Goal: Task Accomplishment & Management: Manage account settings

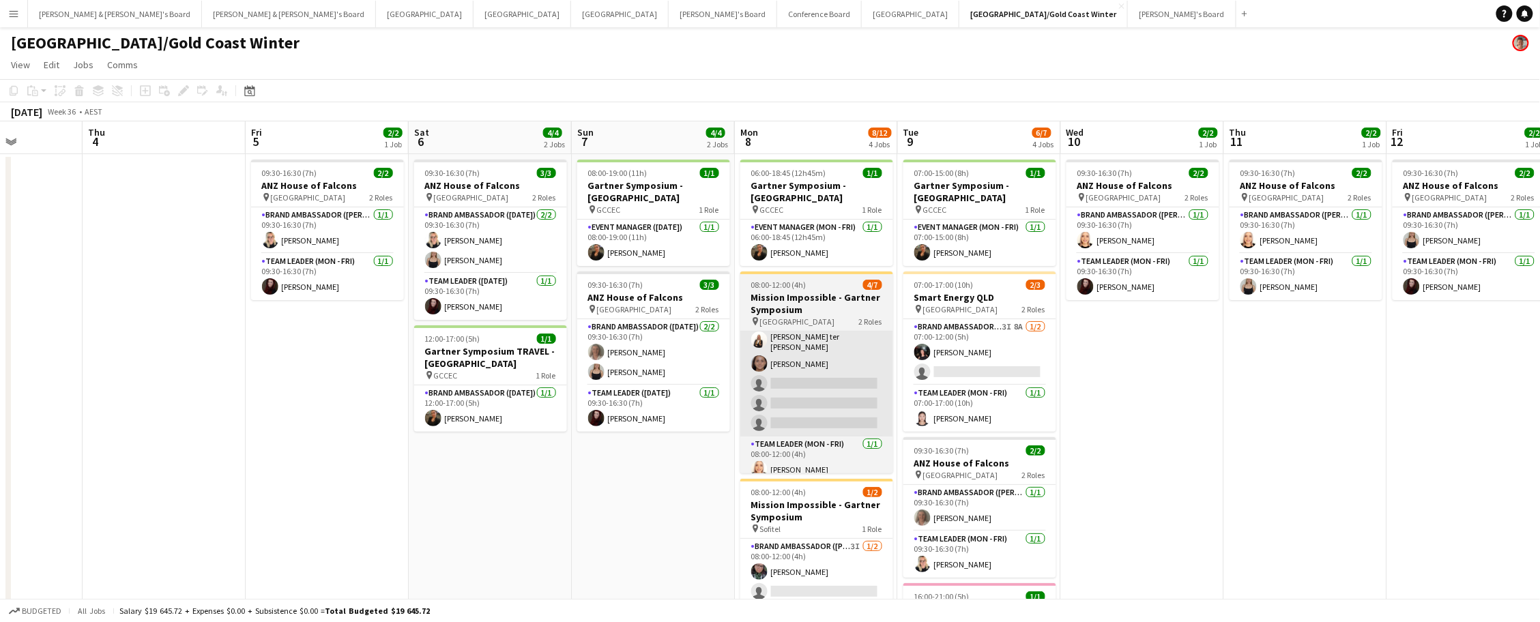
scroll to position [0, 415]
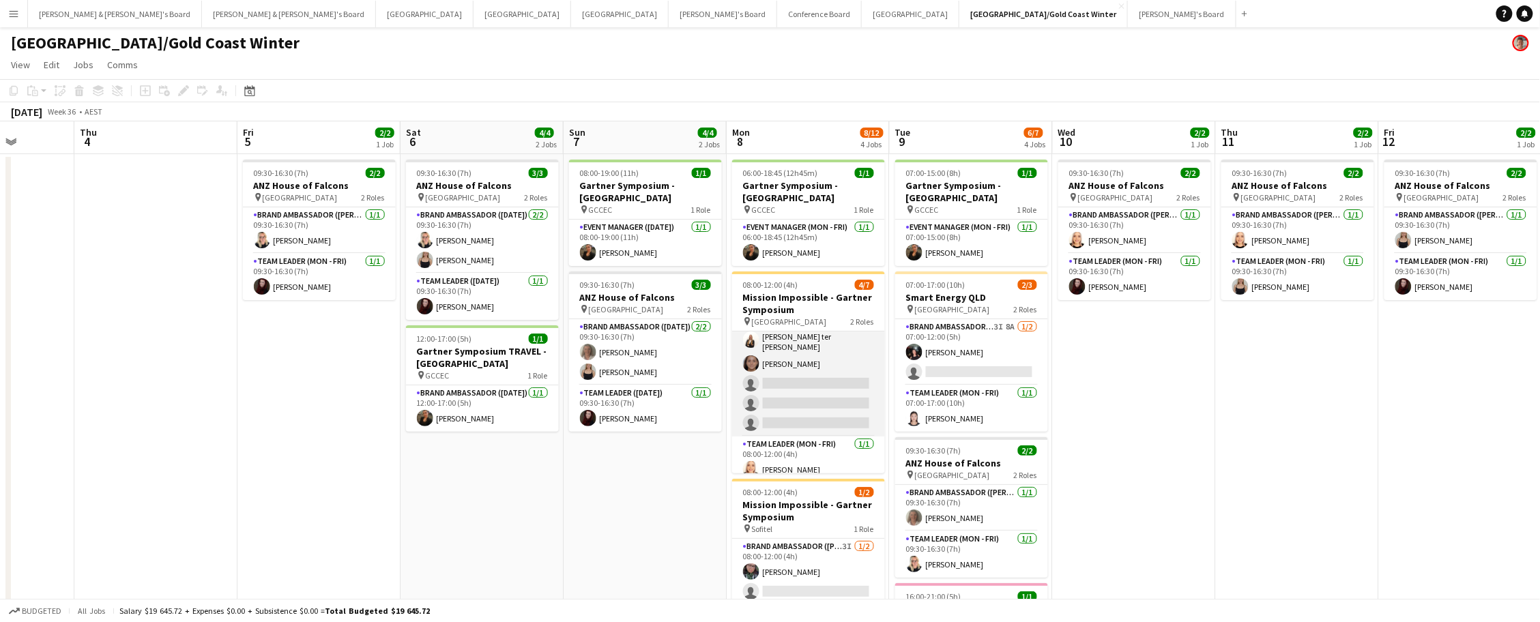
click at [748, 401] on app-card-role "Brand Ambassador (Mon - Fri) 7I 2A 3/6 08:00-12:00 (4h) Jofre Maestracci Fuente…" at bounding box center [808, 360] width 153 height 154
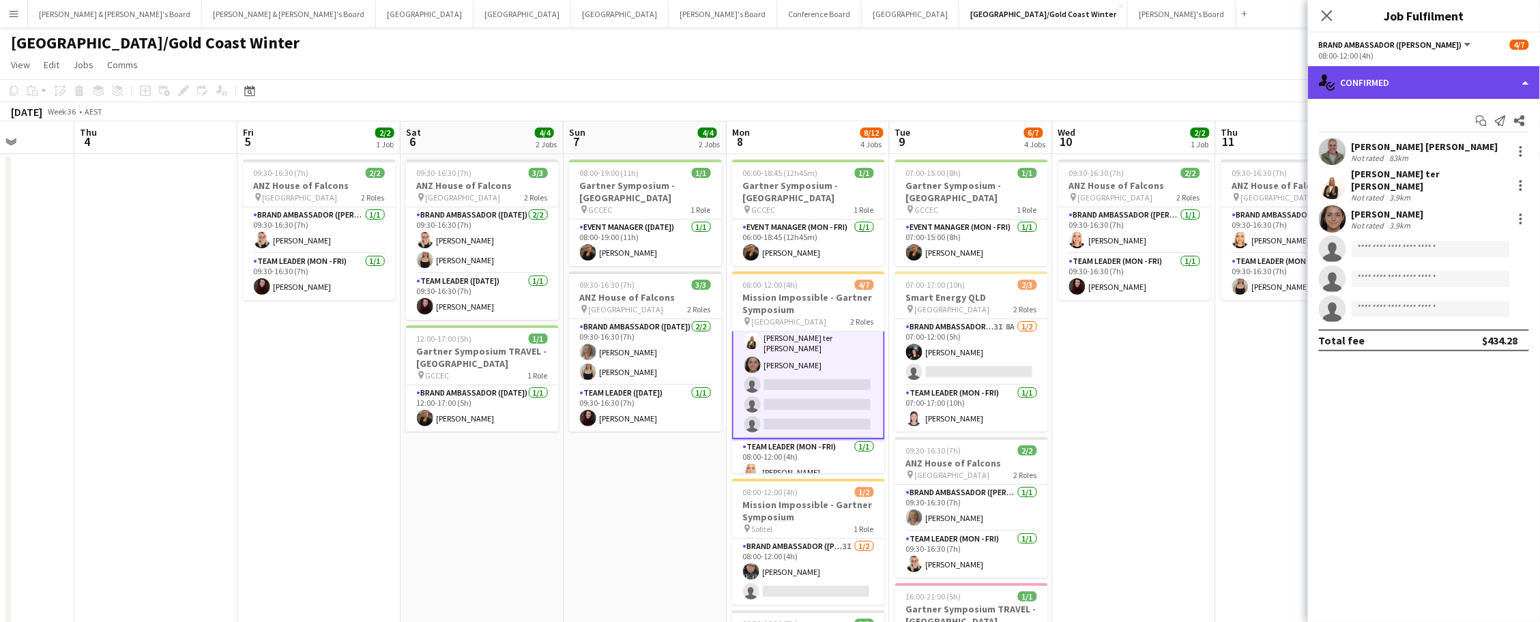
click at [1479, 85] on div "single-neutral-actions-check-2 Confirmed" at bounding box center [1424, 82] width 232 height 33
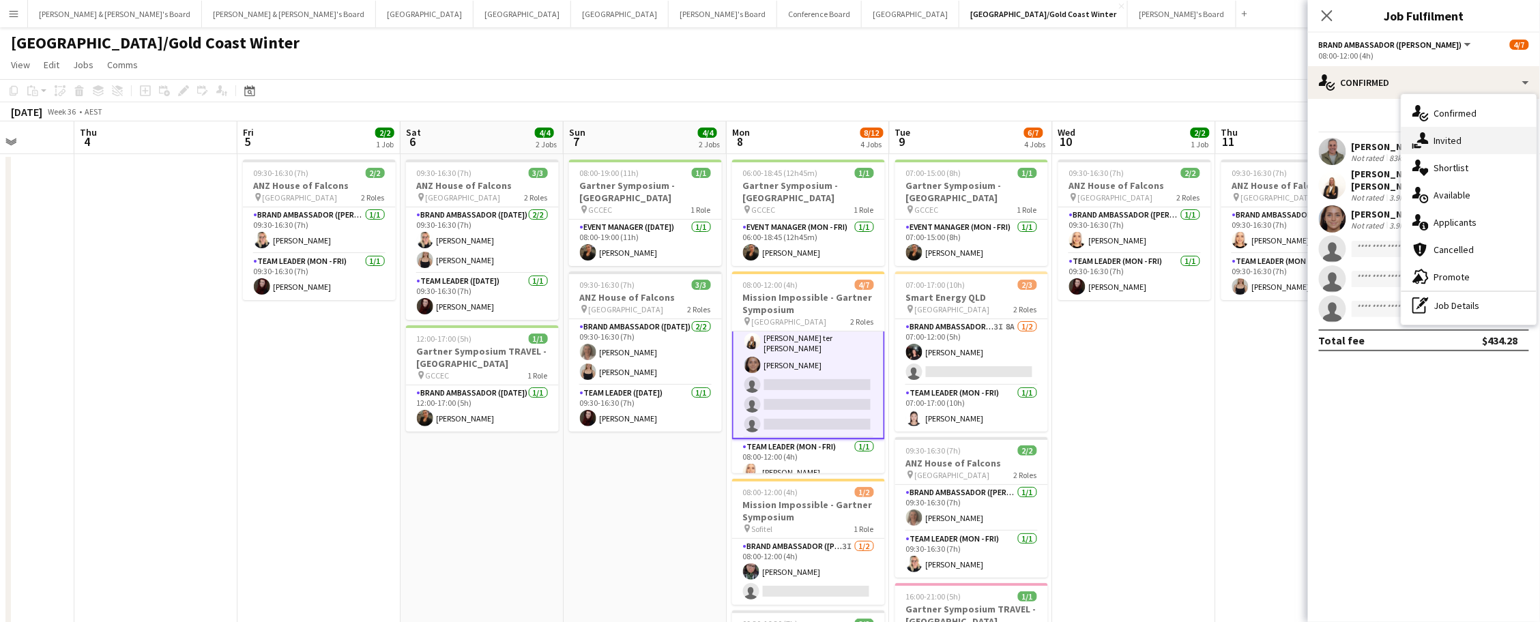
click at [1485, 147] on div "single-neutral-actions-share-1 Invited" at bounding box center [1468, 140] width 135 height 27
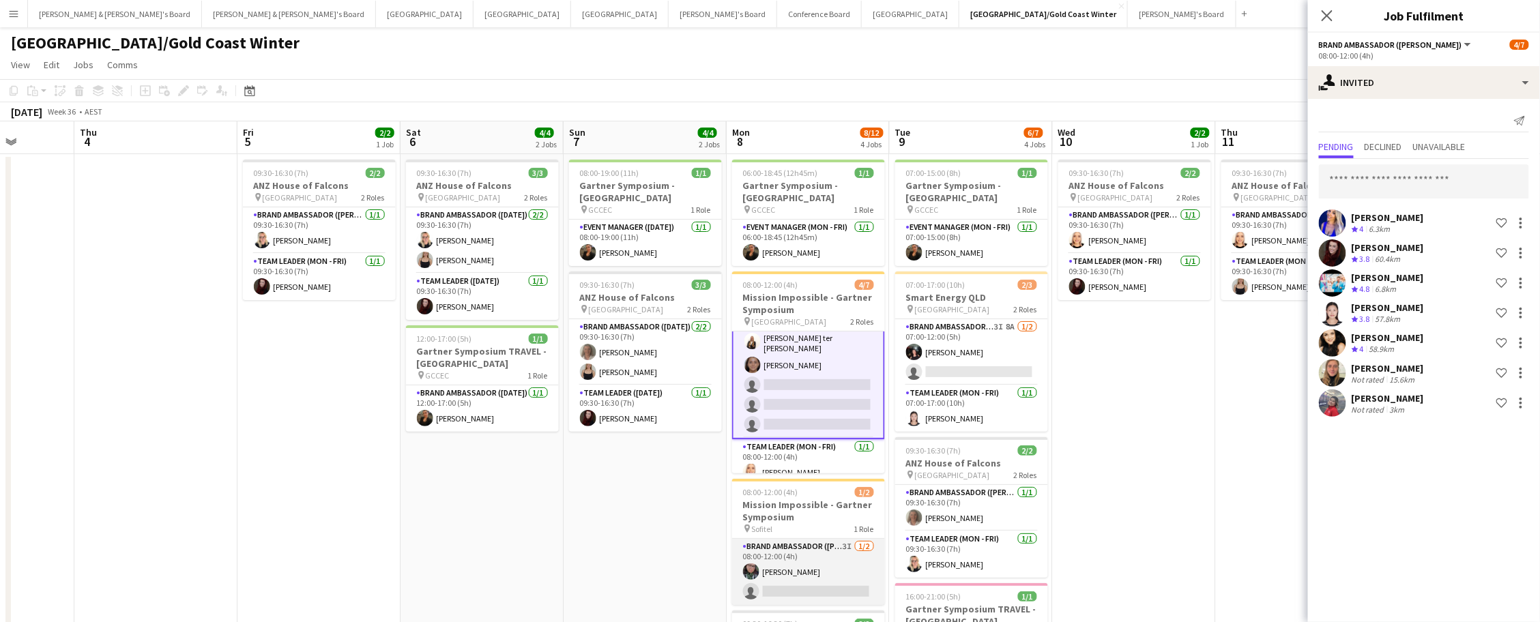
click at [863, 580] on app-card-role "Brand Ambassador (Mon - Fri) 3I 1/2 08:00-12:00 (4h) Beatriz Barreto single-neu…" at bounding box center [808, 572] width 153 height 66
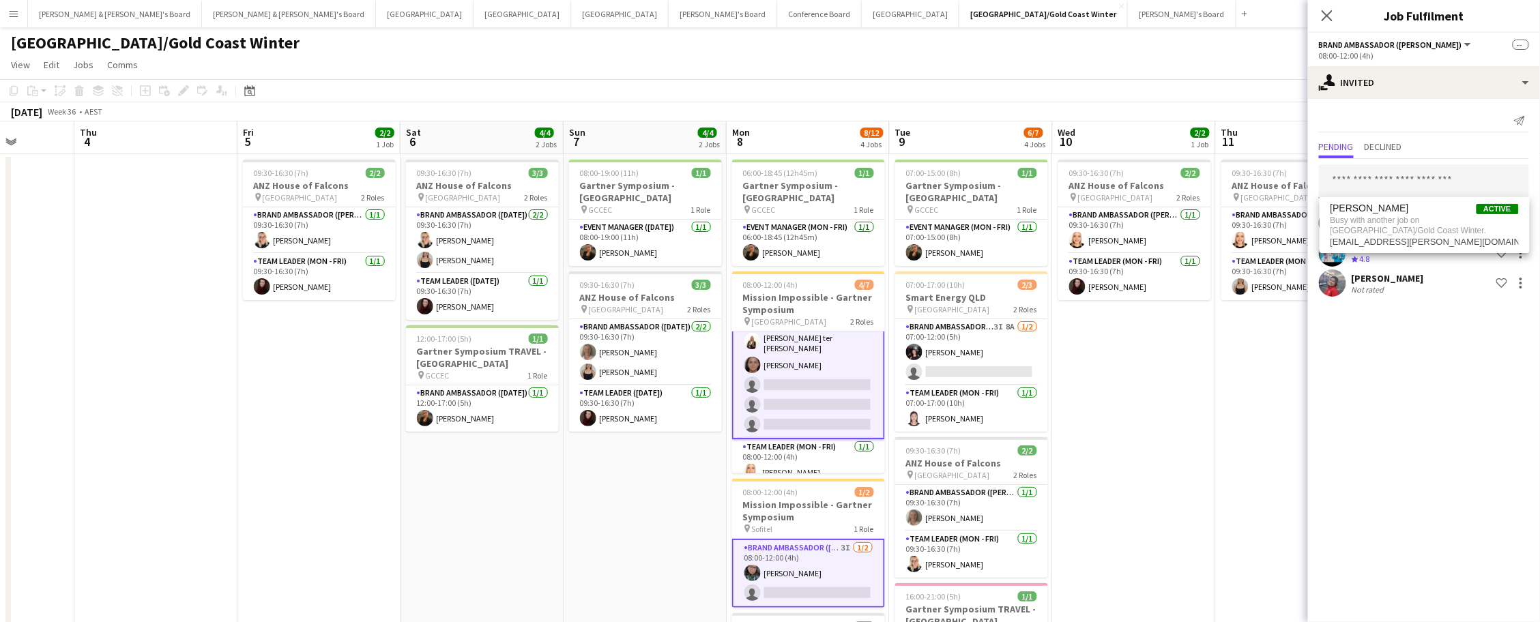
click at [1361, 174] on input "text" at bounding box center [1424, 181] width 210 height 34
type input "***"
click at [1354, 221] on span "Can be invited on 1 of 2 positions." at bounding box center [1424, 220] width 188 height 12
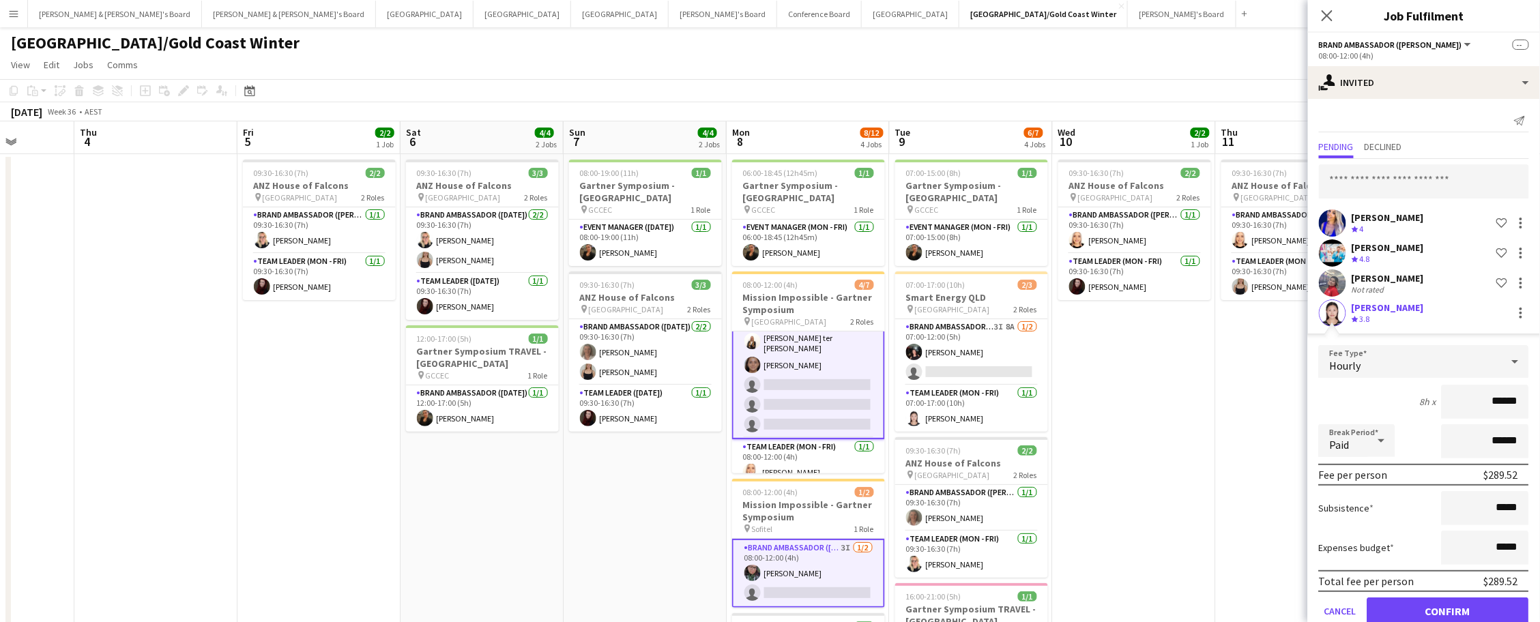
click at [1429, 613] on button "Confirm" at bounding box center [1448, 611] width 162 height 27
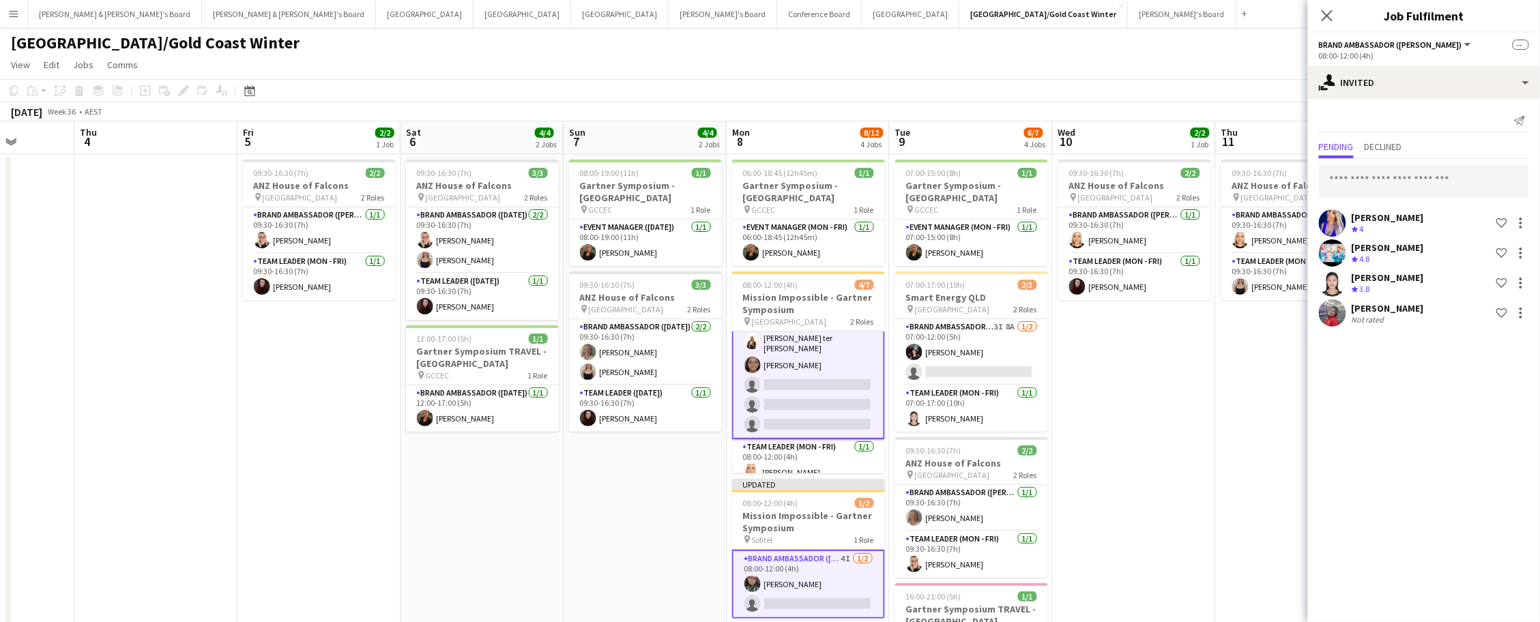
click at [1288, 64] on app-page-menu "View Day view expanded Day view collapsed Month view Date picker Jump to [DATE]…" at bounding box center [770, 66] width 1540 height 26
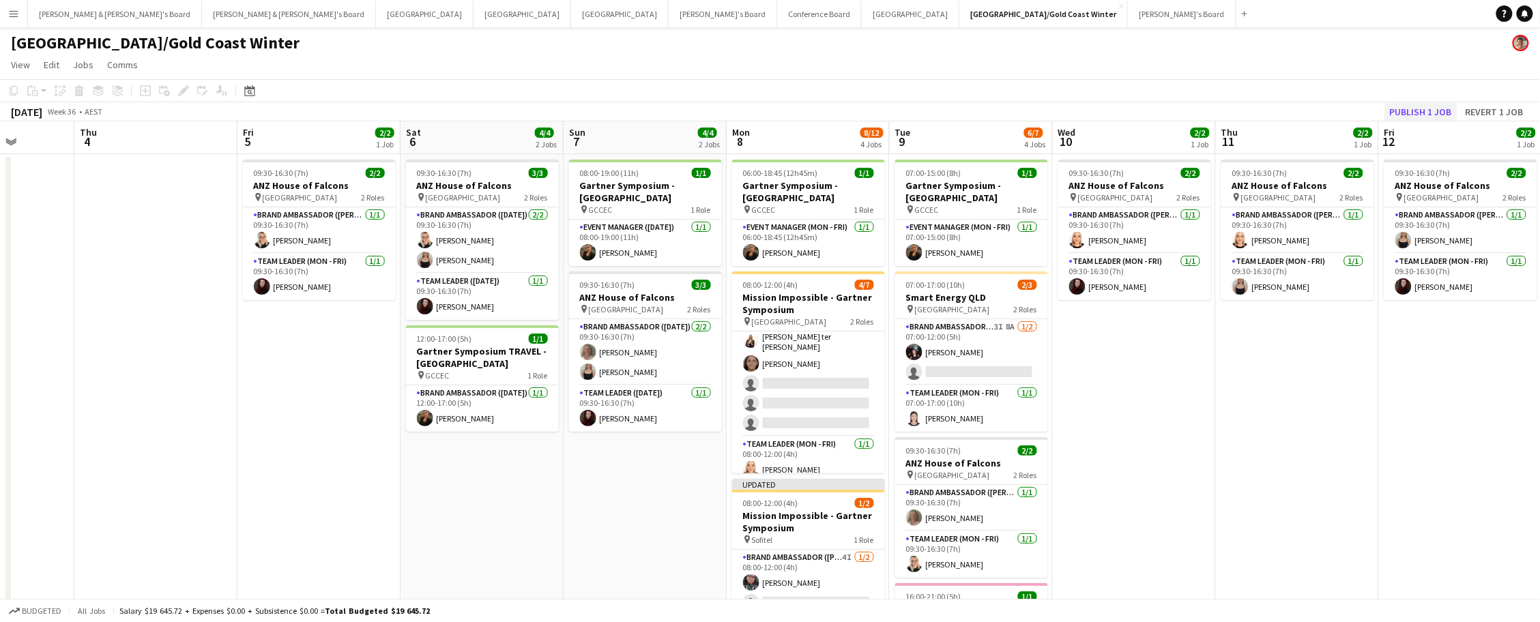
click at [1431, 112] on button "Publish 1 job" at bounding box center [1420, 112] width 73 height 18
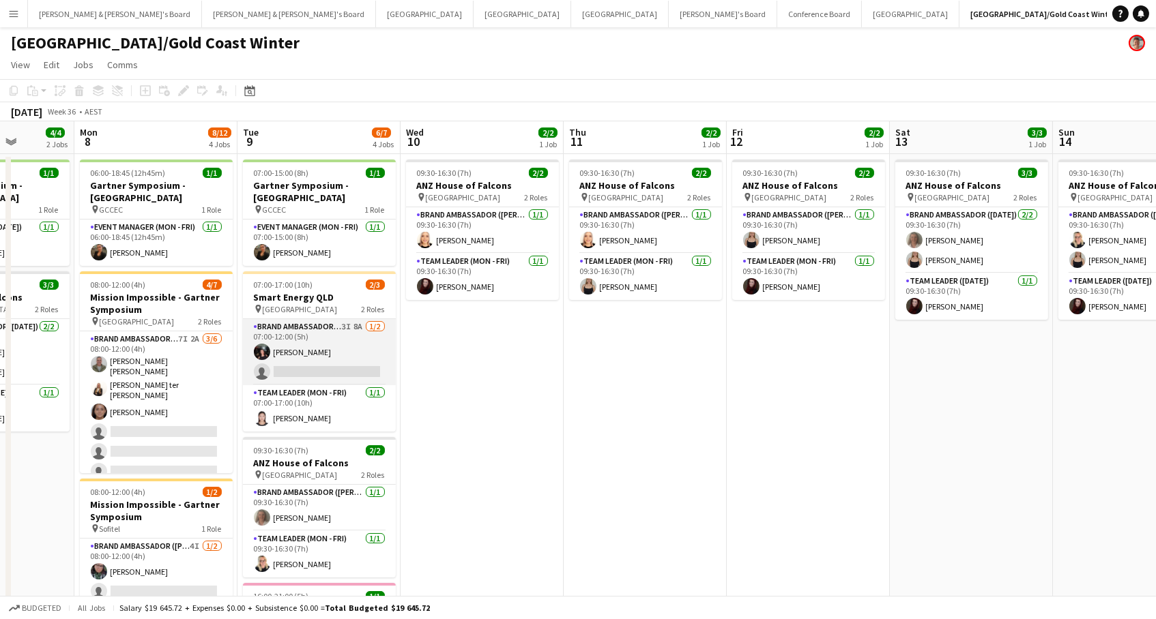
scroll to position [0, 411]
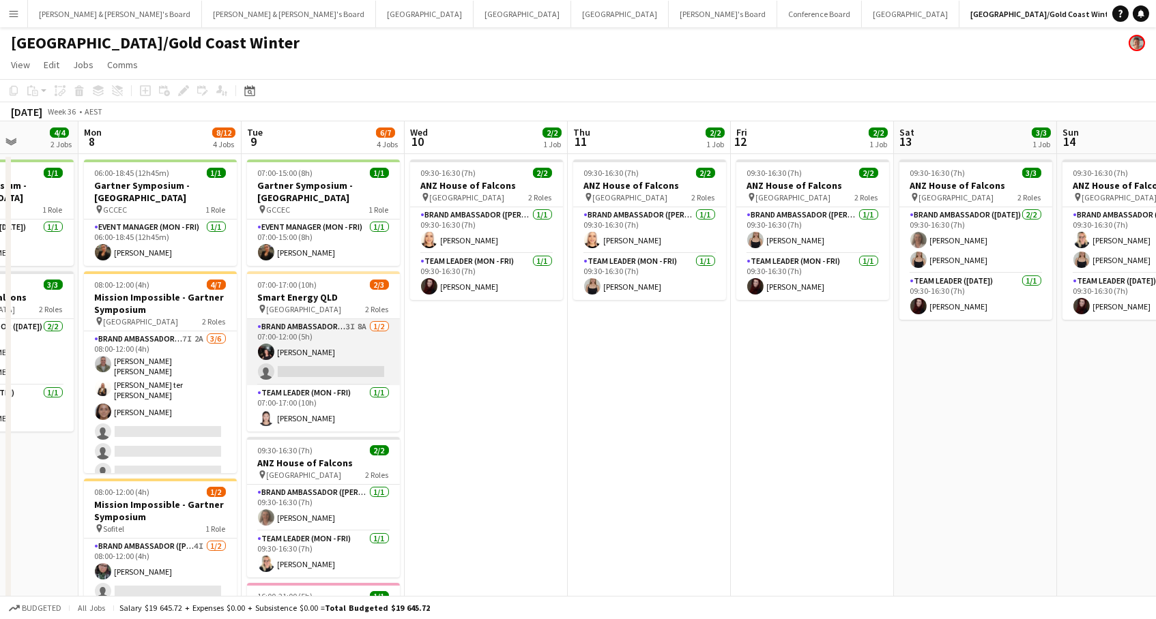
click at [377, 357] on app-card-role "Brand Ambassador (Mon - Fri) 3I 8A 1/2 07:00-12:00 (5h) Gabriella Kochhann sing…" at bounding box center [323, 352] width 153 height 66
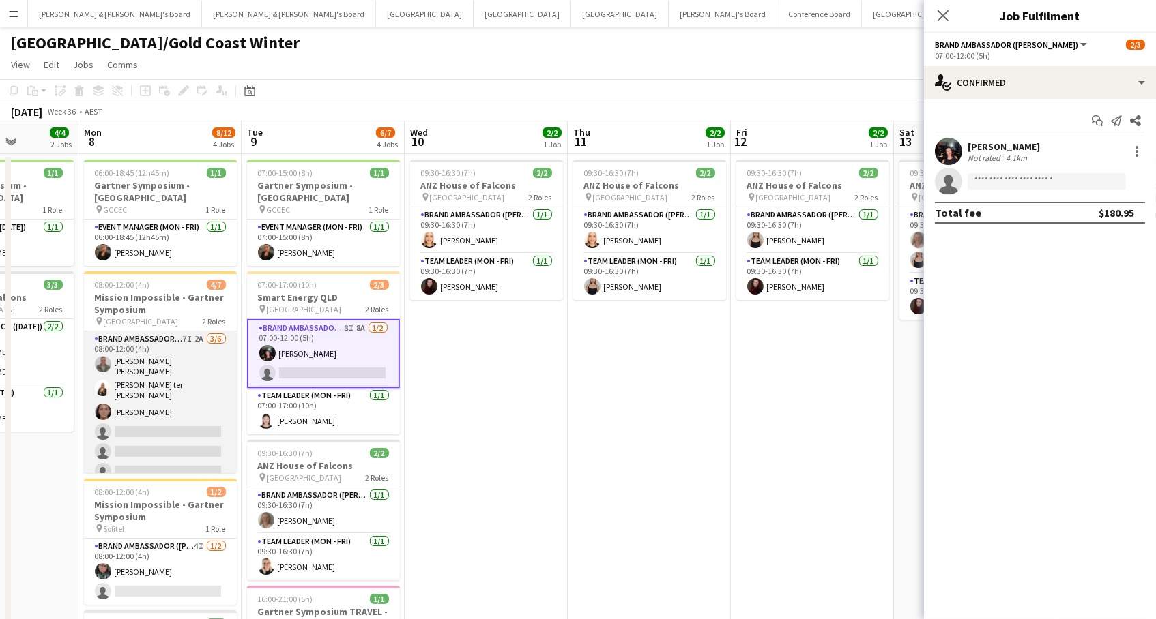
click at [193, 392] on app-card-role "Brand Ambassador (Mon - Fri) 7I 2A 3/6 08:00-12:00 (4h) Jofre Maestracci Fuente…" at bounding box center [160, 409] width 153 height 154
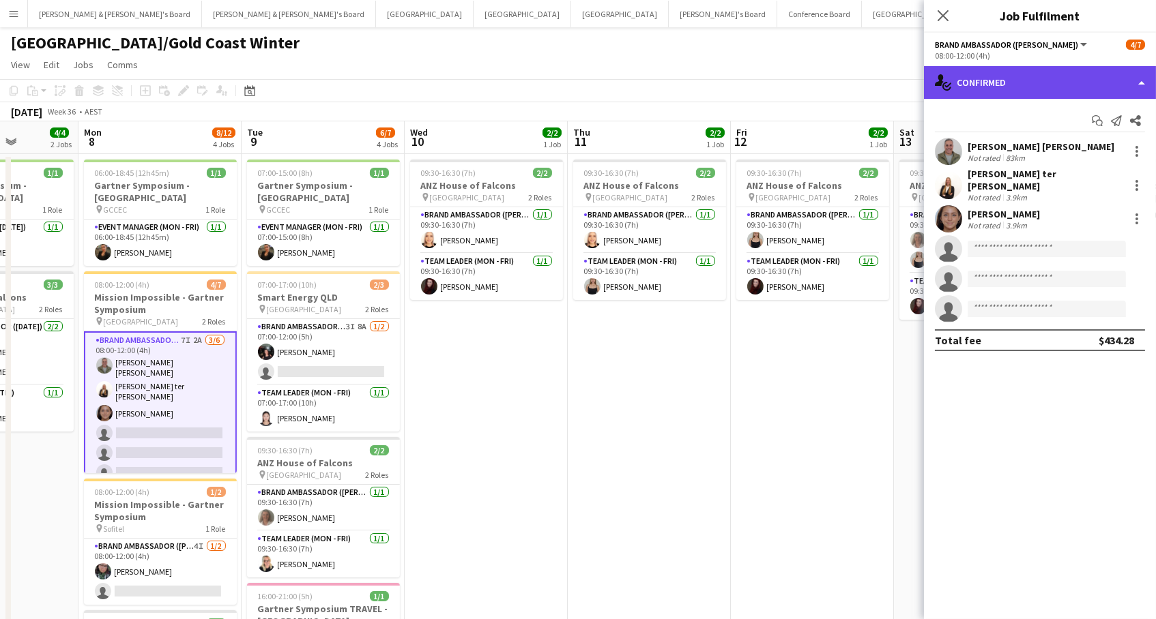
click at [1104, 76] on div "single-neutral-actions-check-2 Confirmed" at bounding box center [1040, 82] width 232 height 33
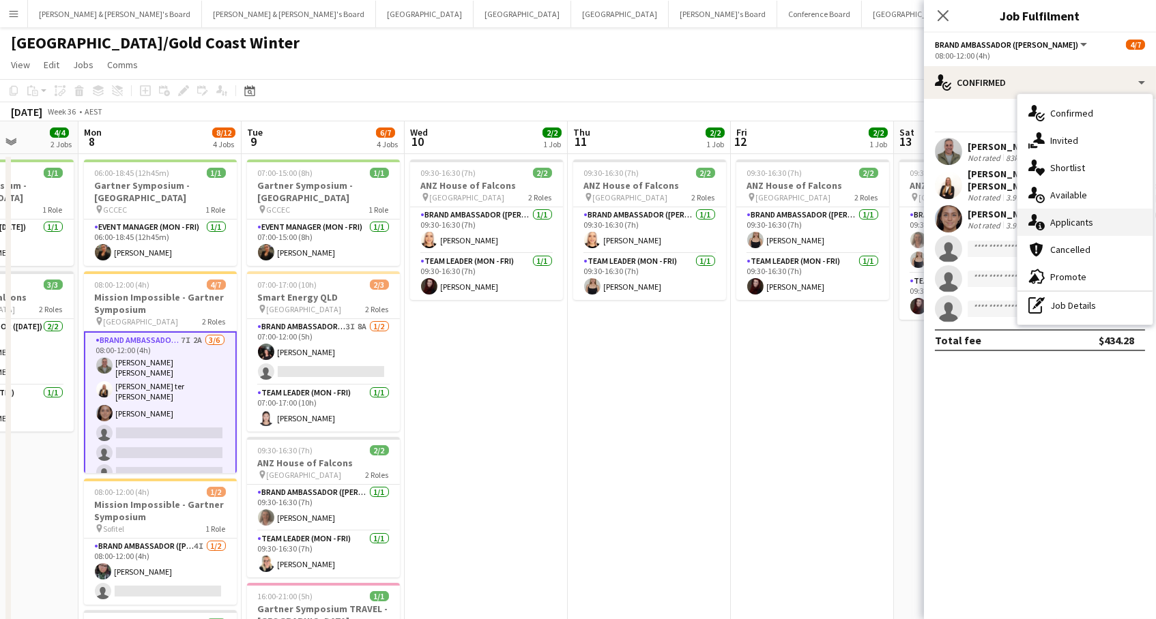
click at [1143, 228] on div "single-neutral-actions-information Applicants" at bounding box center [1084, 222] width 135 height 27
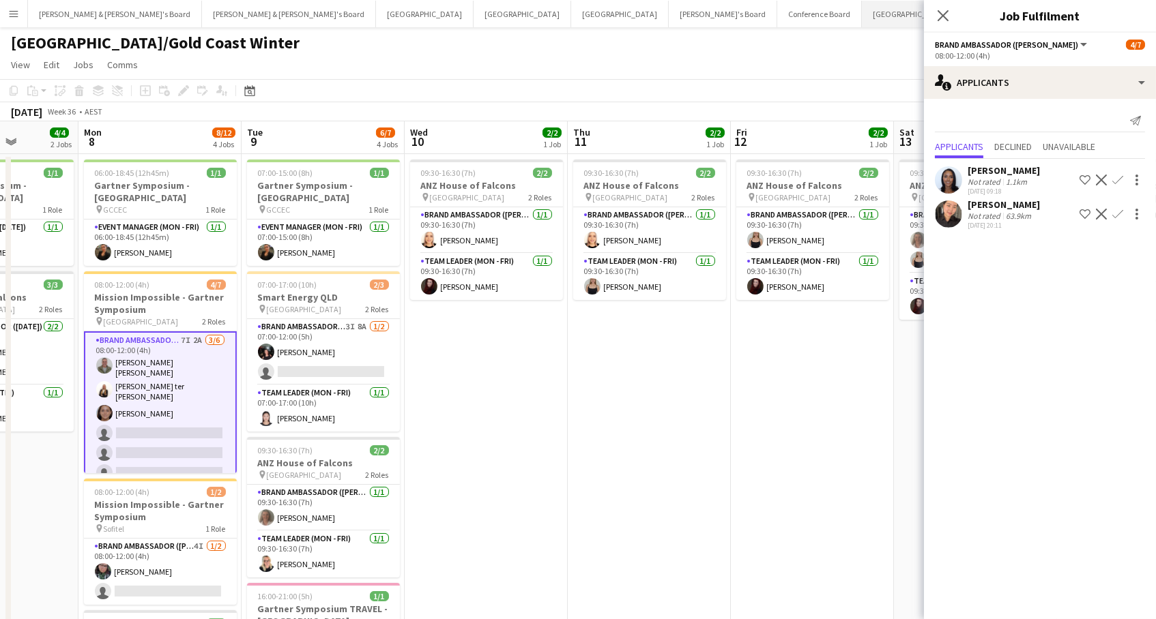
click at [862, 21] on button "Sydney Close" at bounding box center [911, 14] width 98 height 27
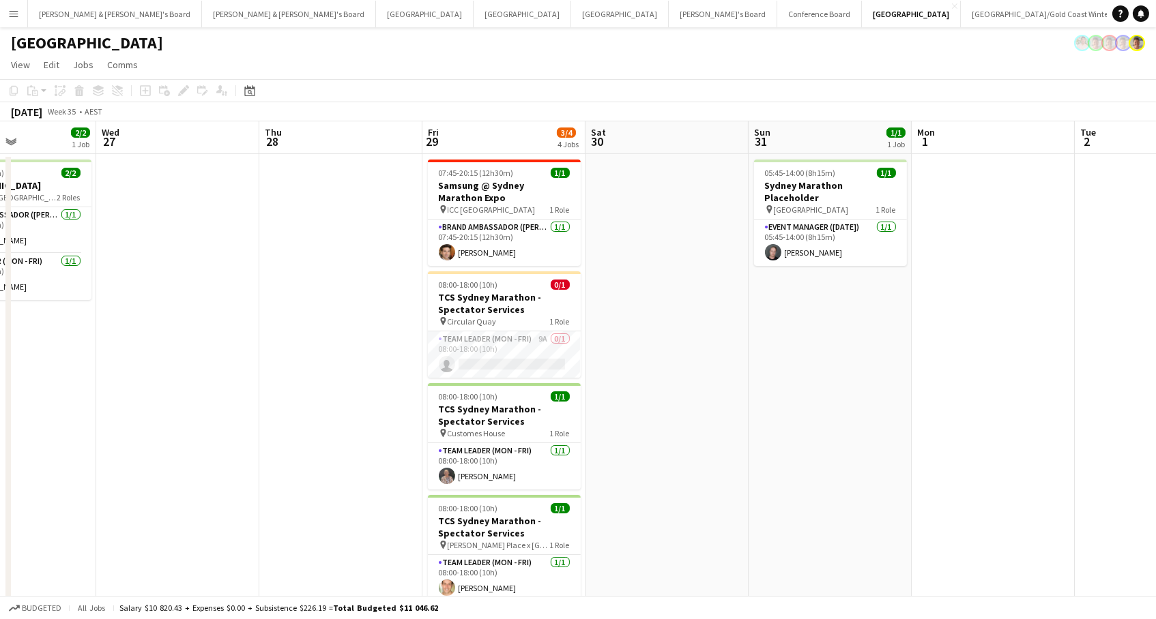
scroll to position [40, 0]
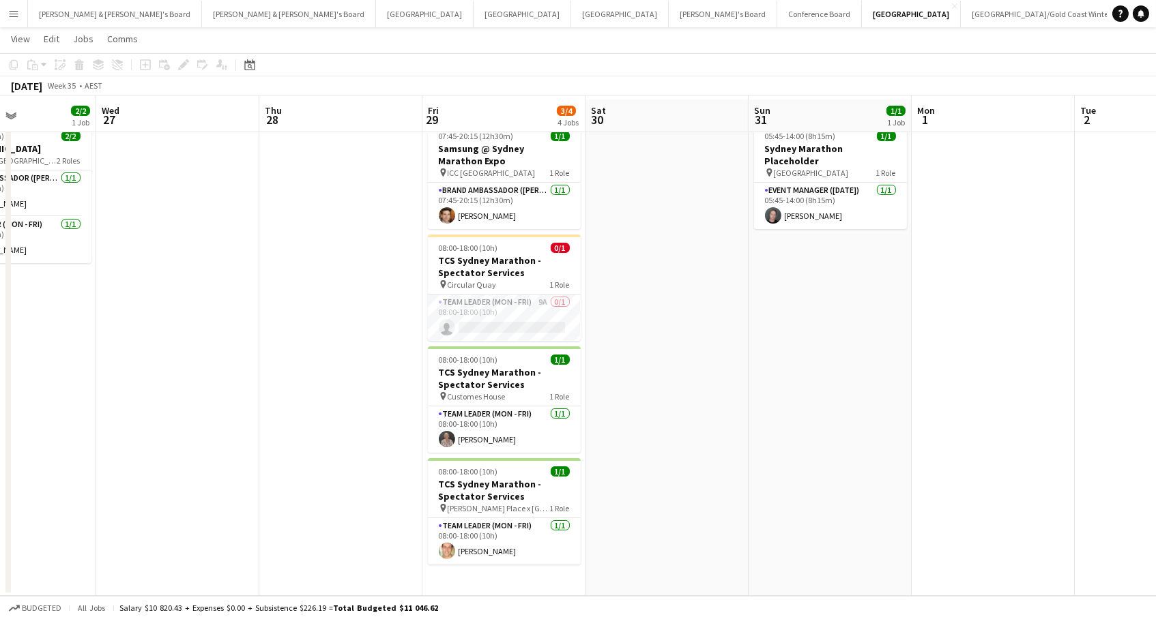
click at [1122, 11] on button "Vicky's Board Close" at bounding box center [1176, 14] width 108 height 27
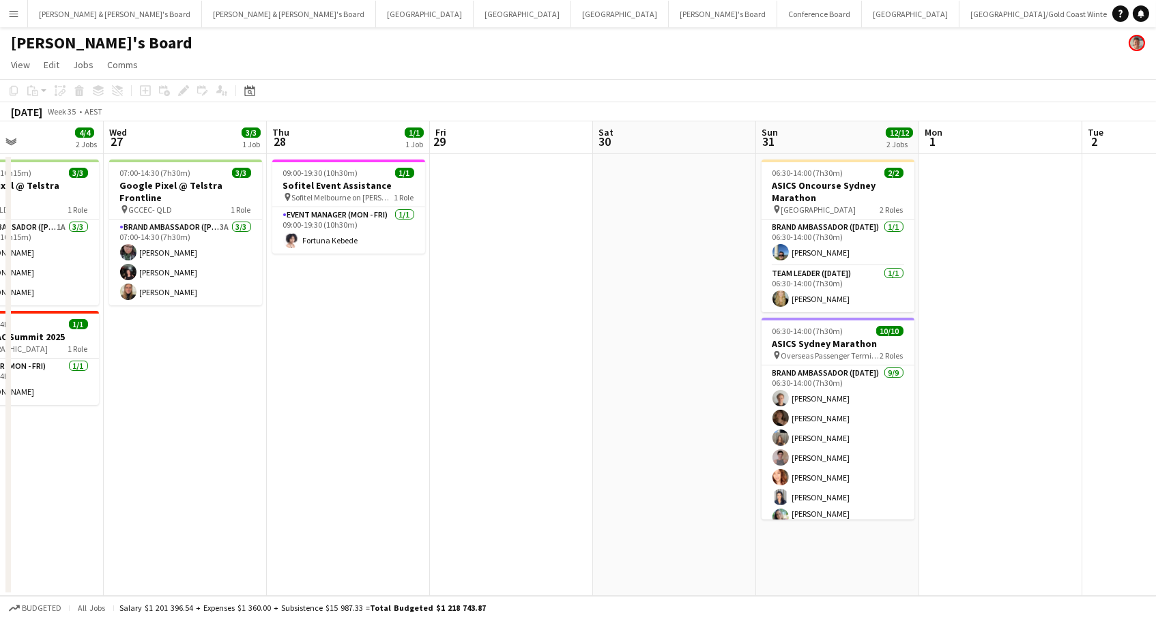
scroll to position [0, 407]
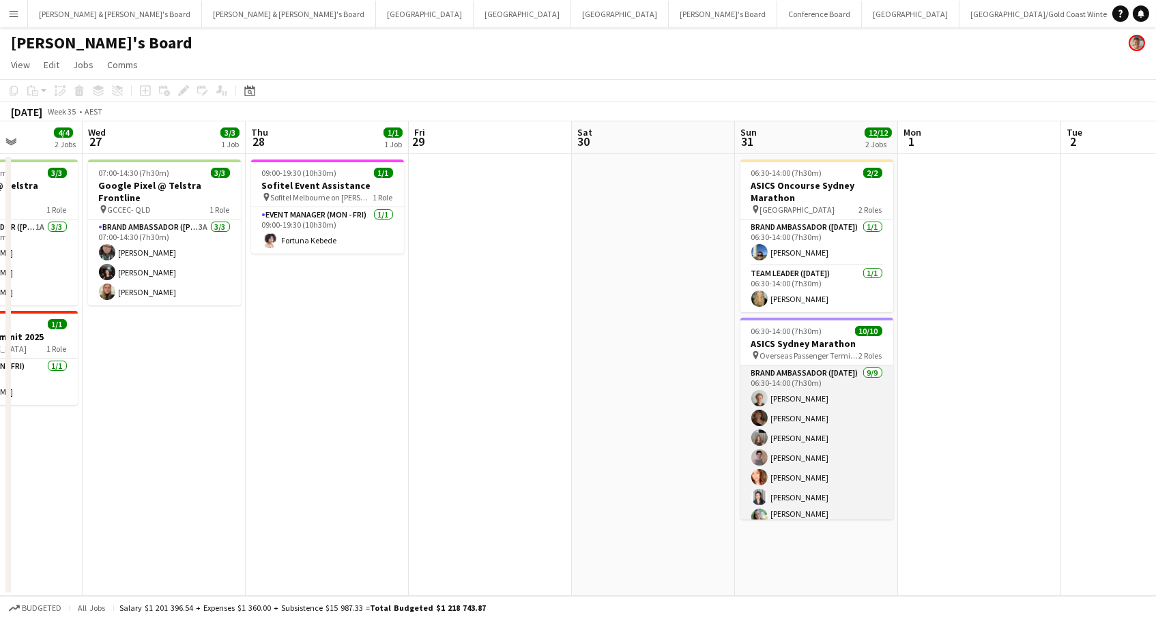
click at [771, 437] on app-card-role "Brand Ambassador (Sunday) 9/9 06:30-14:00 (7h30m) Thomas Wheeler Charlotte Edwa…" at bounding box center [816, 470] width 153 height 209
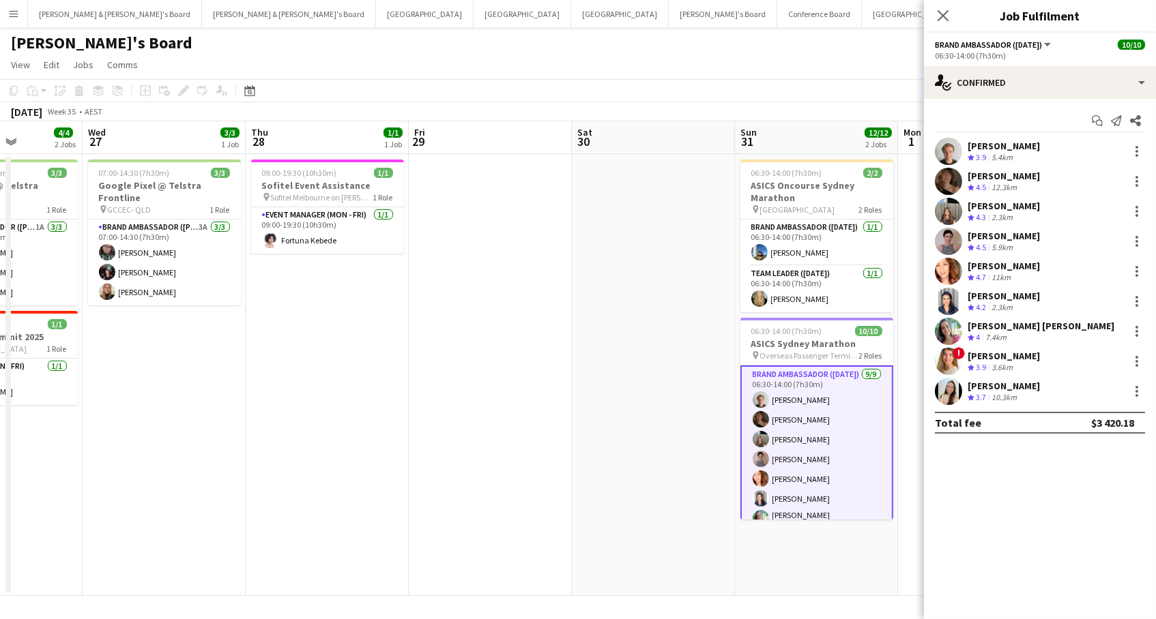
scroll to position [3, 0]
click at [967, 272] on div "Crew rating 4.7" at bounding box center [977, 278] width 21 height 12
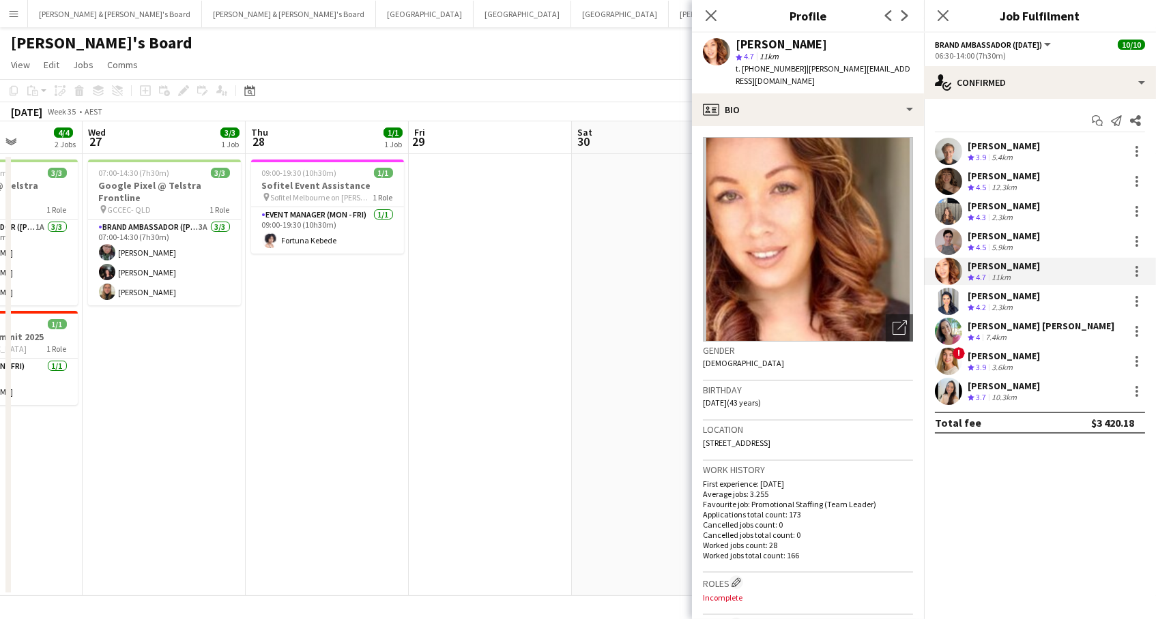
click at [777, 69] on span "t. +61413403673" at bounding box center [770, 68] width 71 height 10
copy span "61413403673"
click at [967, 298] on div "[PERSON_NAME]" at bounding box center [1003, 296] width 72 height 12
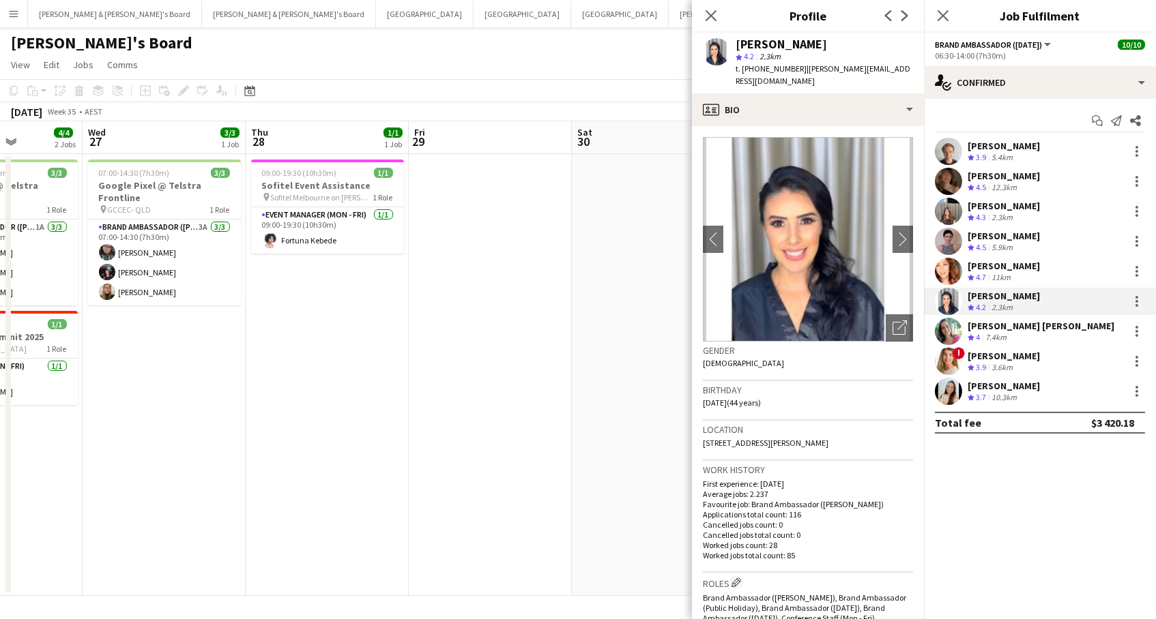
click at [770, 71] on span "t. +61451050458" at bounding box center [770, 68] width 71 height 10
copy span "61451050458"
click at [970, 335] on polygon at bounding box center [970, 338] width 7 height 7
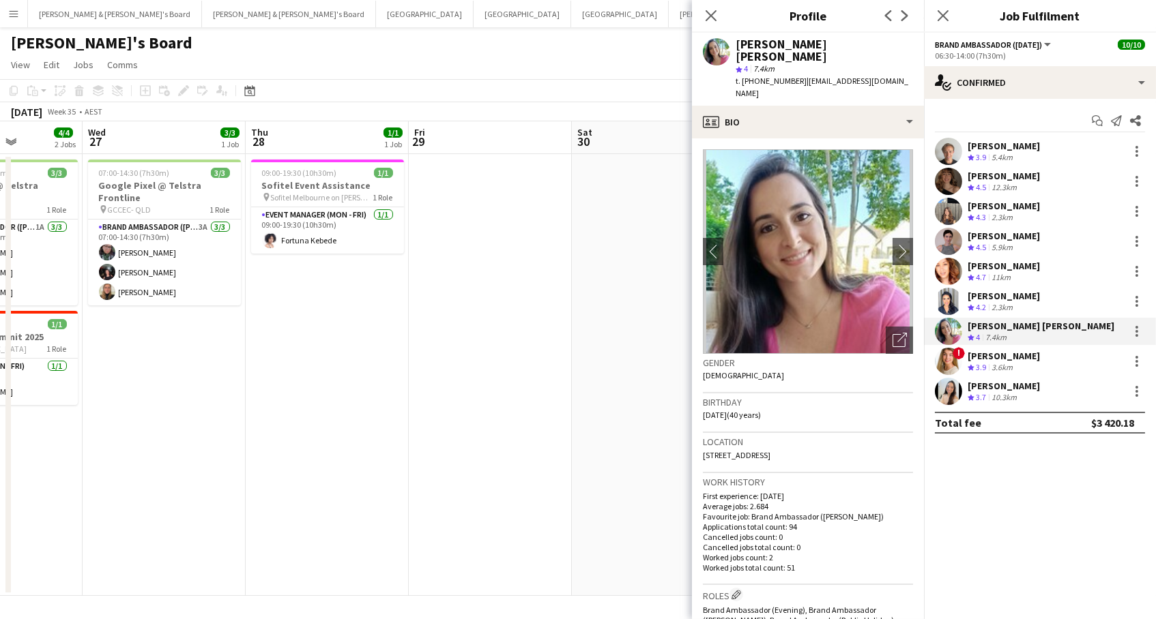
click at [756, 76] on span "t. +61424927552" at bounding box center [770, 81] width 71 height 10
copy span "61424927552"
click at [776, 76] on span "t. +61424927552" at bounding box center [770, 81] width 71 height 10
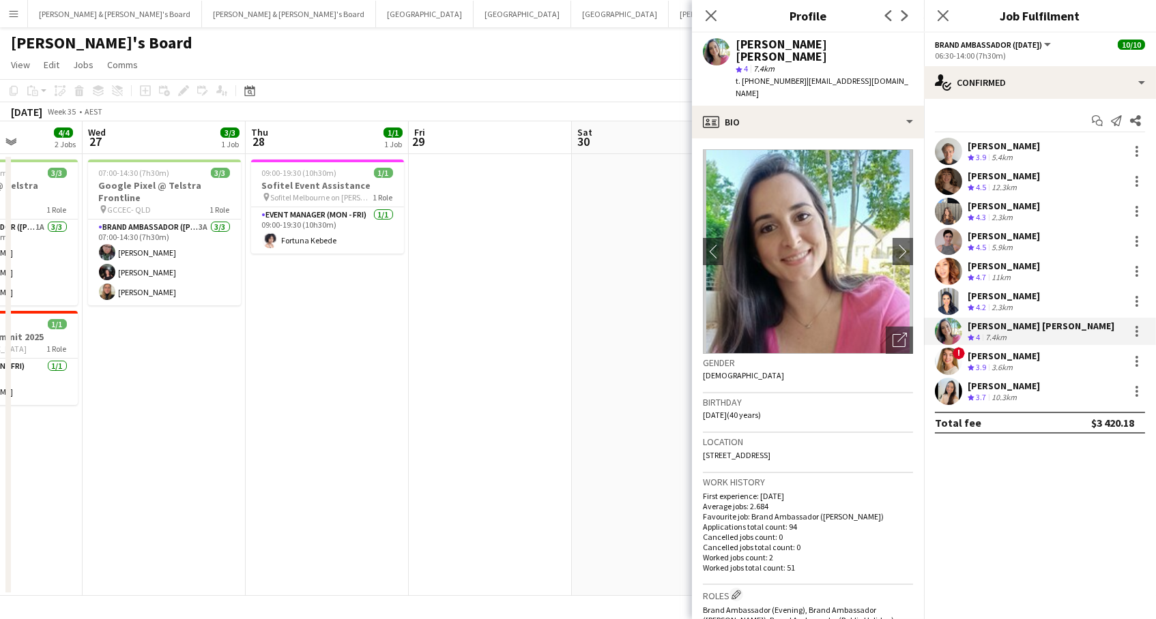
click at [989, 358] on div "Ciara Beecham" at bounding box center [1003, 356] width 72 height 12
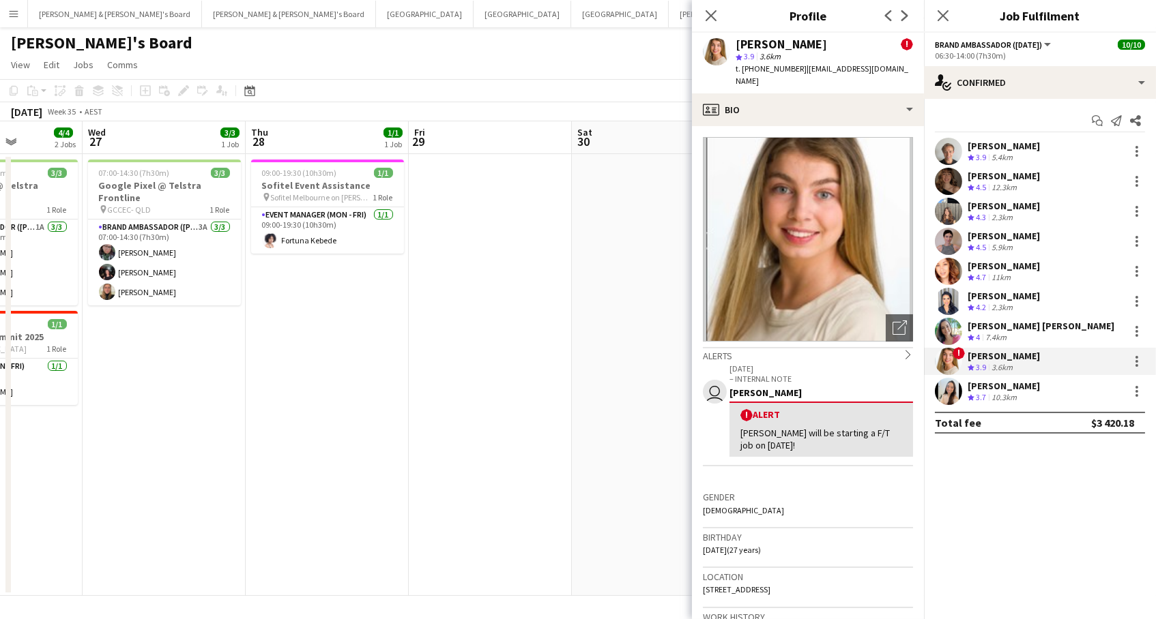
click at [763, 72] on span "t. +61433244048" at bounding box center [770, 68] width 71 height 10
copy span "61433244048"
click at [1036, 390] on div "[PERSON_NAME]" at bounding box center [1003, 386] width 72 height 12
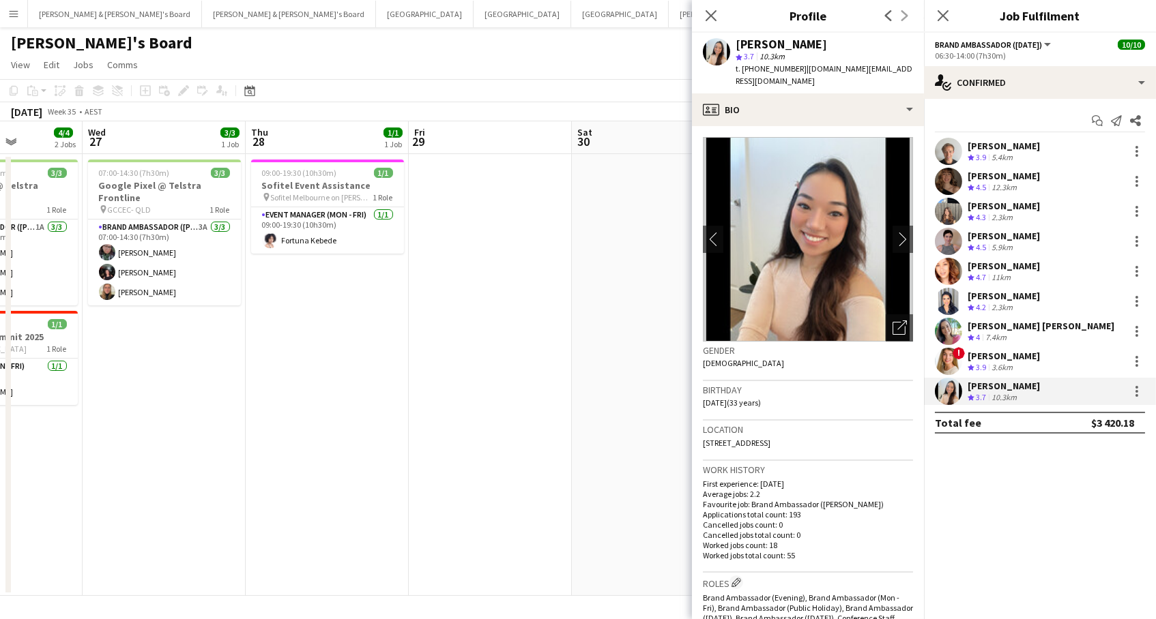
drag, startPoint x: 801, startPoint y: 46, endPoint x: 703, endPoint y: 46, distance: 97.6
click at [703, 46] on div "Jessica Amancio Fudimura star 3.7 10.3km t. +61420817760 | jessica.af@gmail.com" at bounding box center [808, 63] width 232 height 61
copy div "[PERSON_NAME]"
click at [430, 379] on app-date-cell at bounding box center [490, 375] width 163 height 442
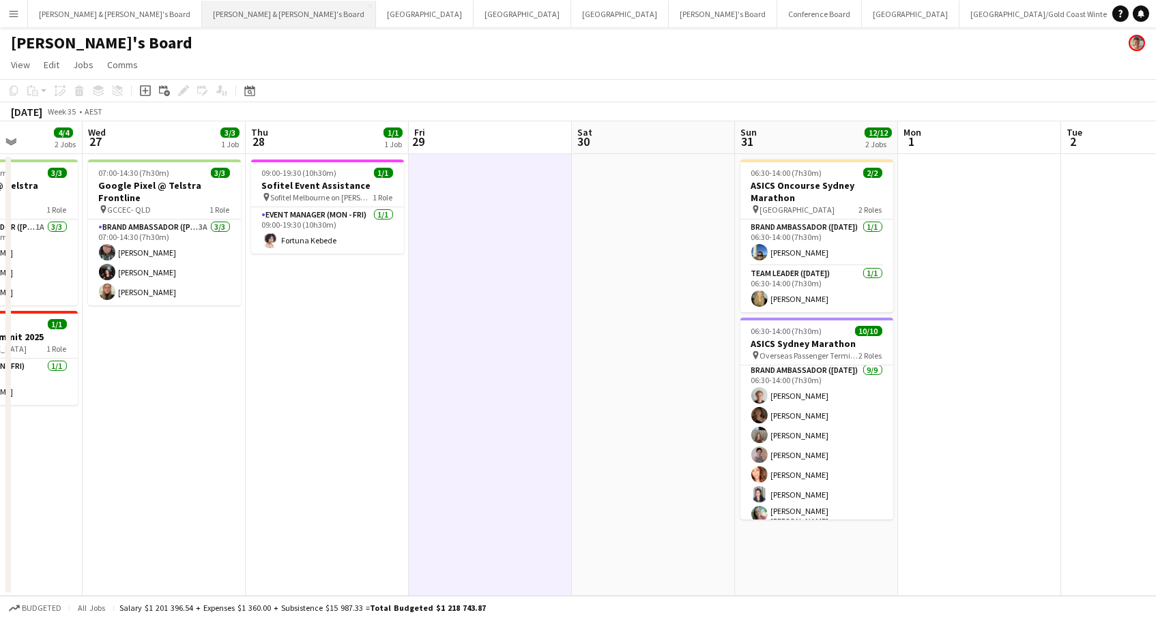
click at [202, 15] on button "[PERSON_NAME] & [PERSON_NAME]'s Board Close" at bounding box center [289, 14] width 174 height 27
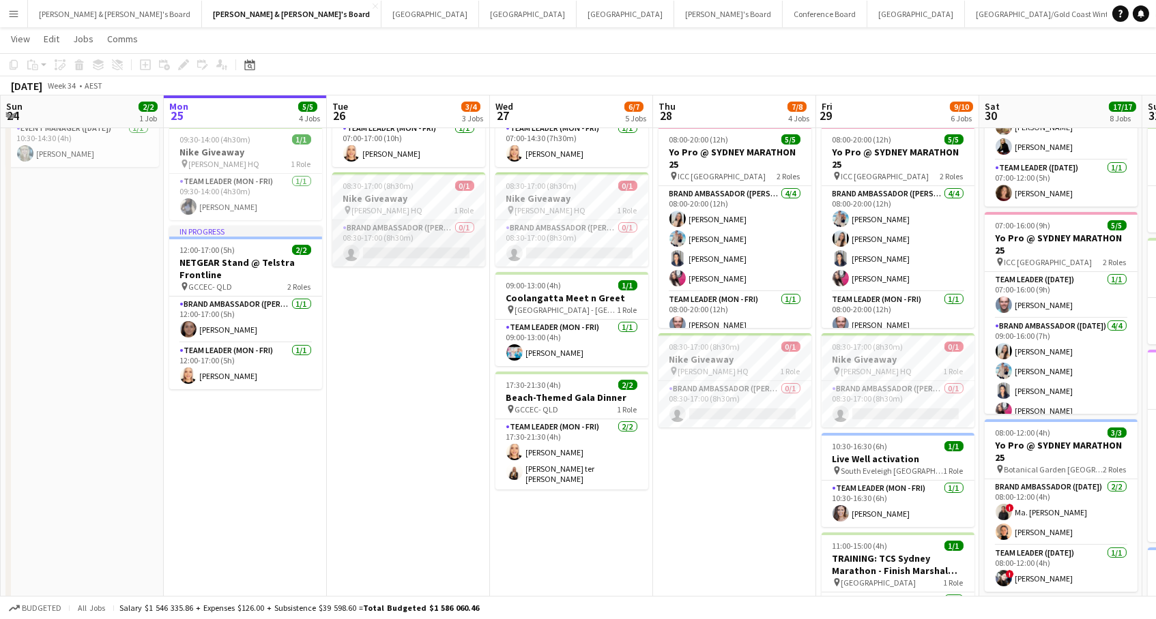
scroll to position [0, 325]
click at [439, 240] on app-card-role "Brand Ambassador (Mon - Fri) 0/1 08:30-17:00 (8h30m) single-neutral-actions" at bounding box center [409, 243] width 153 height 46
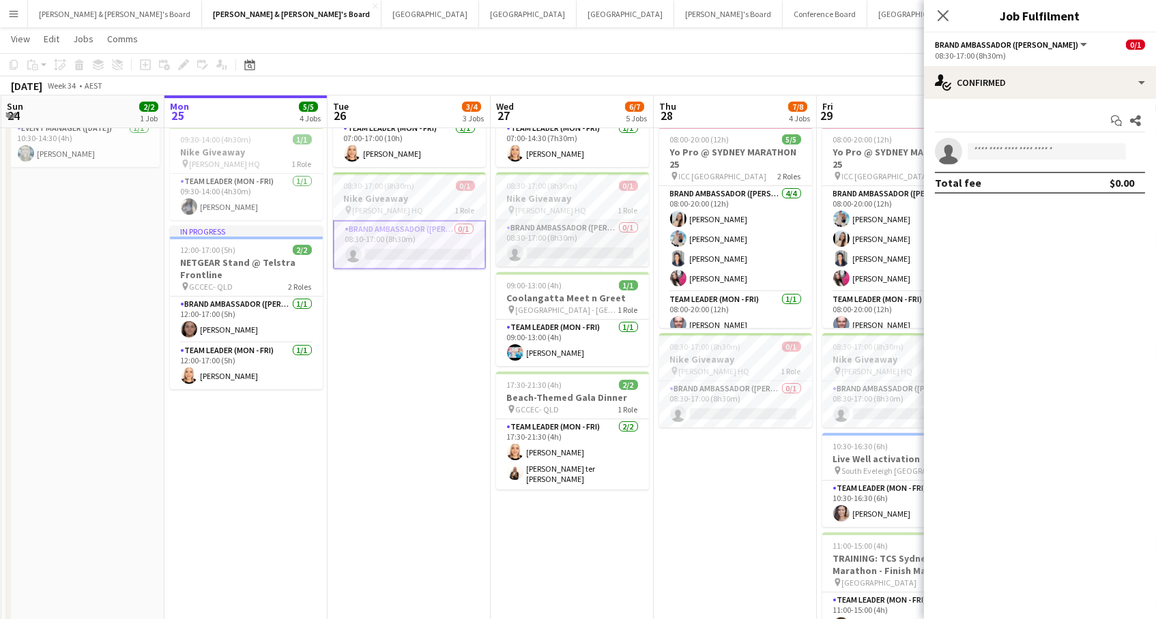
click at [585, 238] on app-card-role "Brand Ambassador (Mon - Fri) 0/1 08:30-17:00 (8h30m) single-neutral-actions" at bounding box center [572, 243] width 153 height 46
click at [721, 383] on app-card-role "Brand Ambassador (Mon - Fri) 0/1 08:30-17:00 (8h30m) single-neutral-actions" at bounding box center [735, 404] width 153 height 46
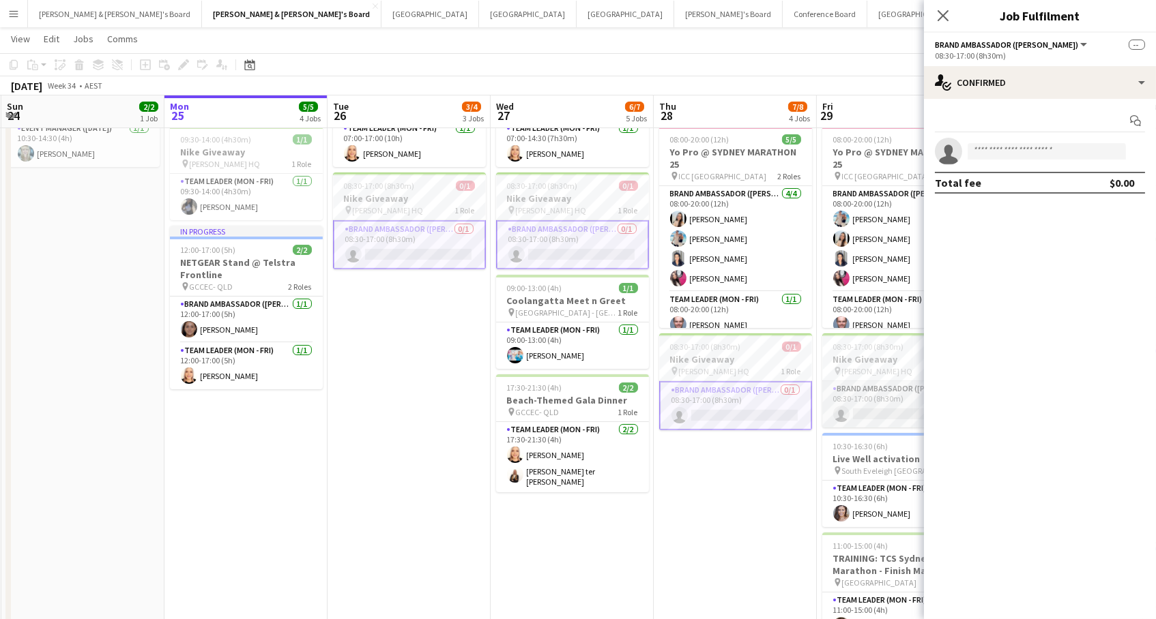
click at [858, 408] on app-card-role "Brand Ambassador (Mon - Fri) 0/1 08:30-17:00 (8h30m) single-neutral-actions" at bounding box center [898, 404] width 153 height 46
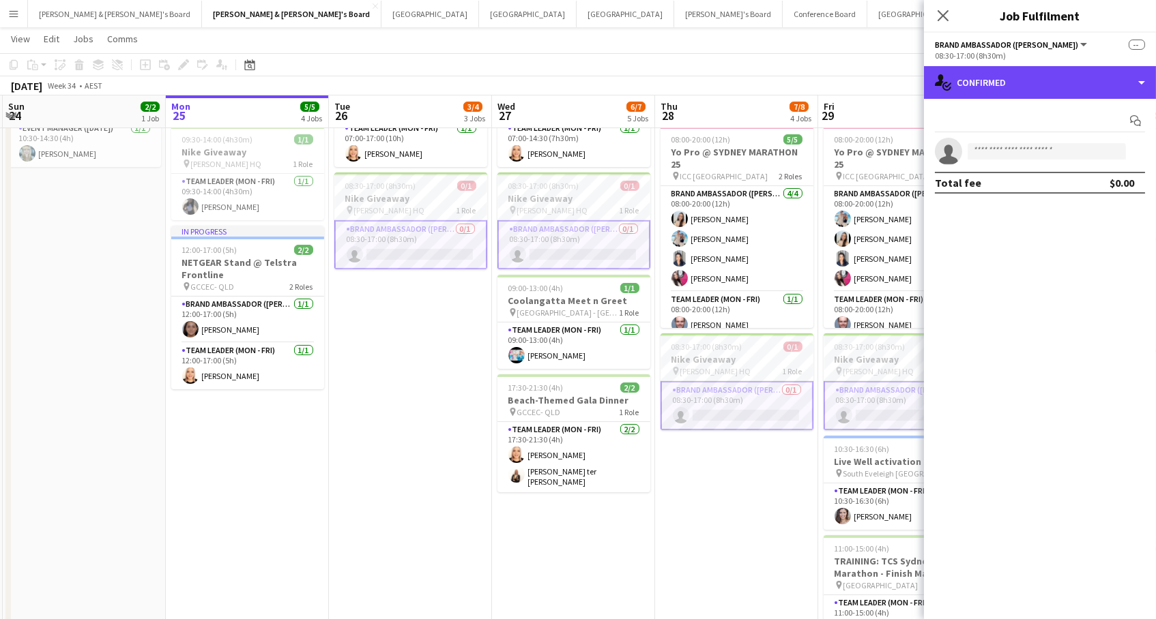
drag, startPoint x: 982, startPoint y: 83, endPoint x: 1008, endPoint y: 102, distance: 32.8
click at [982, 83] on div "single-neutral-actions-check-2 Confirmed" at bounding box center [1040, 82] width 232 height 33
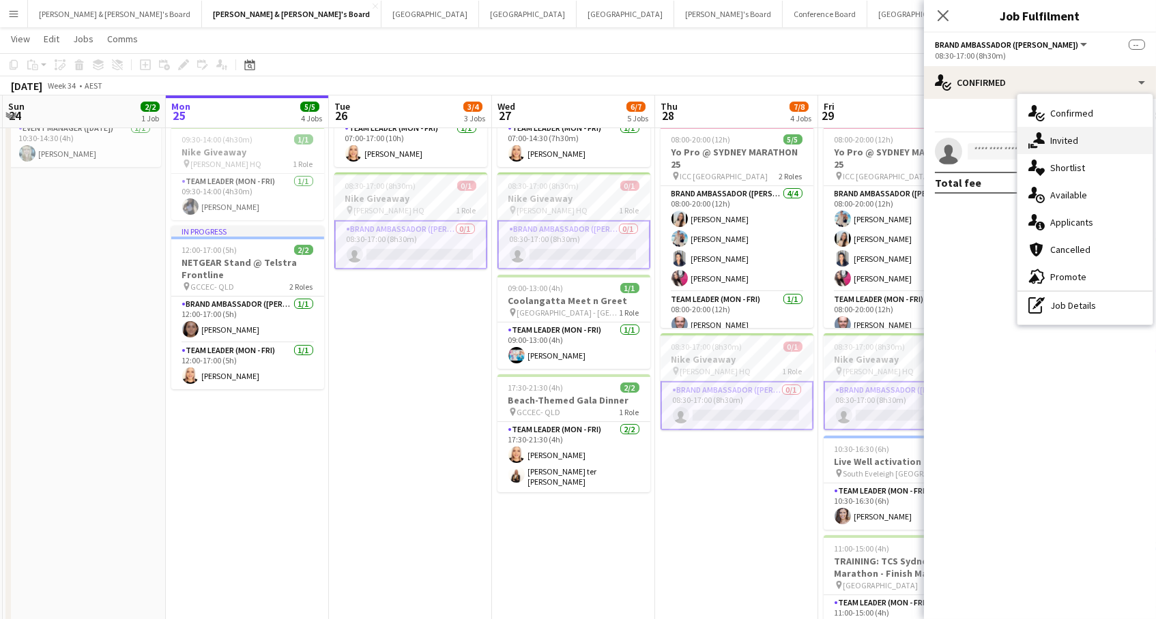
click at [1040, 137] on icon "single-neutral-actions-share-1" at bounding box center [1036, 140] width 16 height 16
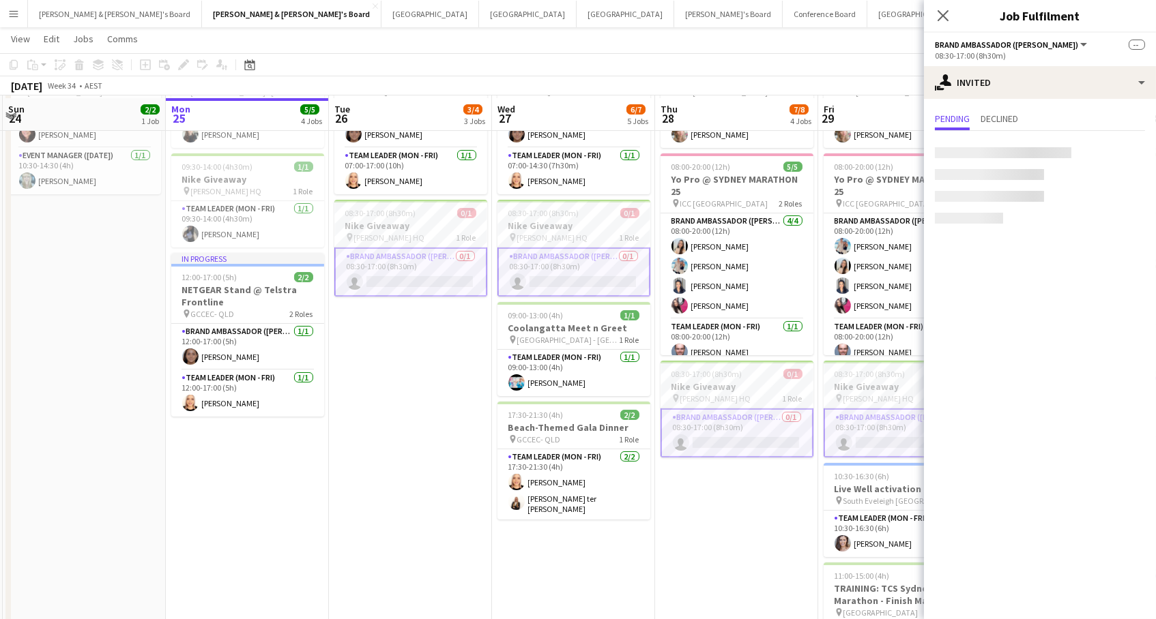
scroll to position [119, 0]
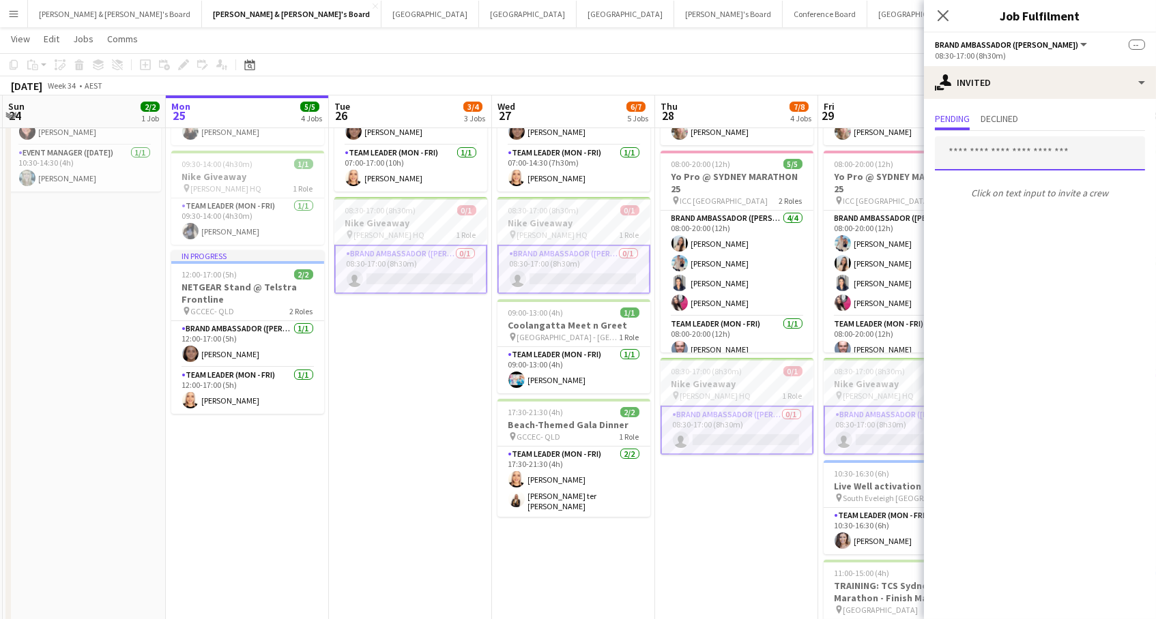
click at [974, 149] on input "text" at bounding box center [1040, 153] width 210 height 34
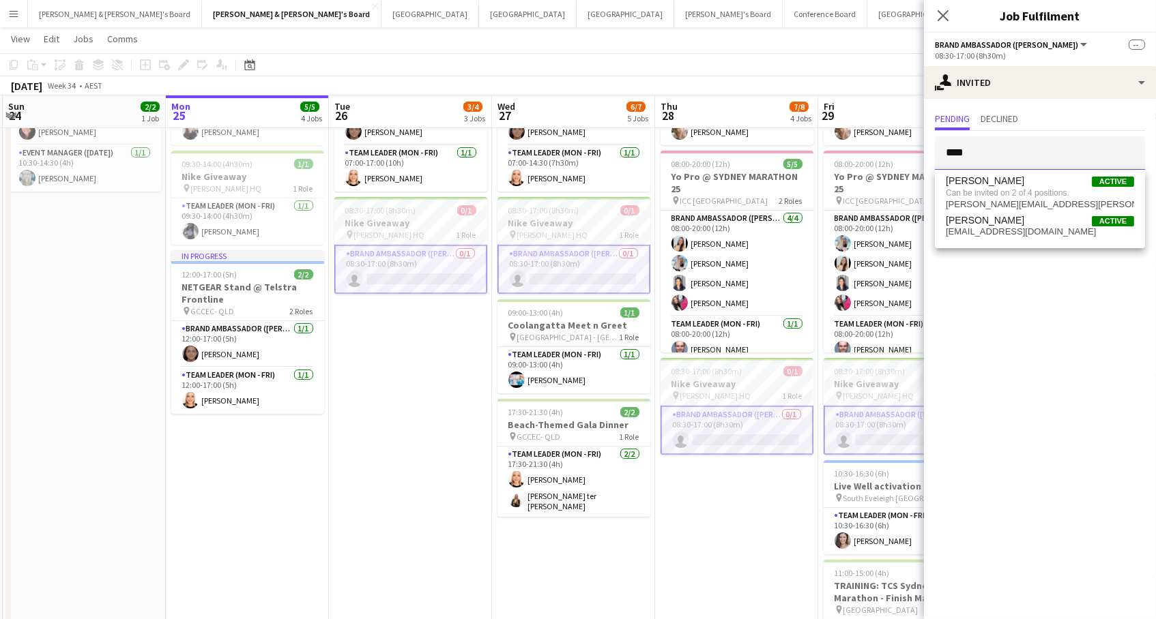
type input "****"
drag, startPoint x: 995, startPoint y: 174, endPoint x: 1001, endPoint y: 196, distance: 22.7
click at [1001, 196] on span "Can be invited on 2 of 4 positions." at bounding box center [1040, 193] width 188 height 12
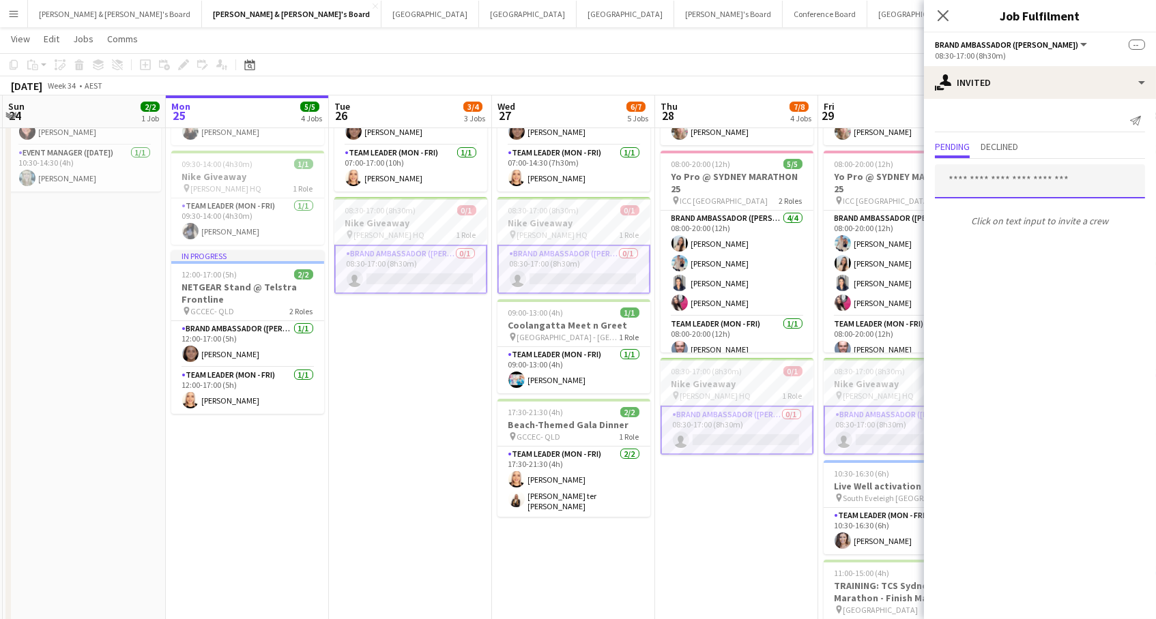
click at [1033, 175] on input "text" at bounding box center [1040, 181] width 210 height 34
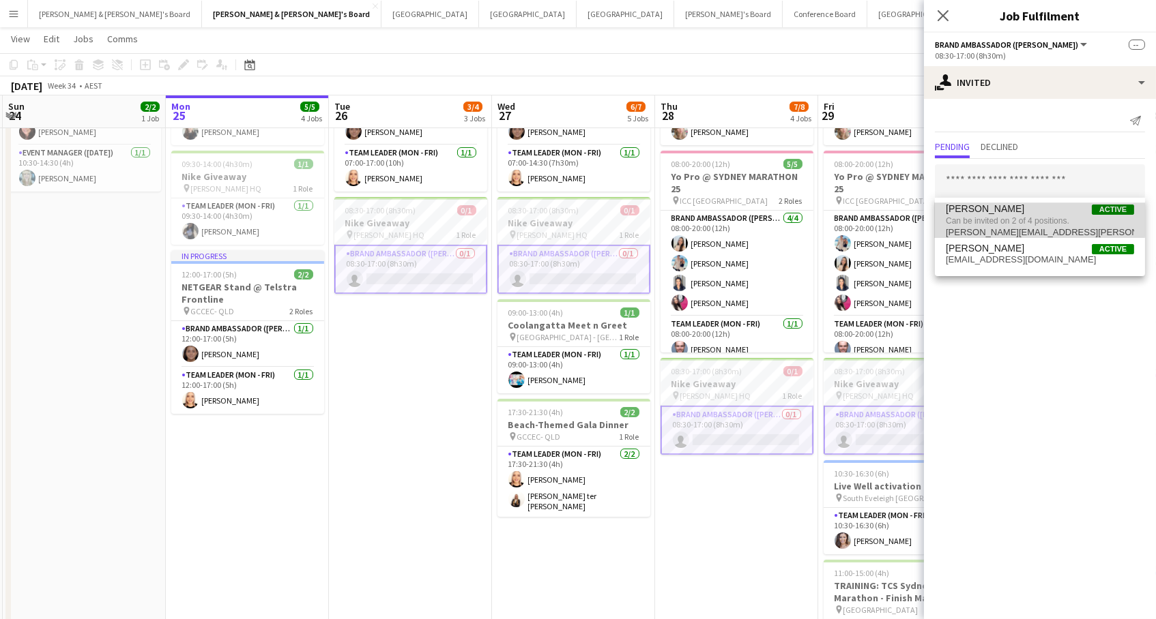
click at [1029, 220] on span "Can be invited on 2 of 4 positions." at bounding box center [1040, 221] width 188 height 12
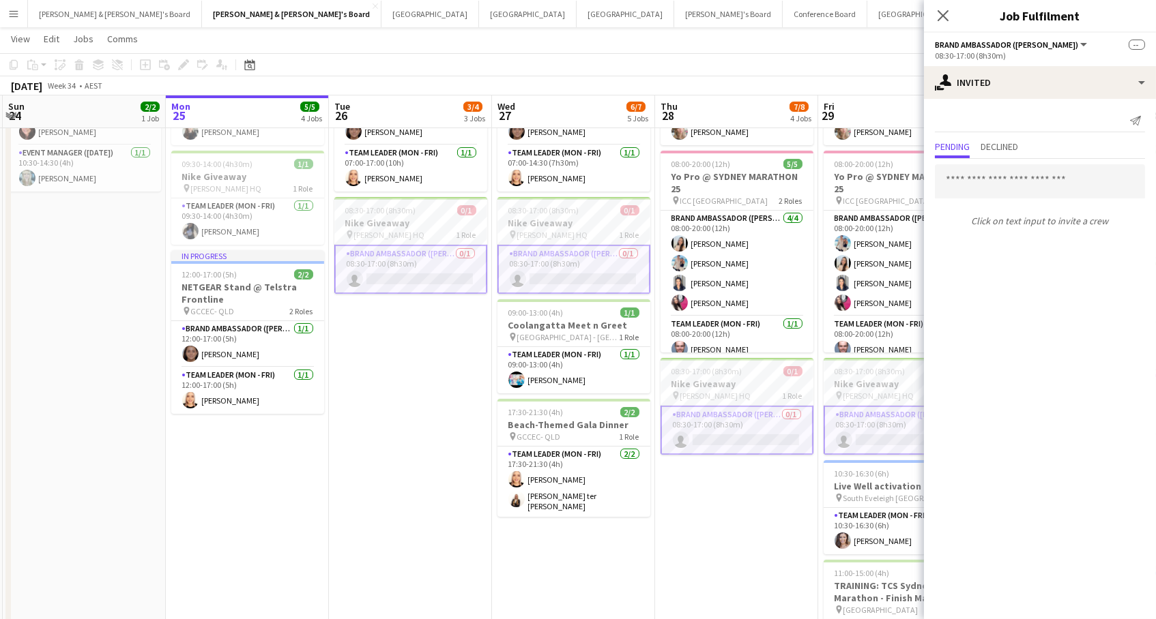
click at [447, 262] on app-card-role "Brand Ambassador (Mon - Fri) 0/1 08:30-17:00 (8h30m) single-neutral-actions" at bounding box center [410, 269] width 153 height 49
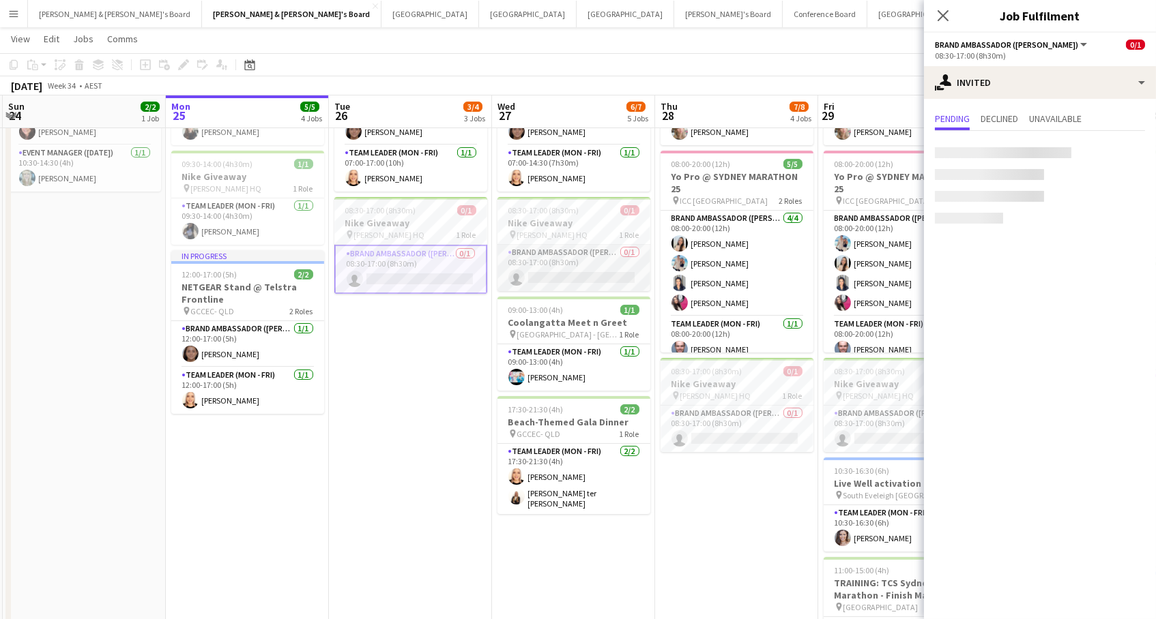
click at [546, 265] on app-card-role "Brand Ambassador (Mon - Fri) 0/1 08:30-17:00 (8h30m) single-neutral-actions" at bounding box center [573, 268] width 153 height 46
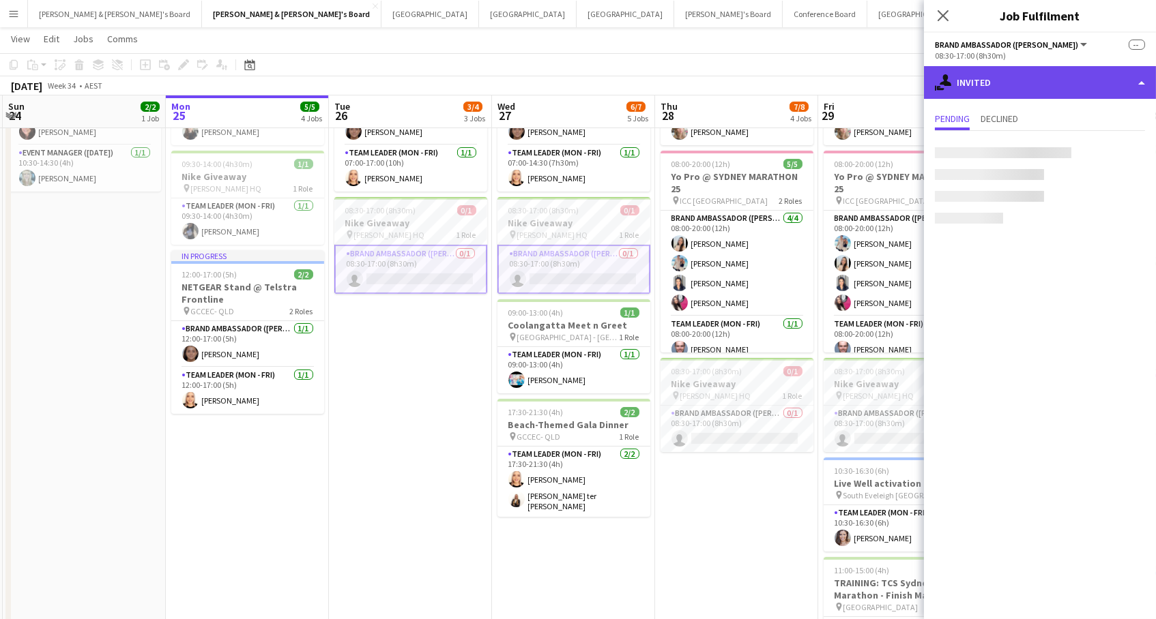
click at [974, 76] on div "single-neutral-actions-share-1 Invited" at bounding box center [1040, 82] width 232 height 33
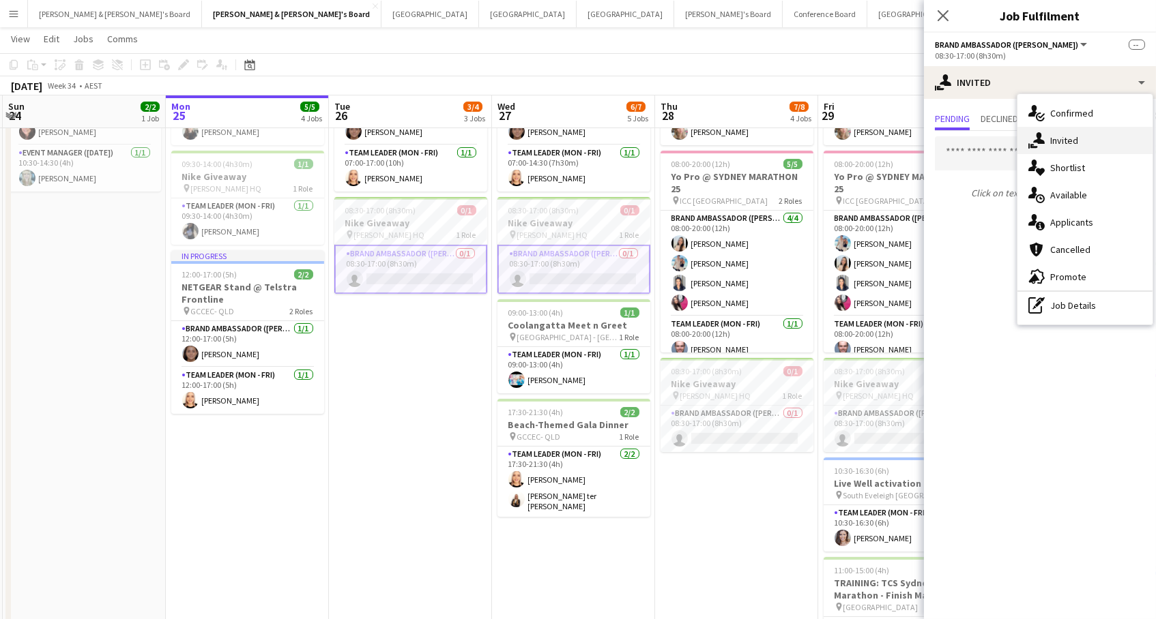
click at [1061, 147] on div "single-neutral-actions-share-1 Invited" at bounding box center [1084, 140] width 135 height 27
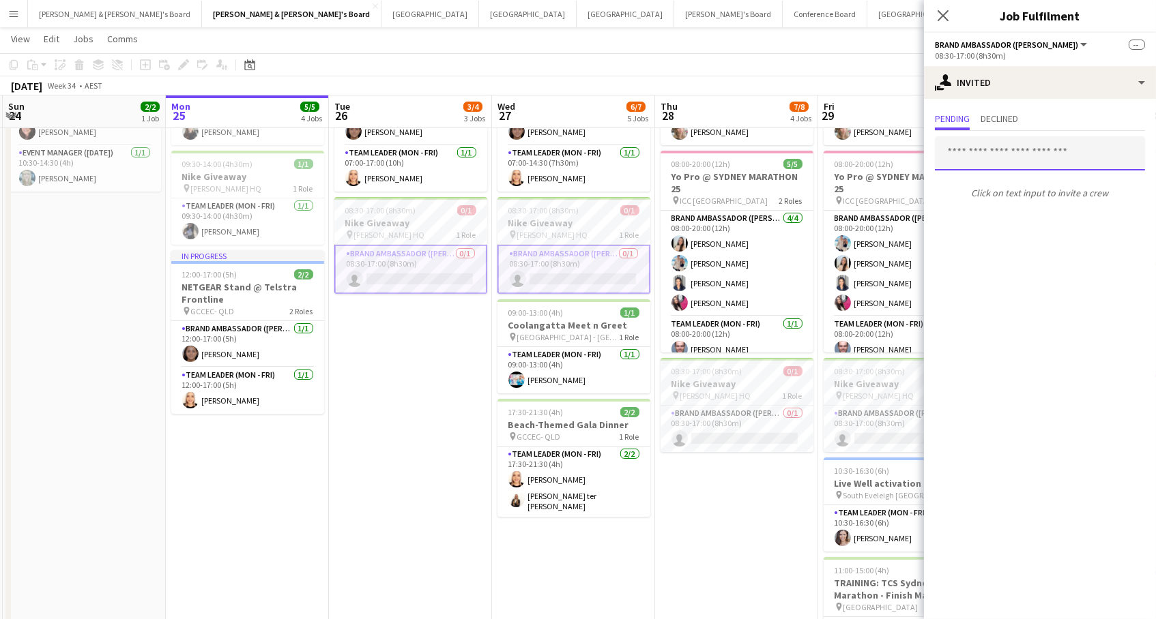
click at [969, 151] on input "text" at bounding box center [1040, 153] width 210 height 34
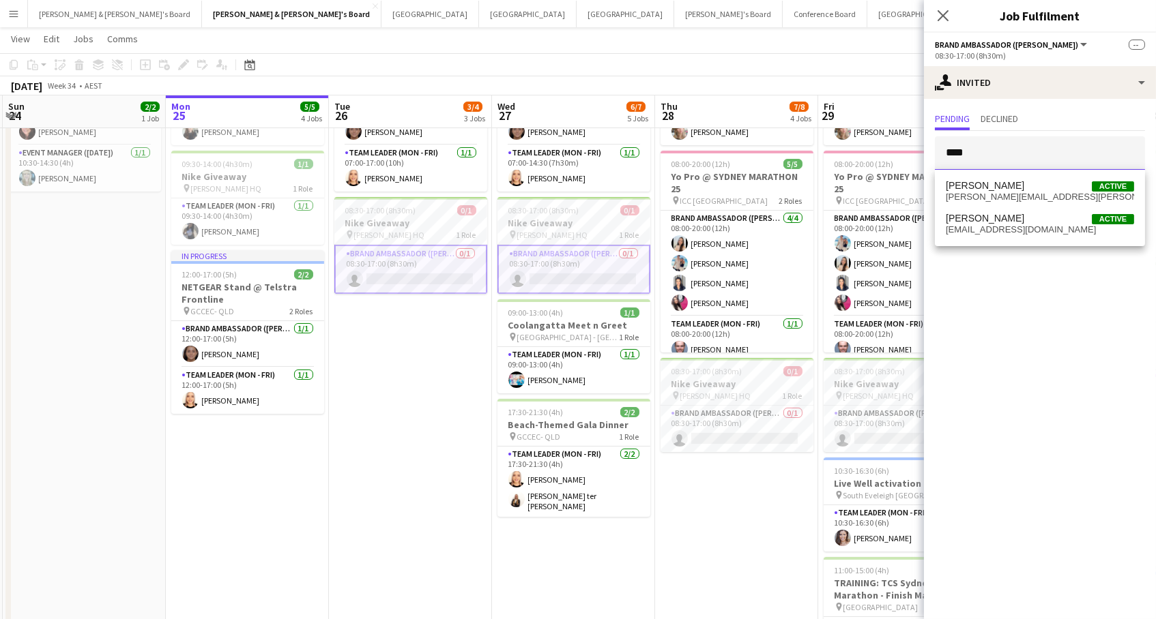
type input "****"
drag, startPoint x: 969, startPoint y: 151, endPoint x: 998, endPoint y: 196, distance: 53.4
click at [998, 196] on span "sean.michael.perez@gmail.com" at bounding box center [1040, 197] width 188 height 11
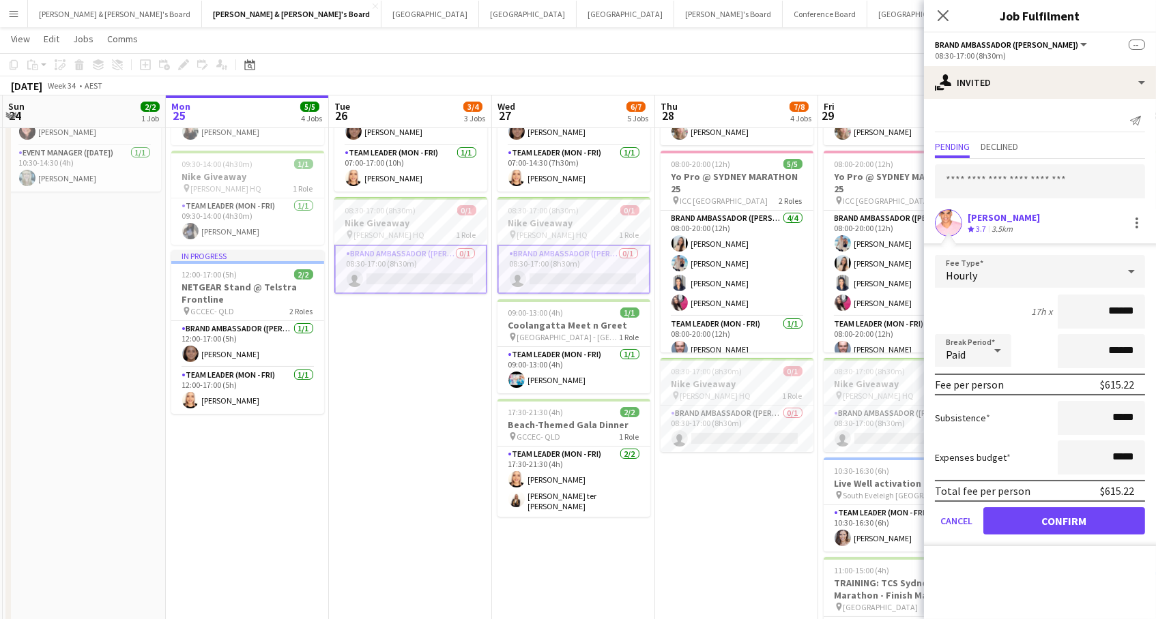
click at [1010, 516] on button "Confirm" at bounding box center [1064, 521] width 162 height 27
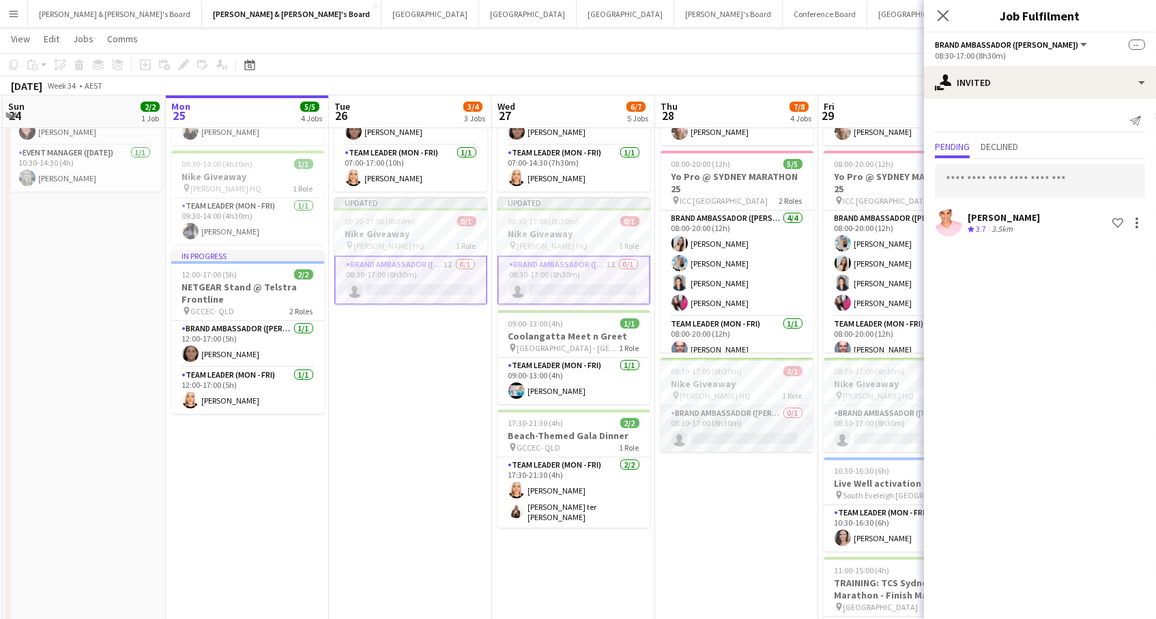
click at [749, 437] on app-card-role "Brand Ambassador (Mon - Fri) 0/1 08:30-17:00 (8h30m) single-neutral-actions" at bounding box center [736, 429] width 153 height 46
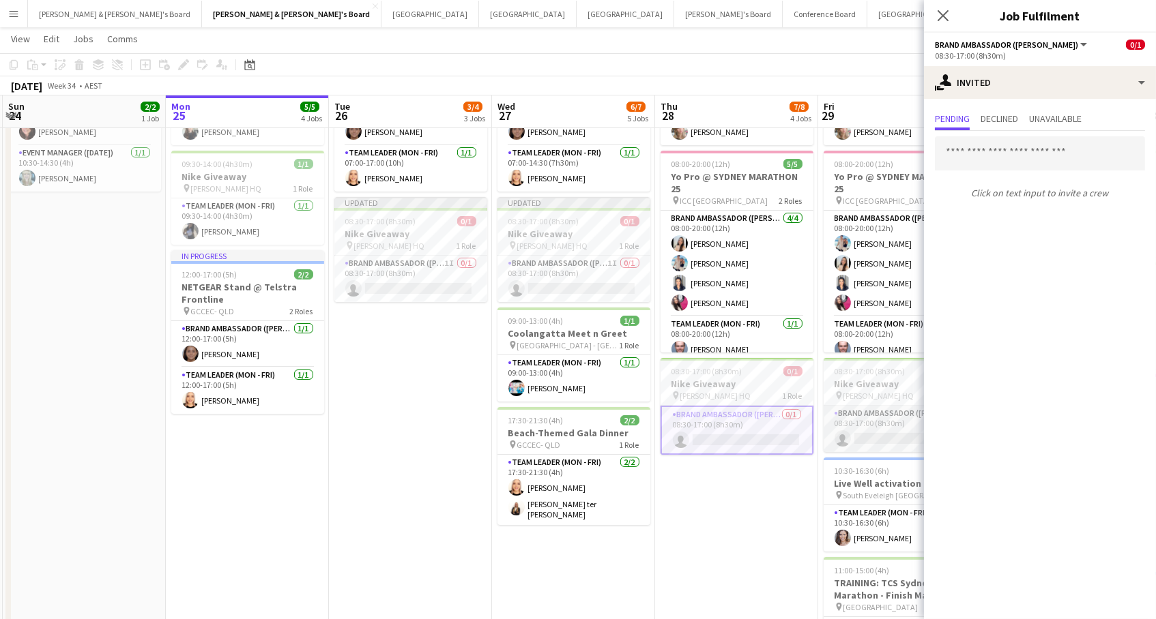
click at [862, 437] on app-card-role "Brand Ambassador (Mon - Fri) 0/1 08:30-17:00 (8h30m) single-neutral-actions" at bounding box center [899, 429] width 153 height 46
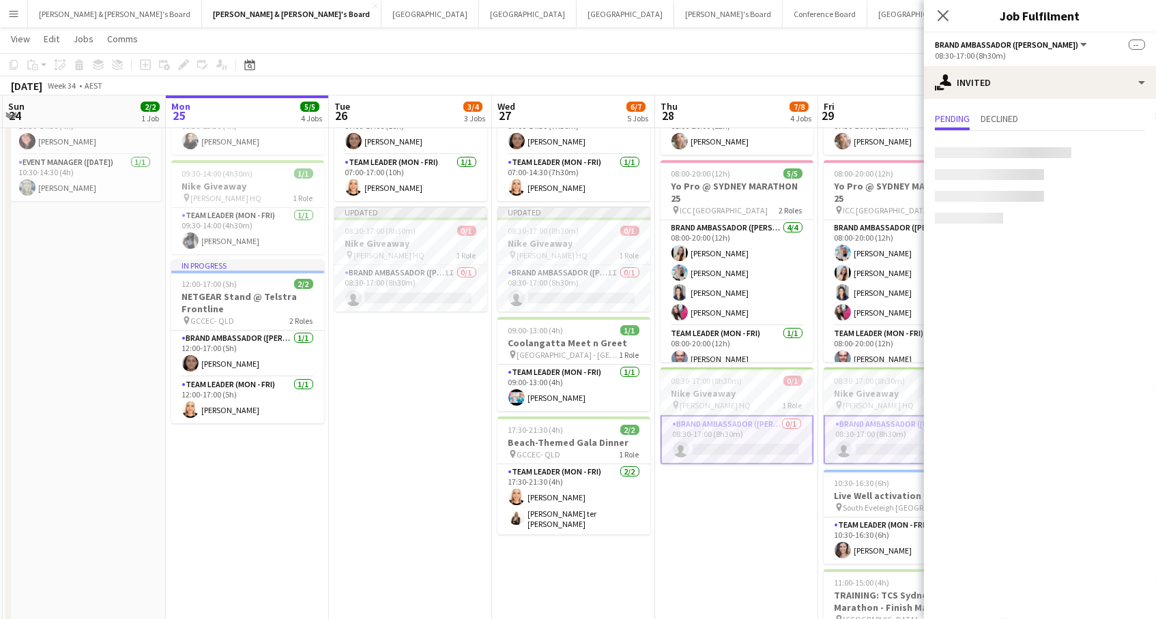
scroll to position [107, 1]
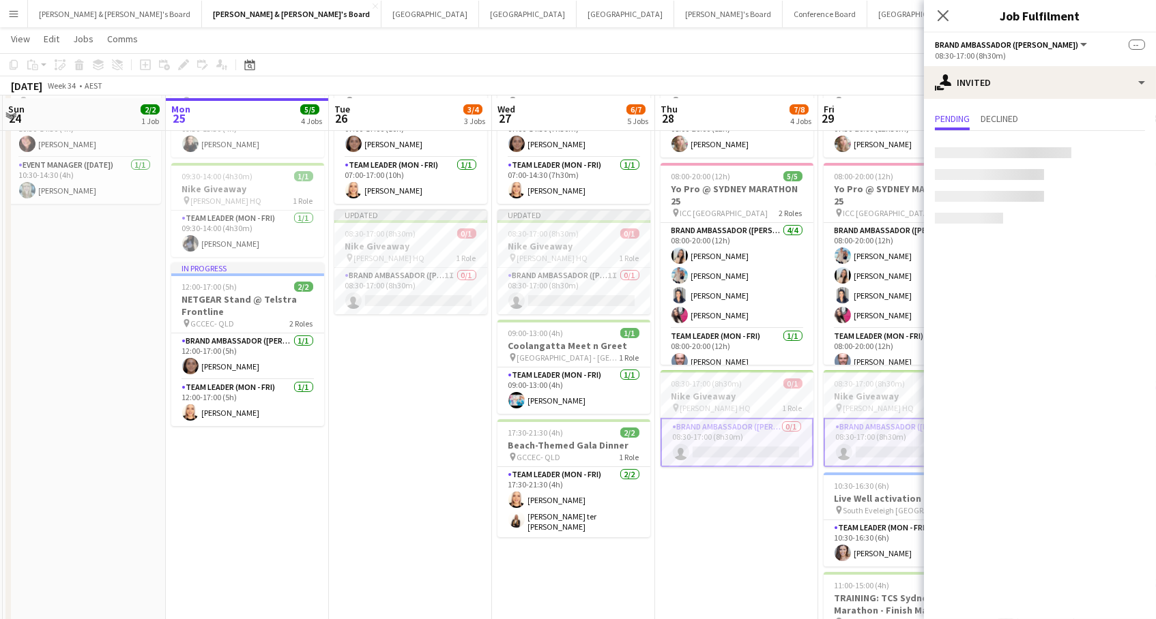
click at [969, 152] on div at bounding box center [1003, 152] width 136 height 11
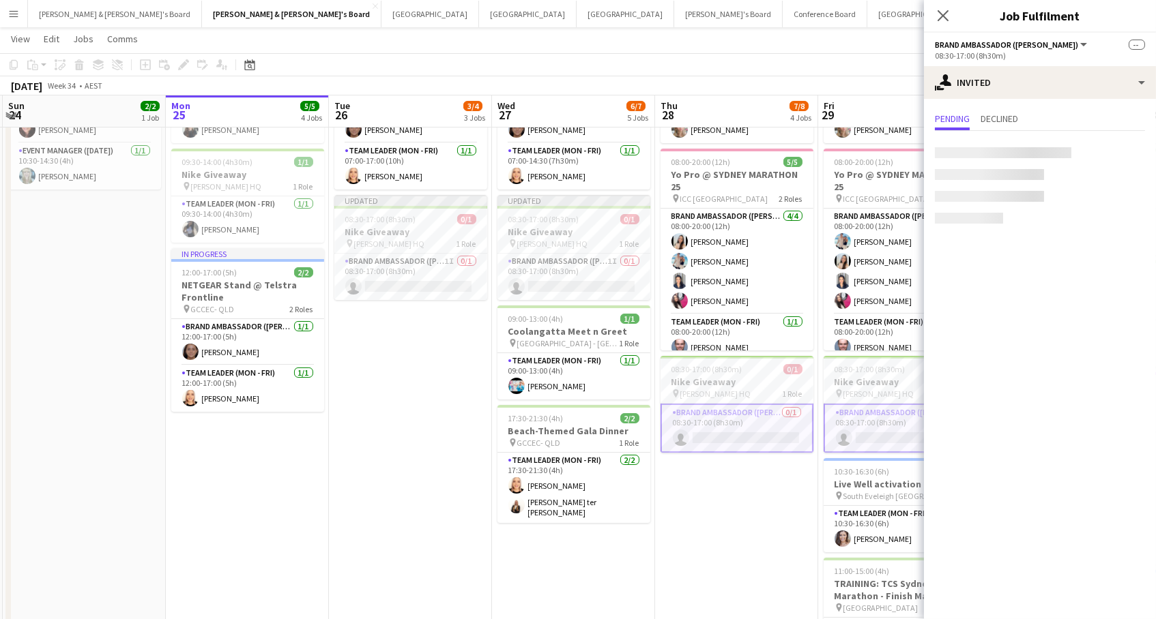
scroll to position [123, 0]
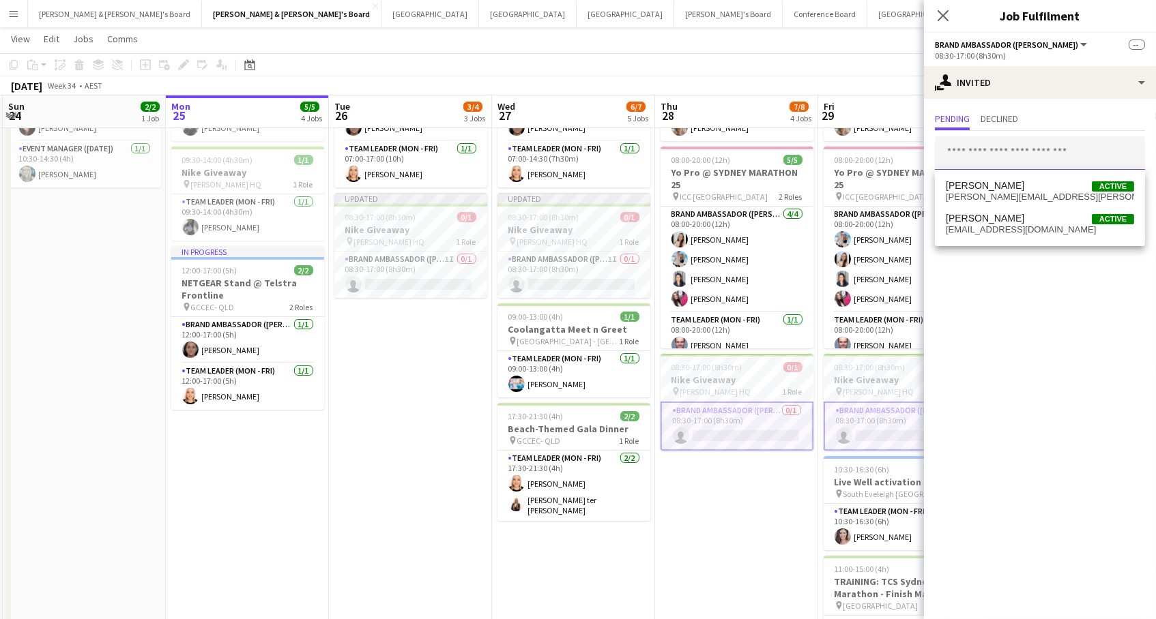
click at [990, 158] on input "text" at bounding box center [1040, 153] width 210 height 34
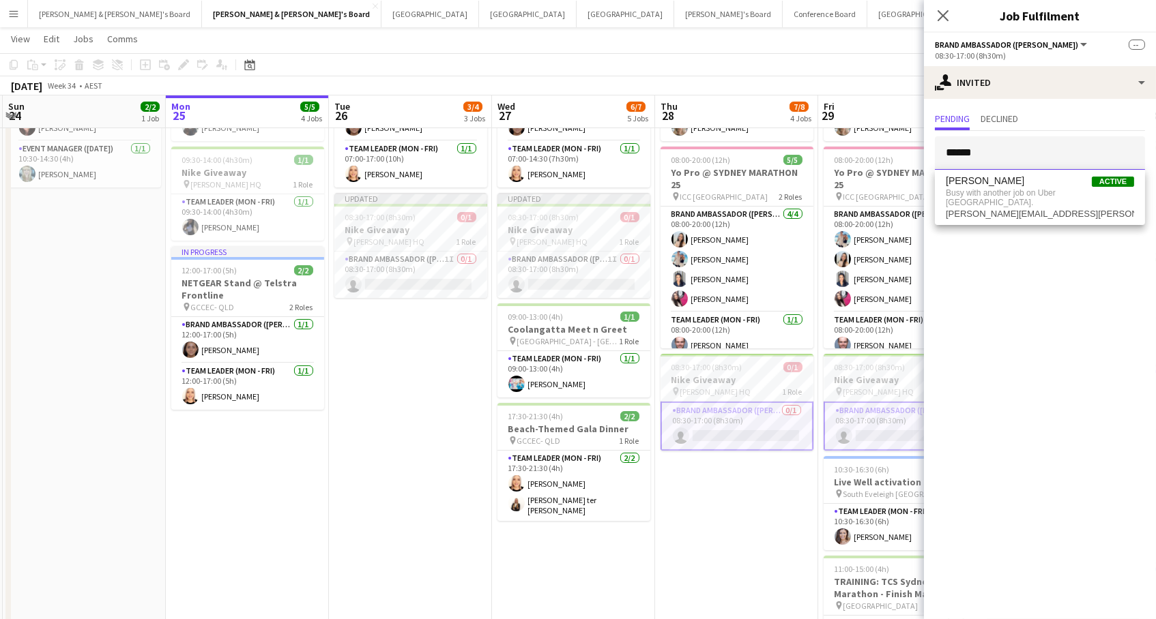
type input "******"
drag, startPoint x: 990, startPoint y: 162, endPoint x: 759, endPoint y: 407, distance: 336.9
click at [759, 407] on app-card-role "Brand Ambassador (Mon - Fri) 0/1 08:30-17:00 (8h30m) single-neutral-actions" at bounding box center [736, 426] width 153 height 49
drag, startPoint x: 989, startPoint y: 178, endPoint x: 998, endPoint y: 151, distance: 28.0
click at [999, 153] on input "*******" at bounding box center [1040, 153] width 210 height 34
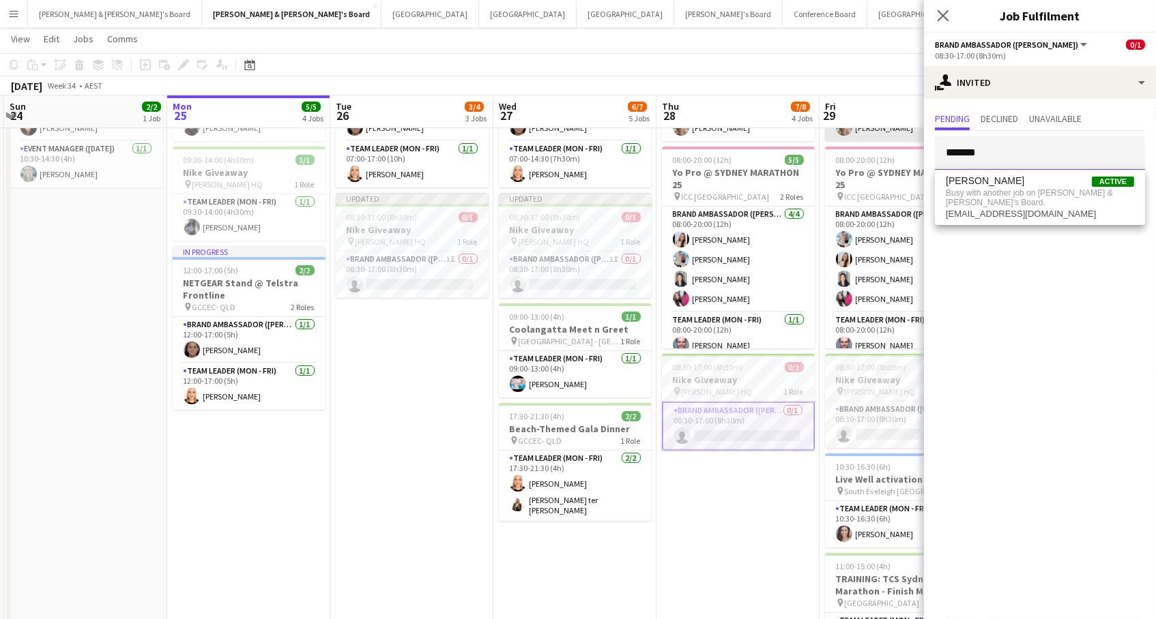
drag, startPoint x: 1001, startPoint y: 151, endPoint x: 876, endPoint y: 135, distance: 125.9
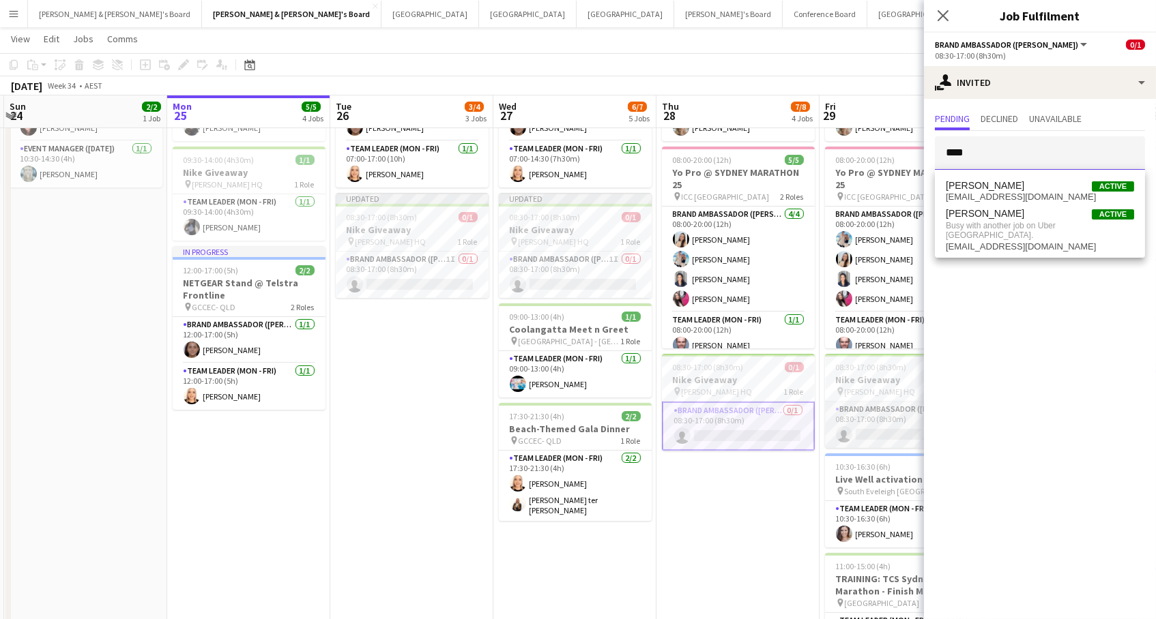
type input "****"
click at [910, 419] on app-card-role "Brand Ambassador (Mon - Fri) 0/1 08:30-17:00 (8h30m) single-neutral-actions" at bounding box center [901, 425] width 153 height 46
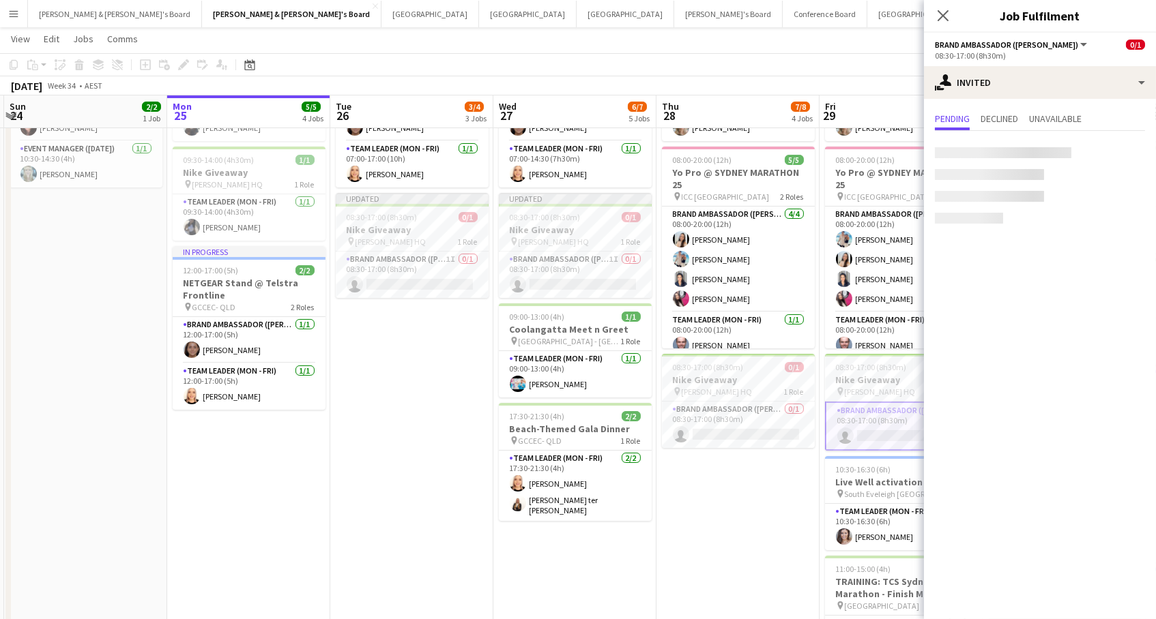
click at [1033, 153] on div at bounding box center [1003, 152] width 136 height 11
click at [999, 151] on input "text" at bounding box center [1040, 153] width 210 height 34
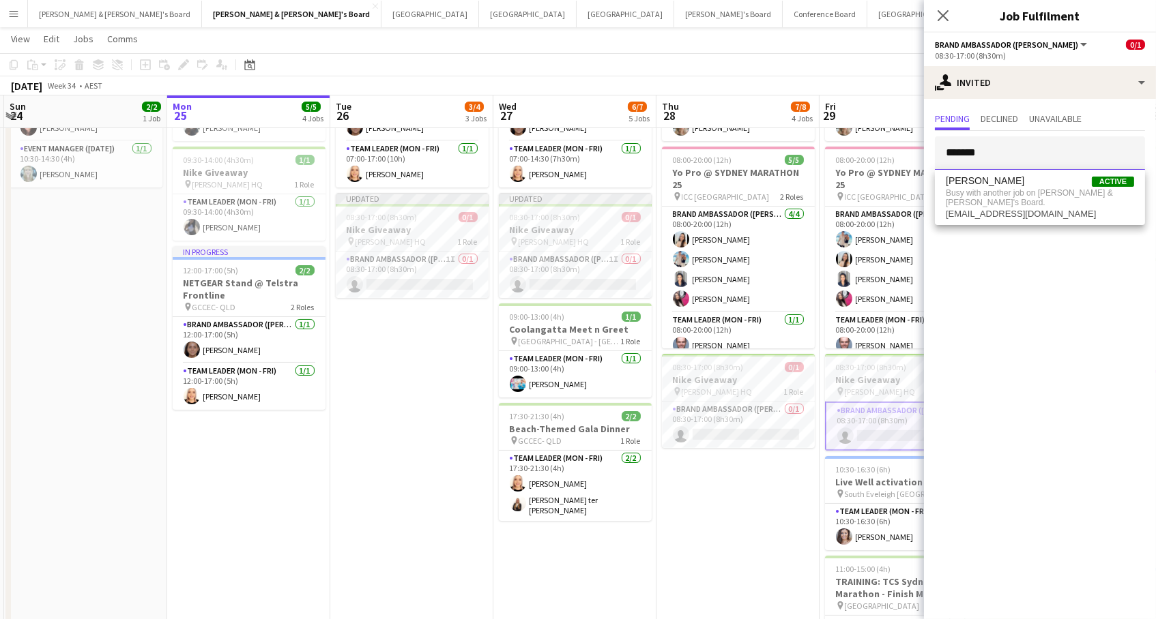
drag, startPoint x: 768, startPoint y: 116, endPoint x: 725, endPoint y: 104, distance: 44.7
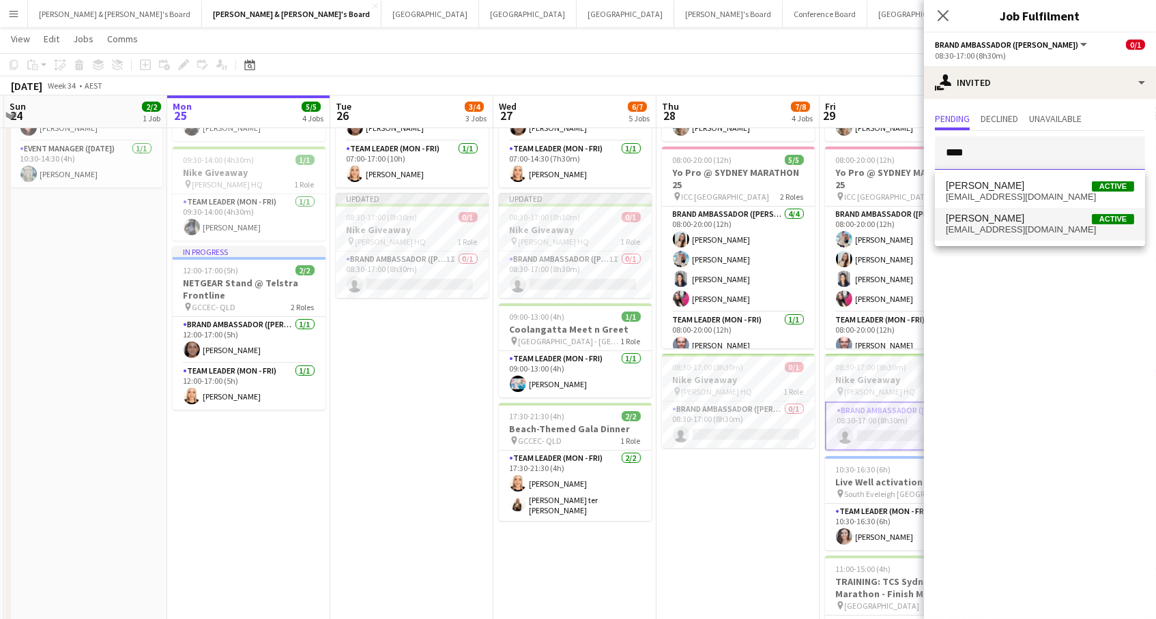
type input "****"
click at [1021, 227] on span "jade.qiu07@gmail.com" at bounding box center [1040, 229] width 188 height 11
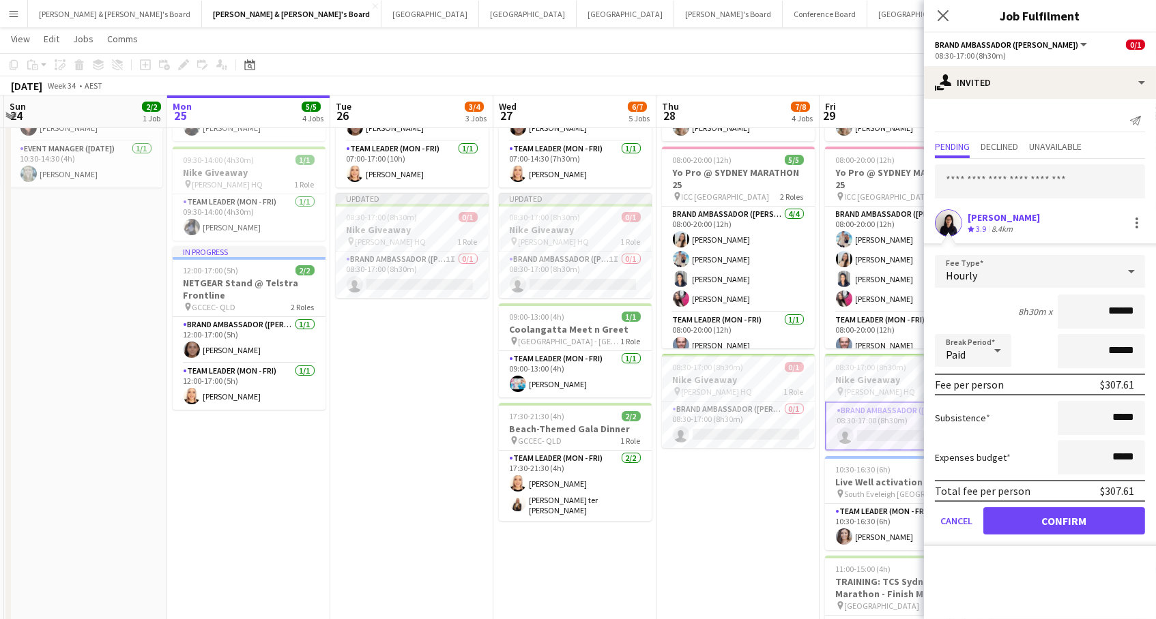
click at [1053, 528] on button "Confirm" at bounding box center [1064, 521] width 162 height 27
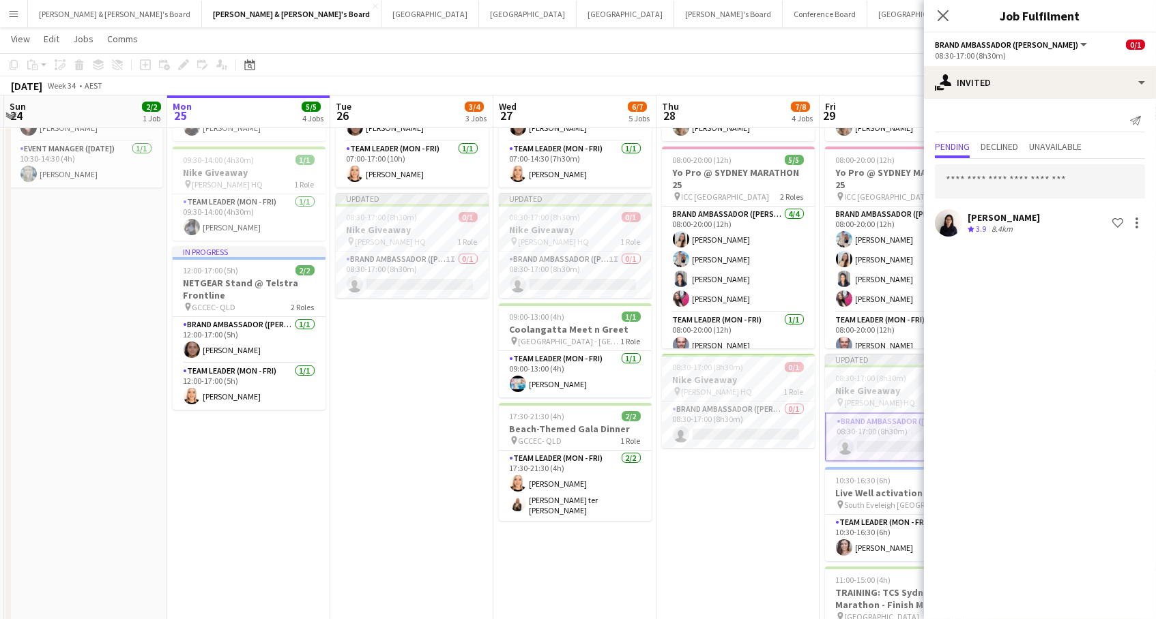
click at [874, 70] on app-toolbar "Copy Paste Paste Command V Paste with crew Command Shift V Paste linked Job [GE…" at bounding box center [578, 64] width 1156 height 23
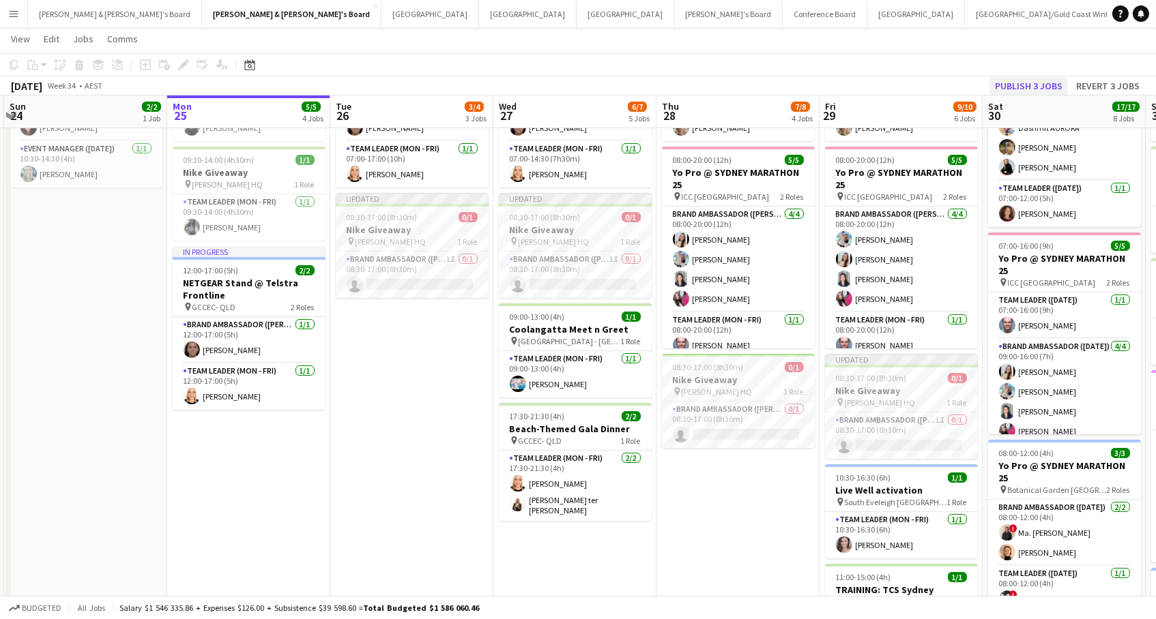
click at [1045, 85] on button "Publish 3 jobs" at bounding box center [1028, 86] width 78 height 18
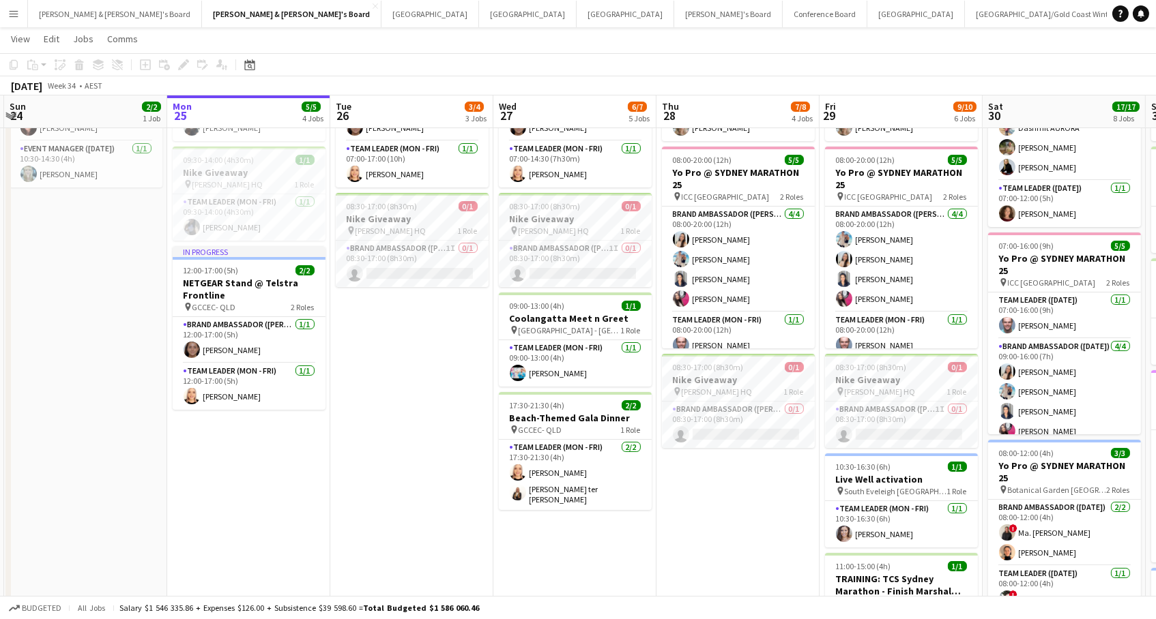
drag, startPoint x: 424, startPoint y: 257, endPoint x: 488, endPoint y: 261, distance: 63.5
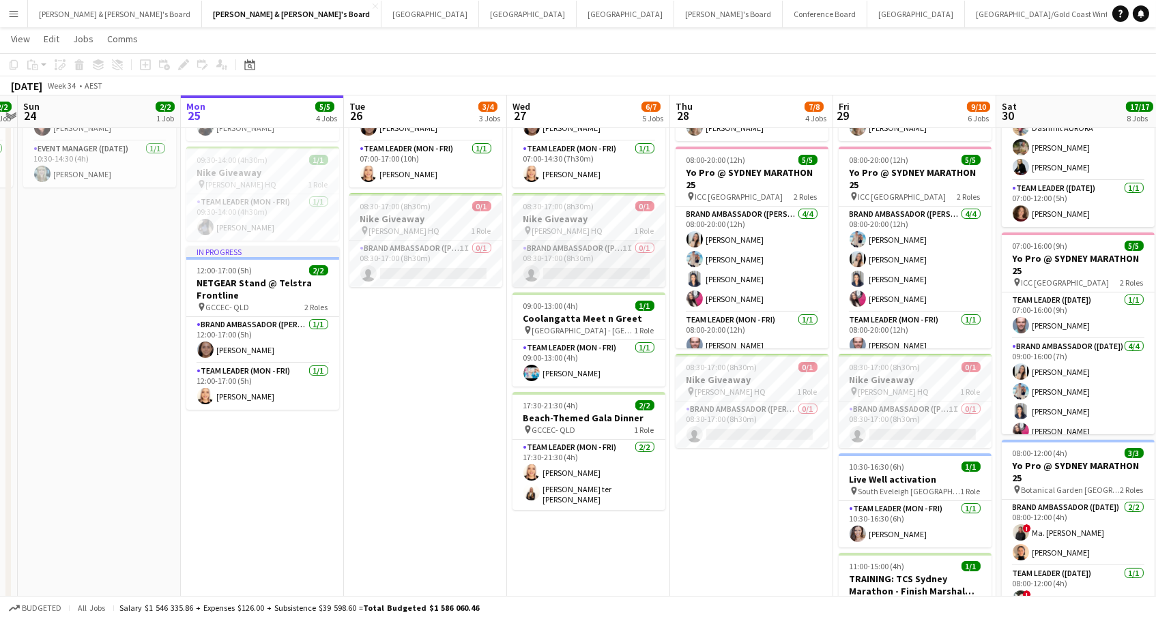
click at [554, 266] on app-card-role "Brand Ambassador (Mon - Fri) 1I 0/1 08:30-17:00 (8h30m) single-neutral-actions" at bounding box center [588, 264] width 153 height 46
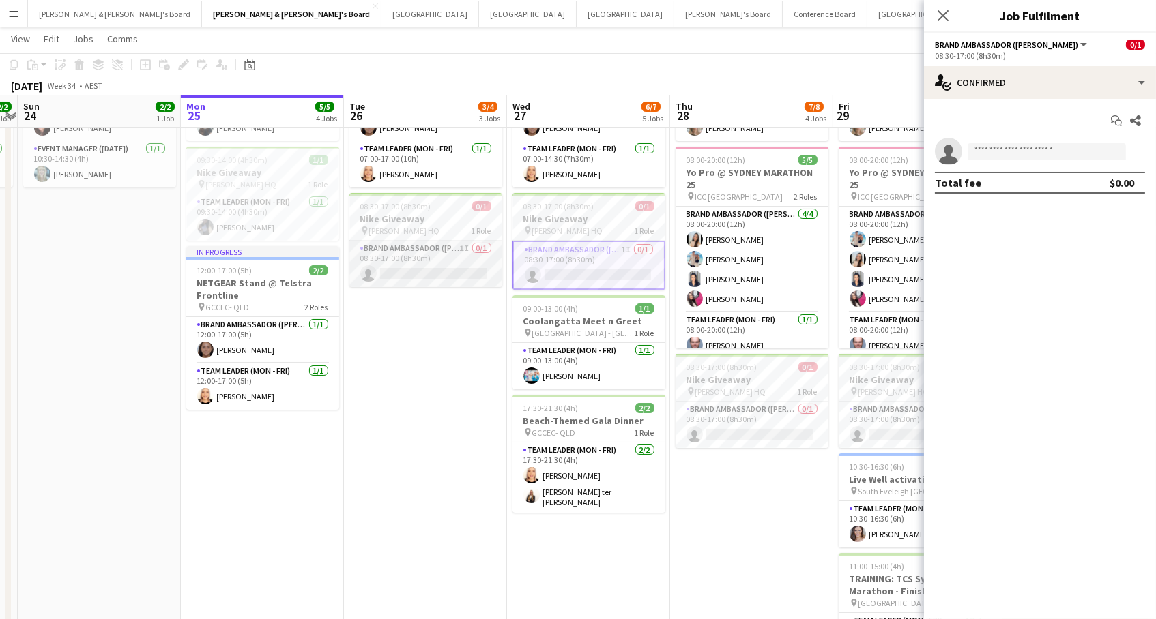
click at [448, 265] on app-card-role "Brand Ambassador (Mon - Fri) 1I 0/1 08:30-17:00 (8h30m) single-neutral-actions" at bounding box center [425, 264] width 153 height 46
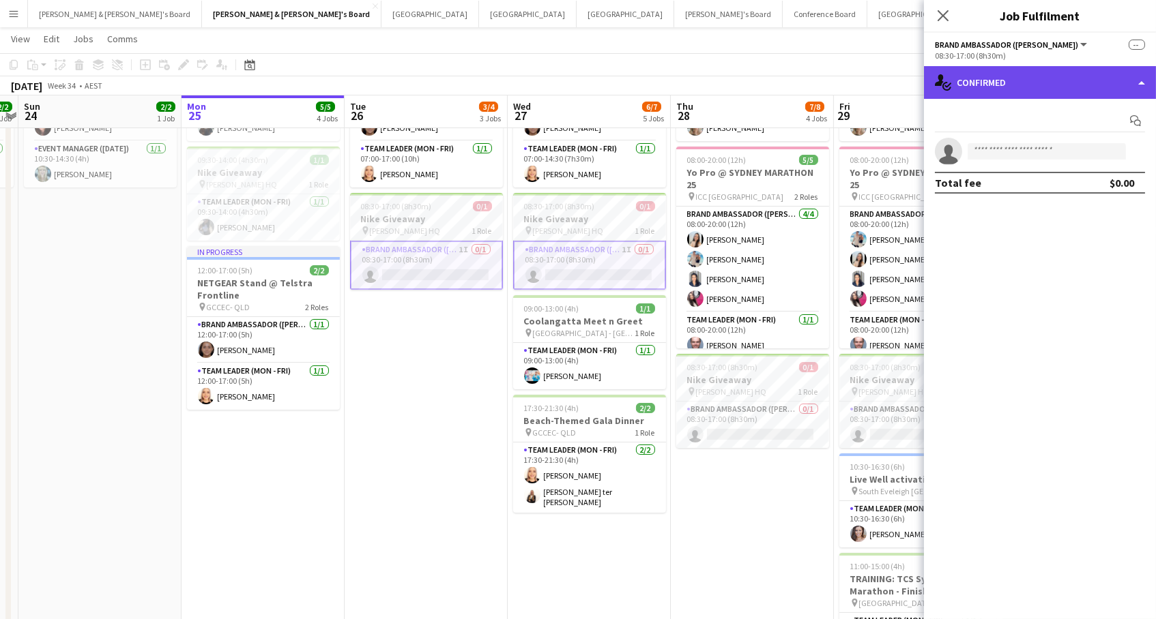
drag, startPoint x: 1010, startPoint y: 81, endPoint x: 1016, endPoint y: 90, distance: 10.4
click at [1011, 83] on div "single-neutral-actions-check-2 Confirmed" at bounding box center [1040, 82] width 232 height 33
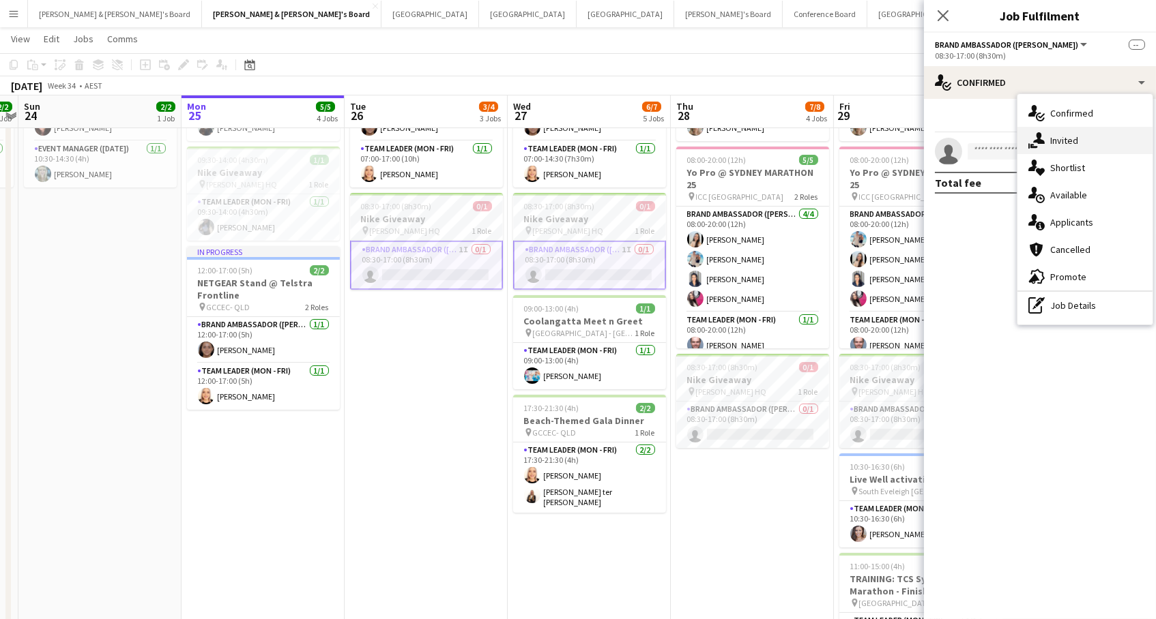
click at [1050, 128] on div "single-neutral-actions-share-1 Invited" at bounding box center [1084, 140] width 135 height 27
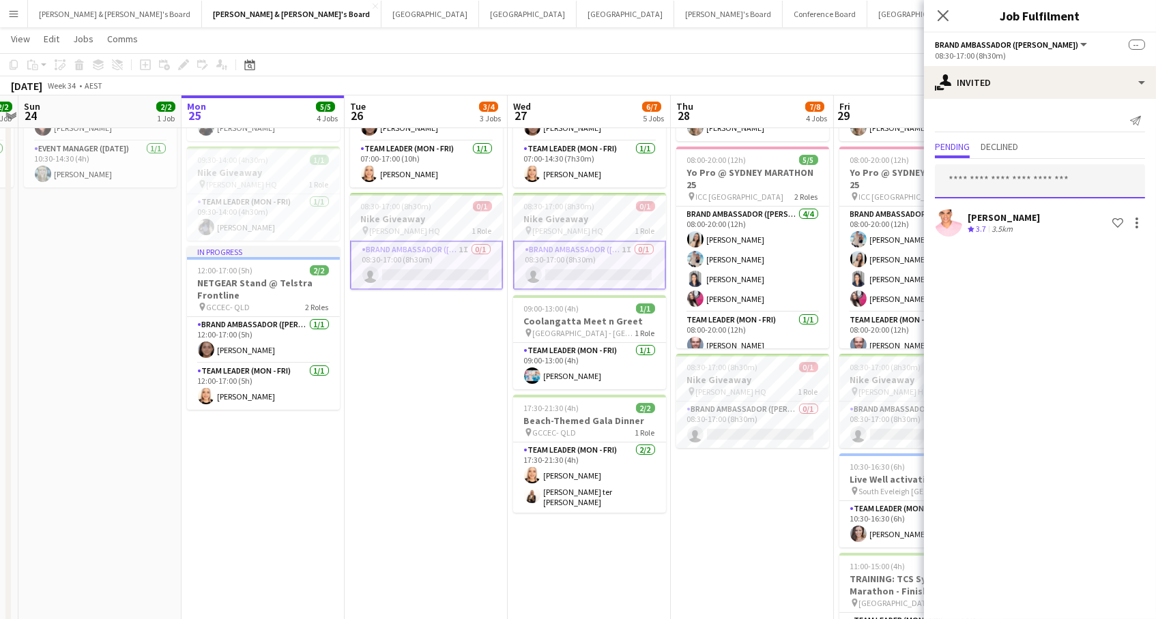
click at [965, 185] on input "text" at bounding box center [1040, 181] width 210 height 34
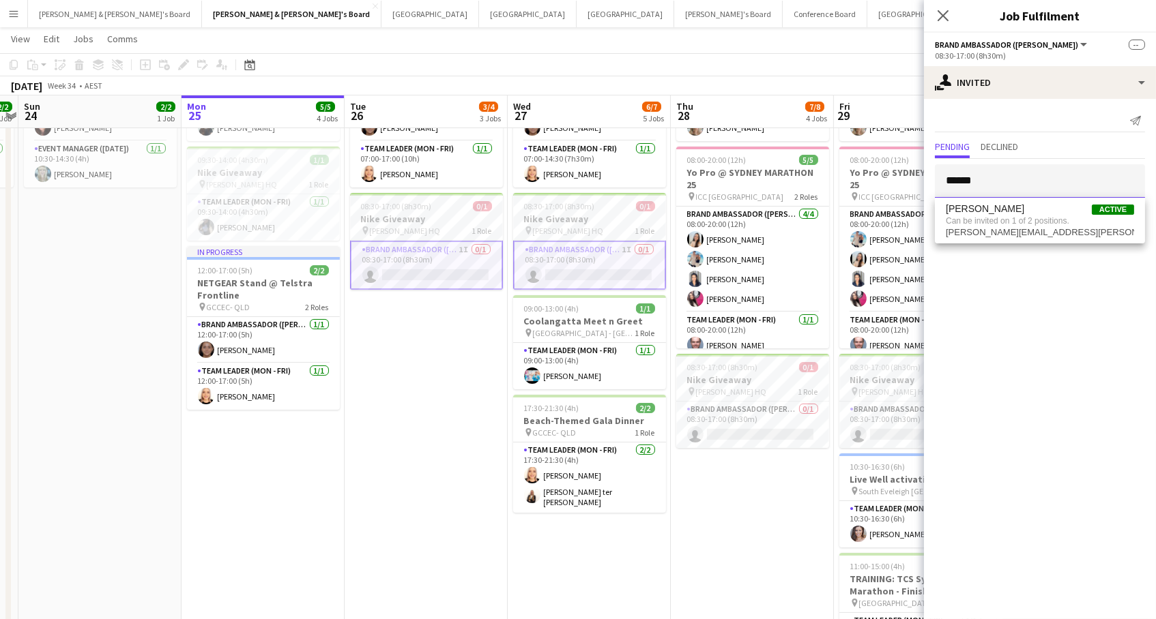
type input "******"
click at [981, 222] on span "Can be invited on 1 of 2 positions." at bounding box center [1040, 221] width 188 height 12
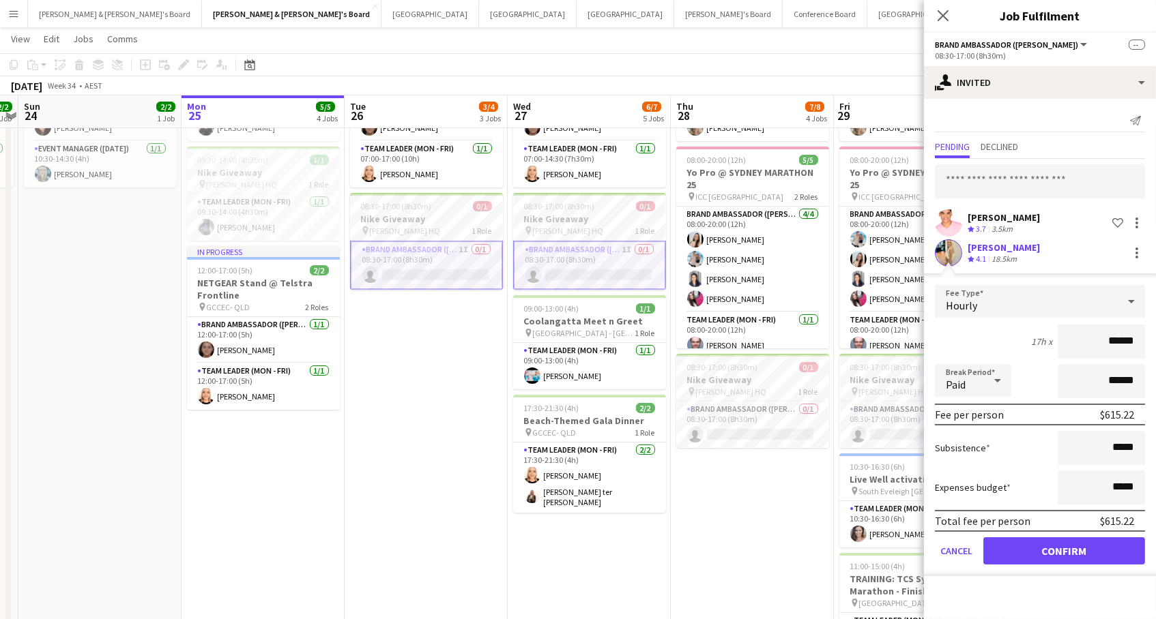
click at [1069, 551] on button "Confirm" at bounding box center [1064, 551] width 162 height 27
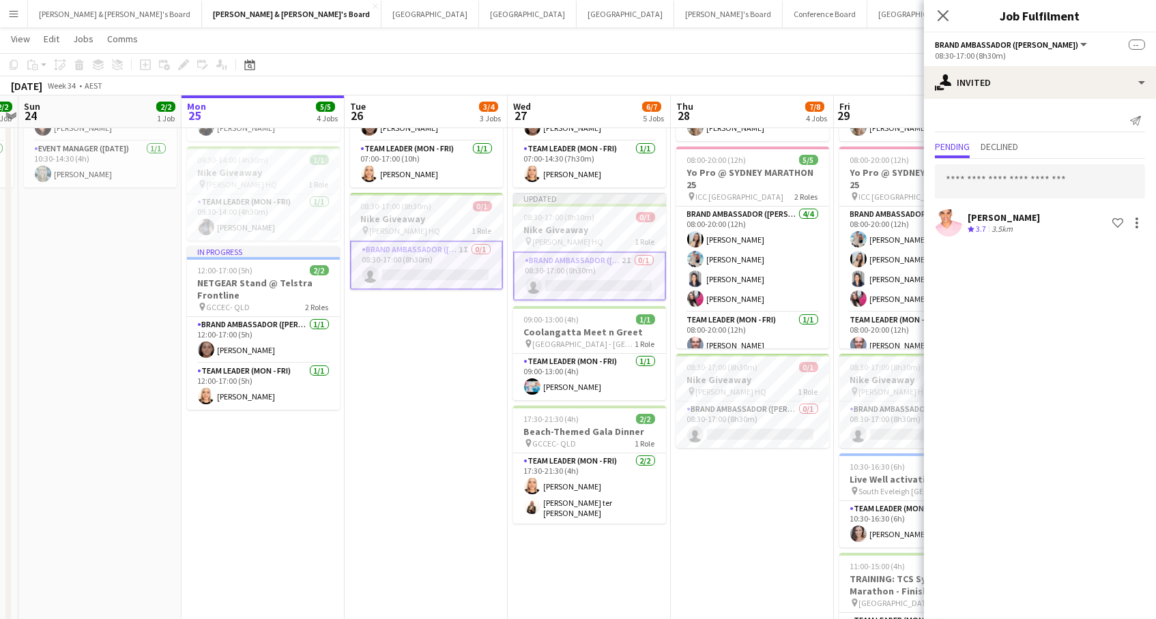
click at [869, 61] on app-toolbar "Copy Paste Paste Command V Paste with crew Command Shift V Paste linked Job [GE…" at bounding box center [578, 64] width 1156 height 23
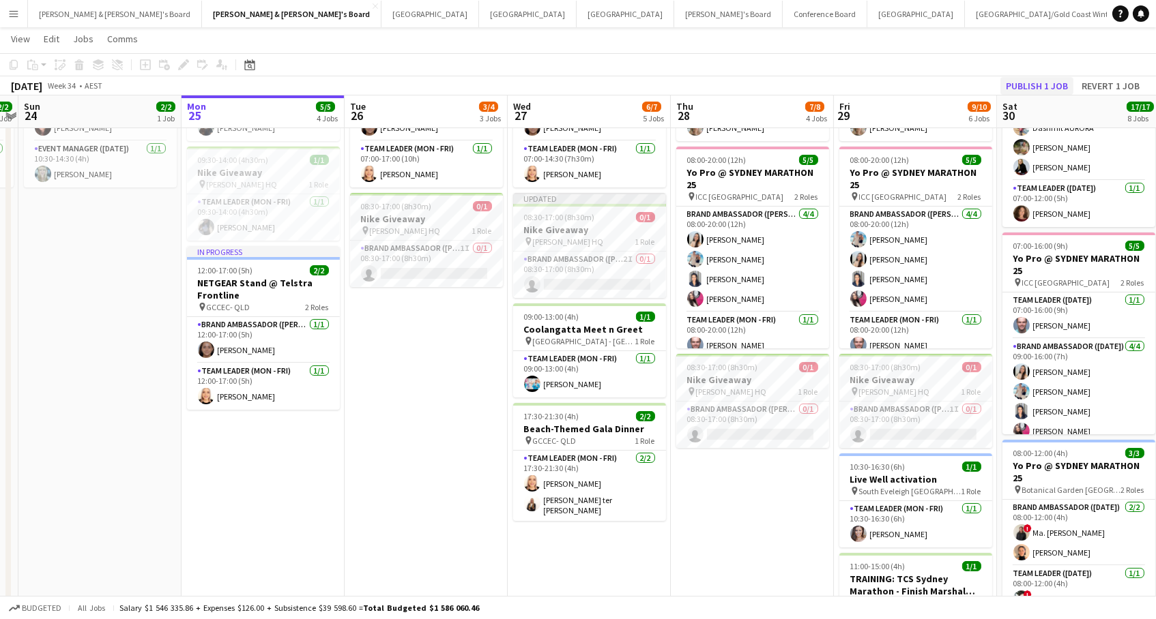
click at [1031, 93] on button "Publish 1 job" at bounding box center [1036, 86] width 73 height 18
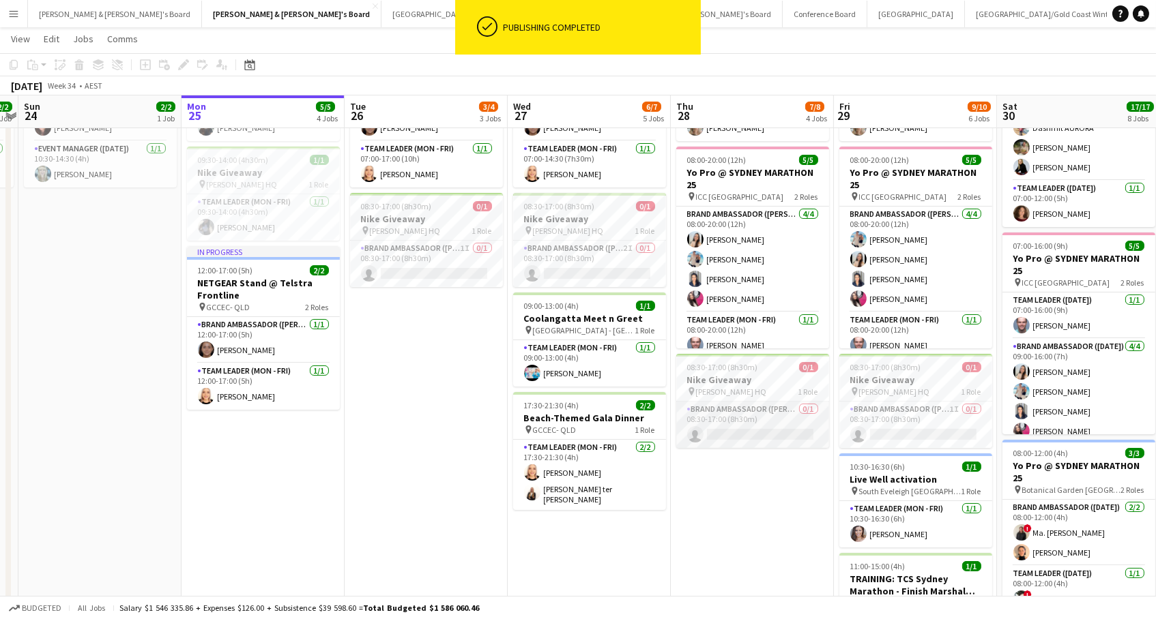
click at [774, 434] on app-card-role "Brand Ambassador (Mon - Fri) 0/1 08:30-17:00 (8h30m) single-neutral-actions" at bounding box center [752, 425] width 153 height 46
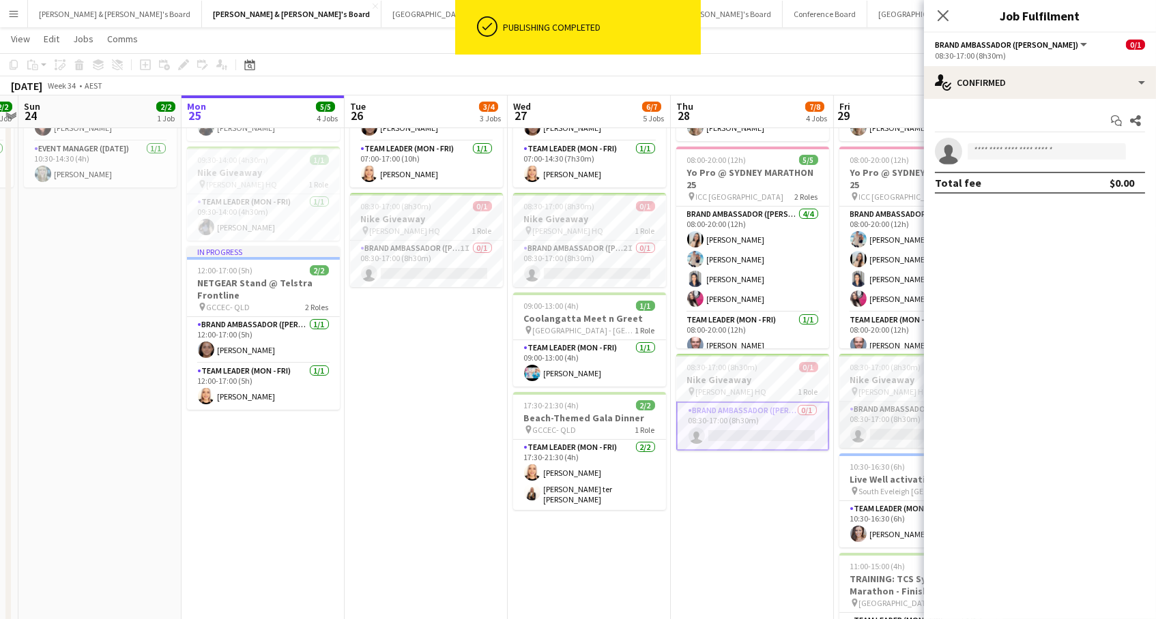
click at [907, 429] on app-card-role "Brand Ambassador (Mon - Fri) 1I 0/1 08:30-17:00 (8h30m) single-neutral-actions" at bounding box center [915, 425] width 153 height 46
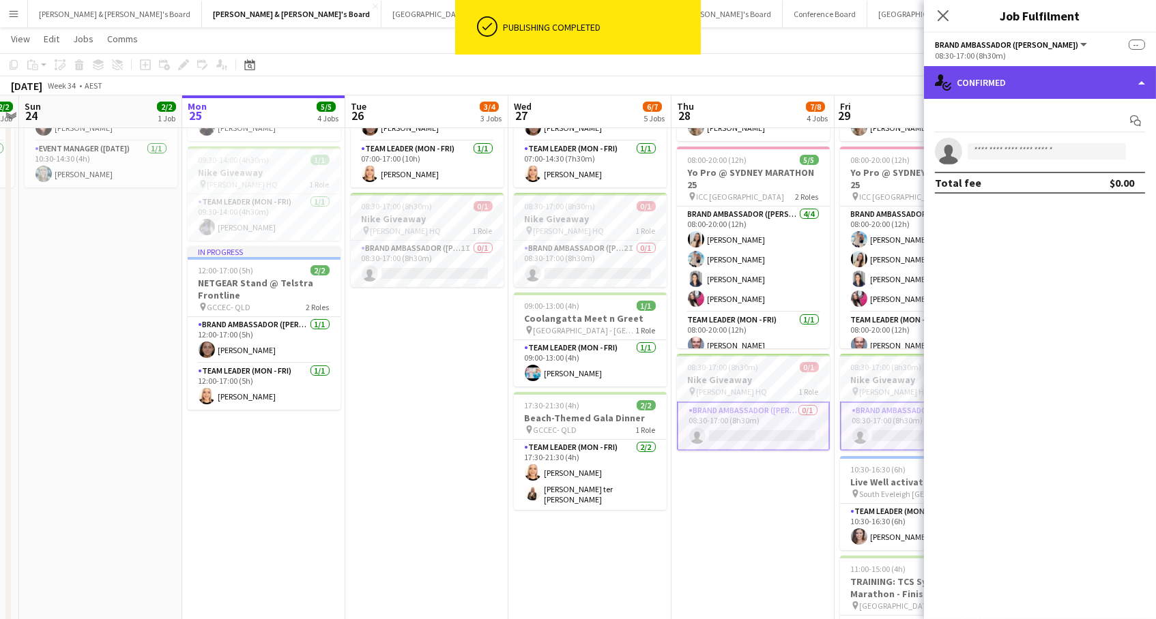
click at [1035, 78] on div "single-neutral-actions-check-2 Confirmed" at bounding box center [1040, 82] width 232 height 33
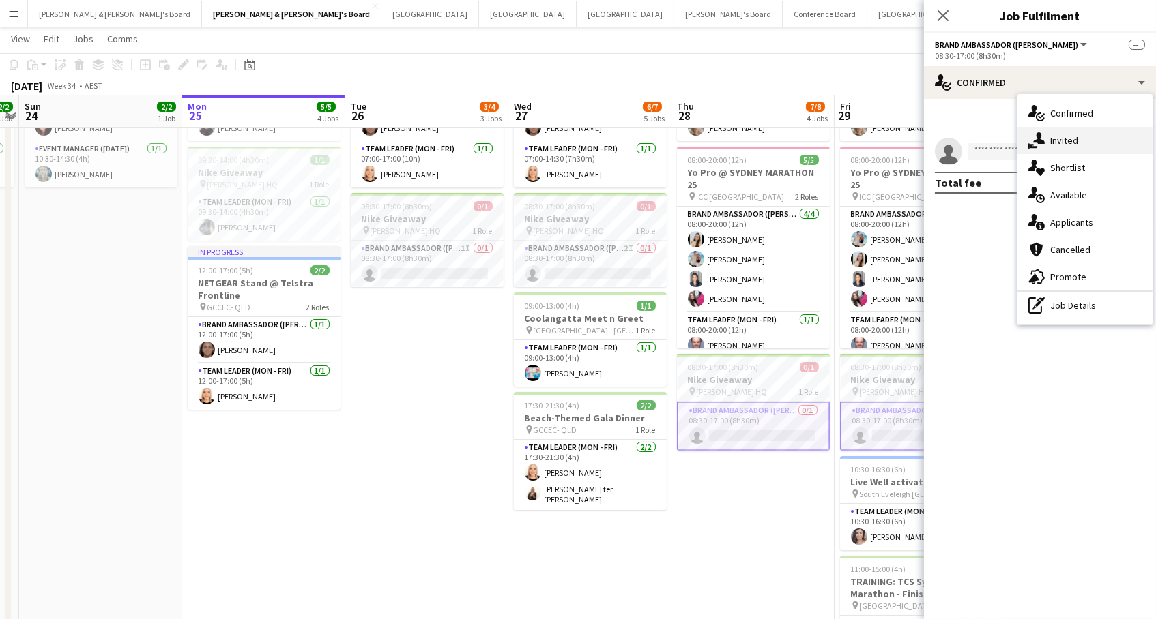
click at [1044, 135] on div "single-neutral-actions-share-1 Invited" at bounding box center [1084, 140] width 135 height 27
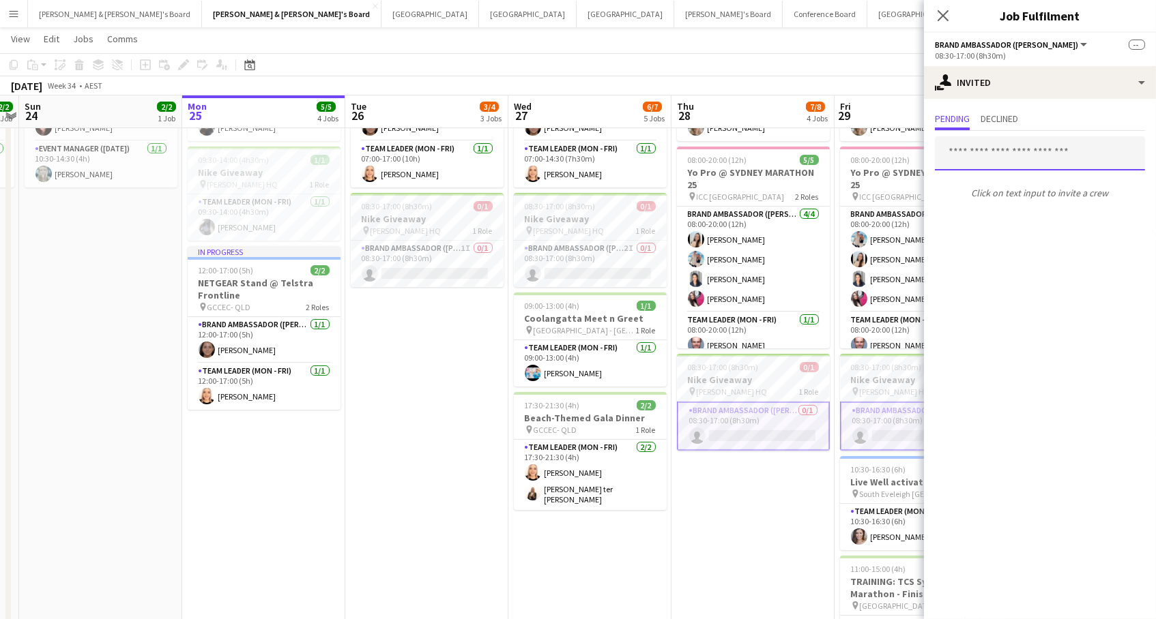
click at [1029, 158] on input "text" at bounding box center [1040, 153] width 210 height 34
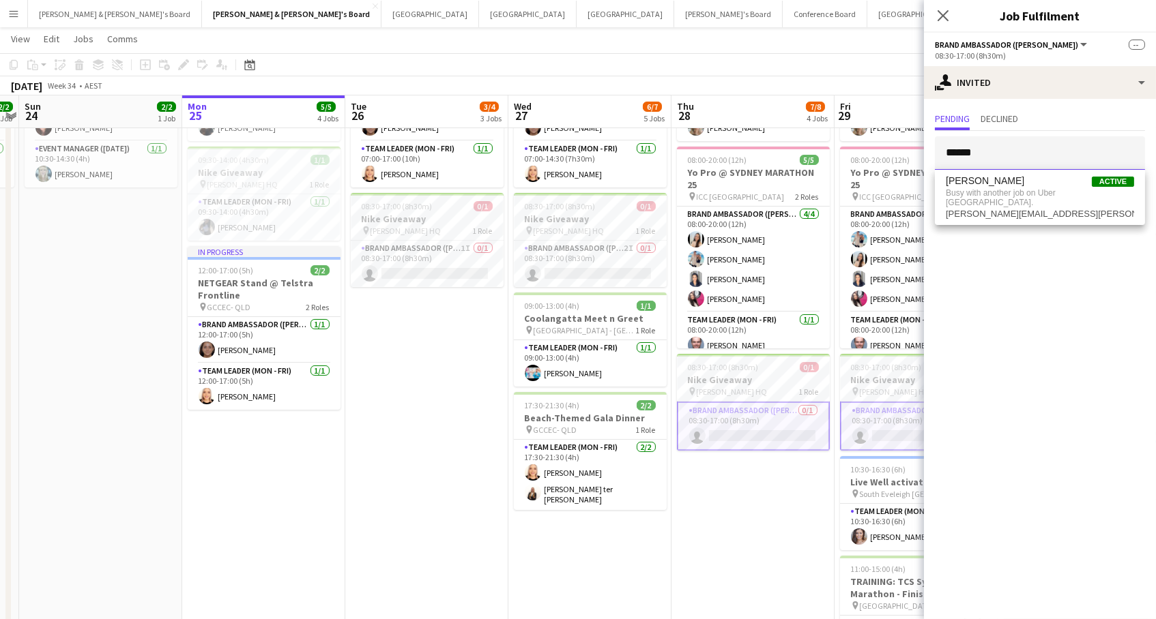
type input "******"
click at [874, 46] on app-page-menu "View Day view expanded Day view collapsed Month view Date picker Jump to [DATE]…" at bounding box center [578, 40] width 1156 height 26
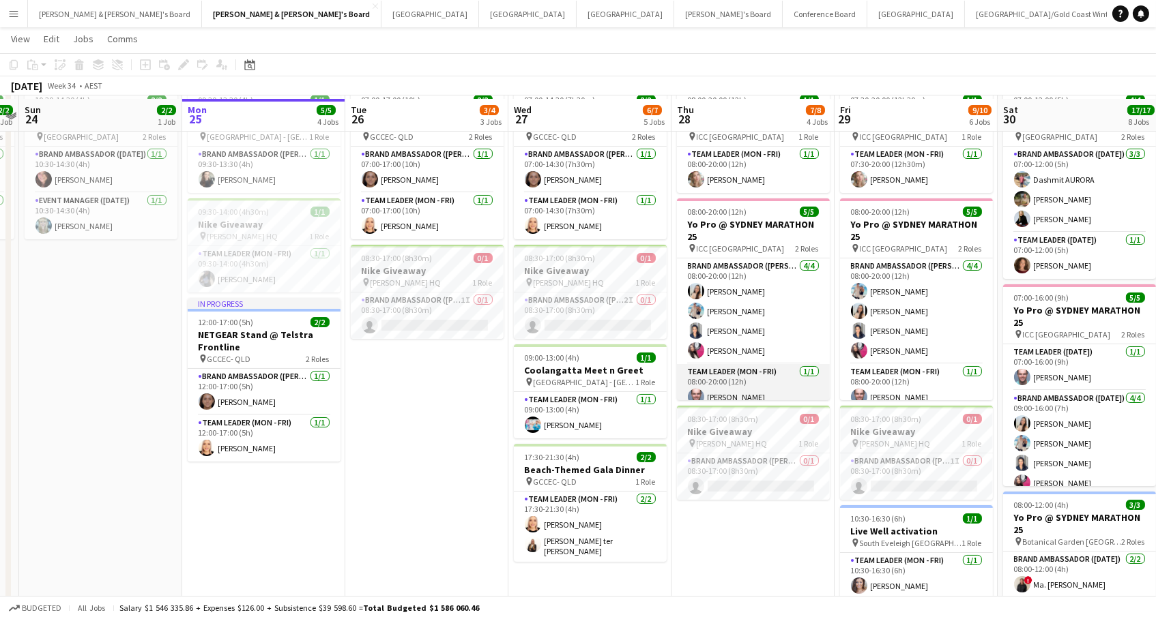
scroll to position [70, 0]
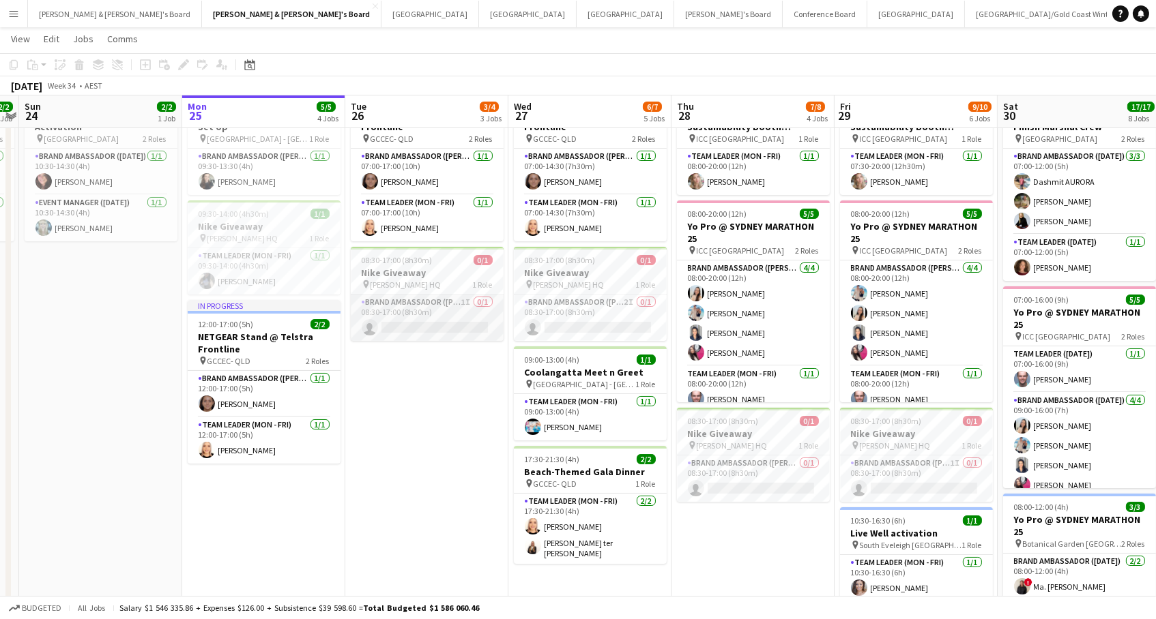
click at [428, 325] on app-card-role "Brand Ambassador (Mon - Fri) 1I 0/1 08:30-17:00 (8h30m) single-neutral-actions" at bounding box center [427, 318] width 153 height 46
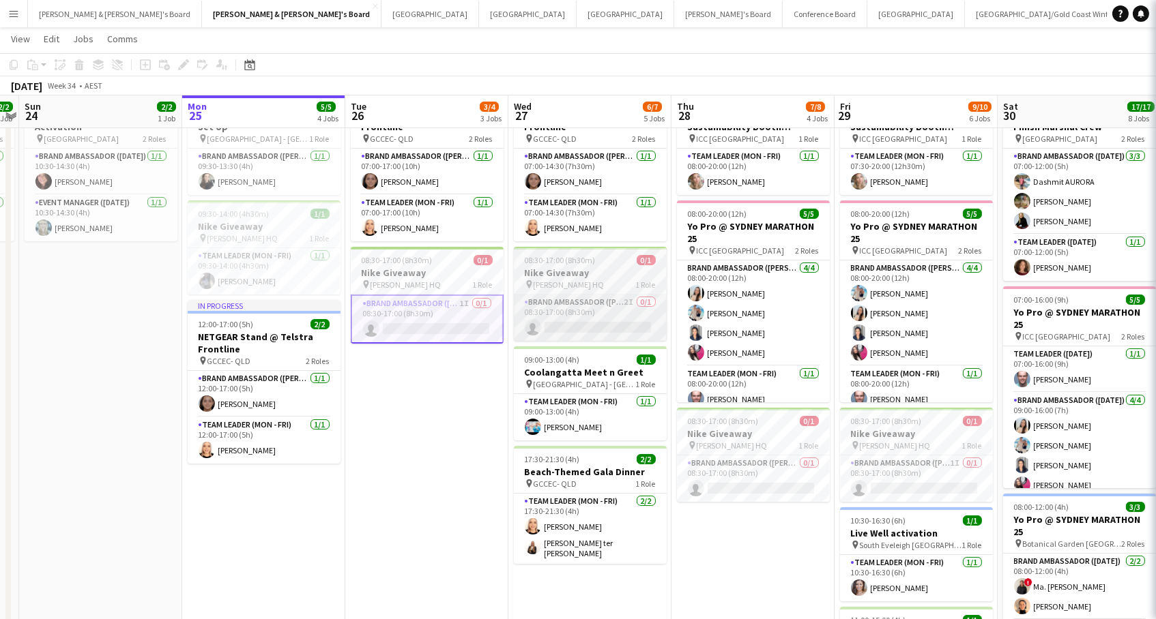
scroll to position [0, 305]
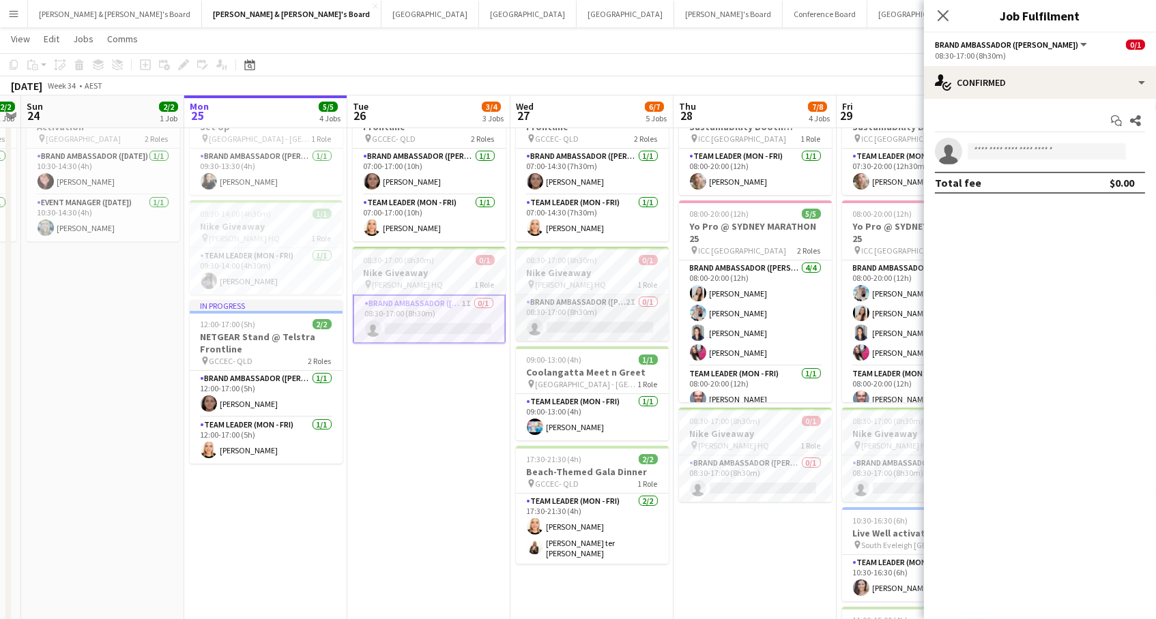
click at [569, 311] on app-card-role "Brand Ambassador (Mon - Fri) 2I 0/1 08:30-17:00 (8h30m) single-neutral-actions" at bounding box center [592, 318] width 153 height 46
click at [765, 474] on app-card-role "Brand Ambassador (Mon - Fri) 0/1 08:30-17:00 (8h30m) single-neutral-actions" at bounding box center [755, 479] width 153 height 46
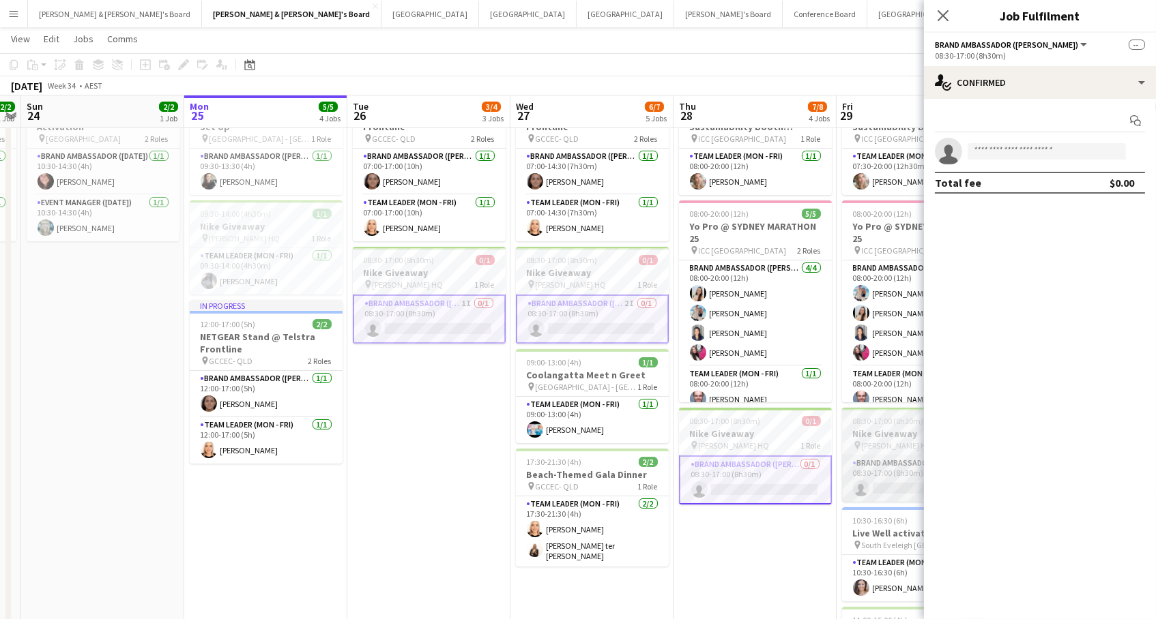
scroll to position [0, 301]
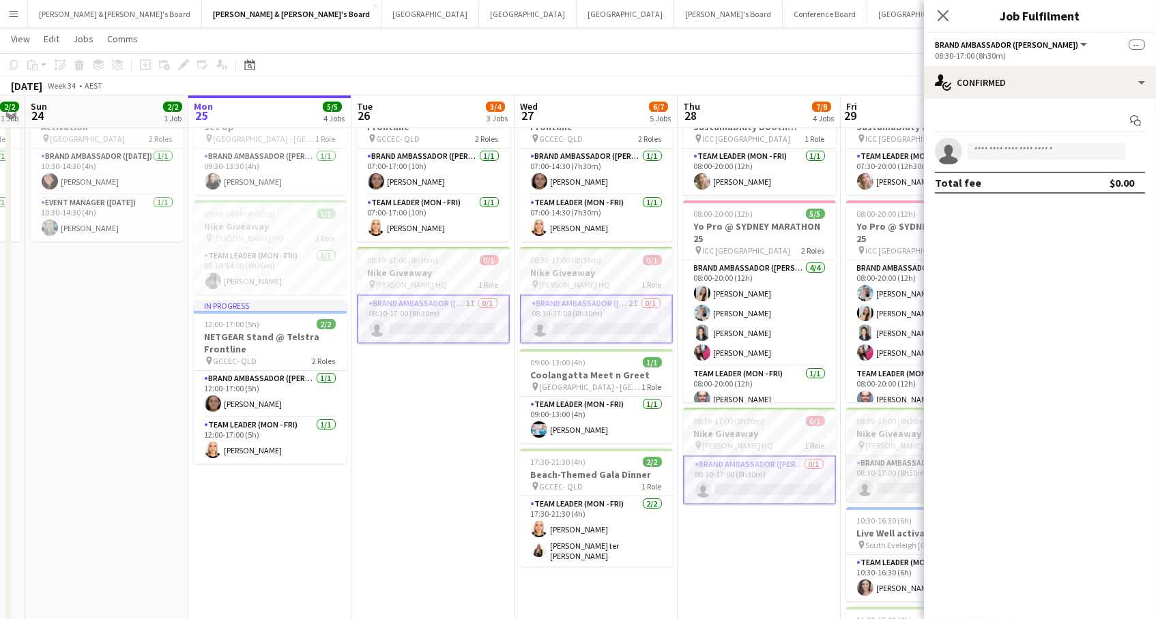
click at [897, 476] on app-card-role "Brand Ambassador (Mon - Fri) 1I 0/1 08:30-17:00 (8h30m) single-neutral-actions" at bounding box center [922, 479] width 153 height 46
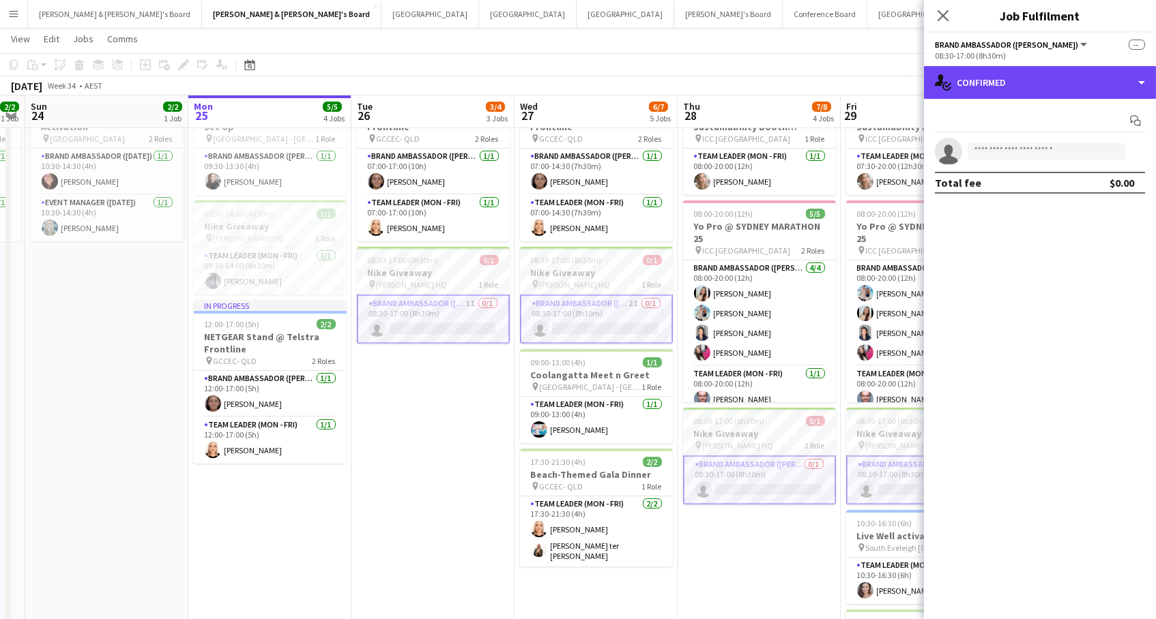
drag, startPoint x: 1009, startPoint y: 76, endPoint x: 1029, endPoint y: 135, distance: 62.1
click at [1010, 78] on div "single-neutral-actions-check-2 Confirmed" at bounding box center [1040, 82] width 232 height 33
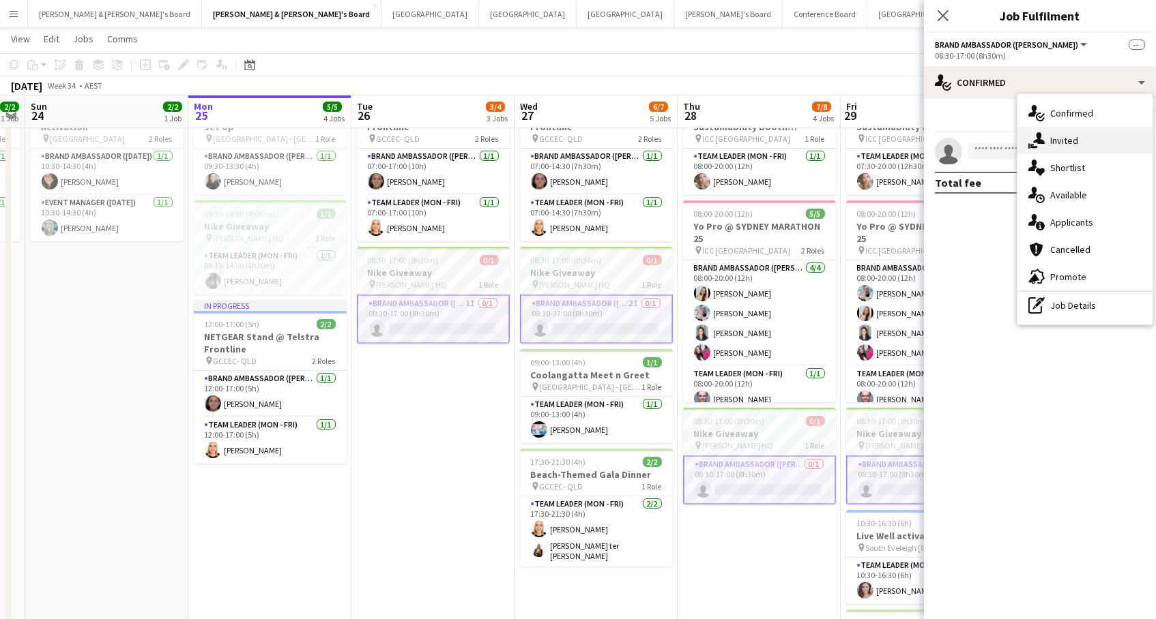
click at [1042, 140] on icon at bounding box center [1039, 138] width 12 height 12
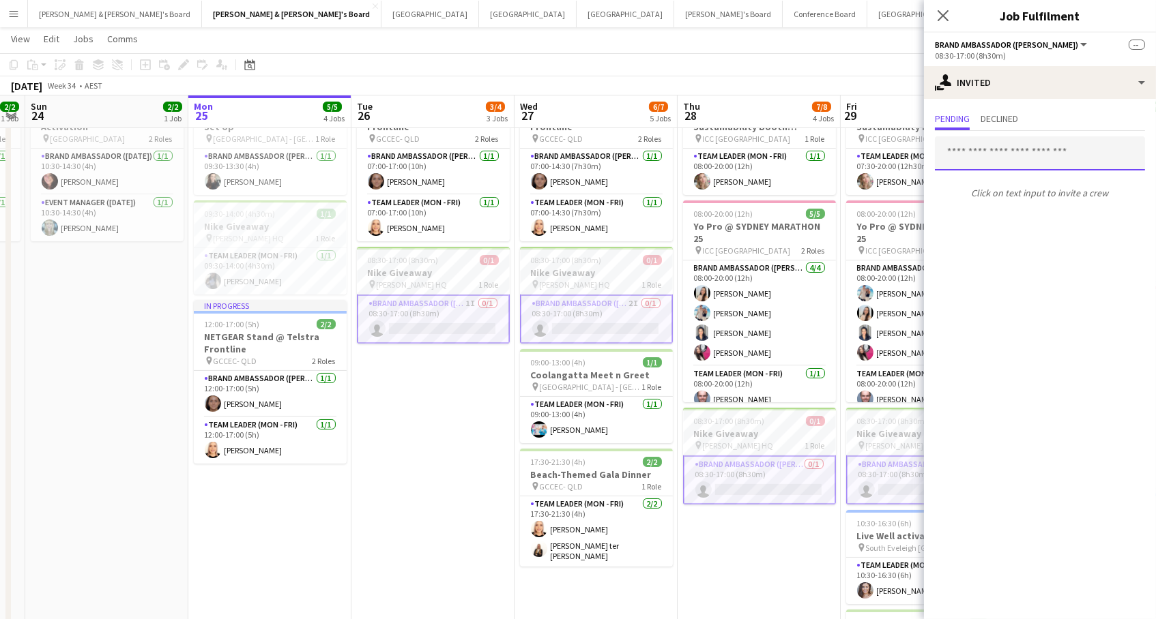
click at [1015, 154] on input "text" at bounding box center [1040, 153] width 210 height 34
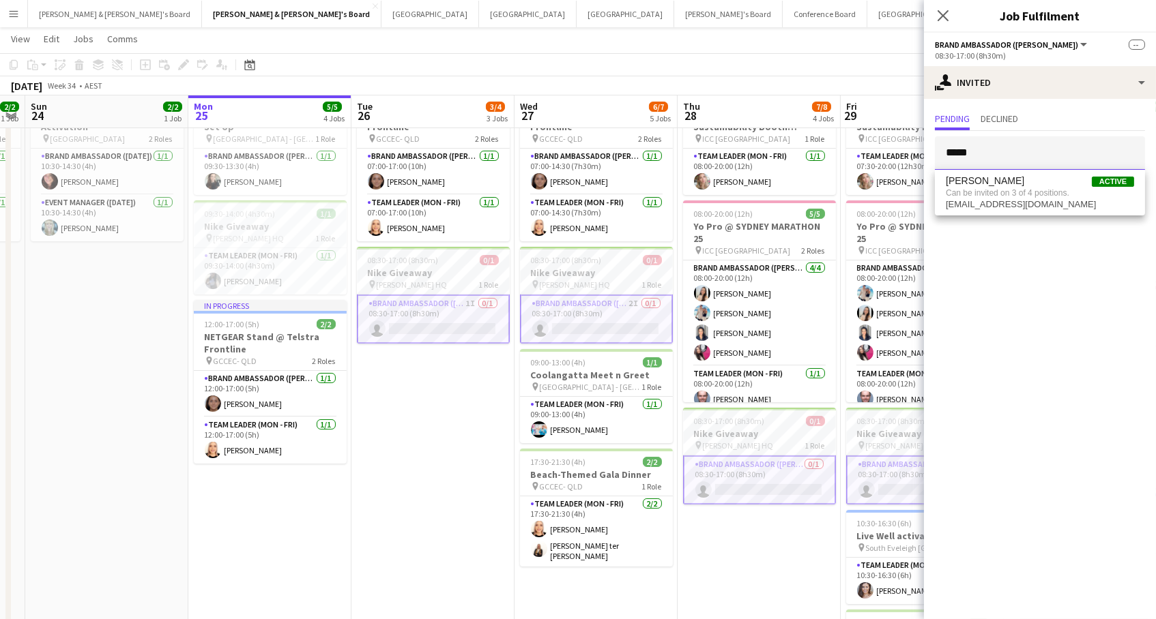
type input "*****"
drag, startPoint x: 1015, startPoint y: 154, endPoint x: 1036, endPoint y: 197, distance: 48.2
click at [1036, 197] on span "Can be invited on 3 of 4 positions." at bounding box center [1040, 193] width 188 height 12
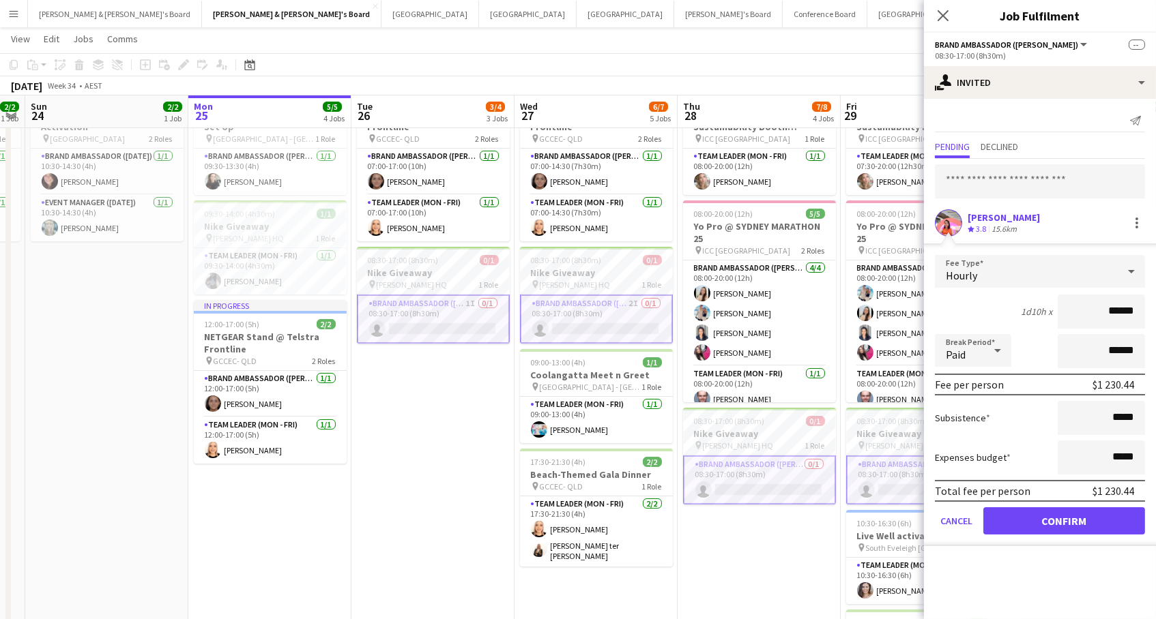
click at [1069, 519] on button "Confirm" at bounding box center [1064, 521] width 162 height 27
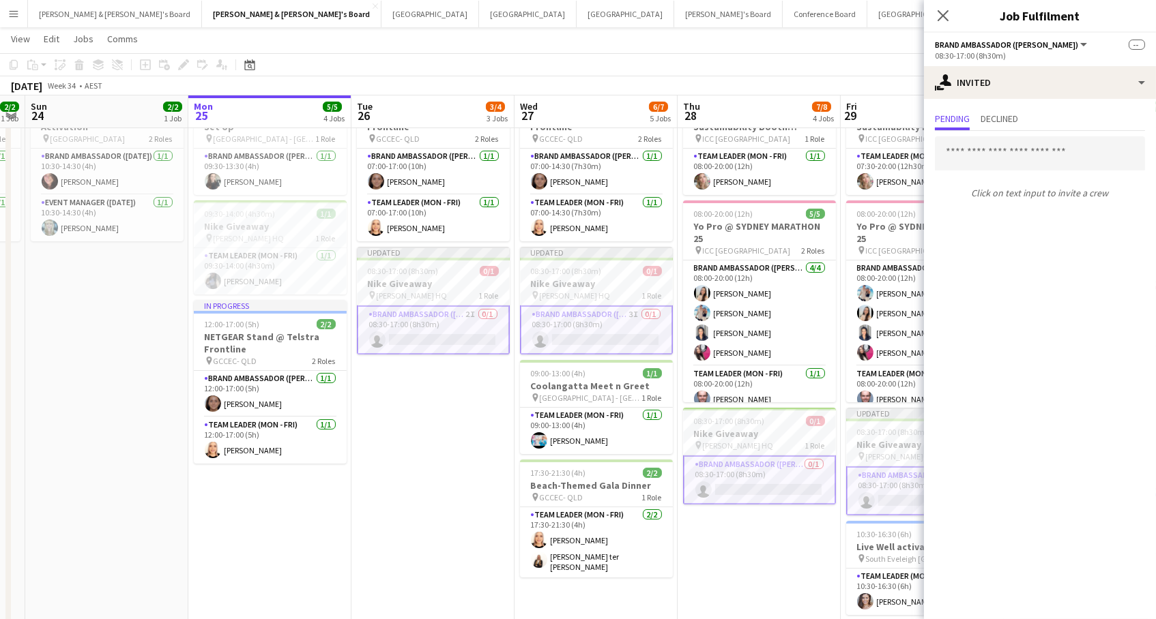
click at [749, 48] on app-page-menu "View Day view expanded Day view collapsed Month view Date picker Jump to [DATE]…" at bounding box center [578, 40] width 1156 height 26
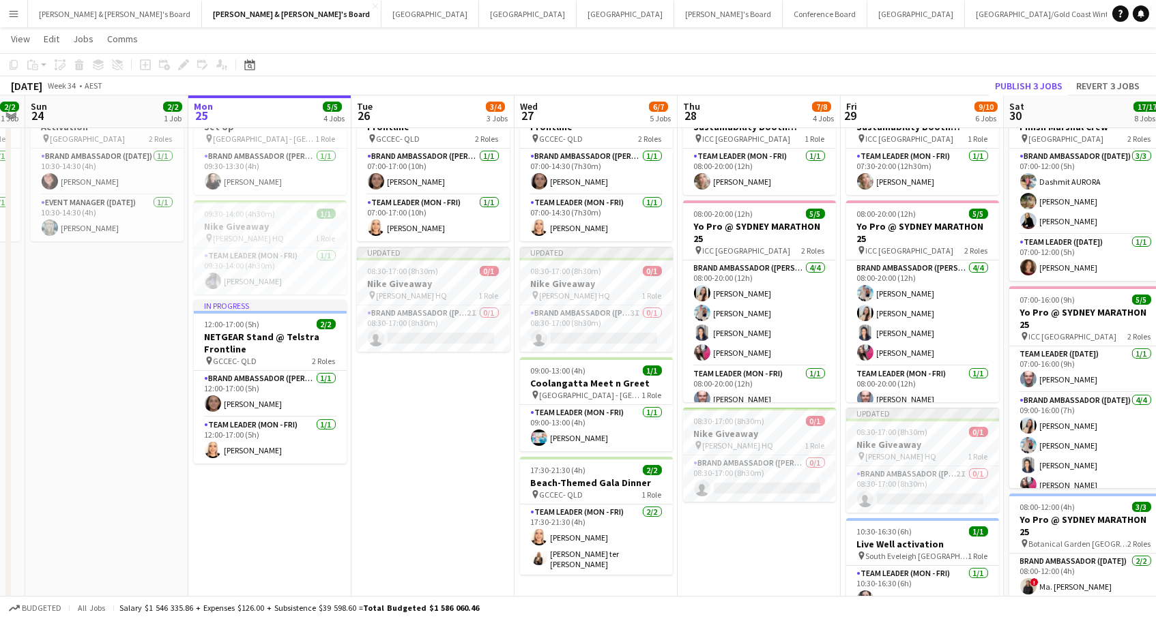
click at [1018, 89] on button "Publish 3 jobs" at bounding box center [1028, 86] width 78 height 18
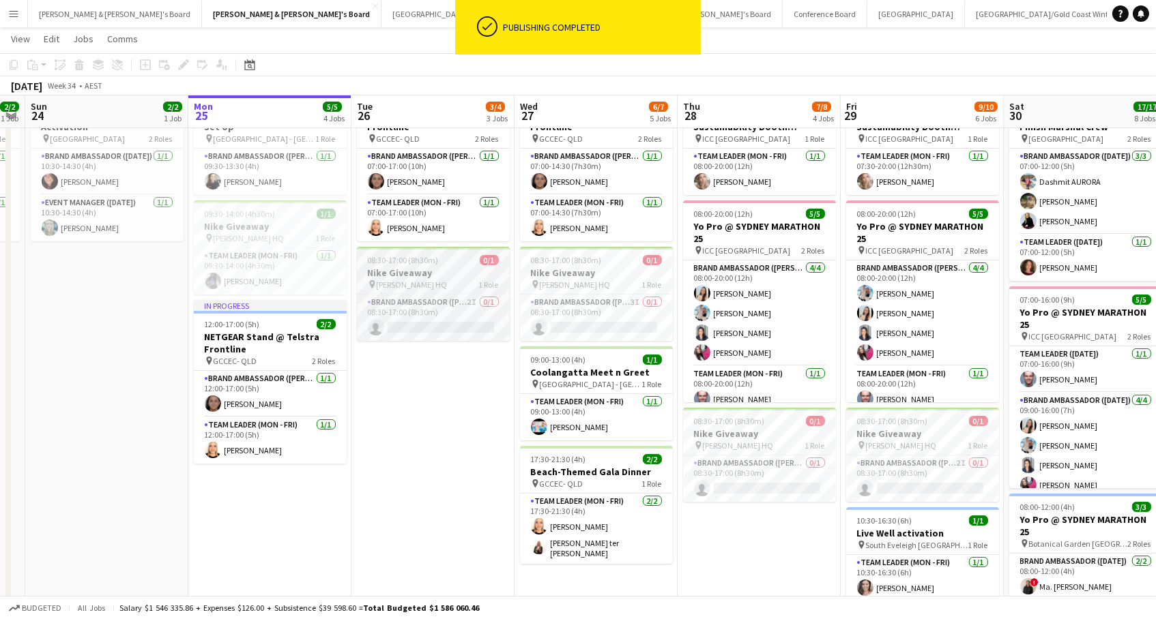
click at [415, 269] on h3 "Nike Giveaway" at bounding box center [433, 273] width 153 height 12
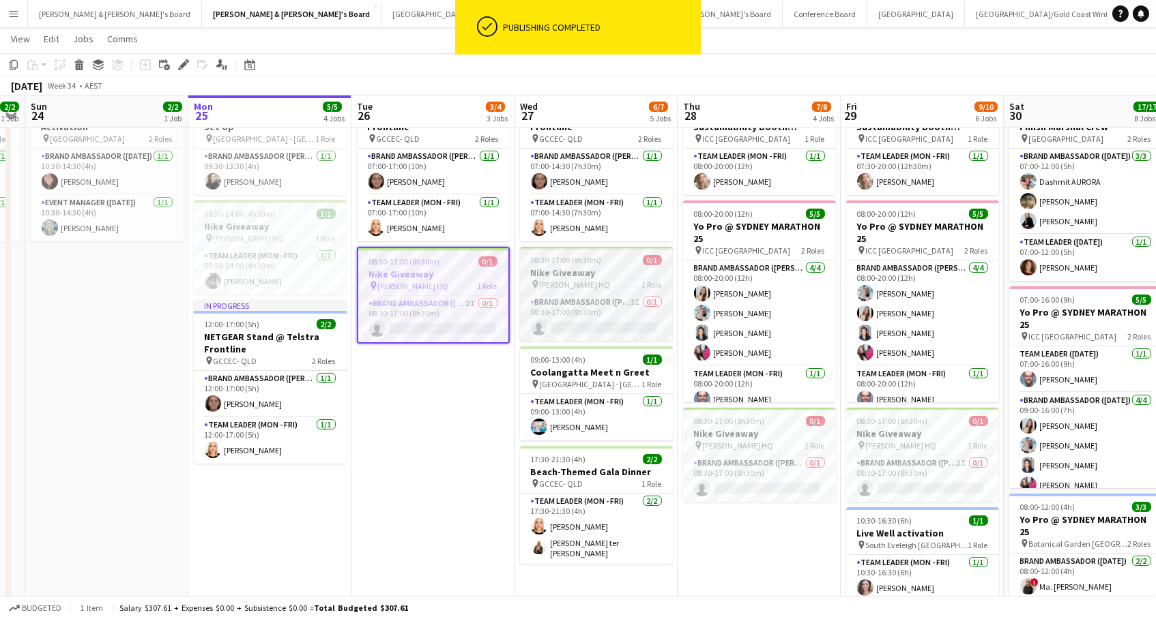
click at [586, 274] on h3 "Nike Giveaway" at bounding box center [596, 273] width 153 height 12
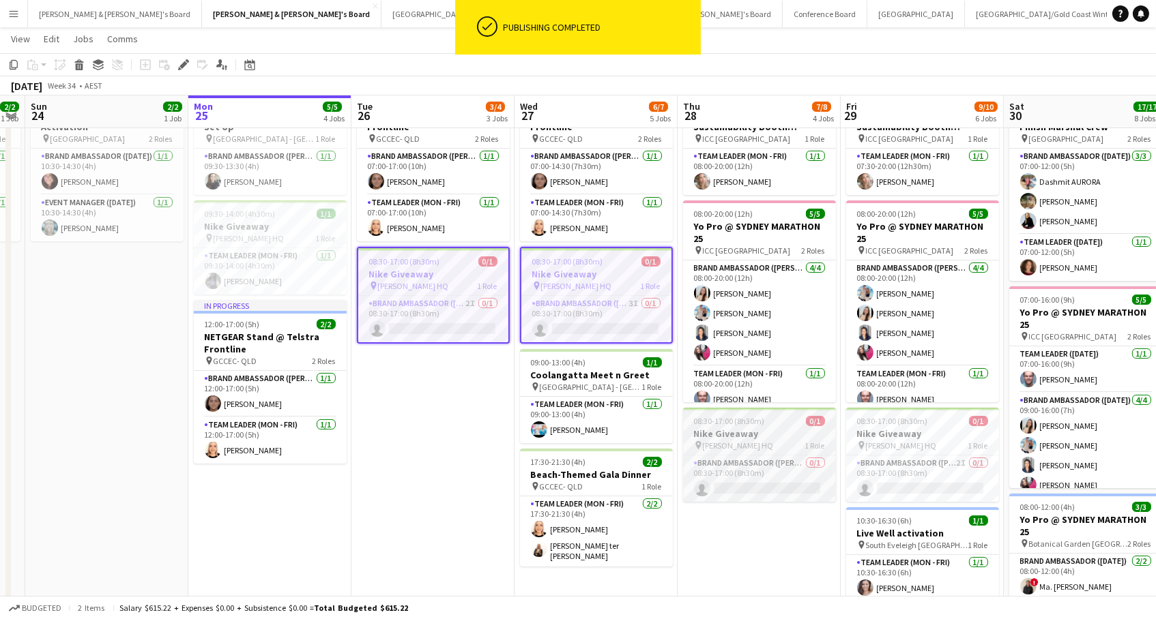
click at [745, 435] on h3 "Nike Giveaway" at bounding box center [759, 434] width 153 height 12
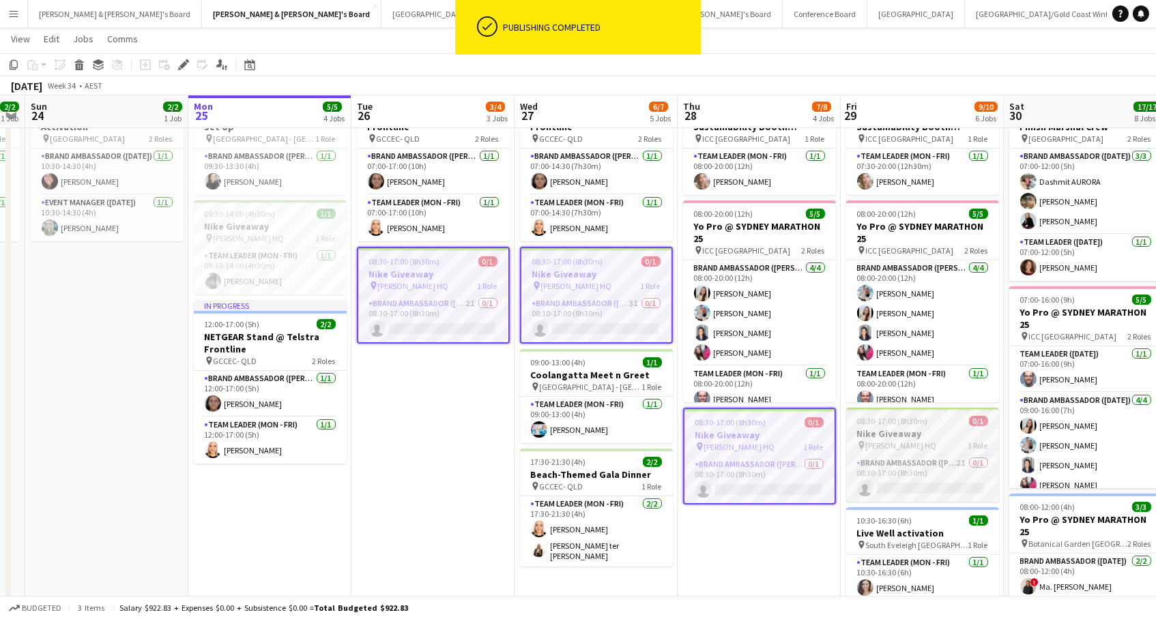
click at [897, 430] on h3 "Nike Giveaway" at bounding box center [922, 434] width 153 height 12
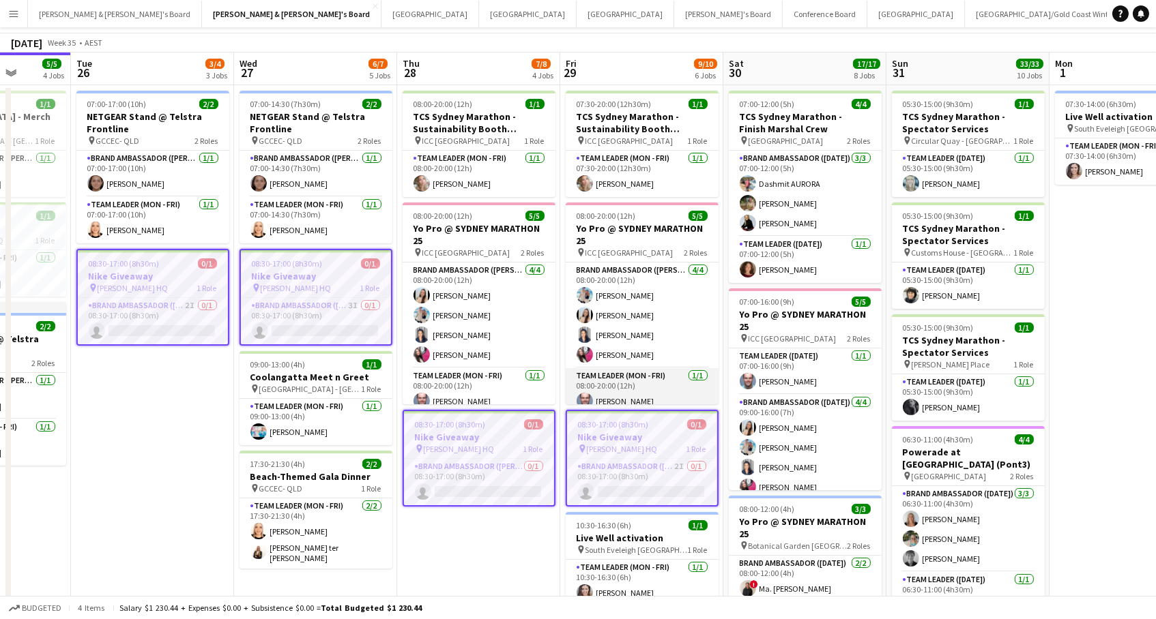
scroll to position [0, 0]
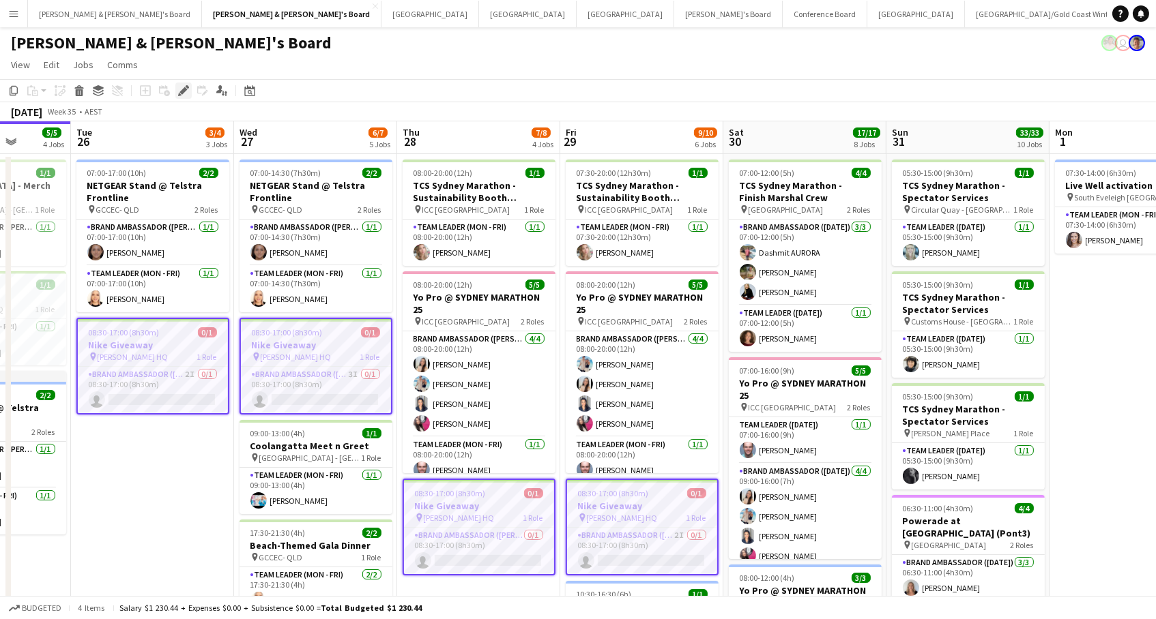
click at [178, 90] on icon "Edit" at bounding box center [183, 90] width 11 height 11
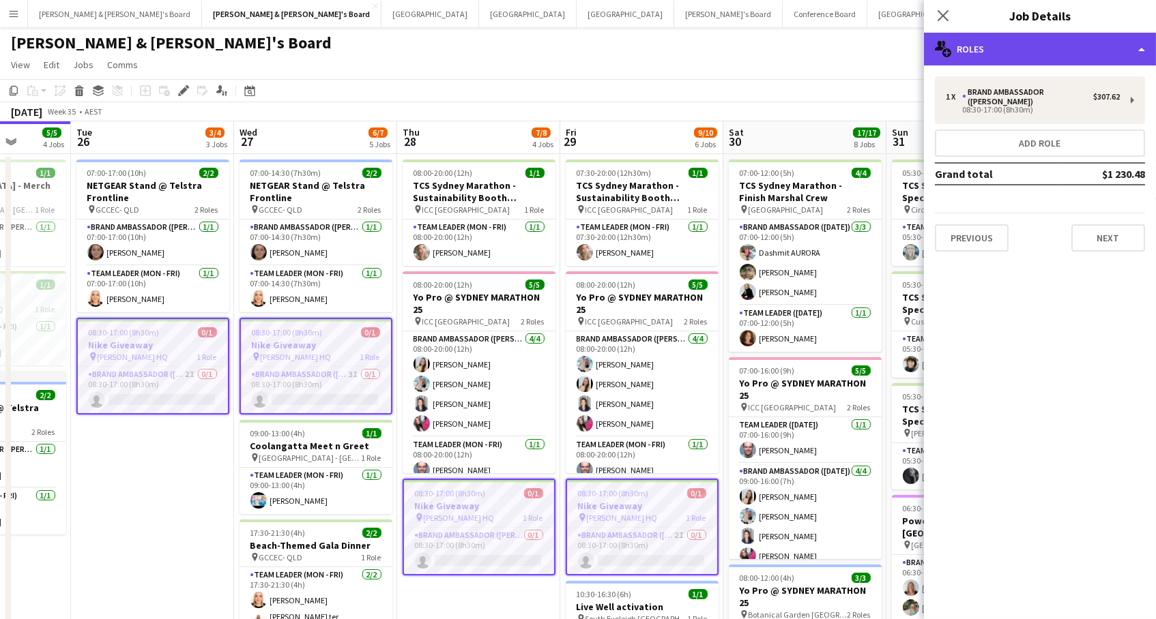
click at [1033, 51] on div "multiple-users-add Roles" at bounding box center [1040, 49] width 232 height 33
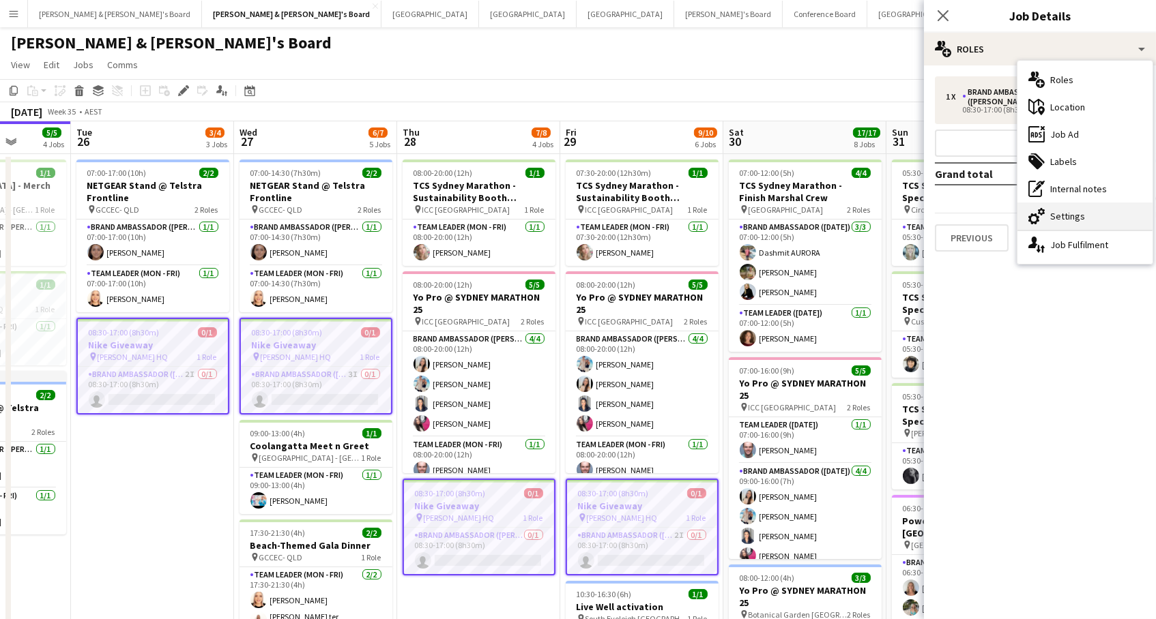
click at [1092, 225] on div "cog-double-3 Settings" at bounding box center [1084, 216] width 135 height 27
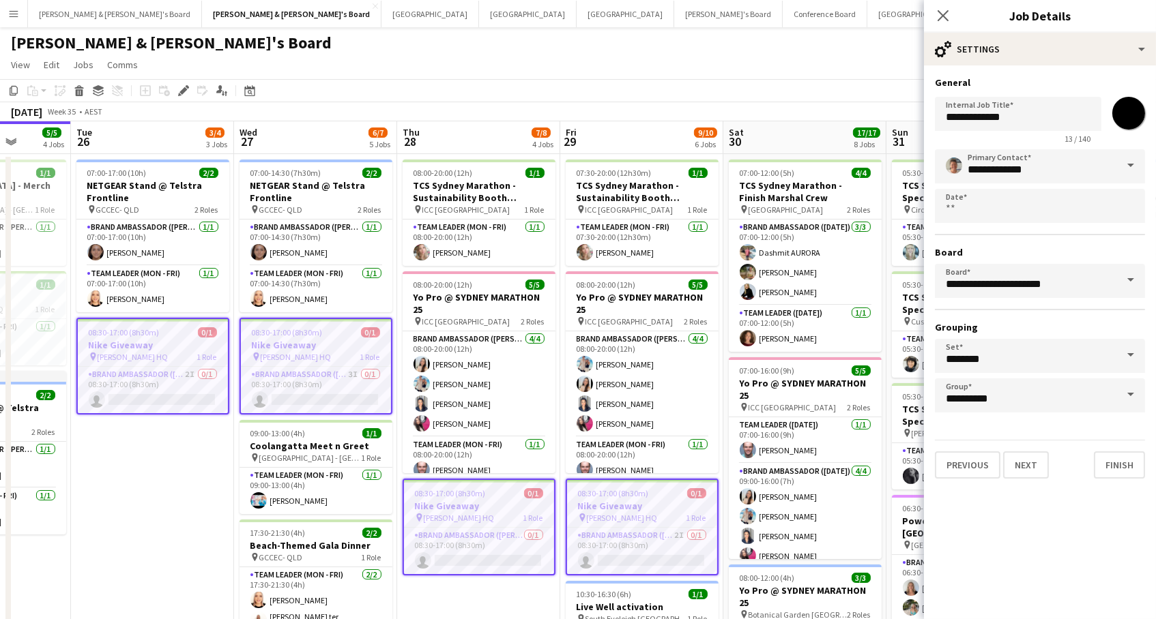
click at [1134, 114] on input "*******" at bounding box center [1128, 113] width 49 height 49
type input "*******"
click at [851, 72] on app-page-menu "View Day view expanded Day view collapsed Month view Date picker Jump to [DATE]…" at bounding box center [578, 66] width 1156 height 26
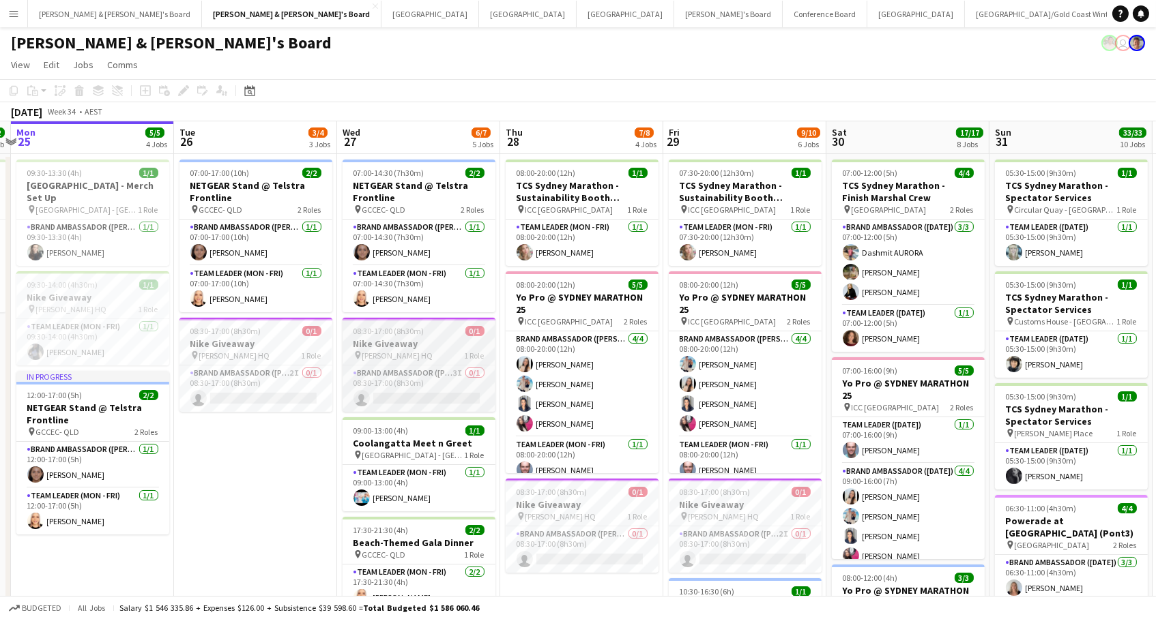
scroll to position [0, 524]
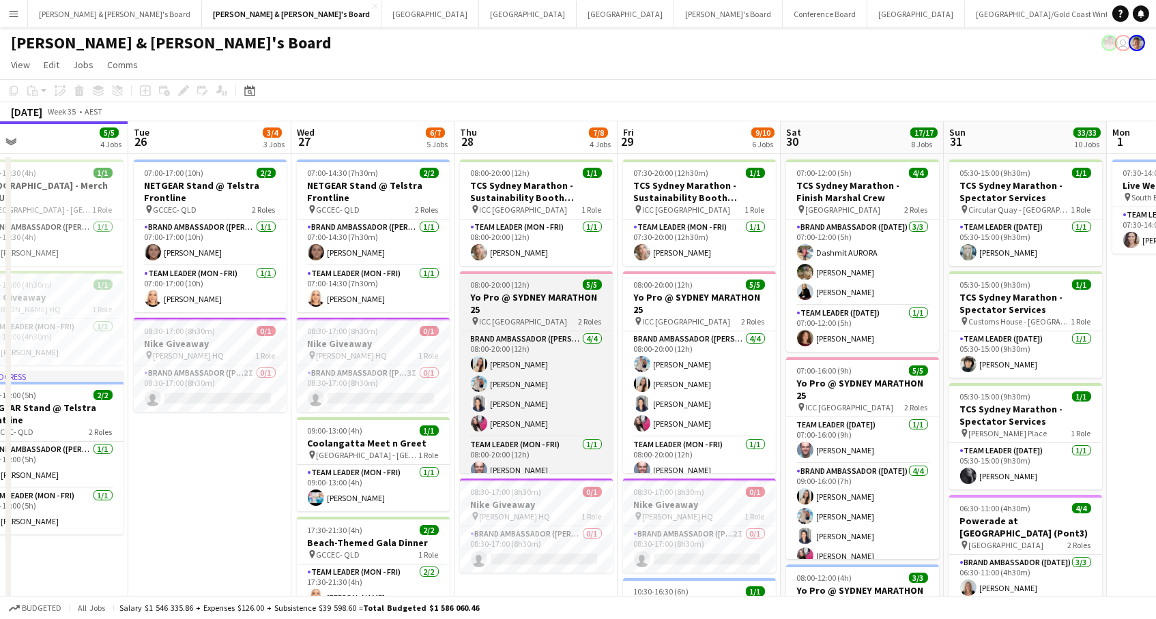
click at [535, 299] on h3 "Yo Pro @ SYDNEY MARATHON 25" at bounding box center [536, 303] width 153 height 25
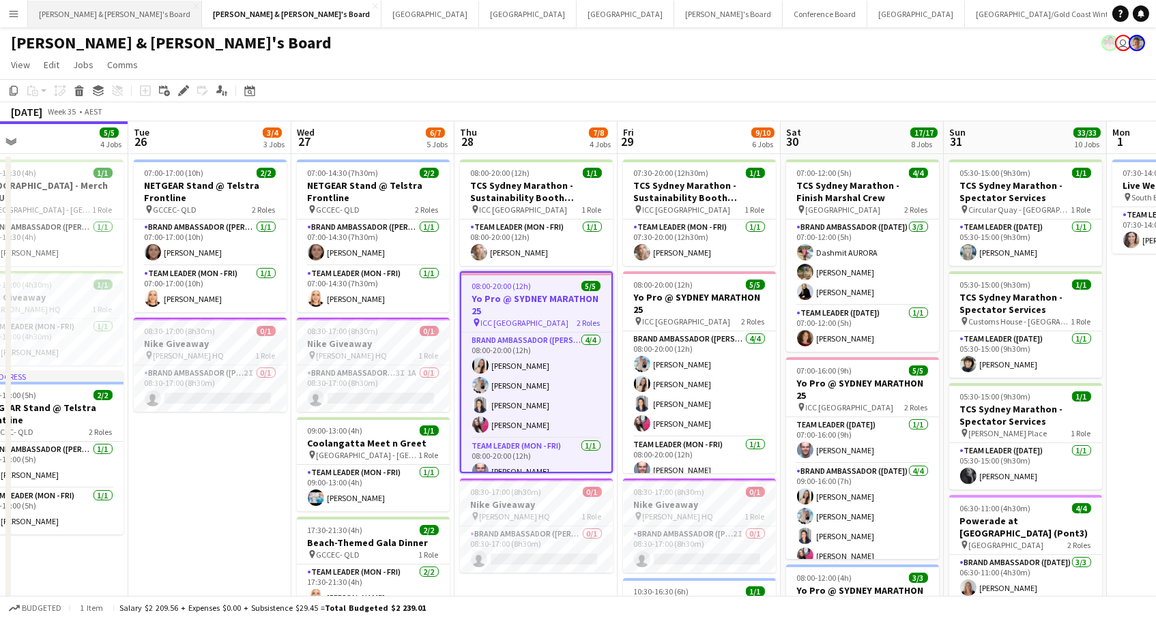
click at [64, 10] on button "Neil & Jenny's Board Close" at bounding box center [115, 14] width 174 height 27
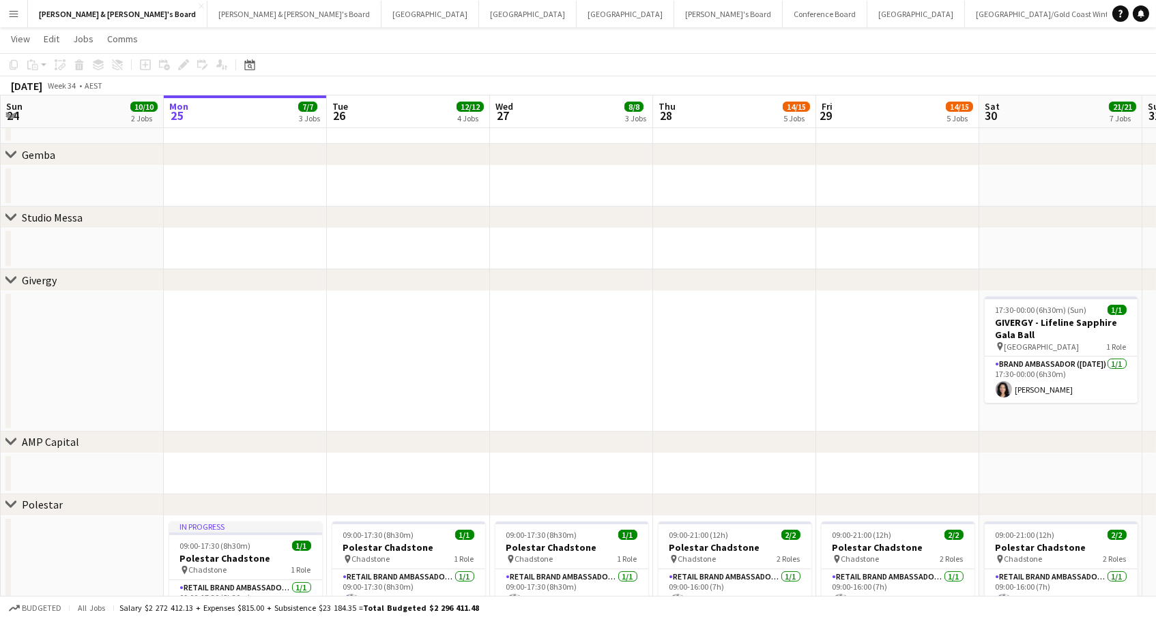
scroll to position [491, 0]
click at [207, 10] on button "[PERSON_NAME] & [PERSON_NAME]'s Board Close" at bounding box center [294, 14] width 174 height 27
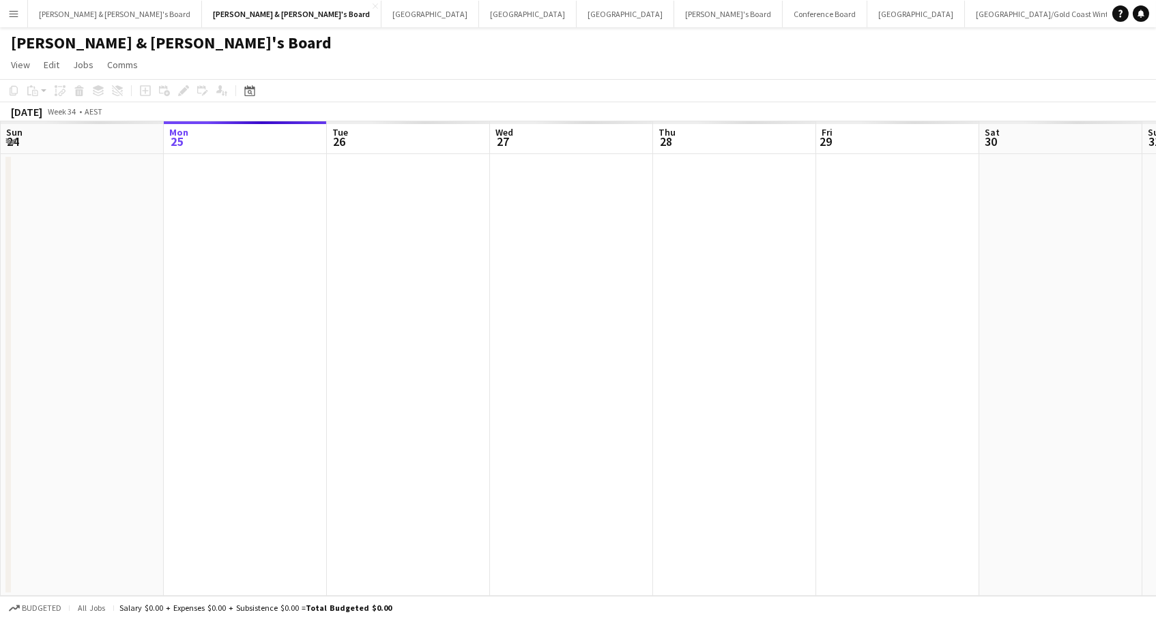
scroll to position [0, 331]
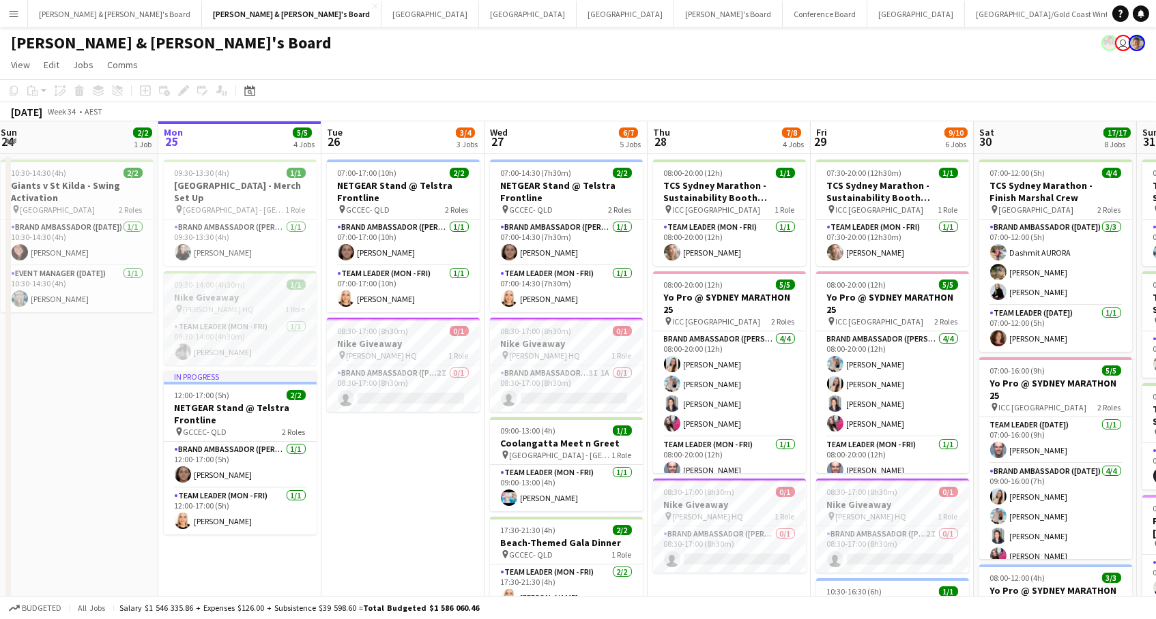
drag, startPoint x: 257, startPoint y: 302, endPoint x: 267, endPoint y: 307, distance: 11.6
click at [257, 304] on div "pin Sydney Swans HQ 1 Role" at bounding box center [240, 309] width 153 height 11
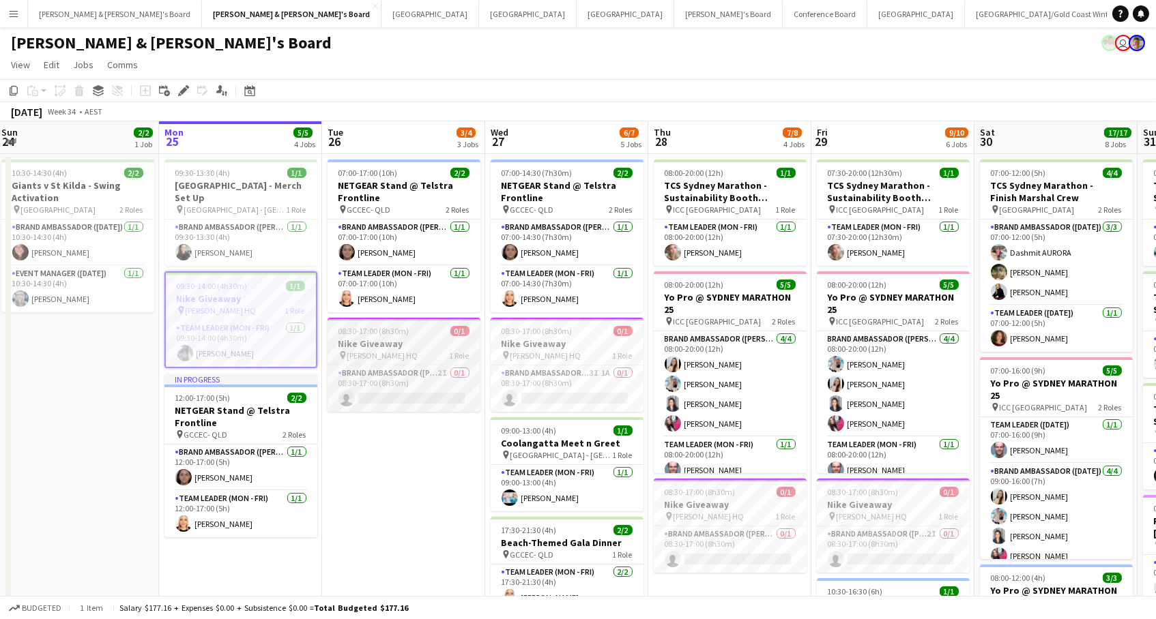
drag, startPoint x: 379, startPoint y: 349, endPoint x: 429, endPoint y: 347, distance: 49.8
click at [379, 351] on span "[PERSON_NAME] HQ" at bounding box center [382, 356] width 71 height 10
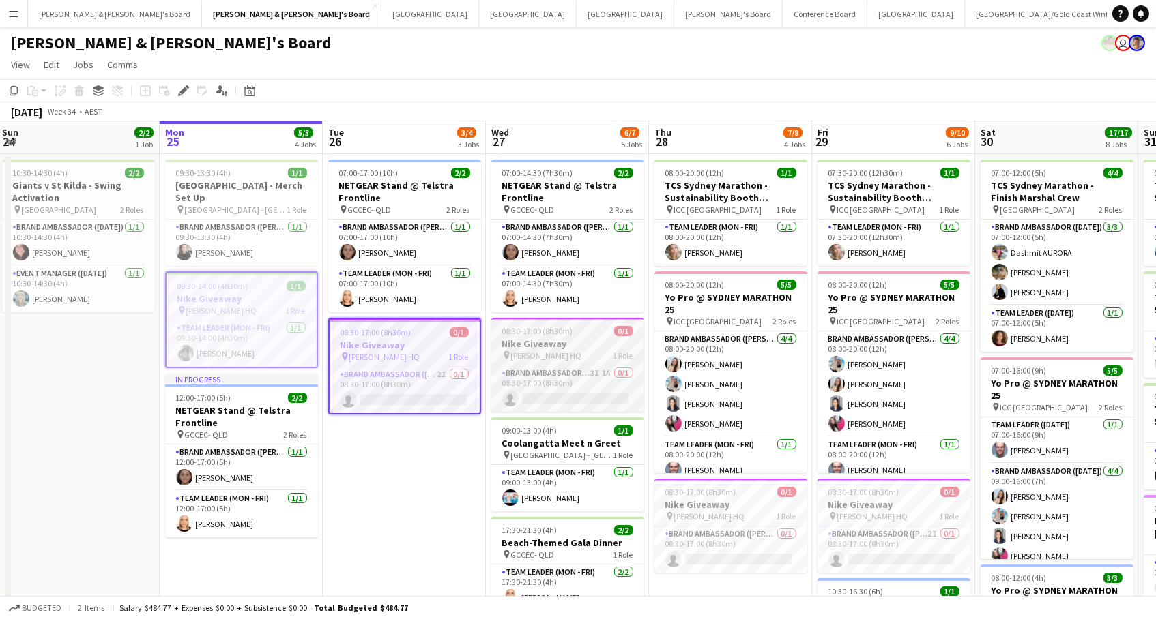
click at [574, 338] on h3 "Nike Giveaway" at bounding box center [567, 344] width 153 height 12
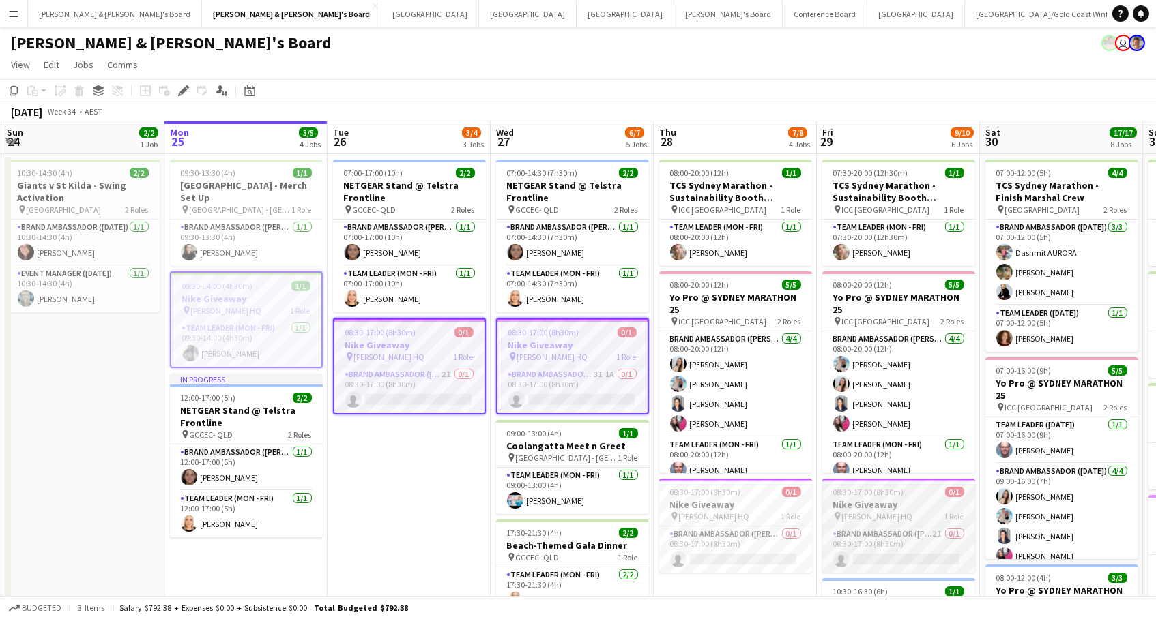
click at [893, 508] on h3 "Nike Giveaway" at bounding box center [898, 505] width 153 height 12
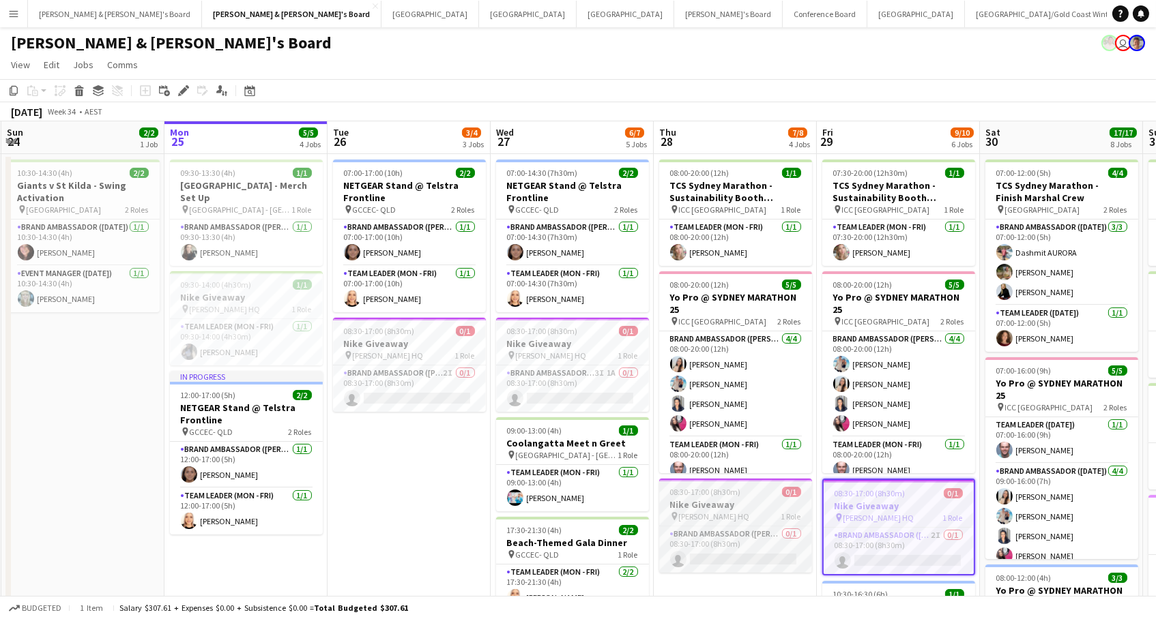
click at [765, 511] on div "pin Sydney Swans HQ 1 Role" at bounding box center [735, 516] width 153 height 11
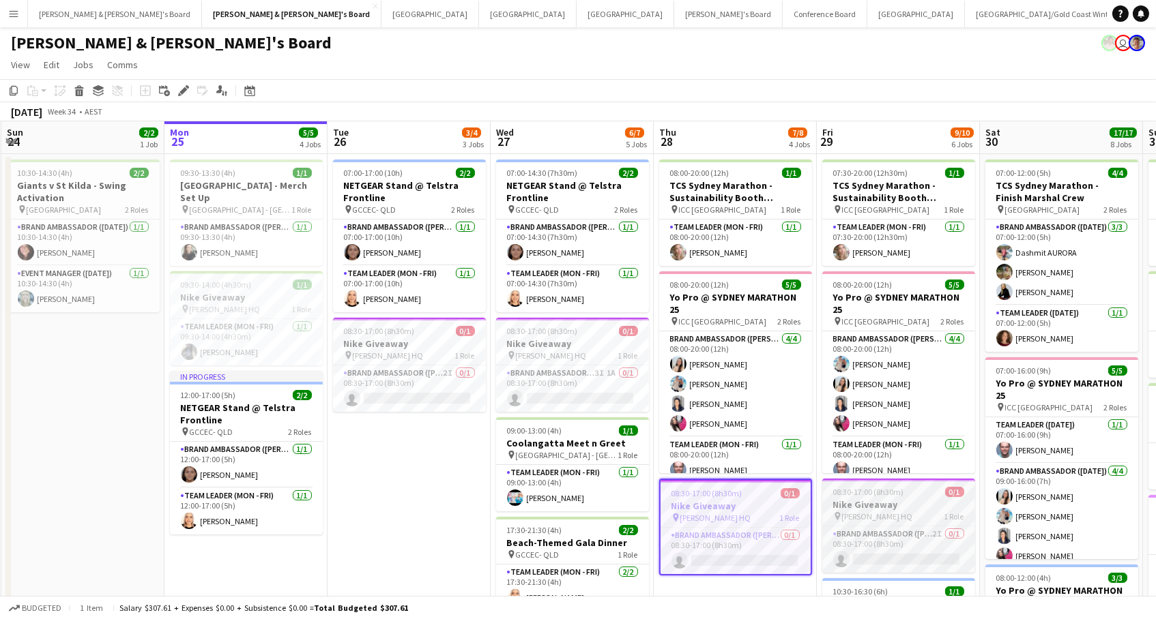
click at [881, 506] on h3 "Nike Giveaway" at bounding box center [898, 505] width 153 height 12
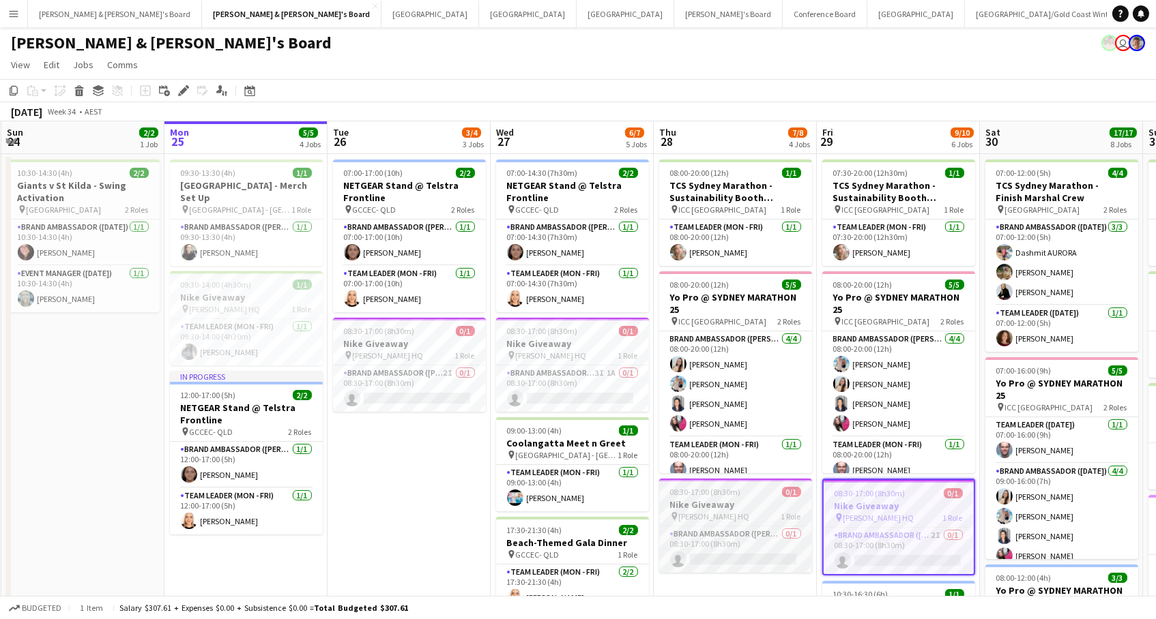
click at [793, 499] on h3 "Nike Giveaway" at bounding box center [735, 505] width 153 height 12
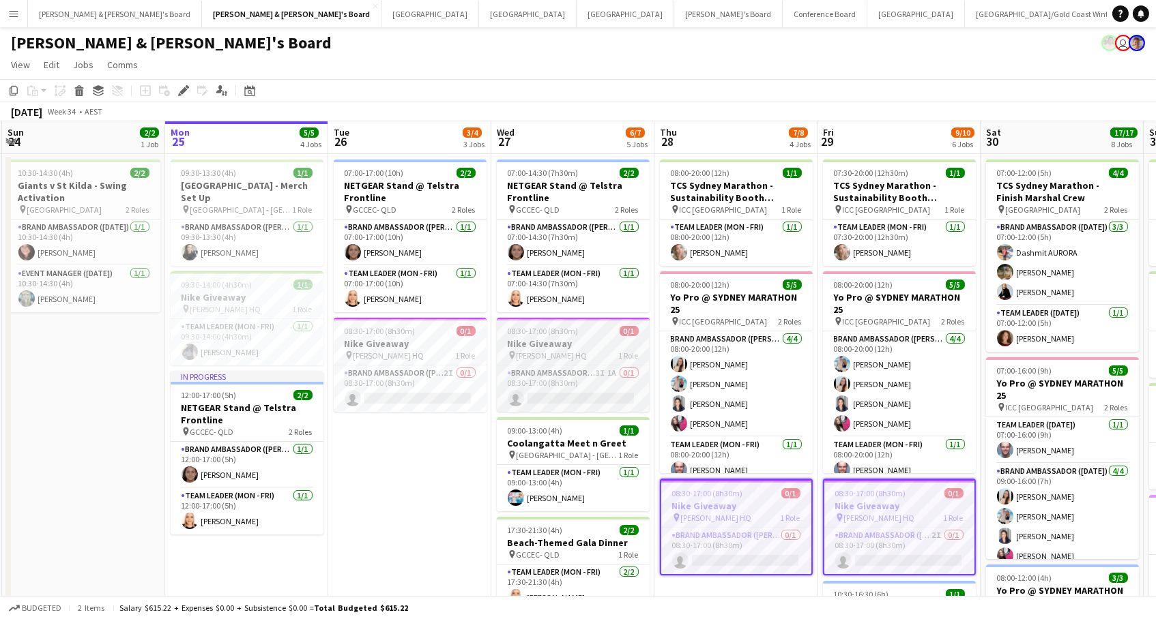
click at [538, 327] on span "08:30-17:00 (8h30m)" at bounding box center [543, 331] width 71 height 10
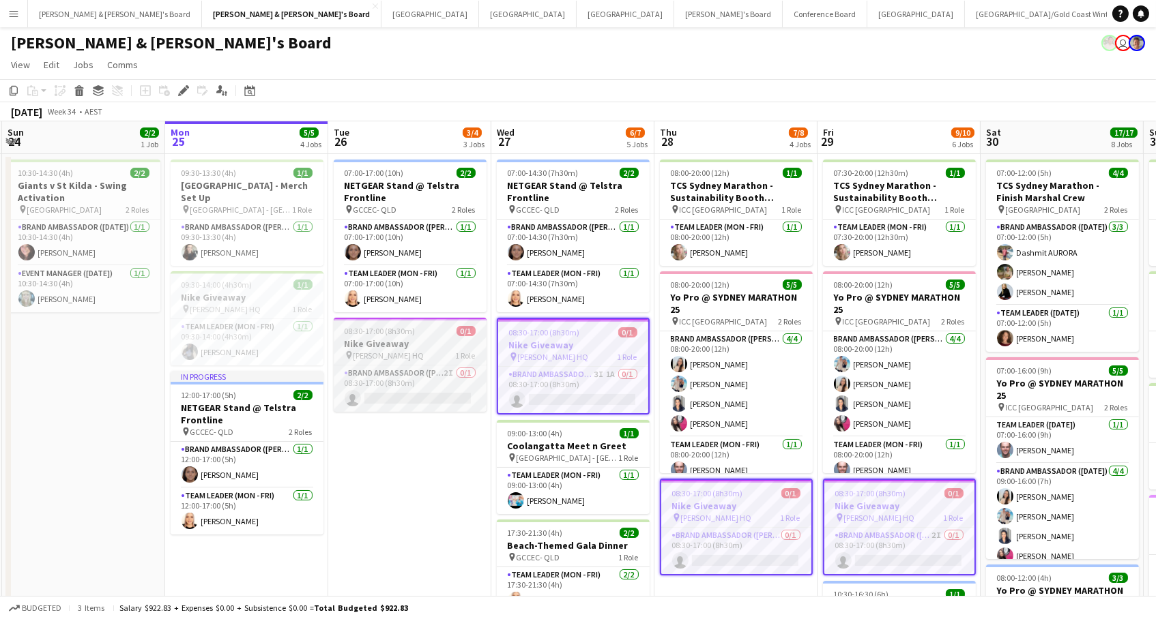
click at [445, 338] on h3 "Nike Giveaway" at bounding box center [410, 344] width 153 height 12
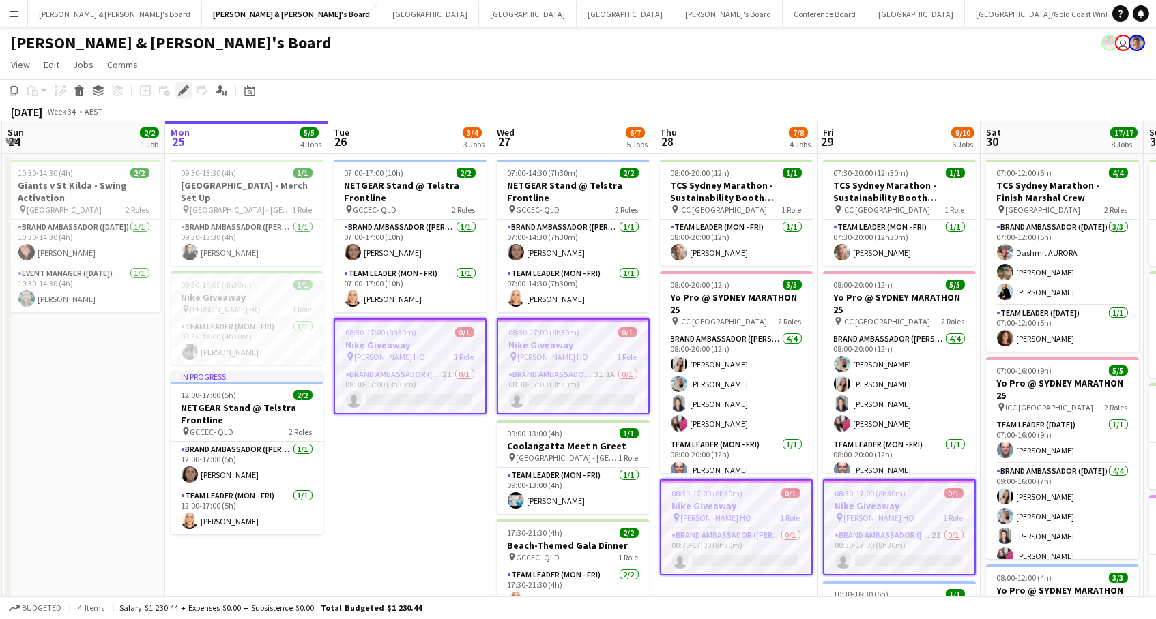
click at [184, 91] on icon "Edit" at bounding box center [183, 90] width 11 height 11
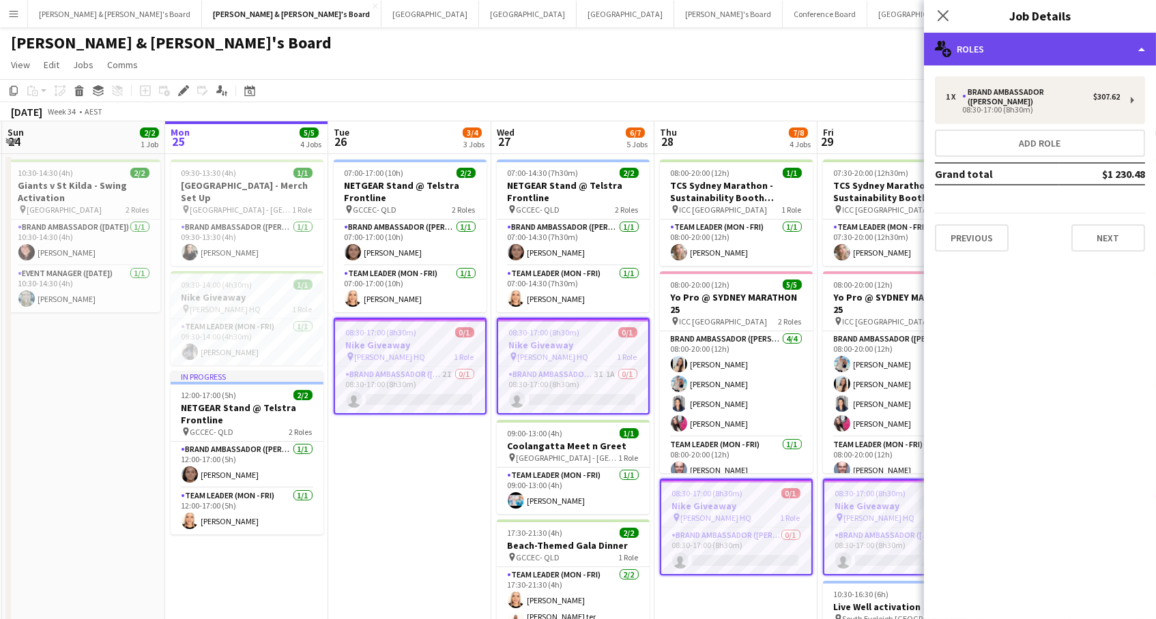
click at [1064, 50] on div "multiple-users-add Roles" at bounding box center [1040, 49] width 232 height 33
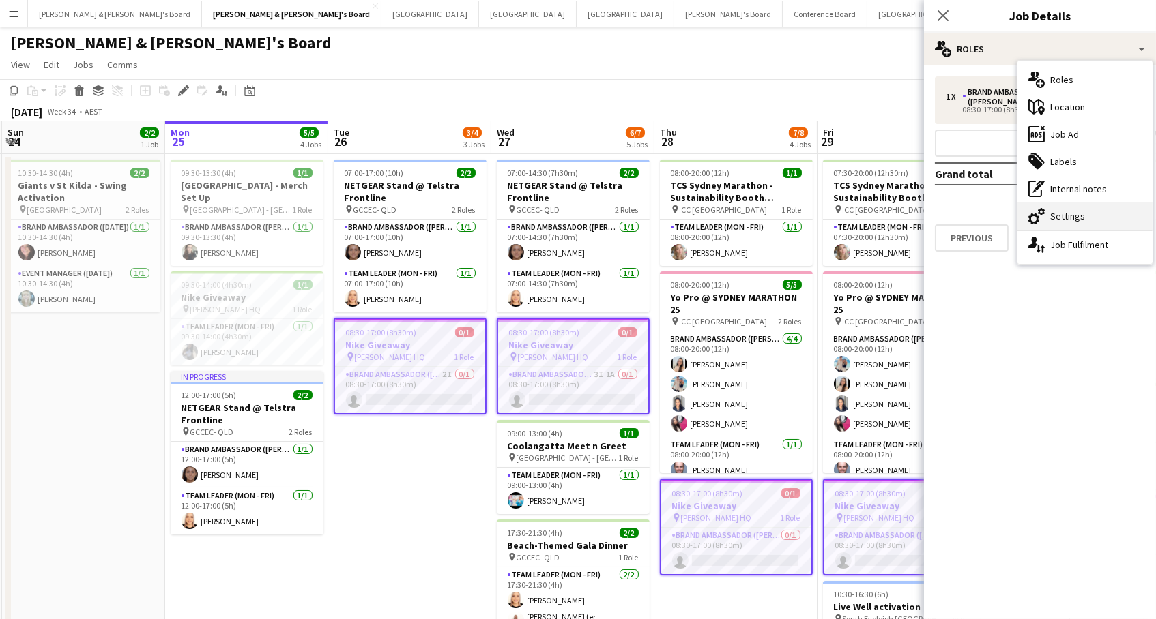
click at [1070, 208] on div "cog-double-3 Settings" at bounding box center [1084, 216] width 135 height 27
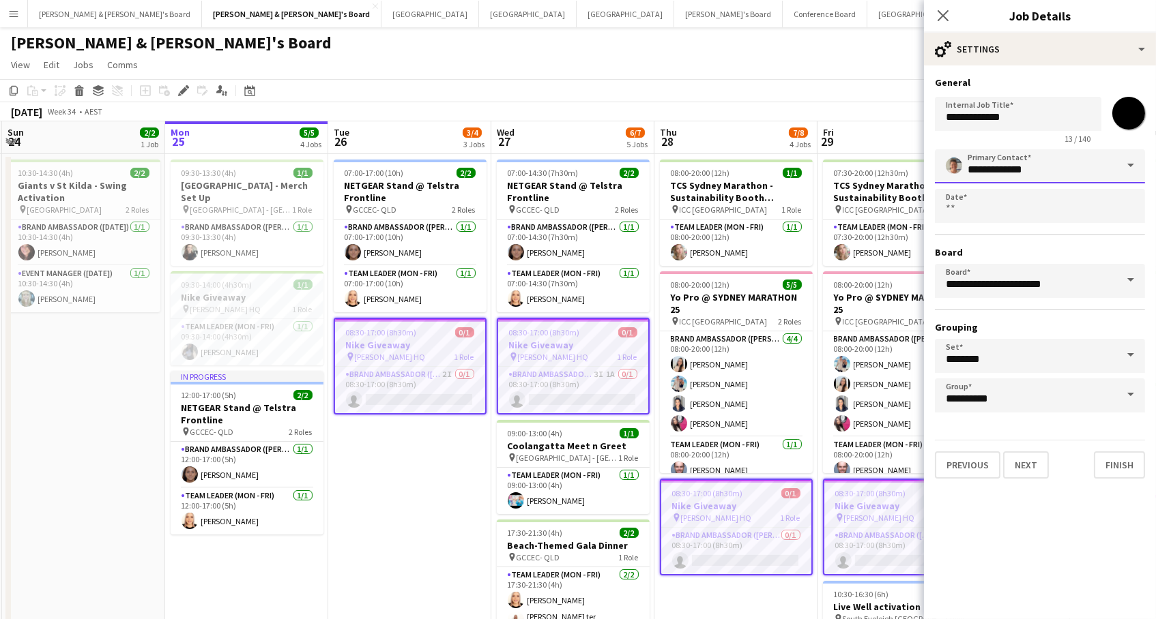
click at [997, 170] on input "**********" at bounding box center [1040, 166] width 210 height 34
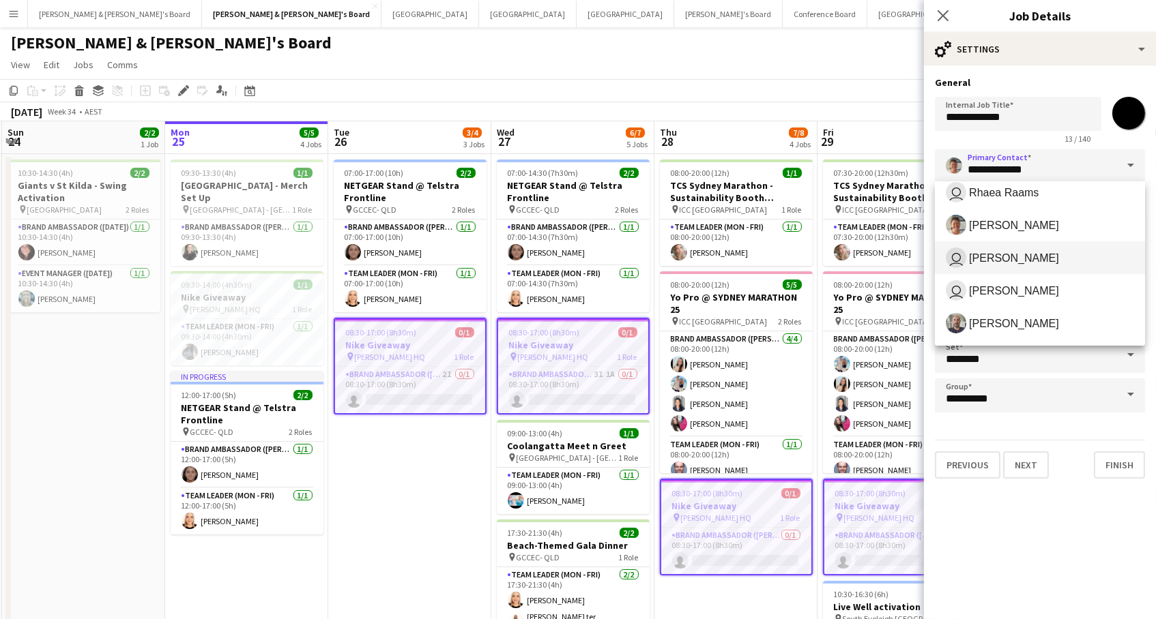
scroll to position [146, 0]
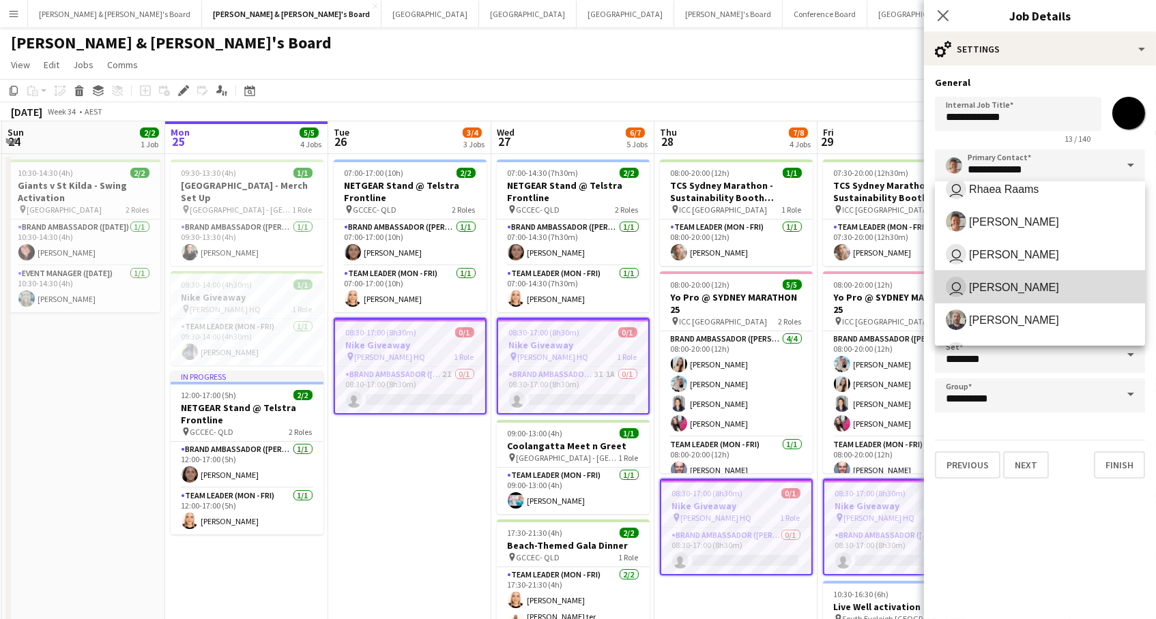
click at [998, 278] on span "user James Millard" at bounding box center [1040, 287] width 188 height 20
type input "**********"
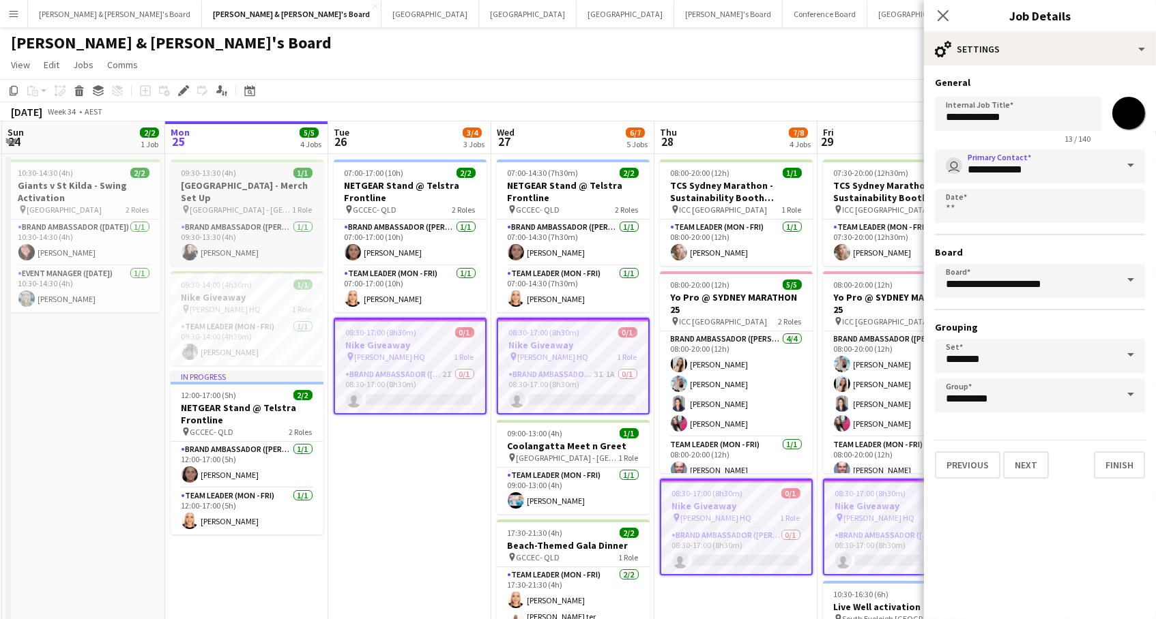
click at [265, 209] on span "[GEOGRAPHIC_DATA] - [GEOGRAPHIC_DATA]" at bounding box center [241, 210] width 102 height 10
type input "**********"
type input "*******"
type input "**********"
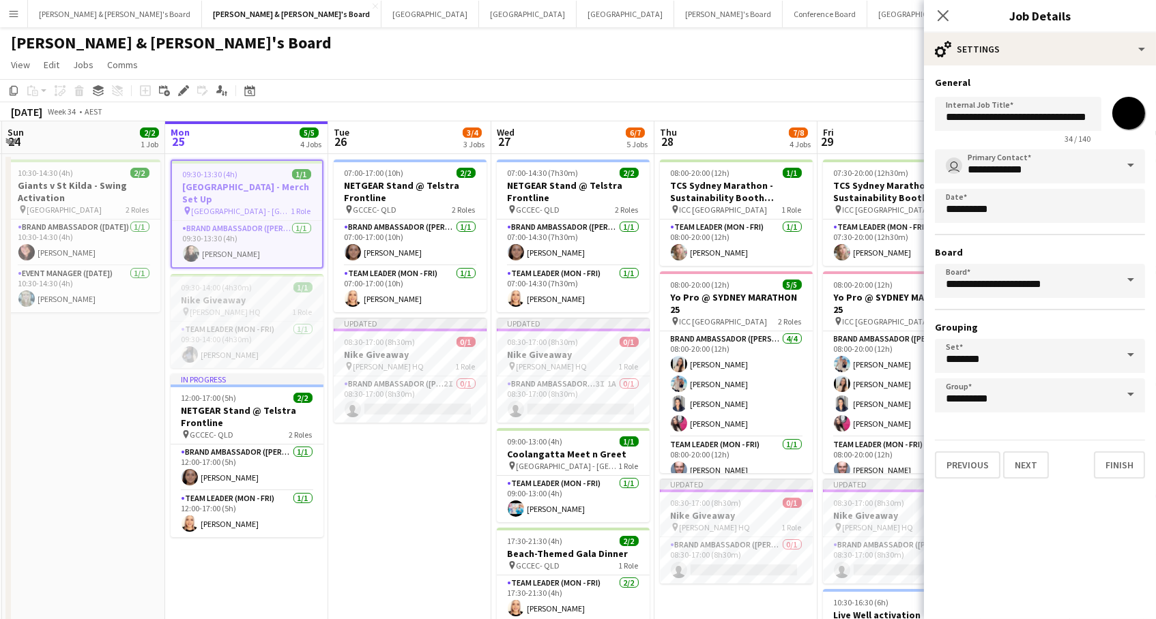
click at [267, 299] on h3 "Nike Giveaway" at bounding box center [247, 300] width 153 height 12
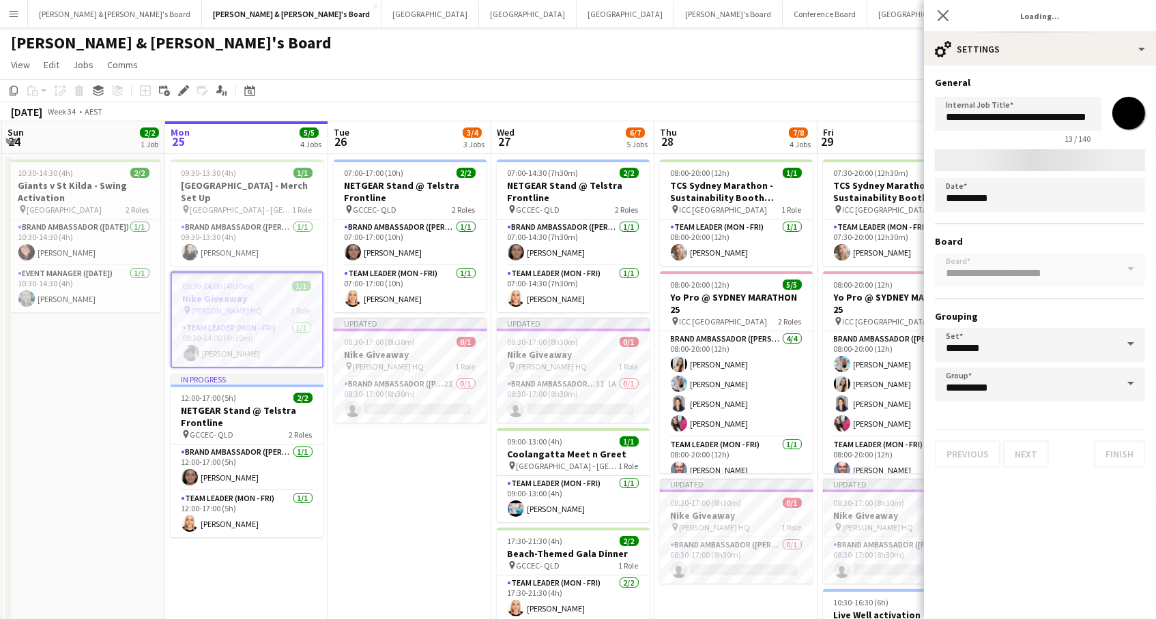
type input "**********"
type input "*******"
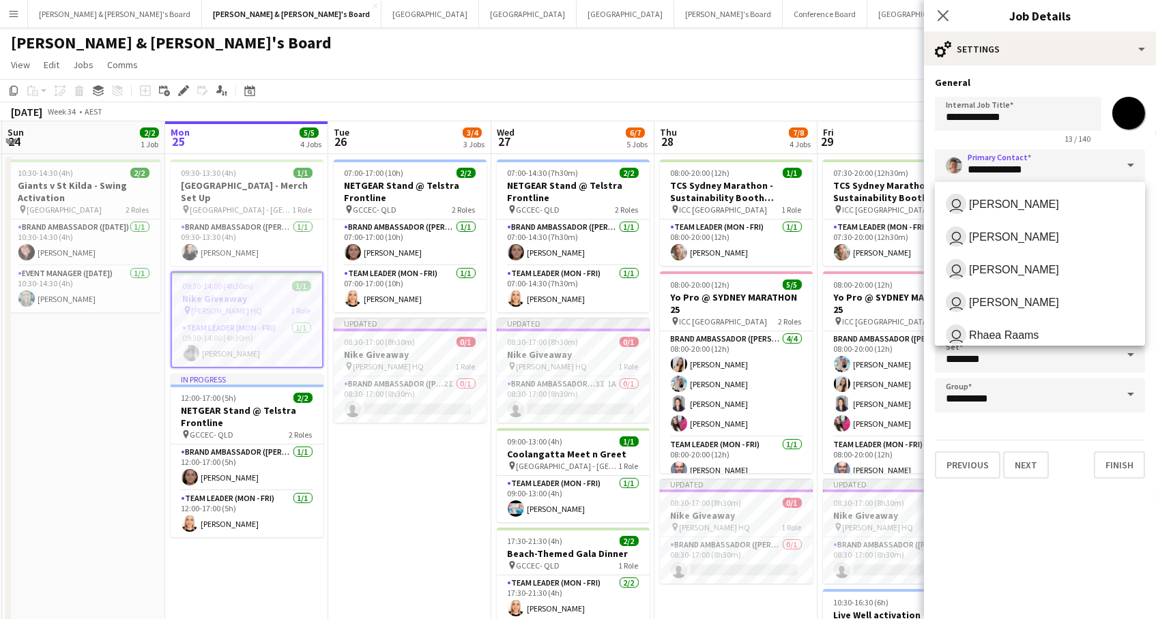
click at [987, 165] on input "**********" at bounding box center [1040, 166] width 210 height 34
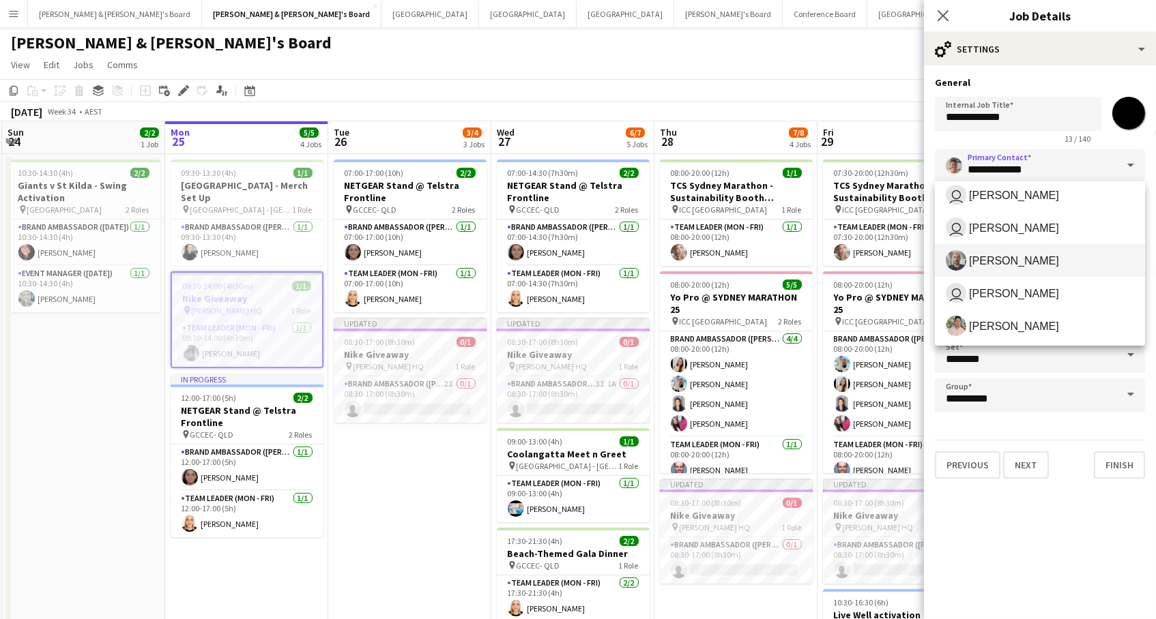
scroll to position [203, 0]
click at [1018, 233] on span "James Millard" at bounding box center [1014, 230] width 90 height 13
type input "**********"
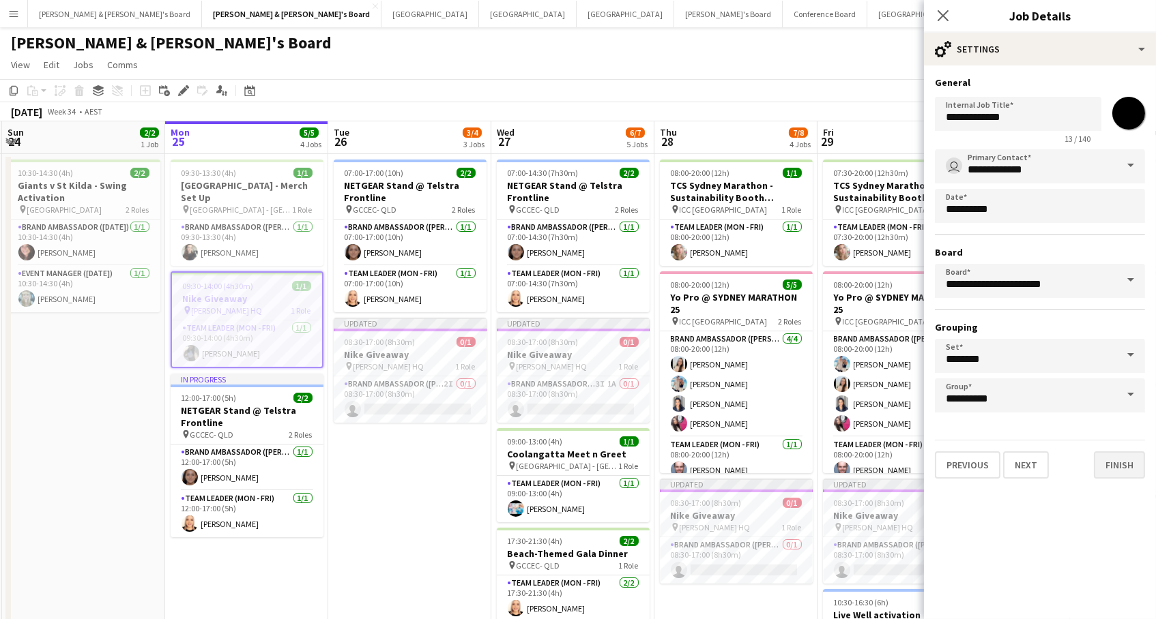
click at [1111, 462] on button "Finish" at bounding box center [1119, 465] width 51 height 27
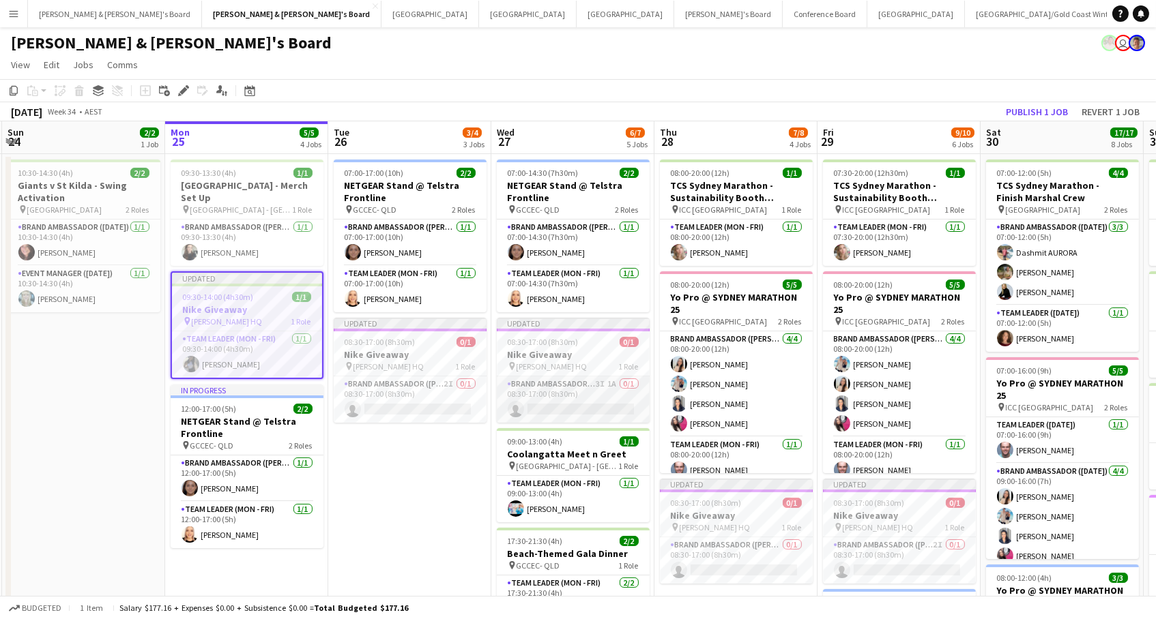
click at [574, 390] on app-card-role "Brand Ambassador (Mon - Fri) 3I 1A 0/1 08:30-17:00 (8h30m) single-neutral-actio…" at bounding box center [573, 400] width 153 height 46
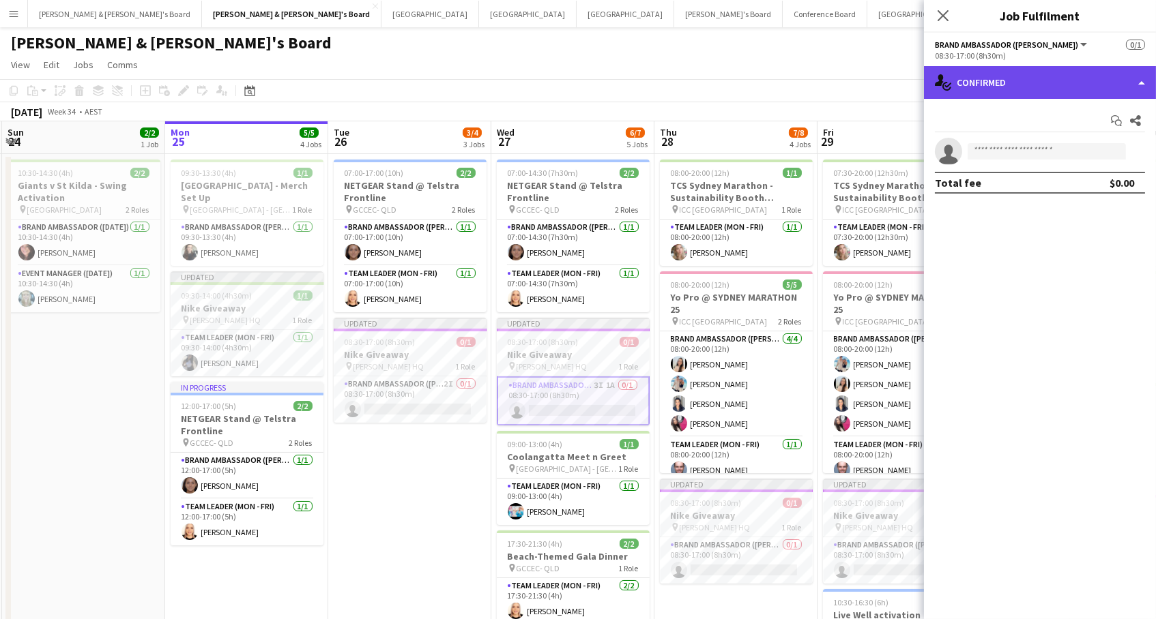
click at [1004, 83] on div "single-neutral-actions-check-2 Confirmed" at bounding box center [1040, 82] width 232 height 33
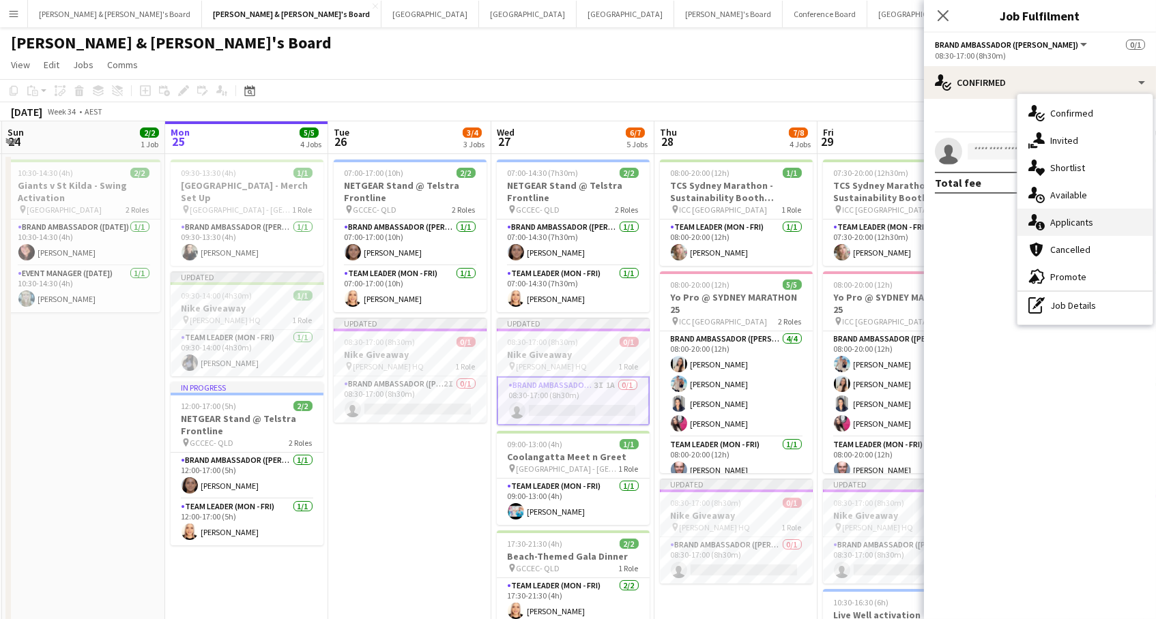
click at [1068, 229] on div "single-neutral-actions-information Applicants" at bounding box center [1084, 222] width 135 height 27
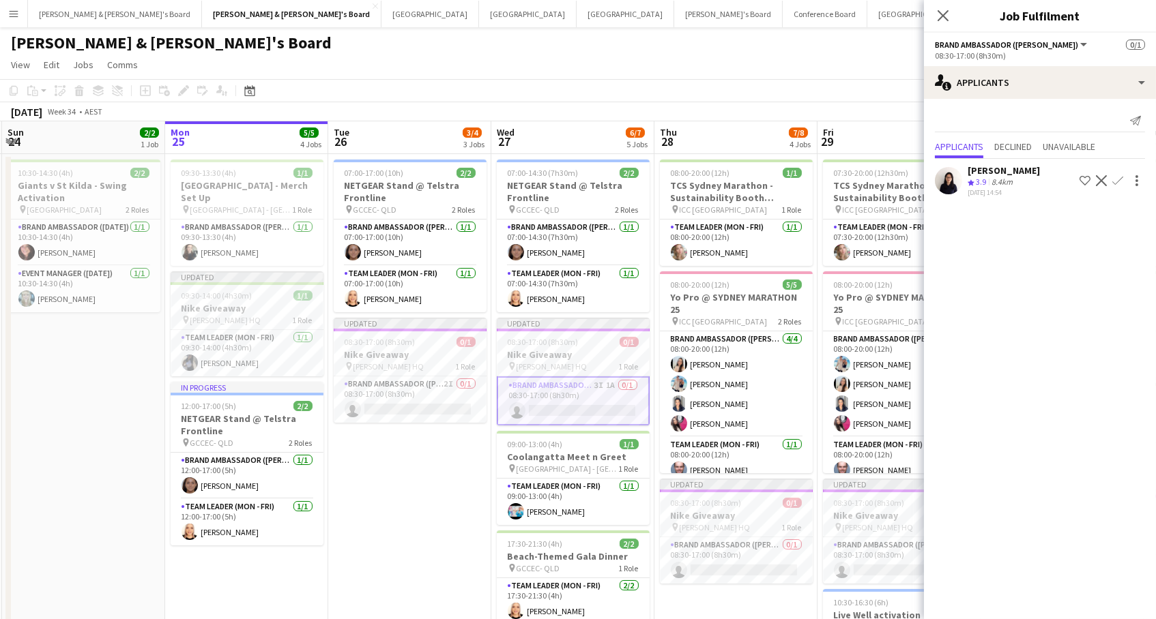
click at [1121, 177] on app-icon "Confirm" at bounding box center [1117, 180] width 11 height 11
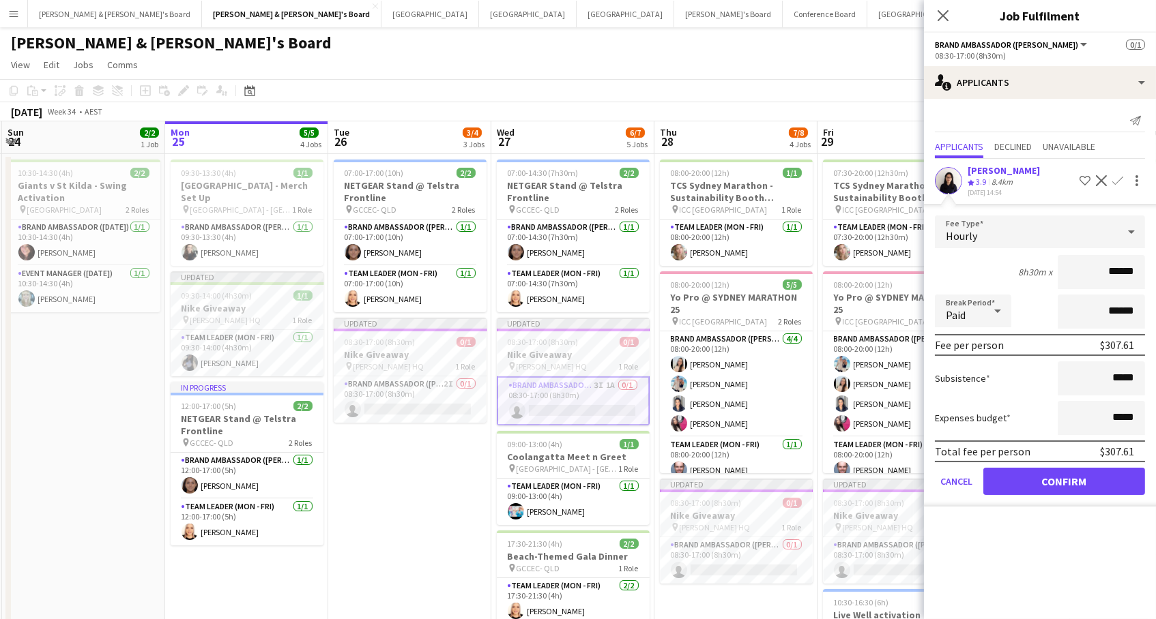
click at [1064, 478] on button "Confirm" at bounding box center [1064, 481] width 162 height 27
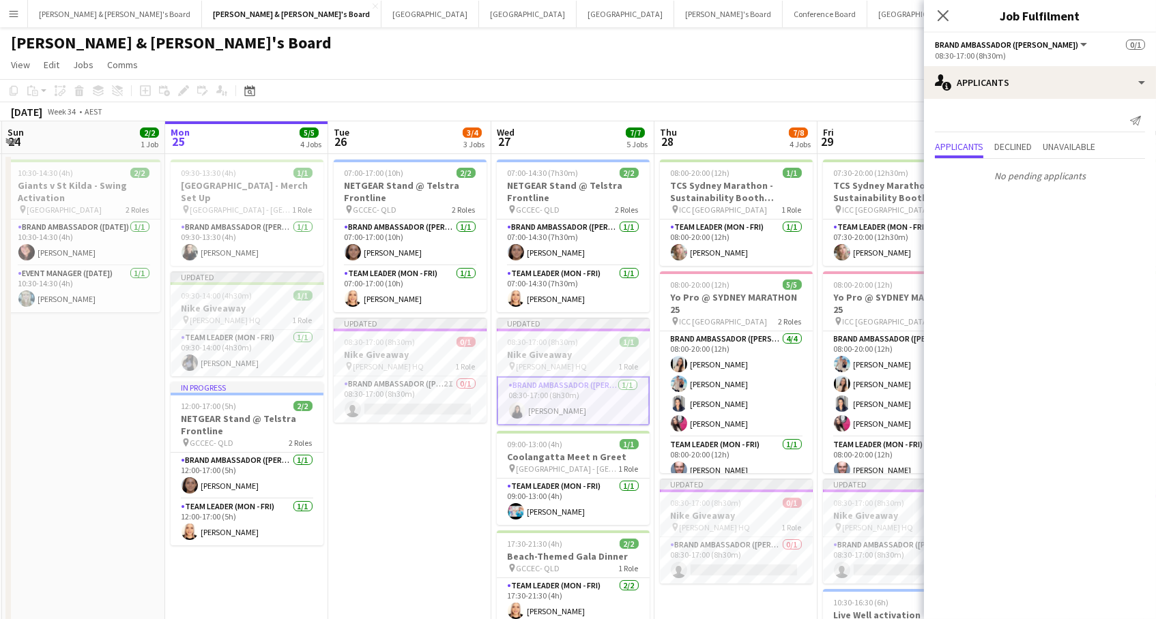
click at [797, 69] on app-page-menu "View Day view expanded Day view collapsed Month view Date picker Jump to [DATE]…" at bounding box center [578, 66] width 1156 height 26
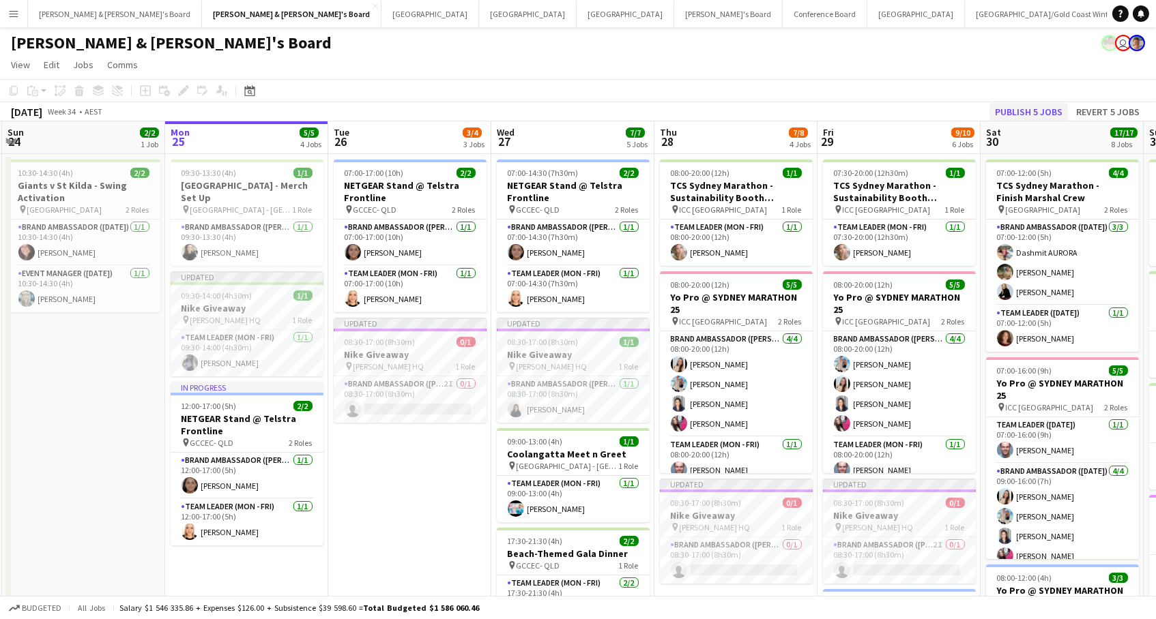
click at [1031, 108] on button "Publish 5 jobs" at bounding box center [1028, 112] width 78 height 18
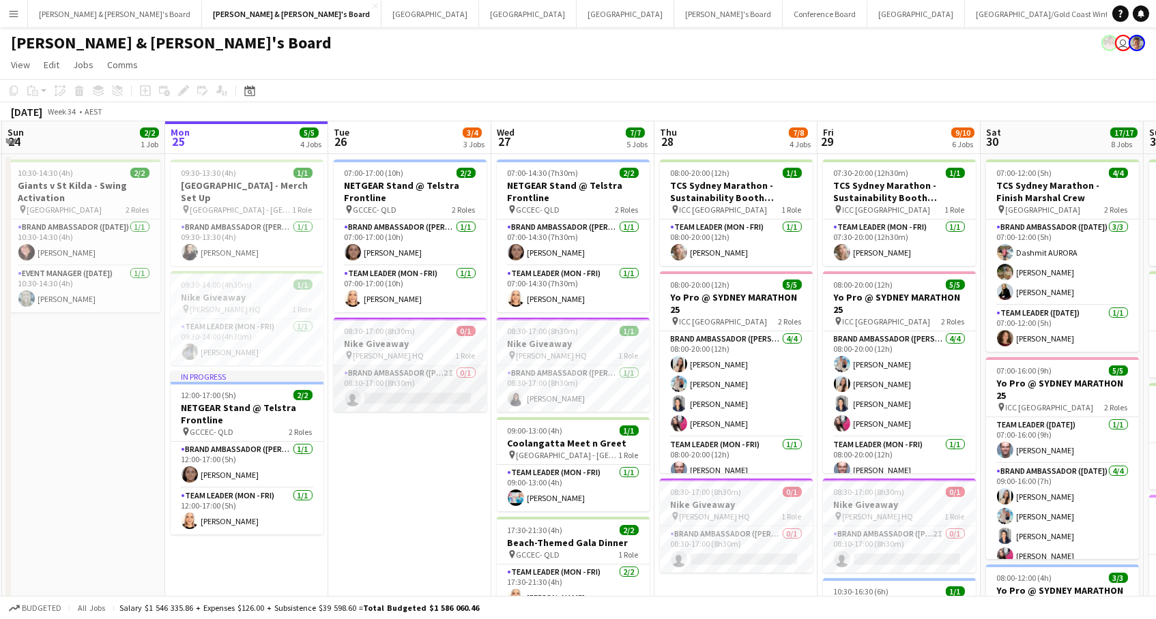
click at [419, 401] on app-card-role "Brand Ambassador (Mon - Fri) 2I 0/1 08:30-17:00 (8h30m) single-neutral-actions" at bounding box center [410, 389] width 153 height 46
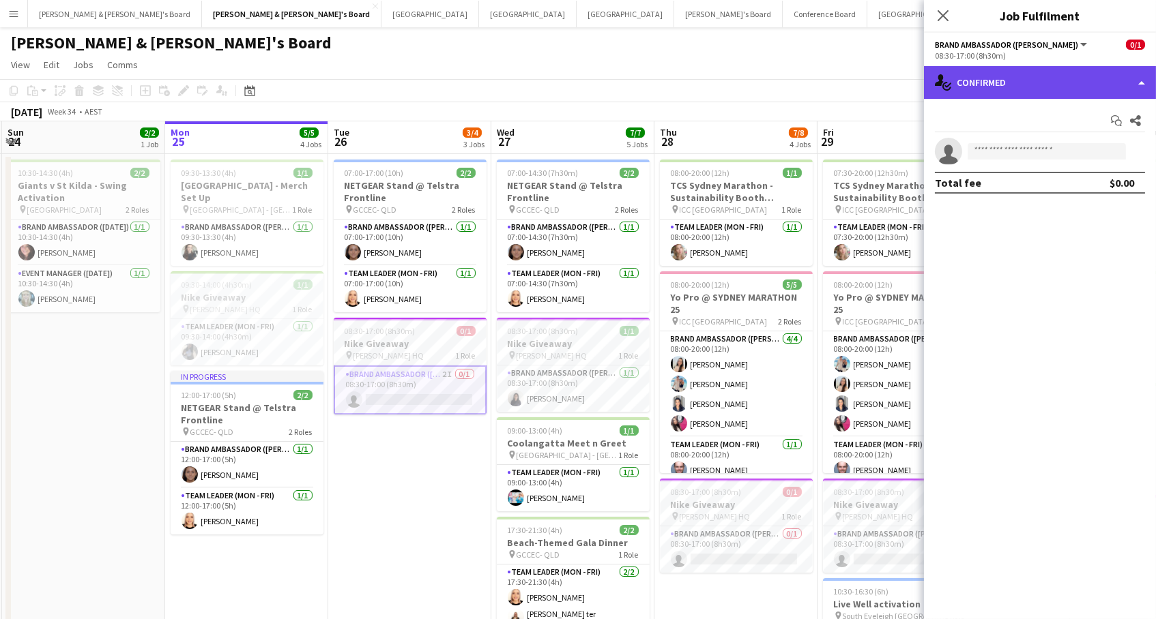
click at [979, 85] on div "single-neutral-actions-check-2 Confirmed" at bounding box center [1040, 82] width 232 height 33
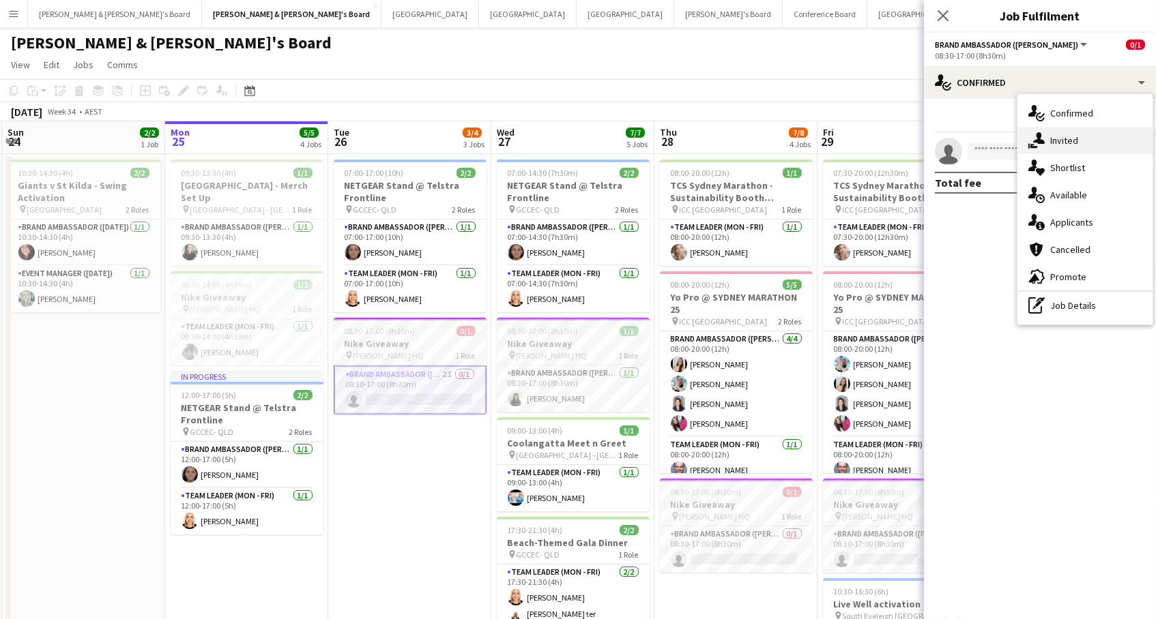
click at [1117, 149] on div "single-neutral-actions-share-1 Invited" at bounding box center [1084, 140] width 135 height 27
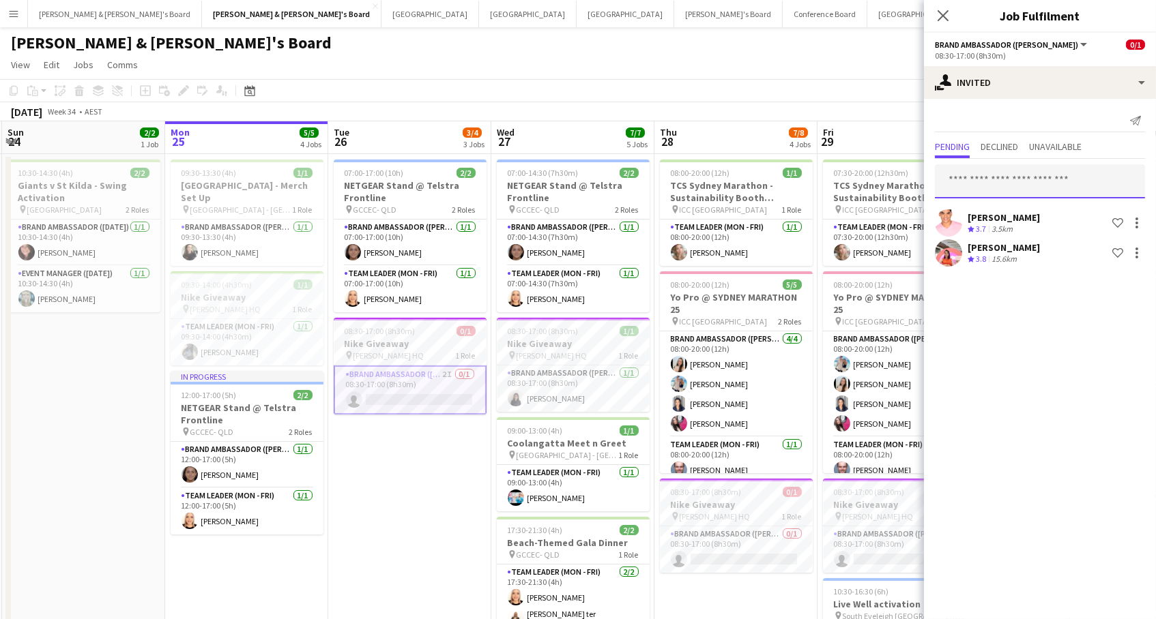
click at [977, 169] on input "text" at bounding box center [1040, 181] width 210 height 34
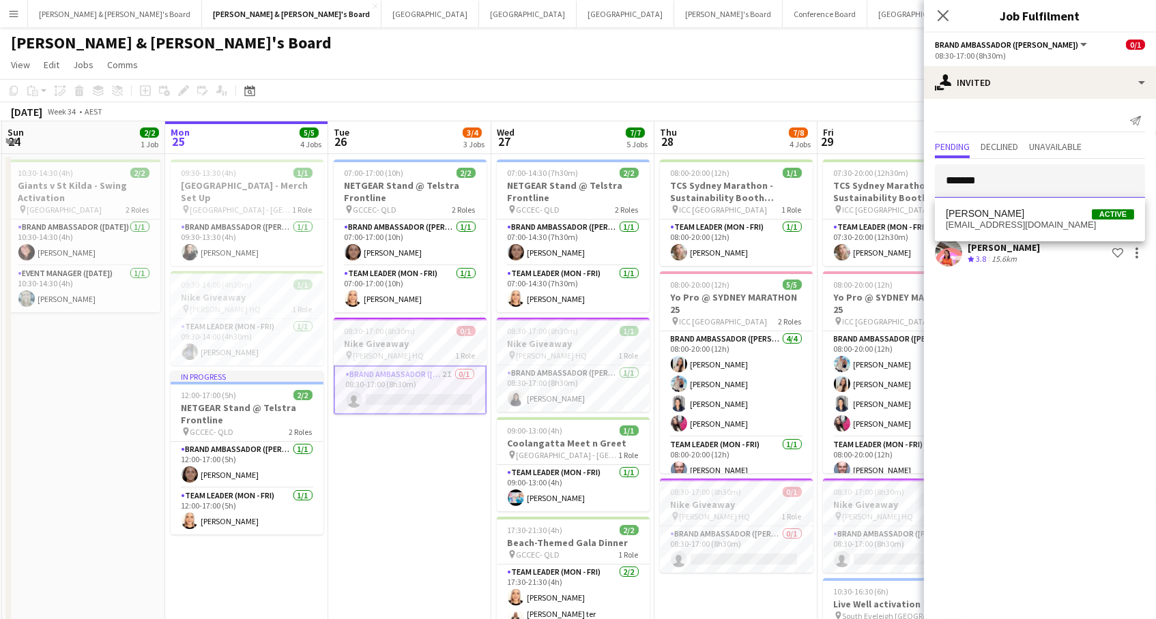
type input "*******"
drag, startPoint x: 977, startPoint y: 169, endPoint x: 1014, endPoint y: 223, distance: 66.2
click at [1014, 223] on span "lorellayang@gmail.com" at bounding box center [1040, 225] width 188 height 11
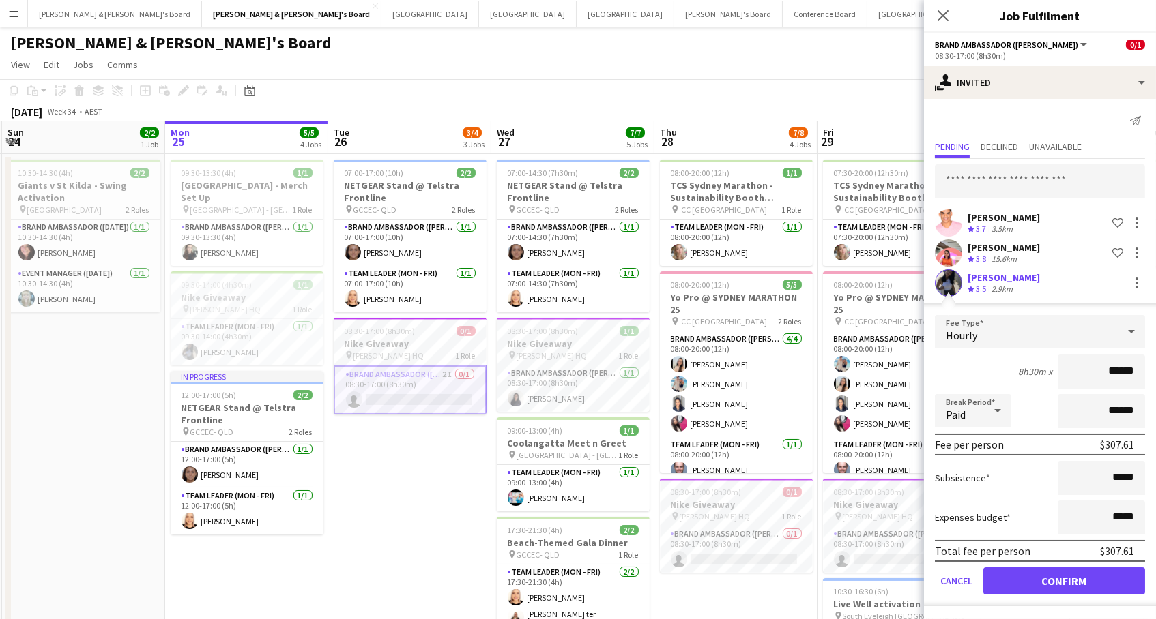
click at [1064, 579] on button "Confirm" at bounding box center [1064, 581] width 162 height 27
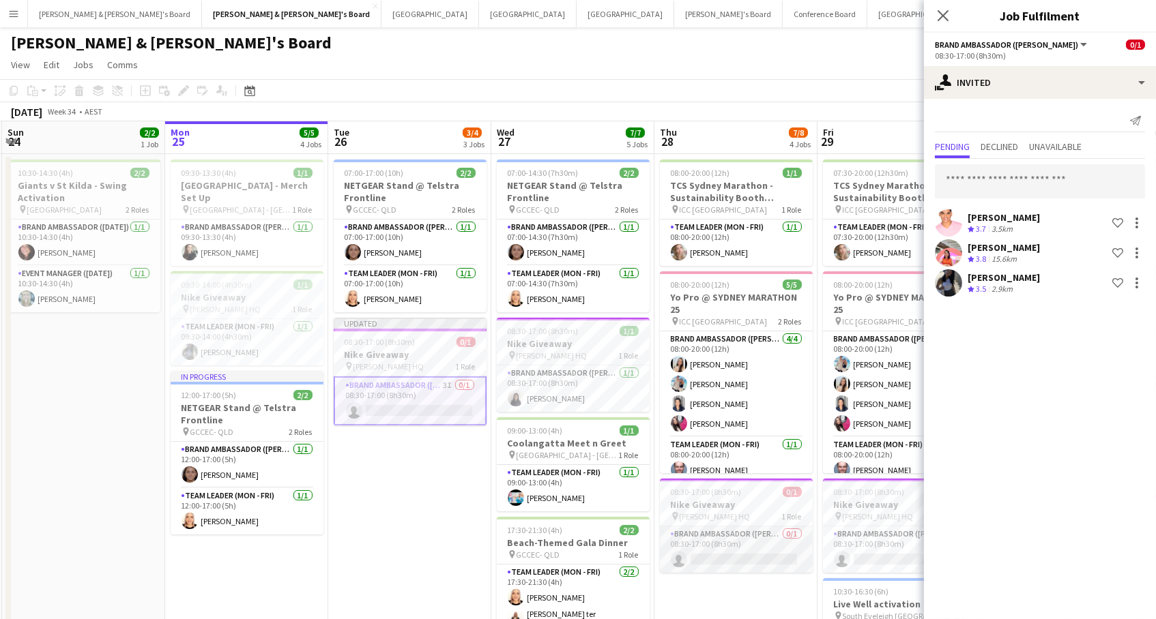
click at [711, 553] on app-card-role "Brand Ambassador (Mon - Fri) 0/1 08:30-17:00 (8h30m) single-neutral-actions" at bounding box center [736, 550] width 153 height 46
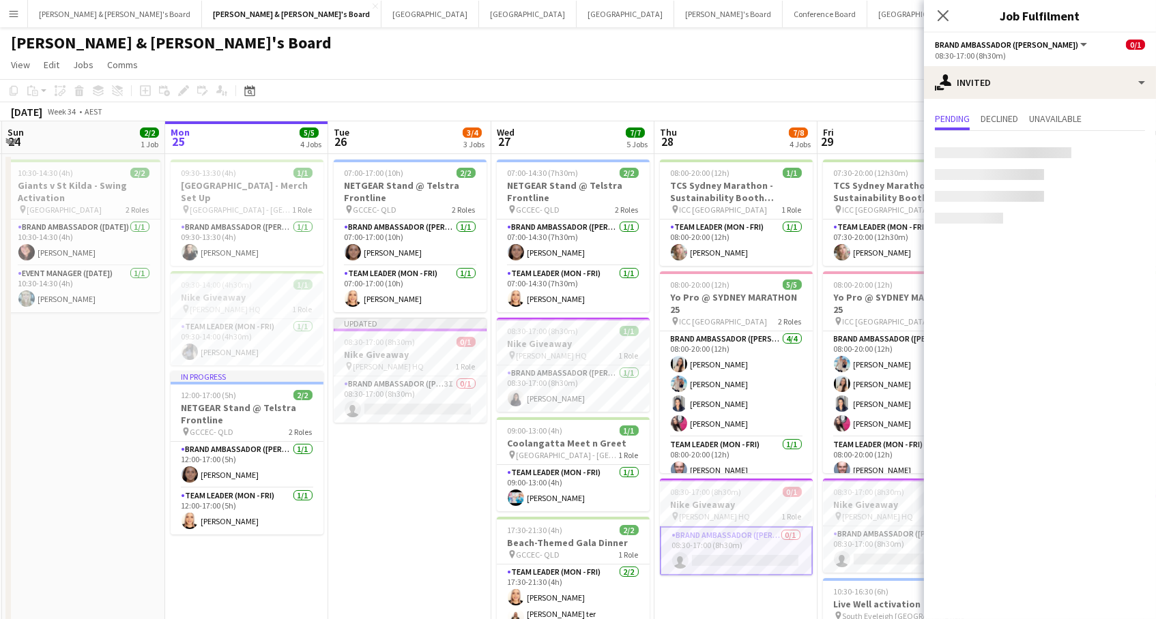
click at [837, 102] on div "August 2025 Week 34 • AEST Publish 1 job Revert 1 job" at bounding box center [578, 111] width 1156 height 19
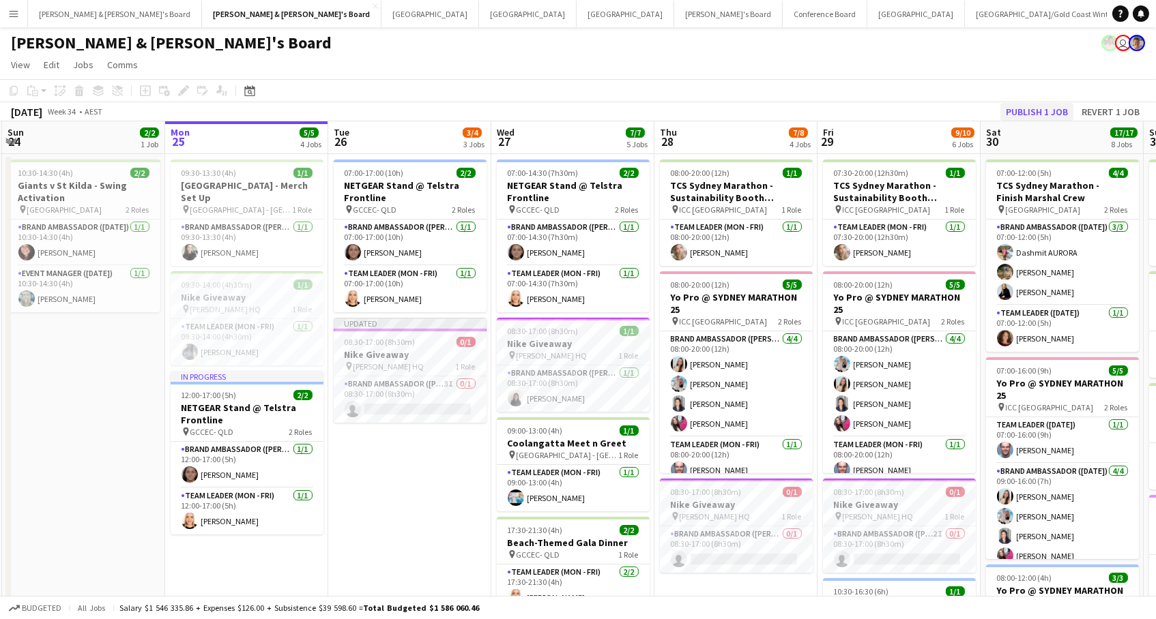
click at [1012, 107] on button "Publish 1 job" at bounding box center [1036, 112] width 73 height 18
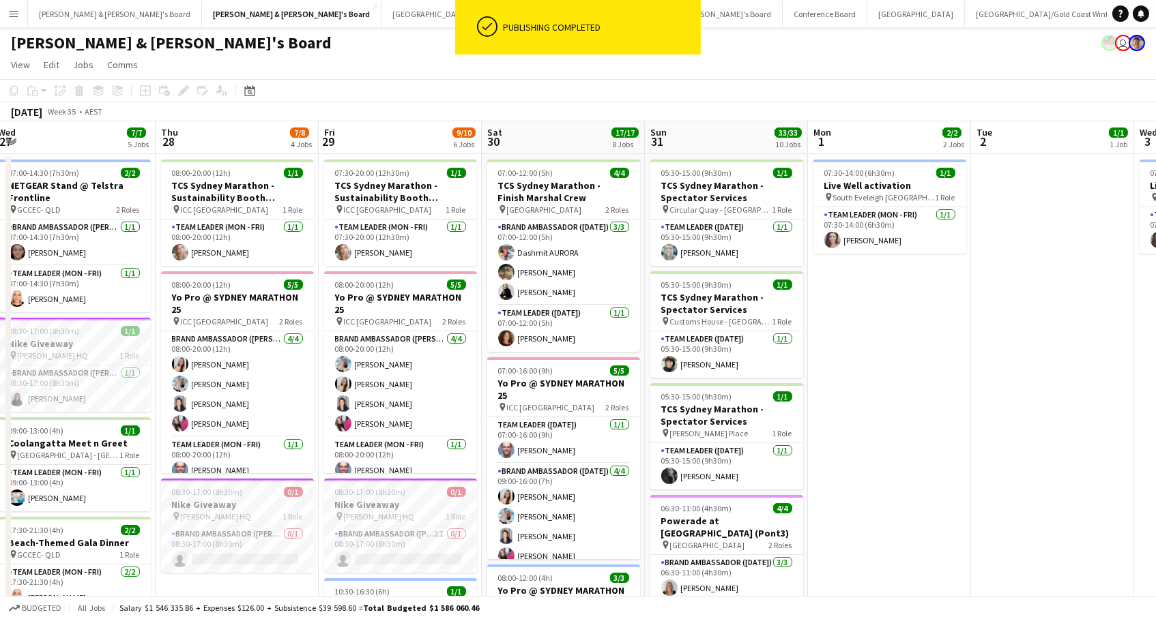
scroll to position [0, 325]
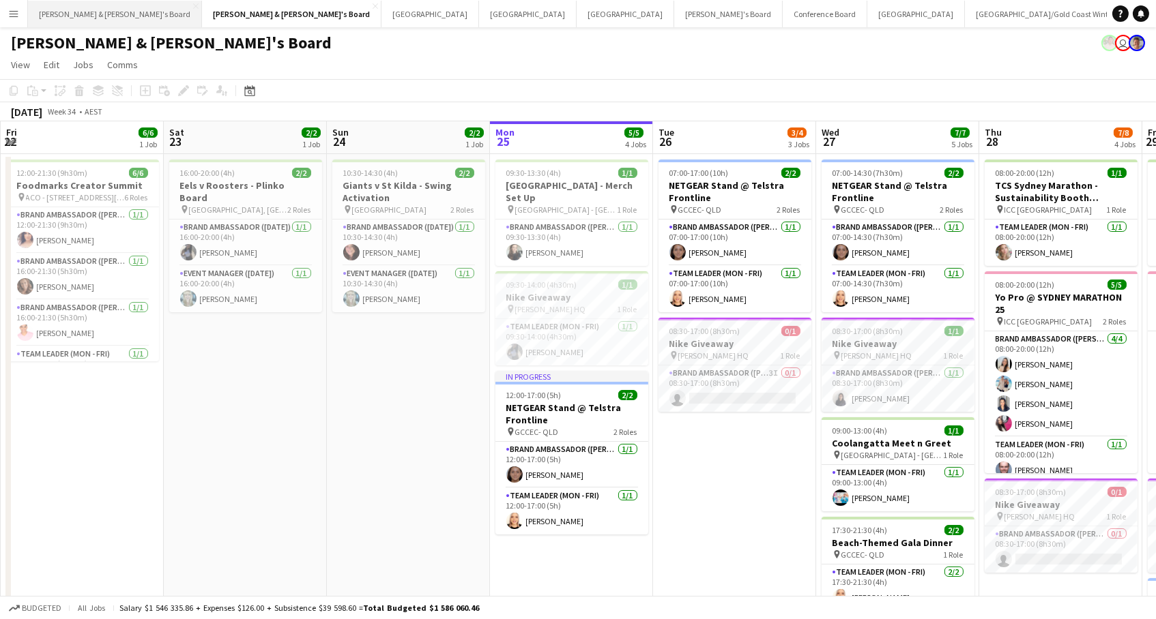
click at [83, 17] on button "Neil & Jenny's Board Close" at bounding box center [115, 14] width 174 height 27
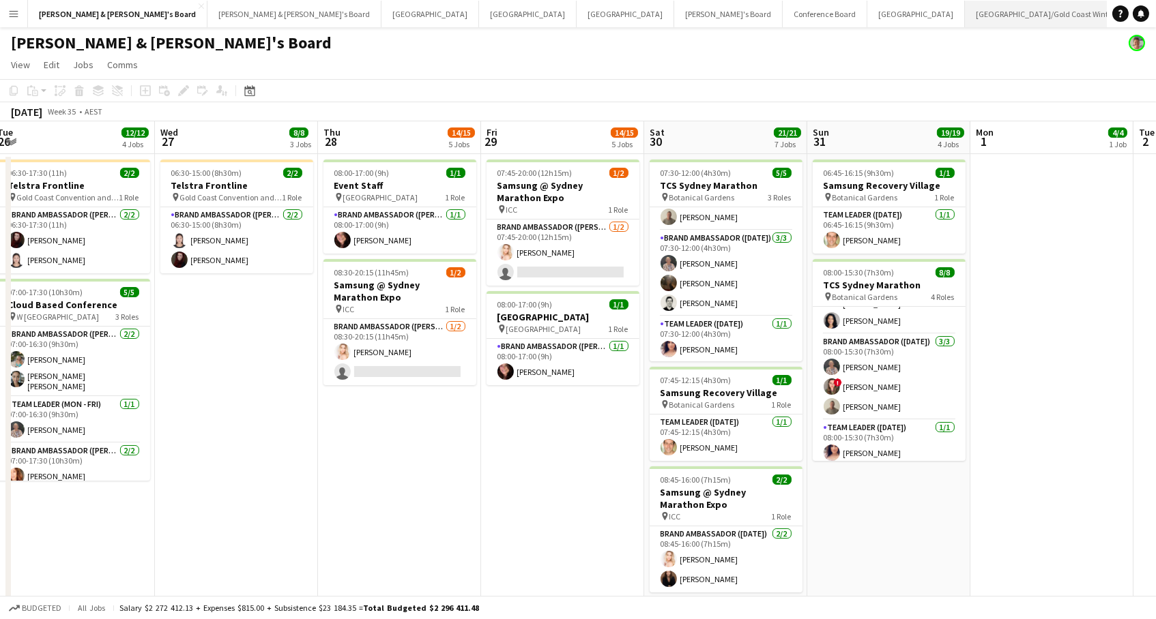
scroll to position [0, 1]
click at [207, 20] on button "[PERSON_NAME] & [PERSON_NAME]'s Board Close" at bounding box center [294, 14] width 174 height 27
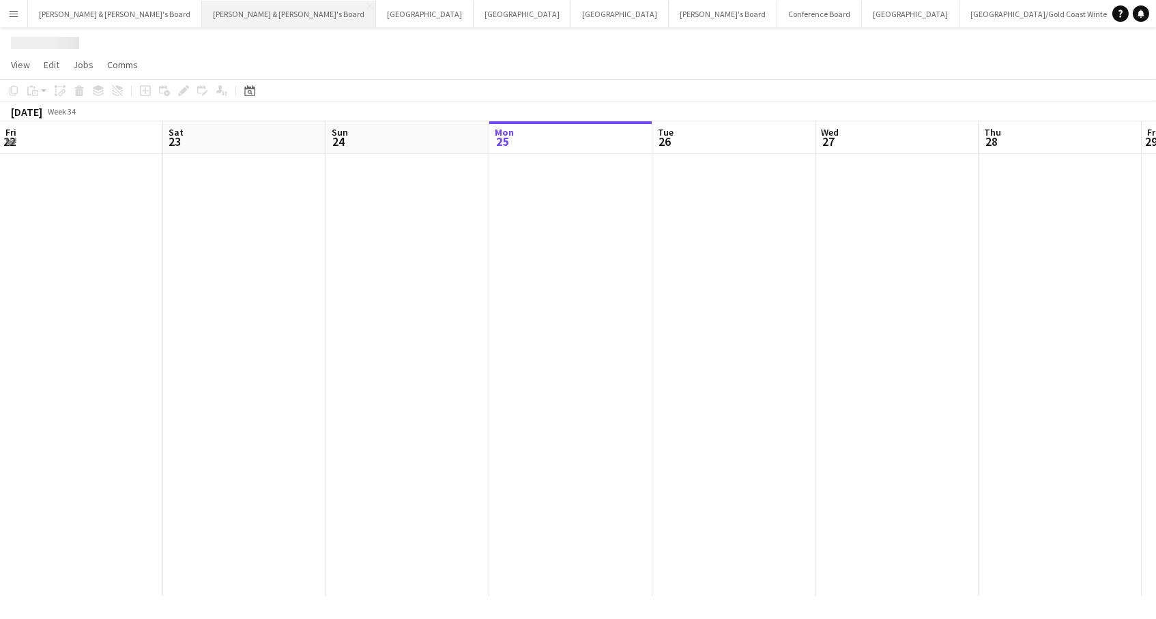
scroll to position [0, 325]
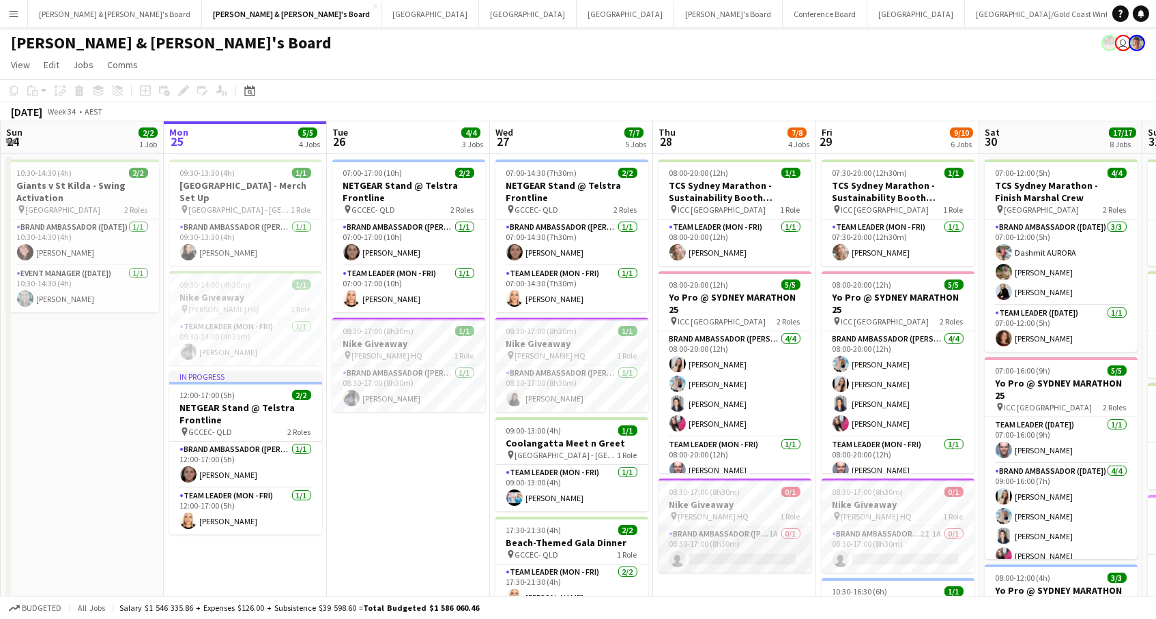
click at [758, 548] on app-card-role "Brand Ambassador (Mon - Fri) 1A 0/1 08:30-17:00 (8h30m) single-neutral-actions" at bounding box center [734, 550] width 153 height 46
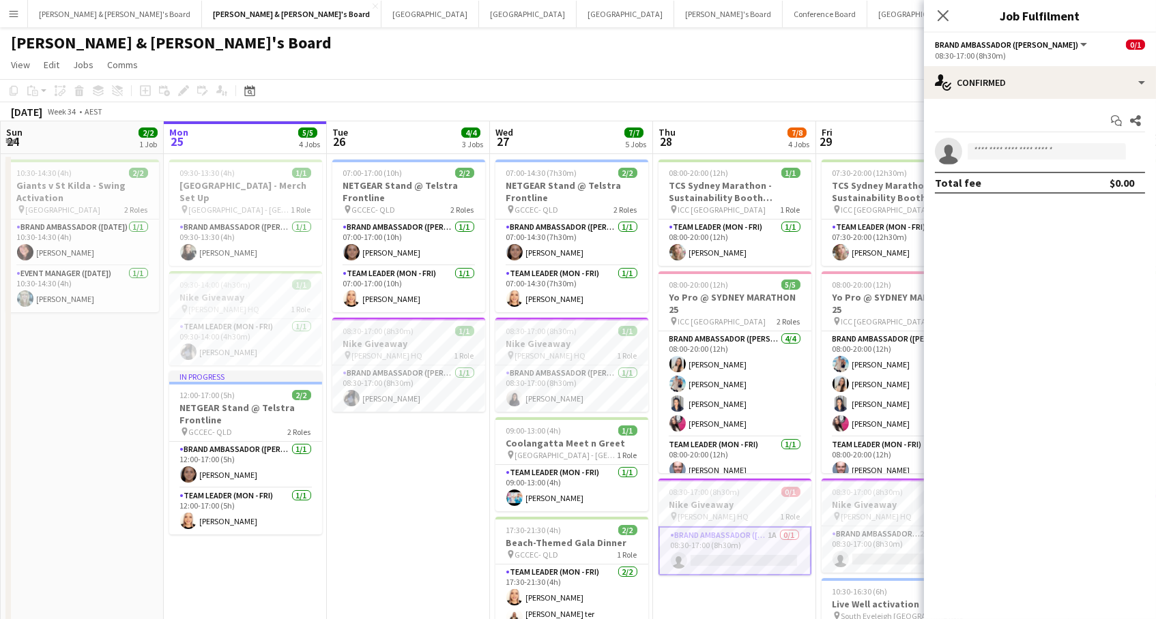
click at [1093, 99] on div "Start chat Share single-neutral-actions Total fee $0.00" at bounding box center [1040, 152] width 232 height 106
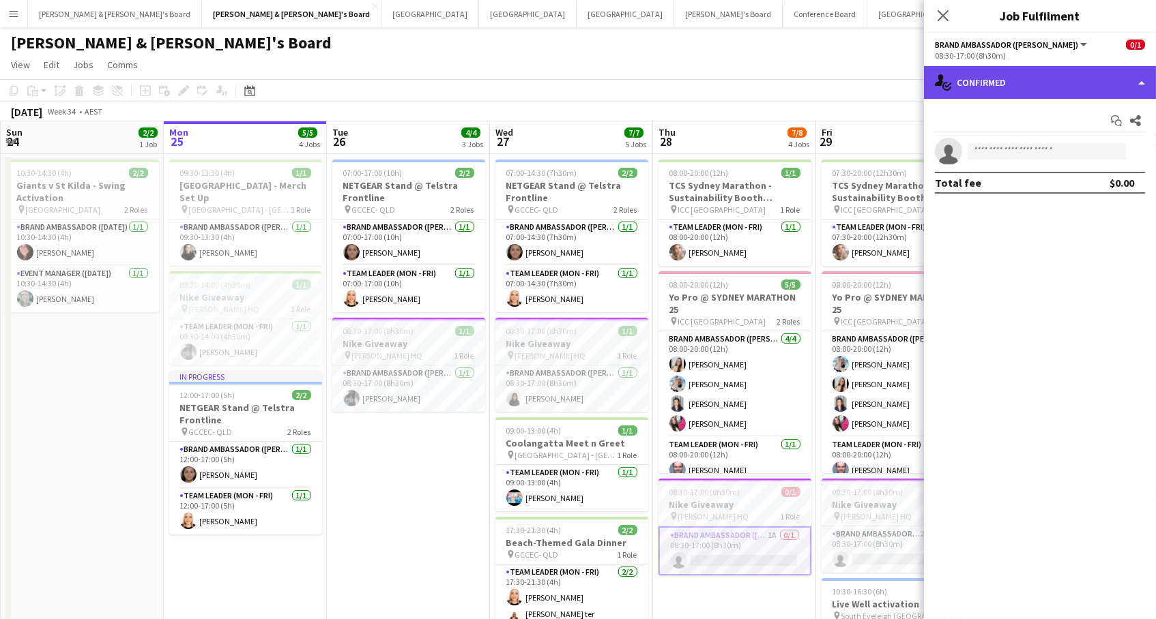
click at [1094, 89] on div "single-neutral-actions-check-2 Confirmed" at bounding box center [1040, 82] width 232 height 33
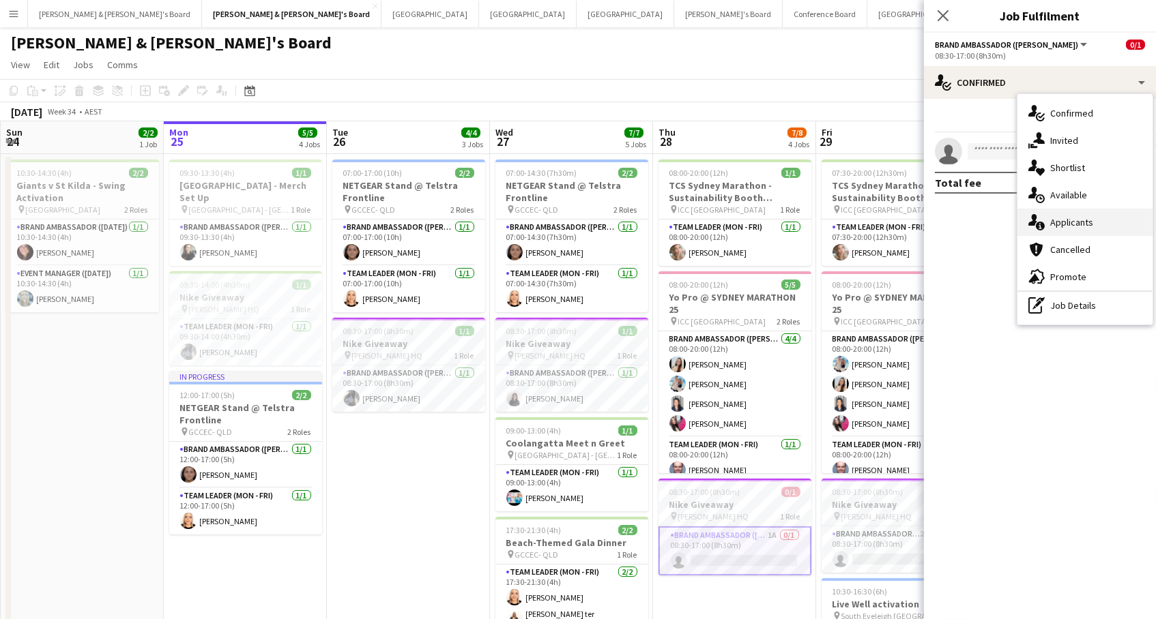
click at [1098, 226] on div "single-neutral-actions-information Applicants" at bounding box center [1084, 222] width 135 height 27
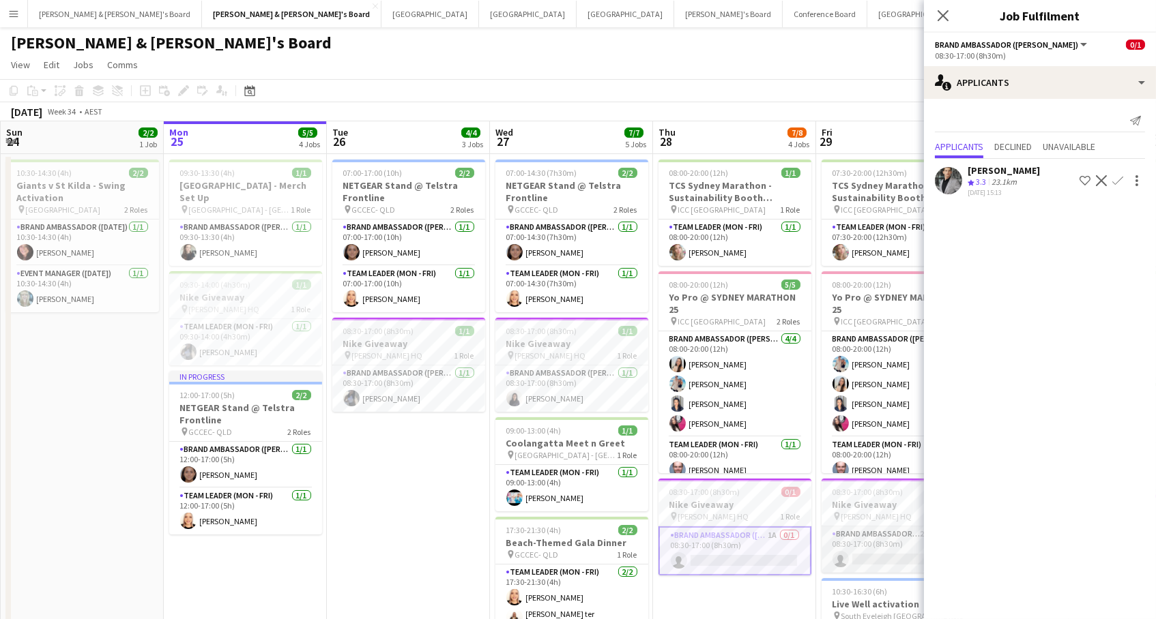
click at [854, 544] on app-card-role "Brand Ambassador (Mon - Fri) 2I 1A 0/1 08:30-17:00 (8h30m) single-neutral-actio…" at bounding box center [897, 550] width 153 height 46
click at [422, 347] on h3 "Nike Giveaway" at bounding box center [408, 344] width 153 height 12
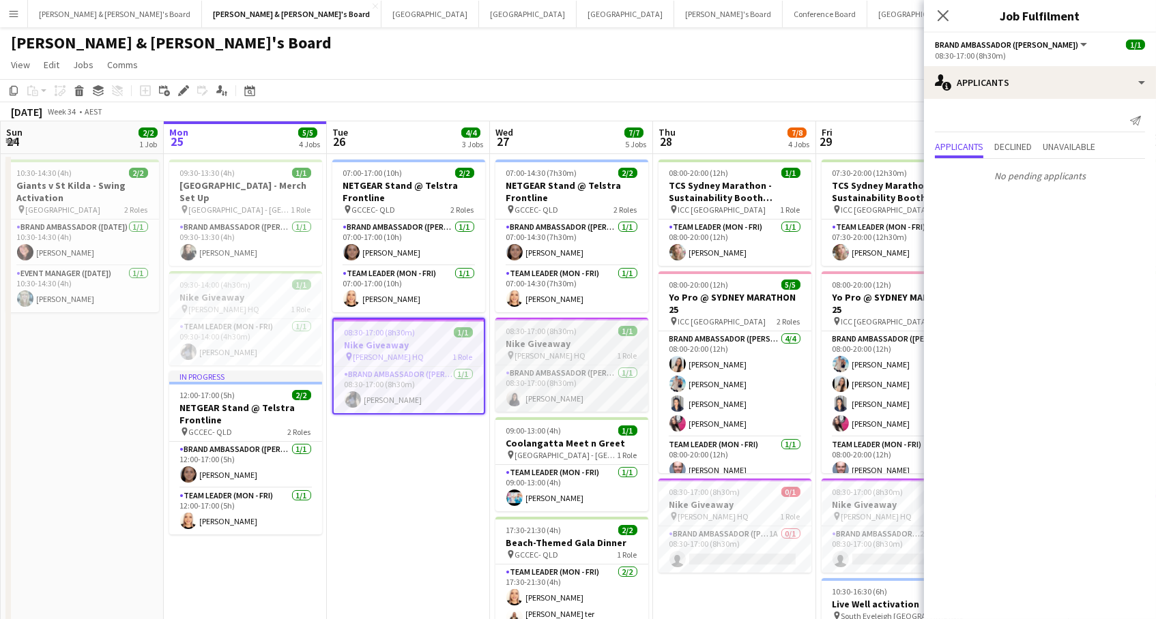
click at [542, 342] on h3 "Nike Giveaway" at bounding box center [571, 344] width 153 height 12
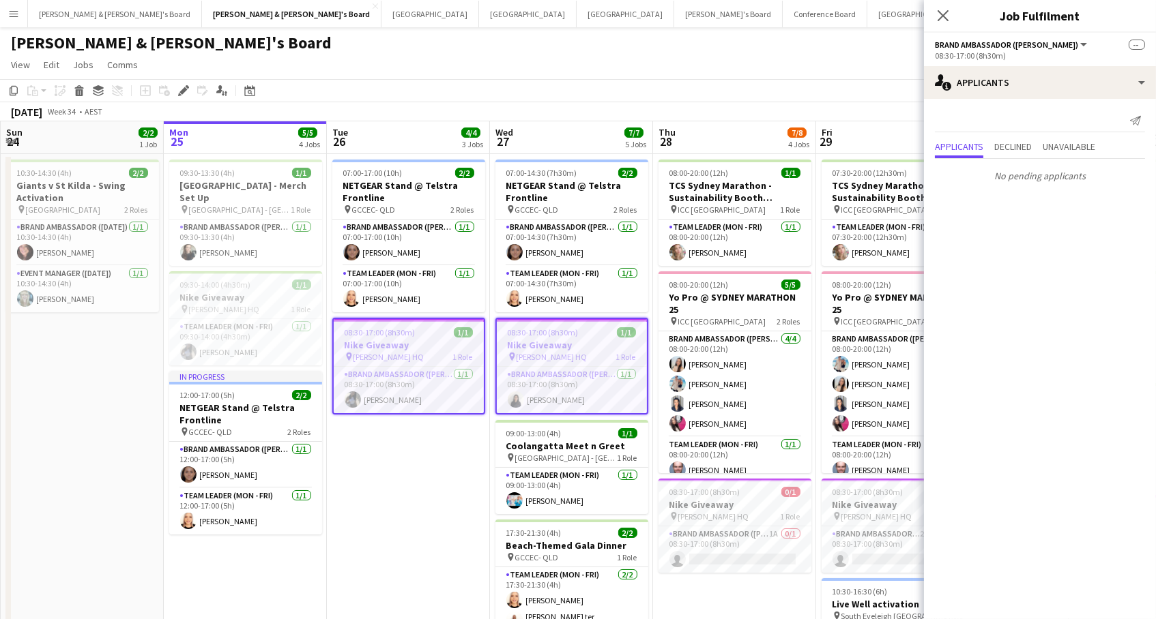
click at [330, 61] on app-page-menu "View Day view expanded Day view collapsed Month view Date picker Jump to [DATE]…" at bounding box center [578, 66] width 1156 height 26
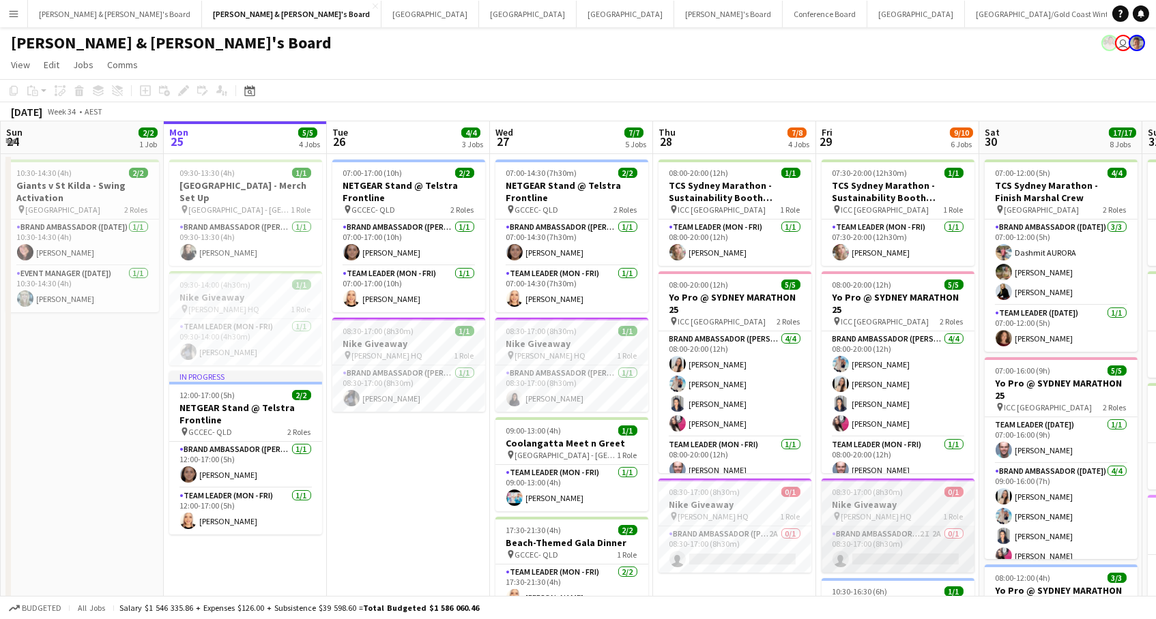
scroll to position [0, 303]
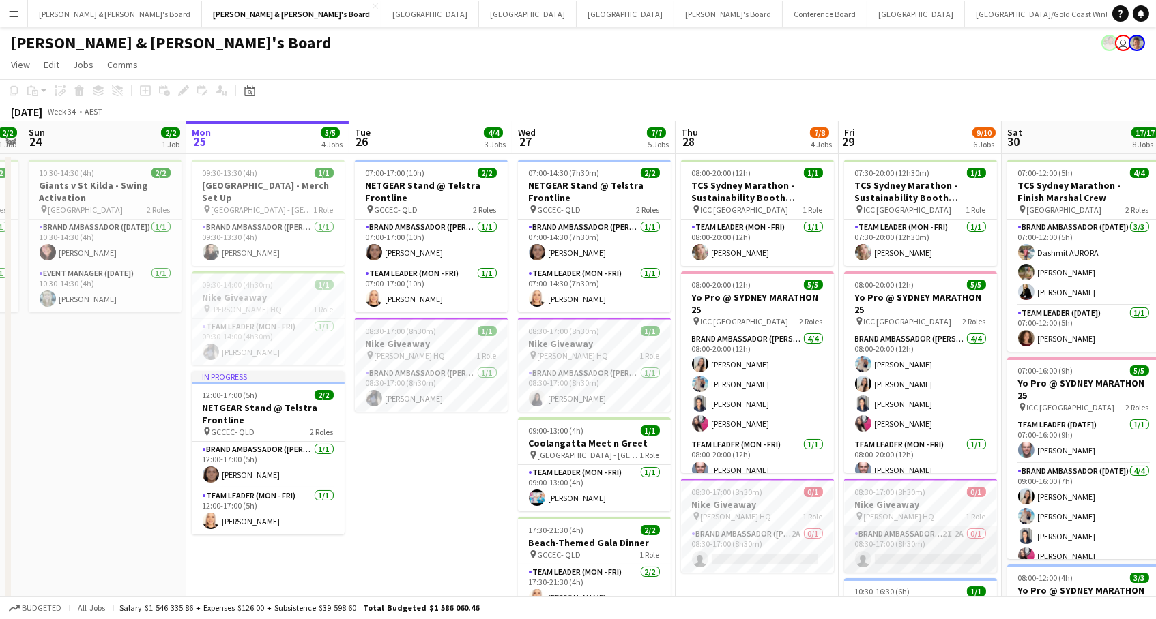
click at [922, 553] on app-card-role "Brand Ambassador (Mon - Fri) 2I 2A 0/1 08:30-17:00 (8h30m) single-neutral-actio…" at bounding box center [920, 550] width 153 height 46
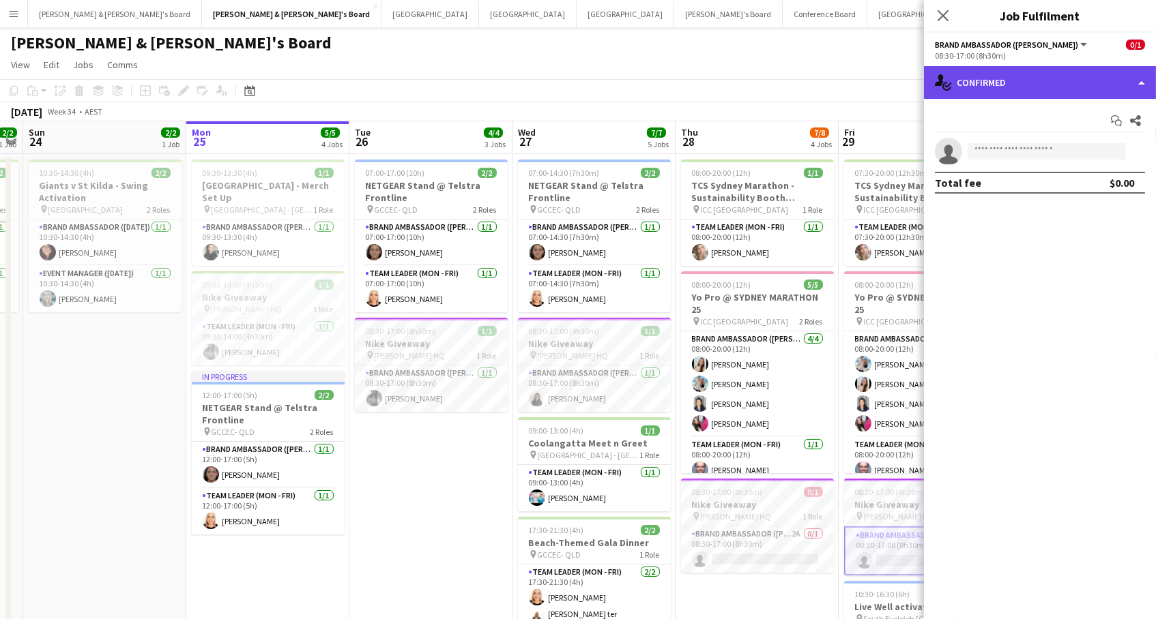
drag, startPoint x: 1025, startPoint y: 89, endPoint x: 1007, endPoint y: 84, distance: 18.4
click at [1023, 89] on div "single-neutral-actions-check-2 Confirmed" at bounding box center [1040, 82] width 232 height 33
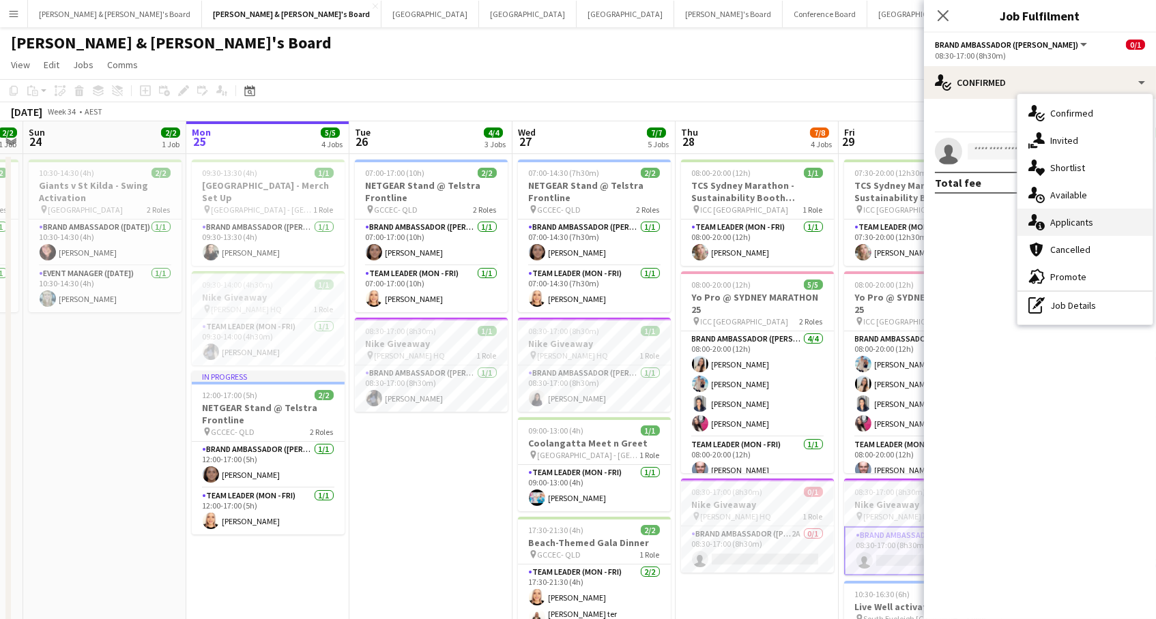
click at [1096, 220] on div "single-neutral-actions-information Applicants" at bounding box center [1084, 222] width 135 height 27
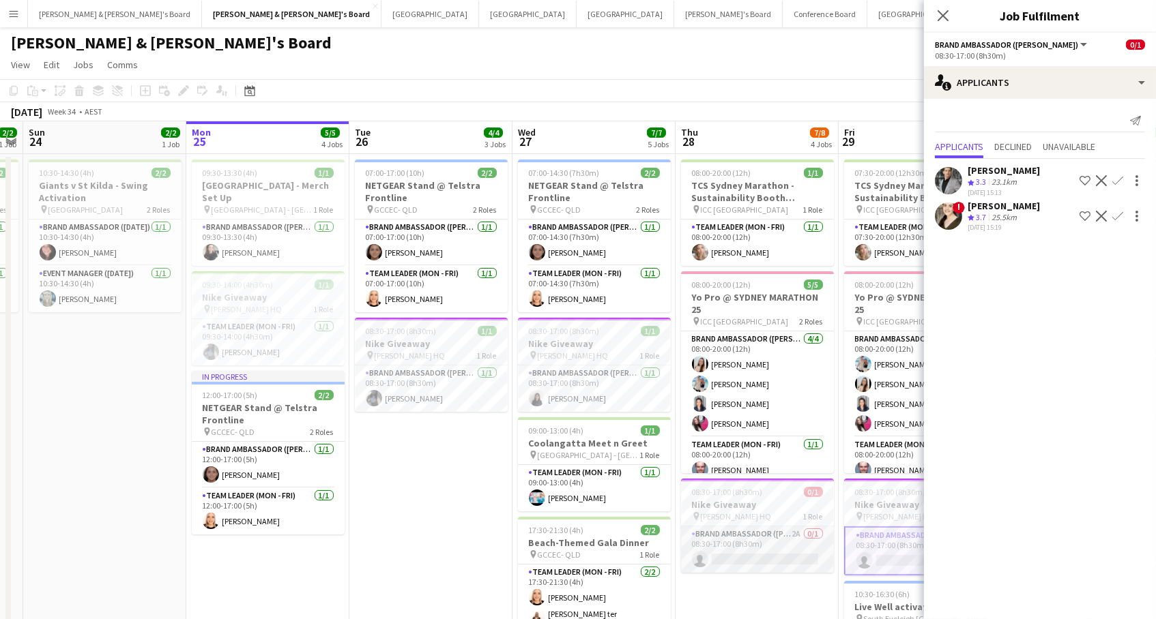
click at [719, 552] on app-card-role "Brand Ambassador (Mon - Fri) 2A 0/1 08:30-17:00 (8h30m) single-neutral-actions" at bounding box center [757, 550] width 153 height 46
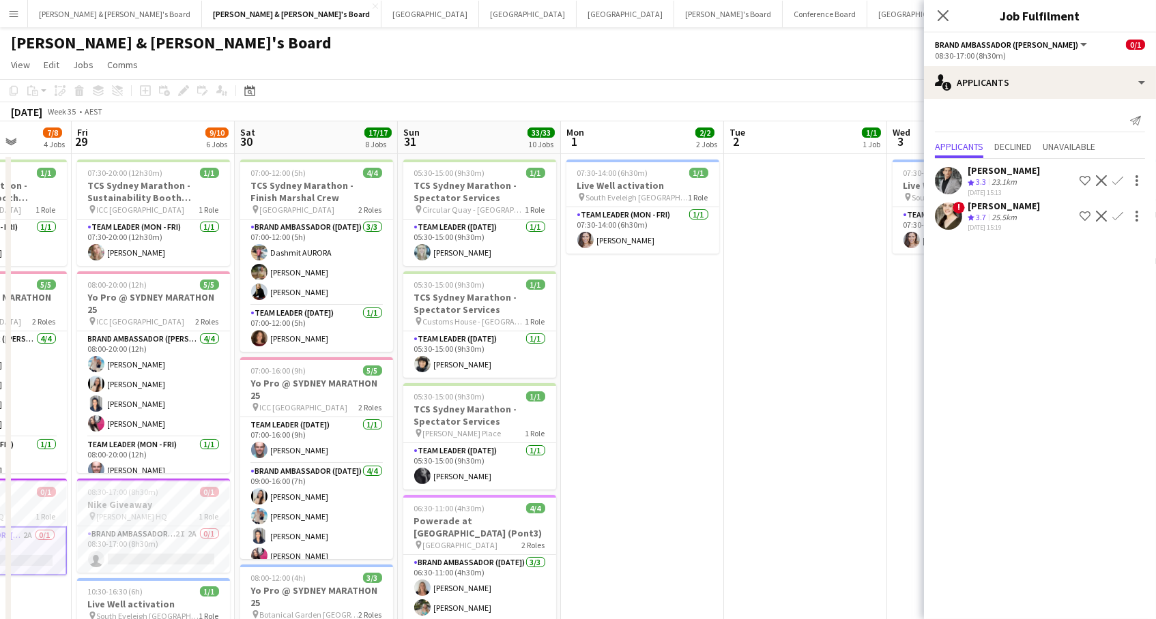
scroll to position [0, 0]
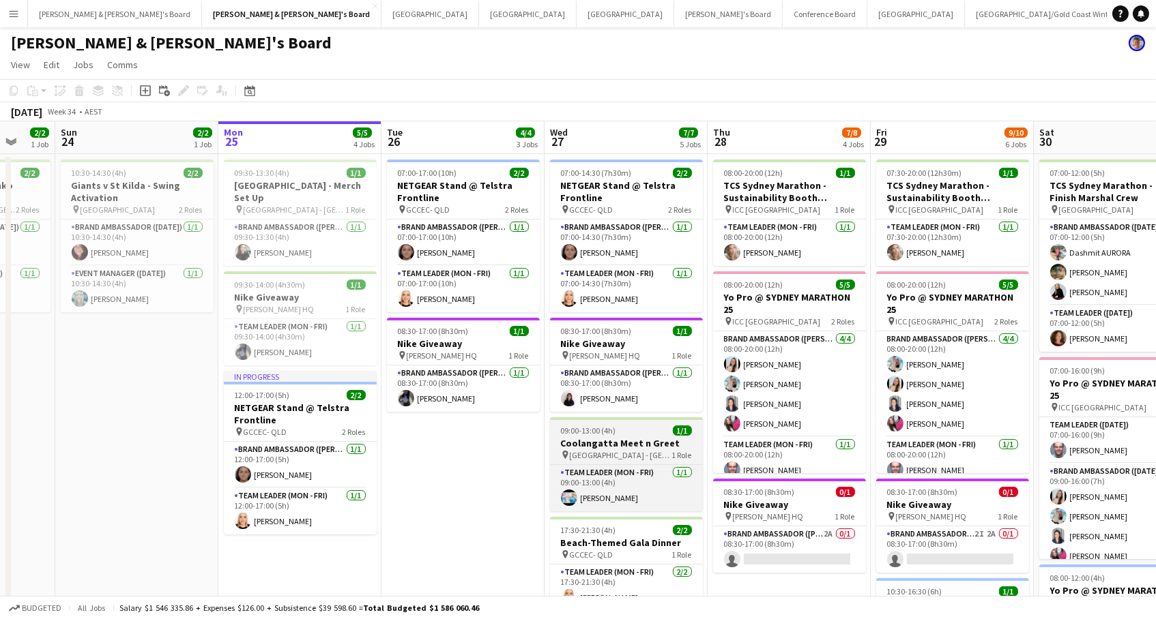
scroll to position [0, 606]
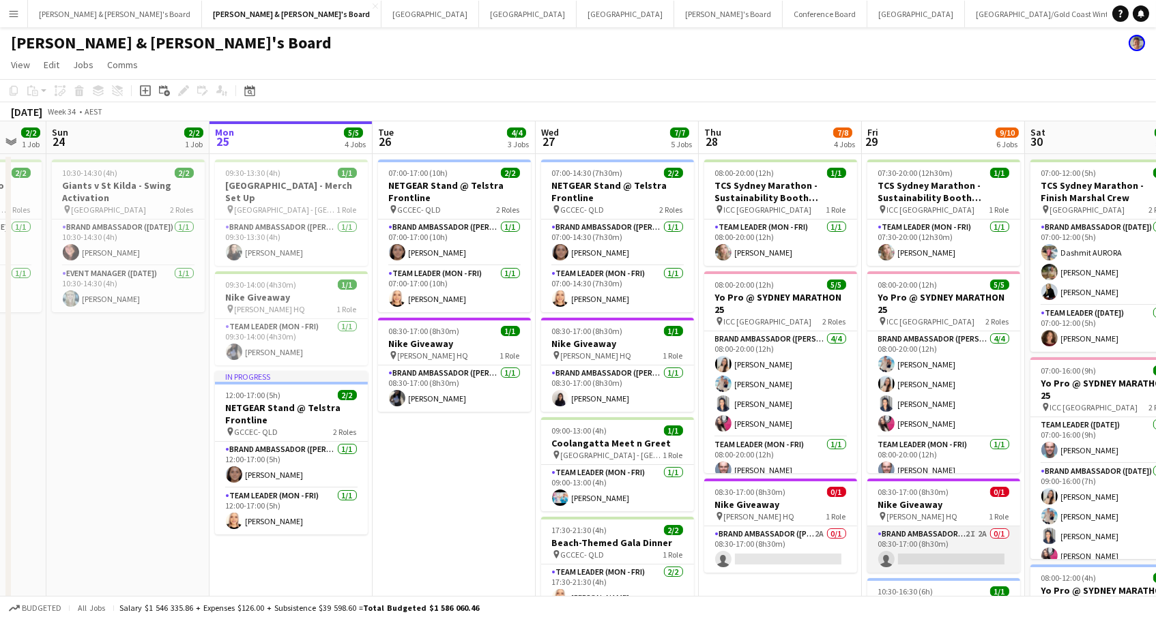
click at [944, 552] on app-card-role "Brand Ambassador (Mon - Fri) 2I 2A 0/1 08:30-17:00 (8h30m) single-neutral-actio…" at bounding box center [943, 550] width 153 height 46
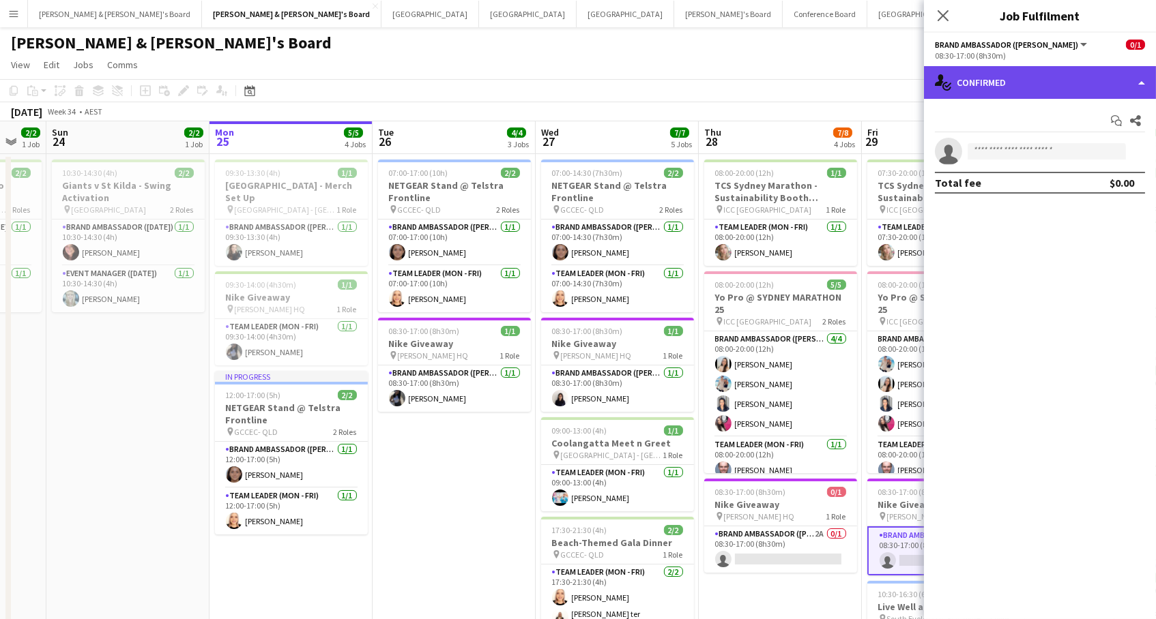
drag, startPoint x: 1031, startPoint y: 67, endPoint x: 1039, endPoint y: 83, distance: 17.7
click at [1032, 67] on div "single-neutral-actions-check-2 Confirmed" at bounding box center [1040, 82] width 232 height 33
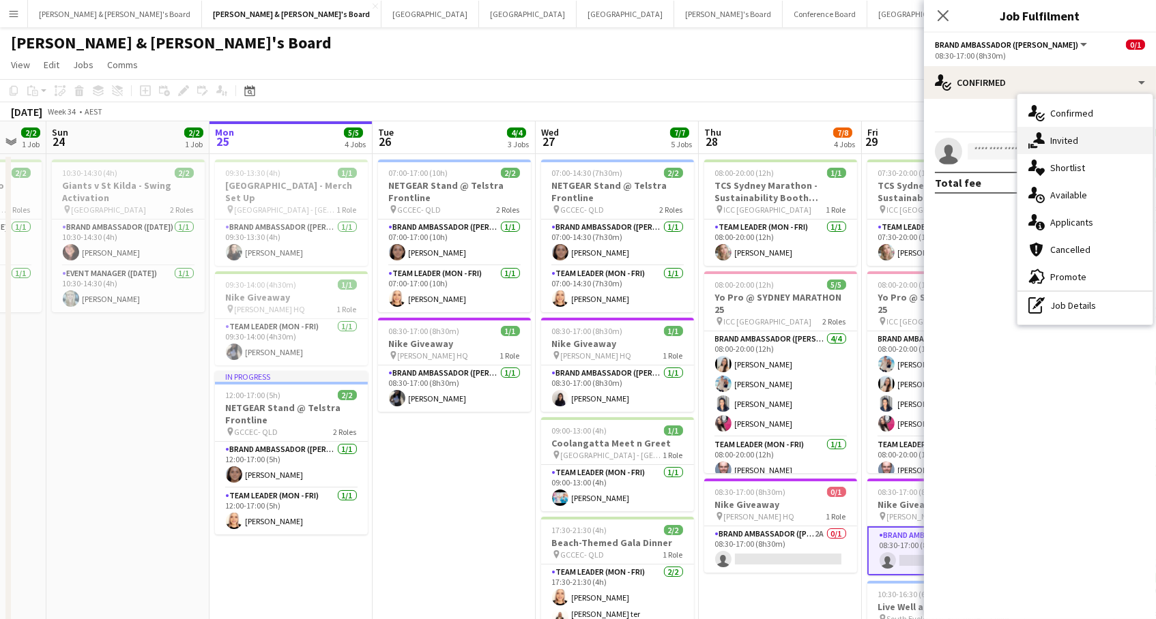
click at [1064, 138] on div "single-neutral-actions-share-1 Invited" at bounding box center [1084, 140] width 135 height 27
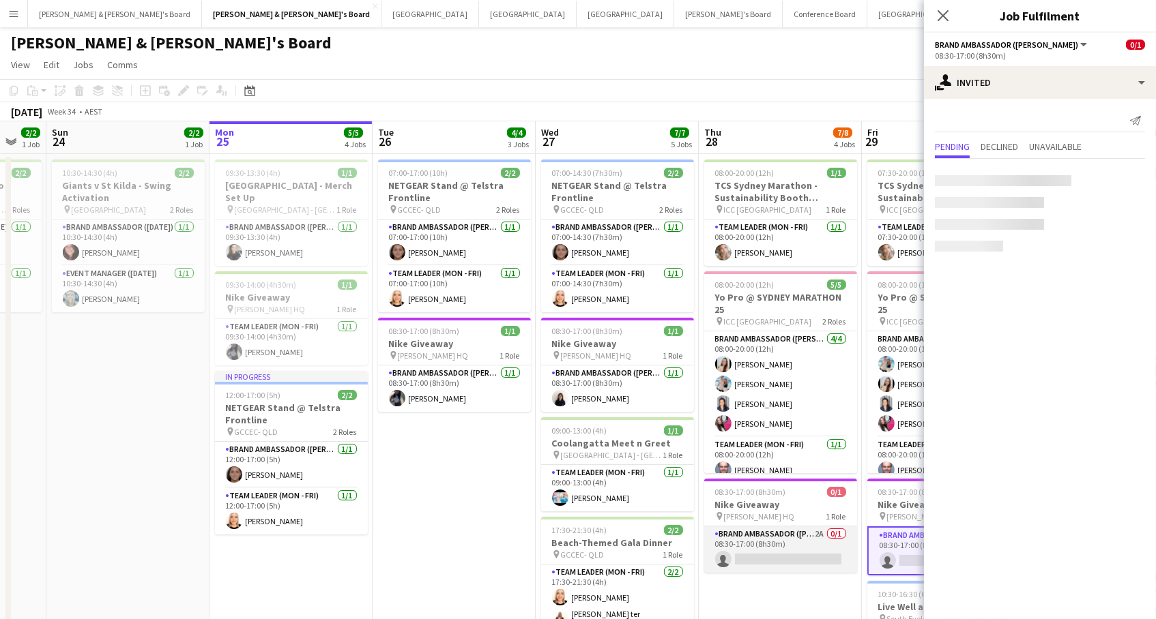
click at [781, 539] on app-card-role "Brand Ambassador (Mon - Fri) 2A 0/1 08:30-17:00 (8h30m) single-neutral-actions" at bounding box center [780, 550] width 153 height 46
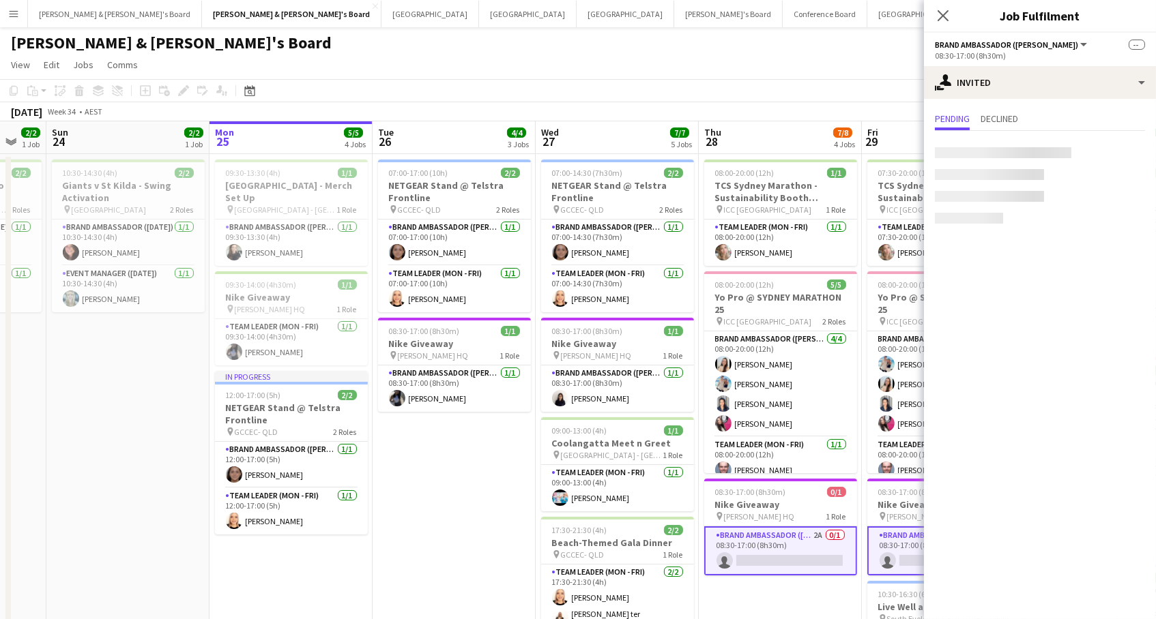
scroll to position [0, 604]
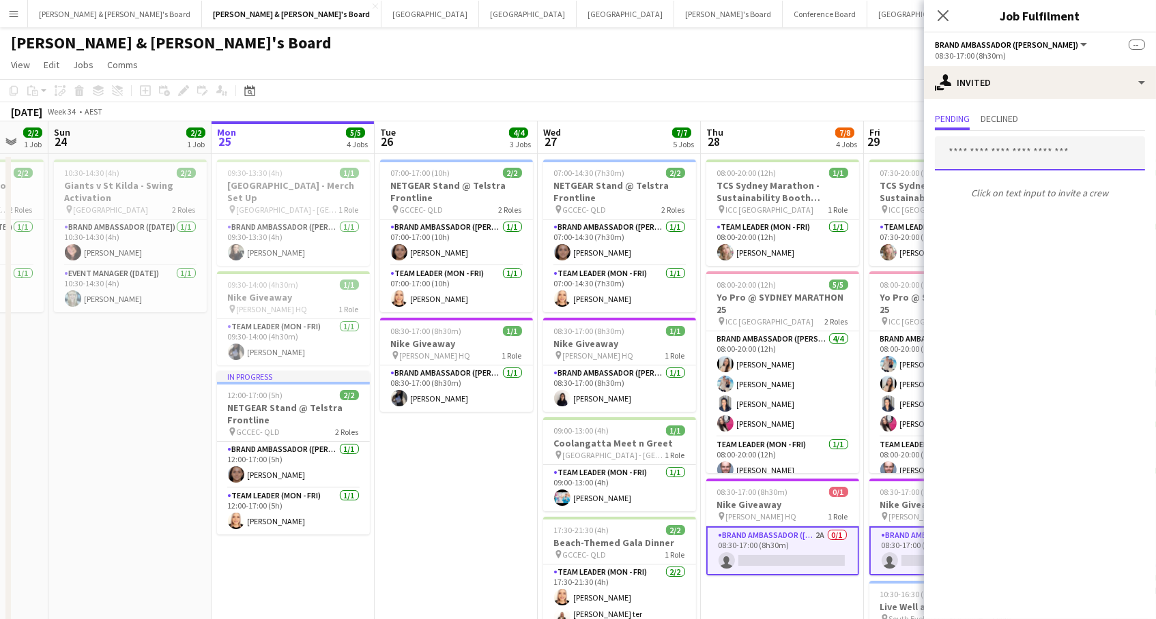
click at [989, 162] on input "text" at bounding box center [1040, 153] width 210 height 34
type input "****"
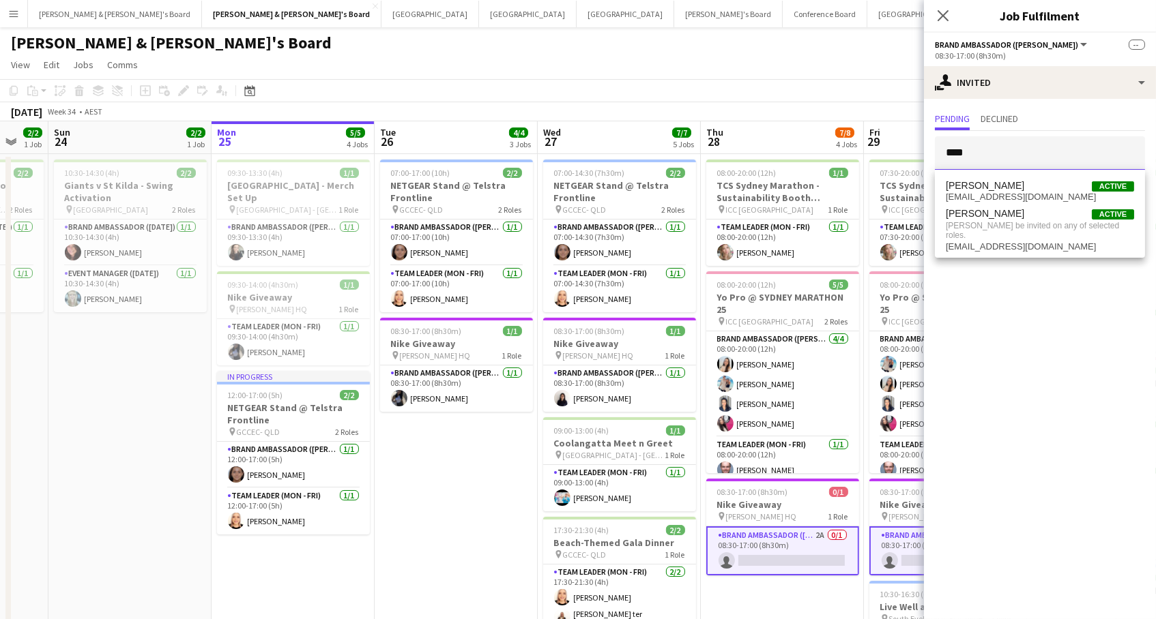
drag, startPoint x: 989, startPoint y: 158, endPoint x: 686, endPoint y: 47, distance: 323.1
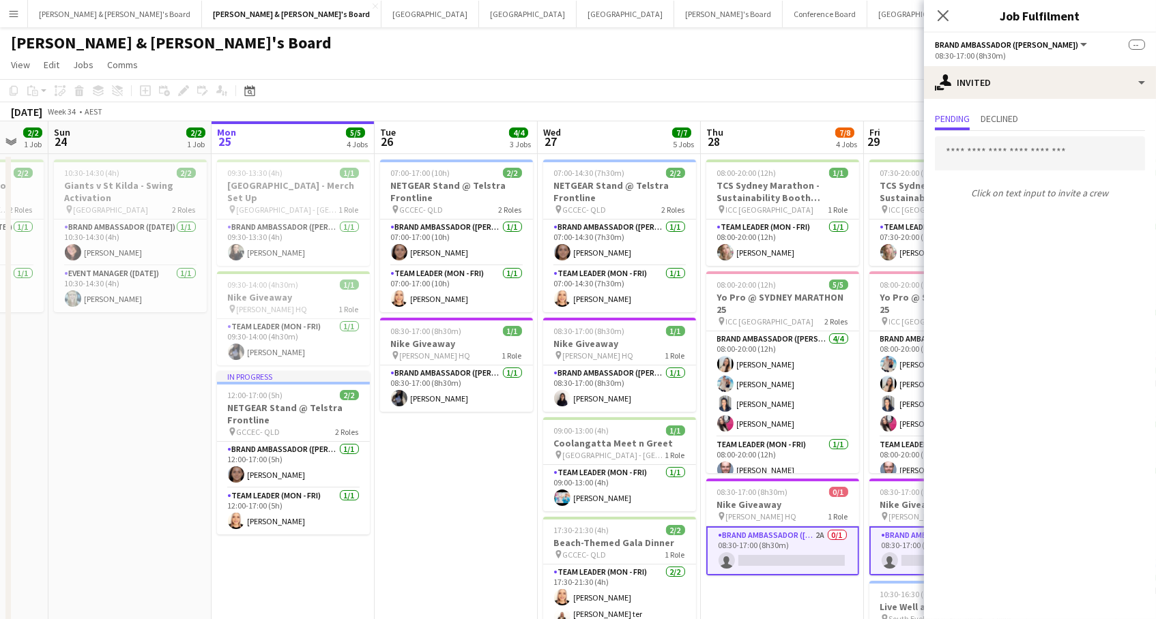
click at [813, 535] on app-card-role "Brand Ambassador (Mon - Fri) 2A 0/1 08:30-17:00 (8h30m) single-neutral-actions" at bounding box center [782, 551] width 153 height 49
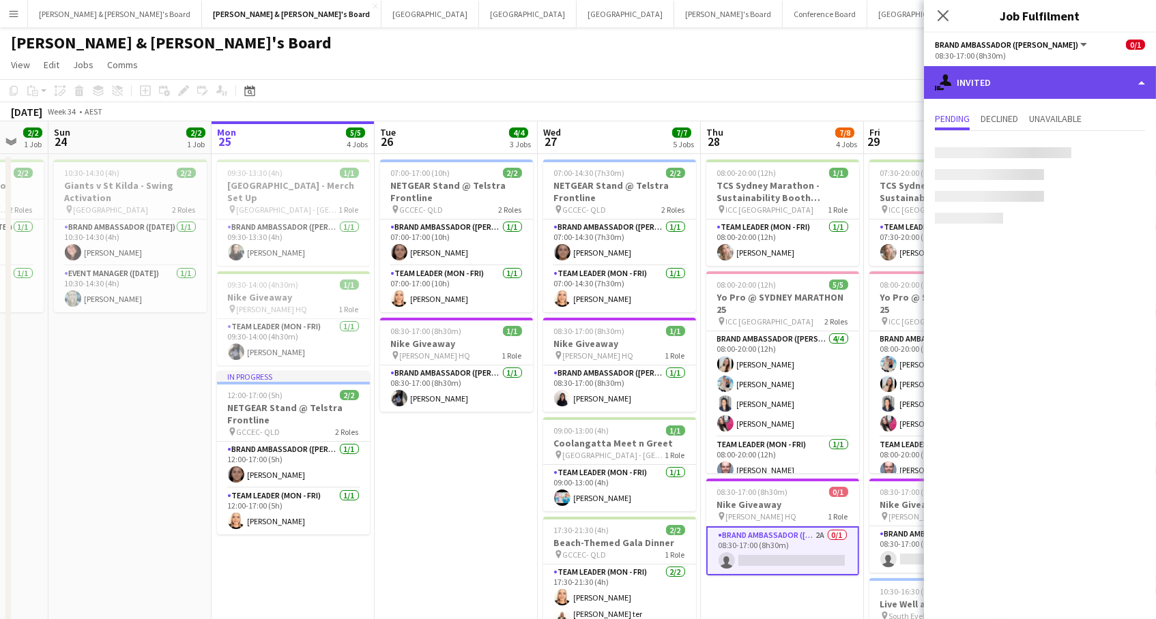
click at [1029, 84] on div "single-neutral-actions-share-1 Invited" at bounding box center [1040, 82] width 232 height 33
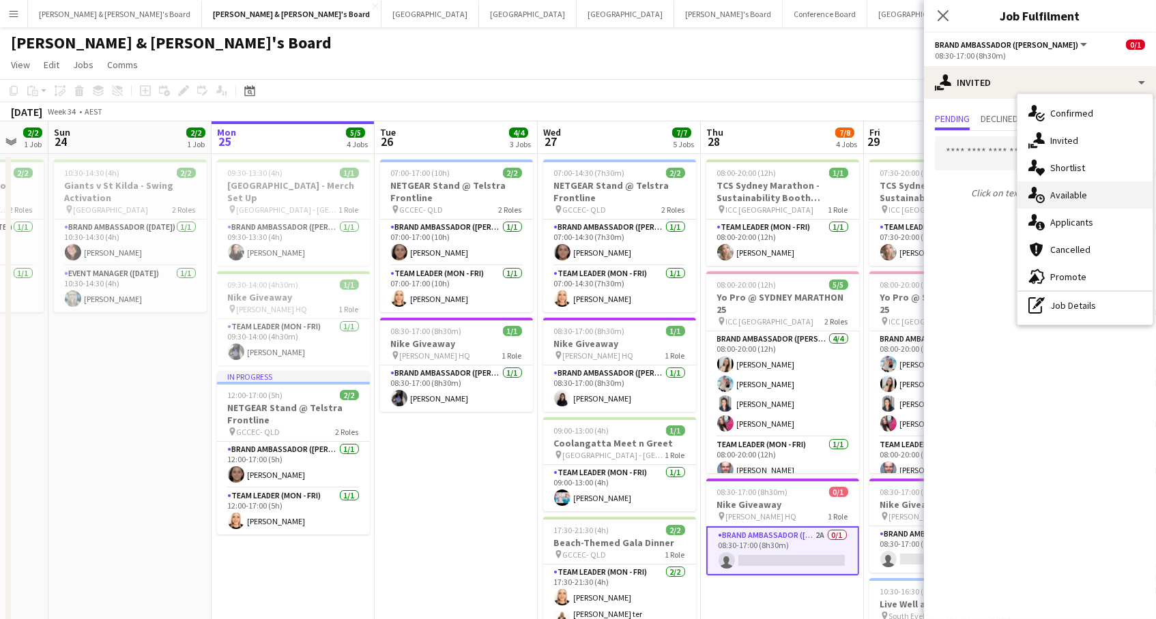
click at [1098, 196] on div "single-neutral-actions-upload Available" at bounding box center [1084, 194] width 135 height 27
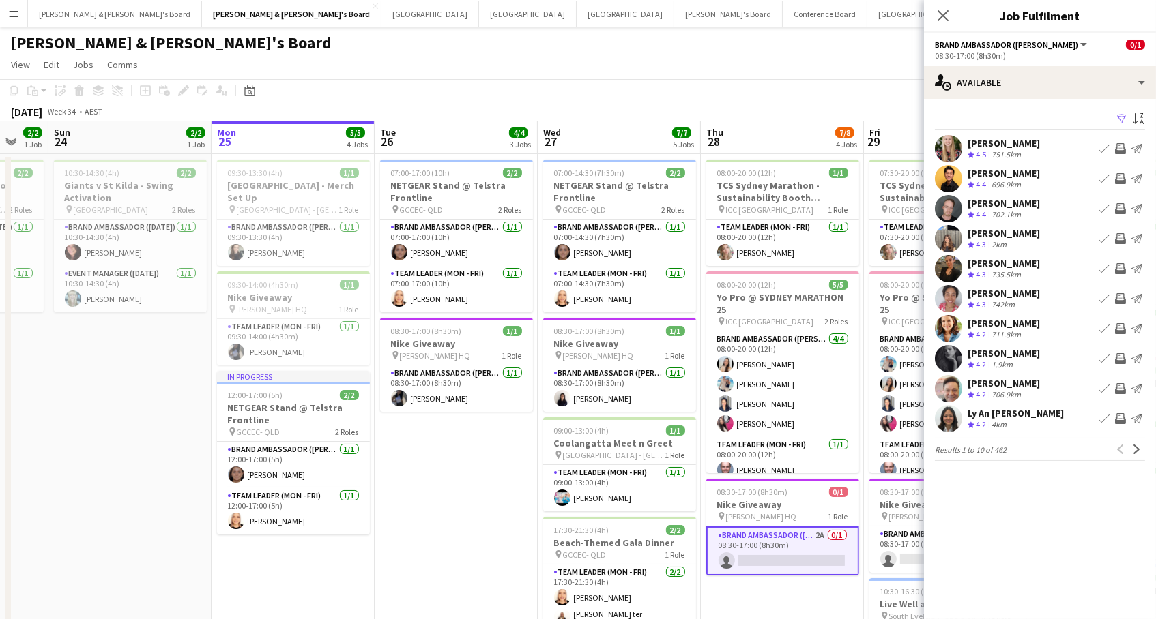
click at [1118, 117] on app-icon "Filter" at bounding box center [1121, 119] width 11 height 13
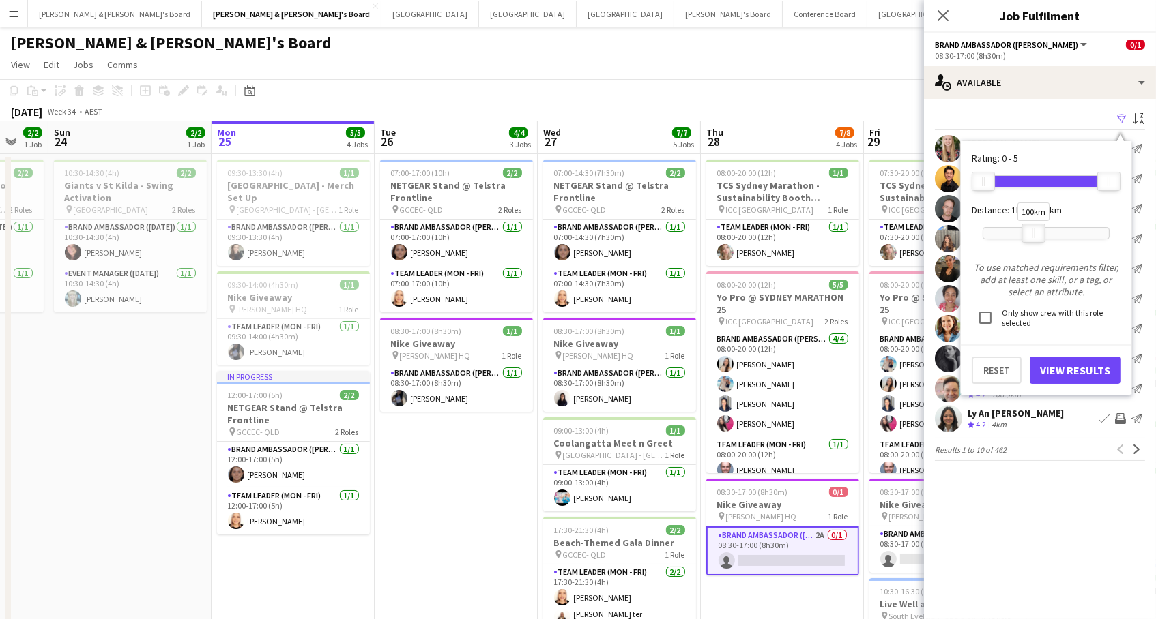
drag, startPoint x: 1108, startPoint y: 231, endPoint x: 1035, endPoint y: 235, distance: 73.1
click at [1035, 235] on div at bounding box center [1034, 233] width 22 height 18
click at [1065, 370] on button "View Results" at bounding box center [1074, 370] width 91 height 27
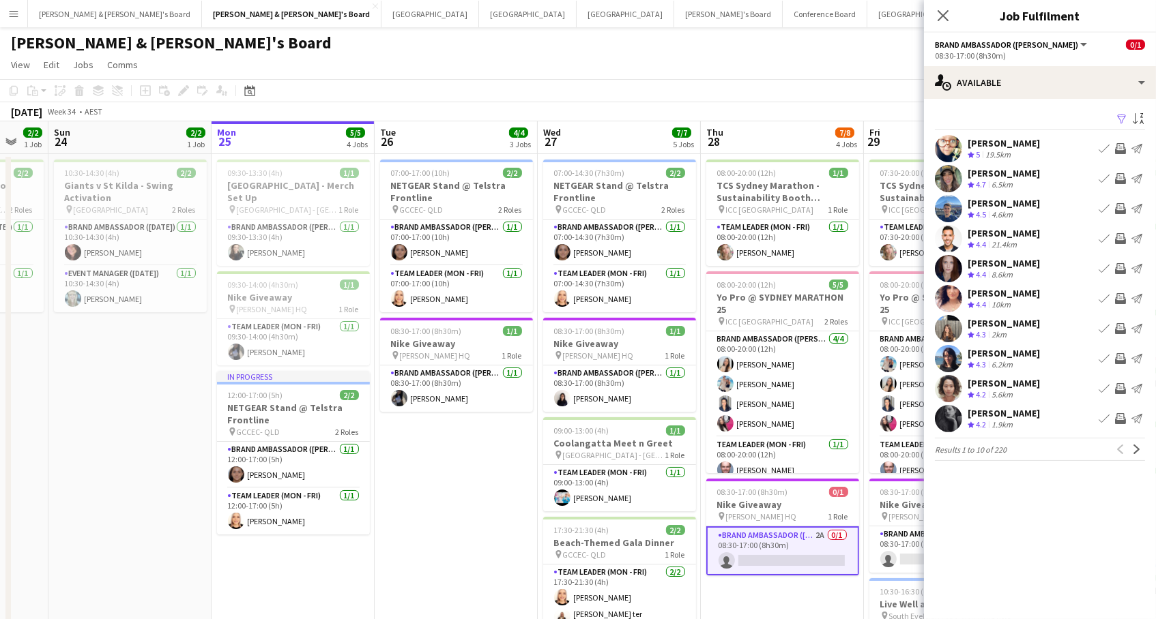
scroll to position [0, 0]
click at [1113, 416] on button "Invite crew" at bounding box center [1120, 419] width 16 height 16
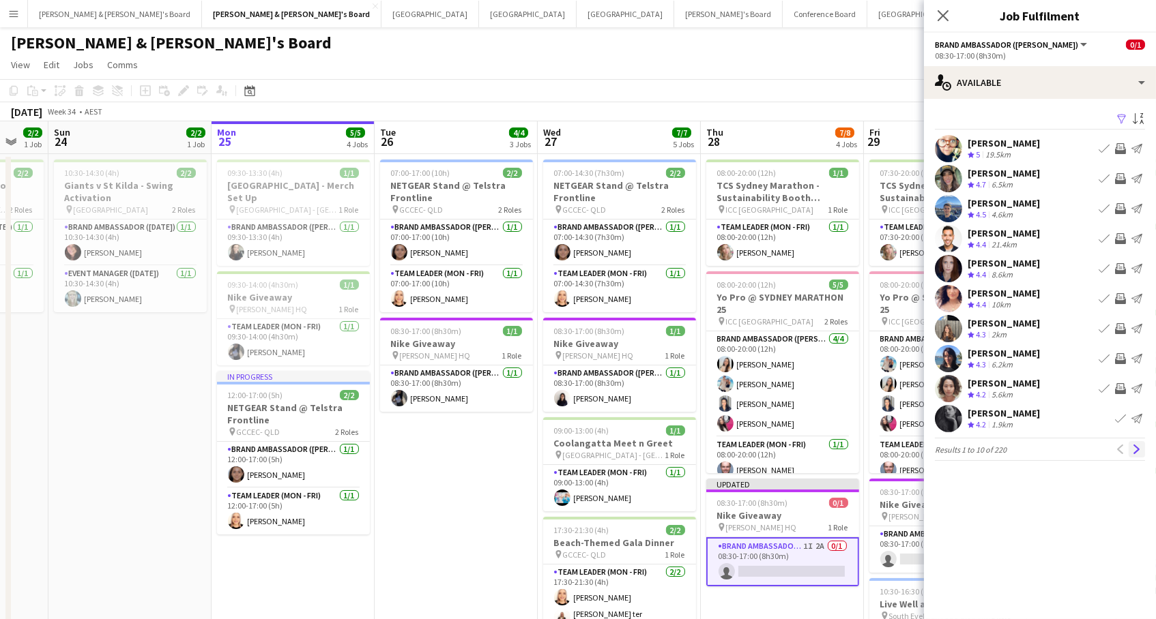
click at [1142, 453] on button "Next" at bounding box center [1136, 449] width 16 height 16
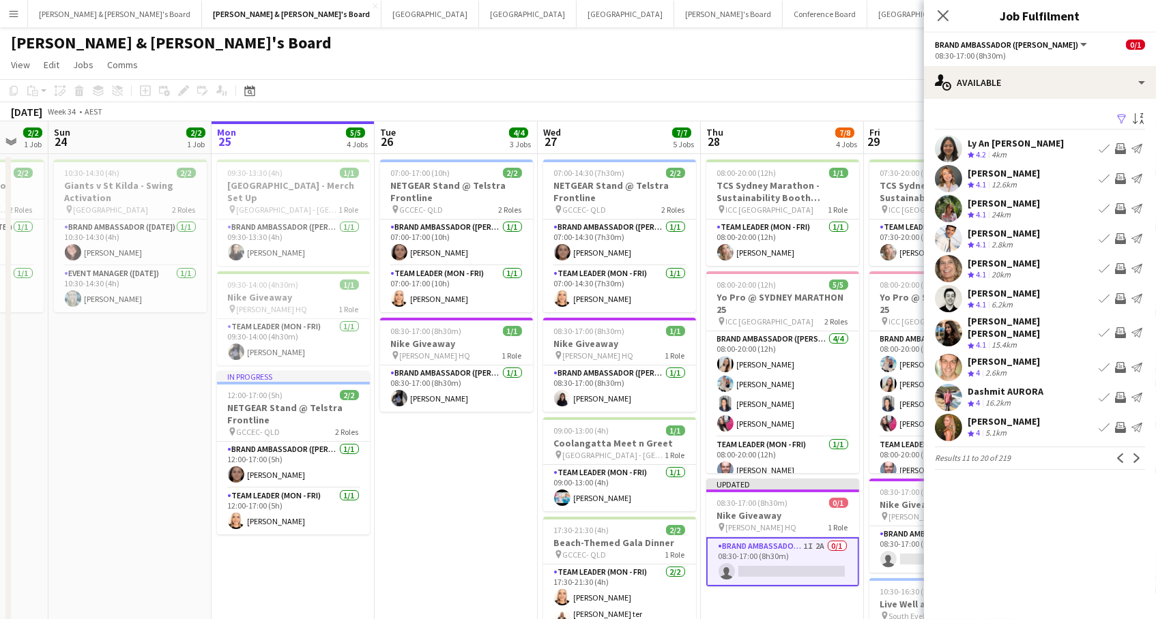
scroll to position [1, 0]
click at [1122, 207] on app-icon "Invite crew" at bounding box center [1120, 208] width 11 height 11
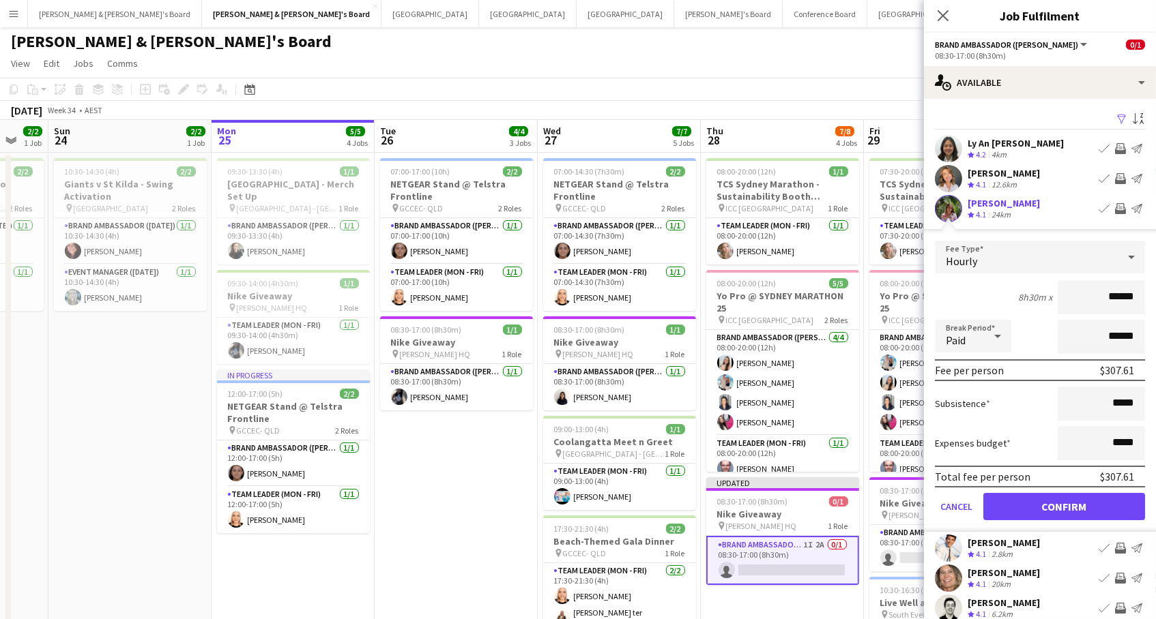
click at [1064, 505] on button "Confirm" at bounding box center [1064, 506] width 162 height 27
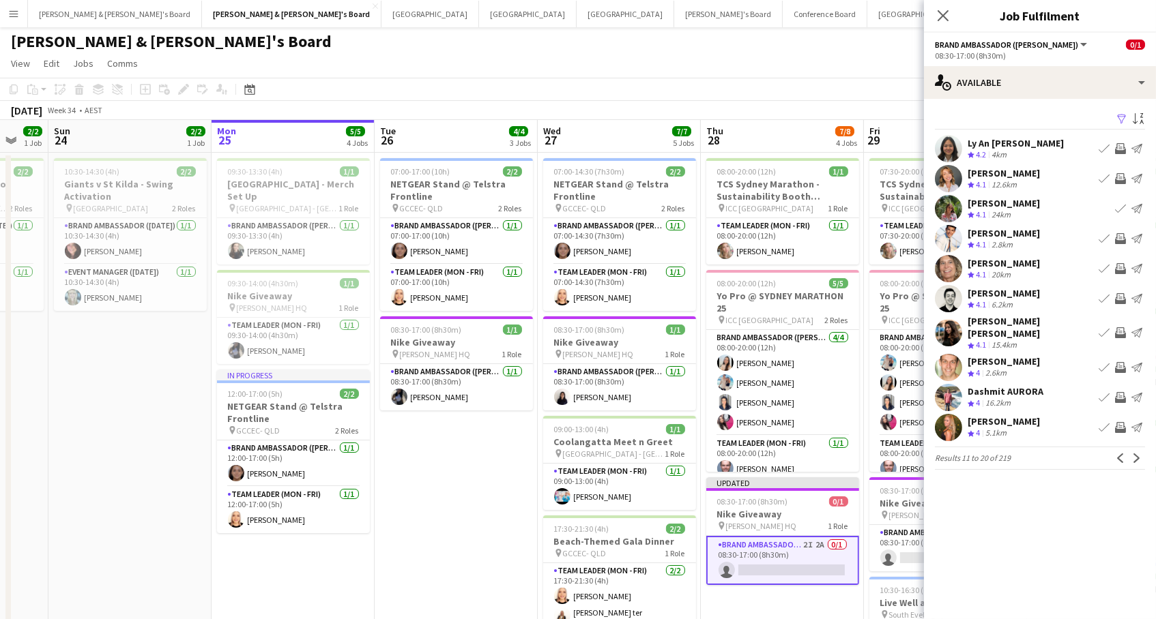
click at [1122, 362] on app-icon "Invite crew" at bounding box center [1120, 367] width 11 height 11
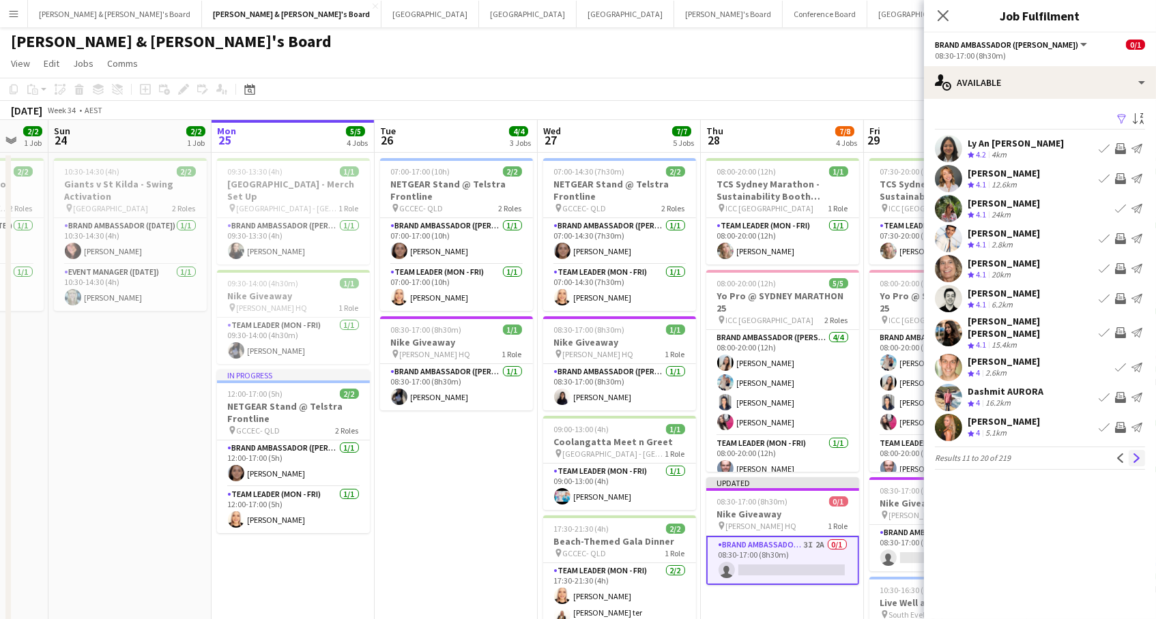
click at [1134, 454] on app-icon "Next" at bounding box center [1137, 459] width 10 height 10
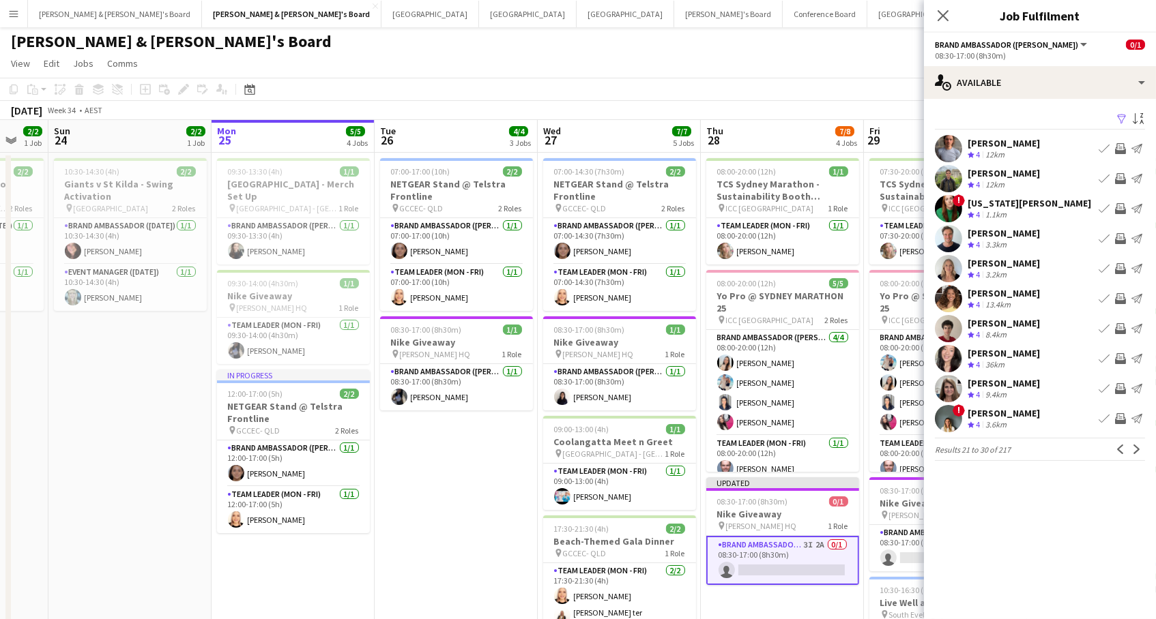
click at [866, 67] on app-page-menu "View Day view expanded Day view collapsed Month view Date picker Jump to [DATE]…" at bounding box center [578, 65] width 1156 height 26
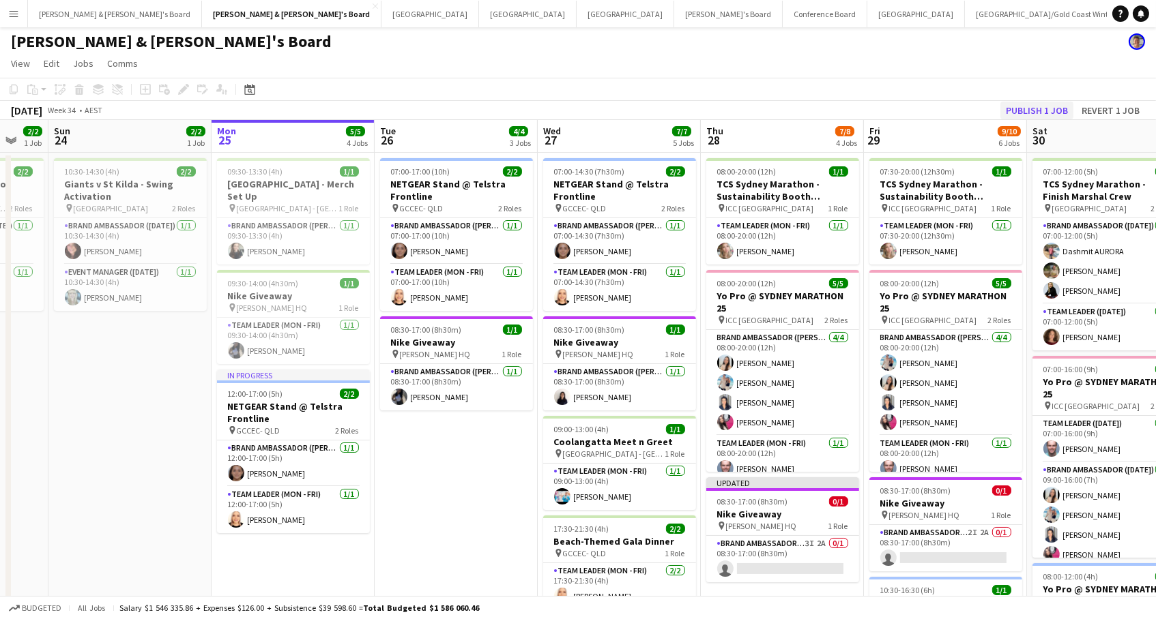
click at [1031, 111] on button "Publish 1 job" at bounding box center [1036, 111] width 73 height 18
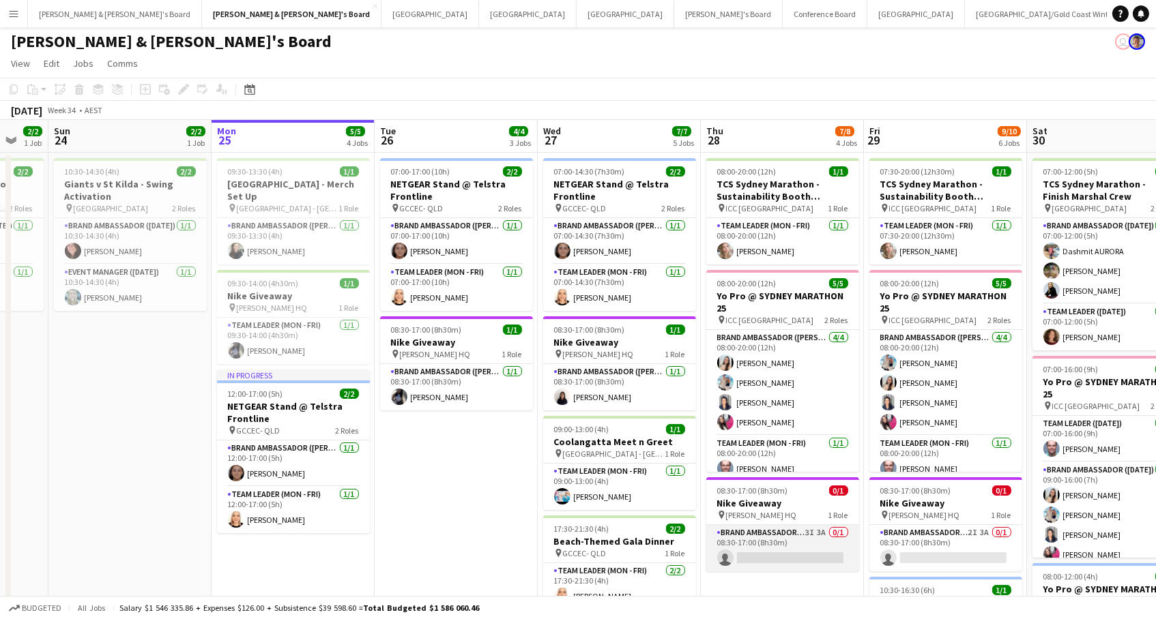
click at [817, 542] on app-card-role "Brand Ambassador (Mon - Fri) 3I 3A 0/1 08:30-17:00 (8h30m) single-neutral-actio…" at bounding box center [782, 548] width 153 height 46
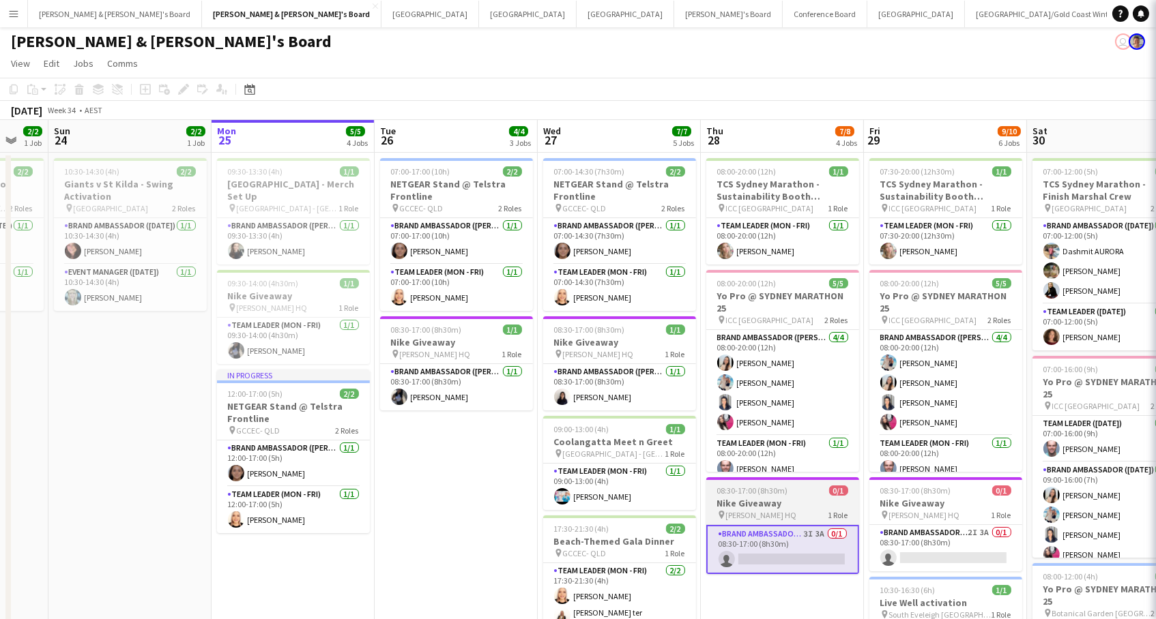
scroll to position [0, 603]
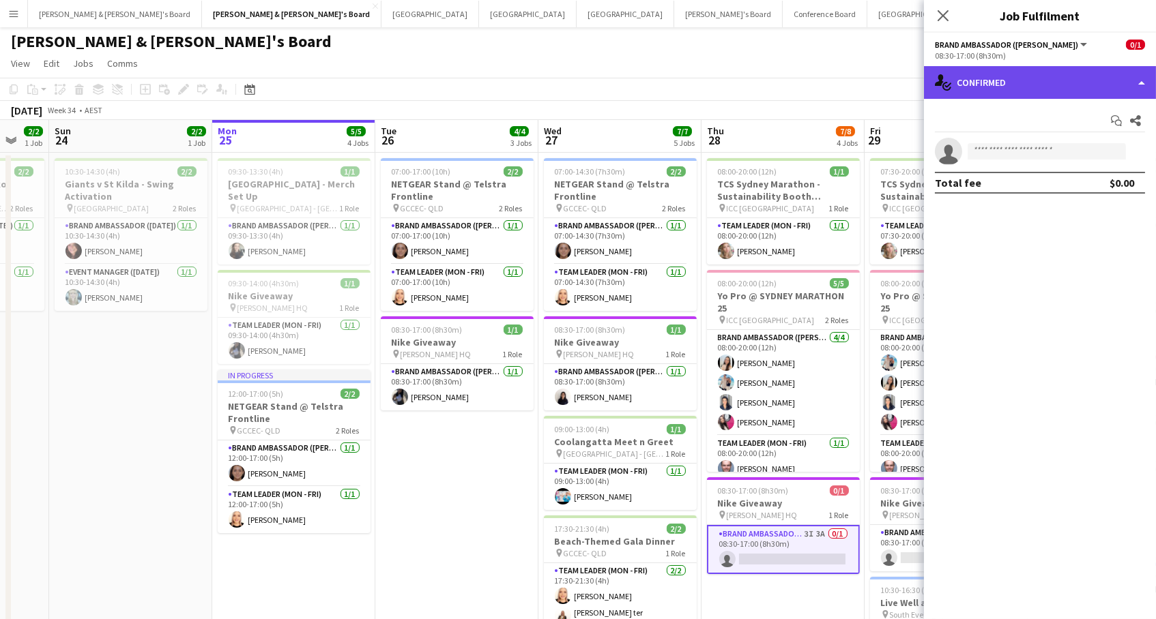
click at [983, 93] on div "single-neutral-actions-check-2 Confirmed" at bounding box center [1040, 82] width 232 height 33
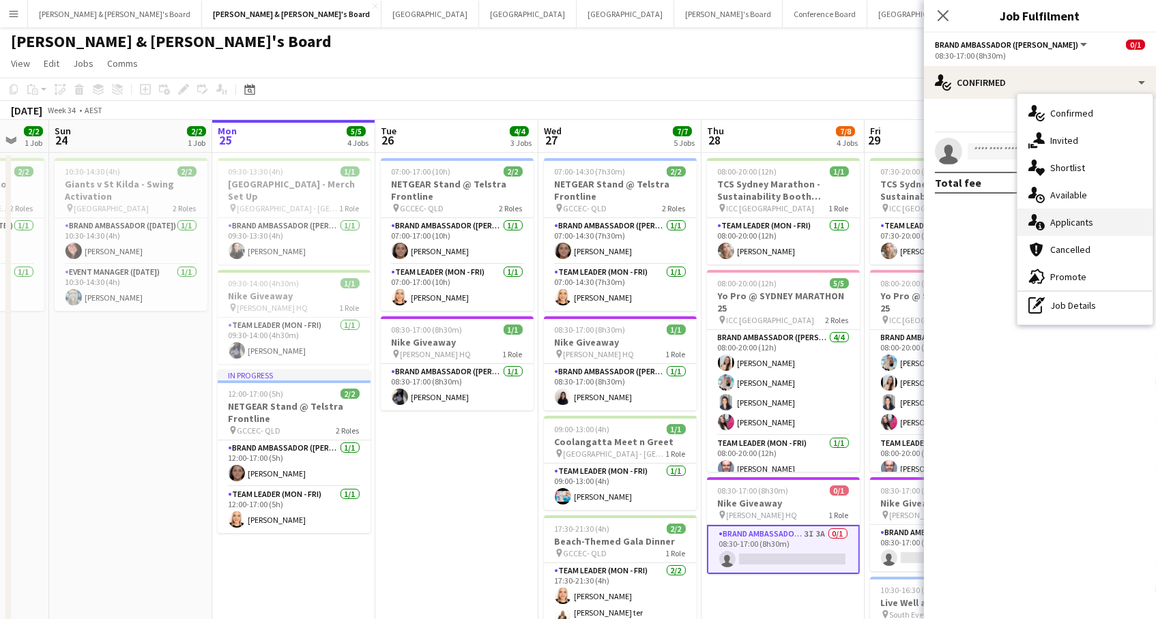
click at [1063, 224] on div "single-neutral-actions-information Applicants" at bounding box center [1084, 222] width 135 height 27
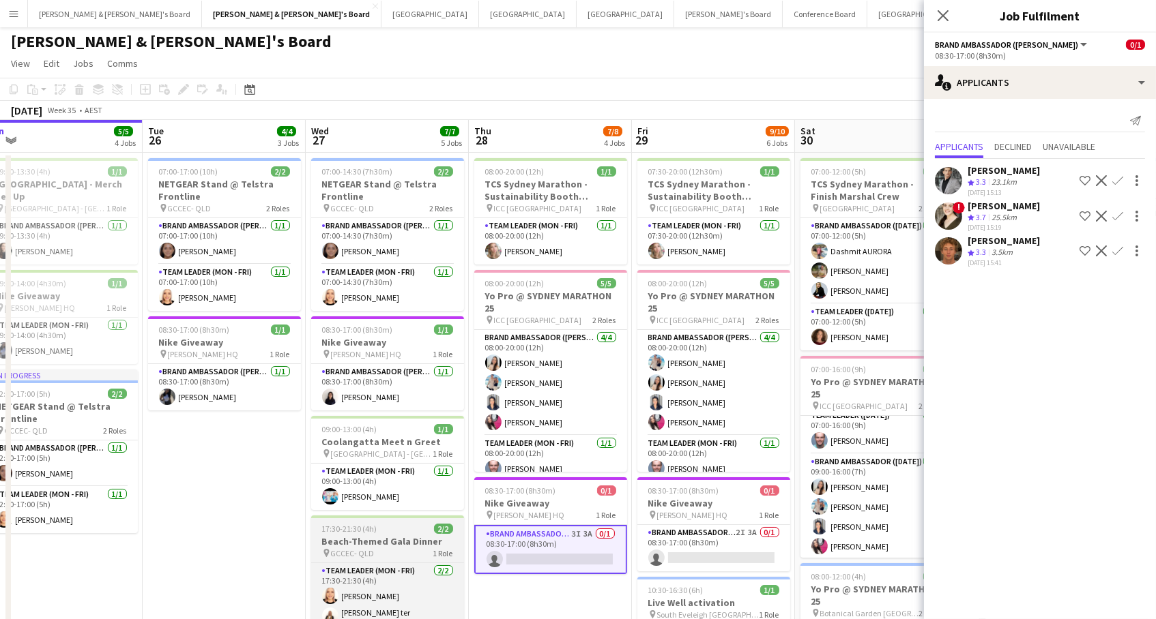
scroll to position [0, 381]
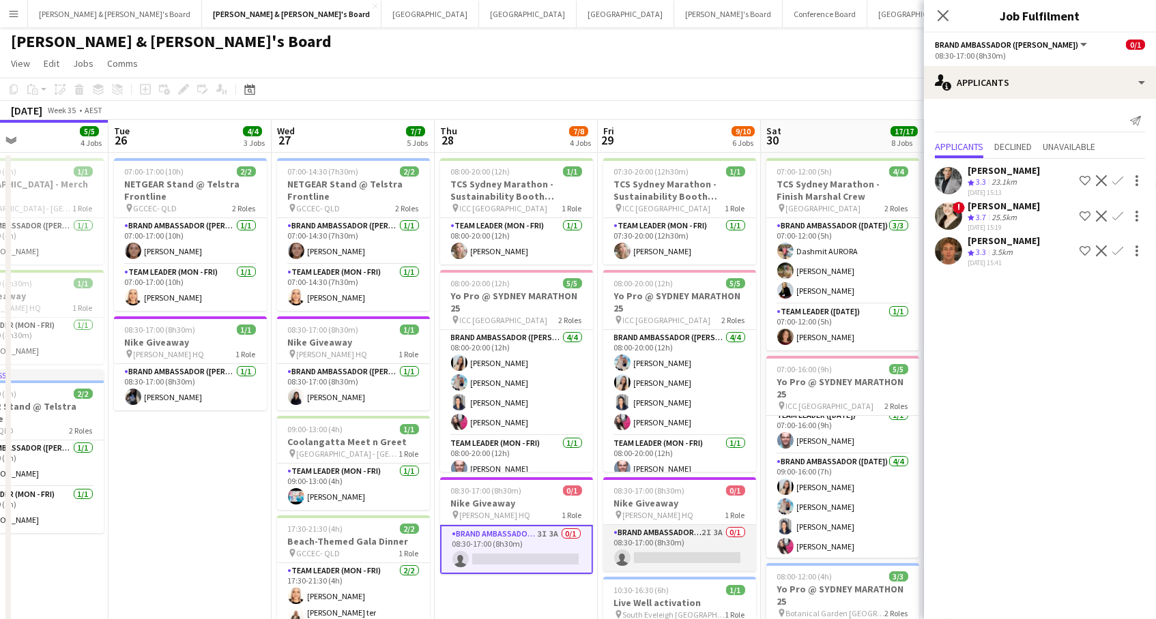
click at [647, 556] on app-card-role "Brand Ambassador (Mon - Fri) 2I 3A 0/1 08:30-17:00 (8h30m) single-neutral-actio…" at bounding box center [679, 548] width 153 height 46
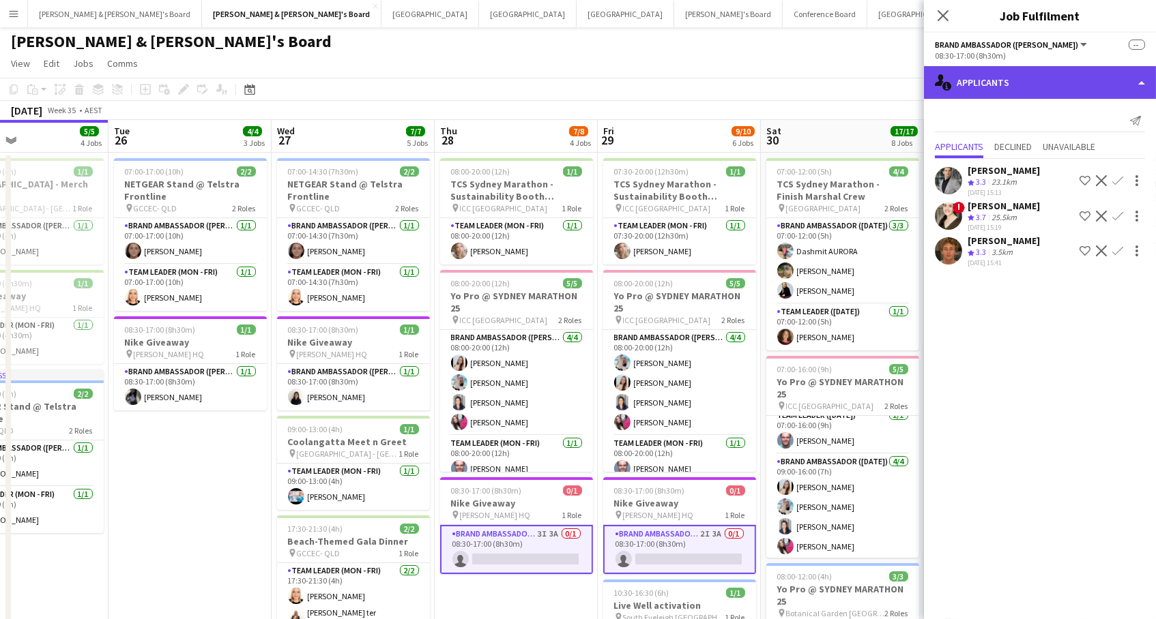
drag, startPoint x: 976, startPoint y: 85, endPoint x: 1002, endPoint y: 95, distance: 28.3
click at [981, 87] on div "single-neutral-actions-information Applicants" at bounding box center [1040, 82] width 232 height 33
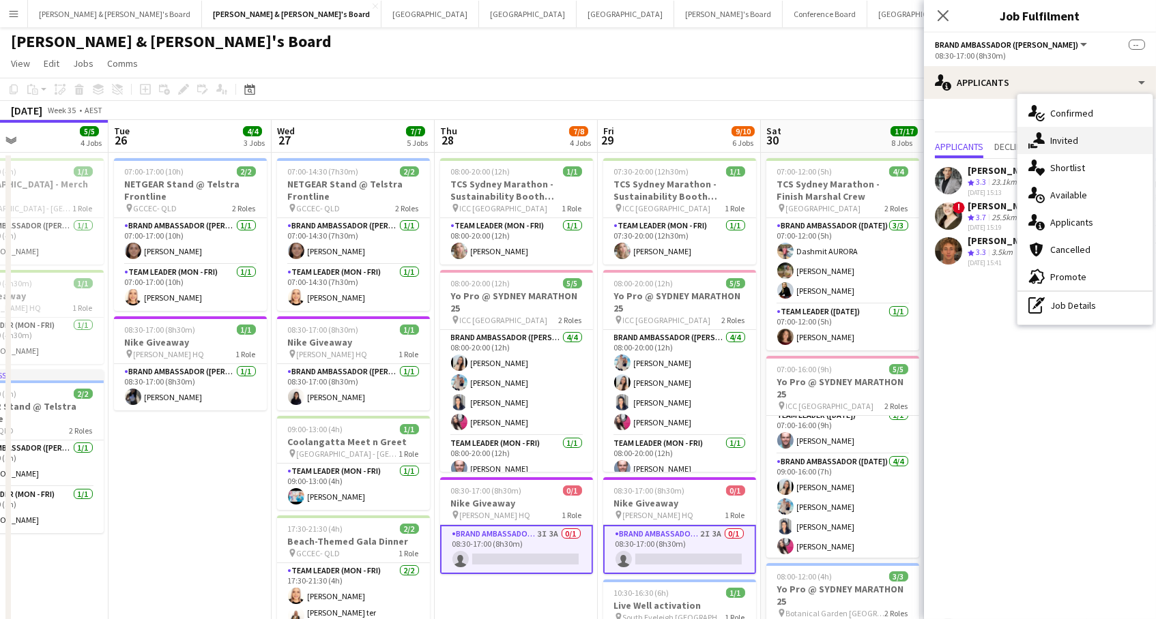
click at [1068, 135] on div "single-neutral-actions-share-1 Invited" at bounding box center [1084, 140] width 135 height 27
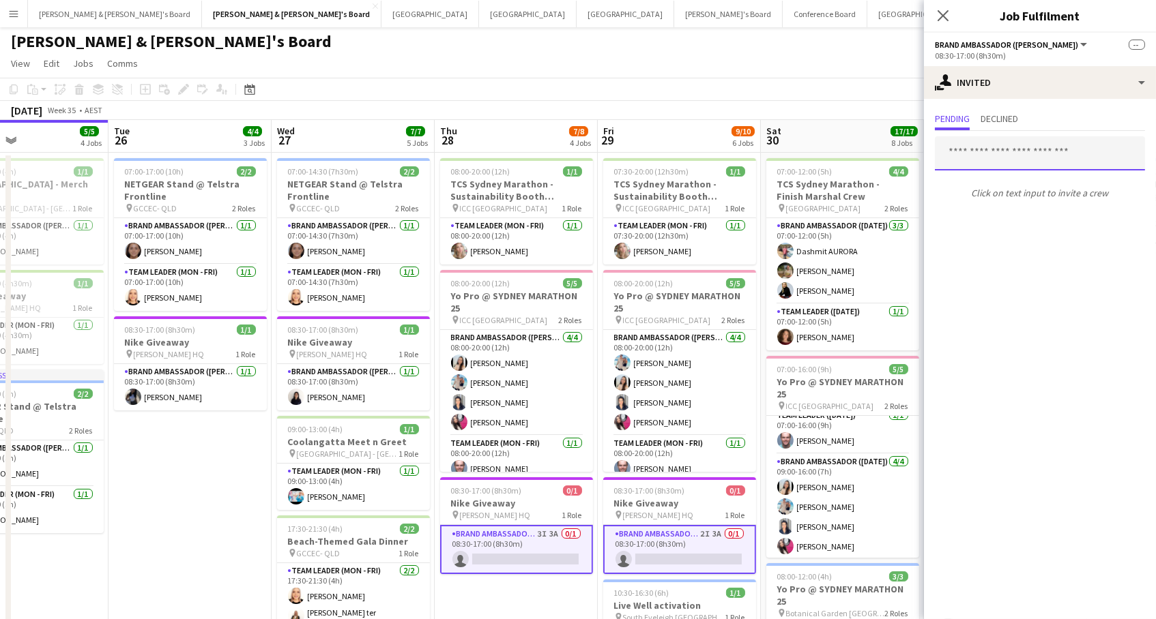
click at [1038, 158] on input "text" at bounding box center [1040, 153] width 210 height 34
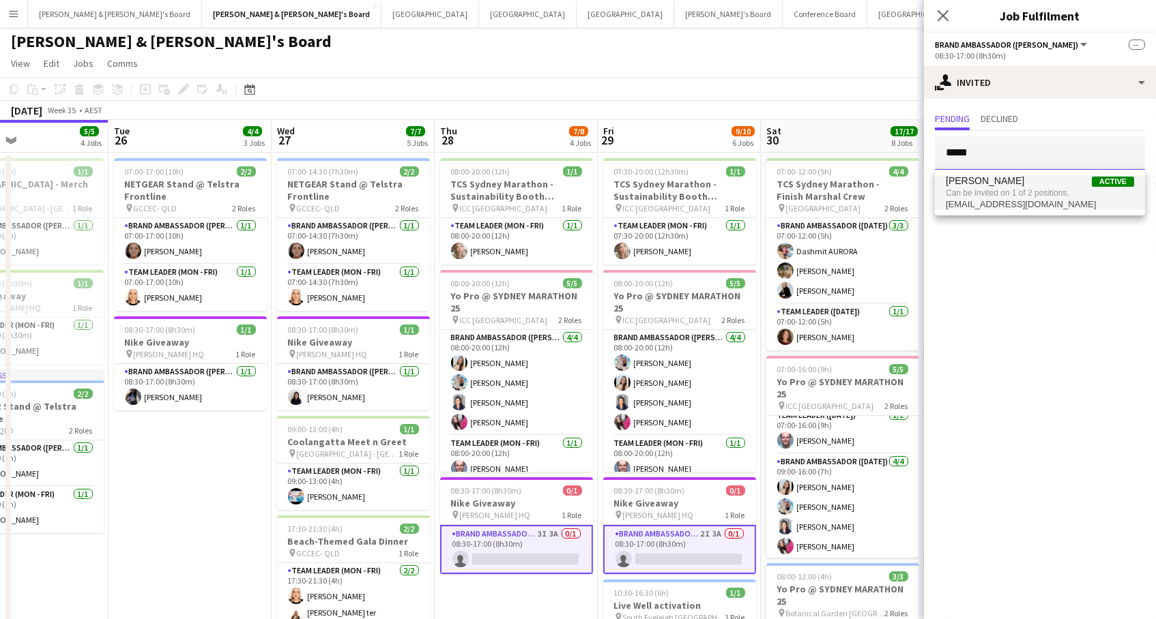
type input "*****"
click at [1045, 198] on span "Can be invited on 1 of 2 positions." at bounding box center [1040, 193] width 188 height 12
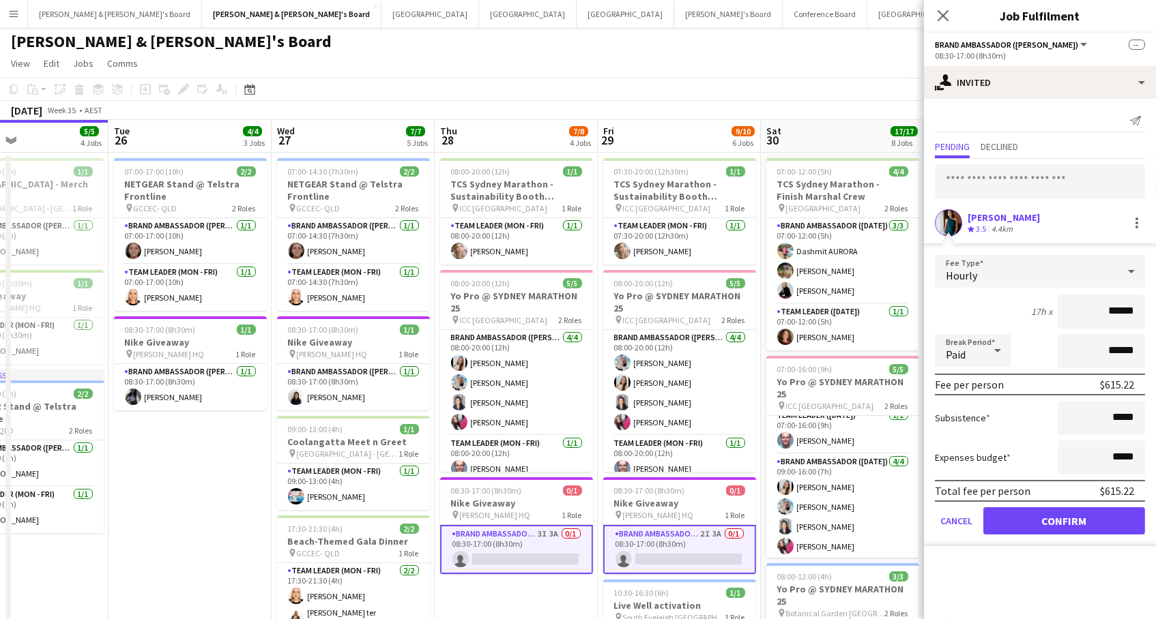
click at [1047, 515] on button "Confirm" at bounding box center [1064, 521] width 162 height 27
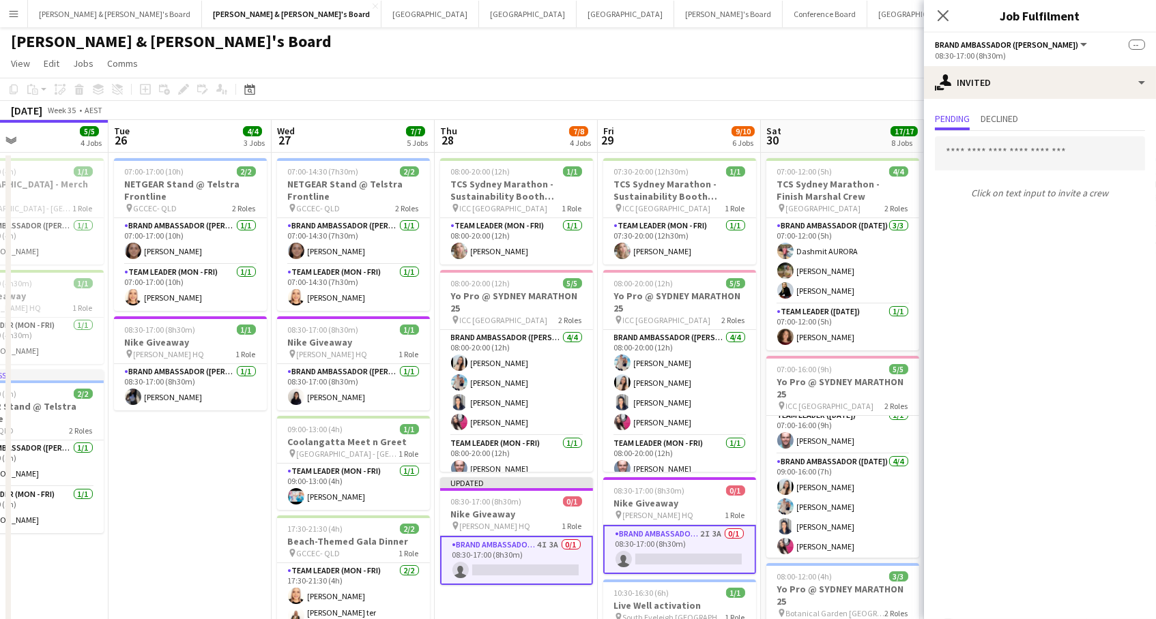
click at [751, 88] on app-toolbar "Copy Paste Paste Command V Paste with crew Command Shift V Paste linked Job [GE…" at bounding box center [578, 89] width 1156 height 23
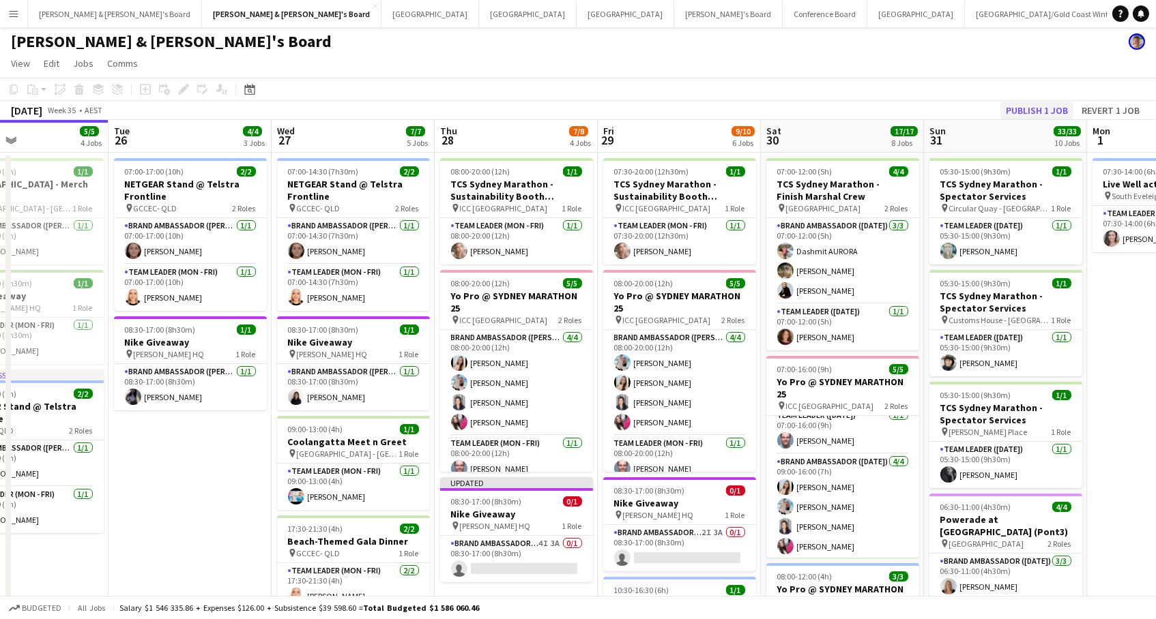
click at [1023, 104] on button "Publish 1 job" at bounding box center [1036, 111] width 73 height 18
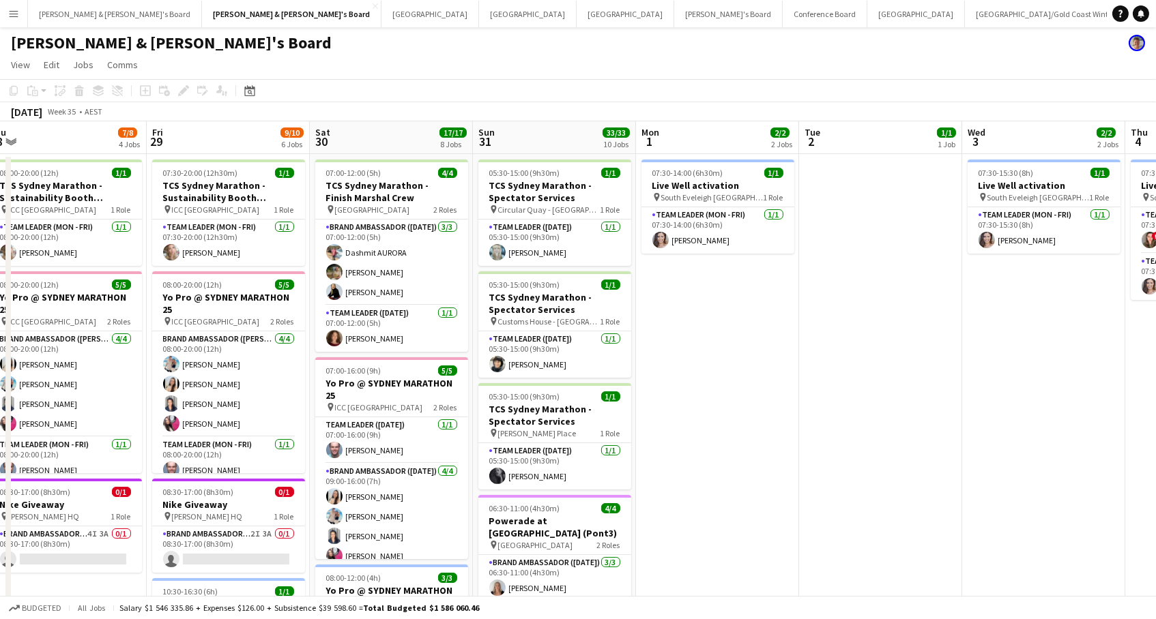
scroll to position [0, 339]
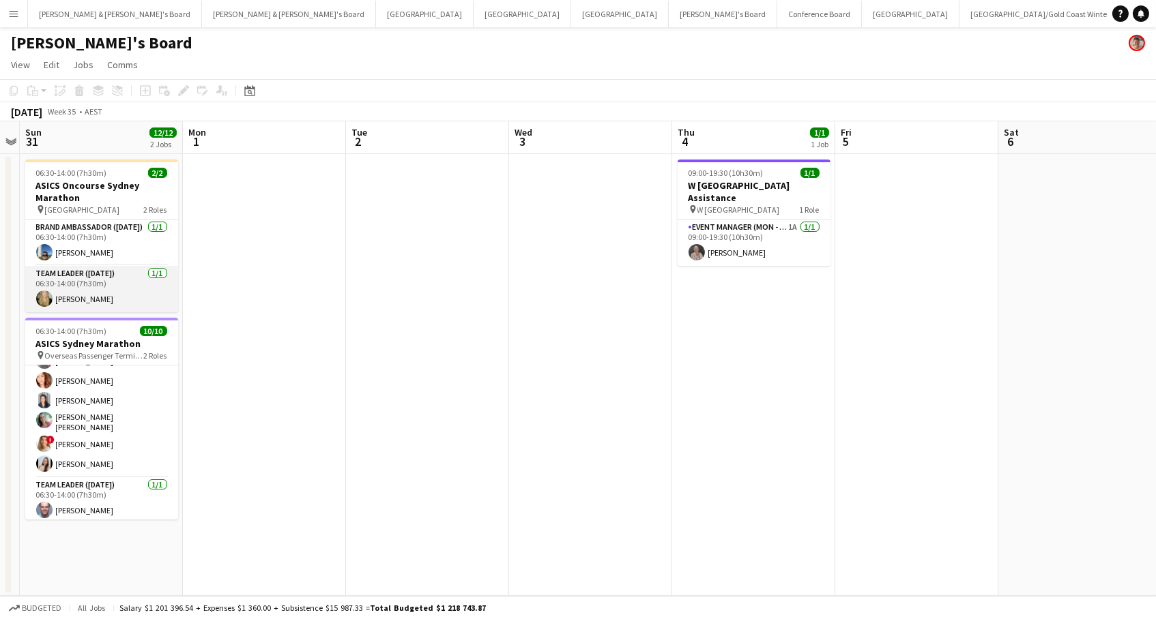
scroll to position [96, 0]
click at [106, 288] on app-card-role "Team Leader (Sunday) 1/1 06:30-14:00 (7h30m) Amber Davis" at bounding box center [101, 289] width 153 height 46
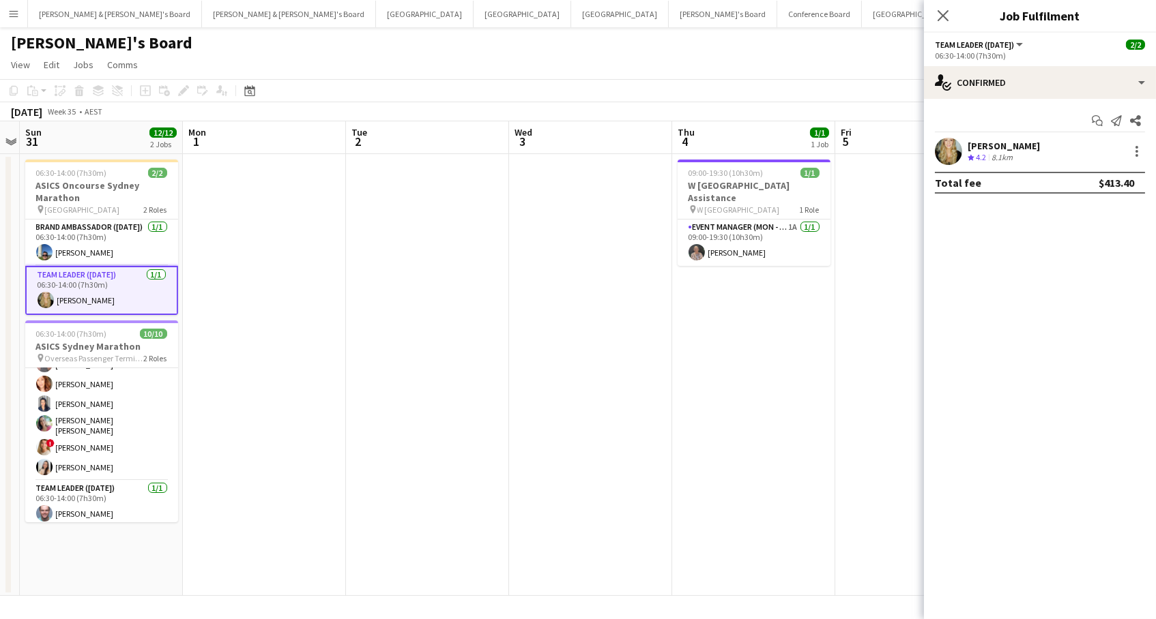
click at [999, 152] on div "8.1km" at bounding box center [1002, 158] width 27 height 12
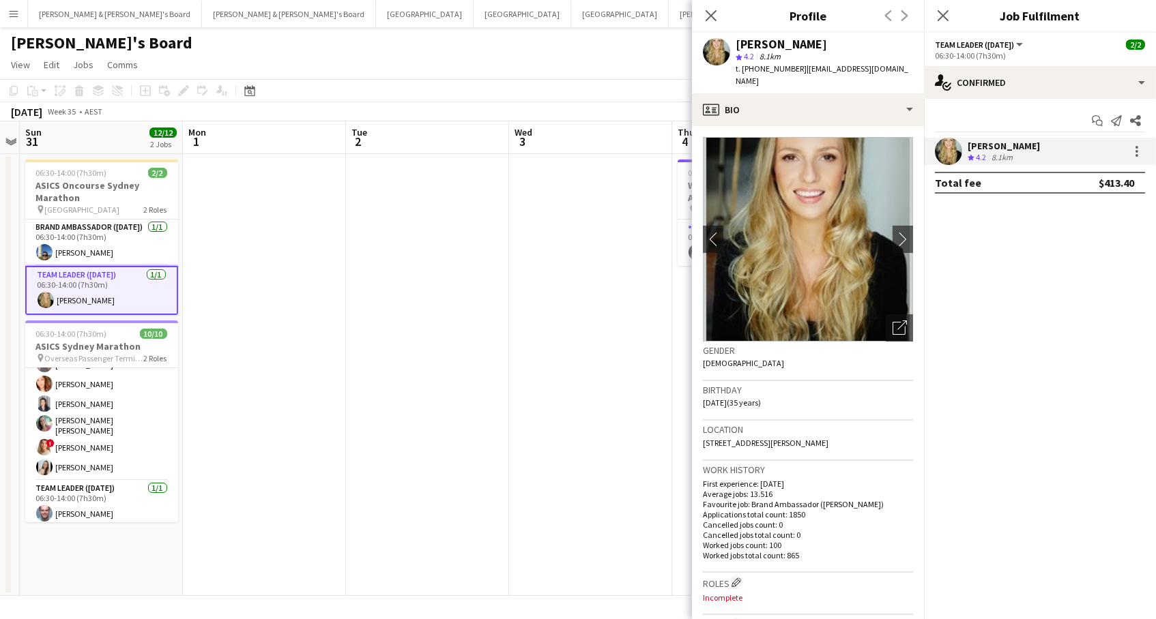
scroll to position [0, 0]
click at [770, 70] on span "t. +610416827961" at bounding box center [770, 68] width 71 height 10
copy span "610416827961"
click at [81, 250] on app-card-role "Brand Ambassador (Sunday) 1/1 06:30-14:00 (7h30m) Juan Fernando Gil" at bounding box center [101, 243] width 153 height 46
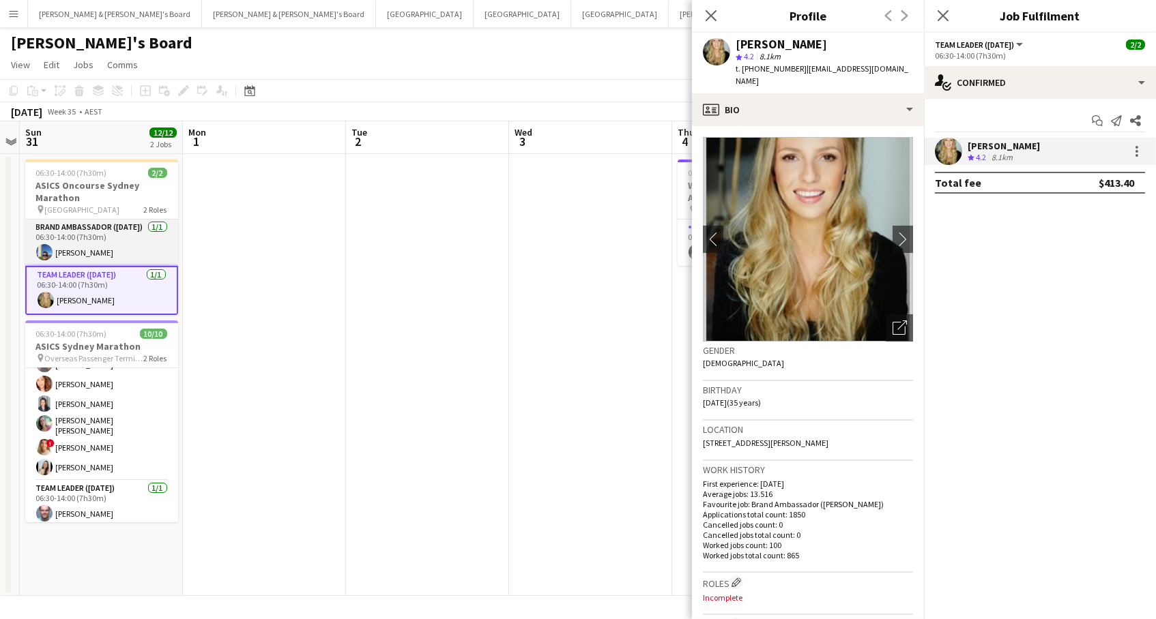
scroll to position [0, 306]
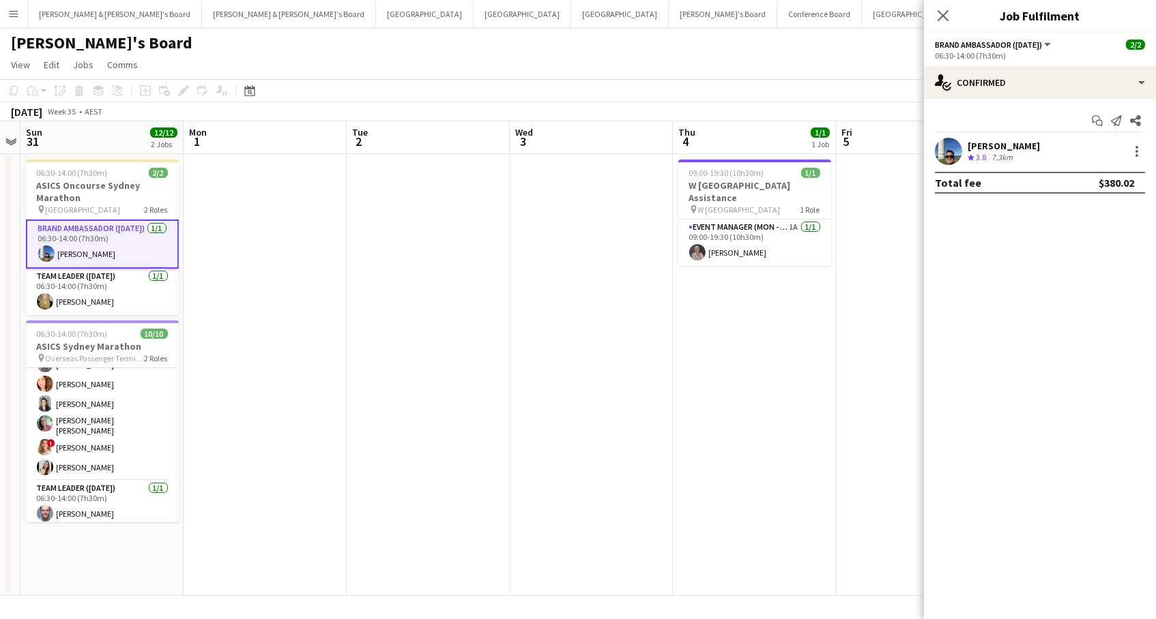
click at [1056, 146] on div "Juan Fernando Gil Crew rating 3.8 7.3km" at bounding box center [1040, 151] width 232 height 27
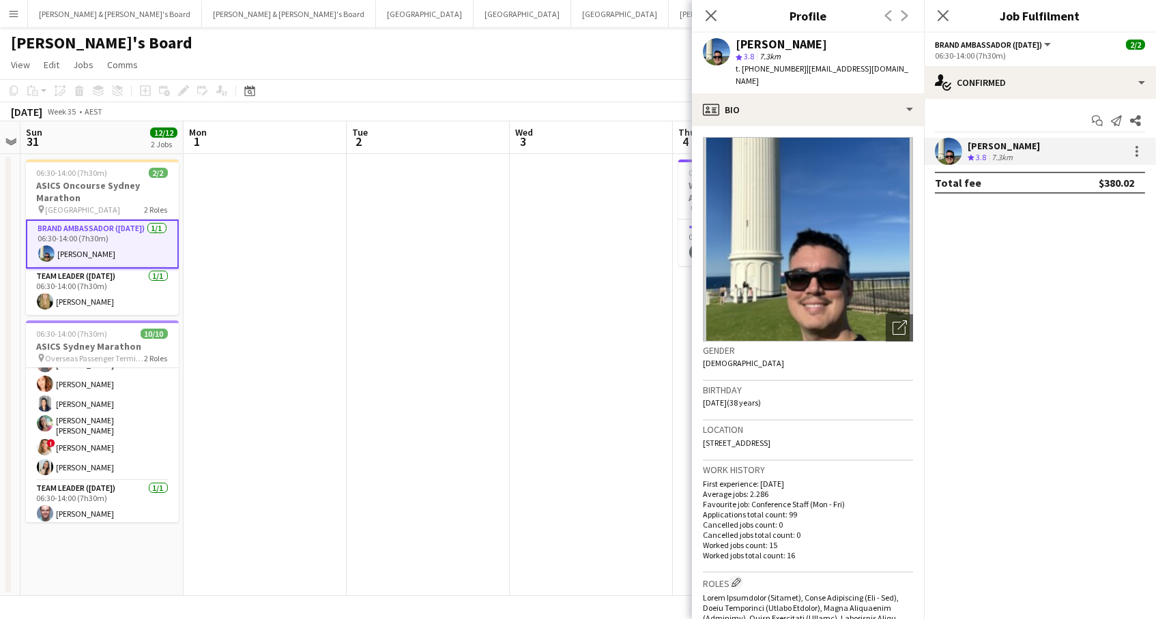
click at [768, 69] on span "t. +61475062608" at bounding box center [770, 68] width 71 height 10
copy span "61475062608"
click at [706, 15] on icon "Close pop-in" at bounding box center [710, 15] width 13 height 13
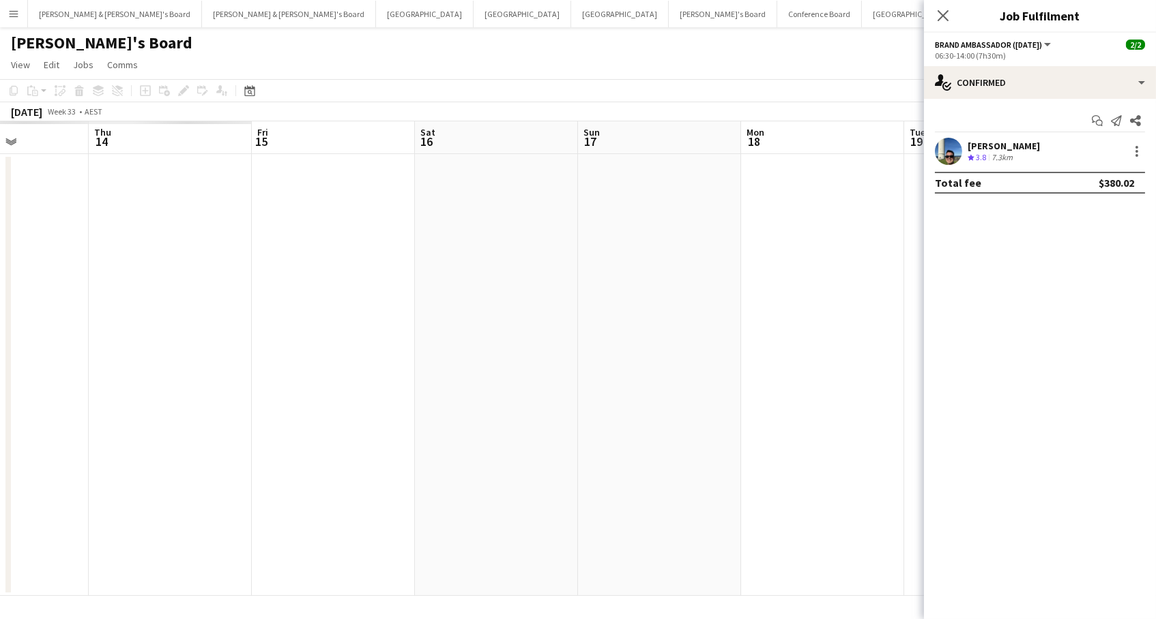
scroll to position [0, 348]
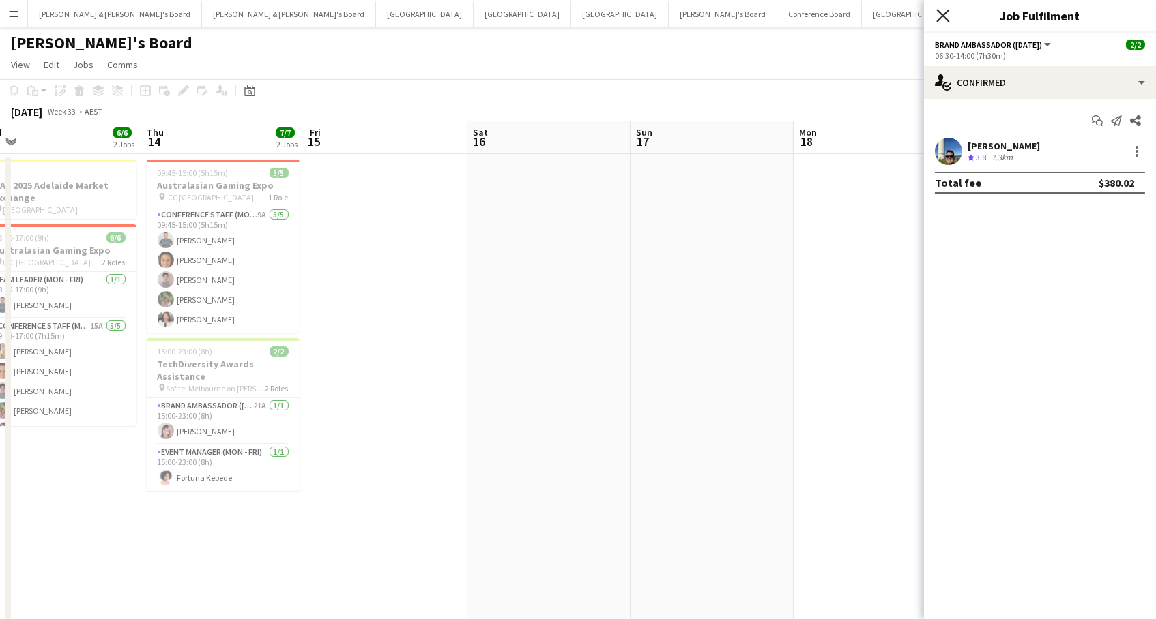
click at [939, 11] on icon at bounding box center [942, 15] width 13 height 13
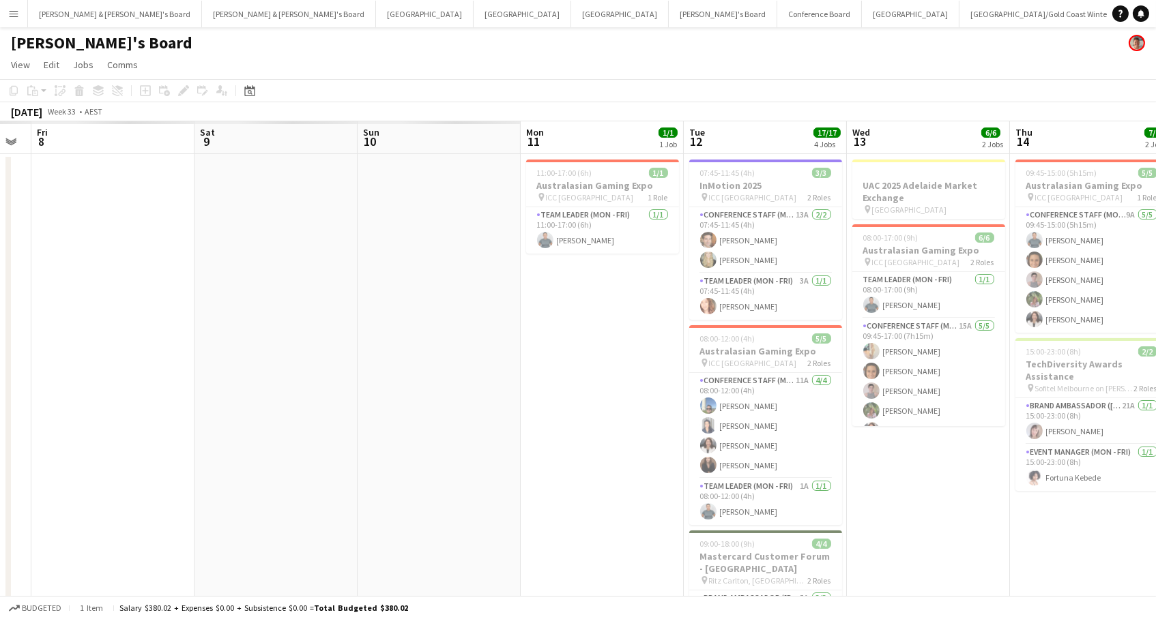
scroll to position [0, 322]
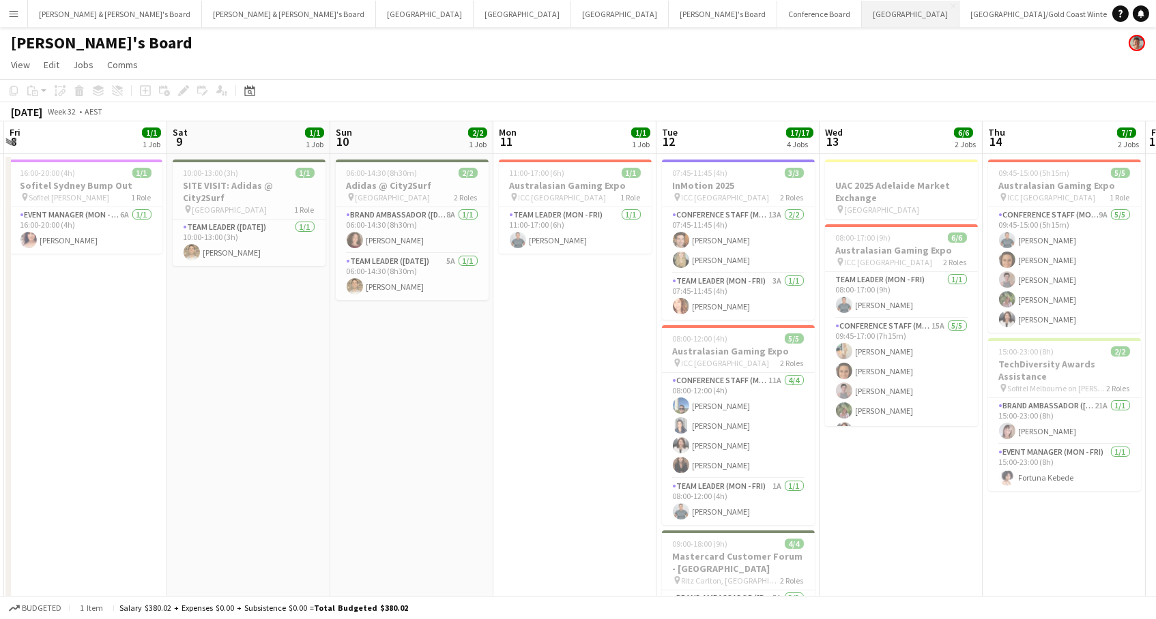
click at [862, 12] on button "Sydney Close" at bounding box center [911, 14] width 98 height 27
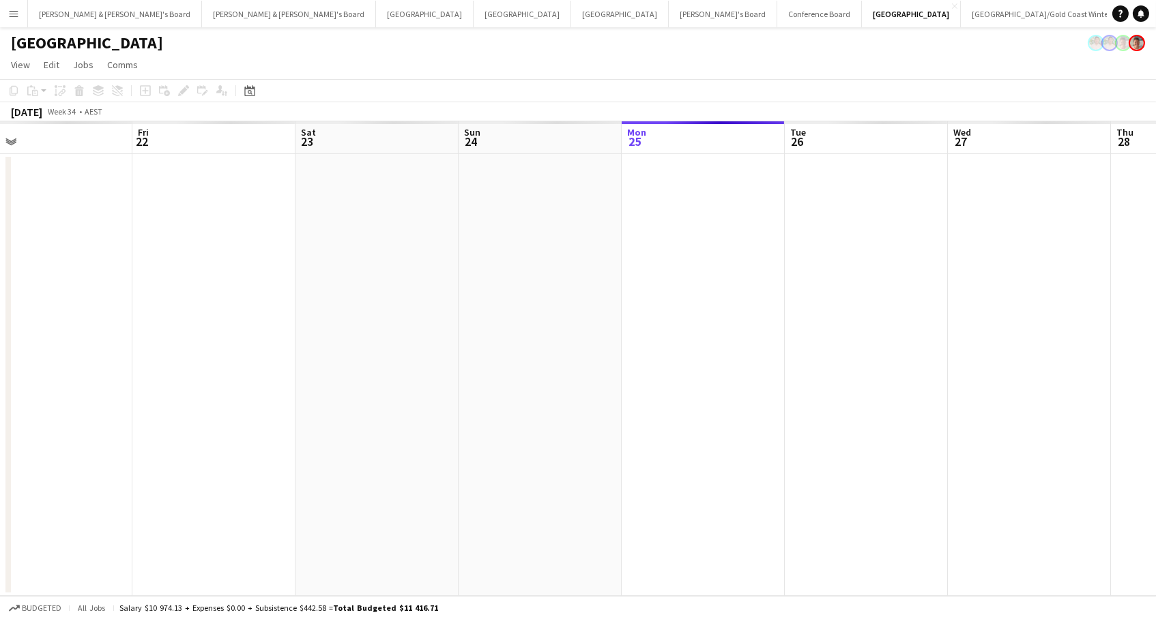
scroll to position [0, 298]
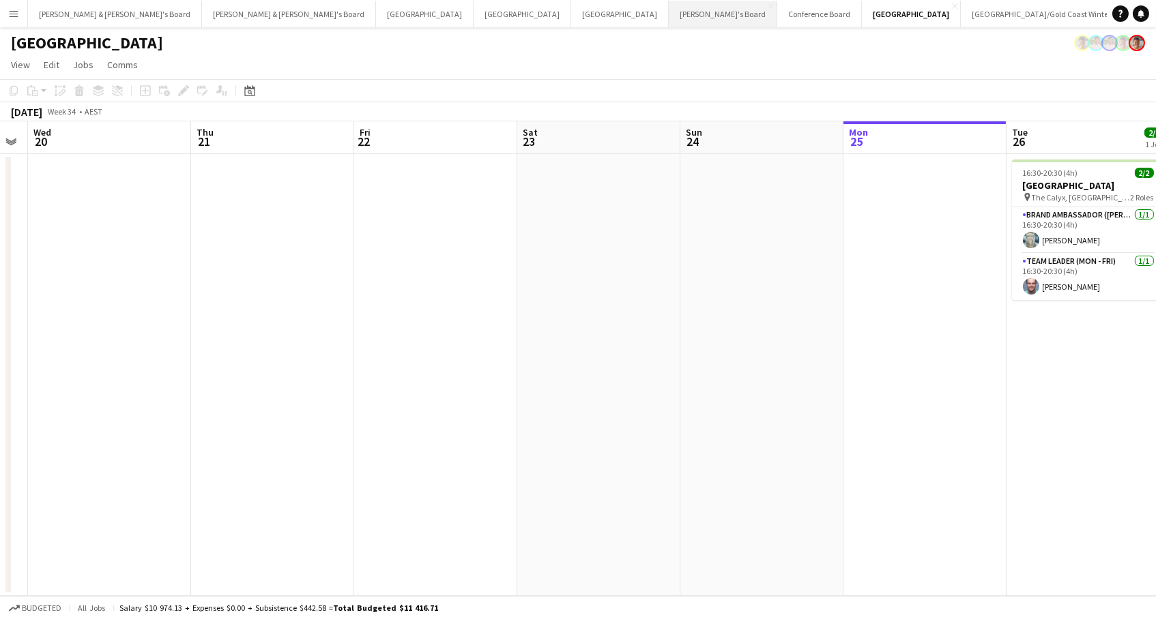
click at [669, 20] on button "Tennille's Board Close" at bounding box center [723, 14] width 108 height 27
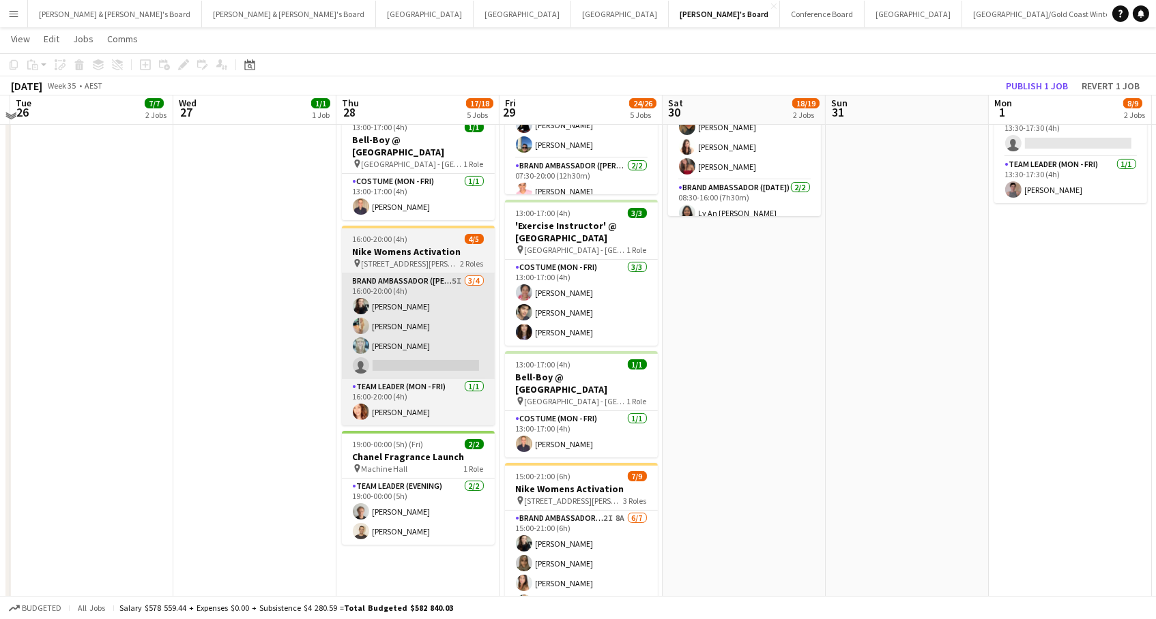
scroll to position [352, 0]
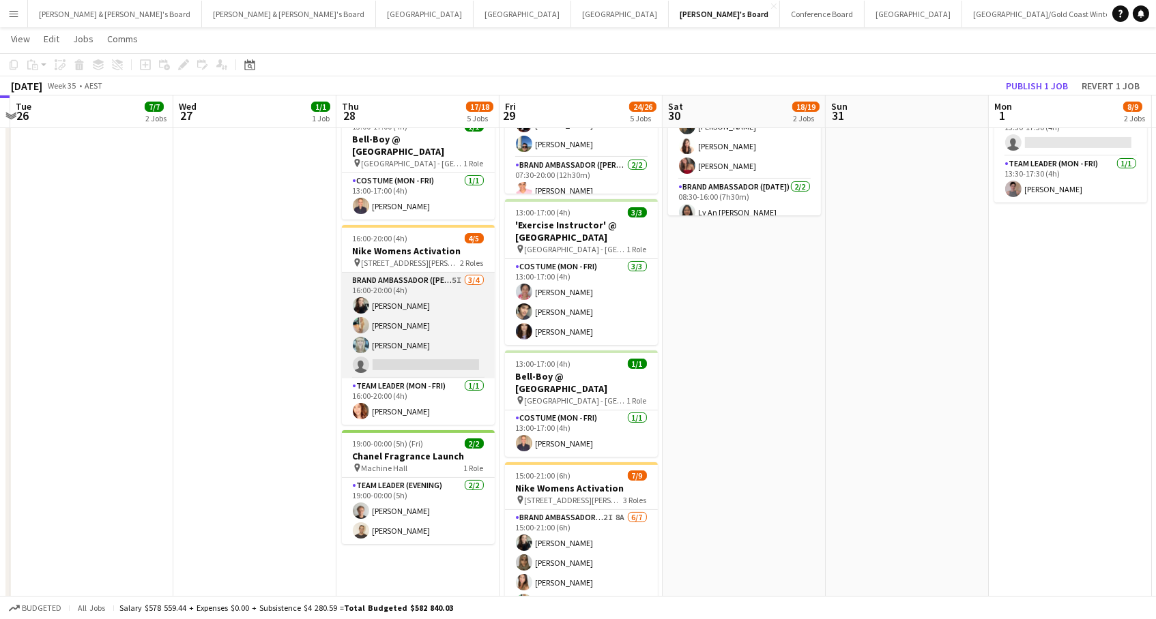
click at [452, 351] on app-card-role "Brand Ambassador (Mon - Fri) 5I 3/4 16:00-20:00 (4h) Sharna O’Toole Alicja Serm…" at bounding box center [418, 326] width 153 height 106
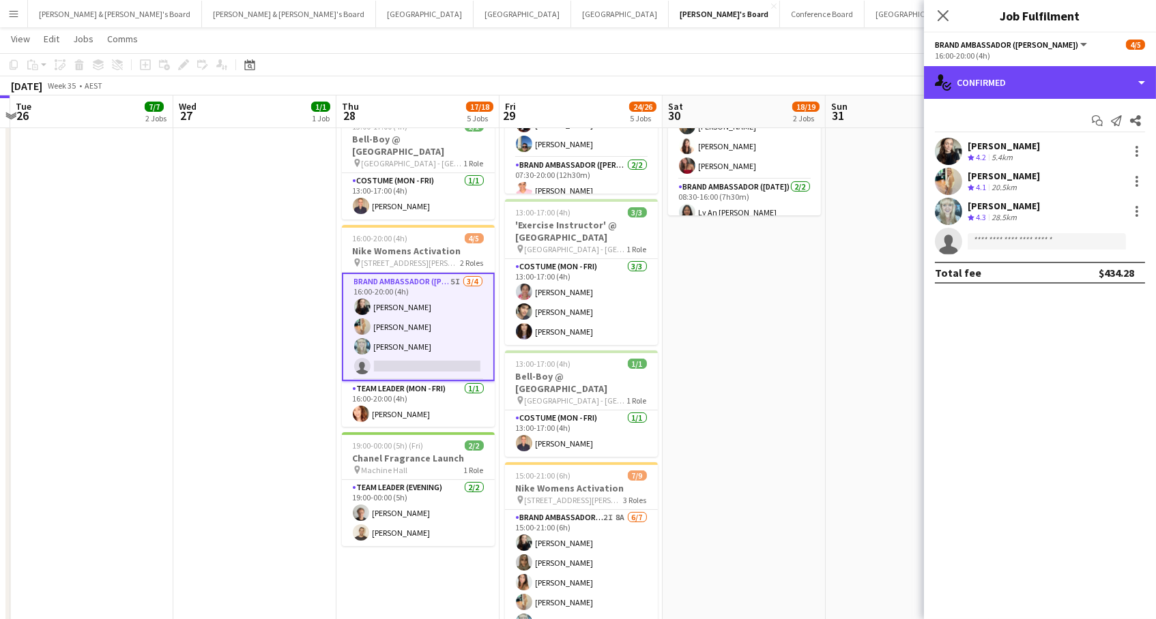
drag, startPoint x: 1027, startPoint y: 91, endPoint x: 1044, endPoint y: 194, distance: 104.5
click at [1027, 91] on div "single-neutral-actions-check-2 Confirmed" at bounding box center [1040, 82] width 232 height 33
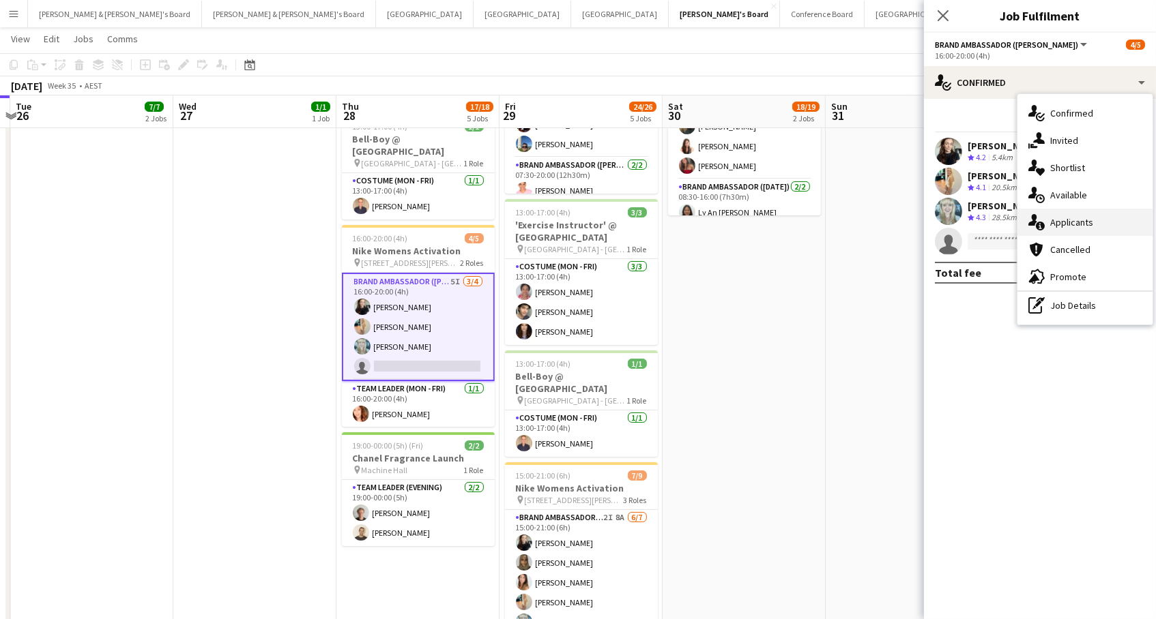
click at [1069, 227] on div "single-neutral-actions-information Applicants" at bounding box center [1084, 222] width 135 height 27
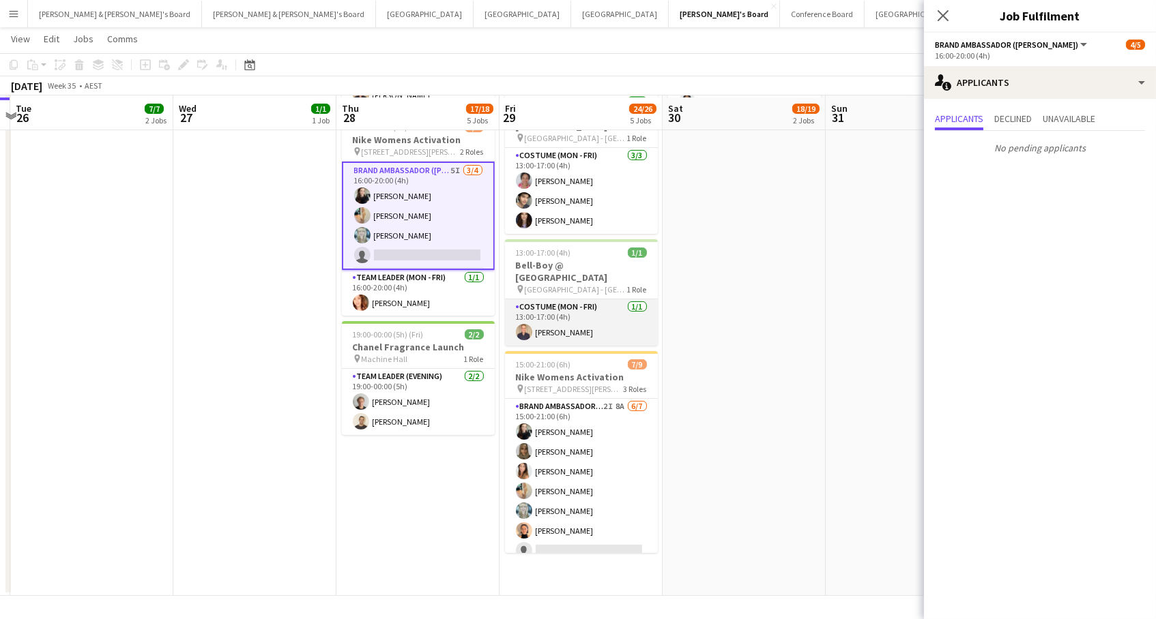
scroll to position [463, 0]
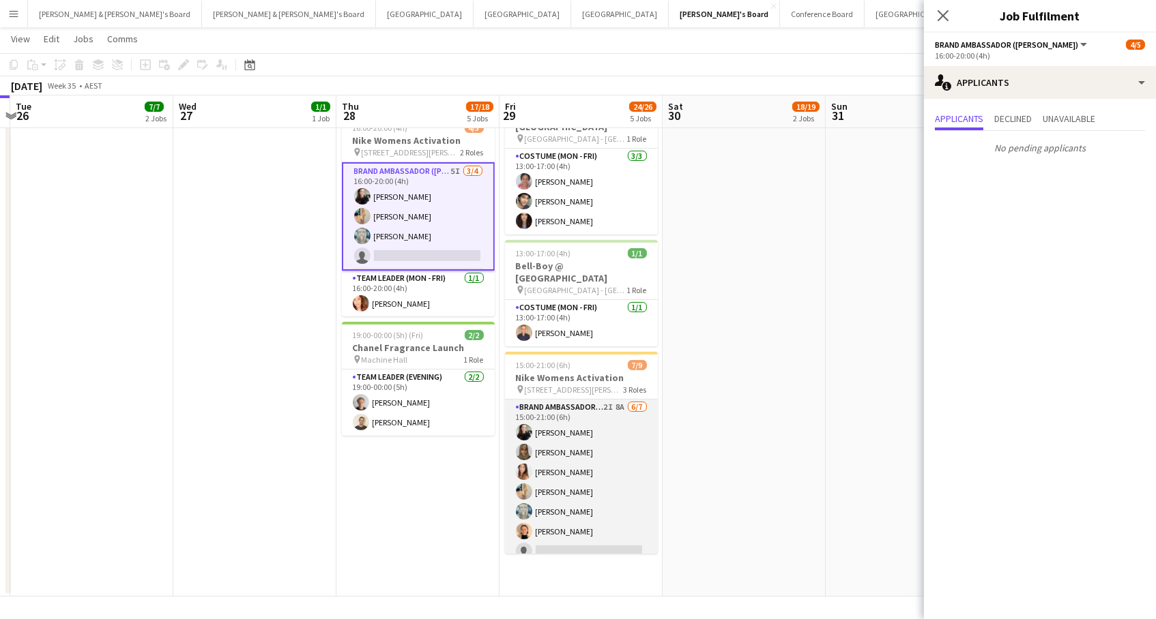
click at [591, 418] on app-card-role "Brand Ambassador (Mon - Fri) 2I 8A [DATE] 15:00-21:00 (6h) [PERSON_NAME] [PERSO…" at bounding box center [581, 482] width 153 height 165
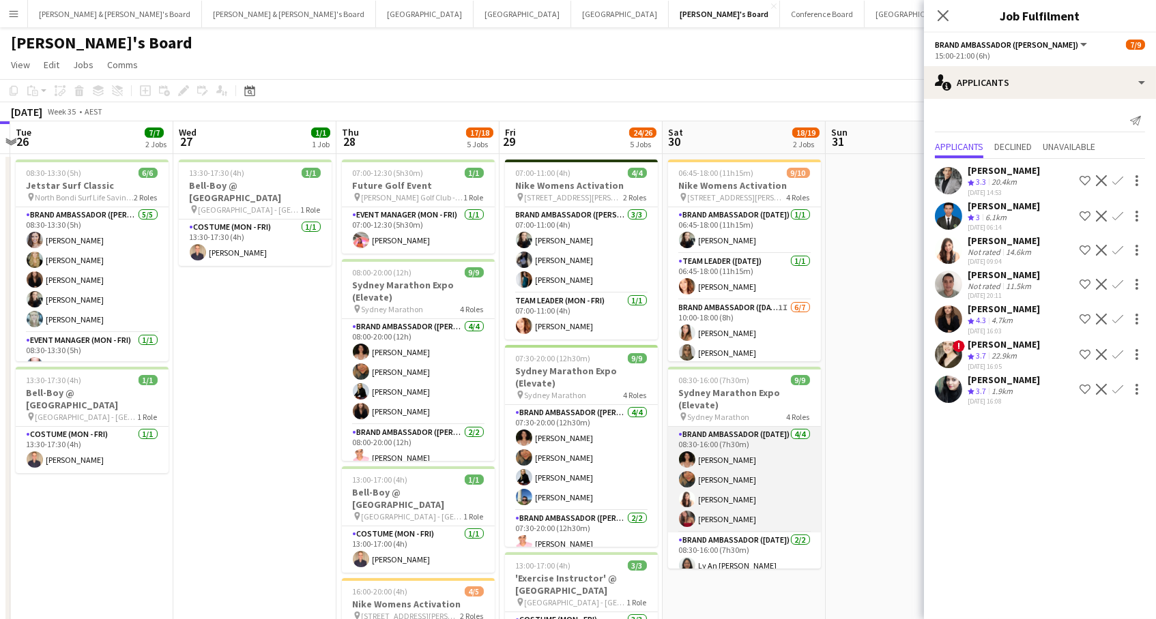
scroll to position [0, 0]
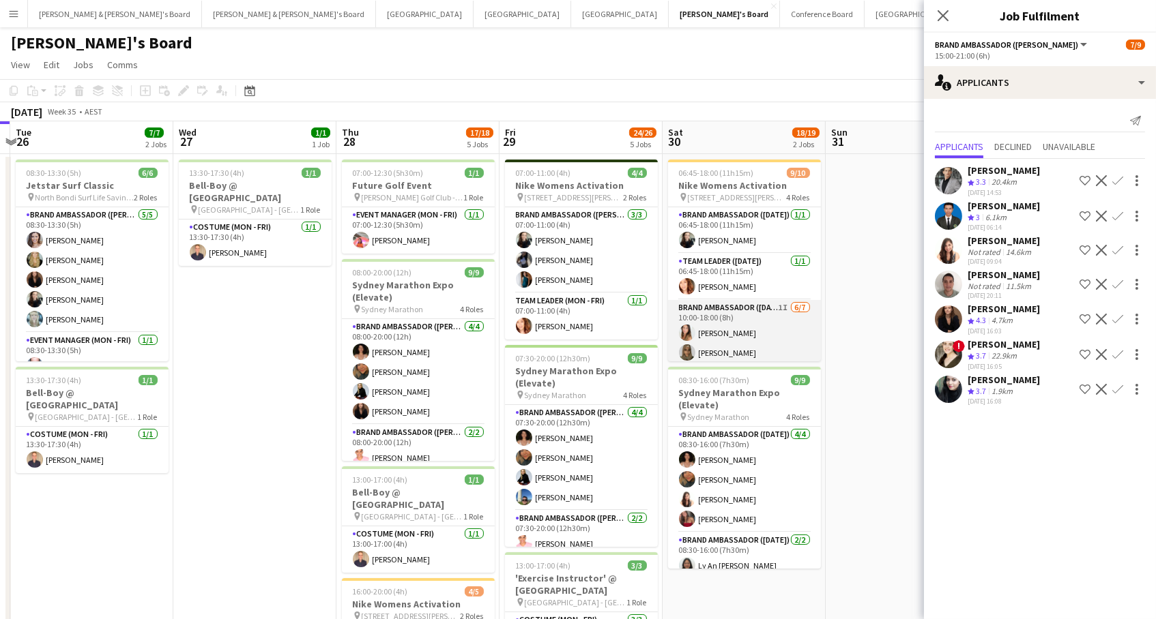
click at [728, 338] on app-card-role "Brand Ambassador (Saturday) 1I 6/7 10:00-18:00 (8h) Talia Zappia Zoya Naqvi Ade…" at bounding box center [744, 382] width 153 height 165
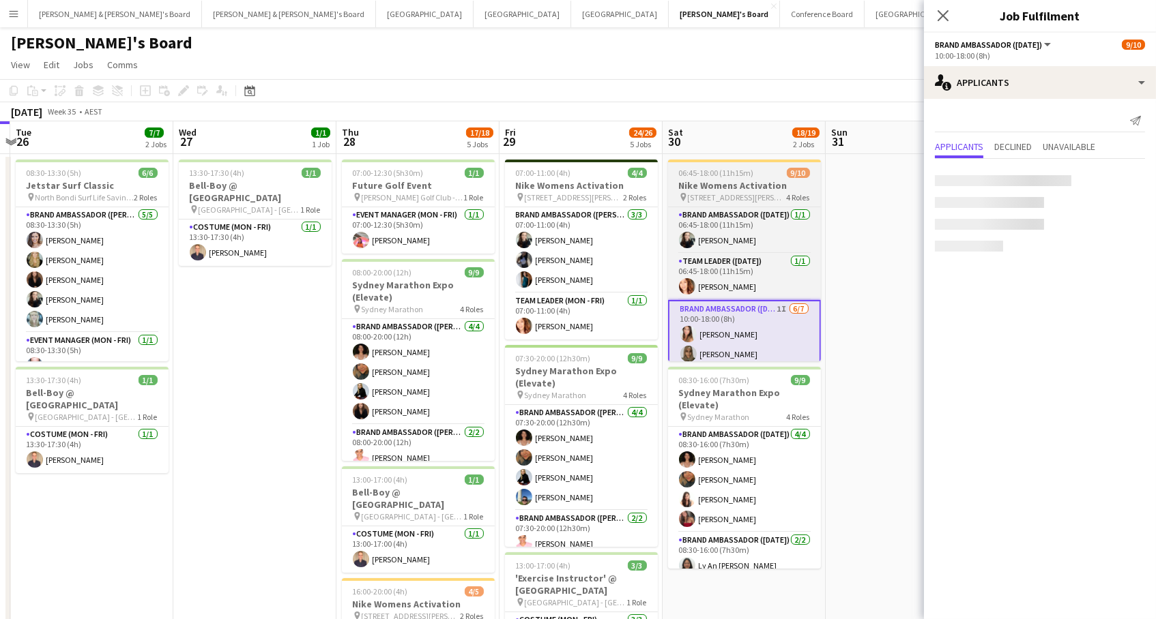
click at [748, 183] on h3 "Nike Womens Activation" at bounding box center [744, 185] width 153 height 12
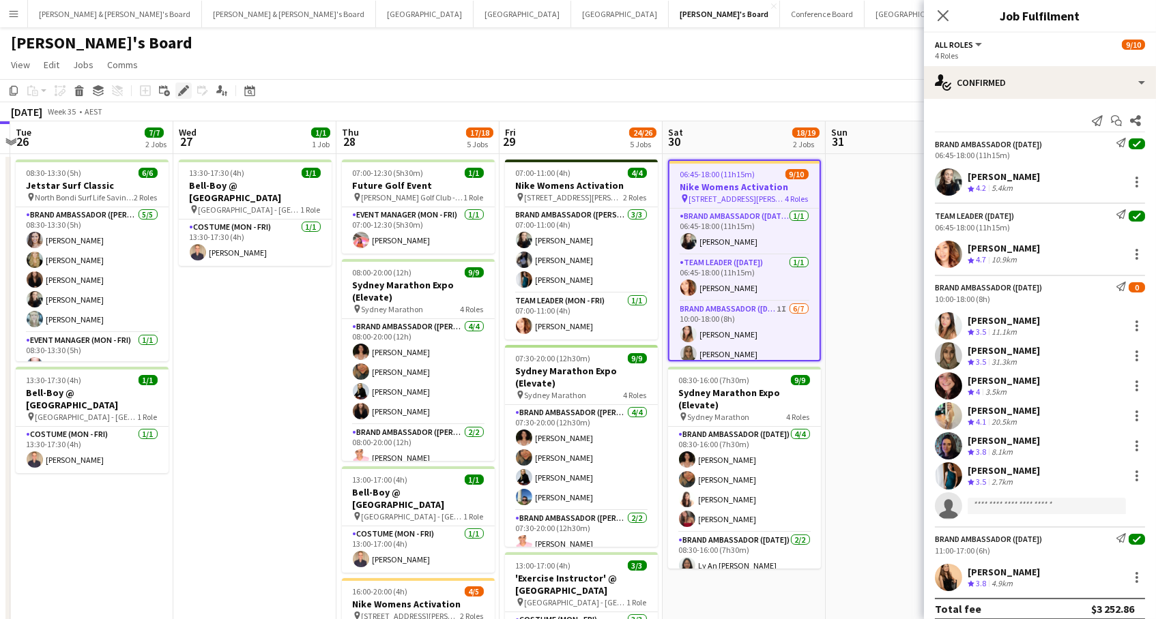
click at [178, 93] on icon at bounding box center [179, 94] width 3 height 3
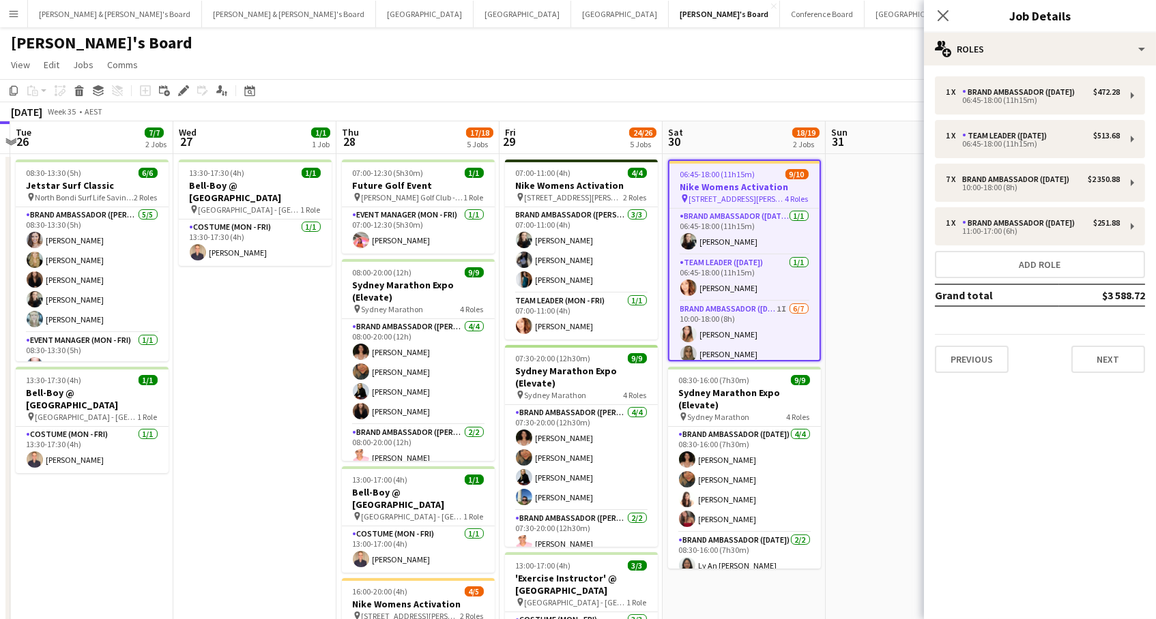
click at [21, 14] on button "Menu" at bounding box center [13, 13] width 27 height 27
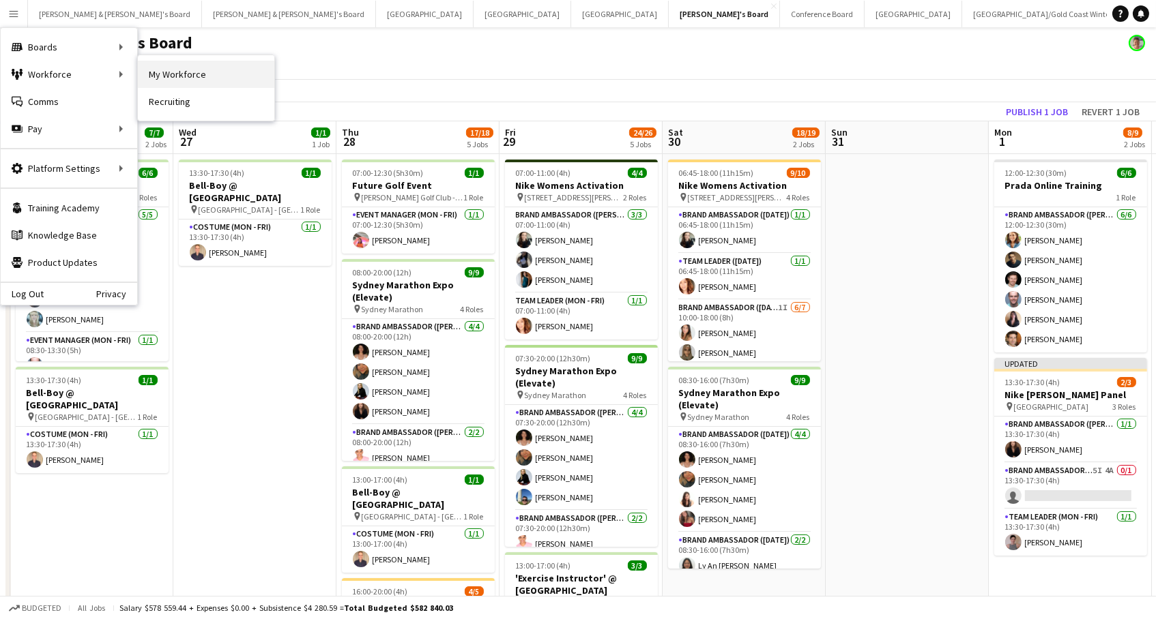
click at [202, 69] on link "My Workforce" at bounding box center [206, 74] width 136 height 27
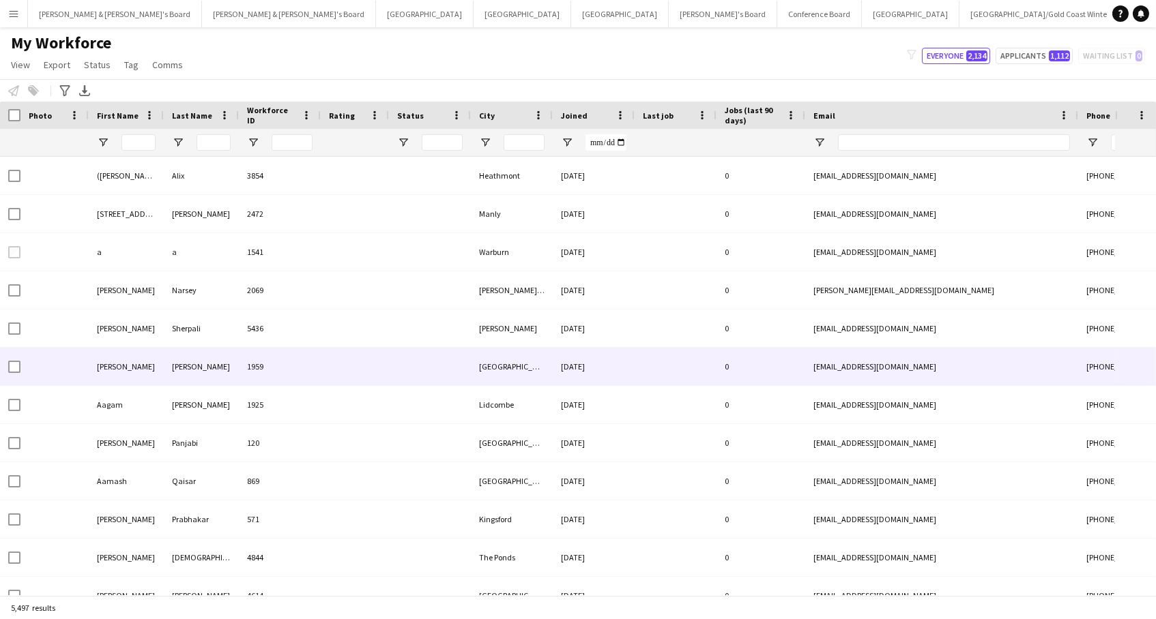
type input "*****"
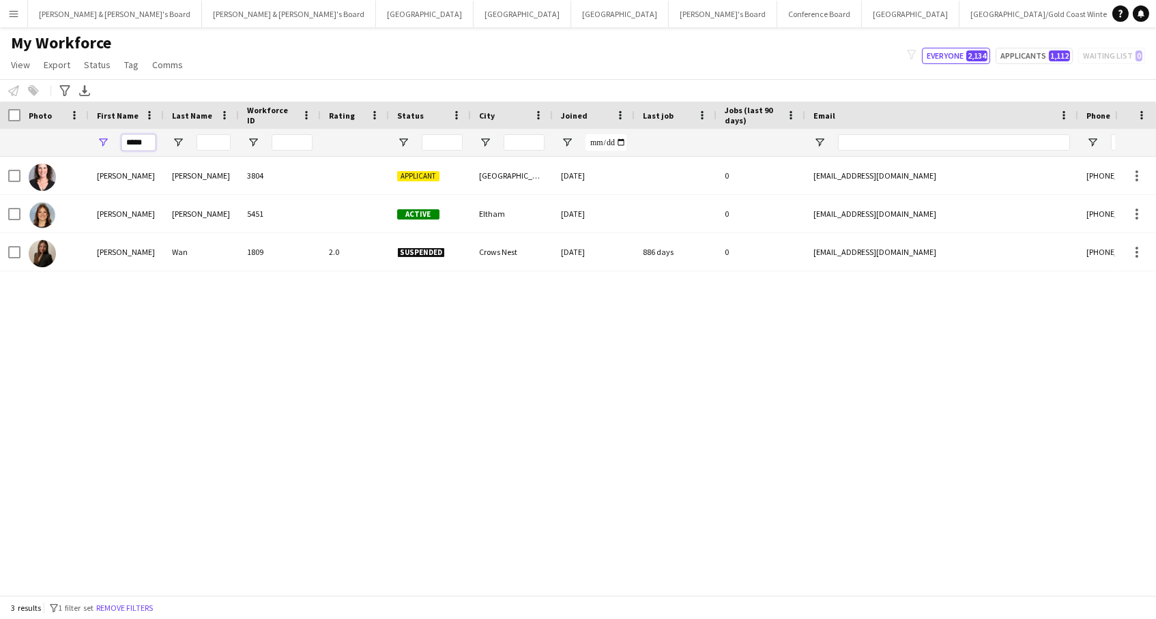
drag, startPoint x: 120, startPoint y: 142, endPoint x: -257, endPoint y: 57, distance: 386.6
click at [0, 57] on html "Menu Boards Boards Boards All jobs Status Workforce Workforce My Workforce Recr…" at bounding box center [578, 309] width 1156 height 619
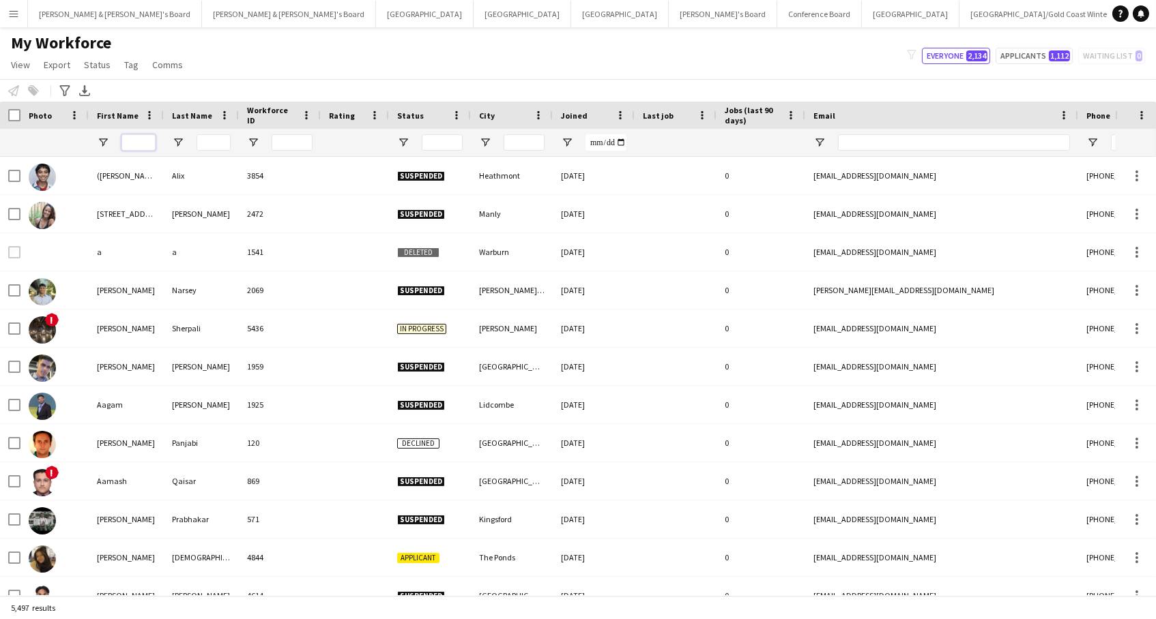
scroll to position [1, 0]
click at [65, 89] on icon "Advanced filters" at bounding box center [64, 90] width 11 height 11
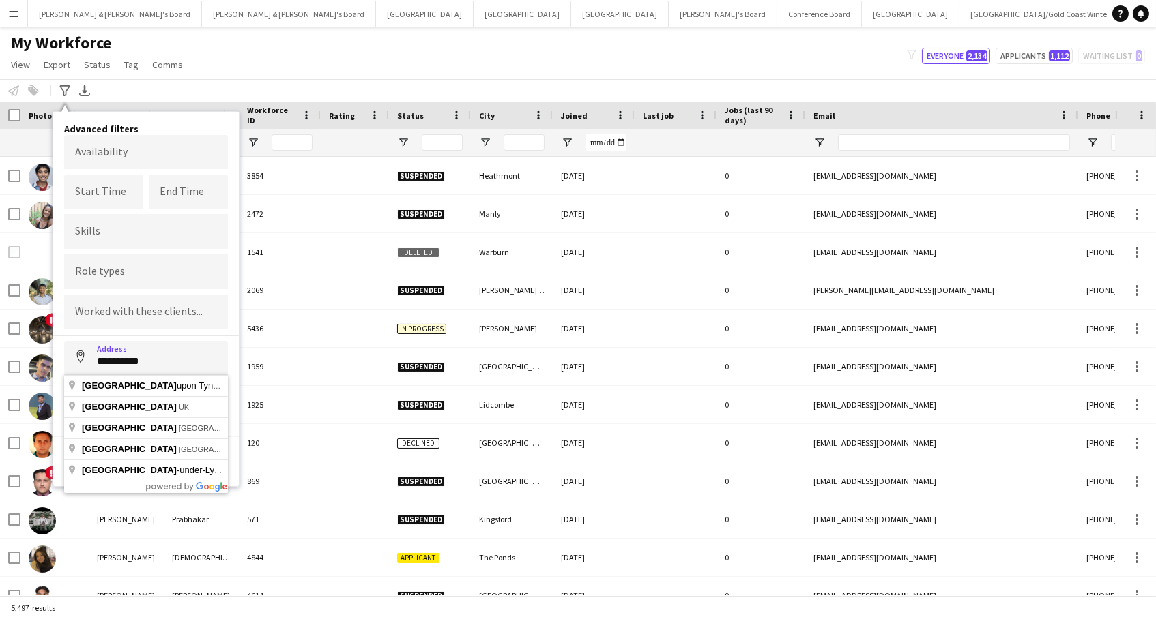
type input "**********"
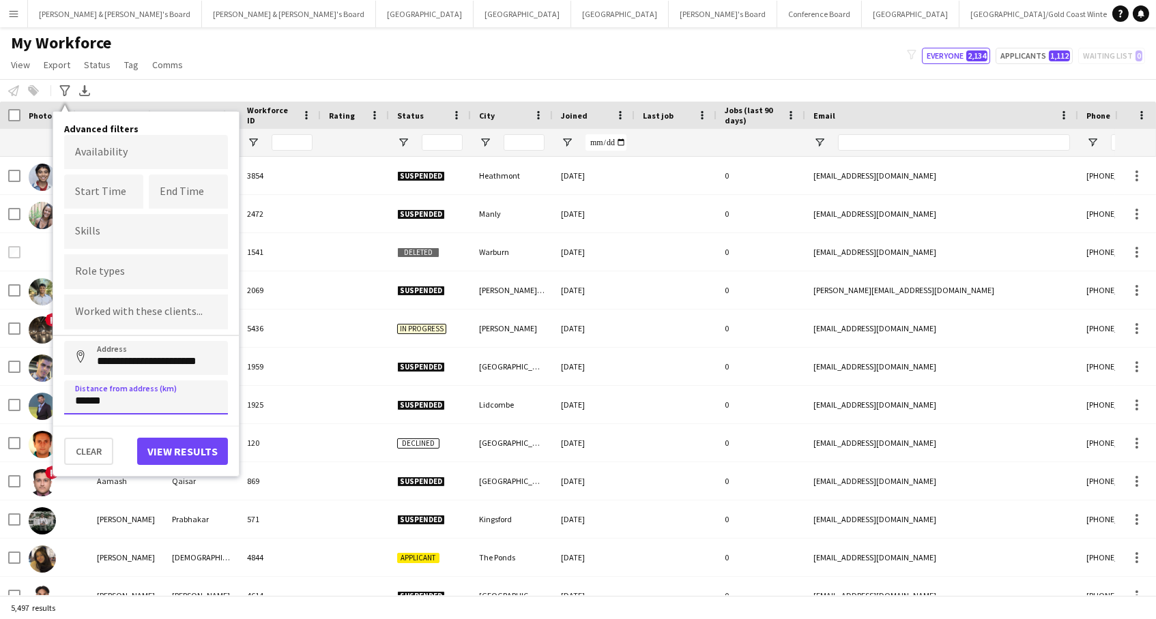
type input "******"
click at [205, 450] on button "View results" at bounding box center [182, 451] width 91 height 27
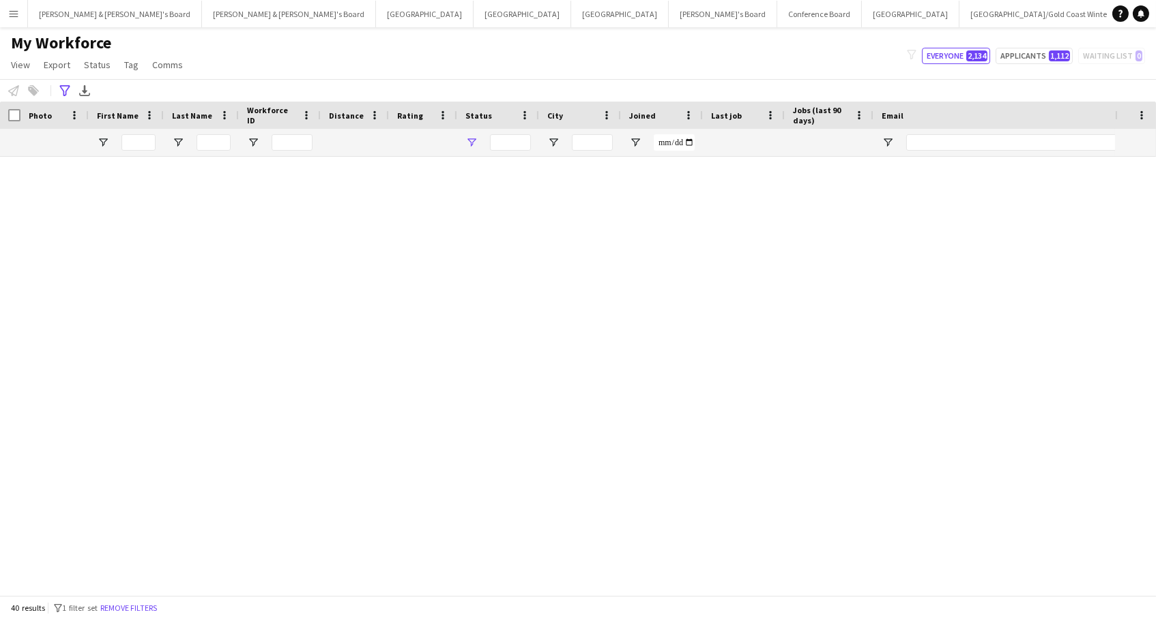
type input "**********"
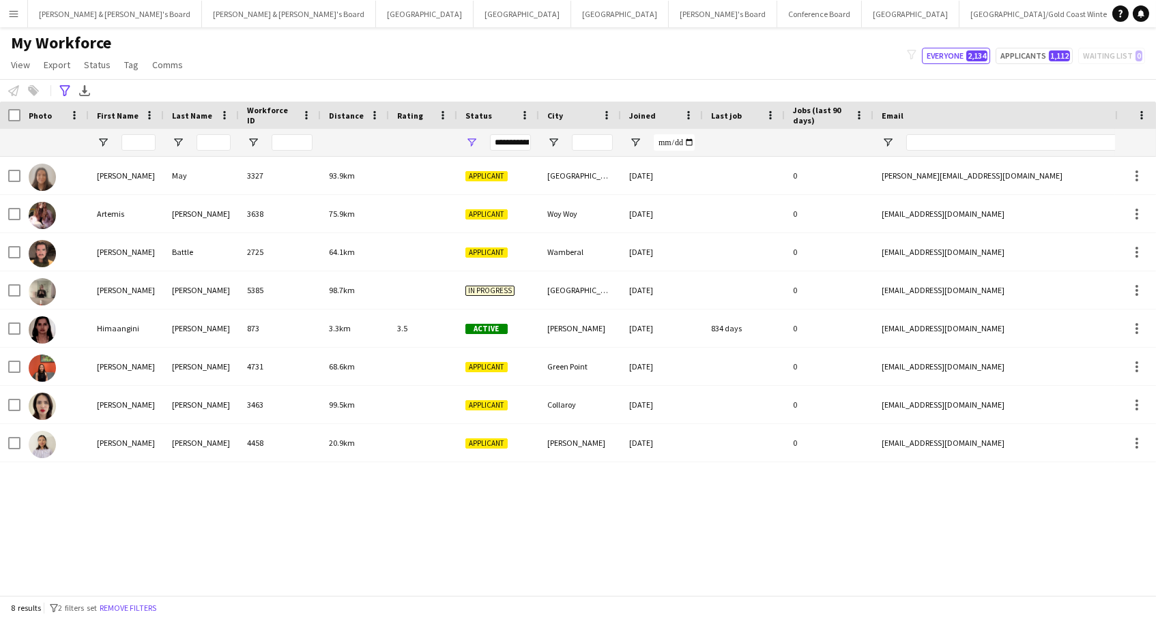
click at [347, 117] on span "Distance" at bounding box center [346, 116] width 35 height 10
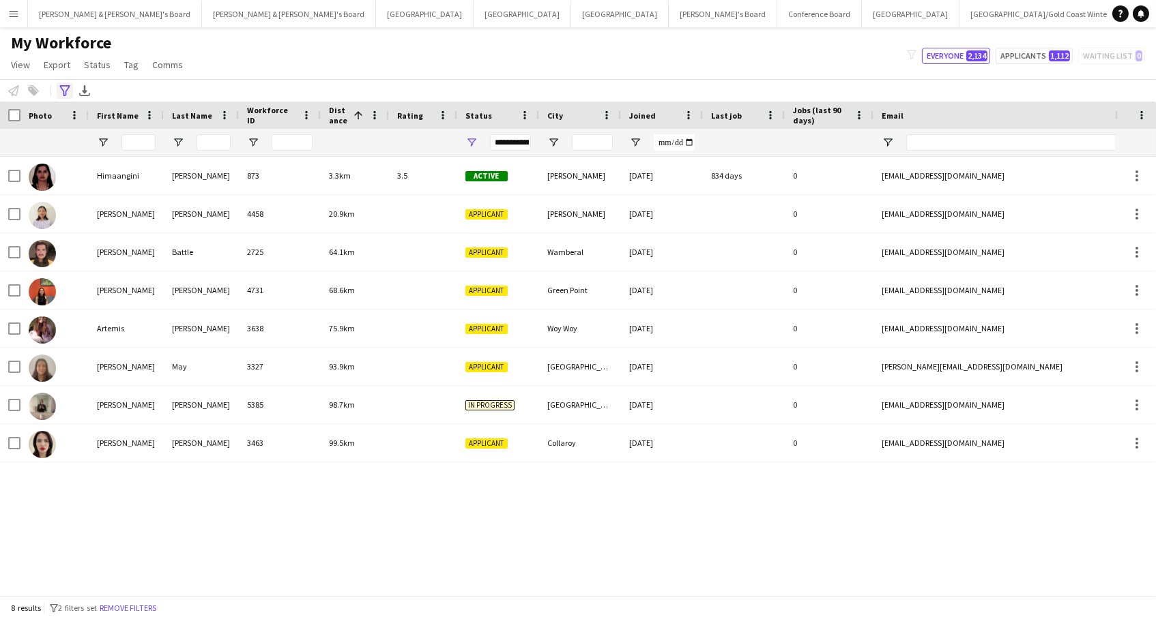
click at [62, 93] on icon "Advanced filters" at bounding box center [64, 90] width 11 height 11
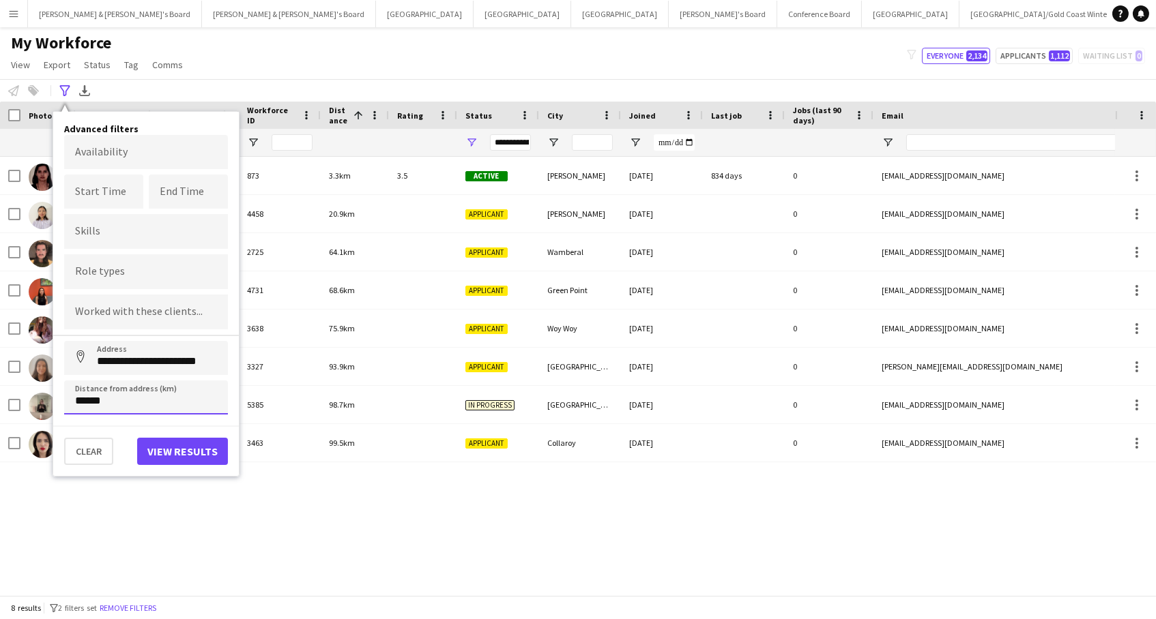
click at [0, 377] on html "Menu Boards Boards Boards All jobs Status Workforce Workforce My Workforce Recr…" at bounding box center [578, 309] width 1156 height 619
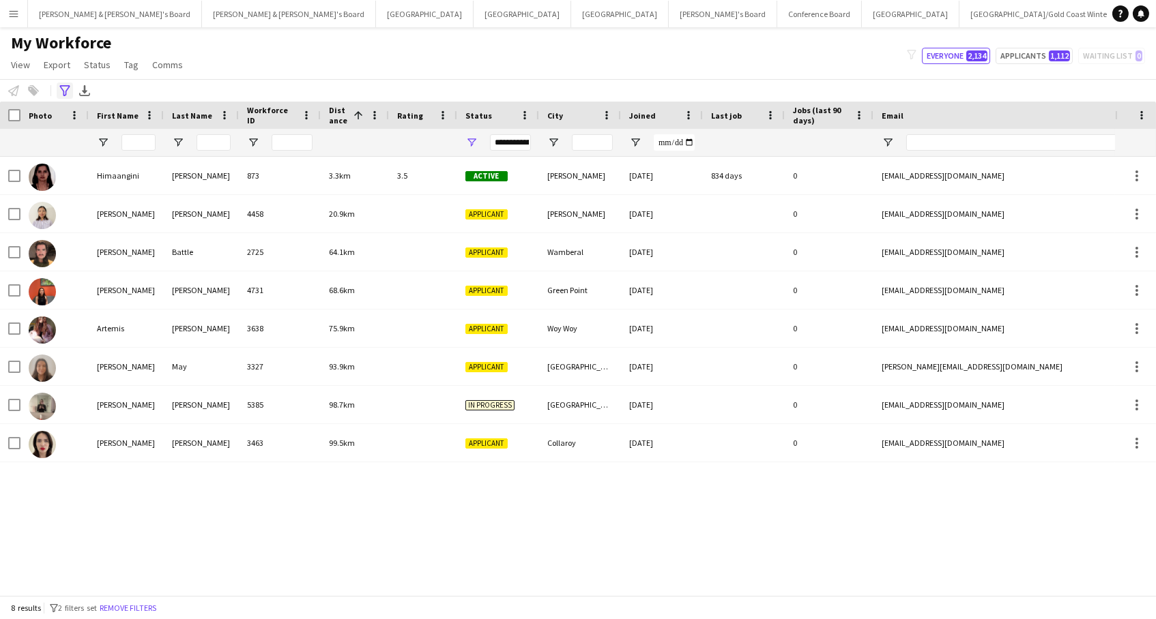
click at [65, 90] on icon "Advanced filters" at bounding box center [64, 90] width 11 height 11
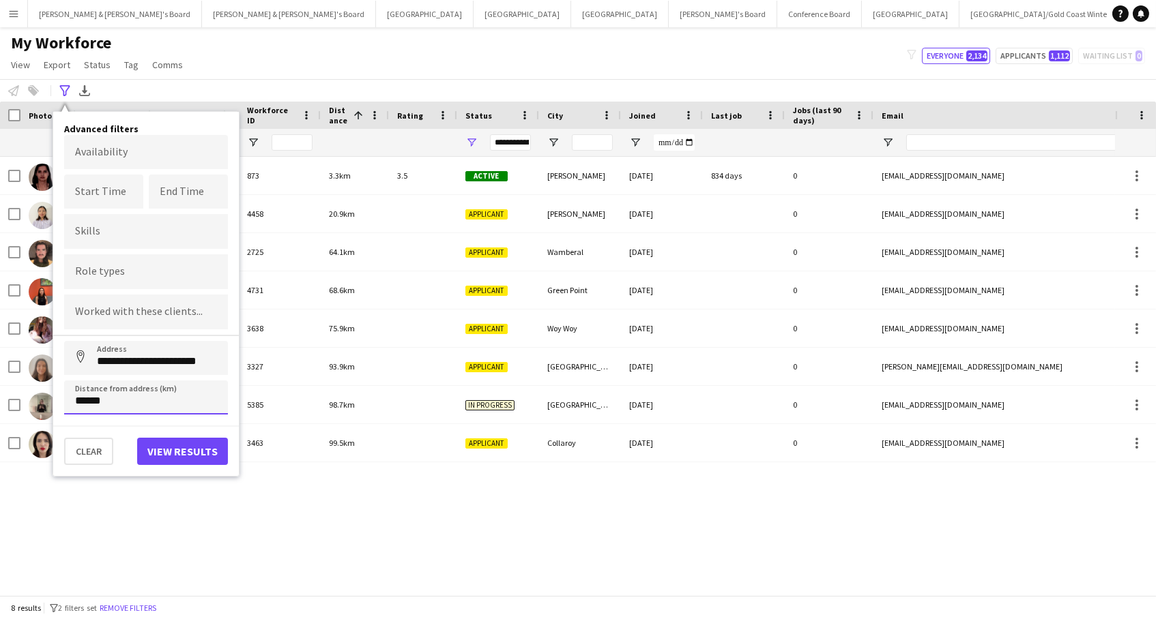
click at [156, 401] on input "******" at bounding box center [146, 398] width 164 height 34
drag, startPoint x: 156, startPoint y: 401, endPoint x: 5, endPoint y: 394, distance: 151.0
click at [5, 394] on main "My Workforce View Views Default view New view Update view Delete view Edit name…" at bounding box center [578, 314] width 1156 height 574
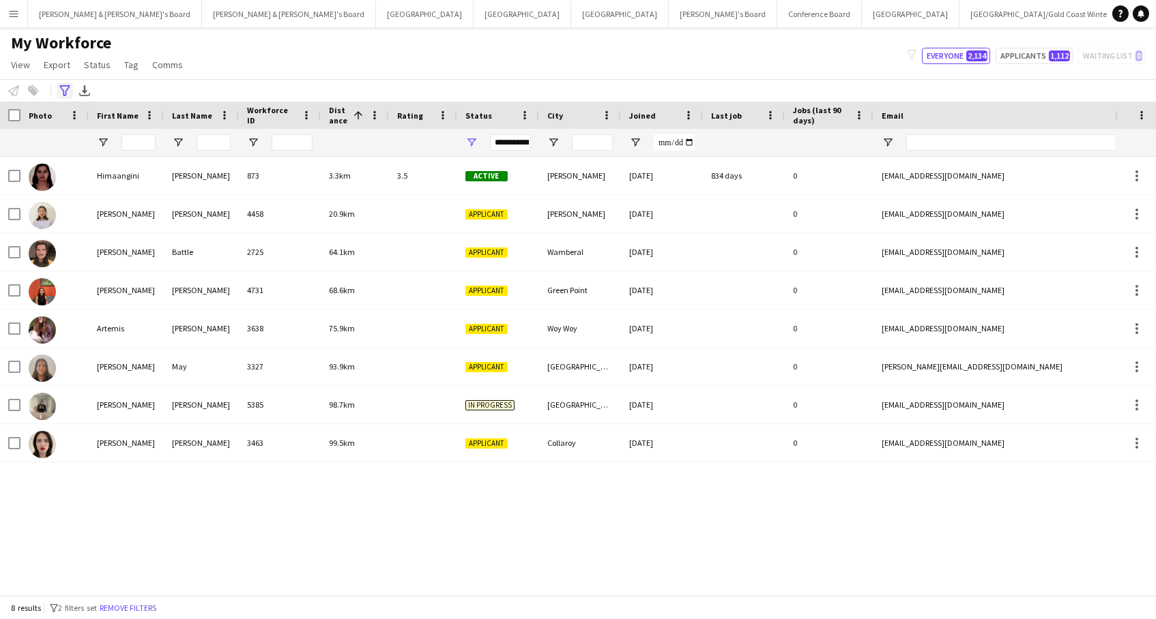
click at [73, 85] on app-workforce-advanced-filters "**********" at bounding box center [67, 91] width 20 height 16
click at [67, 88] on icon at bounding box center [64, 90] width 10 height 11
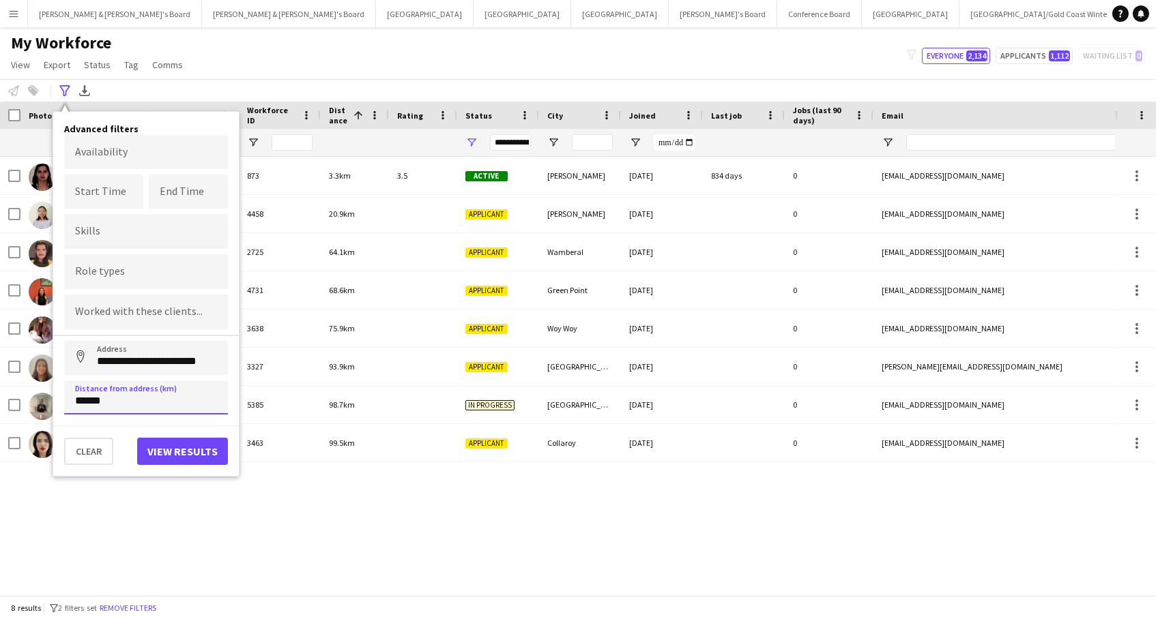
click at [116, 396] on input "******" at bounding box center [146, 398] width 164 height 34
type input "****"
type input "******"
click at [172, 450] on button "View results" at bounding box center [182, 451] width 91 height 27
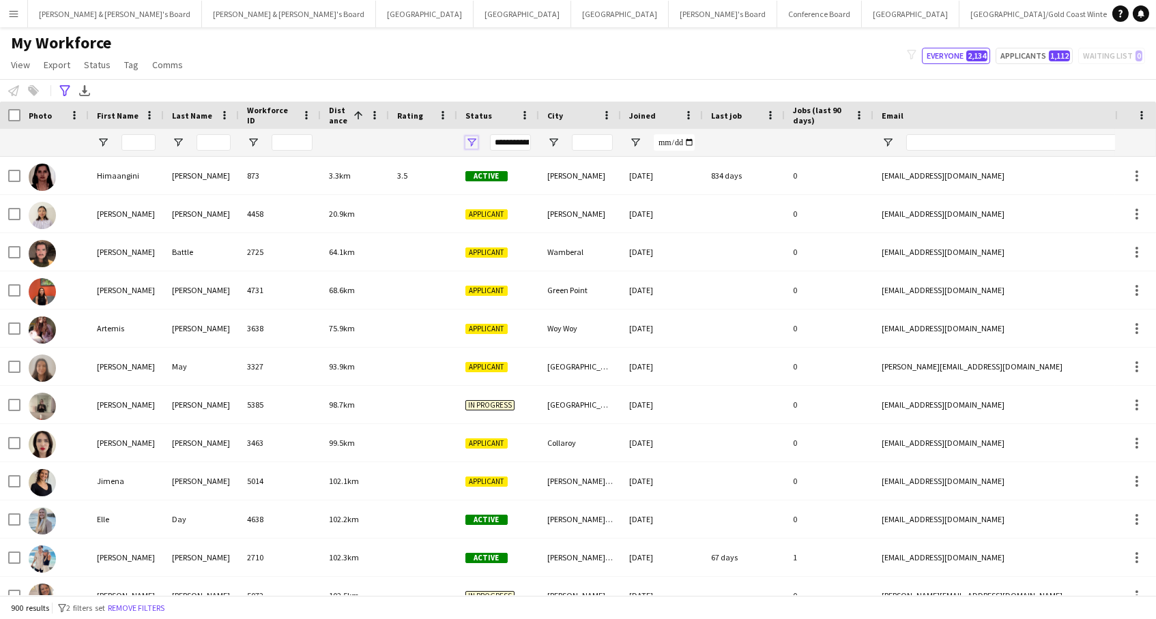
click at [465, 136] on span "Open Filter Menu" at bounding box center [471, 142] width 12 height 12
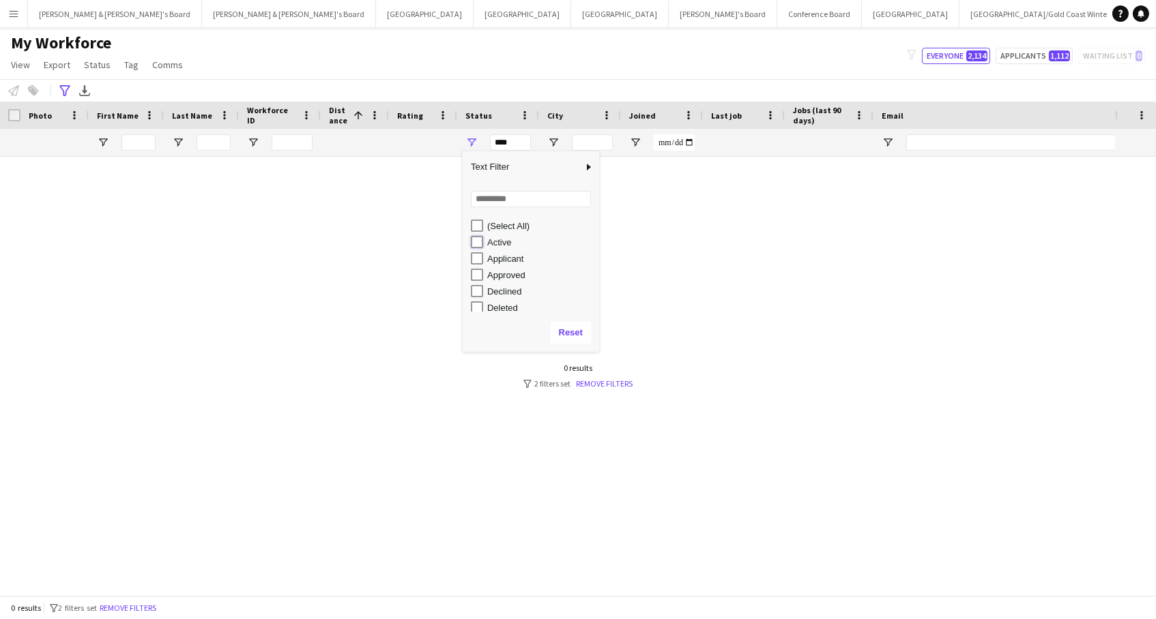
type input "**********"
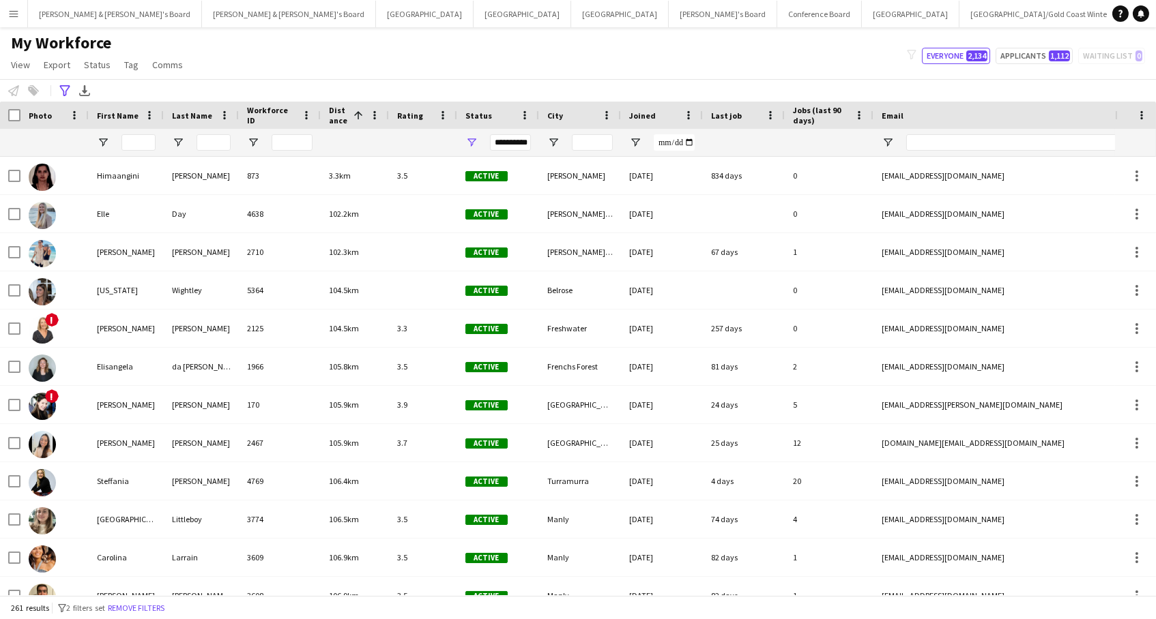
click at [353, 79] on div "**********" at bounding box center [578, 90] width 1156 height 23
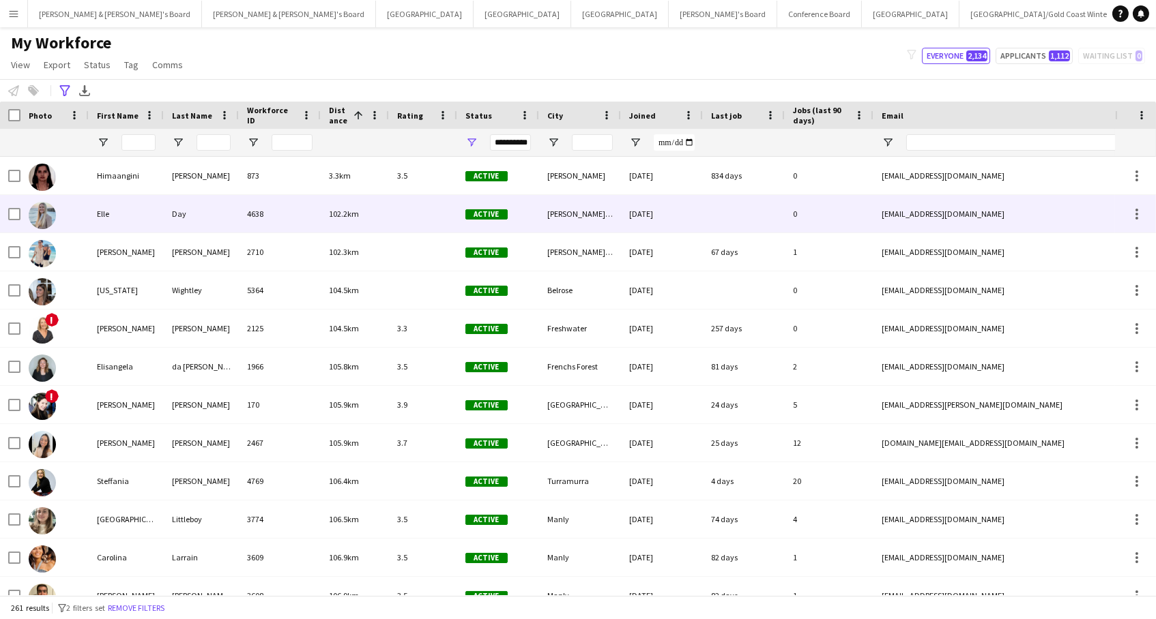
click at [307, 210] on div "4638" at bounding box center [280, 214] width 82 height 38
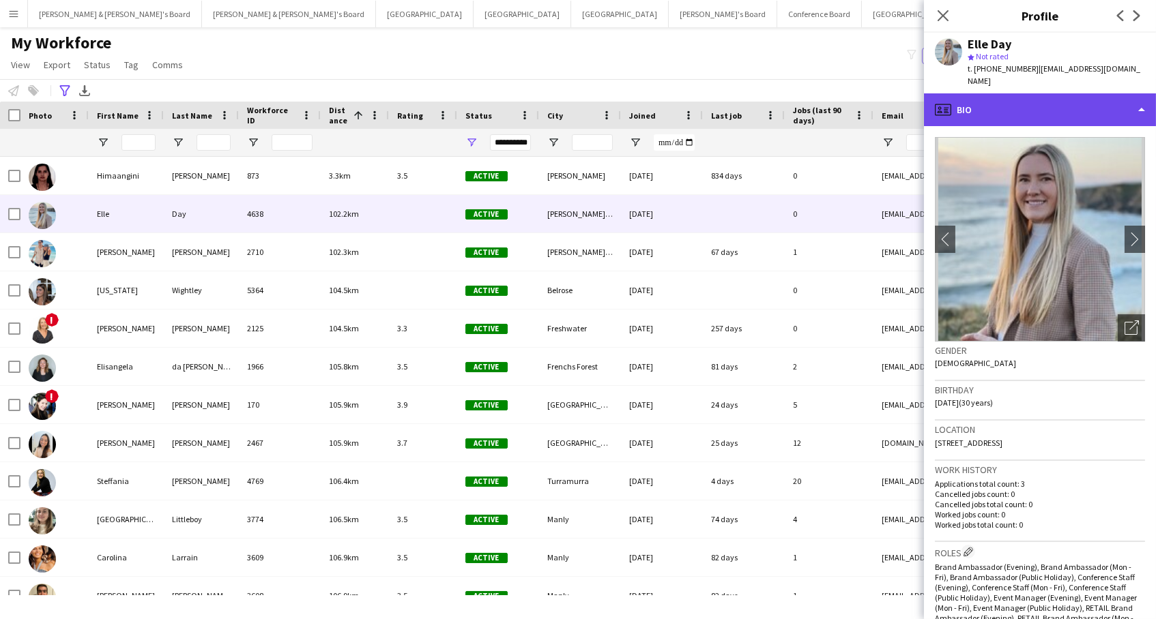
click at [1026, 97] on div "profile Bio" at bounding box center [1040, 109] width 232 height 33
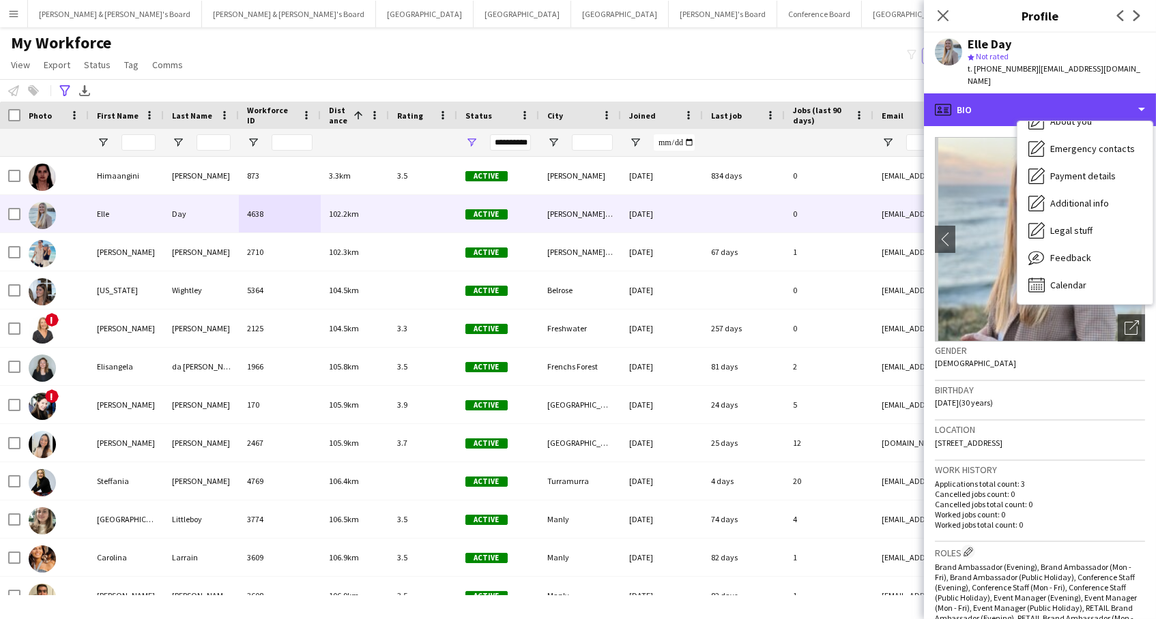
scroll to position [80, 0]
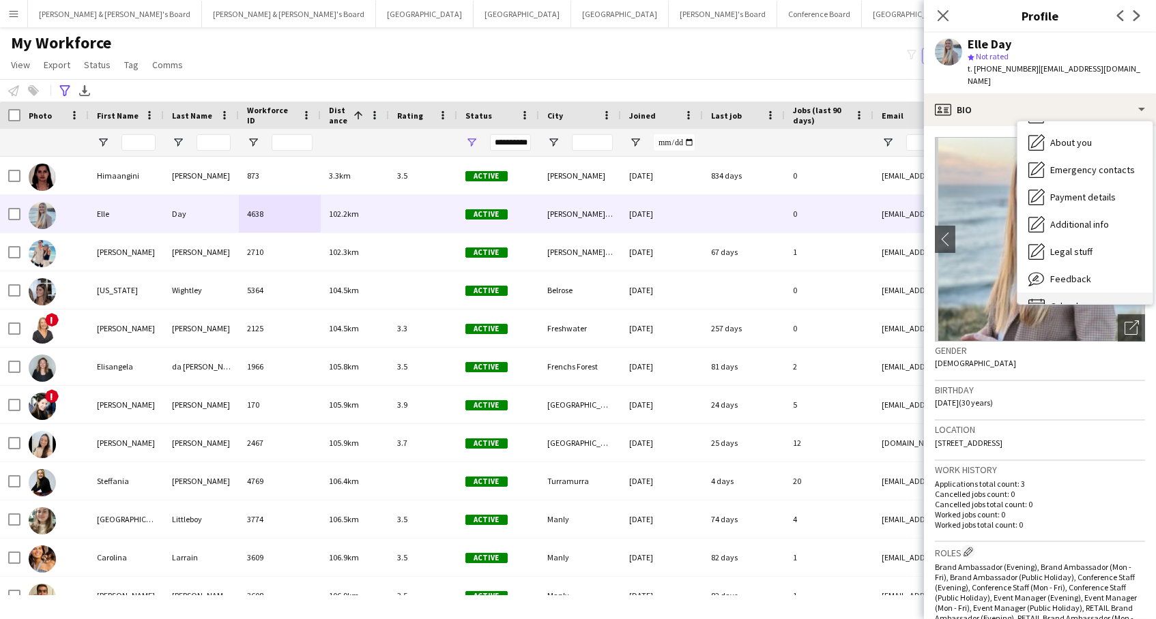
click at [1085, 293] on div "Calendar Calendar" at bounding box center [1084, 306] width 135 height 27
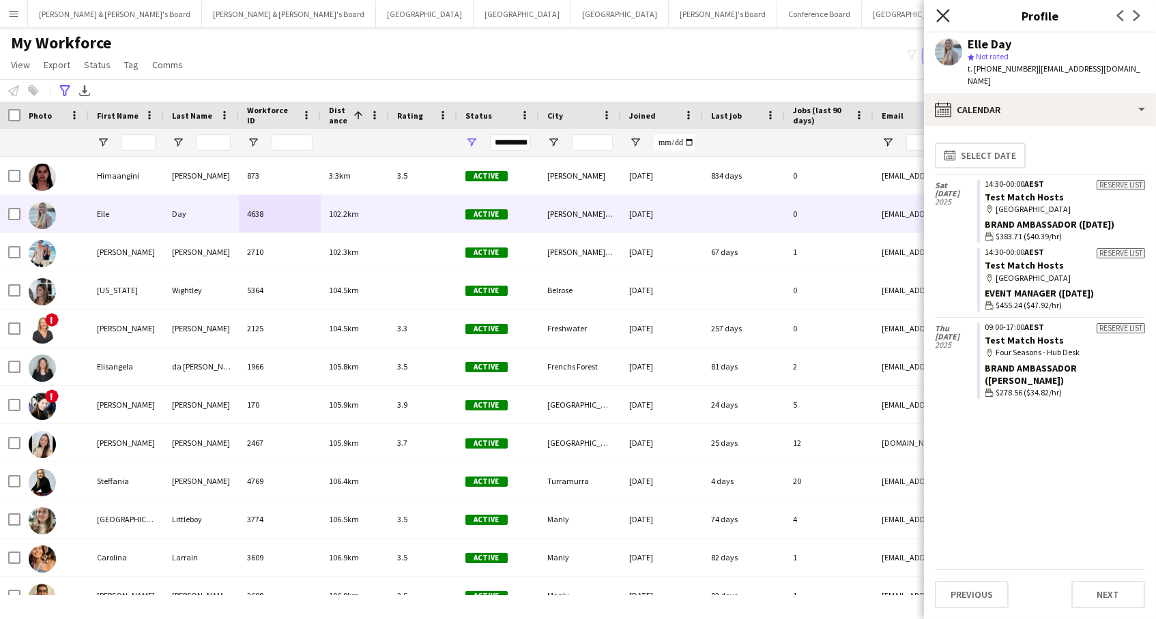
click at [943, 12] on icon "Close pop-in" at bounding box center [942, 15] width 13 height 13
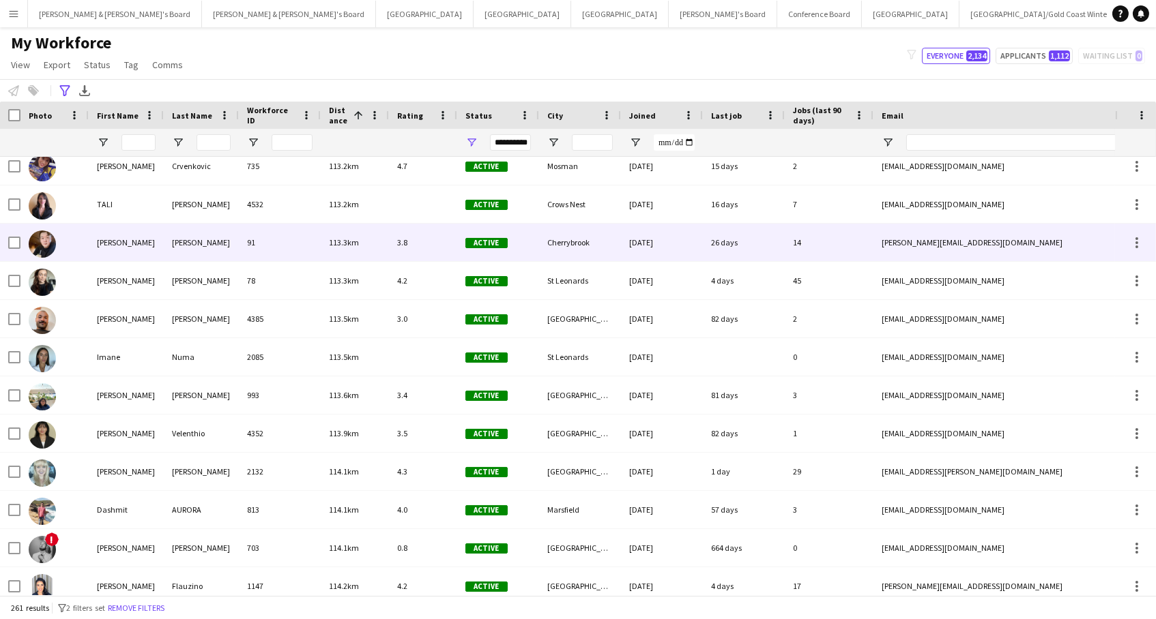
scroll to position [1015, 0]
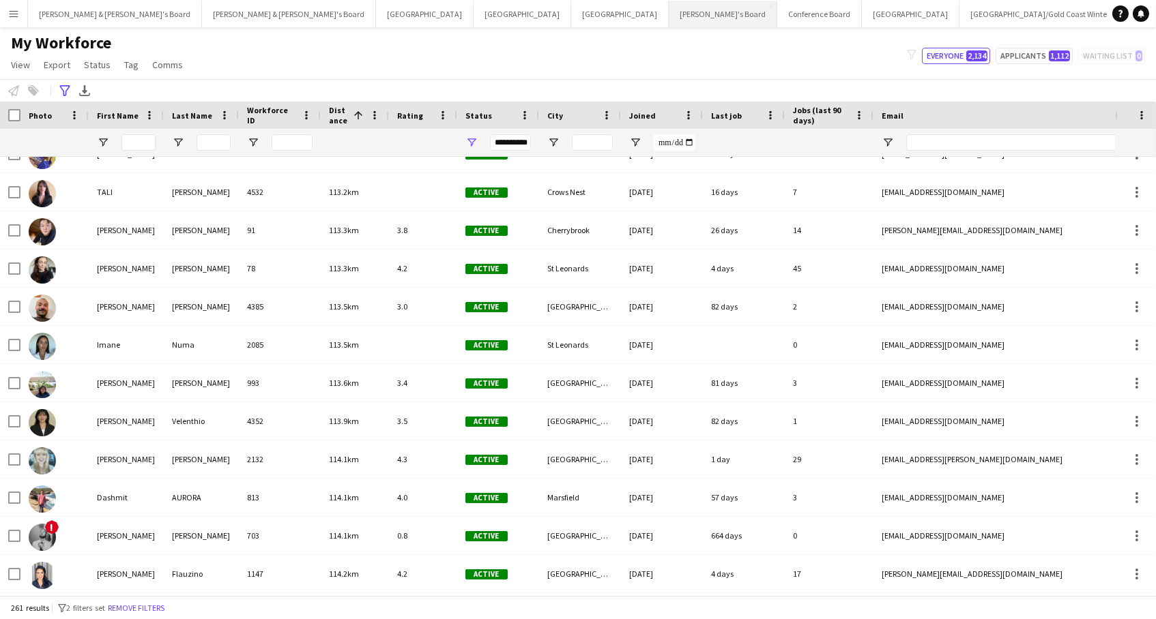
click at [669, 10] on button "Tennille's Board Close" at bounding box center [723, 14] width 108 height 27
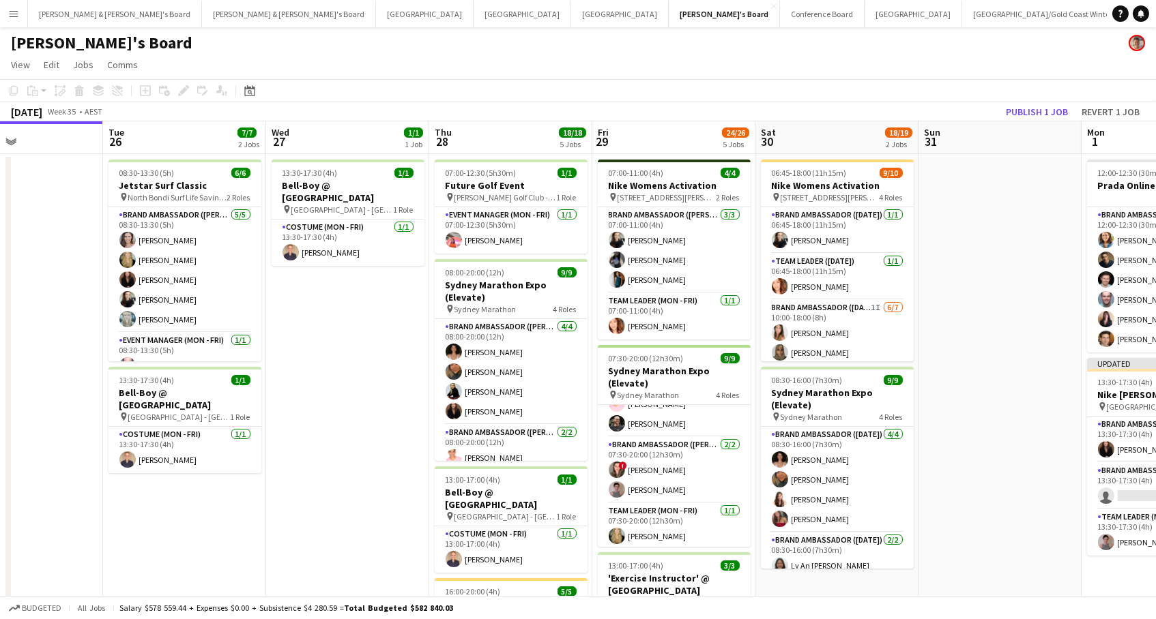
click at [1029, 102] on div "August 2025 Week 35 • AEST Publish 1 job Revert 1 job" at bounding box center [578, 111] width 1156 height 19
click at [1028, 110] on button "Publish 1 job" at bounding box center [1036, 112] width 73 height 18
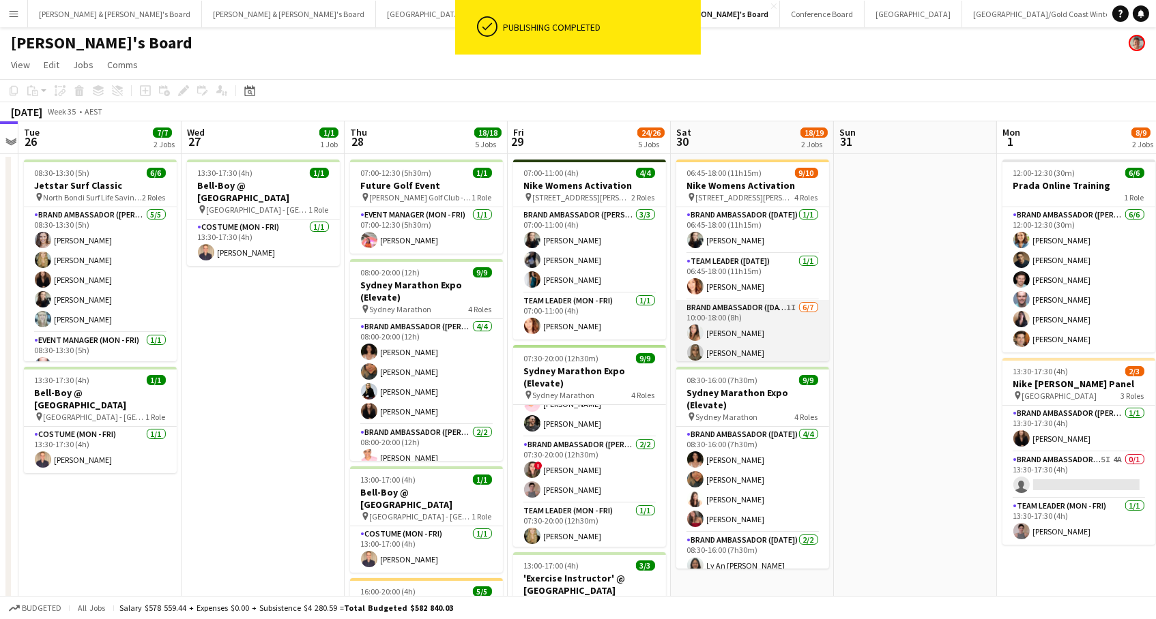
scroll to position [0, 411]
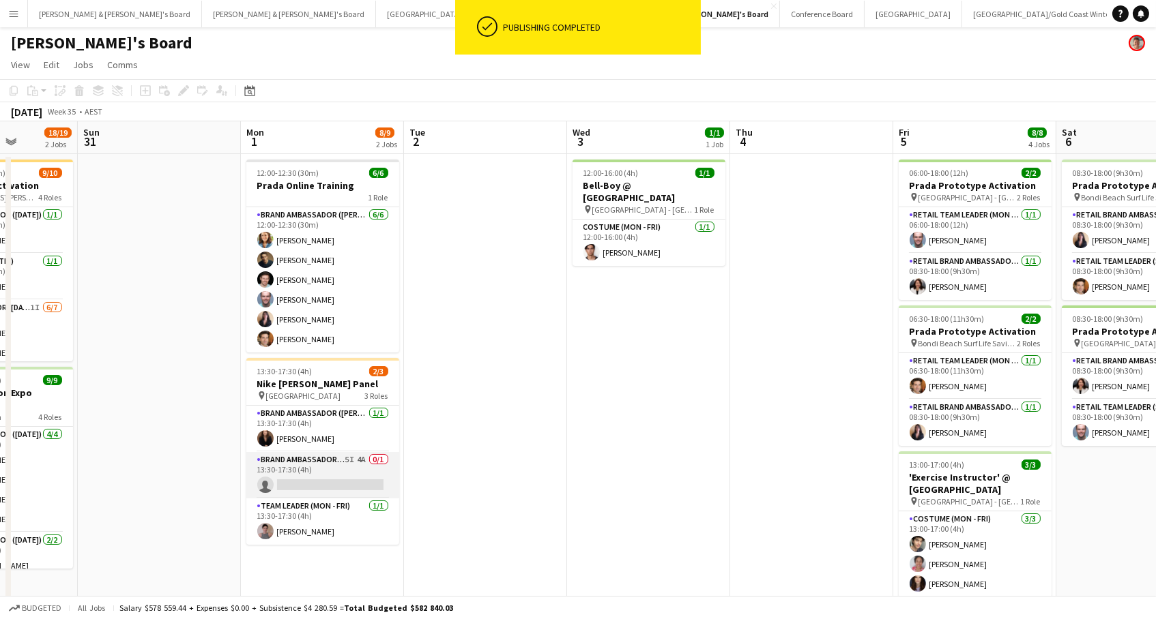
click at [279, 476] on app-card-role "Brand Ambassador (Mon - Fri) 5I 4A 0/1 13:30-17:30 (4h) single-neutral-actions" at bounding box center [322, 475] width 153 height 46
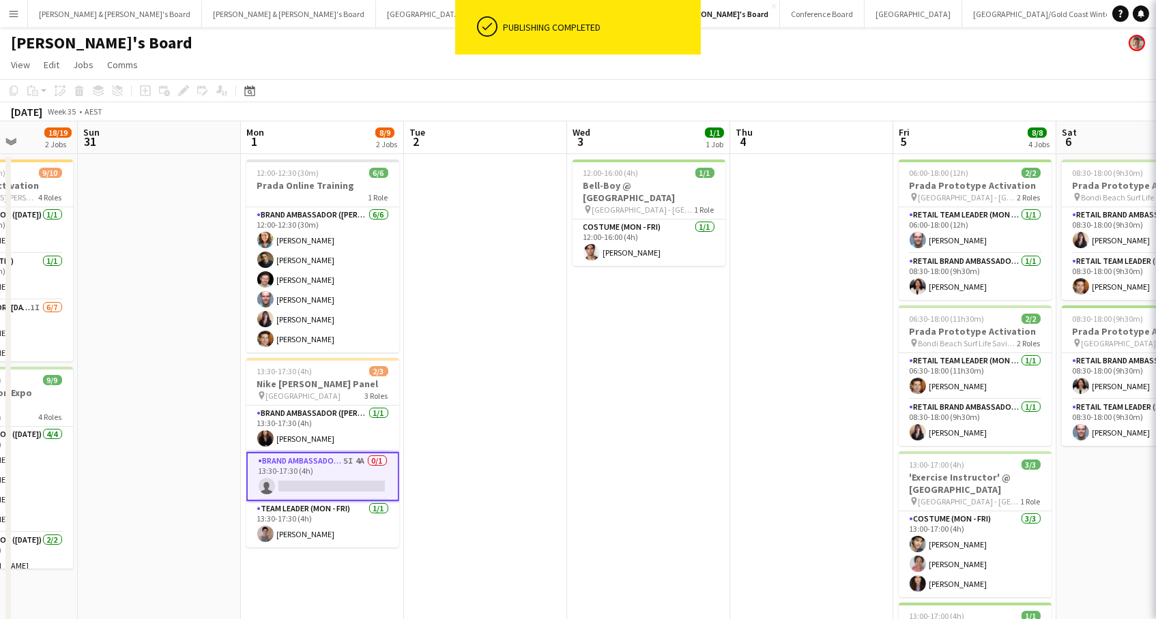
scroll to position [0, 411]
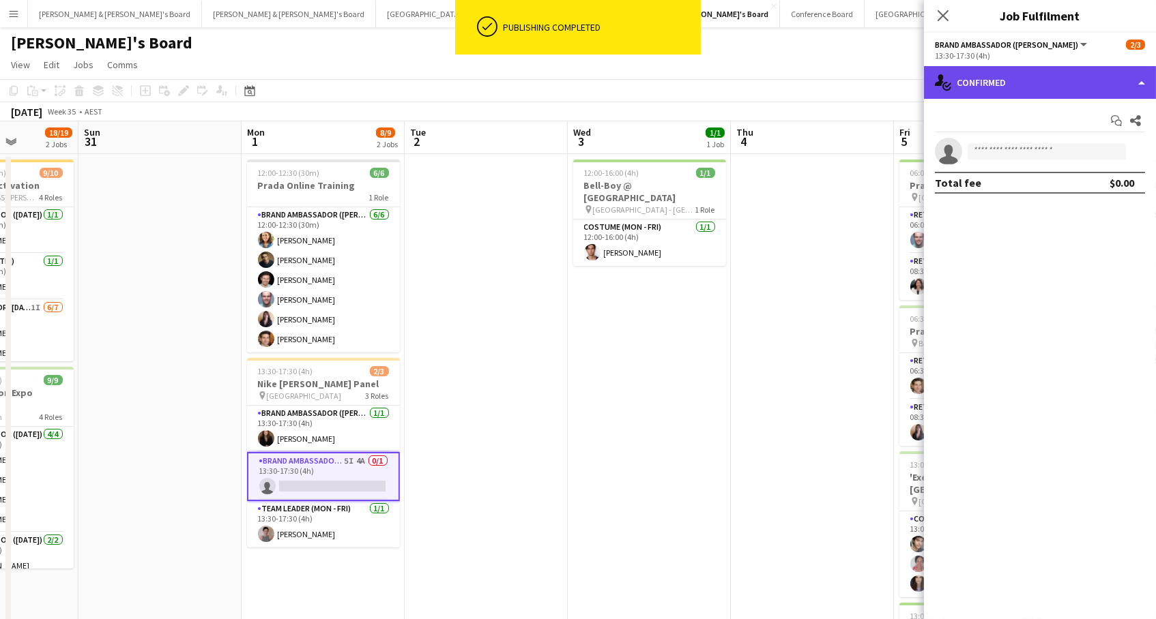
click at [985, 89] on div "single-neutral-actions-check-2 Confirmed" at bounding box center [1040, 82] width 232 height 33
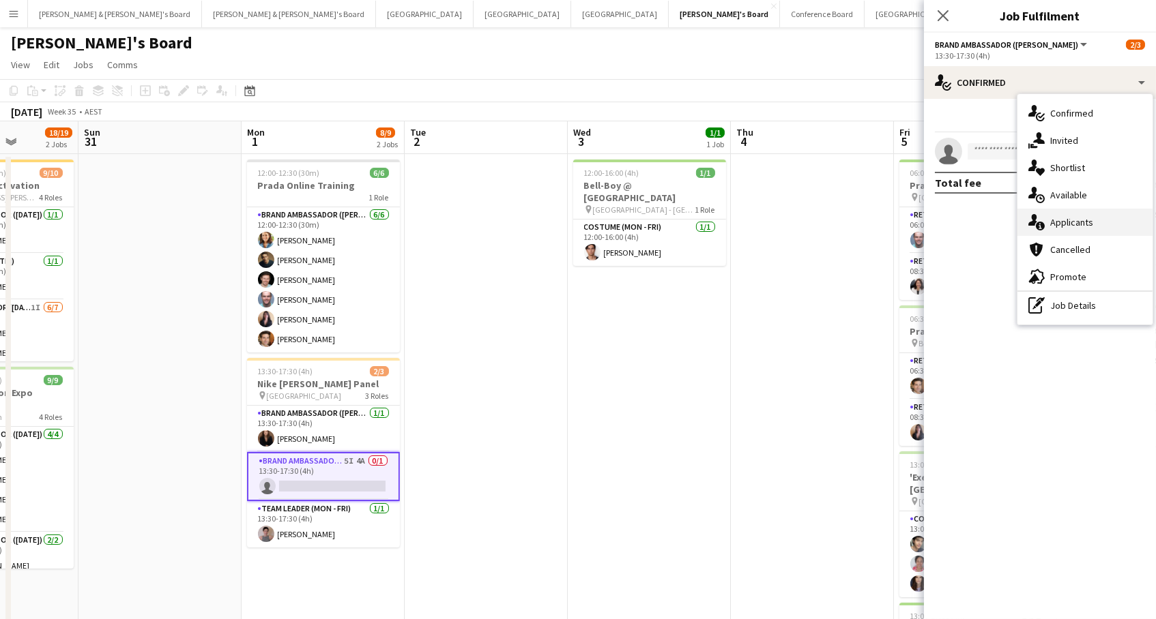
click at [1096, 224] on div "single-neutral-actions-information Applicants" at bounding box center [1084, 222] width 135 height 27
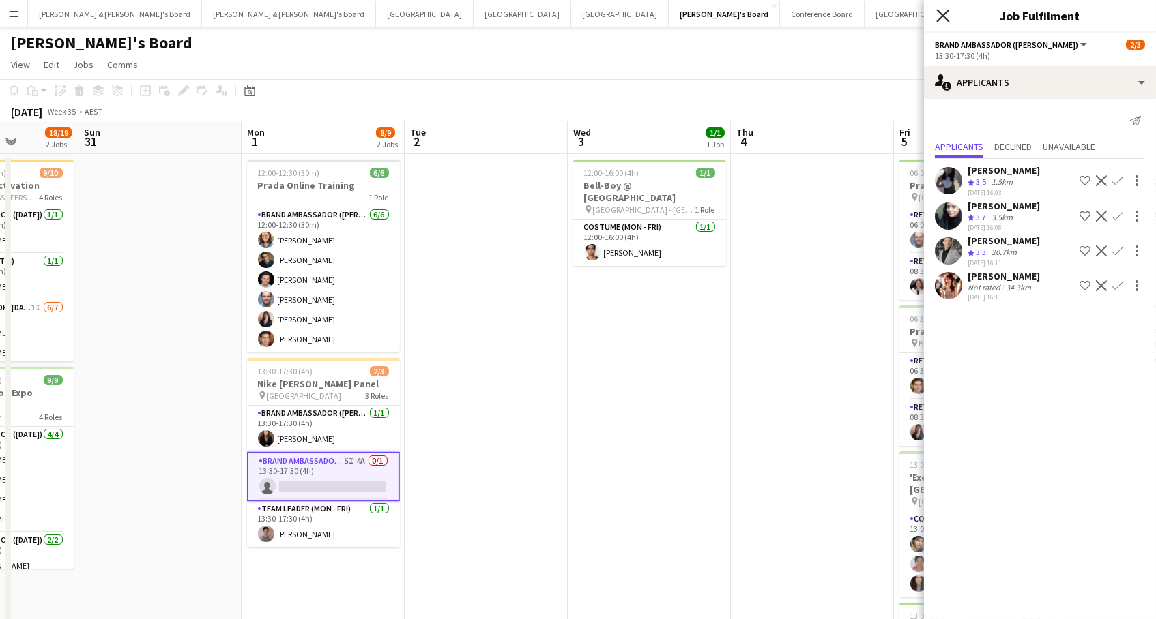
click at [936, 13] on icon "Close pop-in" at bounding box center [942, 15] width 13 height 13
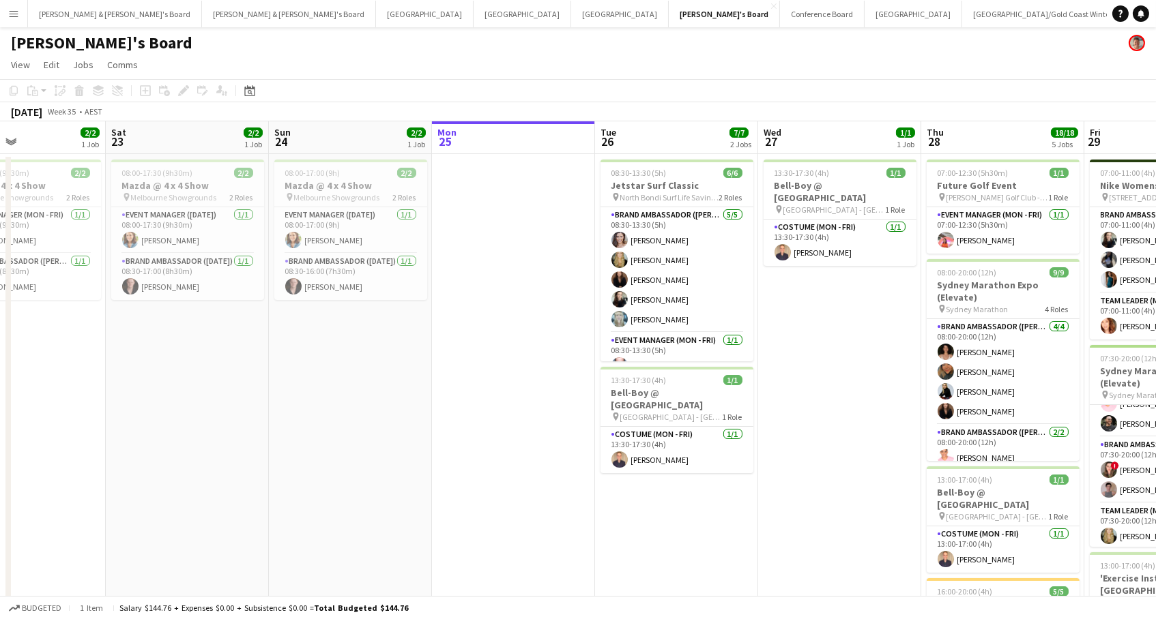
scroll to position [0, 351]
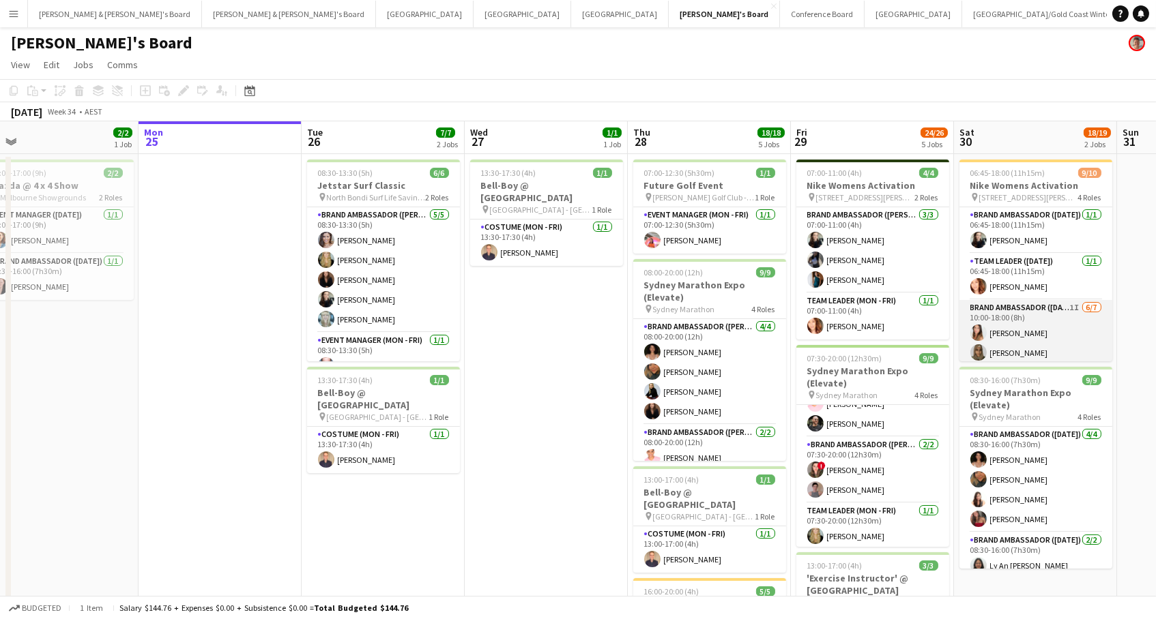
click at [1025, 327] on app-card-role "Brand Ambassador (Saturday) 1I 6/7 10:00-18:00 (8h) Talia Zappia Zoya Naqvi Ade…" at bounding box center [1035, 382] width 153 height 165
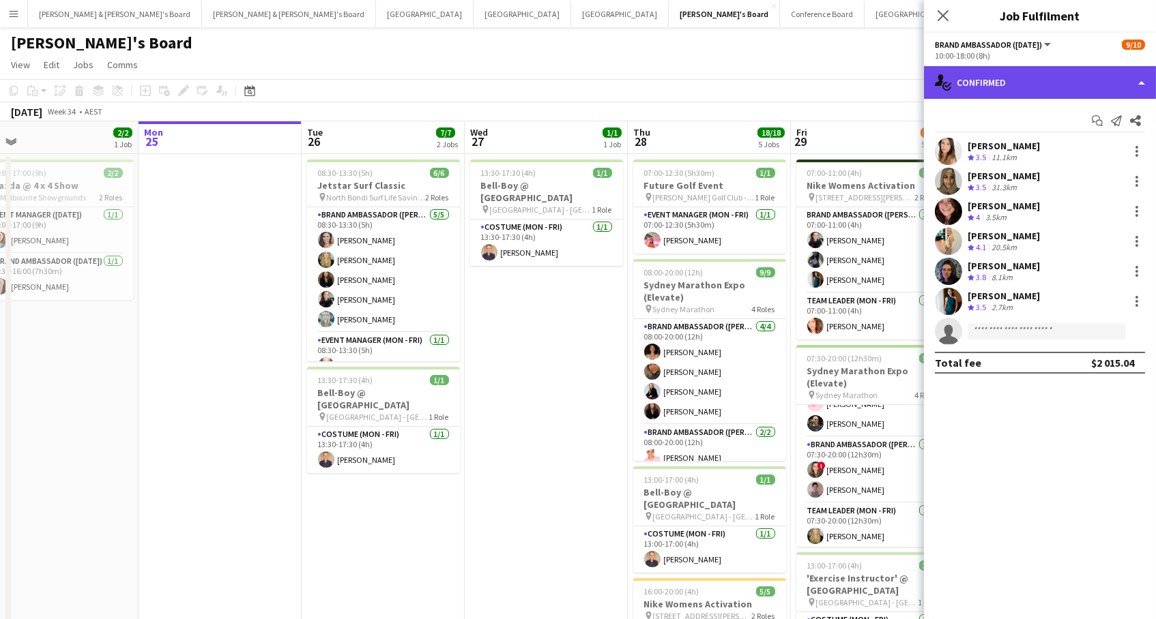
click at [1072, 81] on div "single-neutral-actions-check-2 Confirmed" at bounding box center [1040, 82] width 232 height 33
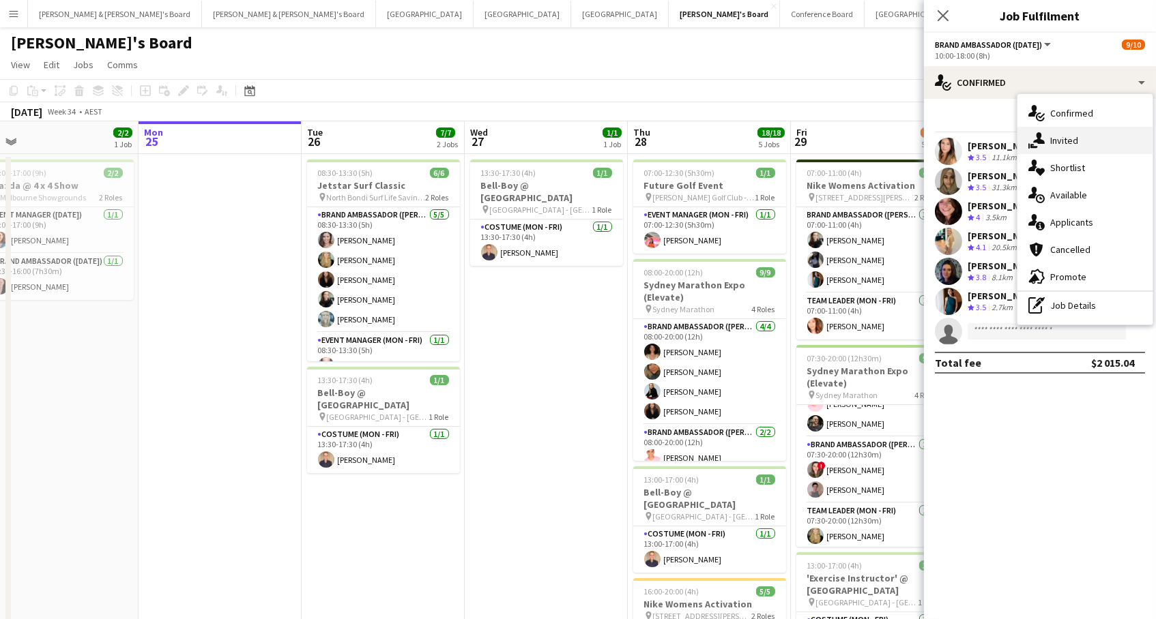
click at [1099, 142] on div "single-neutral-actions-share-1 Invited" at bounding box center [1084, 140] width 135 height 27
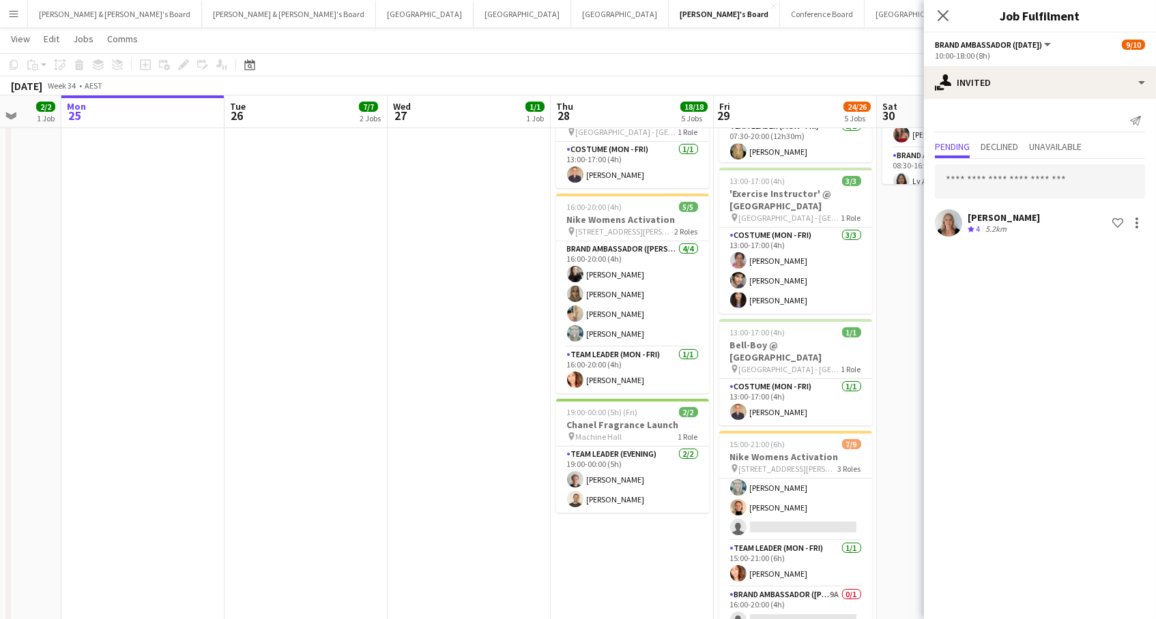
scroll to position [102, 0]
click at [838, 589] on app-card-role "Brand Ambassador (Mon - Fri) 9A 0/1 16:00-20:00 (4h) single-neutral-actions" at bounding box center [795, 611] width 153 height 46
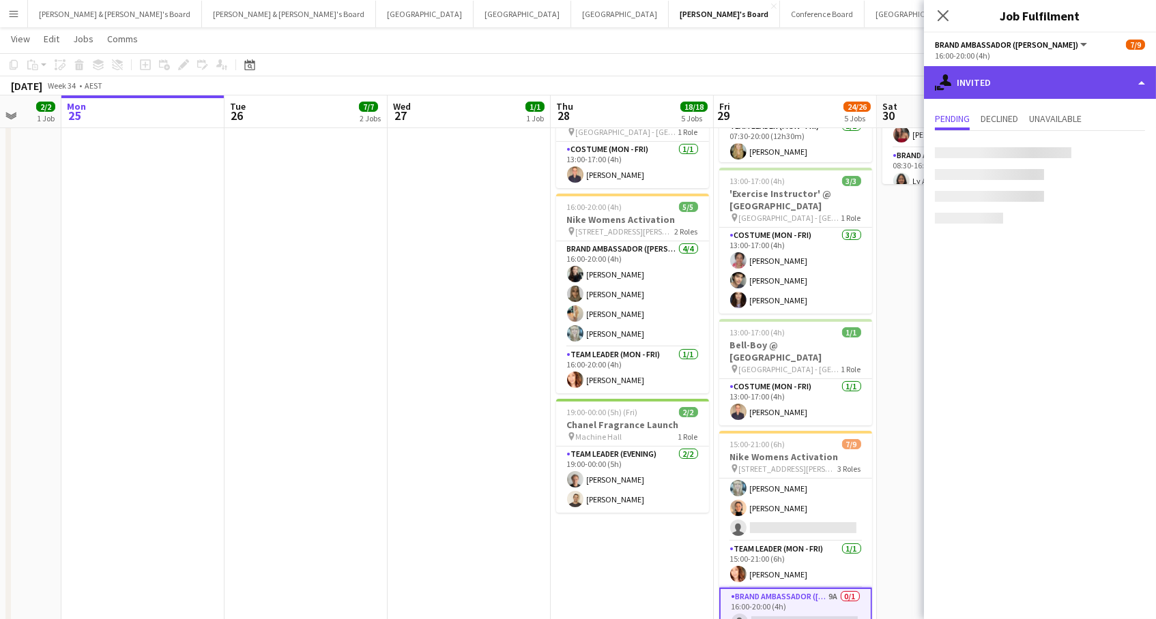
click at [983, 87] on div "single-neutral-actions-share-1 Invited" at bounding box center [1040, 82] width 232 height 33
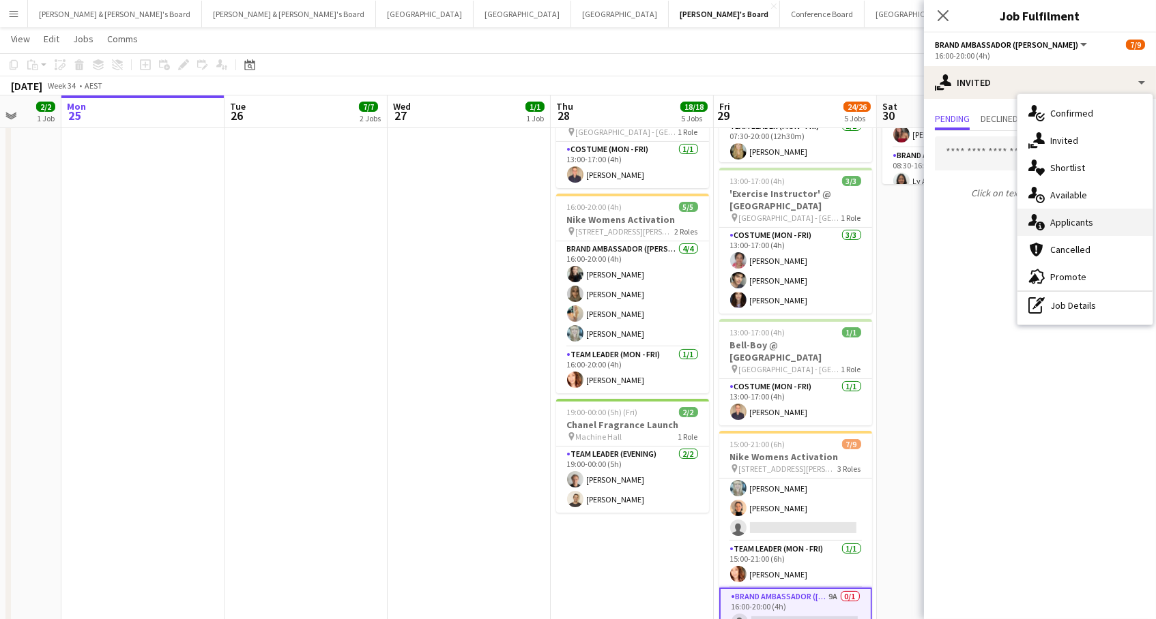
click at [1049, 213] on div "single-neutral-actions-information Applicants" at bounding box center [1084, 222] width 135 height 27
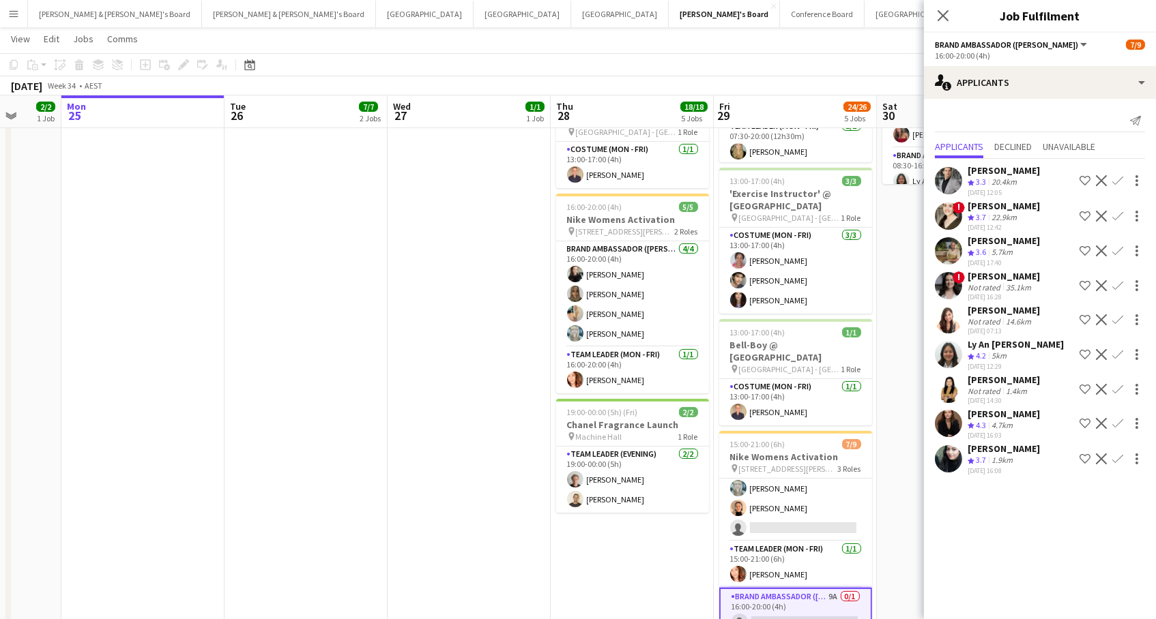
click at [1115, 349] on app-icon "Confirm" at bounding box center [1117, 354] width 11 height 11
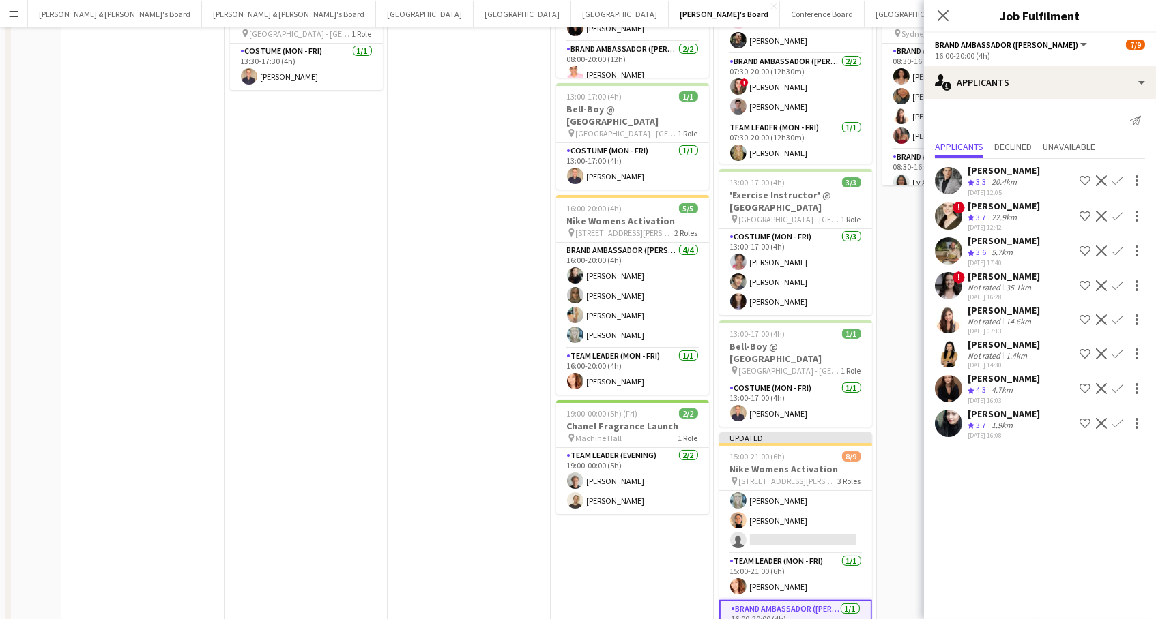
scroll to position [0, 0]
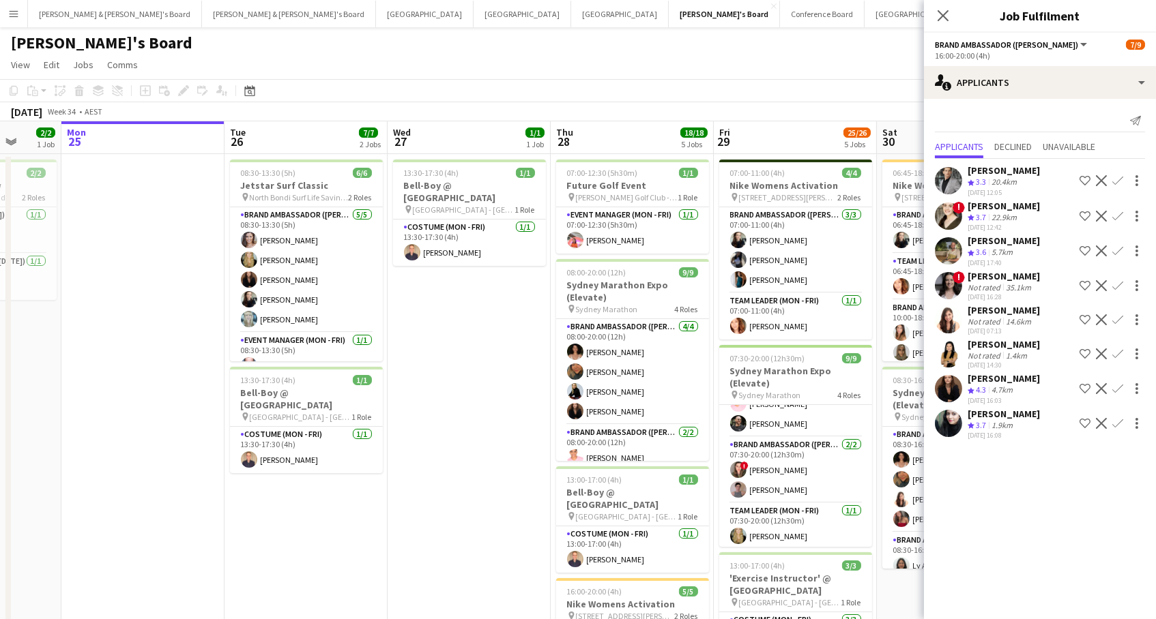
click at [827, 73] on app-page-menu "View Day view expanded Day view collapsed Month view Date picker Jump to [DATE]…" at bounding box center [578, 66] width 1156 height 26
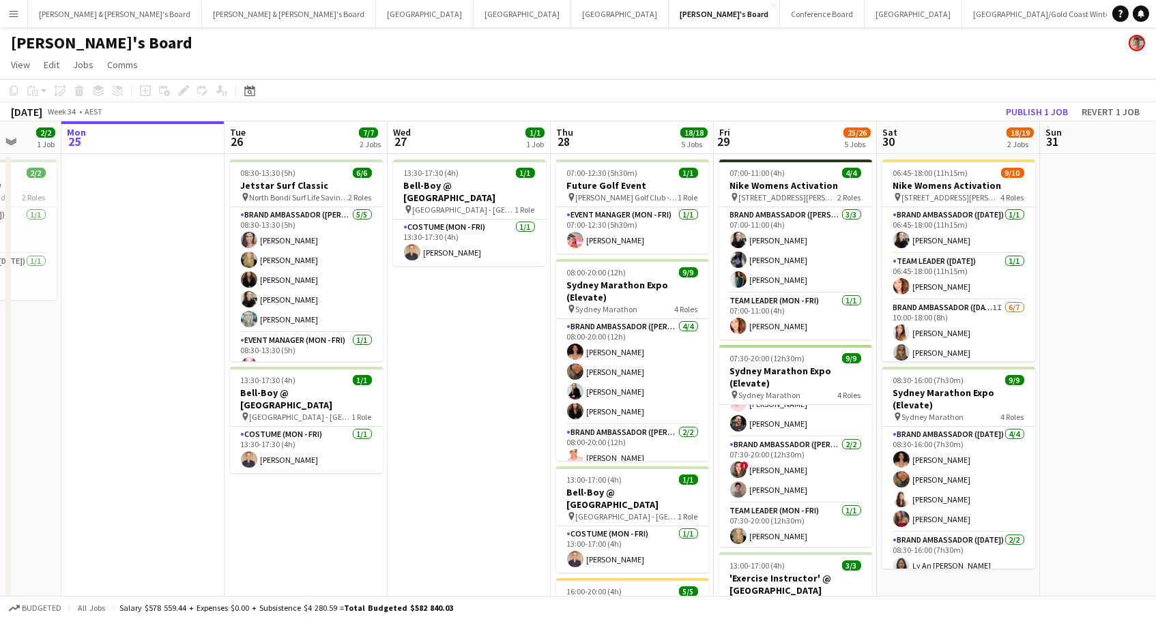
drag, startPoint x: 1038, startPoint y: 105, endPoint x: 1011, endPoint y: 134, distance: 39.1
click at [1038, 105] on button "Publish 1 job" at bounding box center [1036, 112] width 73 height 18
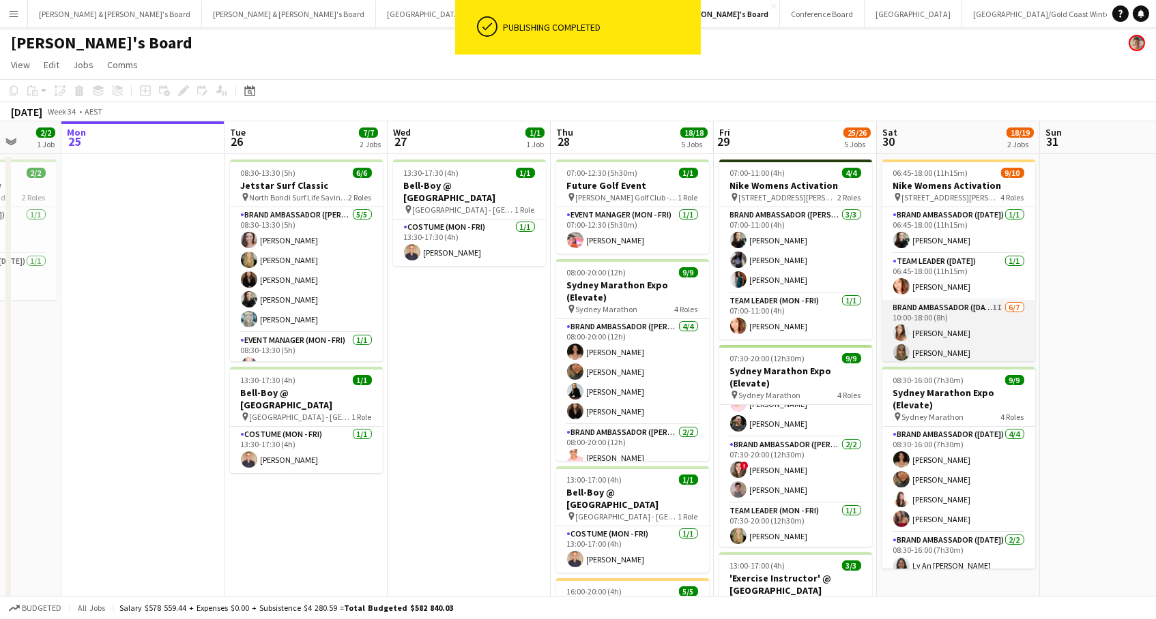
click at [1003, 334] on app-card-role "Brand Ambassador (Saturday) 1I 6/7 10:00-18:00 (8h) Talia Zappia Zoya Naqvi Ade…" at bounding box center [958, 382] width 153 height 165
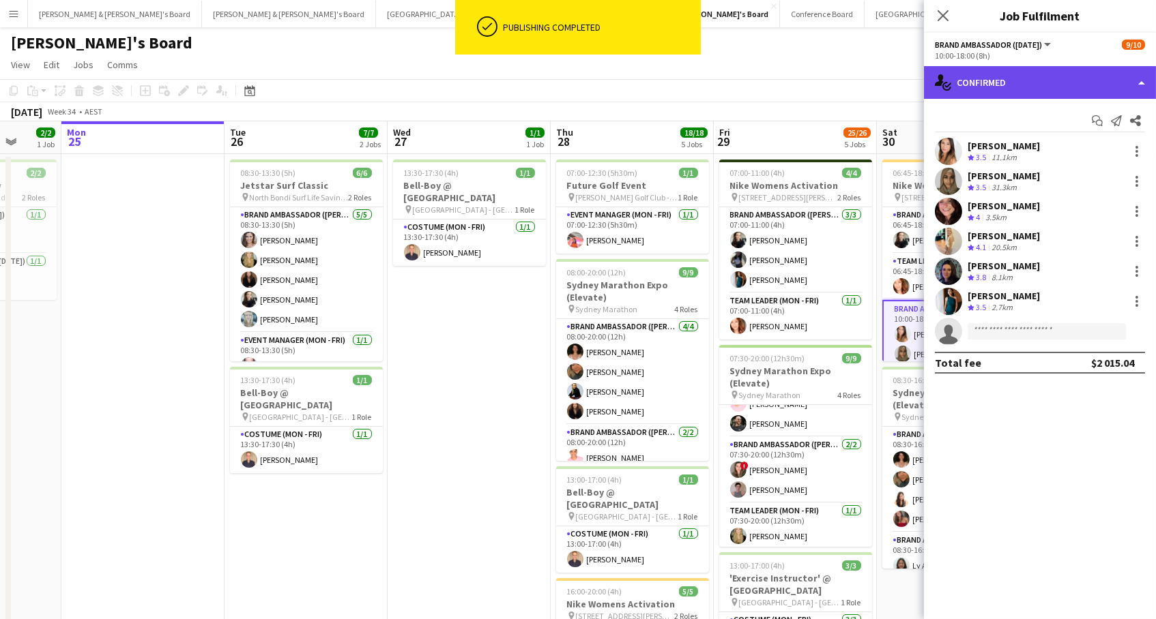
click at [1085, 87] on div "single-neutral-actions-check-2 Confirmed" at bounding box center [1040, 82] width 232 height 33
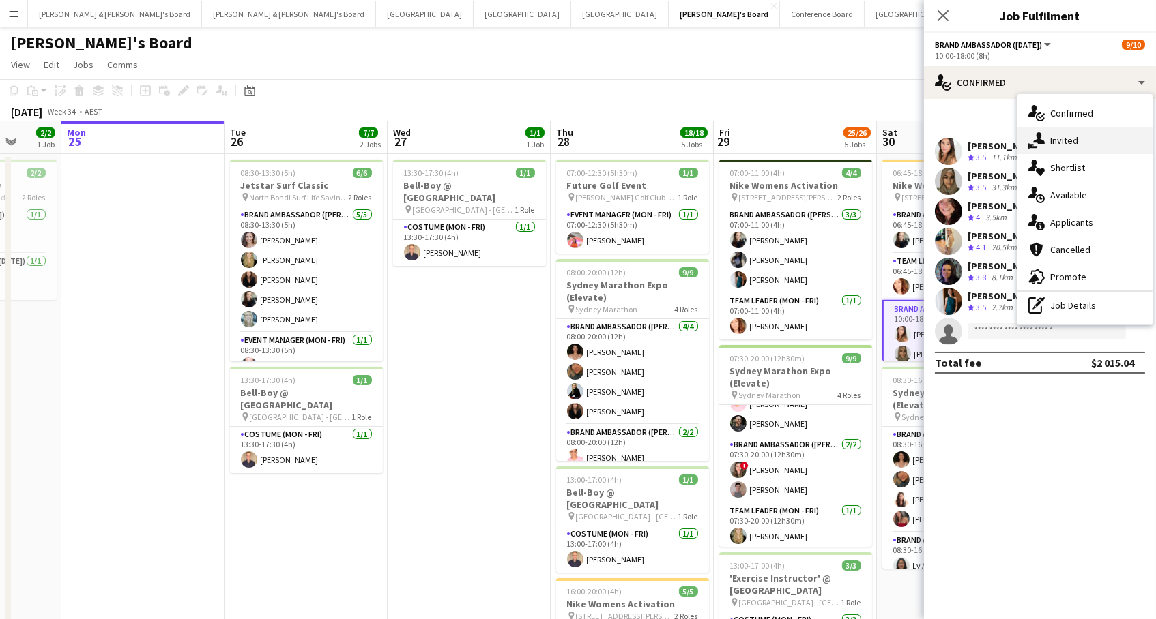
click at [1084, 134] on div "single-neutral-actions-share-1 Invited" at bounding box center [1084, 140] width 135 height 27
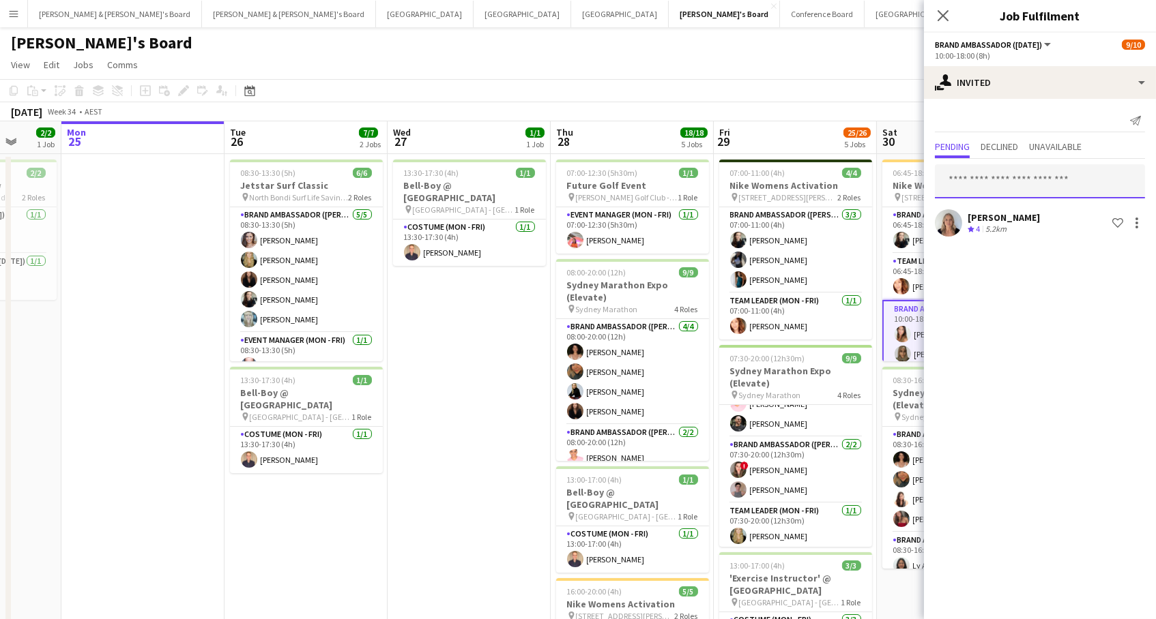
click at [1008, 186] on input "text" at bounding box center [1040, 181] width 210 height 34
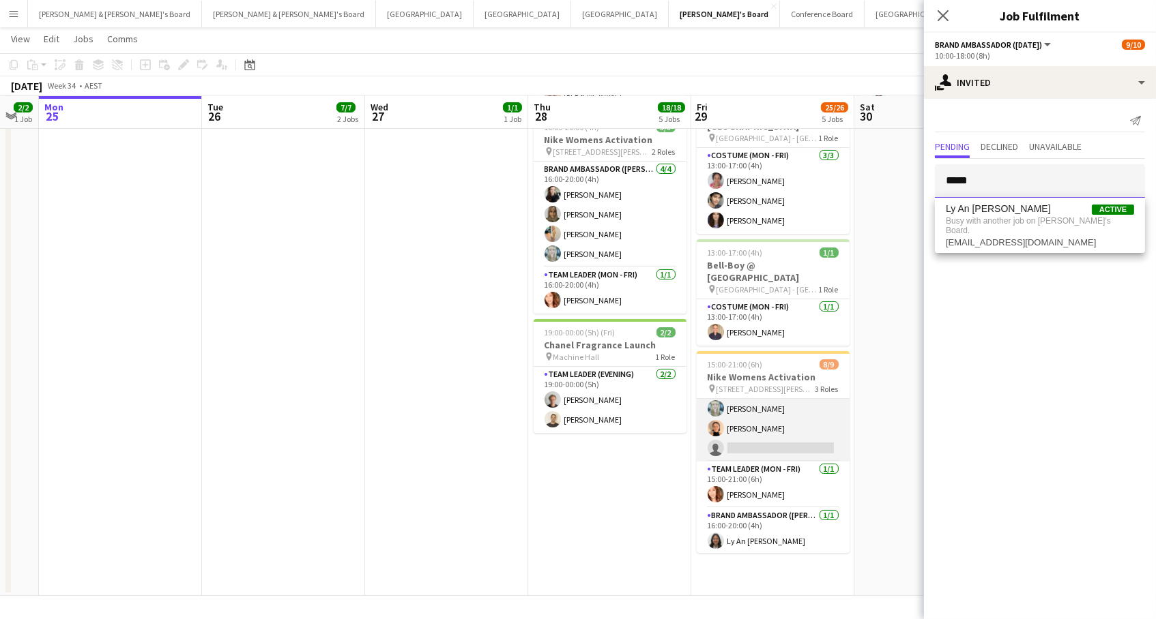
scroll to position [463, 0]
type input "*****"
click at [799, 396] on app-card-role "Brand Ambassador (Mon - Fri) 2I 8A [DATE] 15:00-21:00 (6h) [PERSON_NAME] [PERSO…" at bounding box center [773, 379] width 153 height 165
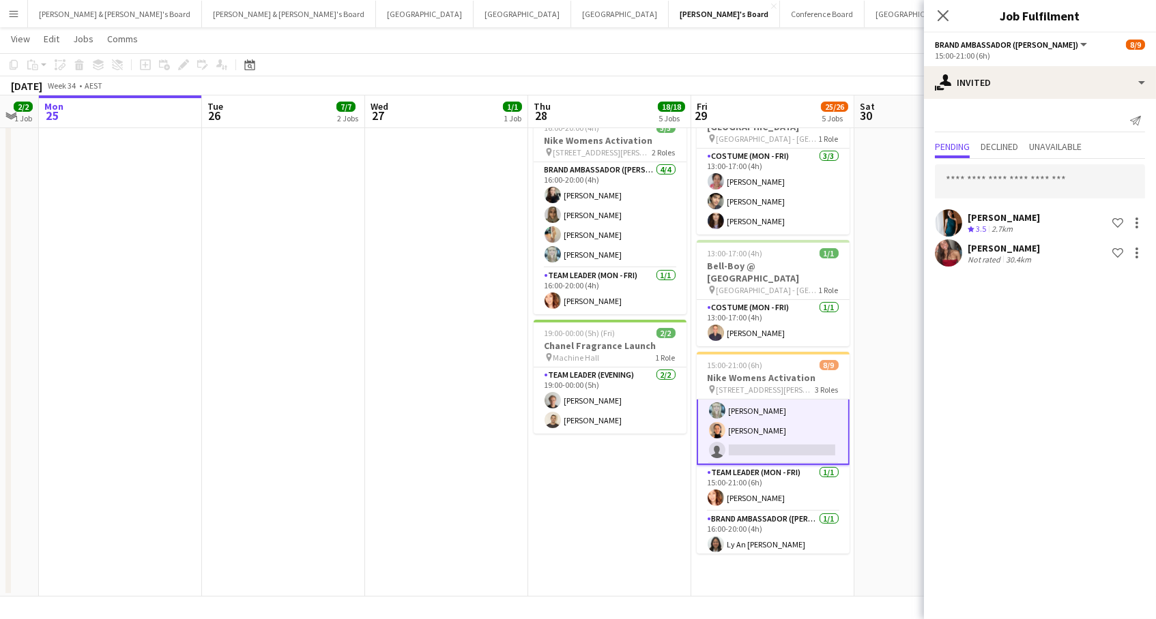
click at [886, 371] on app-date-cell "06:45-18:00 (11h15m) 9/10 Nike Womens Activation pin 383 George Street Sydney 4…" at bounding box center [935, 143] width 163 height 907
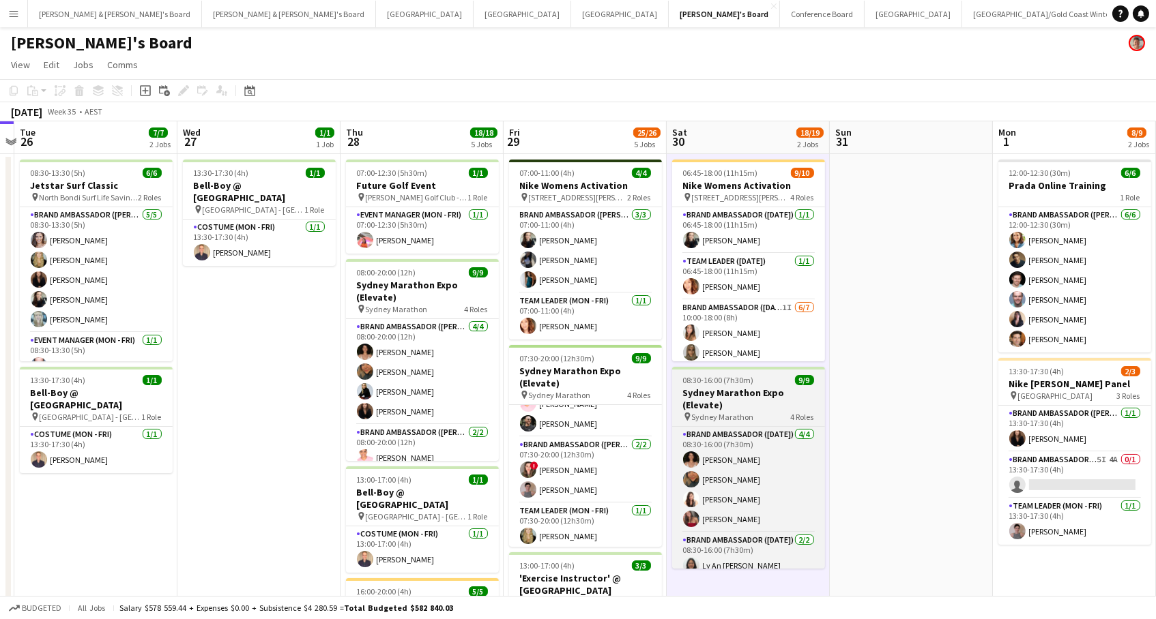
scroll to position [0, 640]
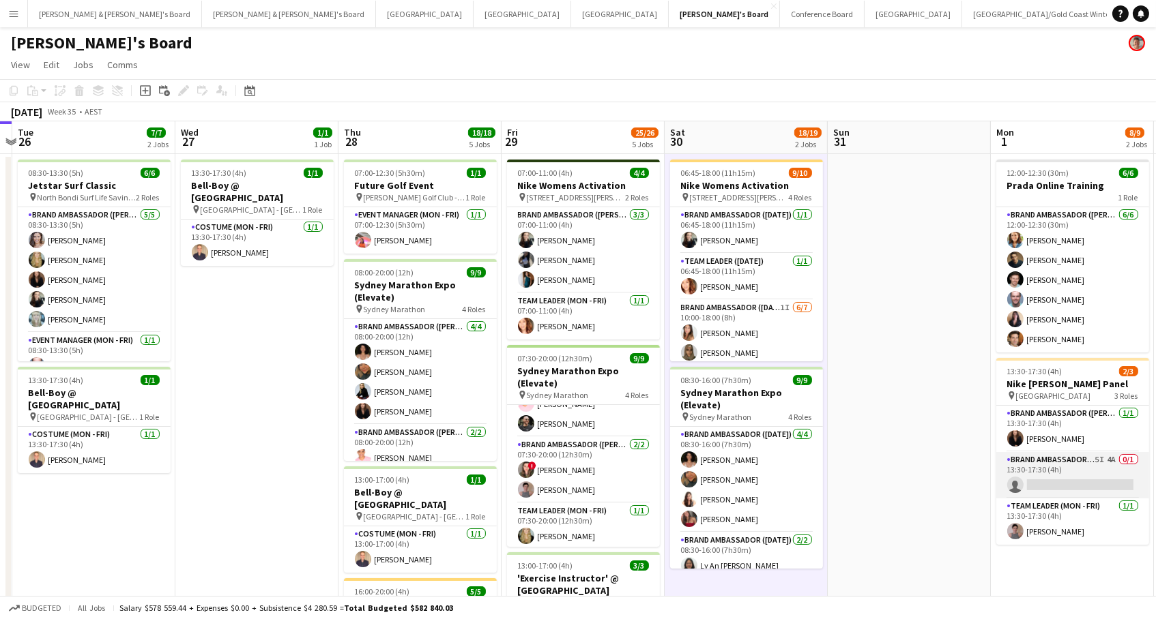
click at [1067, 474] on app-card-role "Brand Ambassador (Mon - Fri) 5I 4A 0/1 13:30-17:30 (4h) single-neutral-actions" at bounding box center [1072, 475] width 153 height 46
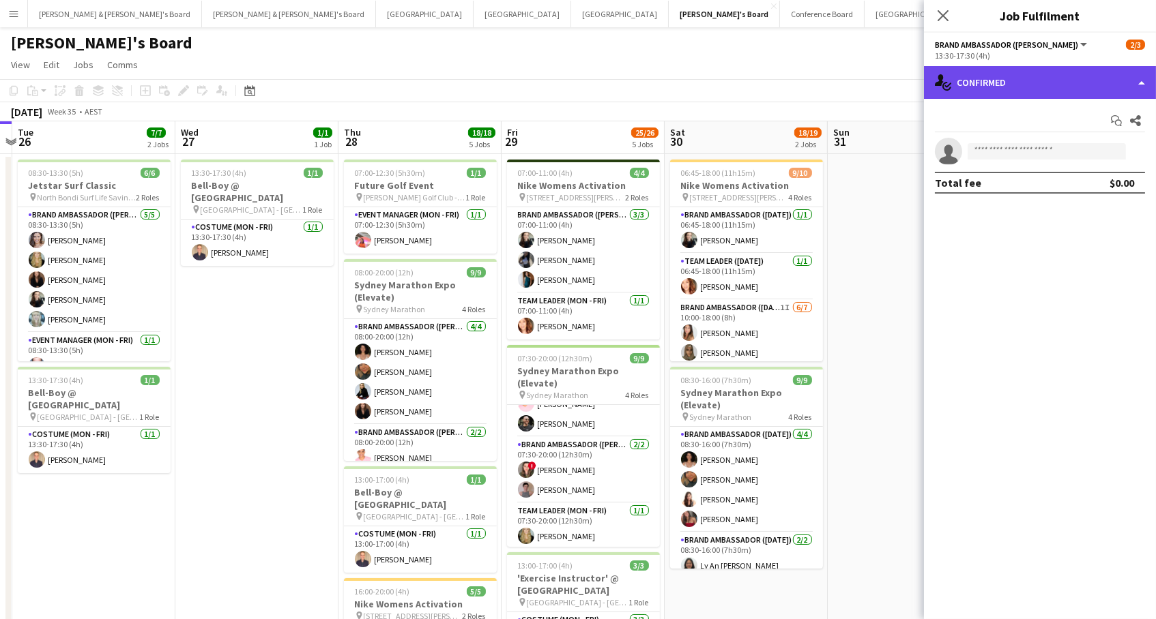
click at [1050, 69] on div "single-neutral-actions-check-2 Confirmed" at bounding box center [1040, 82] width 232 height 33
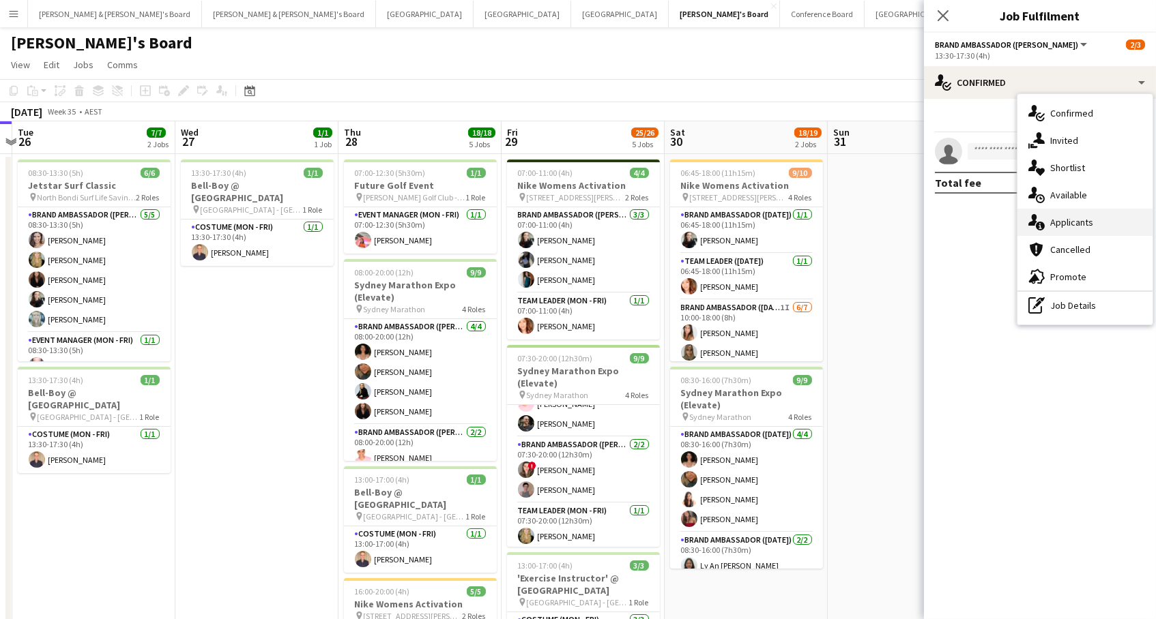
click at [1100, 227] on div "single-neutral-actions-information Applicants" at bounding box center [1084, 222] width 135 height 27
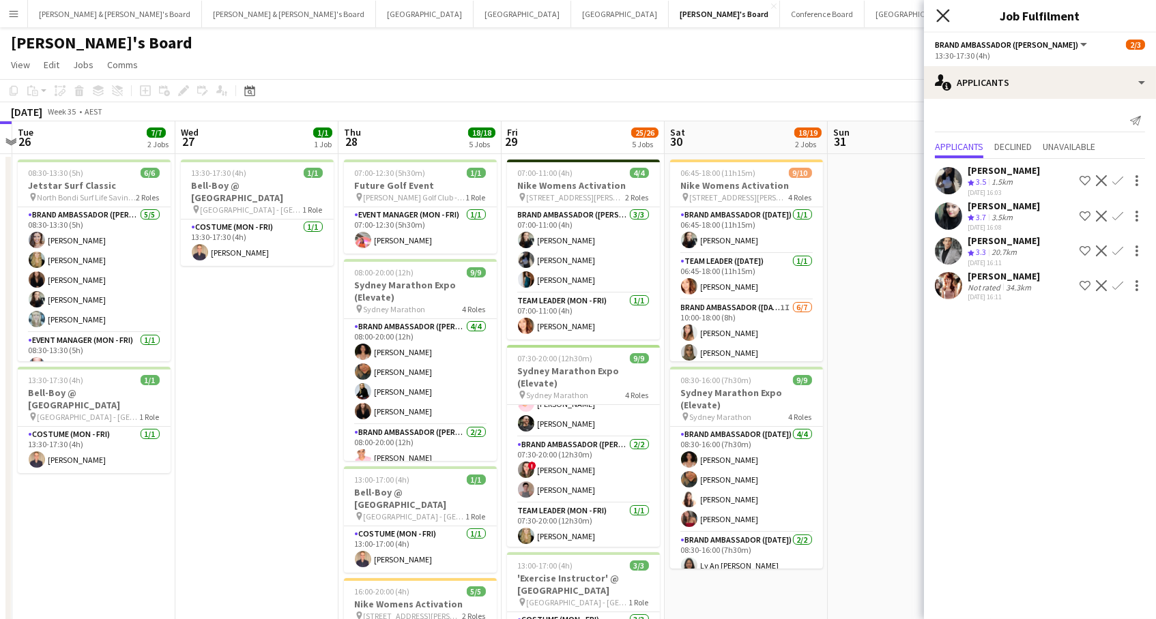
click at [939, 16] on icon "Close pop-in" at bounding box center [942, 15] width 13 height 13
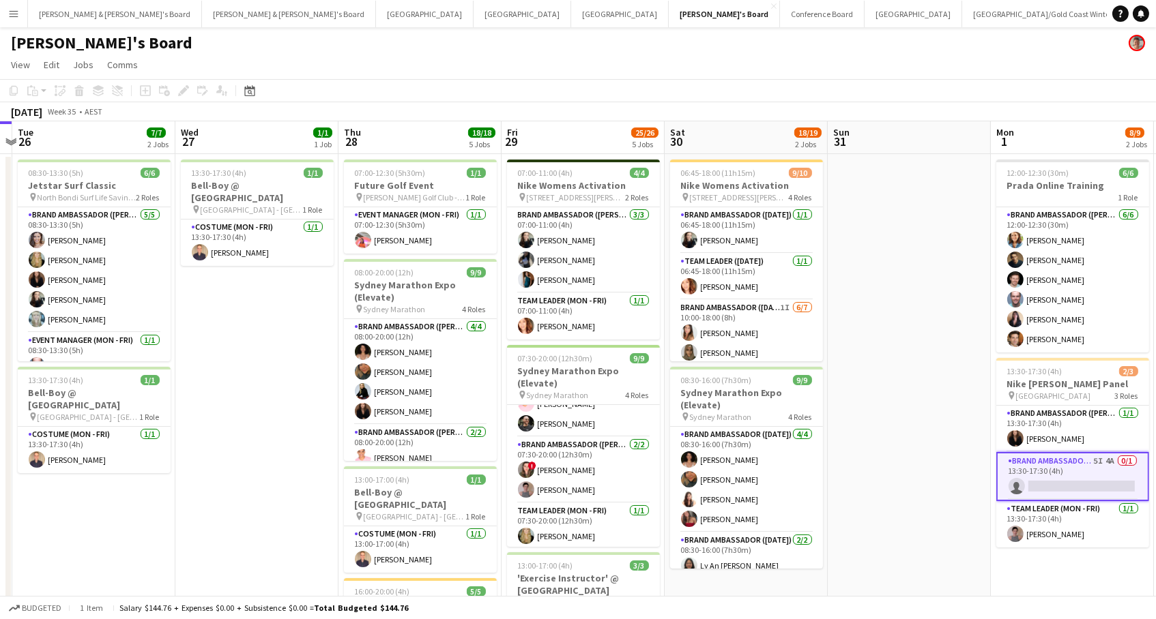
click at [830, 371] on app-date-cell at bounding box center [909, 607] width 163 height 907
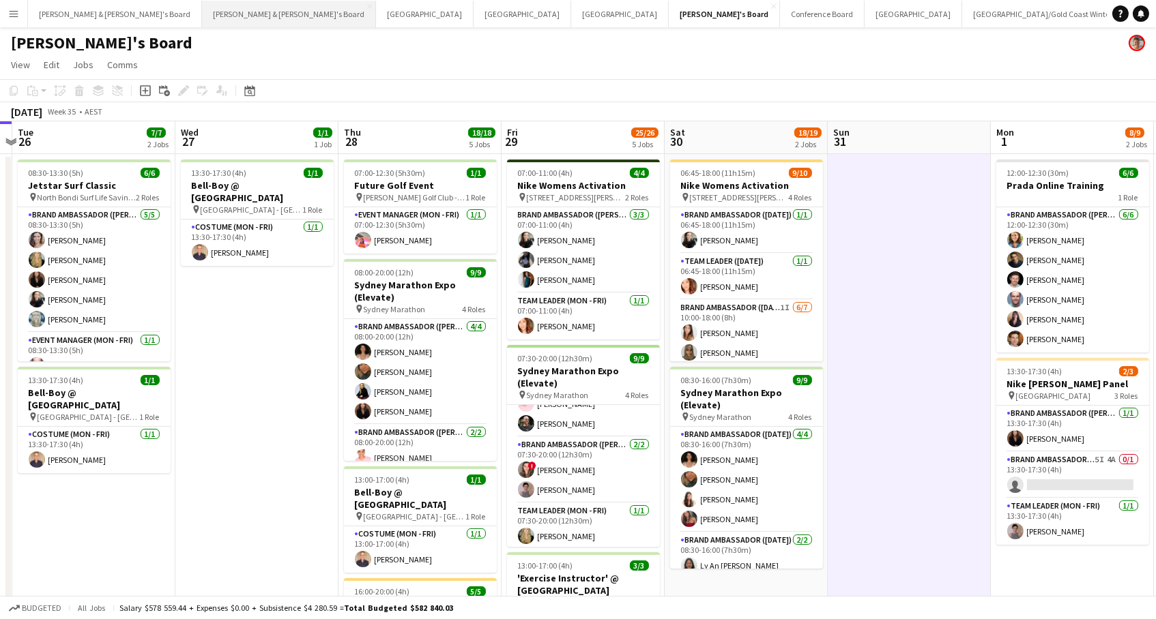
click at [202, 13] on button "[PERSON_NAME] & [PERSON_NAME]'s Board Close" at bounding box center [289, 14] width 174 height 27
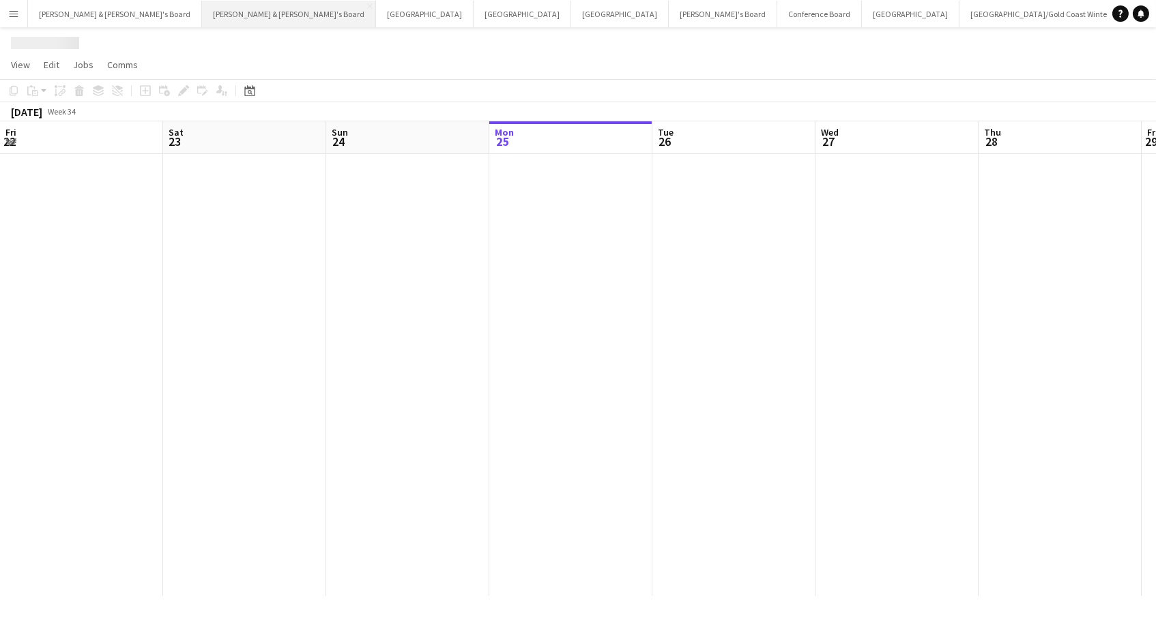
scroll to position [0, 325]
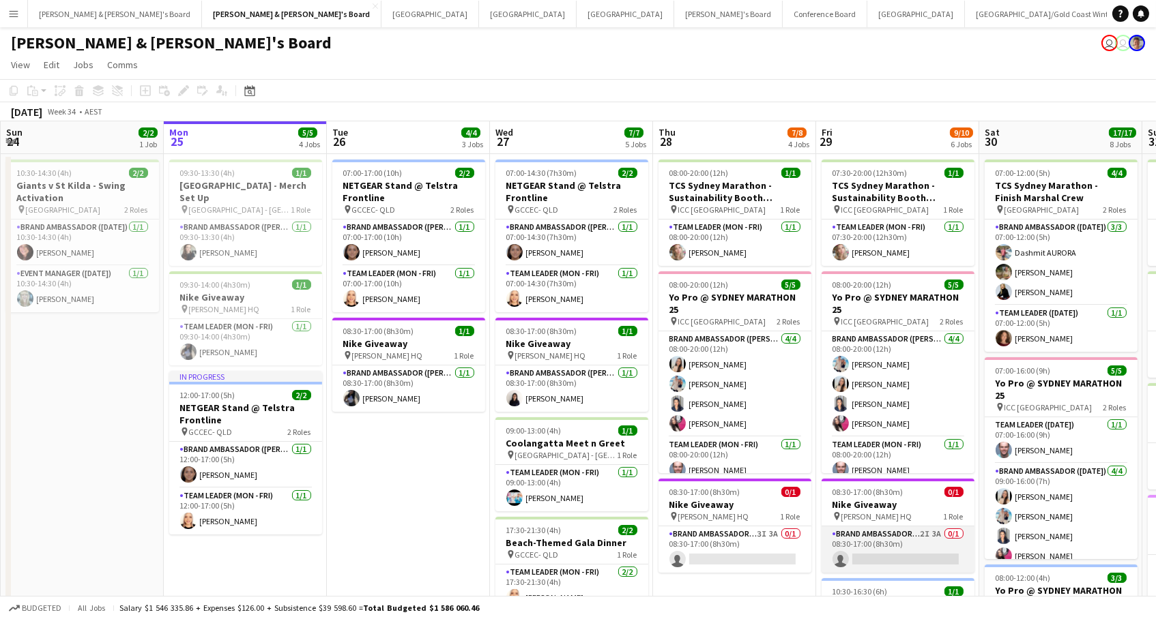
click at [906, 543] on app-card-role "Brand Ambassador (Mon - Fri) 2I 3A 0/1 08:30-17:00 (8h30m) single-neutral-actio…" at bounding box center [897, 550] width 153 height 46
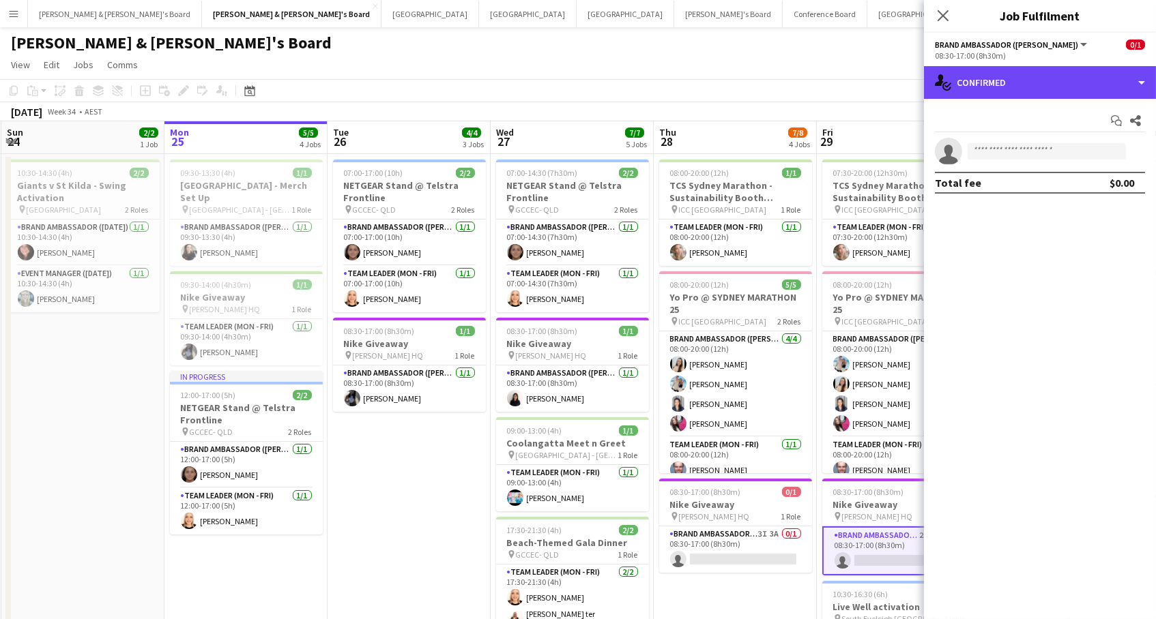
drag, startPoint x: 985, startPoint y: 73, endPoint x: 991, endPoint y: 126, distance: 53.5
click at [985, 73] on div "single-neutral-actions-check-2 Confirmed" at bounding box center [1040, 82] width 232 height 33
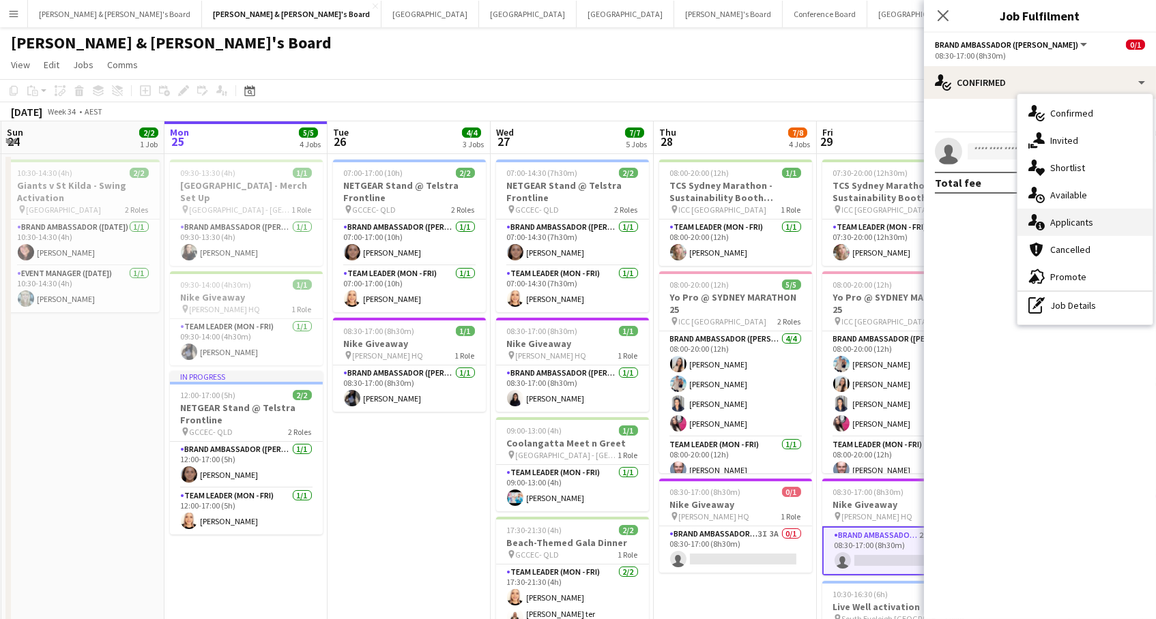
click at [1038, 229] on icon "single-neutral-actions-information" at bounding box center [1036, 222] width 16 height 16
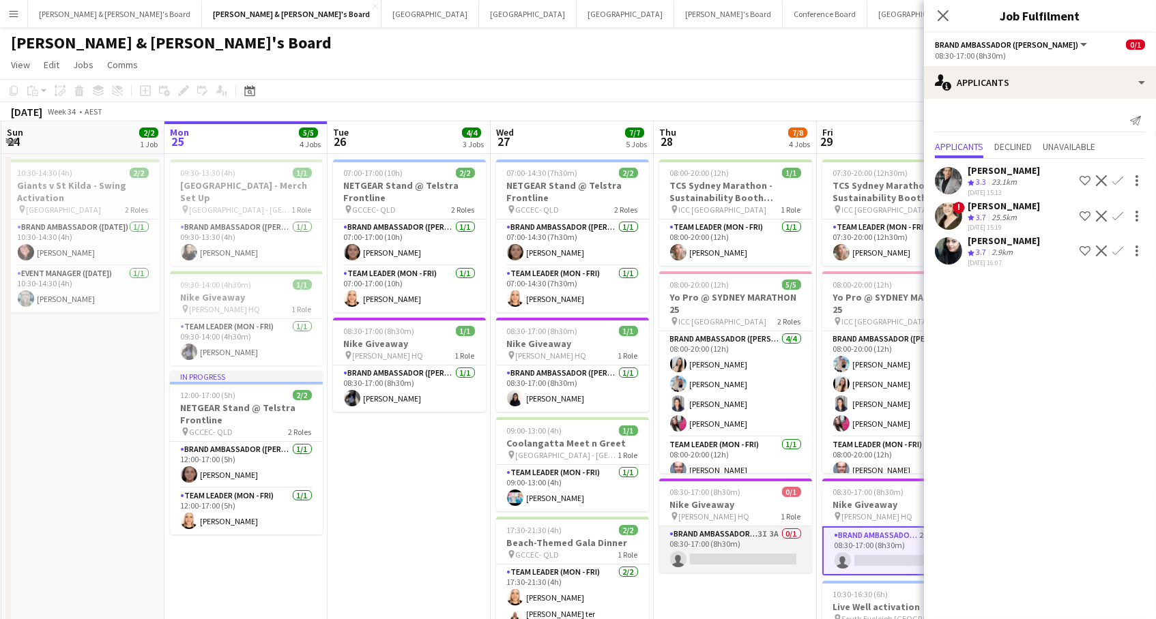
click at [712, 549] on app-card-role "Brand Ambassador (Mon - Fri) 3I 3A 0/1 08:30-17:00 (8h30m) single-neutral-actio…" at bounding box center [735, 550] width 153 height 46
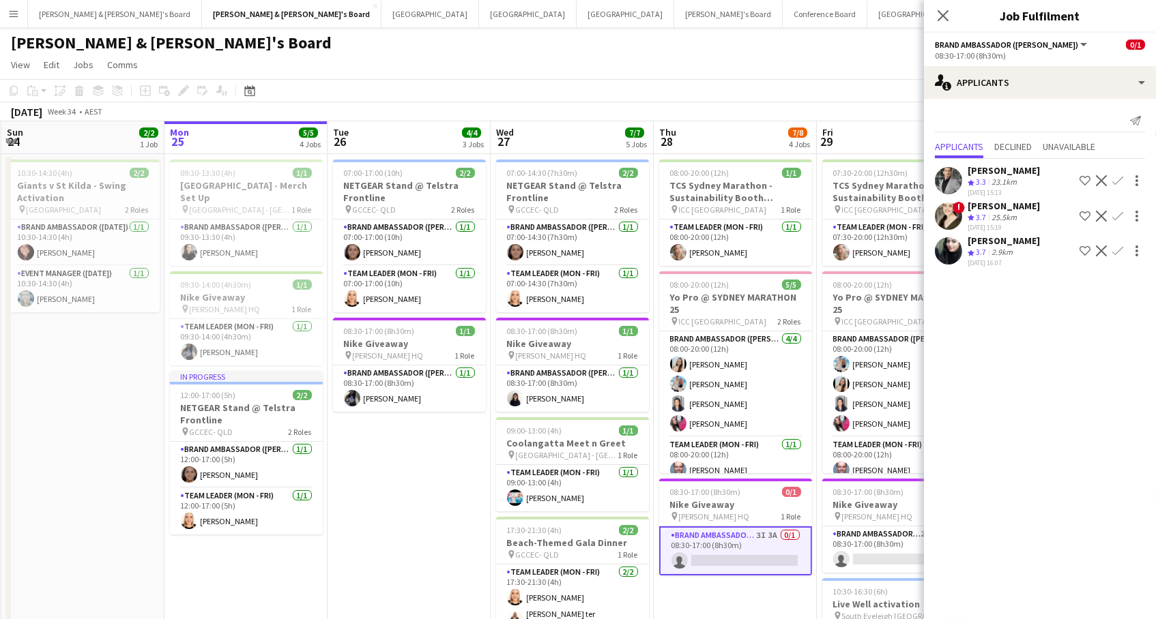
click at [811, 76] on app-page-menu "View Day view expanded Day view collapsed Month view Date picker Jump to [DATE]…" at bounding box center [578, 66] width 1156 height 26
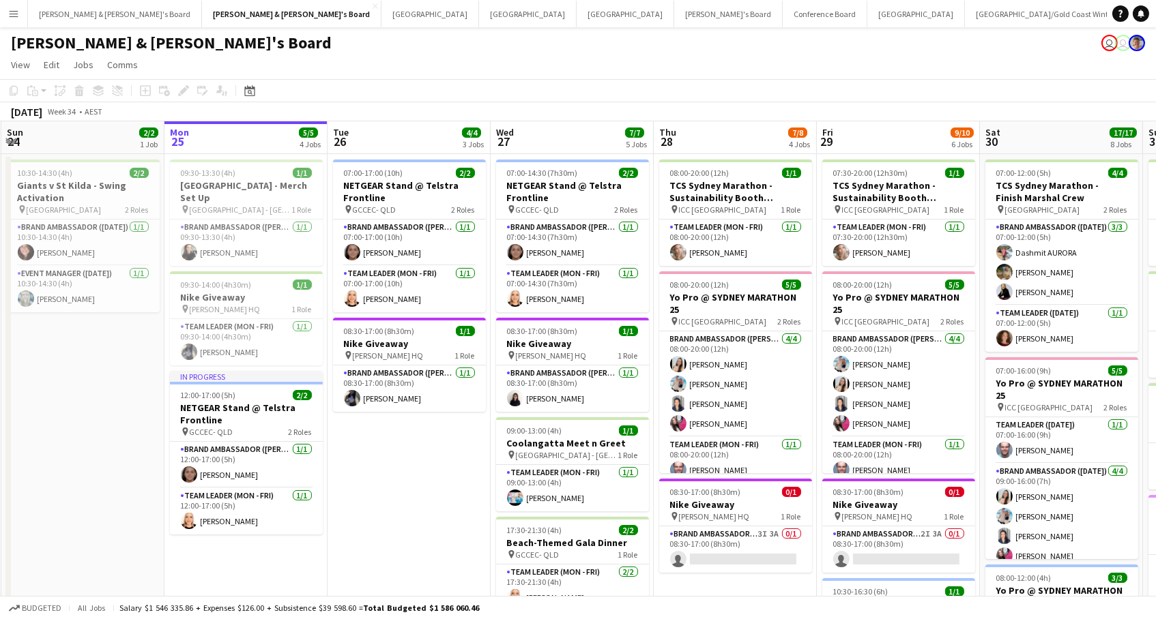
scroll to position [0, 0]
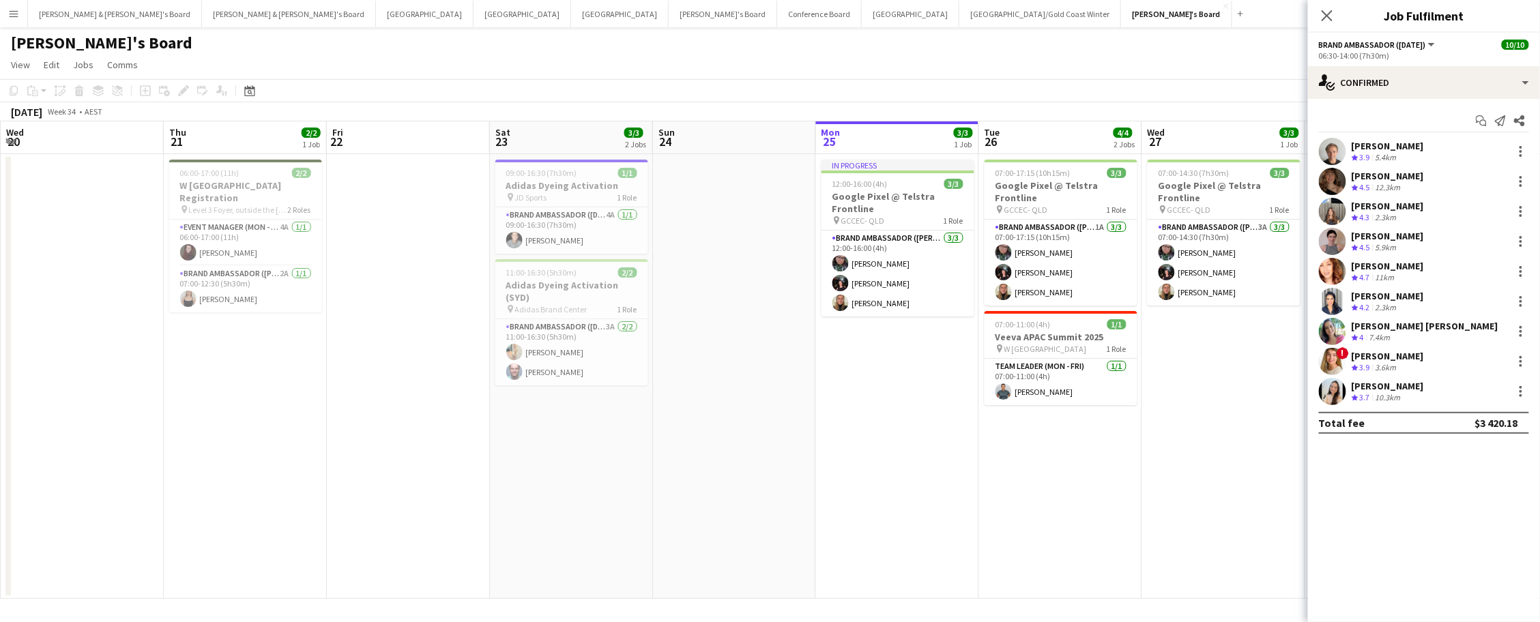
scroll to position [0, 527]
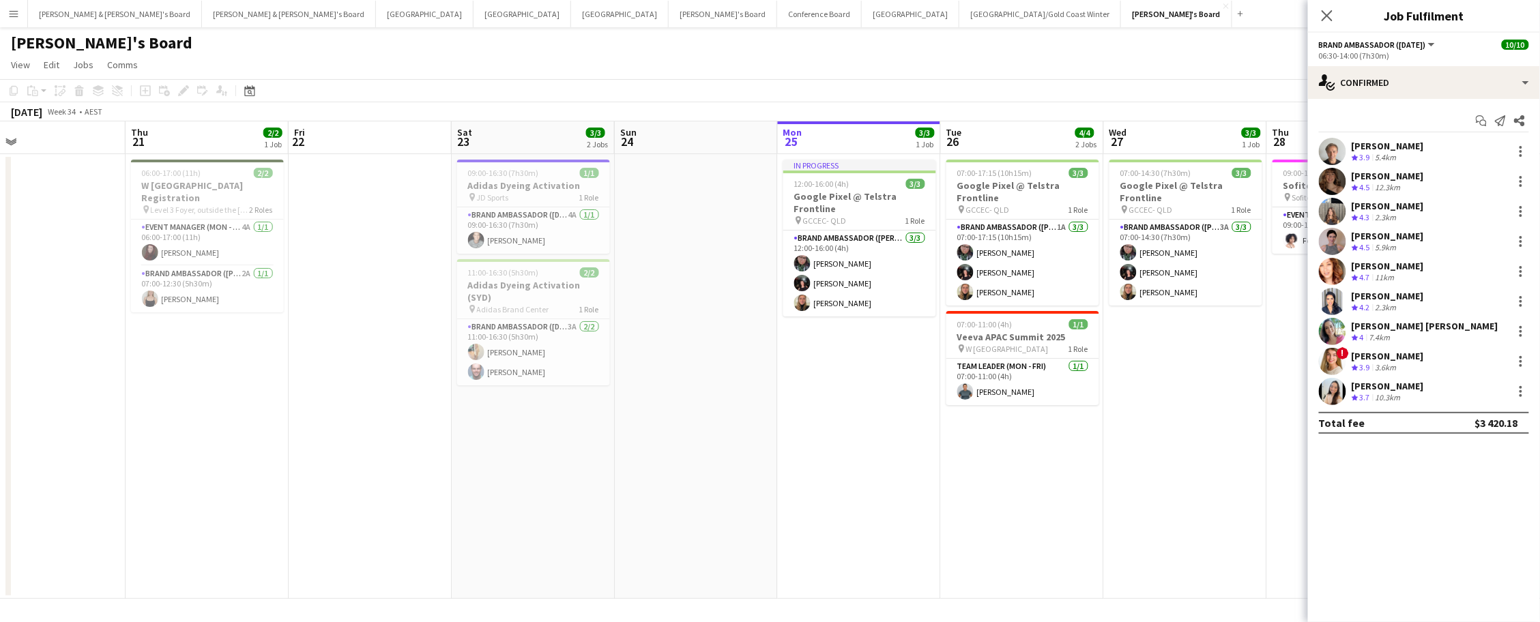
click at [18, 11] on app-icon "Menu" at bounding box center [13, 13] width 11 height 11
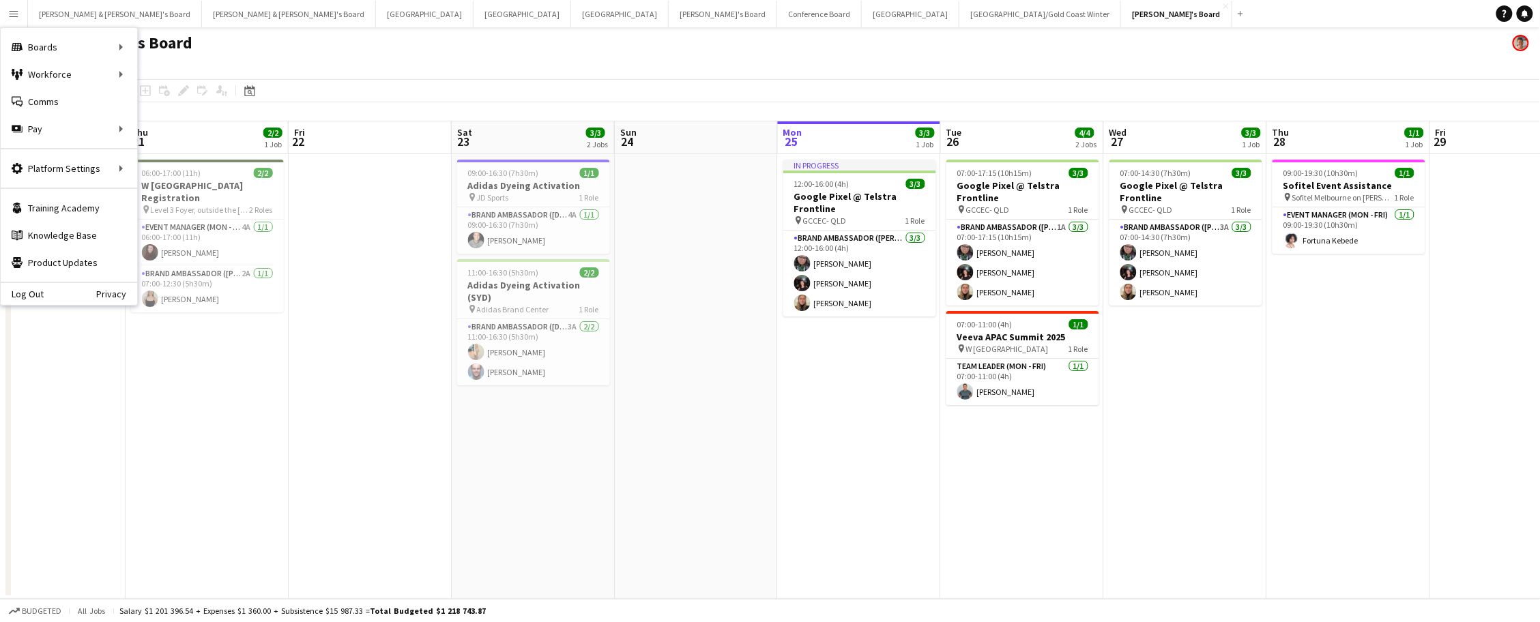
scroll to position [96, 0]
click at [151, 49] on link "Boards" at bounding box center [206, 46] width 136 height 27
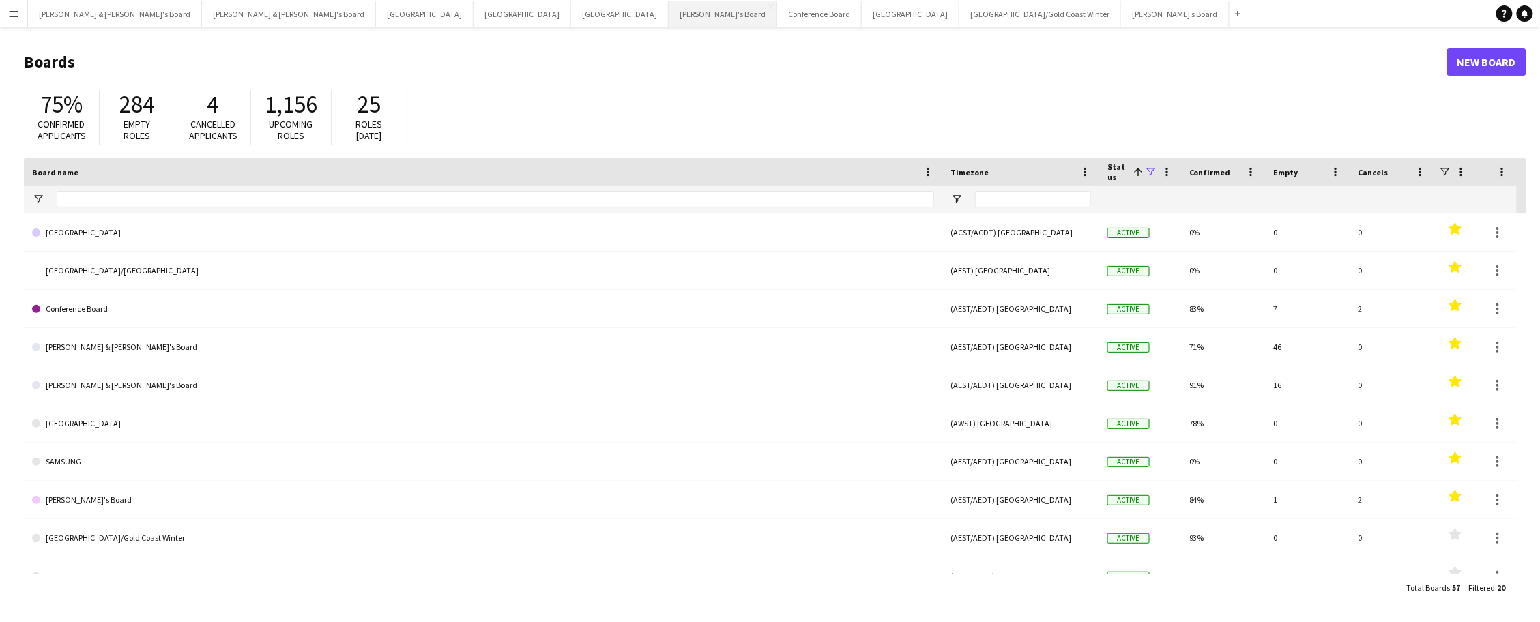
click at [669, 13] on button "Tennille's Board Close" at bounding box center [723, 14] width 108 height 27
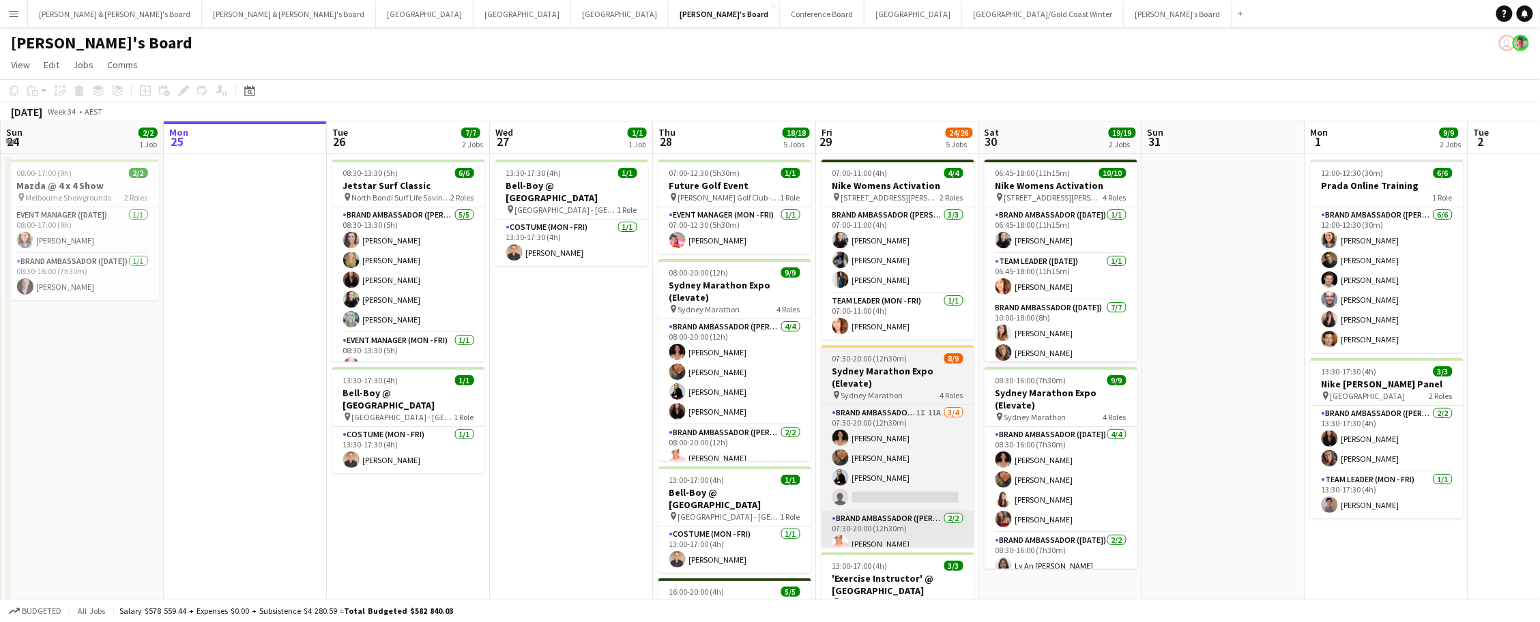
scroll to position [11, 0]
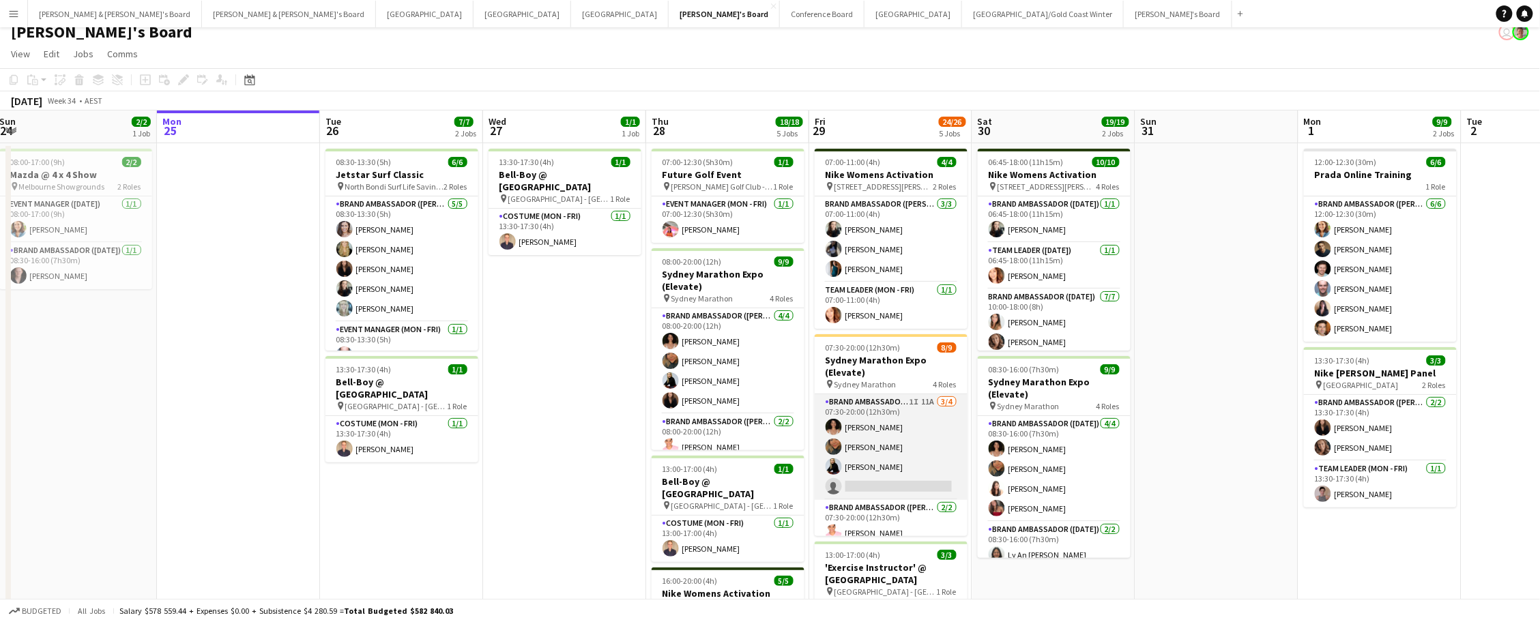
click at [929, 426] on app-card-role "Brand Ambassador (Mon - Fri) 1I 11A 3/4 07:30-20:00 (12h30m) Patricia Mora Robe…" at bounding box center [891, 447] width 153 height 106
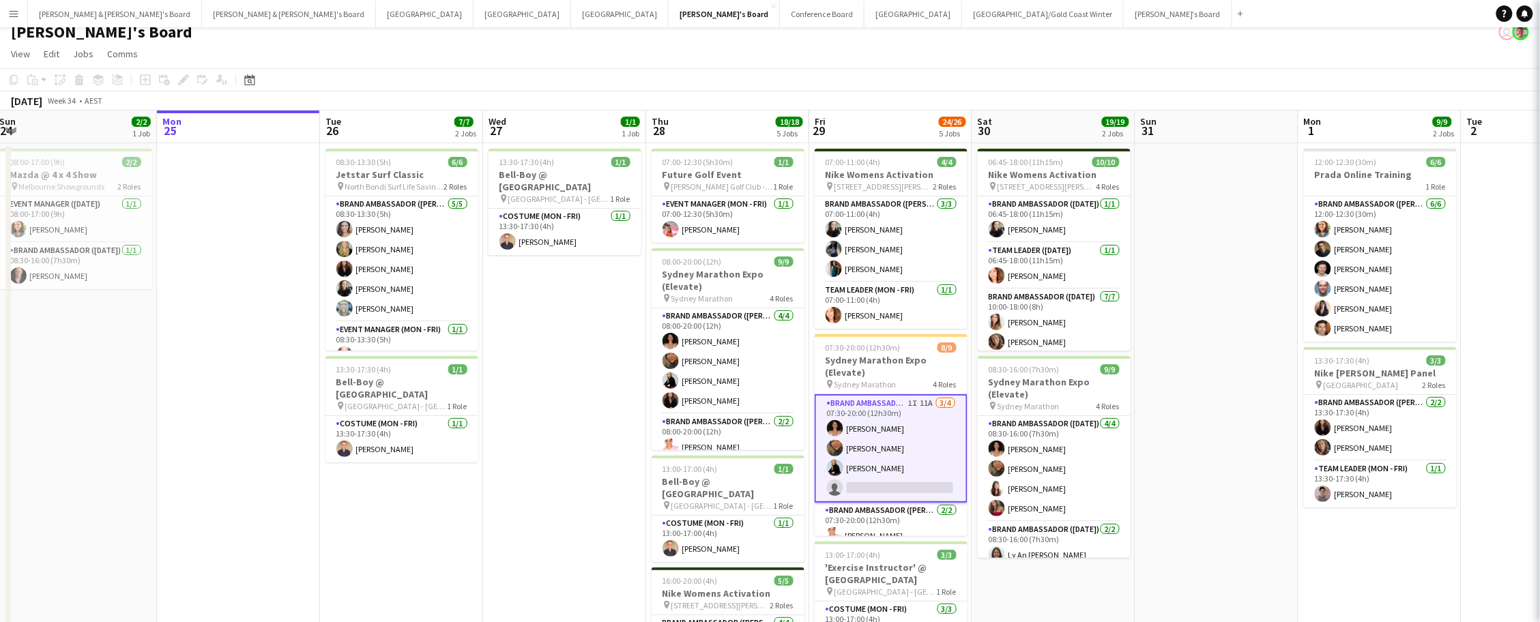
scroll to position [0, 331]
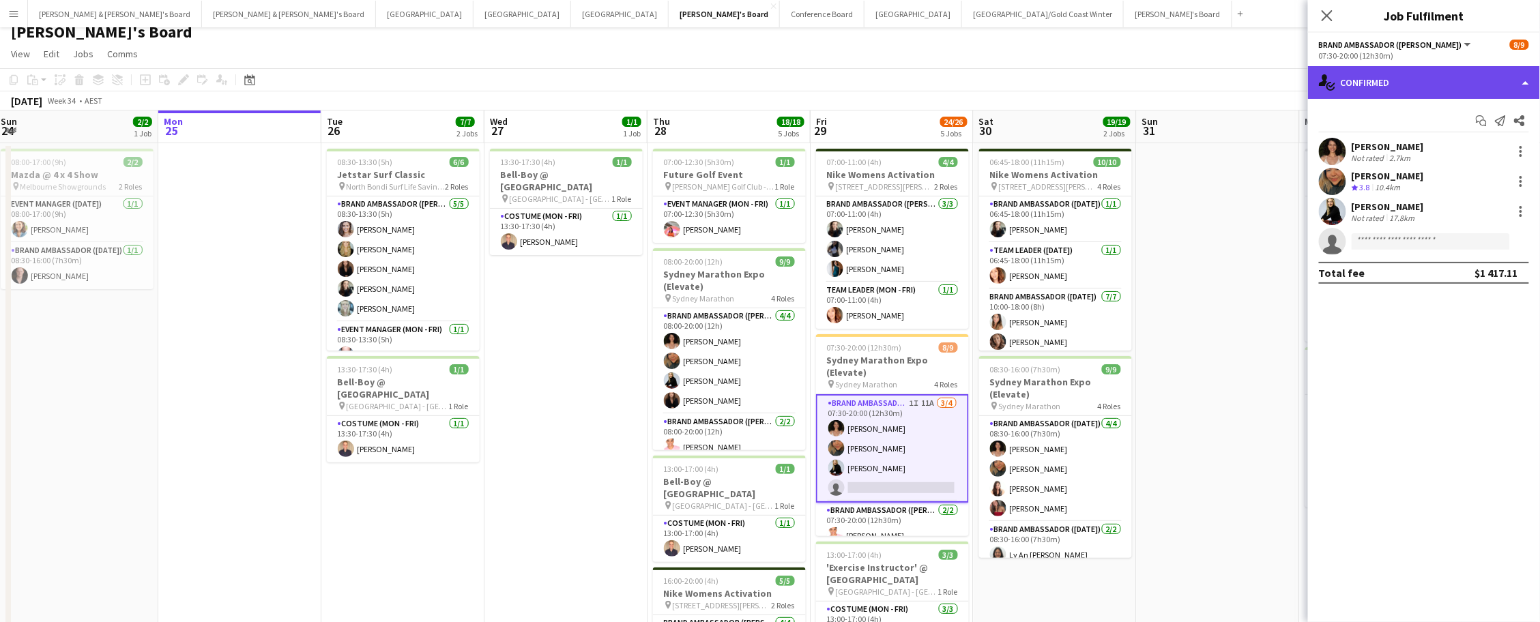
click at [1402, 72] on div "single-neutral-actions-check-2 Confirmed" at bounding box center [1424, 82] width 232 height 33
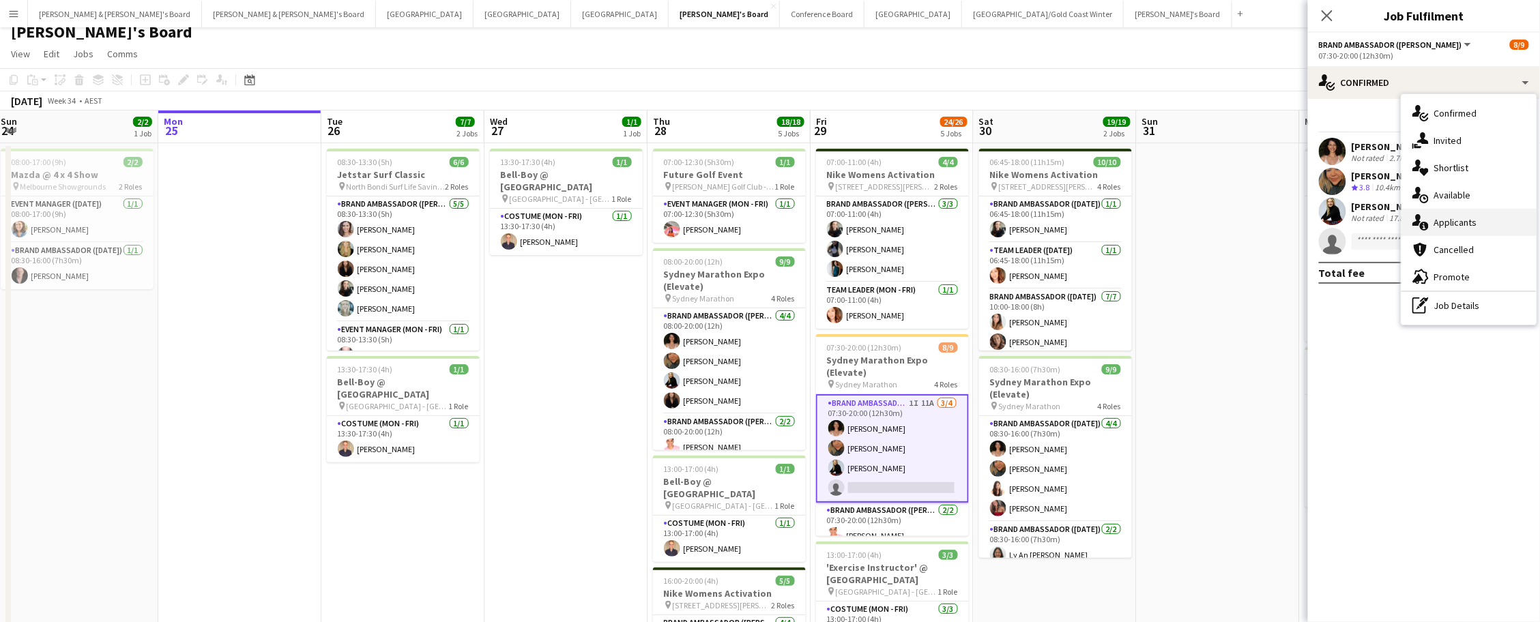
click at [1474, 218] on div "single-neutral-actions-information Applicants" at bounding box center [1468, 222] width 135 height 27
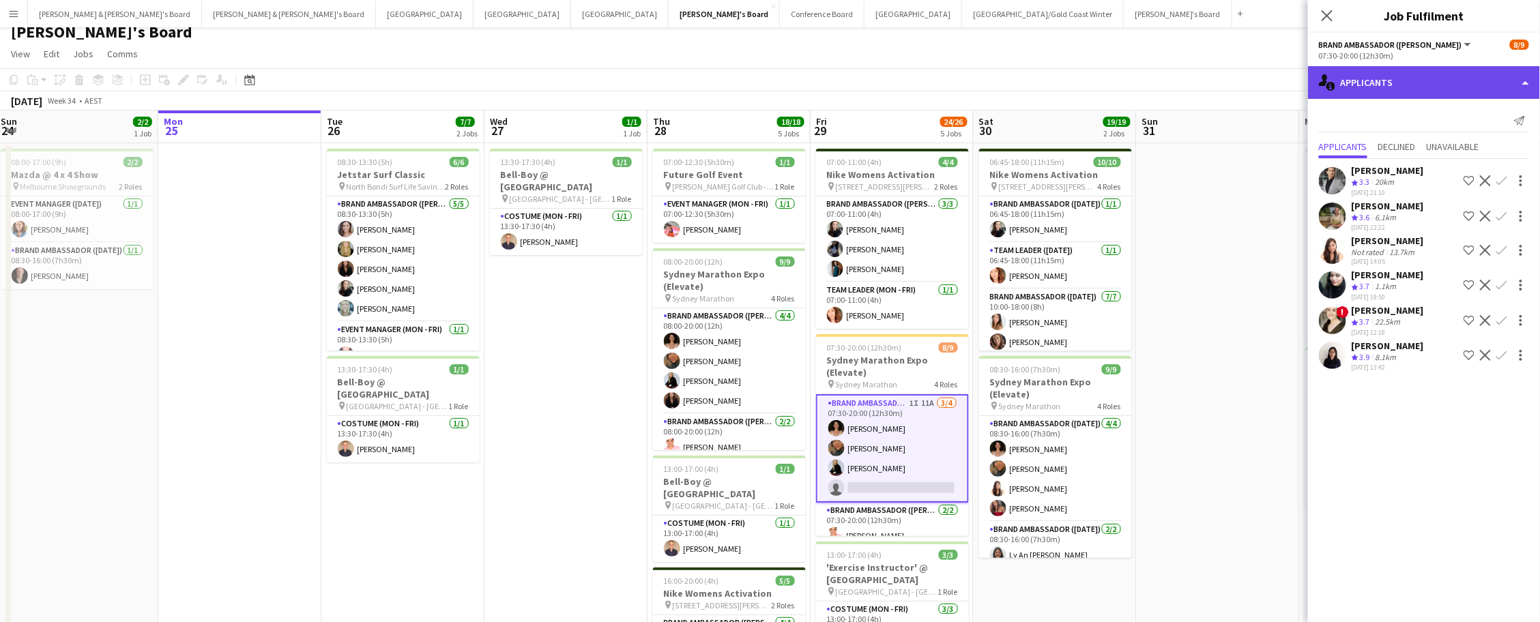
click at [1397, 88] on div "single-neutral-actions-information Applicants" at bounding box center [1424, 82] width 232 height 33
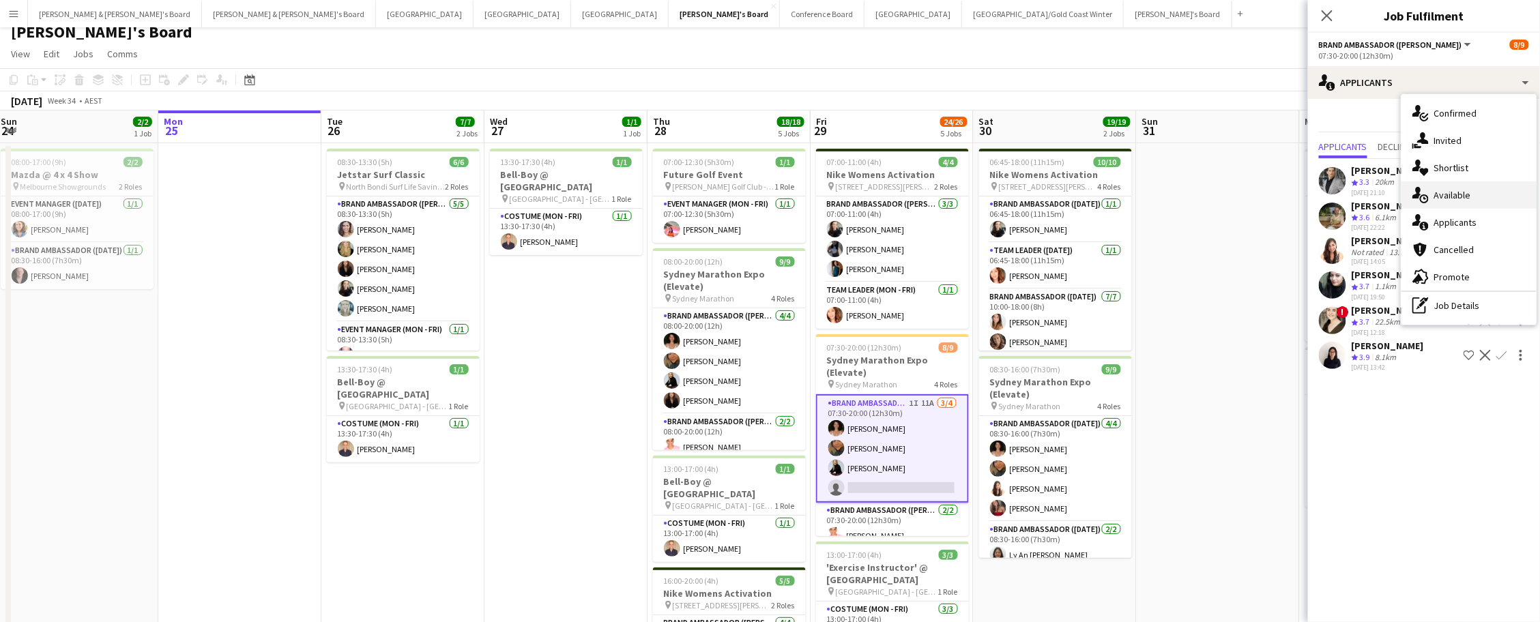
click at [1480, 196] on div "single-neutral-actions-upload Available" at bounding box center [1468, 194] width 135 height 27
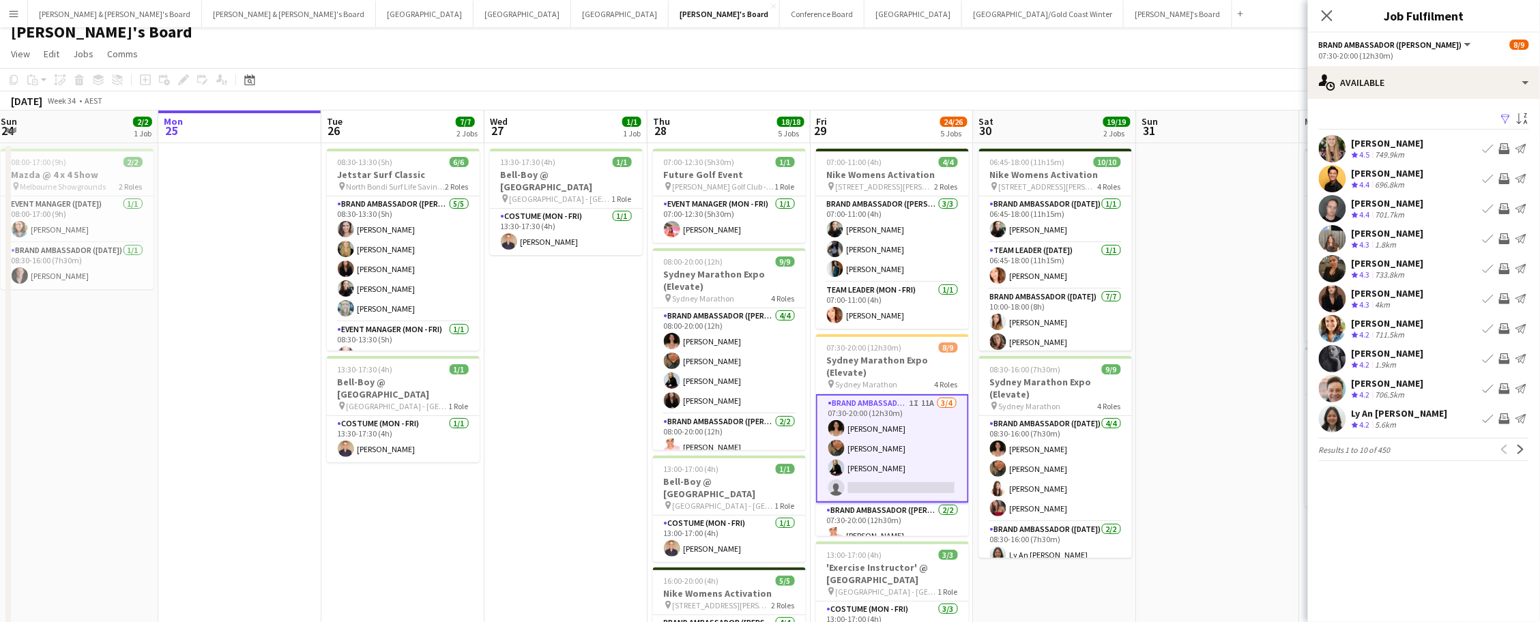
click at [1507, 113] on app-icon "Filter" at bounding box center [1505, 119] width 11 height 13
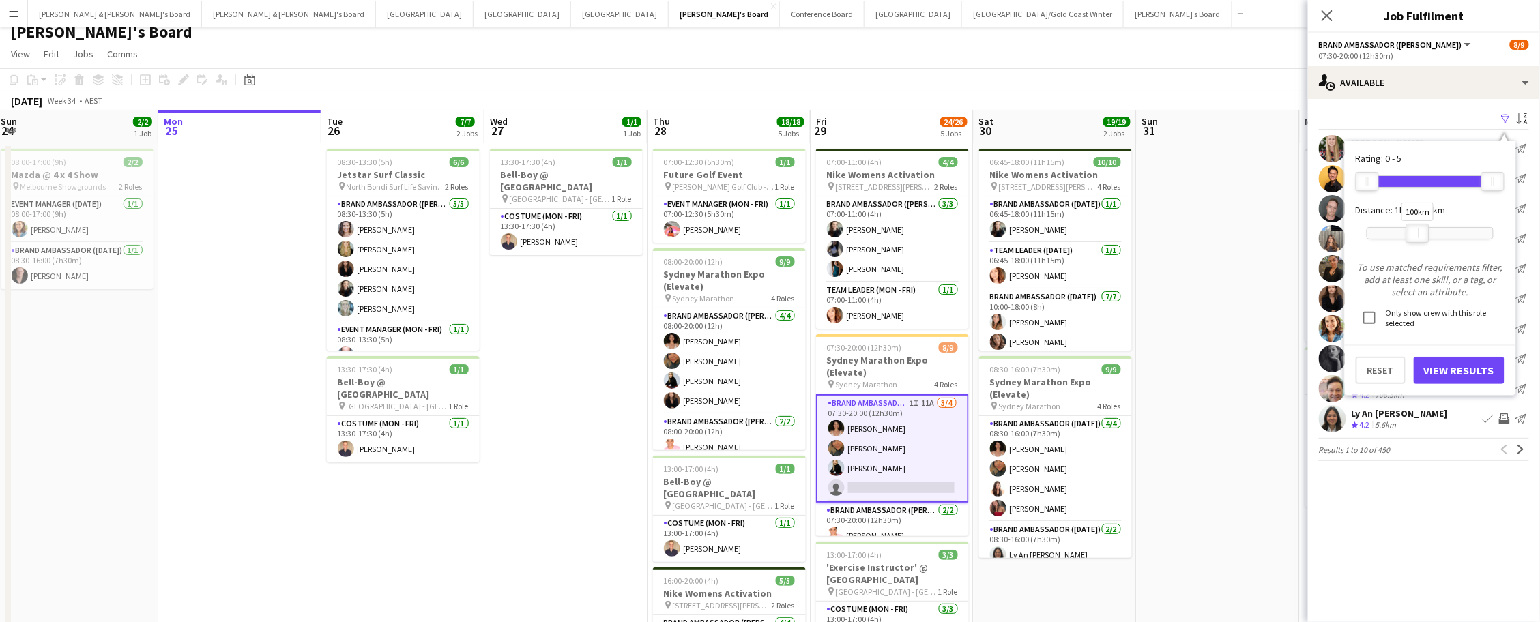
drag, startPoint x: 1495, startPoint y: 237, endPoint x: 1420, endPoint y: 235, distance: 74.4
click at [1420, 235] on div at bounding box center [1418, 233] width 22 height 18
click at [1472, 369] on button "View Results" at bounding box center [1459, 370] width 91 height 27
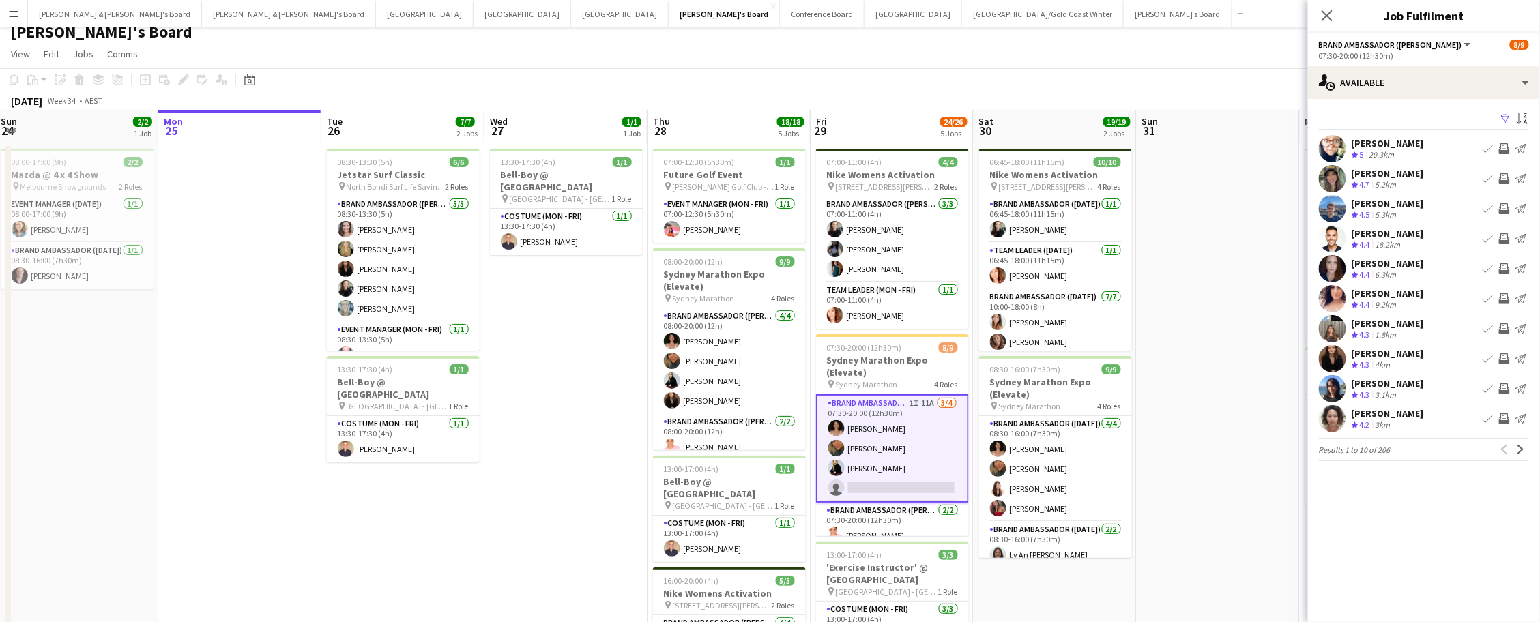
scroll to position [11, 0]
click at [1522, 453] on button "Next" at bounding box center [1521, 449] width 16 height 16
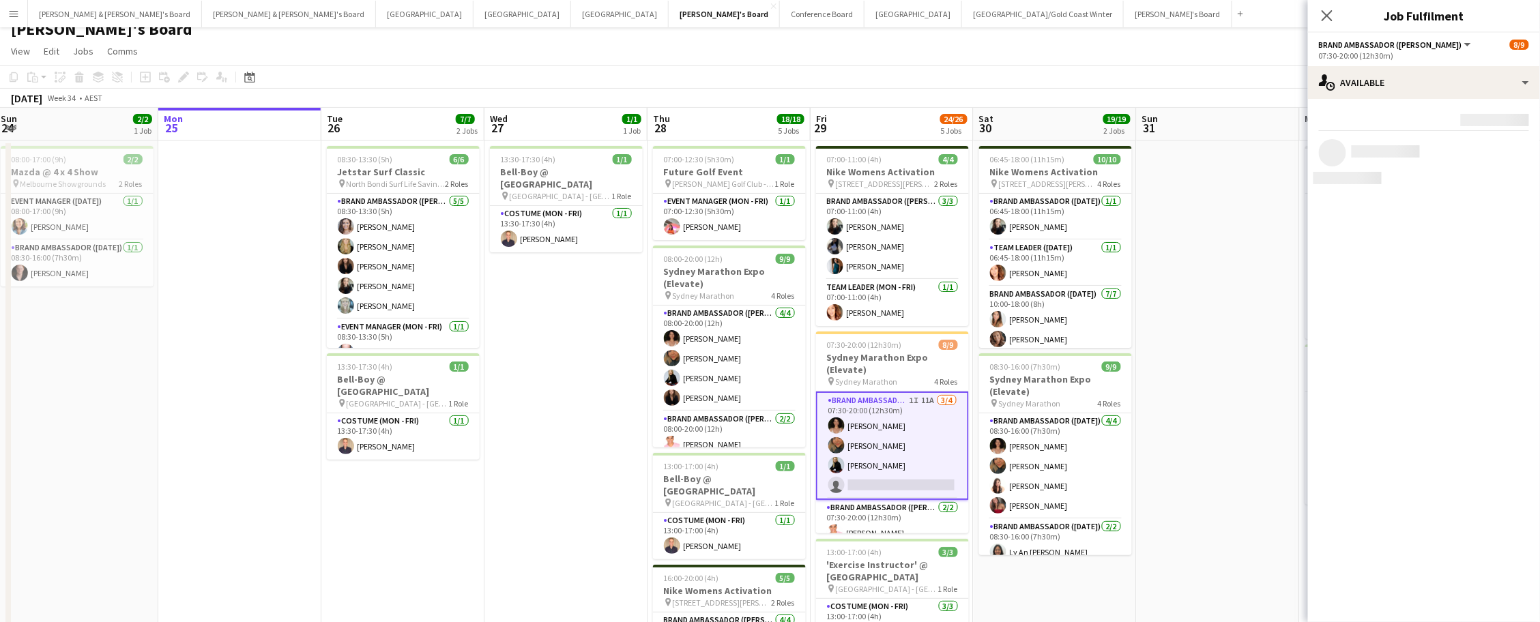
scroll to position [14, 0]
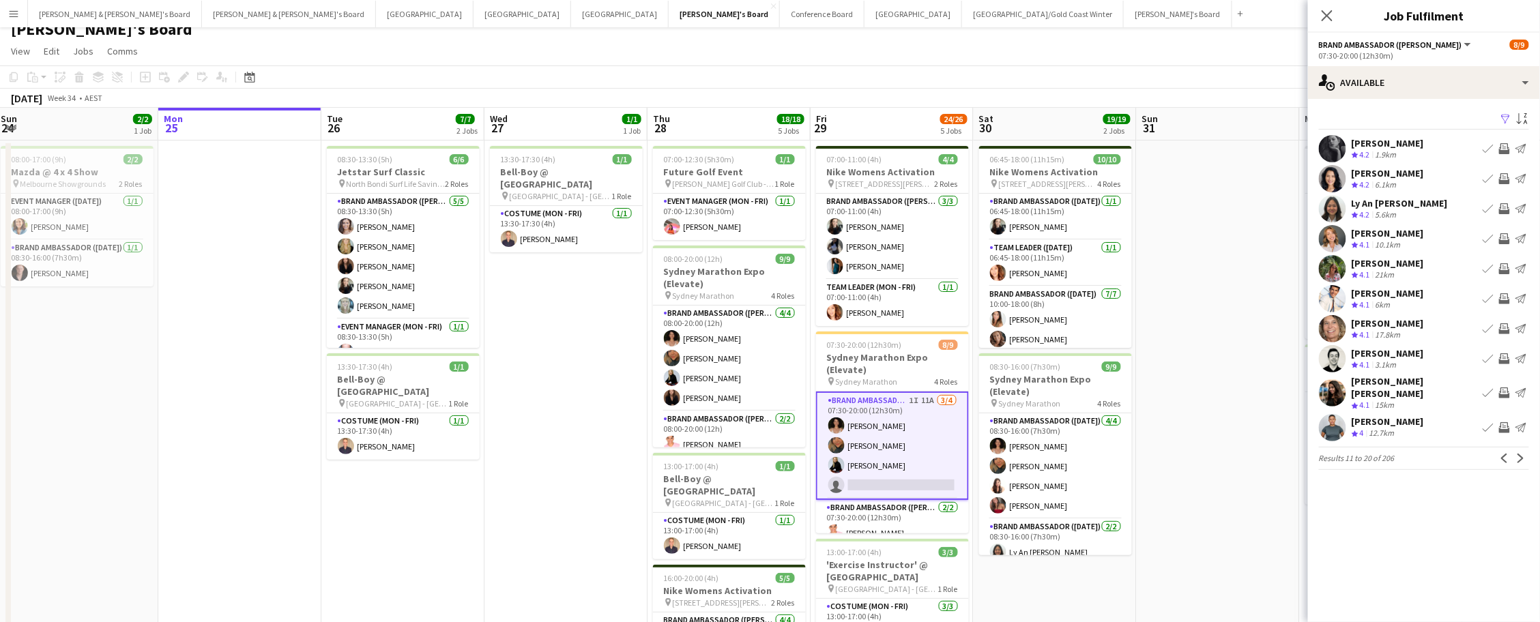
click at [1509, 353] on app-icon "Invite crew" at bounding box center [1504, 358] width 11 height 11
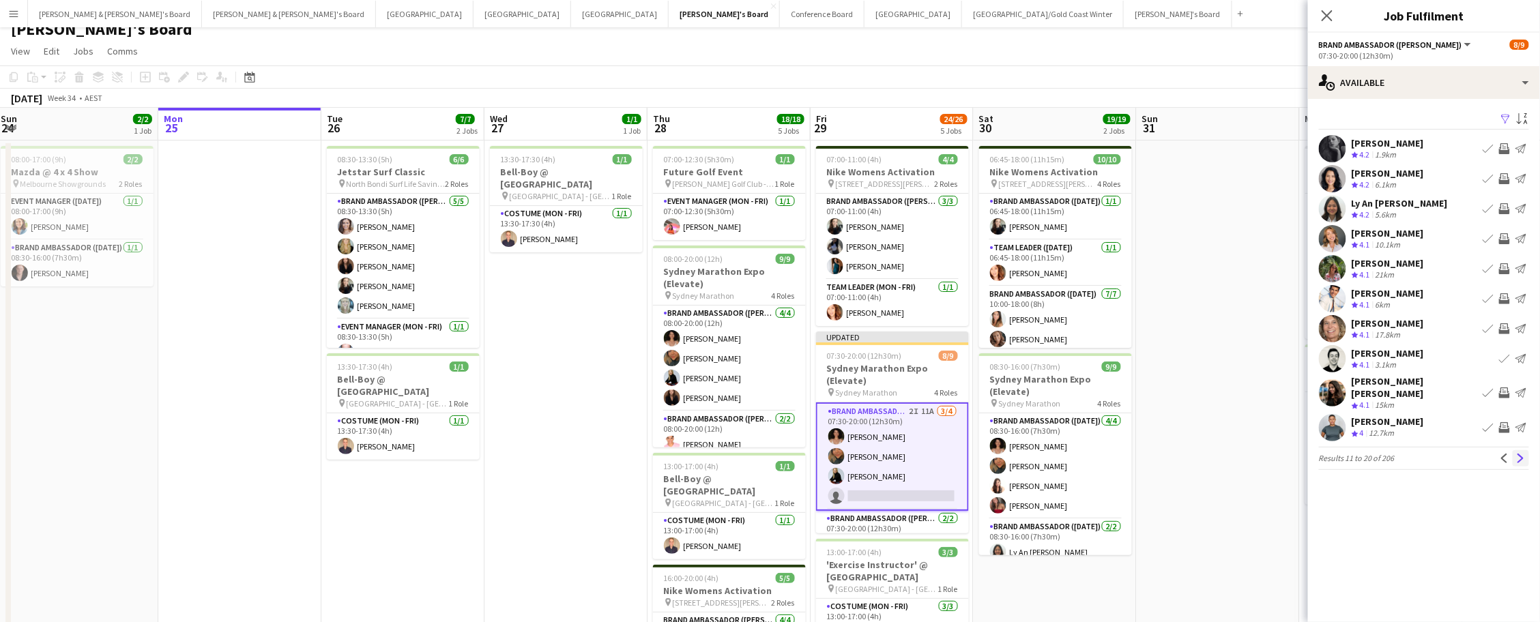
click at [1521, 454] on app-icon "Next" at bounding box center [1521, 459] width 10 height 10
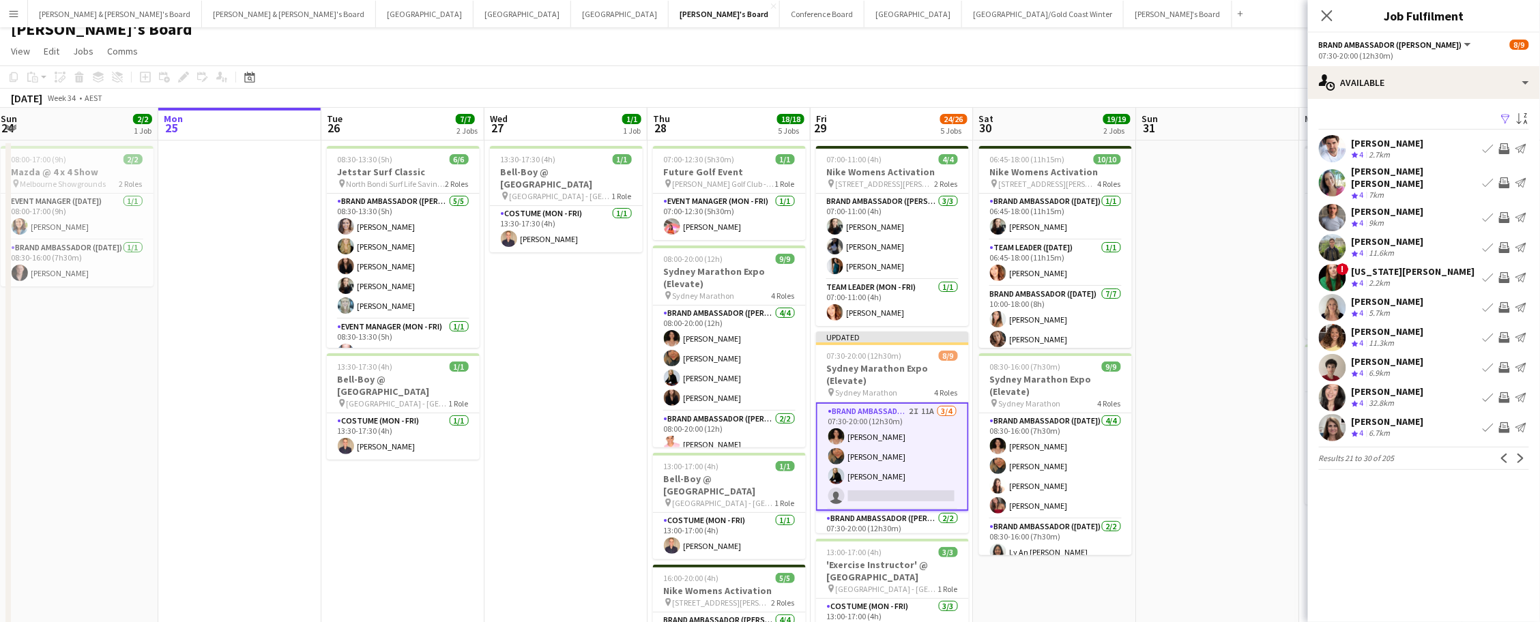
click at [1503, 212] on app-icon "Invite crew" at bounding box center [1504, 217] width 11 height 11
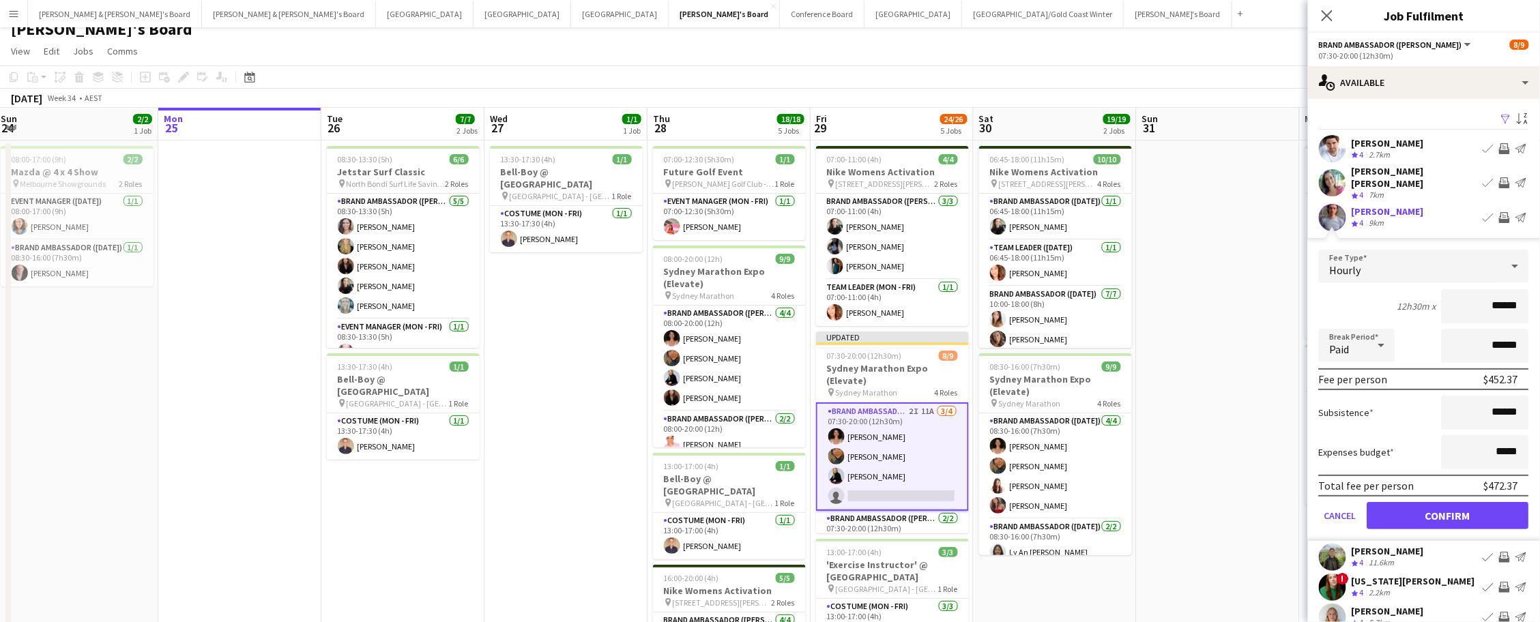
click at [1448, 503] on button "Confirm" at bounding box center [1448, 515] width 162 height 27
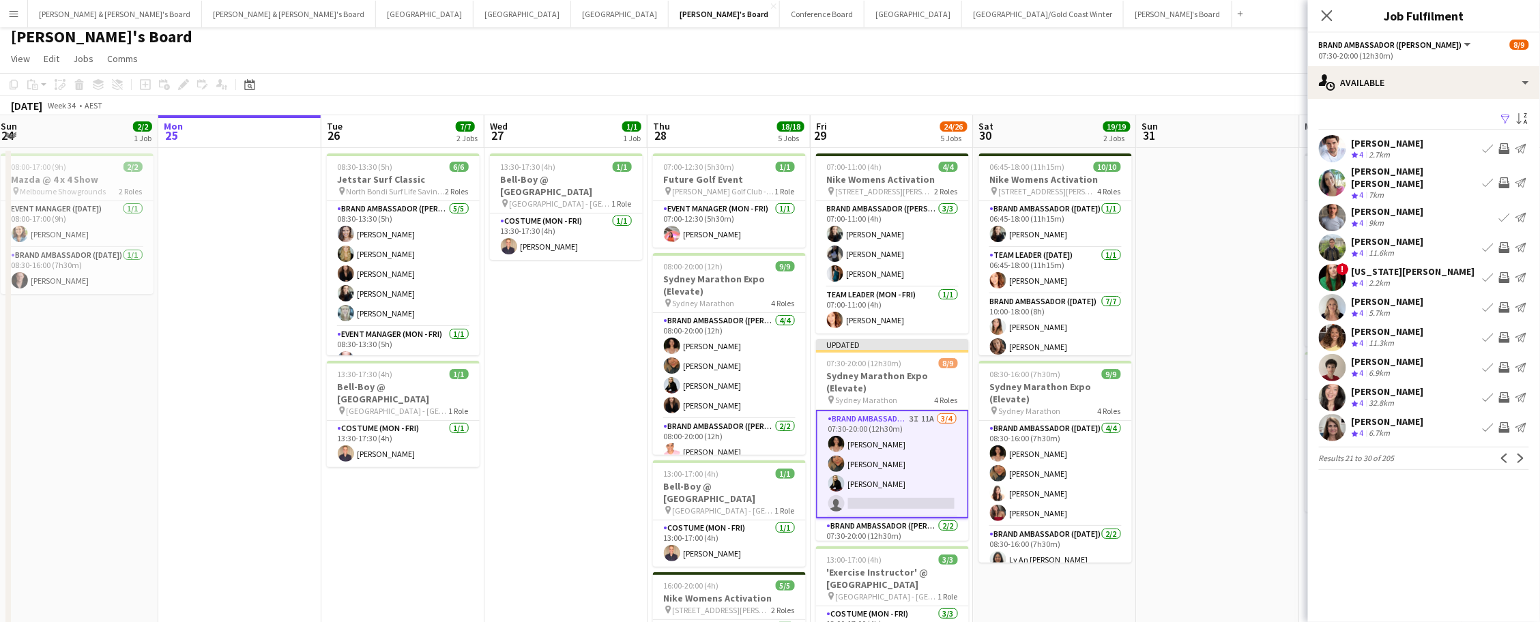
scroll to position [0, 0]
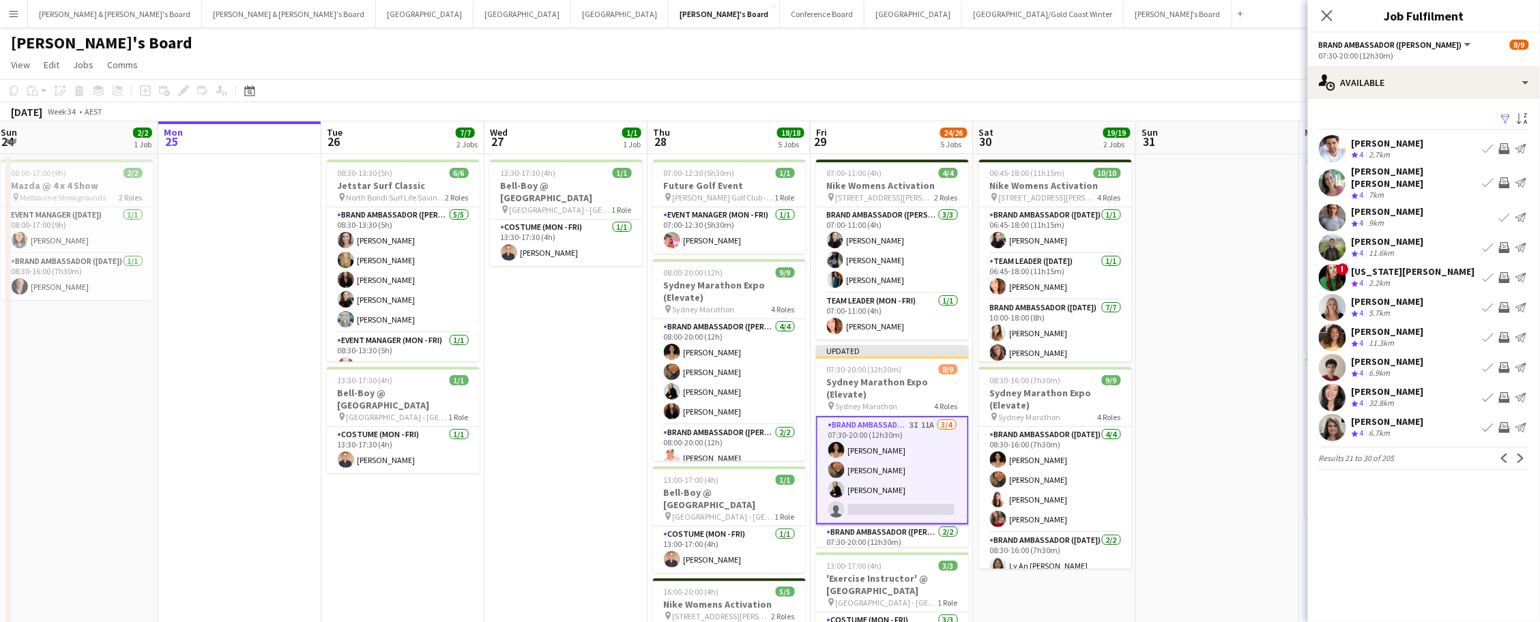
click at [1504, 362] on app-icon "Invite crew" at bounding box center [1504, 367] width 11 height 11
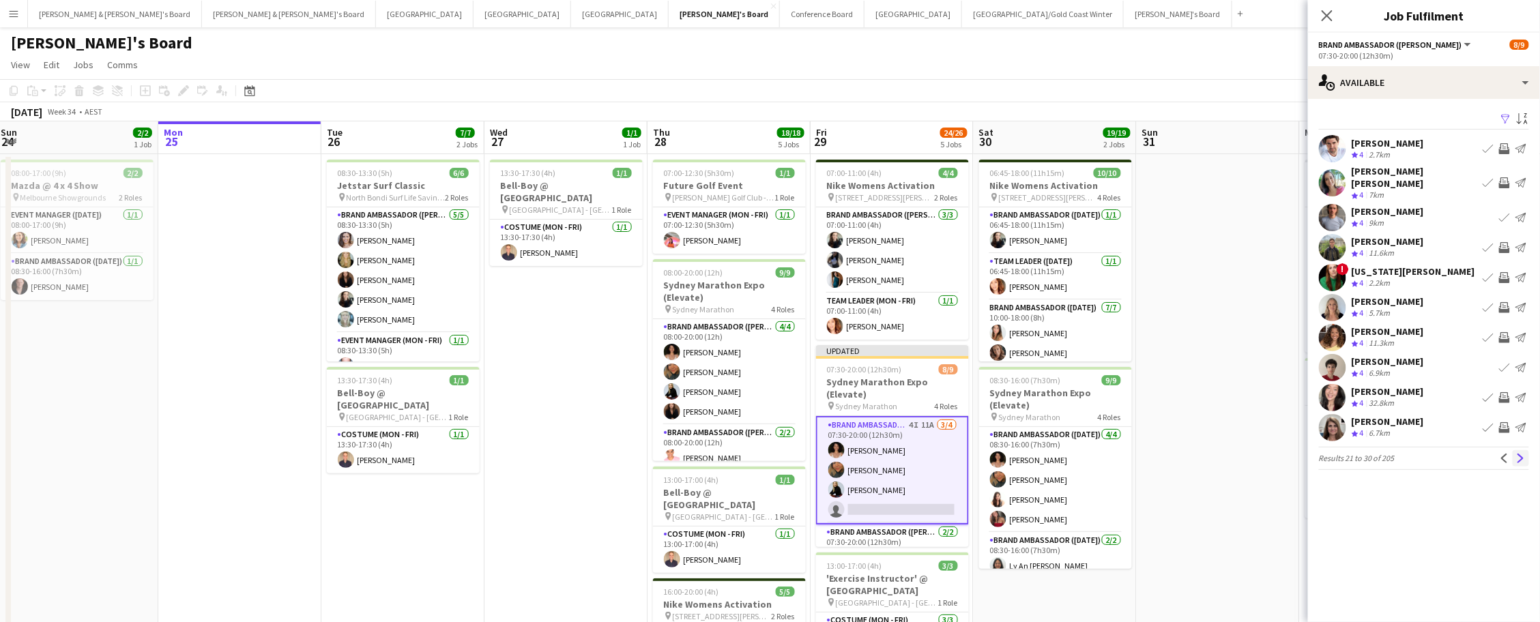
click at [1521, 454] on app-icon "Next" at bounding box center [1521, 459] width 10 height 10
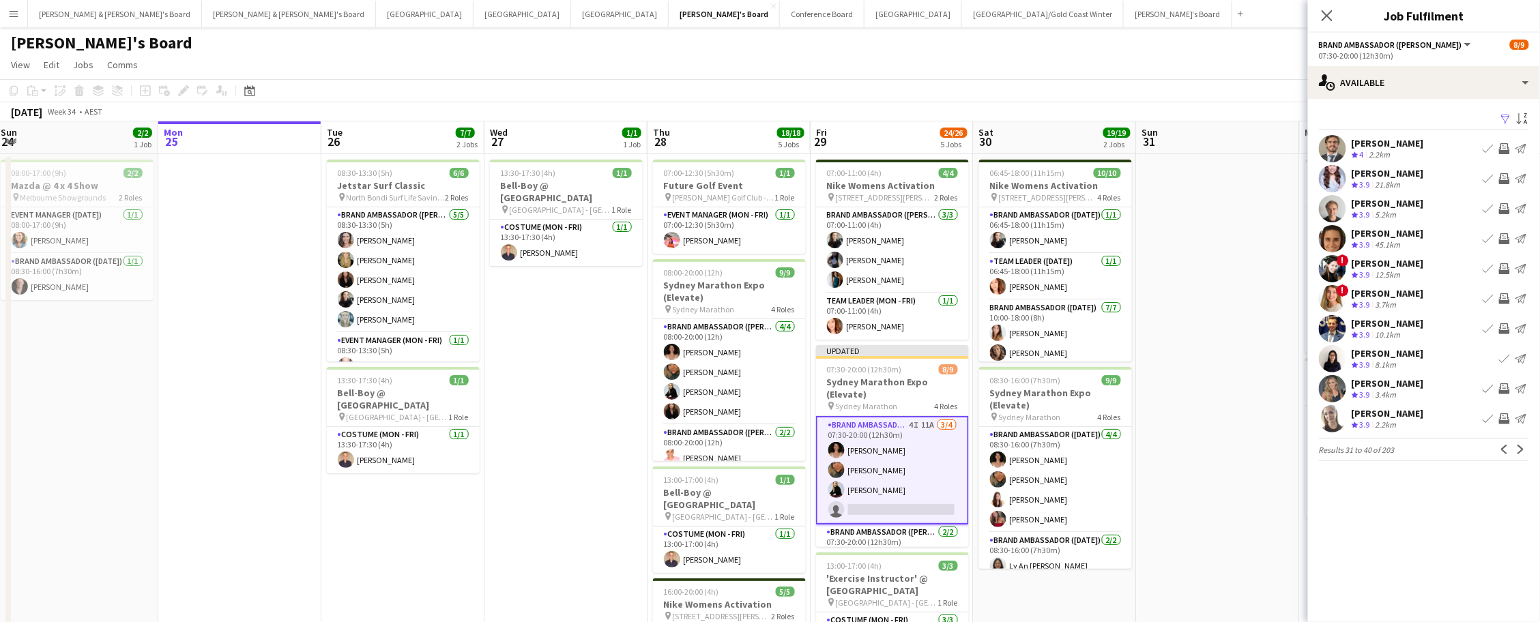
click at [1507, 149] on app-icon "Invite crew" at bounding box center [1504, 148] width 11 height 11
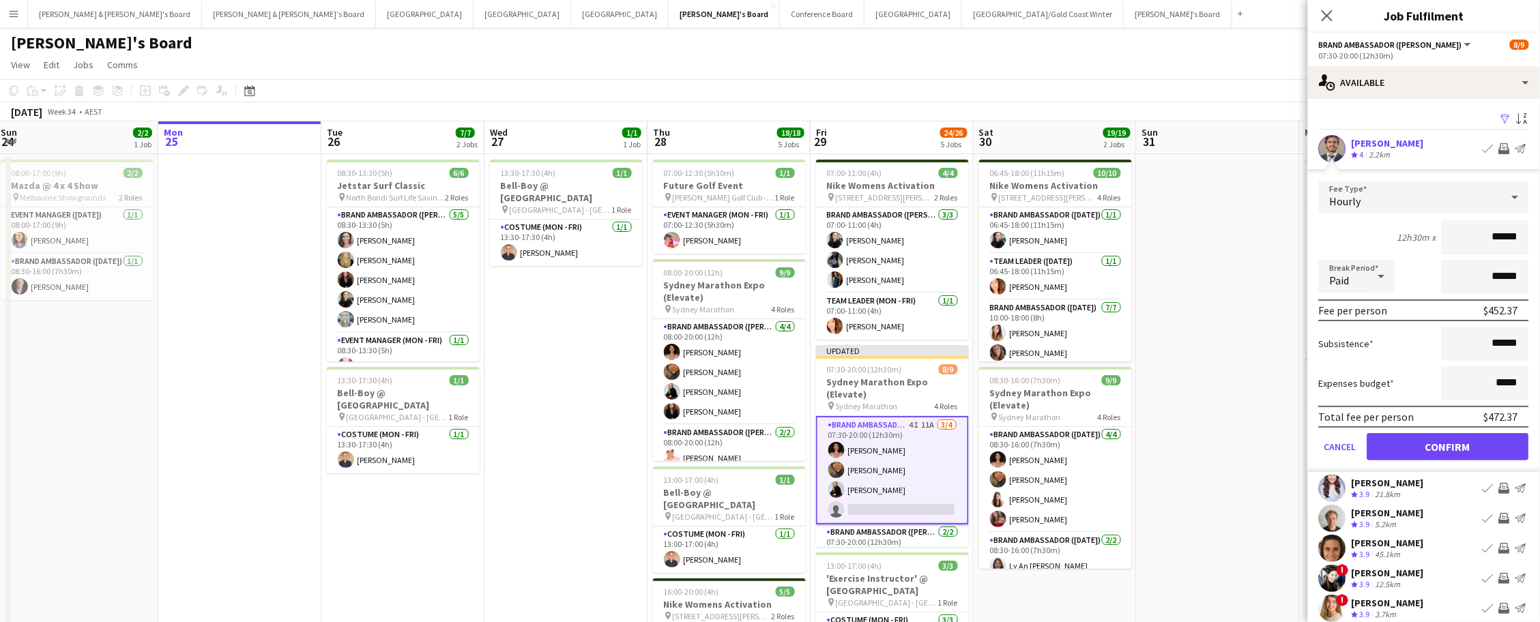
click at [1448, 443] on button "Confirm" at bounding box center [1448, 446] width 162 height 27
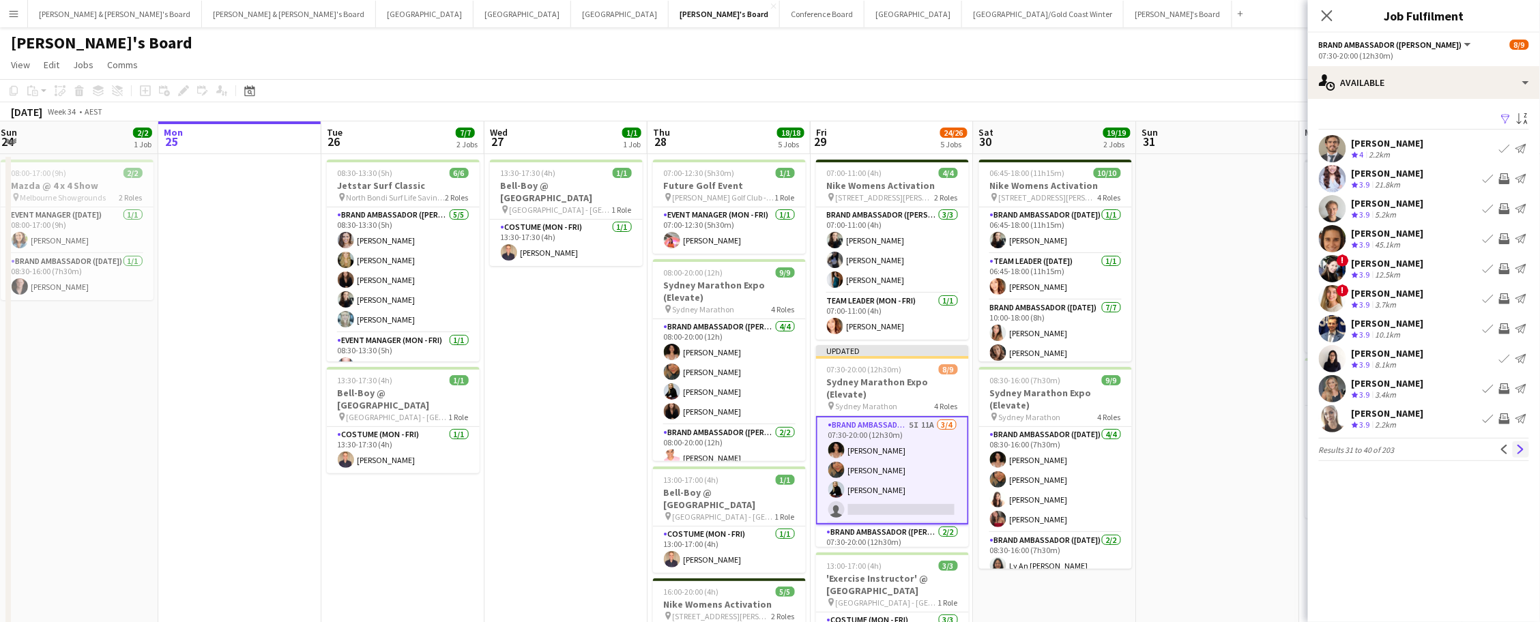
click at [1523, 452] on app-icon "Next" at bounding box center [1521, 450] width 10 height 10
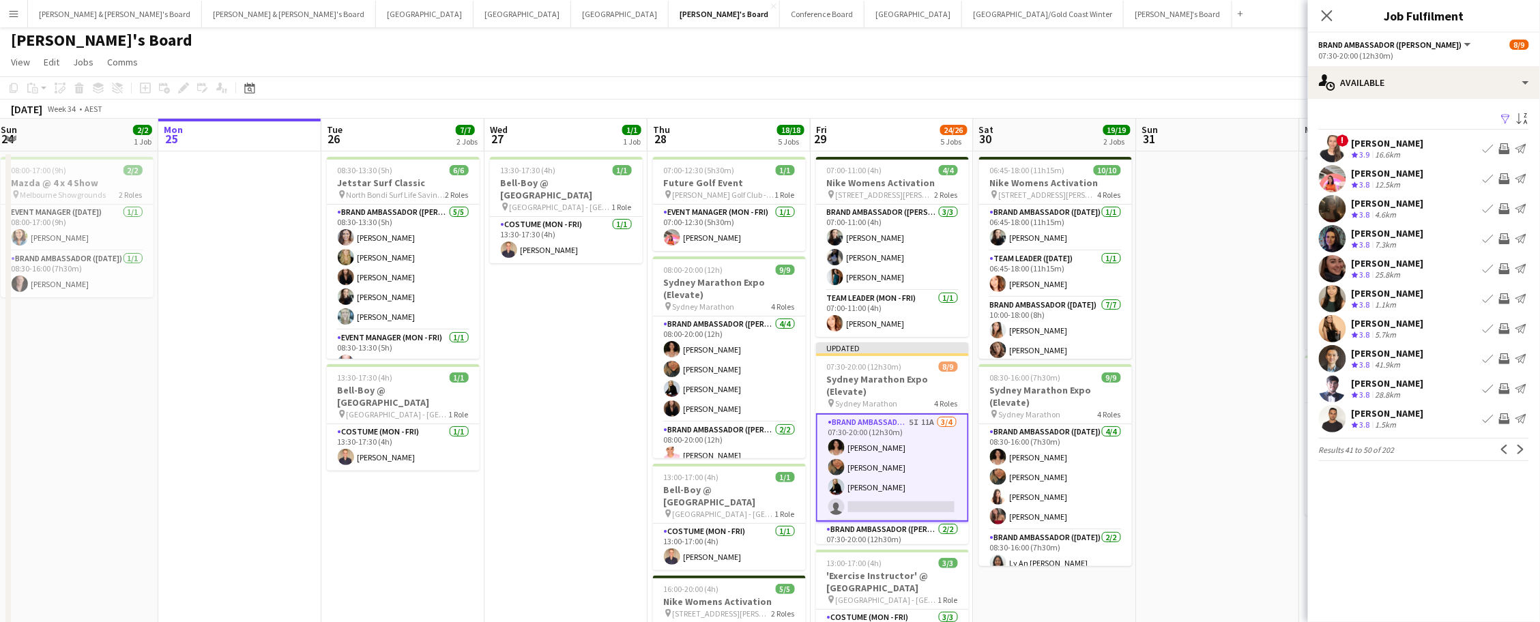
click at [1504, 419] on app-icon "Invite crew" at bounding box center [1504, 418] width 11 height 11
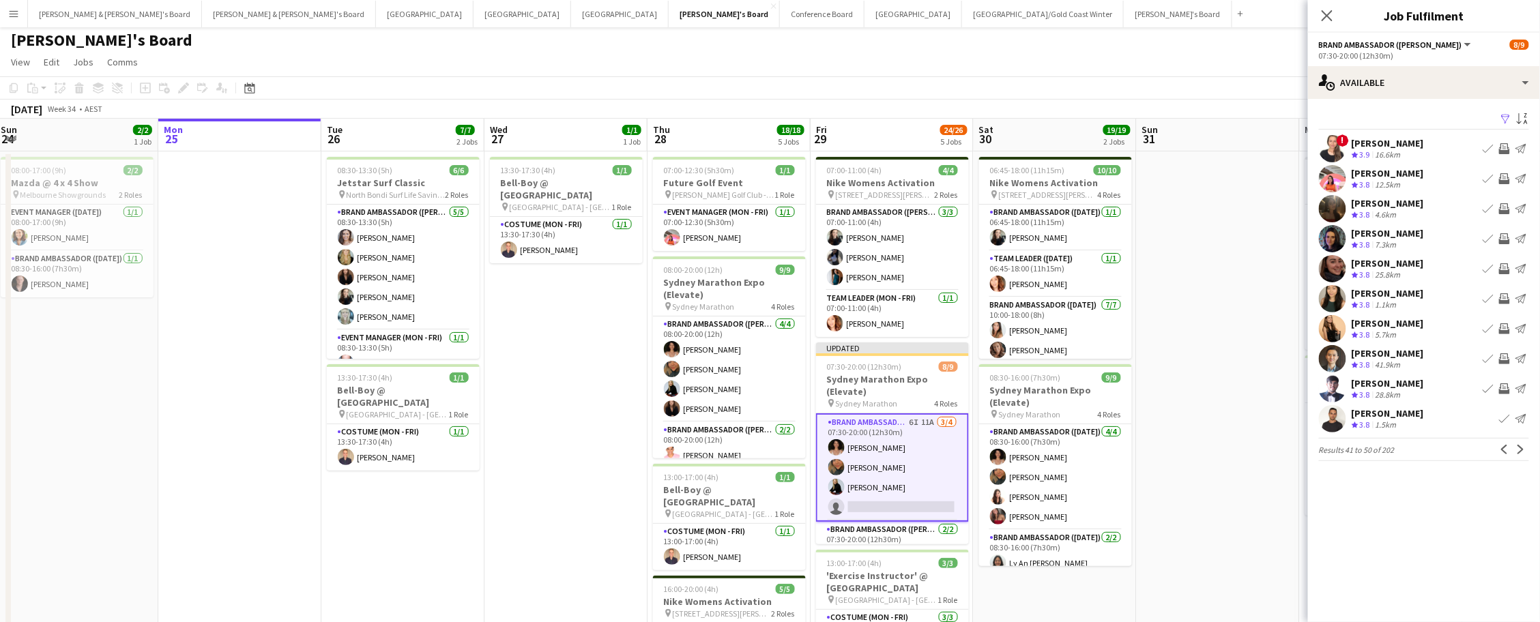
drag, startPoint x: 1235, startPoint y: 340, endPoint x: 1244, endPoint y: 342, distance: 9.9
click at [1239, 340] on app-calendar-viewport "Fri 22 2/2 1 Job Sat 23 2/2 1 Job Sun 24 2/2 1 Job Mon 25 Tue 26 7/7 2 Jobs Wed…" at bounding box center [770, 588] width 1540 height 939
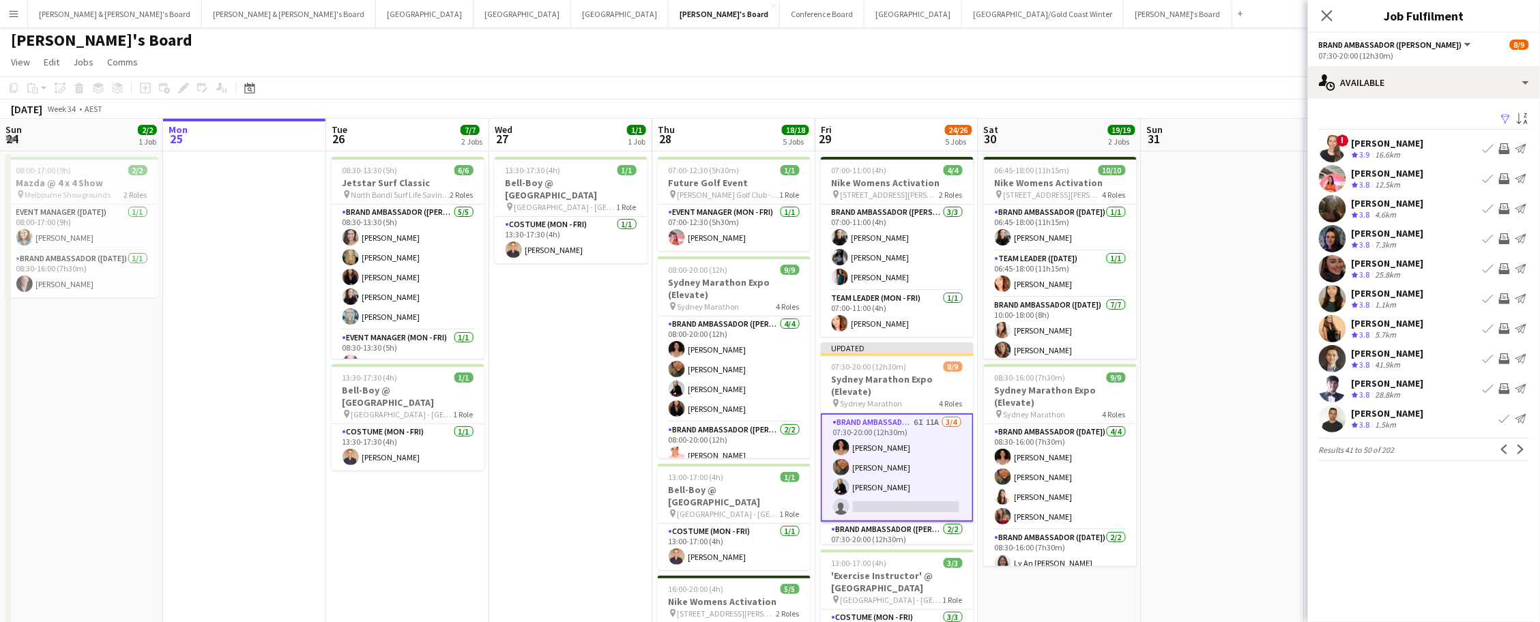
click at [1251, 52] on app-page-menu "View Day view expanded Day view collapsed Month view Date picker Jump to [DATE]…" at bounding box center [770, 63] width 1540 height 26
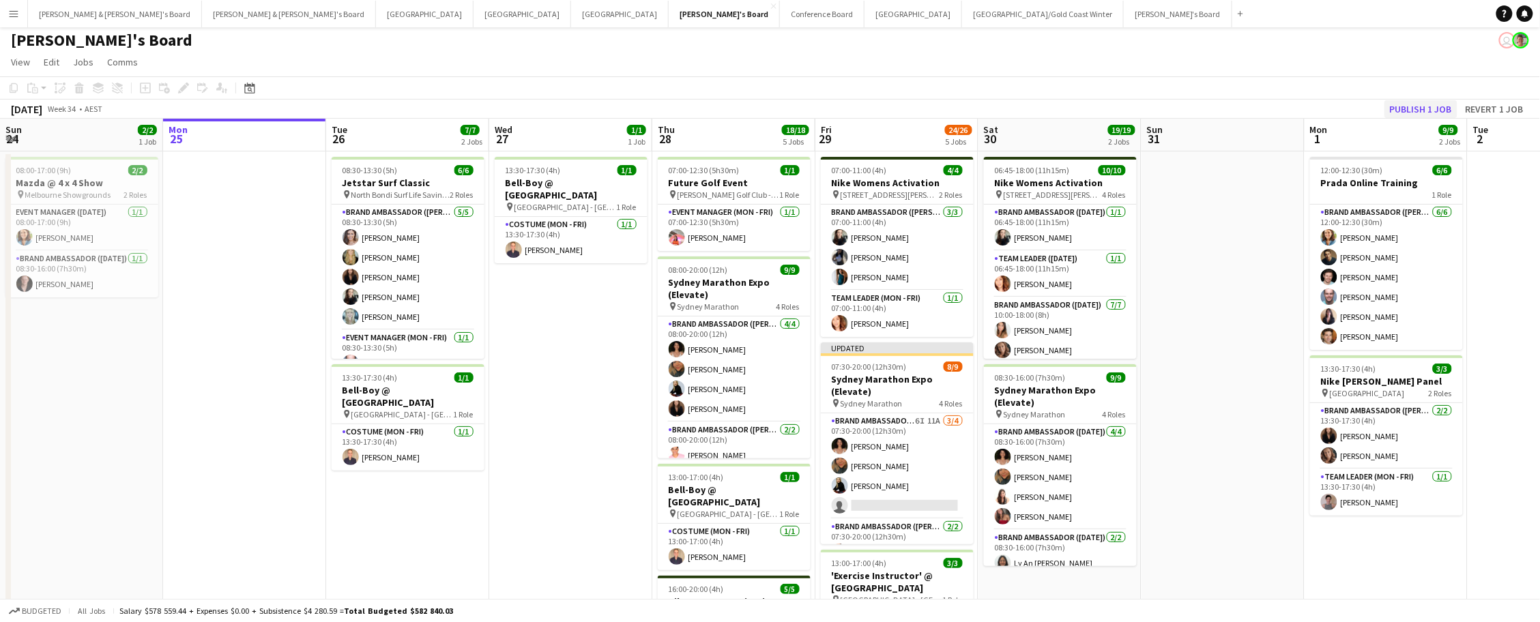
click at [1440, 106] on button "Publish 1 job" at bounding box center [1420, 109] width 73 height 18
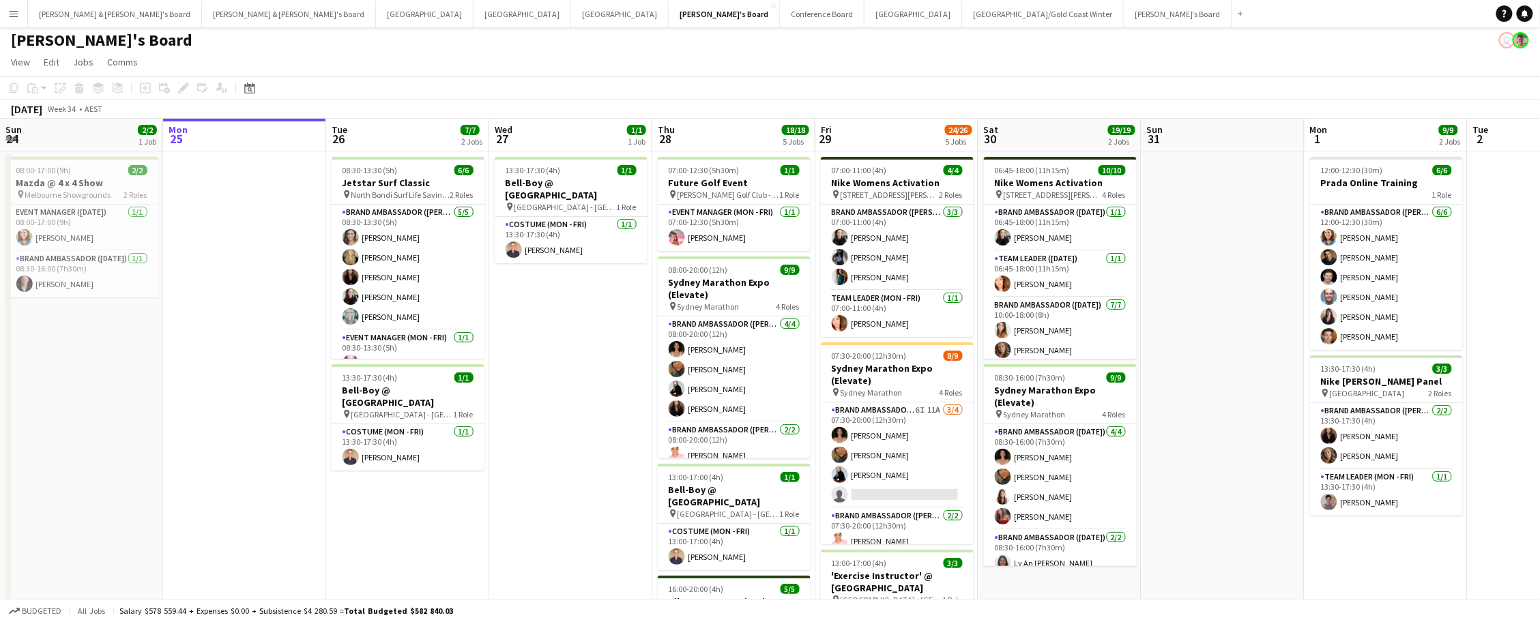
click at [7, 12] on button "Menu" at bounding box center [13, 13] width 27 height 27
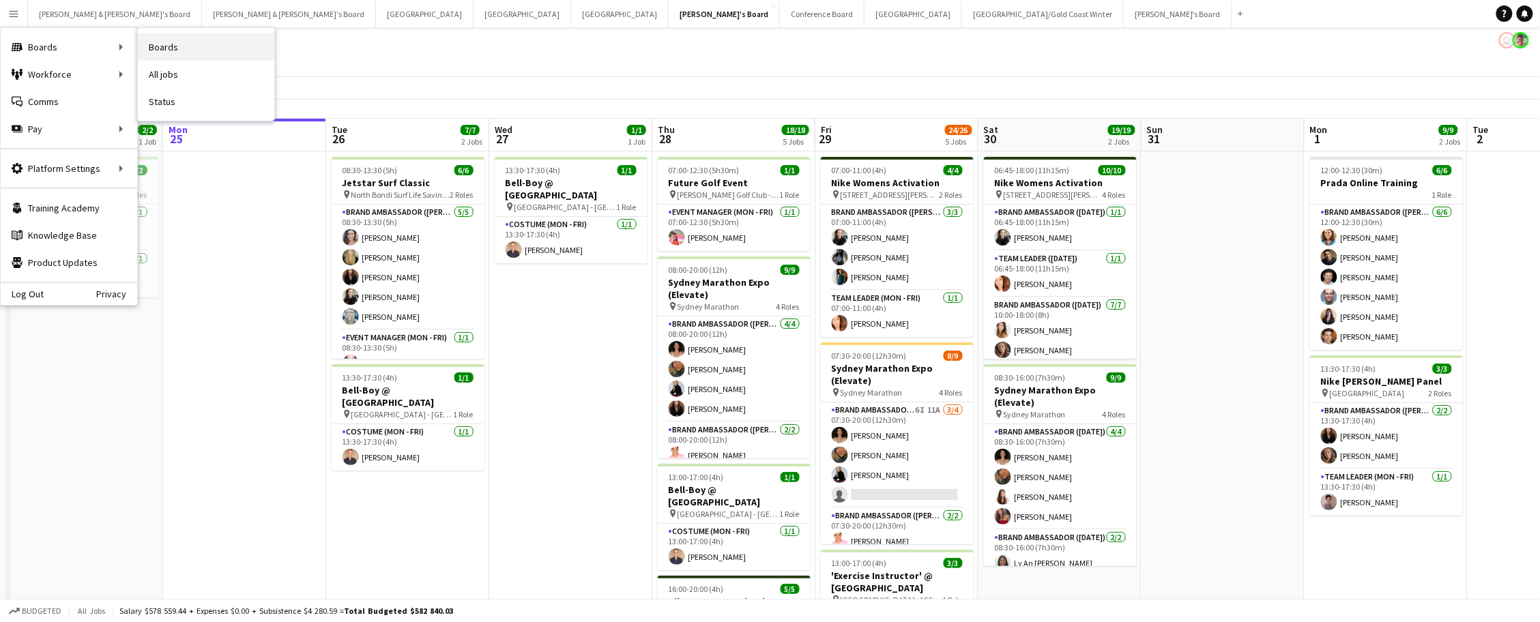
click at [181, 44] on link "Boards" at bounding box center [206, 46] width 136 height 27
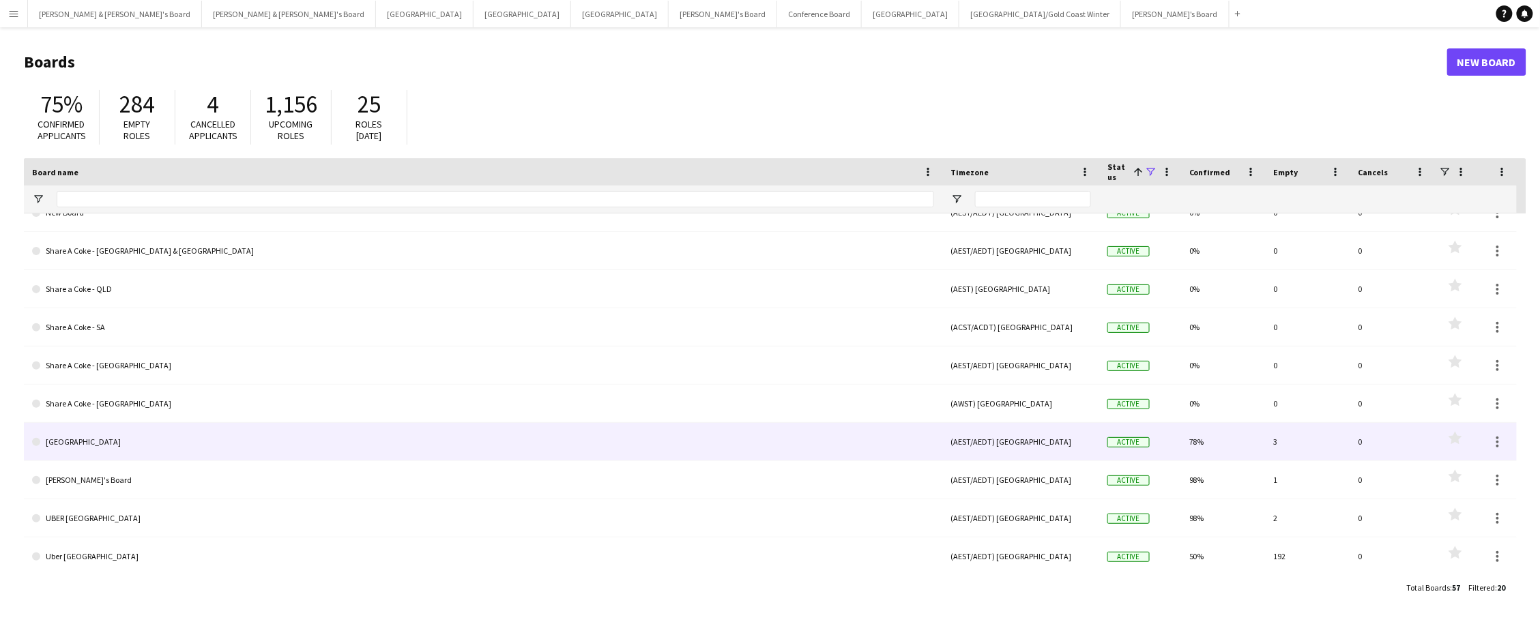
scroll to position [401, 0]
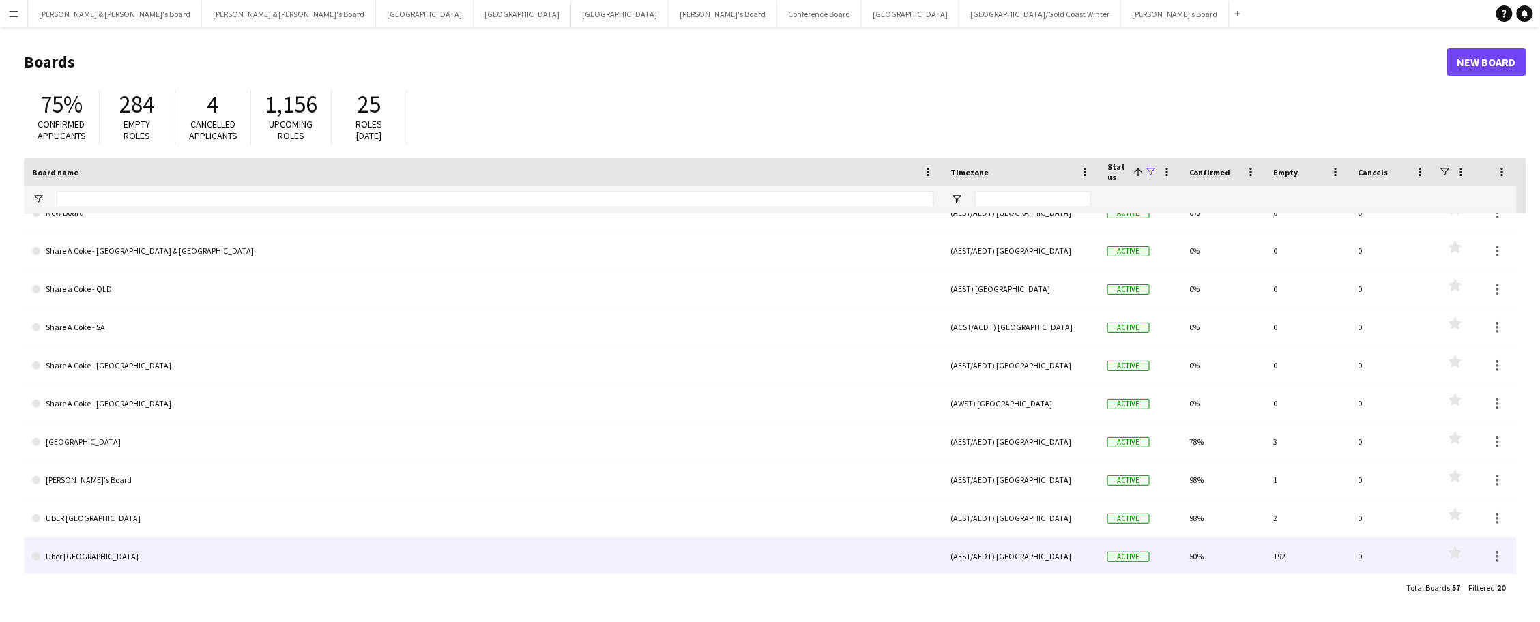
click at [103, 548] on link "Uber Sydney" at bounding box center [483, 557] width 902 height 38
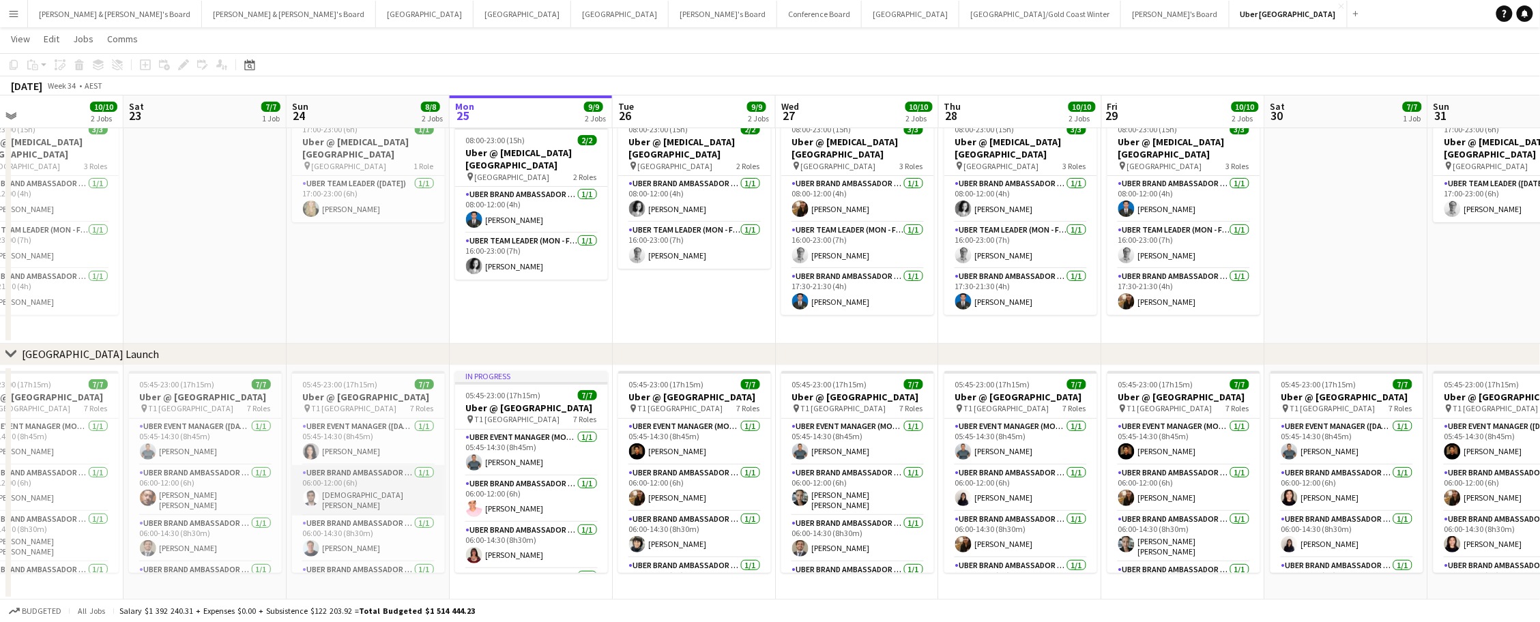
click at [330, 508] on app-card-role "UBER Brand Ambassador (Sunday) 1/1 06:00-12:00 (6h) Vedant Chandra" at bounding box center [368, 490] width 153 height 50
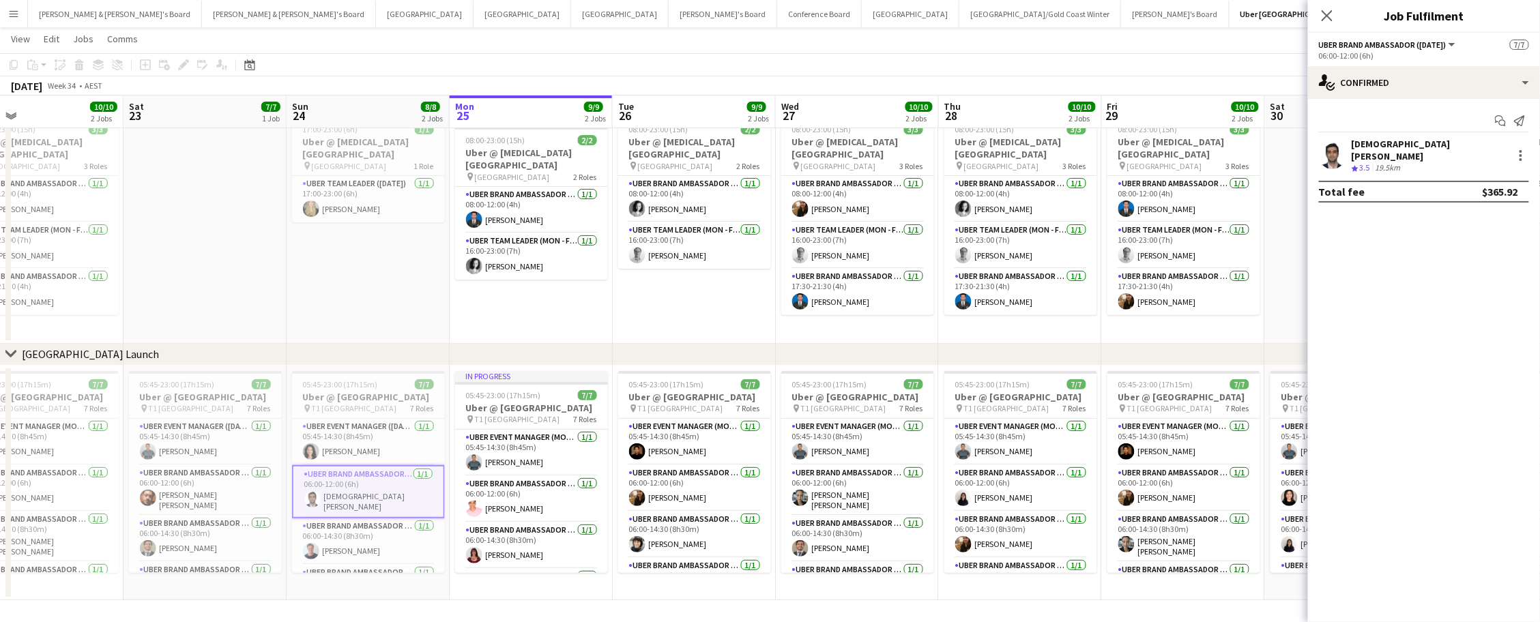
click at [1339, 160] on app-user-avatar at bounding box center [1332, 155] width 27 height 27
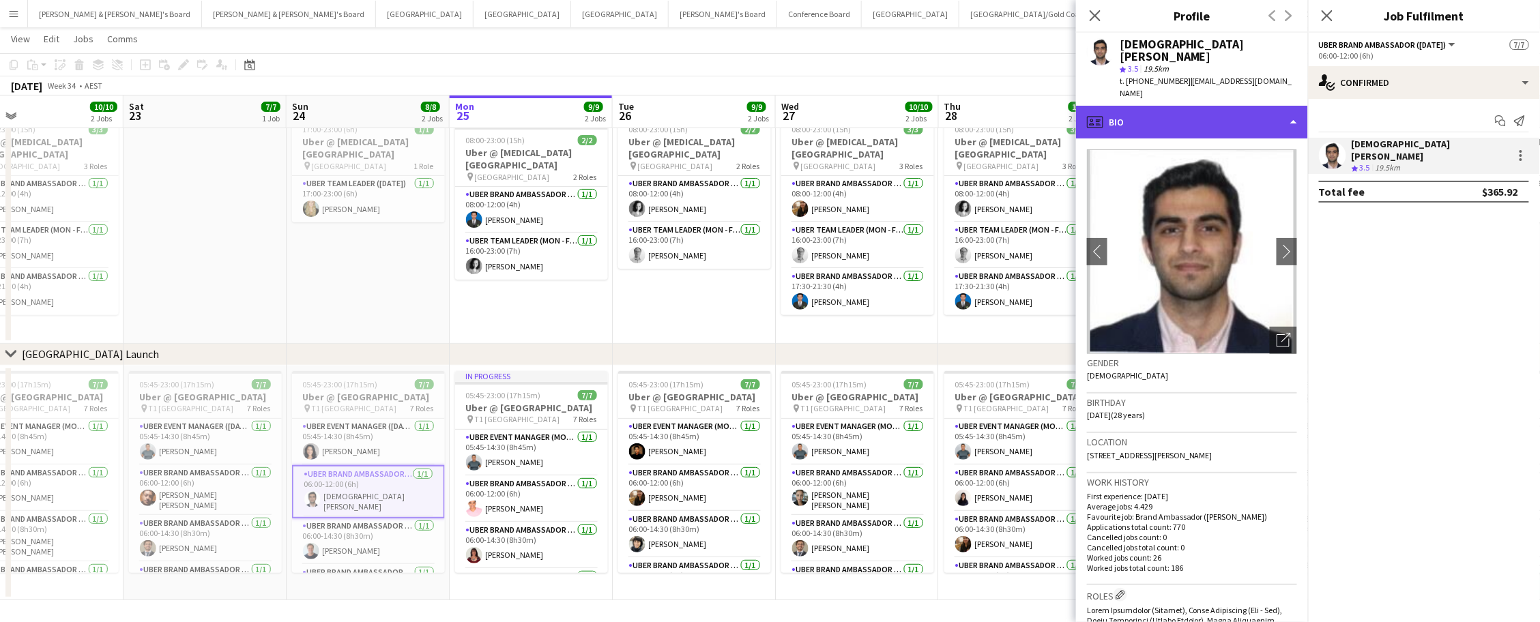
click at [1204, 106] on div "profile Bio" at bounding box center [1192, 122] width 232 height 33
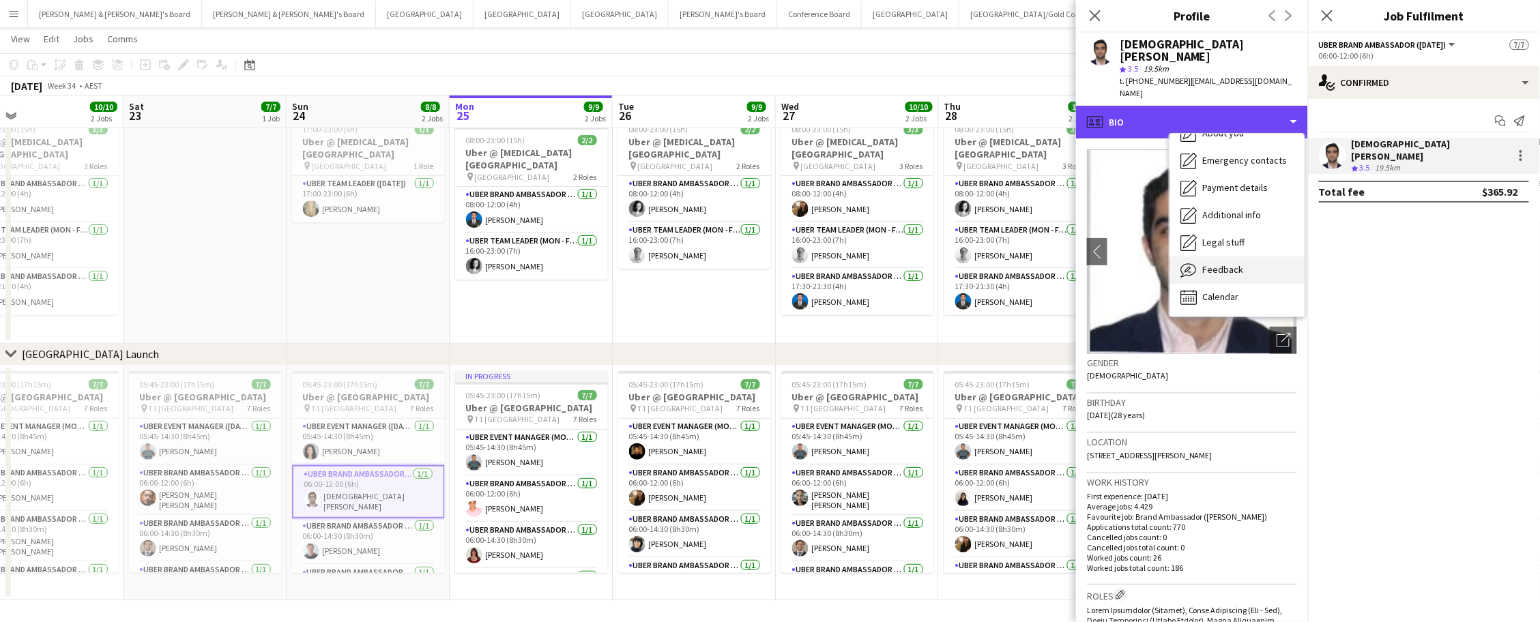
scroll to position [100, 0]
click at [1253, 257] on div "Feedback Feedback" at bounding box center [1236, 270] width 135 height 27
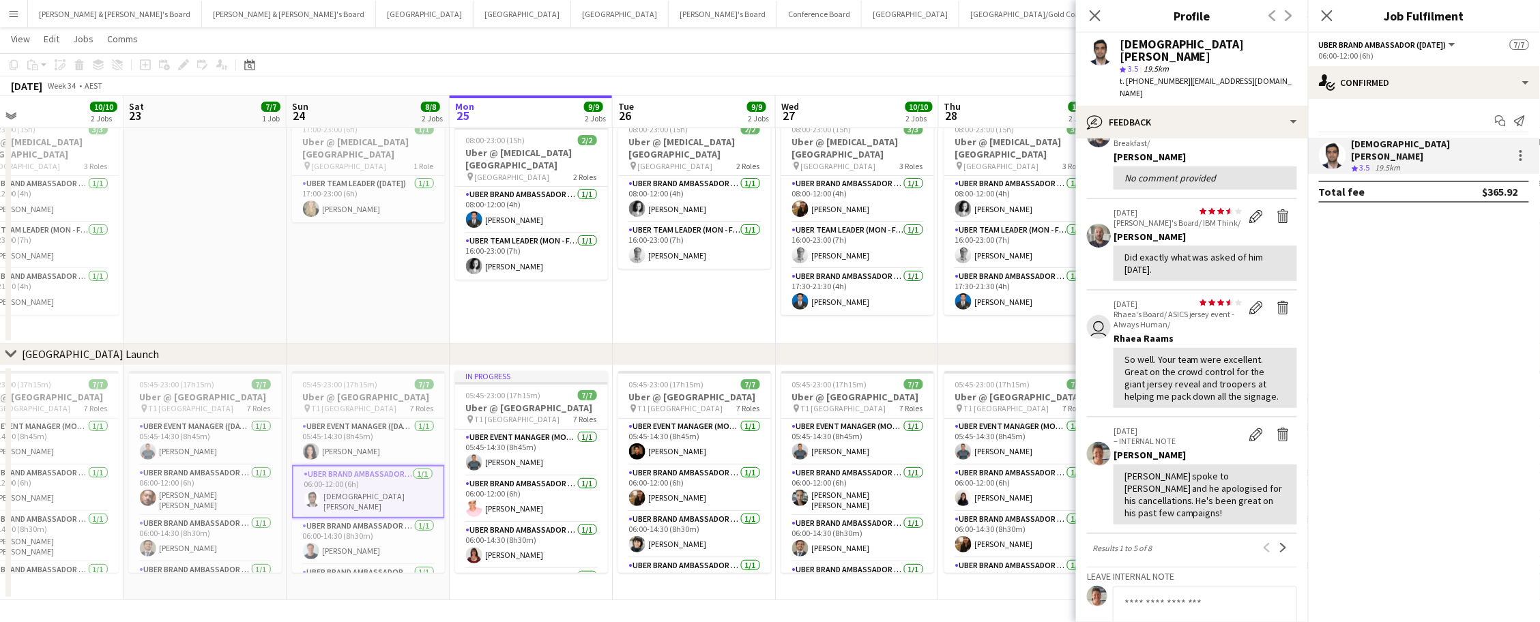
scroll to position [210, 0]
click at [1094, 17] on icon at bounding box center [1094, 15] width 13 height 13
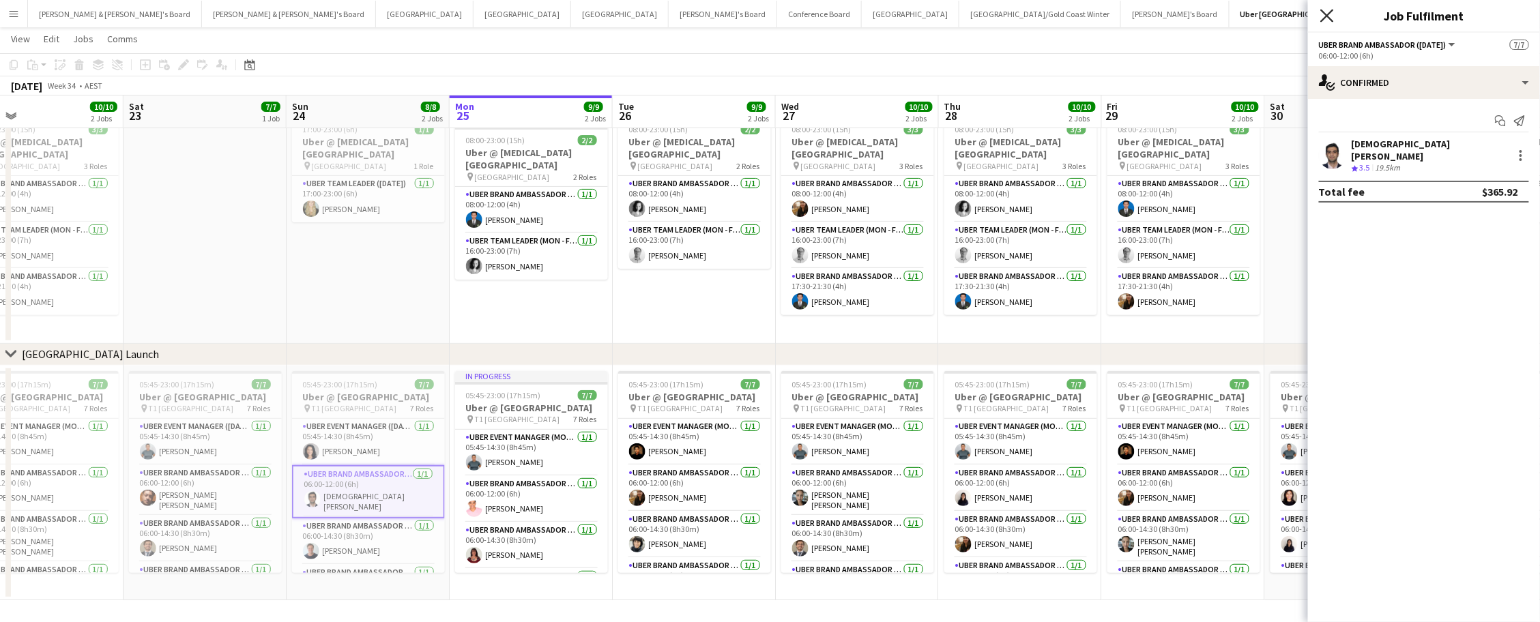
click at [1330, 17] on icon "Close pop-in" at bounding box center [1326, 15] width 13 height 13
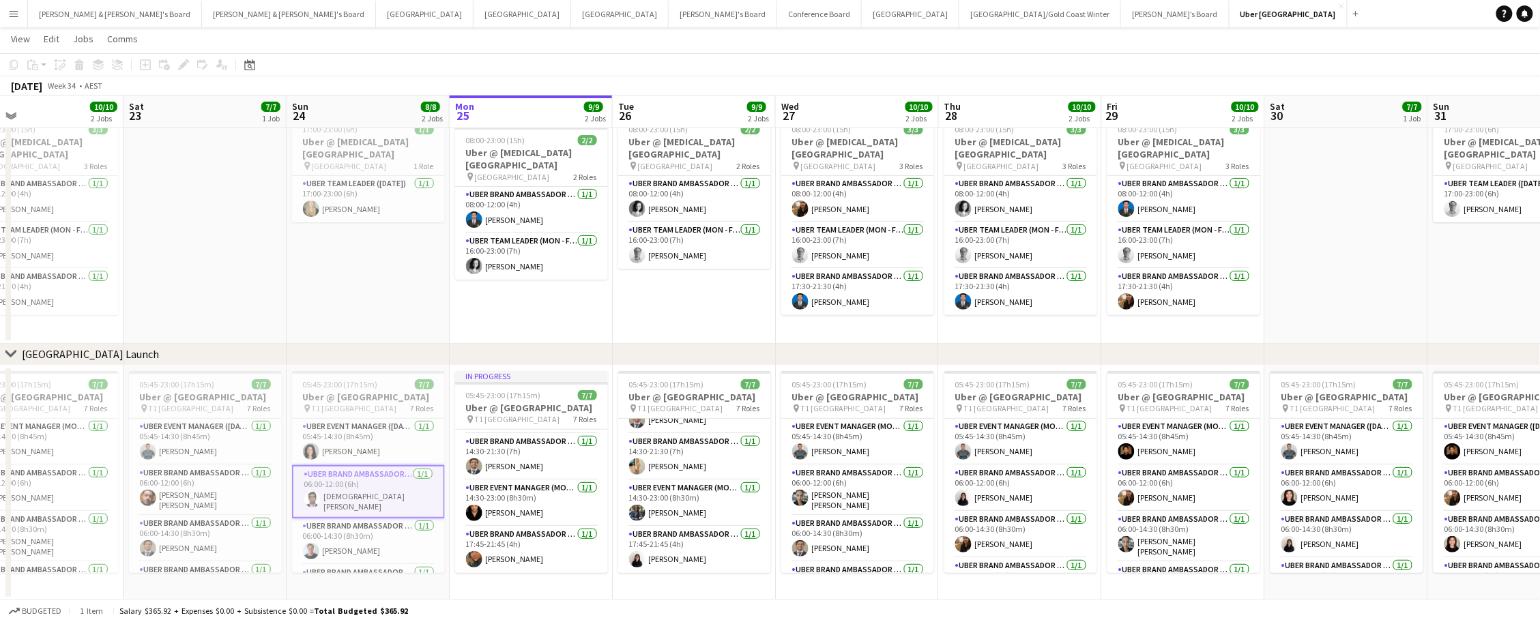
scroll to position [190, 0]
click at [862, 13] on button "Sydney Close" at bounding box center [911, 14] width 98 height 27
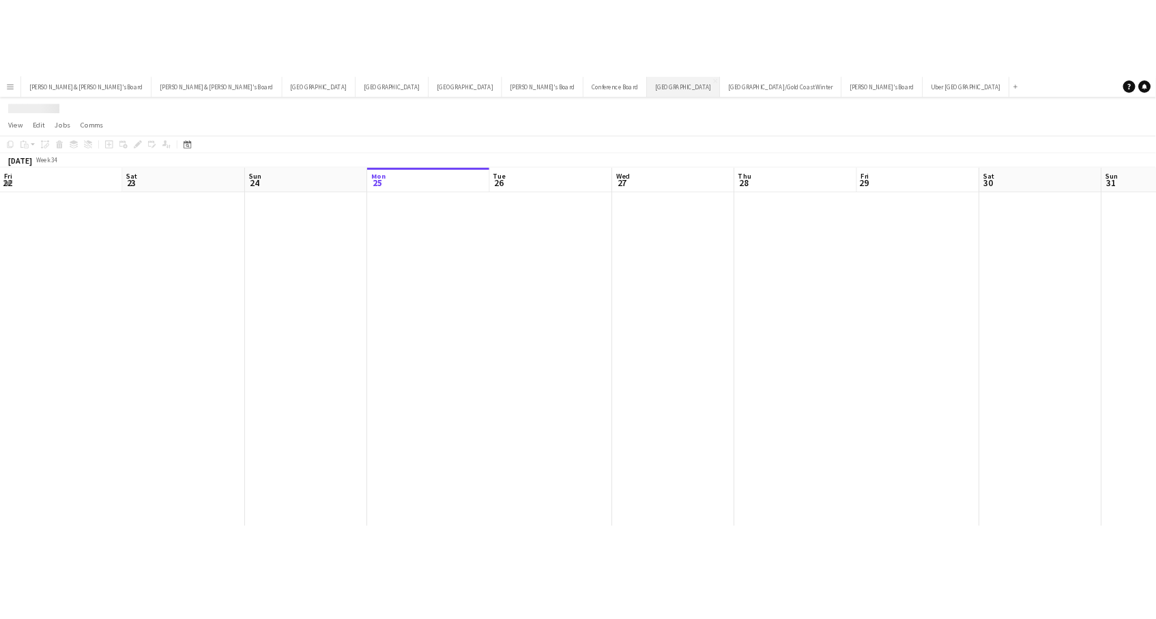
scroll to position [0, 325]
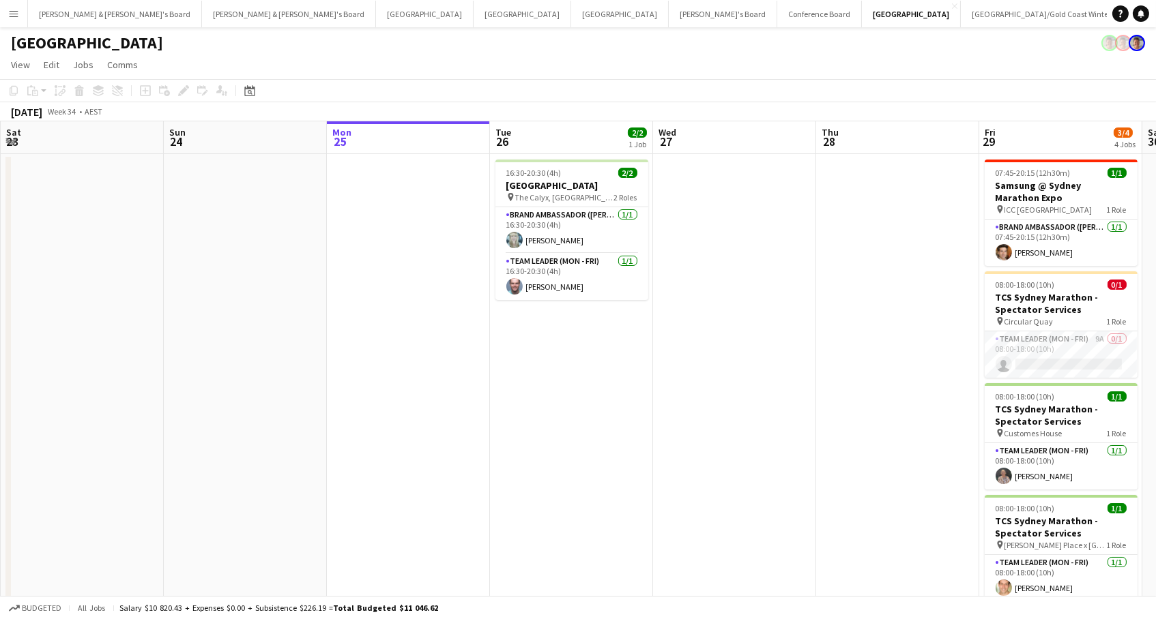
click at [976, 74] on app-page-menu "View Day view expanded Day view collapsed Month view Date picker Jump to [DATE]…" at bounding box center [578, 66] width 1156 height 26
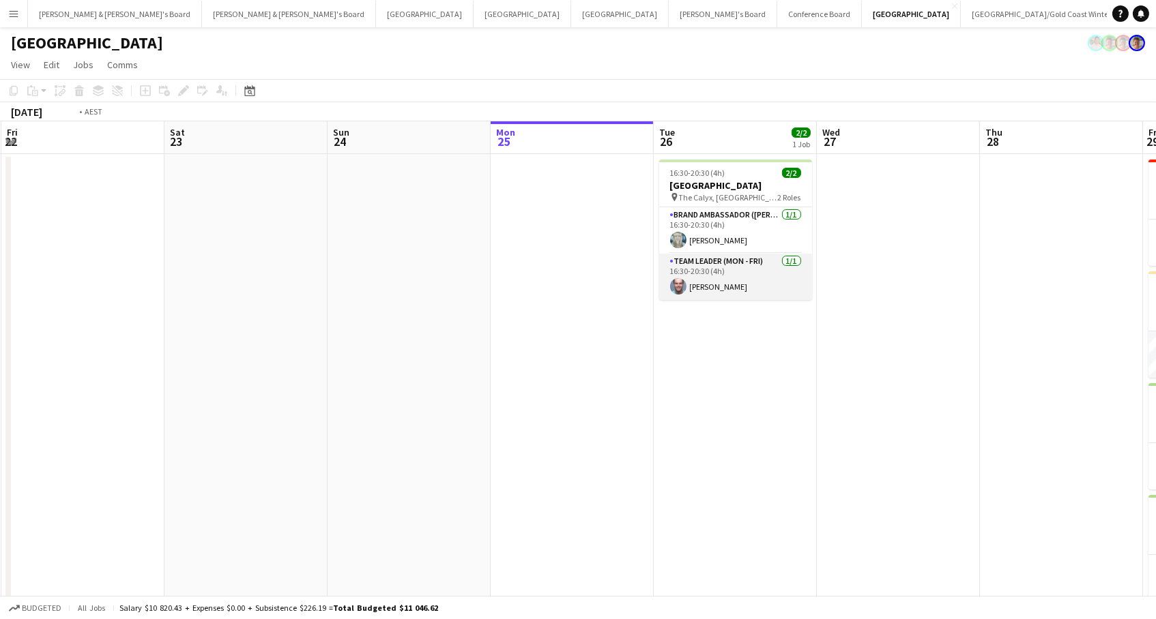
scroll to position [0, 600]
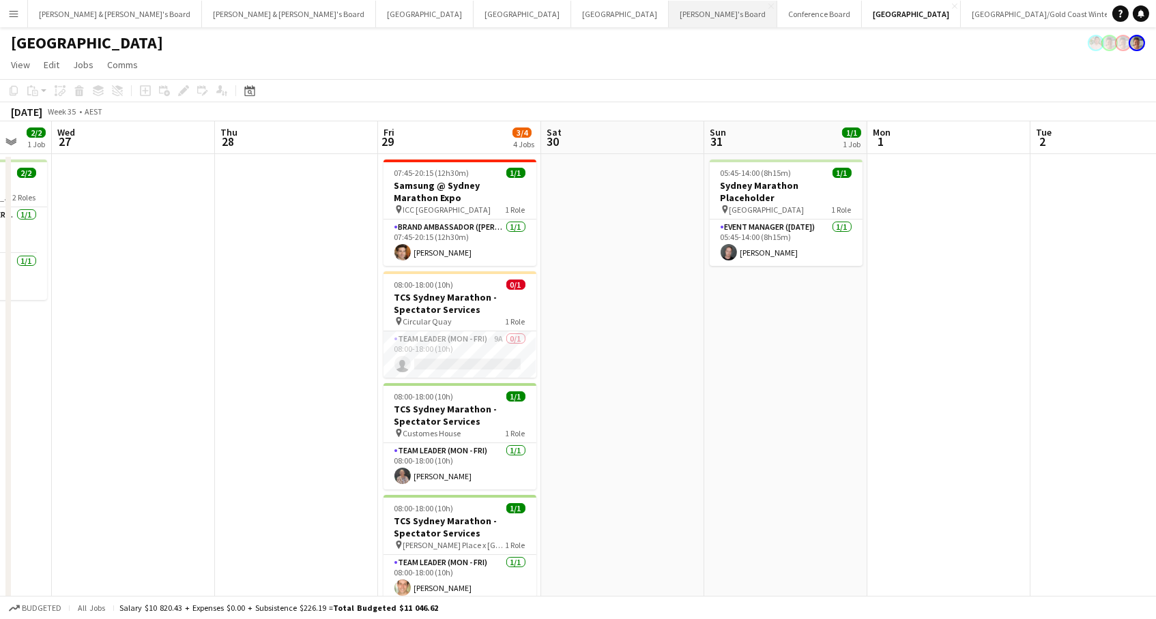
click at [669, 21] on button "Tennille's Board Close" at bounding box center [723, 14] width 108 height 27
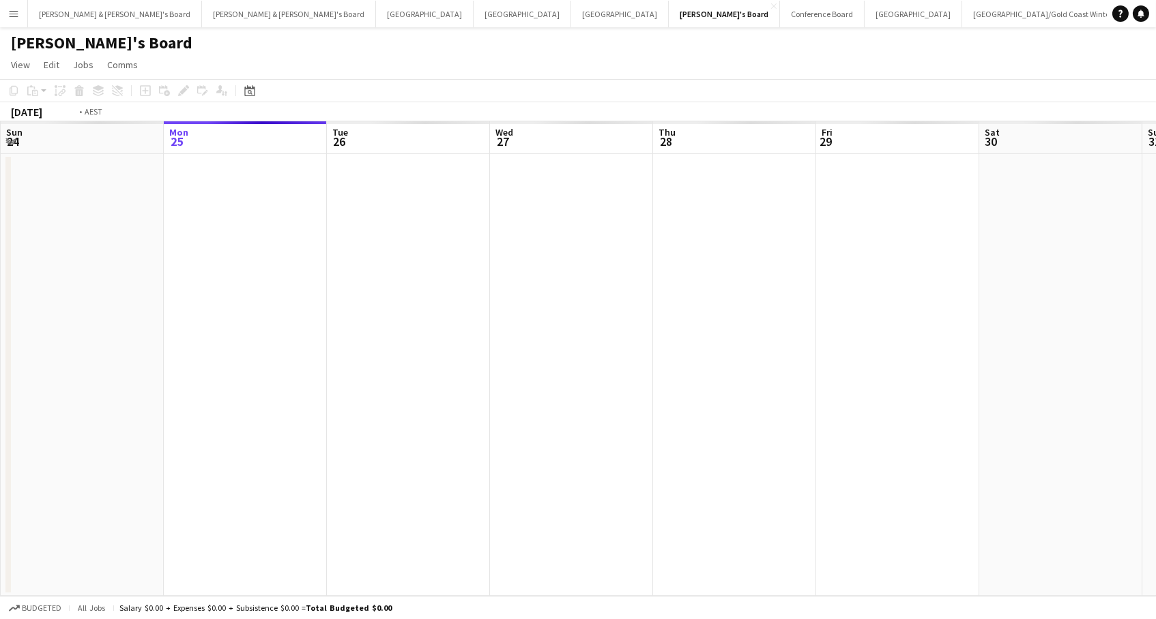
scroll to position [0, 377]
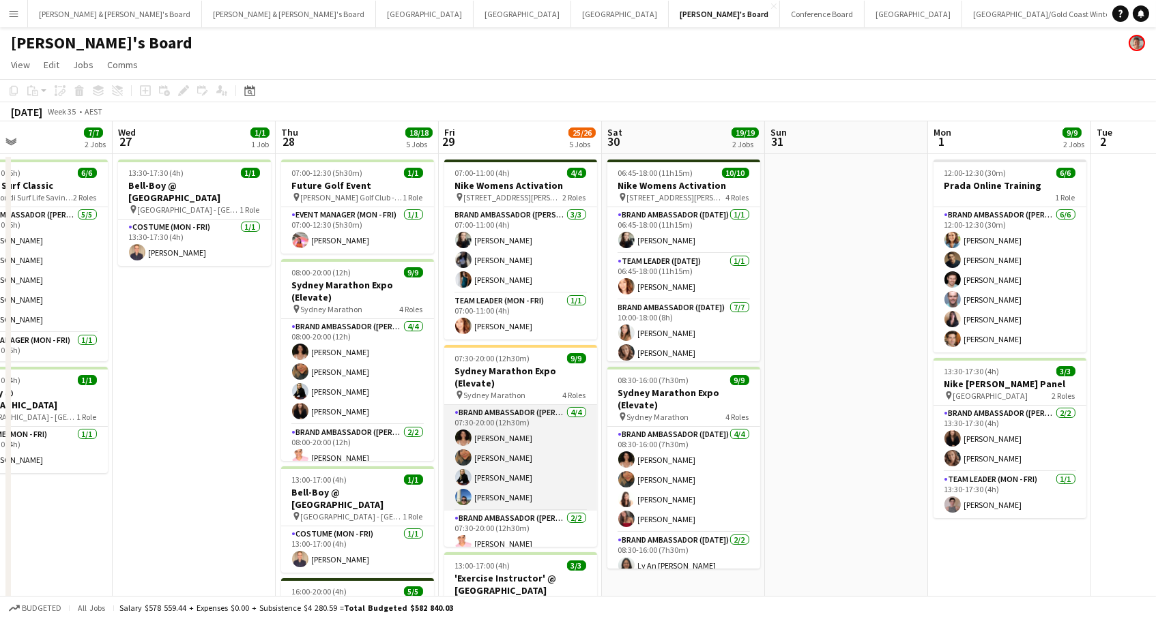
click at [510, 466] on app-card-role "Brand Ambassador (Mon - Fri) 4/4 07:30-20:00 (12h30m) Patricia Mora Roberta Rod…" at bounding box center [520, 458] width 153 height 106
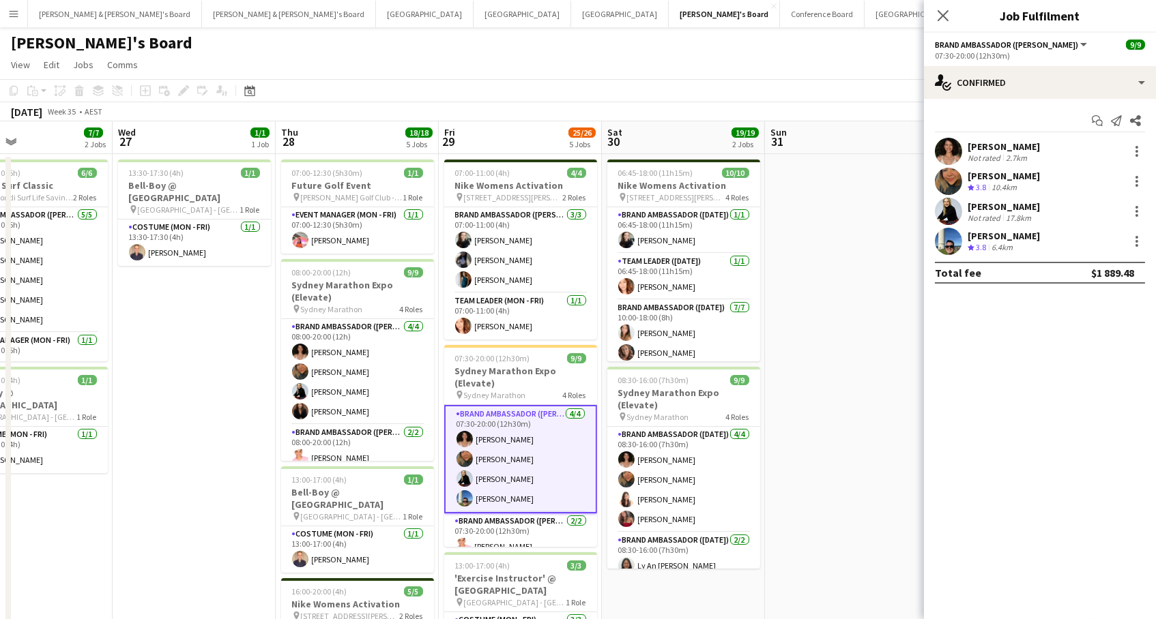
click at [988, 244] on div "Crew rating 3.8" at bounding box center [977, 248] width 21 height 12
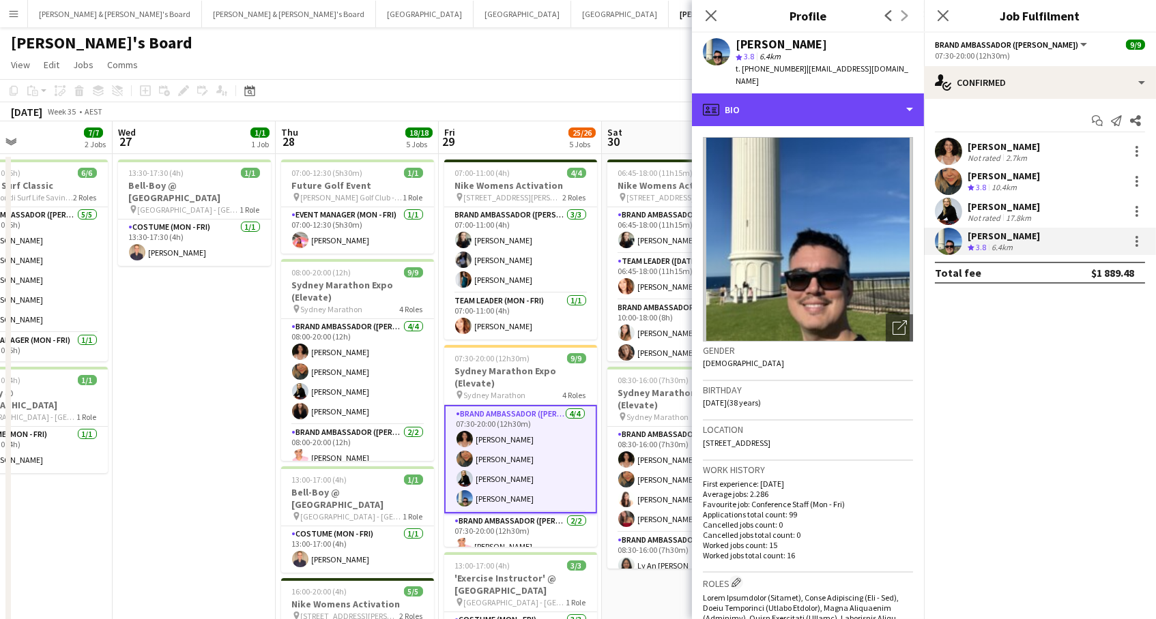
drag, startPoint x: 823, startPoint y: 98, endPoint x: 831, endPoint y: 123, distance: 27.0
click at [824, 96] on div "profile Bio" at bounding box center [808, 109] width 232 height 33
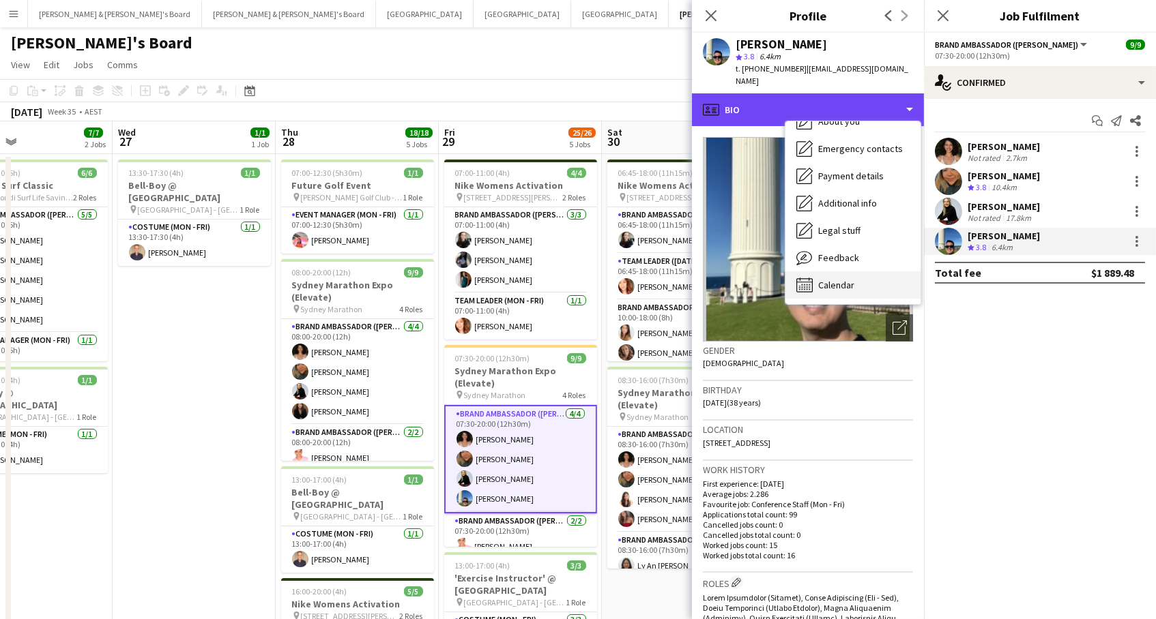
scroll to position [100, 0]
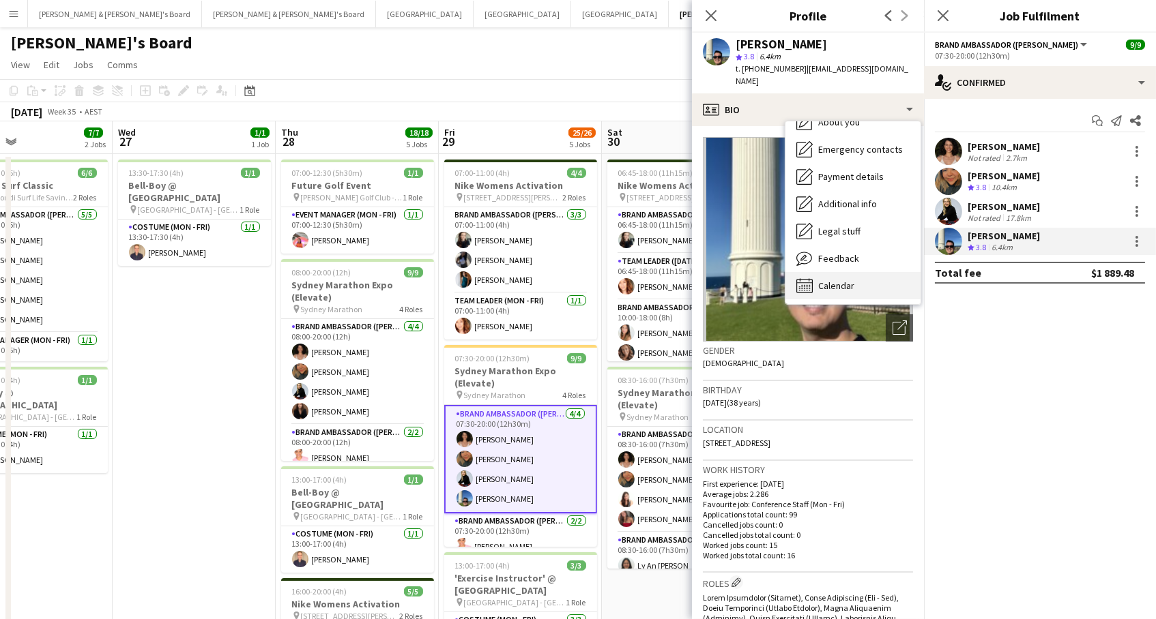
click at [866, 272] on div "Calendar Calendar" at bounding box center [852, 285] width 135 height 27
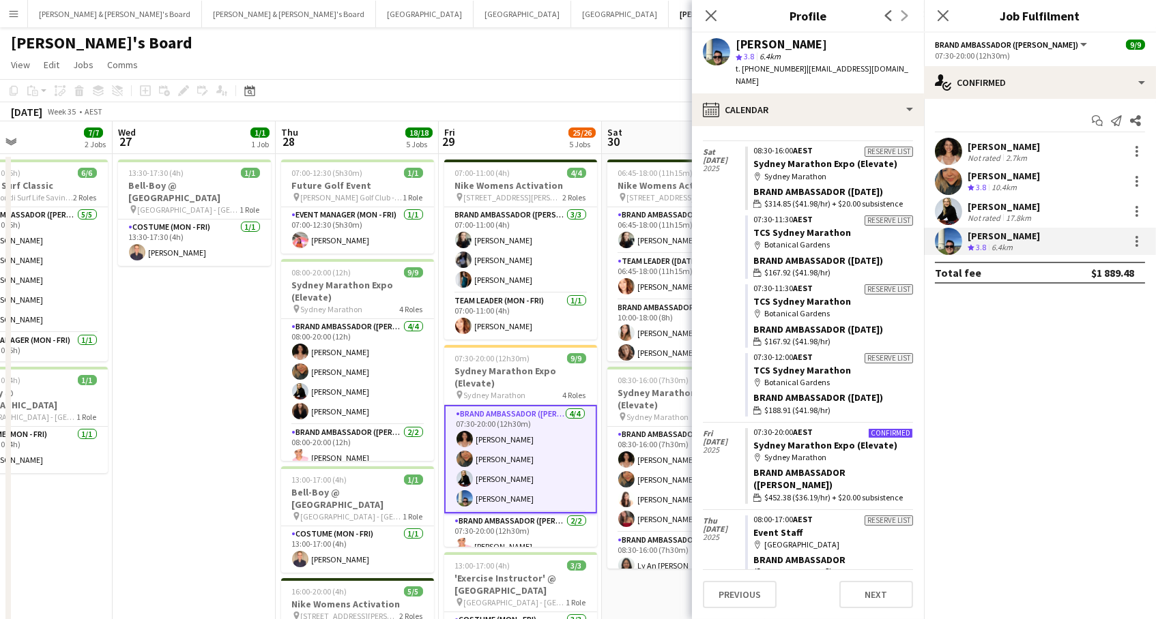
scroll to position [1476, 0]
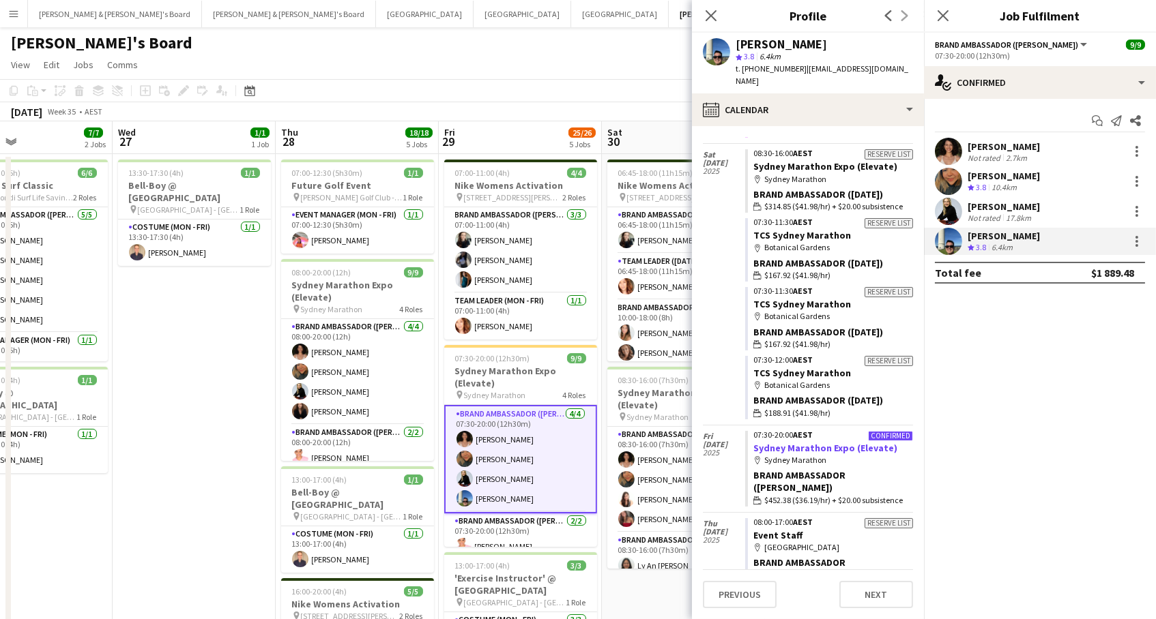
drag, startPoint x: 894, startPoint y: 297, endPoint x: 753, endPoint y: 298, distance: 140.5
click at [753, 431] on app-crew-calendar-job-card "Confirmed 07:30-20:00 AEST Sydney Marathon Expo (Elevate) map-marker Sydney Mar…" at bounding box center [829, 469] width 168 height 76
copy link "Sydney Marathon Expo (Elevate)"
click at [631, 40] on div "[PERSON_NAME]'s Board" at bounding box center [578, 40] width 1156 height 26
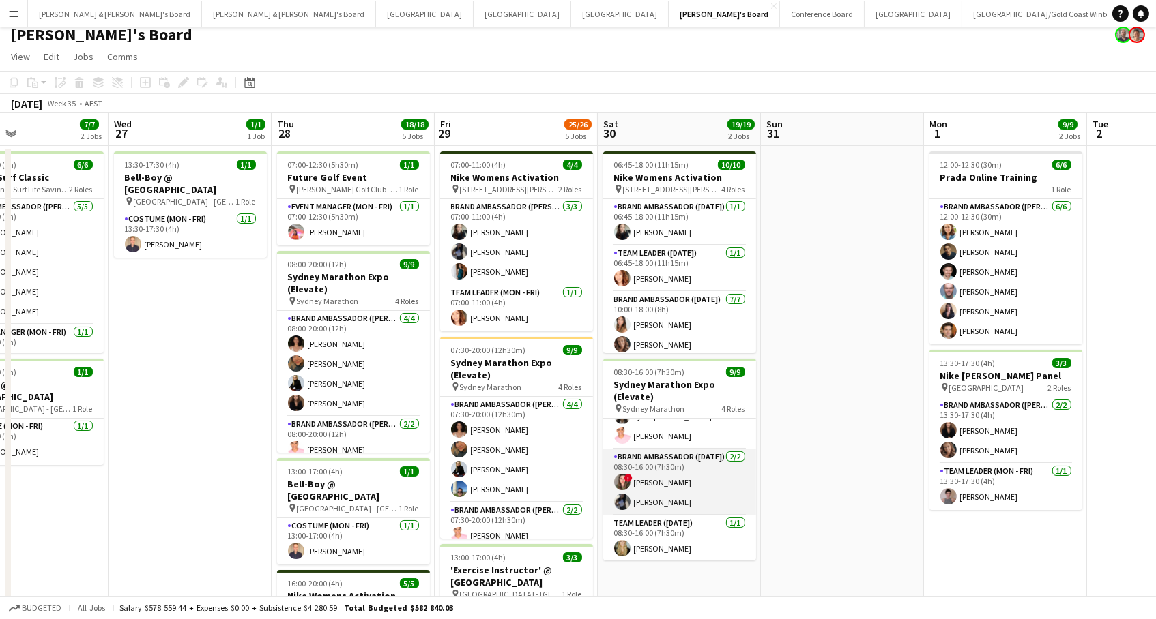
scroll to position [140, 0]
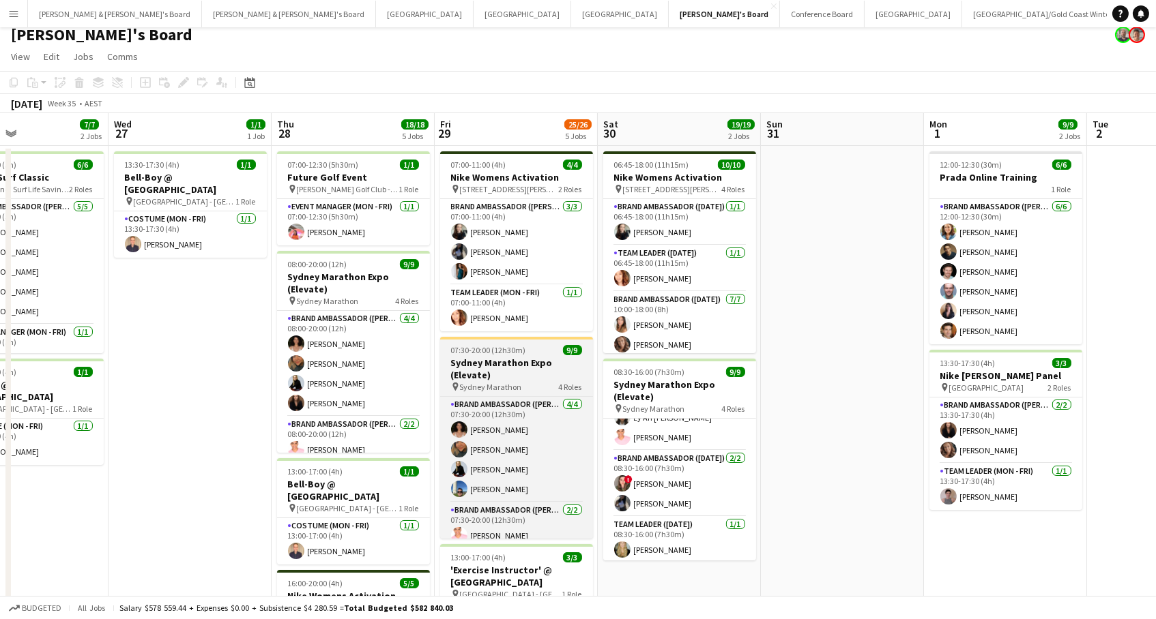
click at [508, 365] on h3 "Sydney Marathon Expo (Elevate)" at bounding box center [516, 369] width 153 height 25
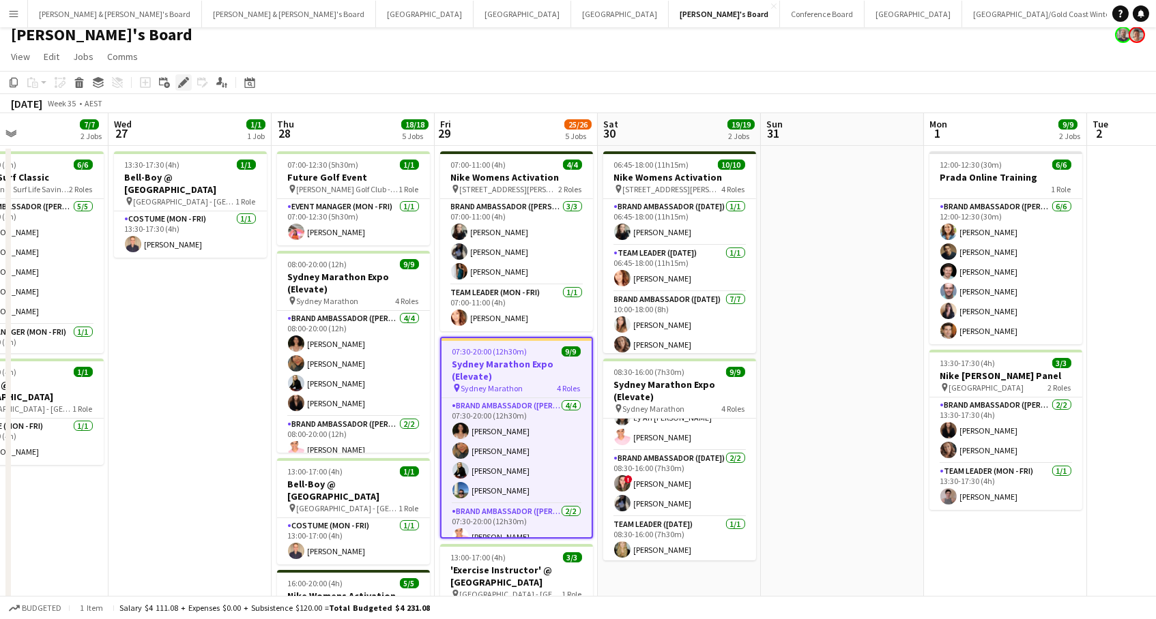
click at [179, 85] on icon at bounding box center [179, 86] width 3 height 3
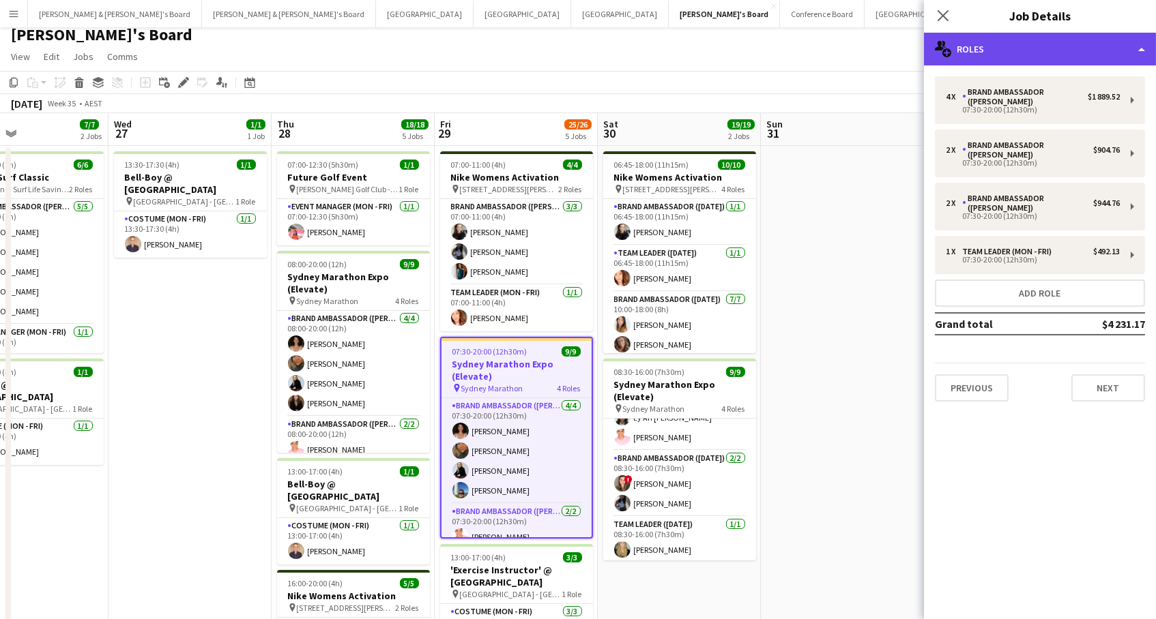
click at [1094, 58] on div "multiple-users-add Roles" at bounding box center [1040, 49] width 232 height 33
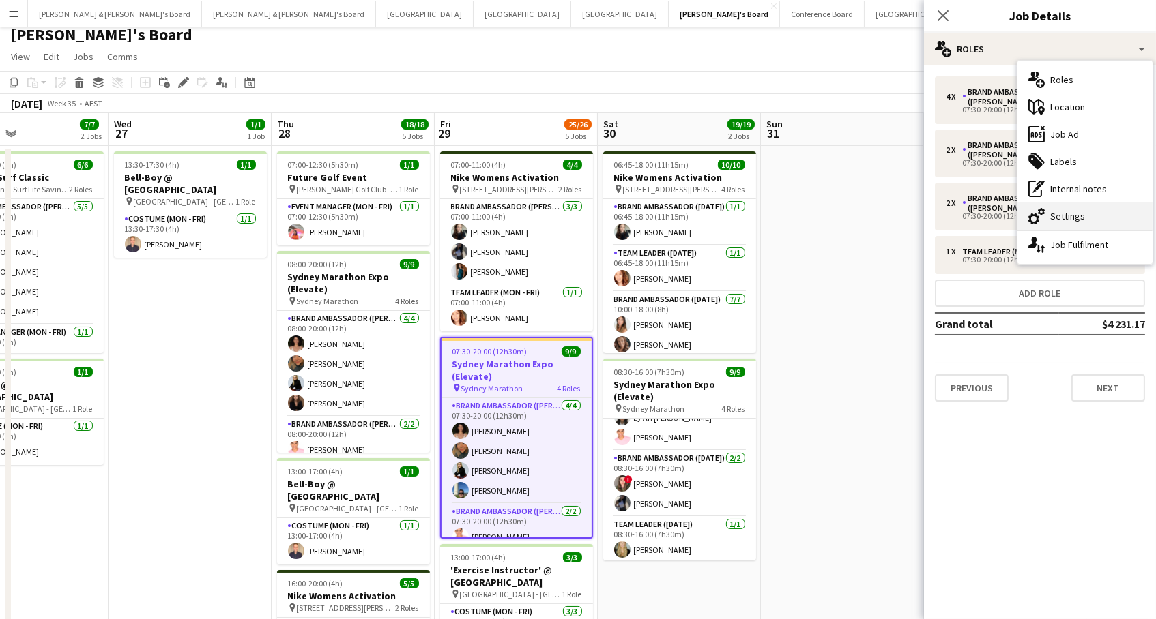
click at [1083, 220] on div "cog-double-3 Settings" at bounding box center [1084, 216] width 135 height 27
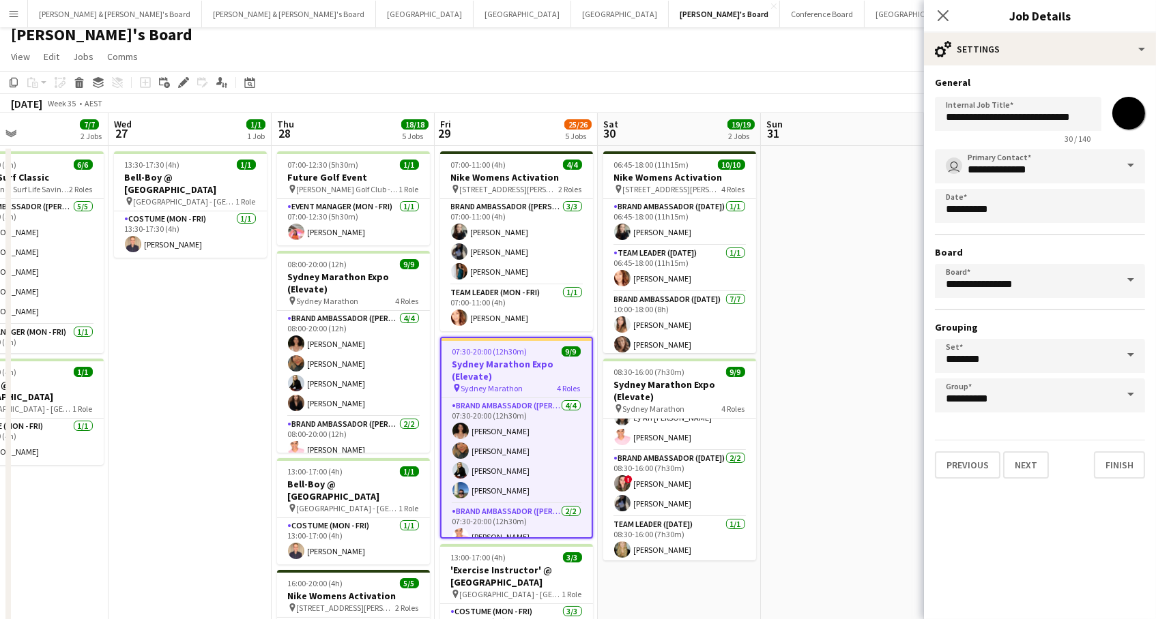
click at [1127, 111] on input "*******" at bounding box center [1128, 113] width 49 height 49
type input "*******"
click at [833, 269] on app-date-cell at bounding box center [842, 599] width 163 height 907
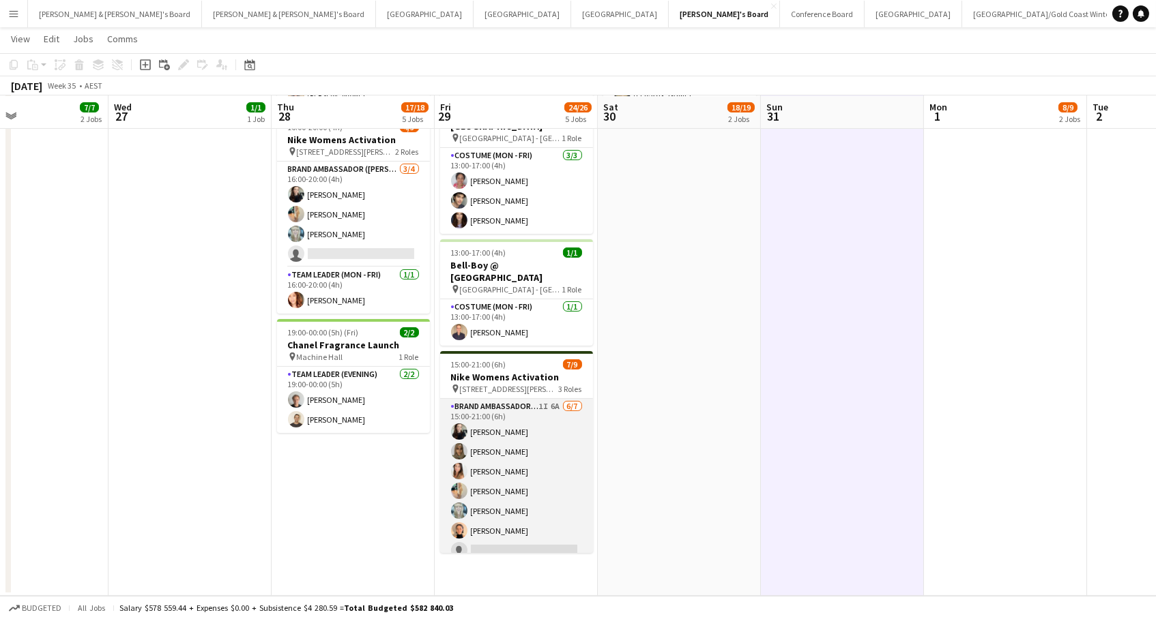
scroll to position [463, 0]
click at [520, 411] on app-card-role "Brand Ambassador (Mon - Fri) 1I 6A [DATE] 15:00-21:00 (6h) [PERSON_NAME] [PERSO…" at bounding box center [516, 482] width 153 height 165
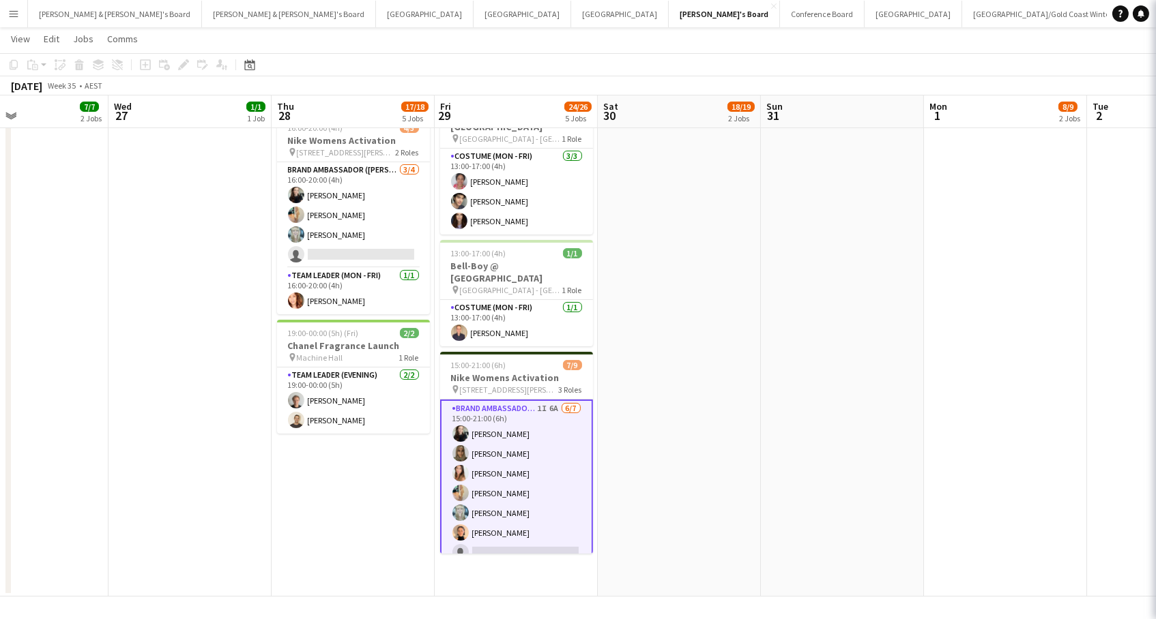
scroll to position [0, 380]
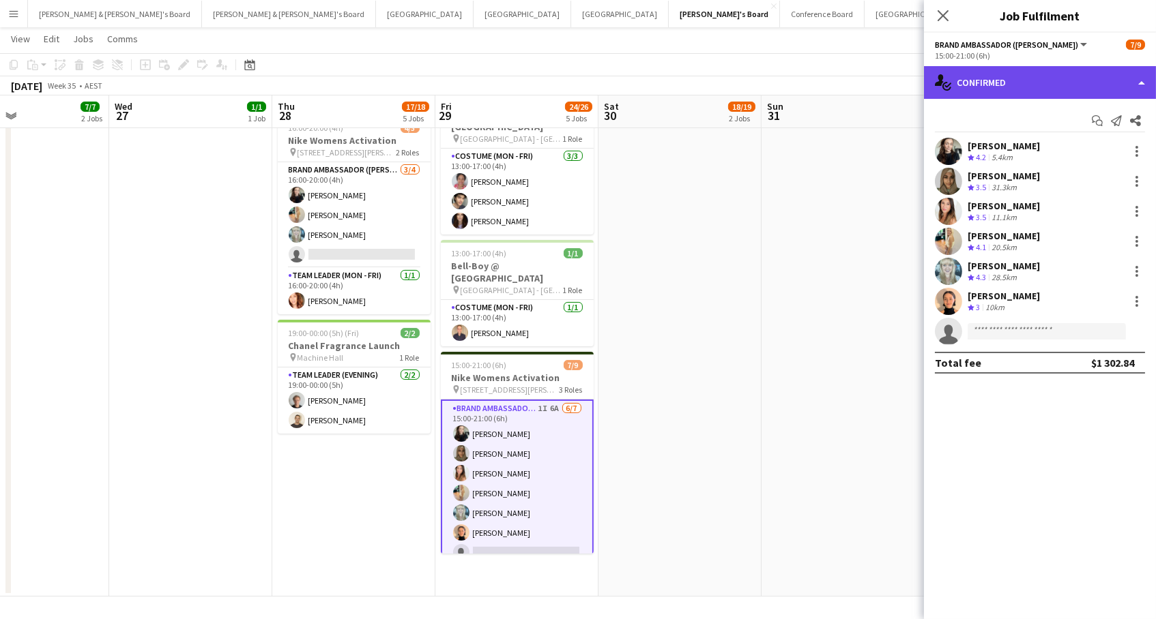
click at [1014, 76] on div "single-neutral-actions-check-2 Confirmed" at bounding box center [1040, 82] width 232 height 33
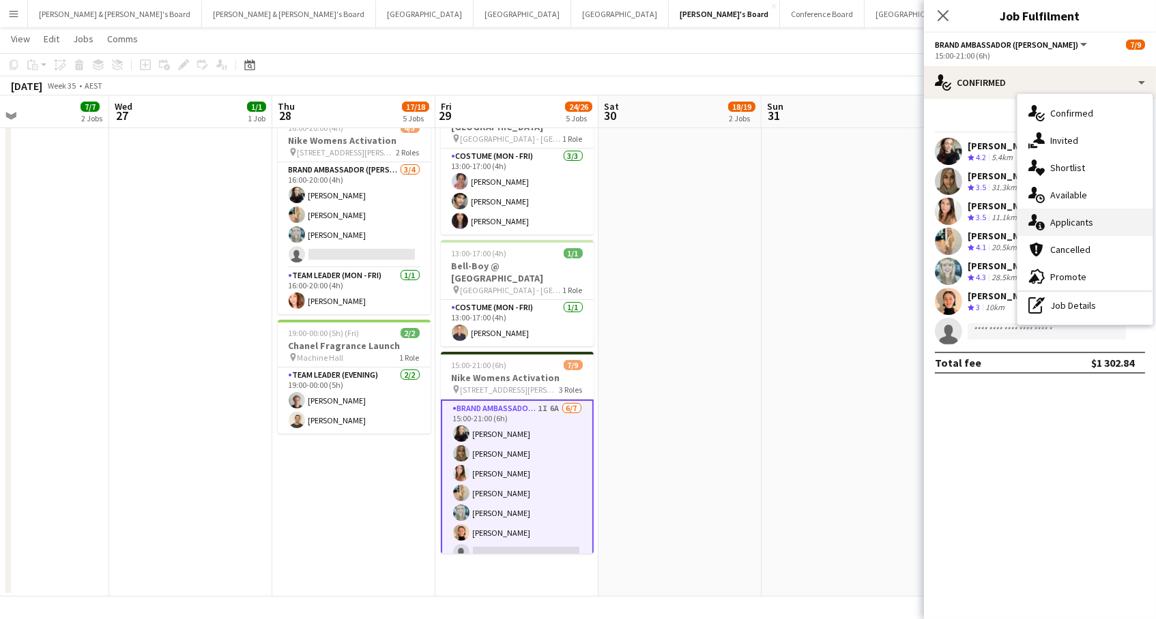
click at [1128, 220] on div "single-neutral-actions-information Applicants" at bounding box center [1084, 222] width 135 height 27
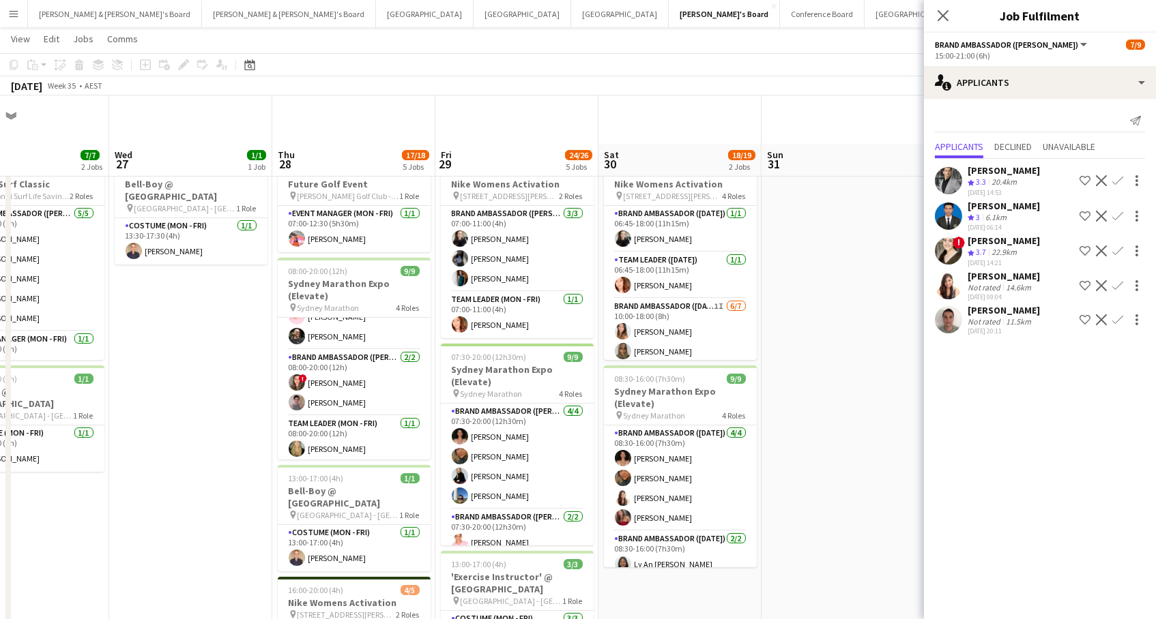
scroll to position [441, 0]
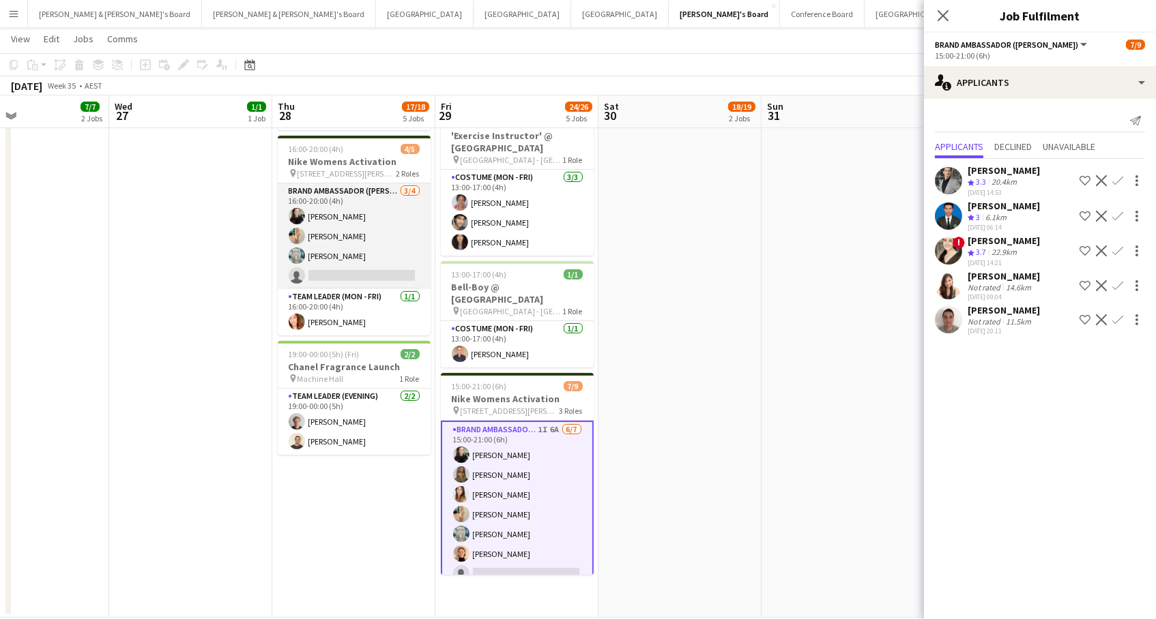
click at [377, 221] on app-card-role "Brand Ambassador (Mon - Fri) 3/4 16:00-20:00 (4h) Sharna O’Toole Alicja Sermak …" at bounding box center [354, 237] width 153 height 106
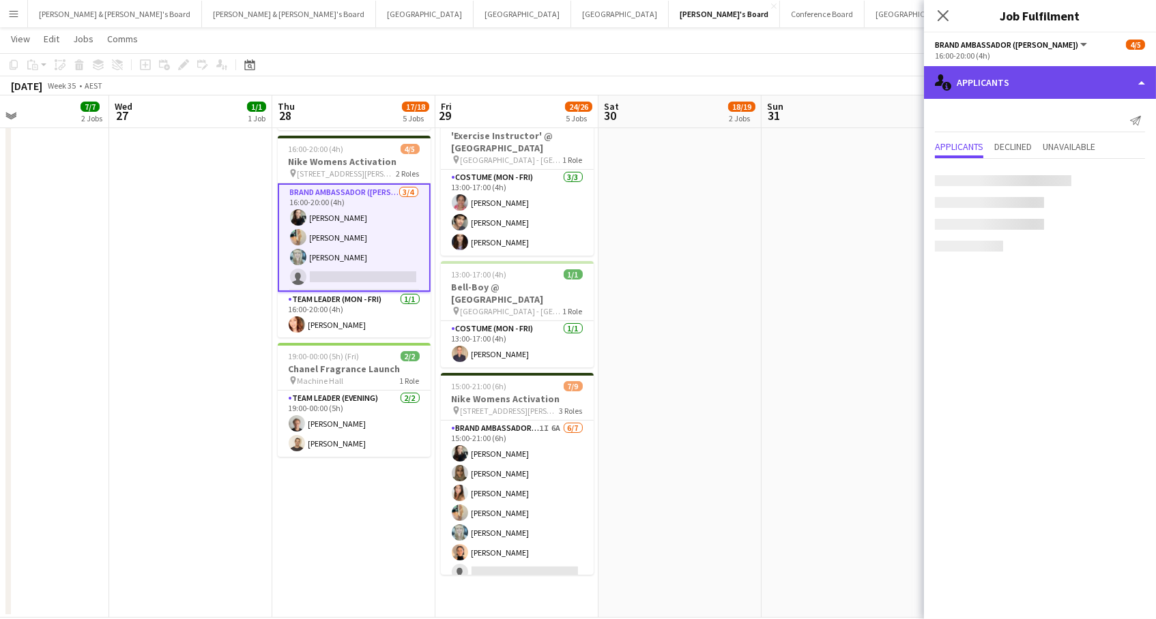
click at [1040, 80] on div "single-neutral-actions-information Applicants" at bounding box center [1040, 82] width 232 height 33
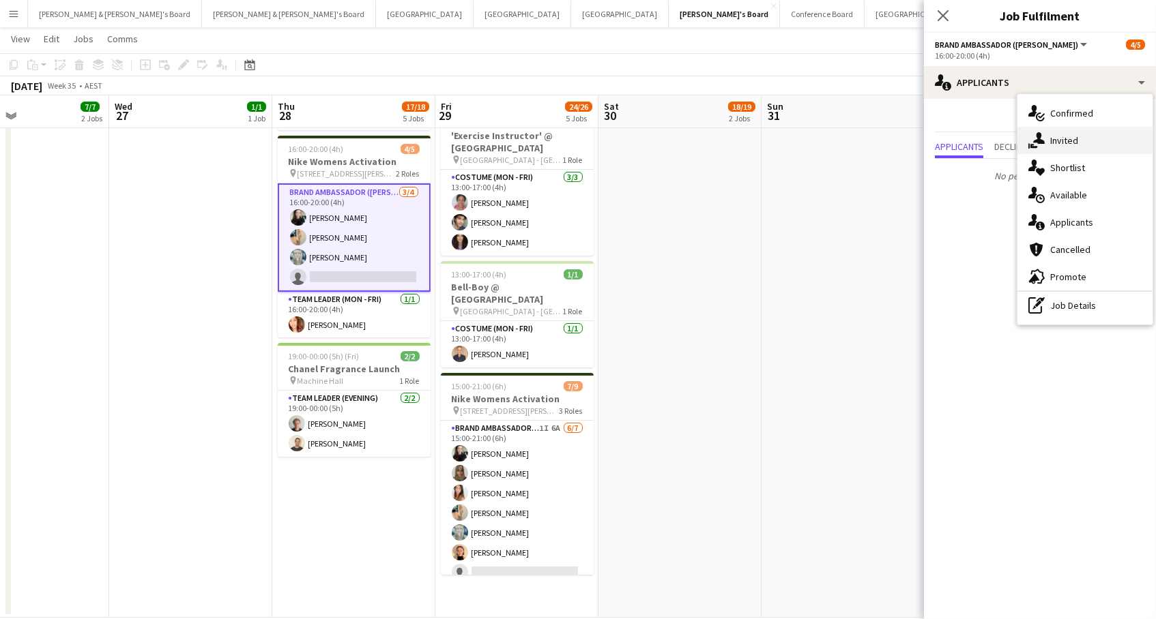
click at [1076, 140] on div "single-neutral-actions-share-1 Invited" at bounding box center [1084, 140] width 135 height 27
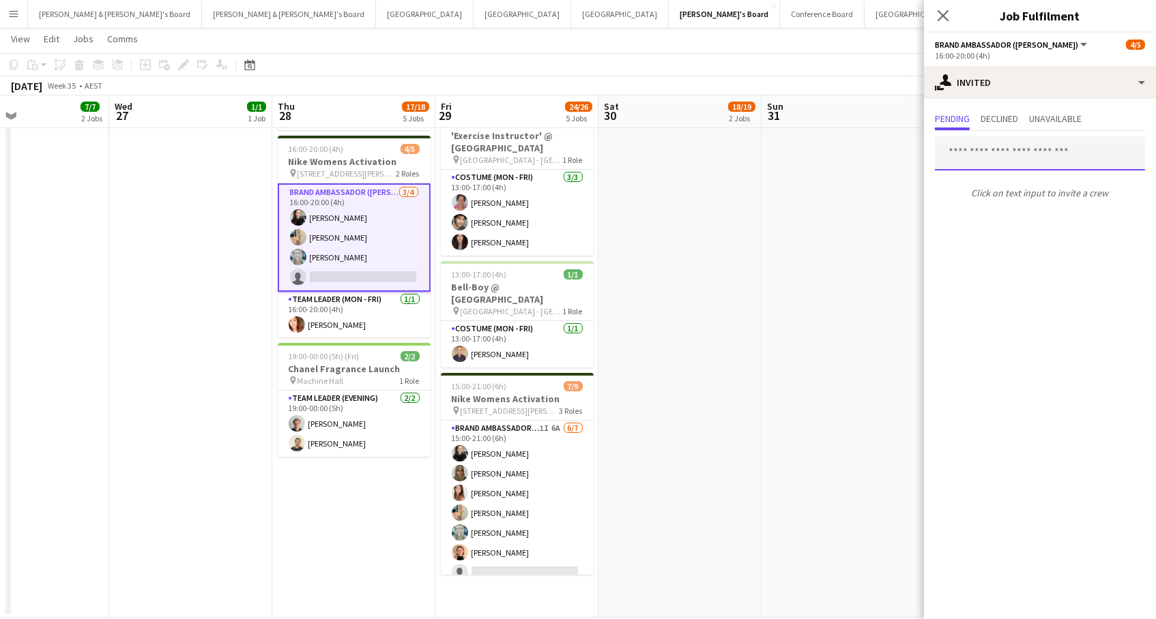
click at [1040, 153] on input "text" at bounding box center [1040, 153] width 210 height 34
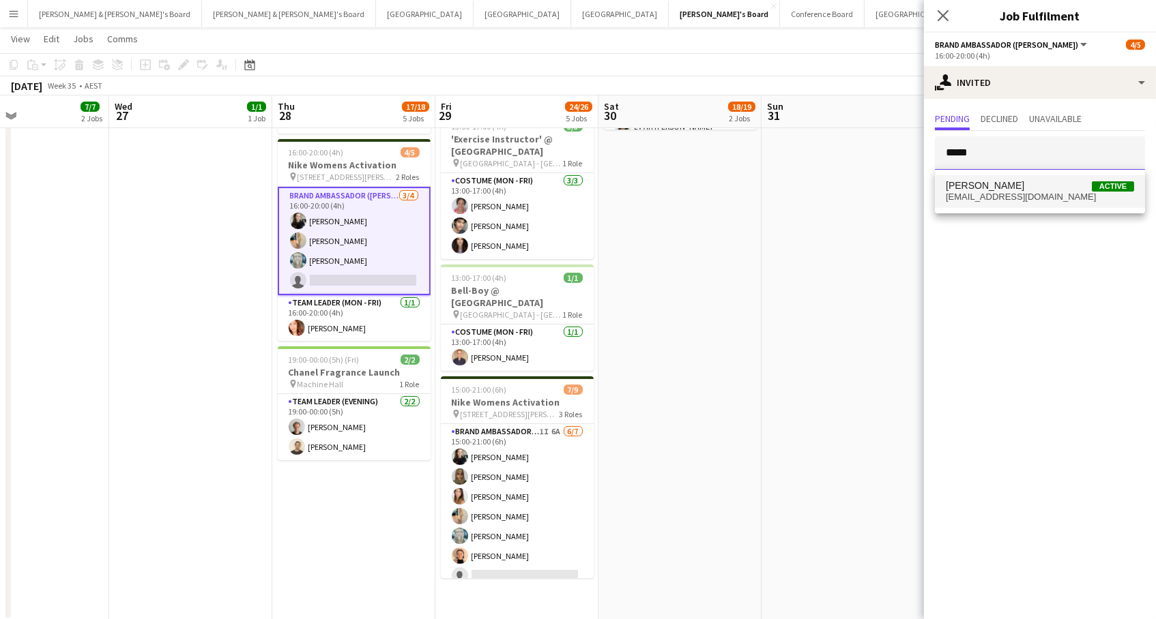
type input "*****"
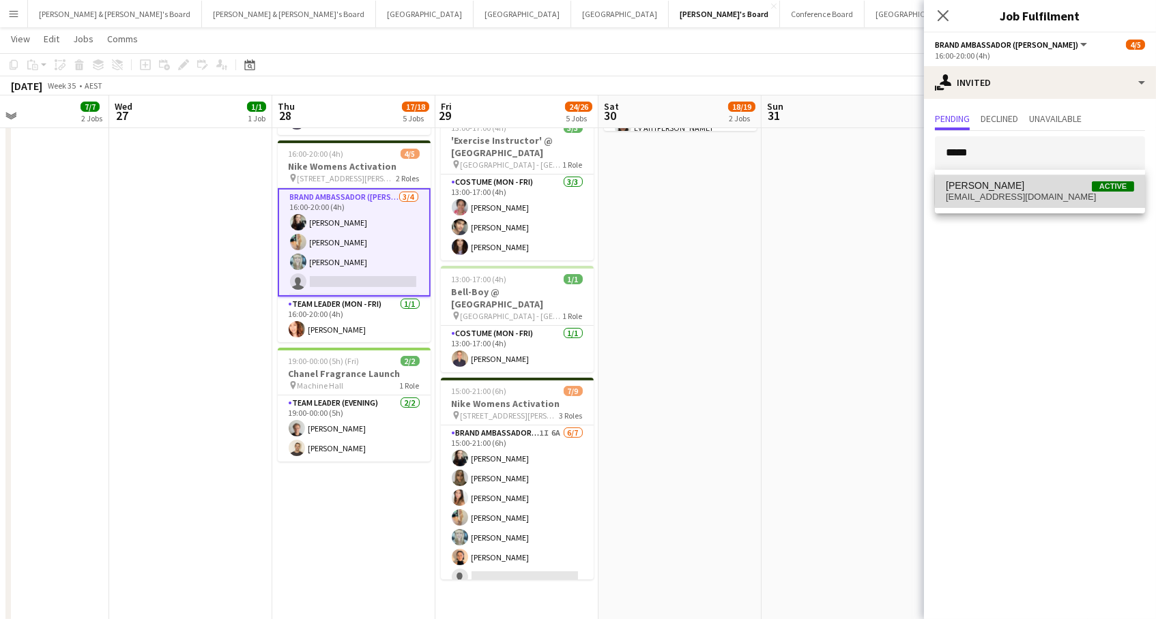
click at [1042, 187] on span "Talia Zappia Active" at bounding box center [1040, 186] width 188 height 12
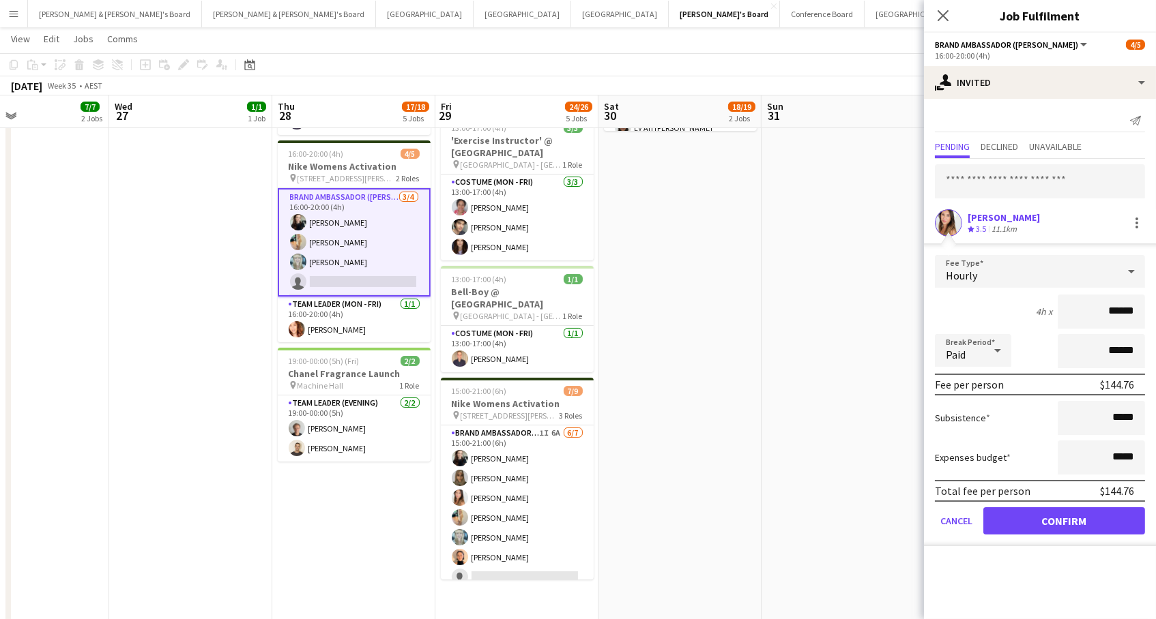
click at [1064, 519] on button "Confirm" at bounding box center [1064, 521] width 162 height 27
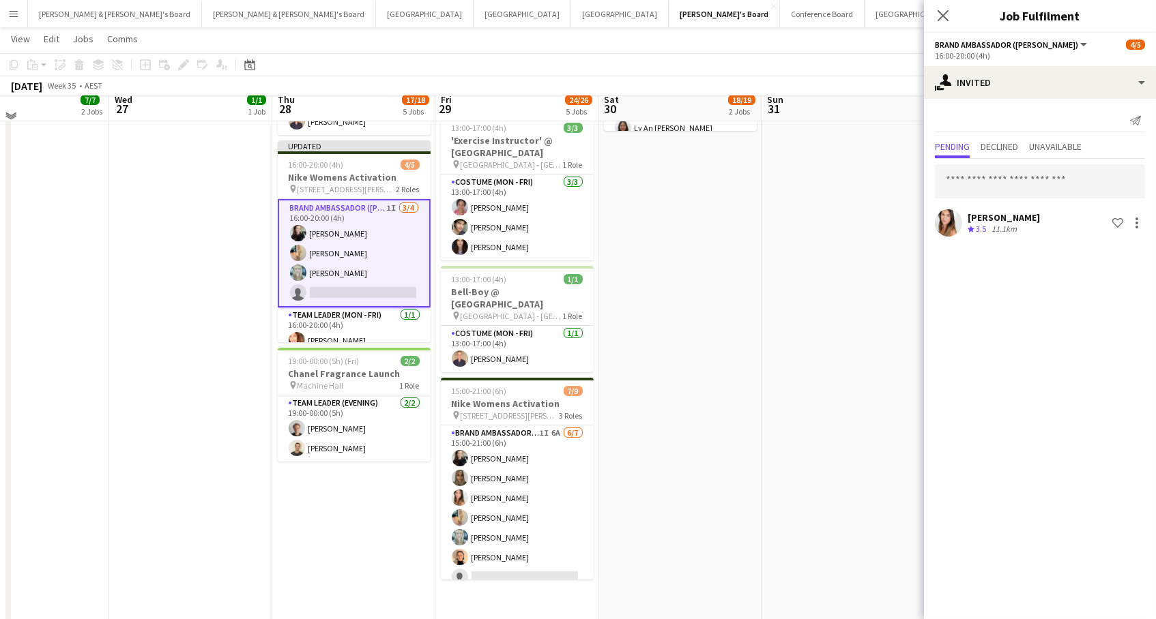
scroll to position [430, 0]
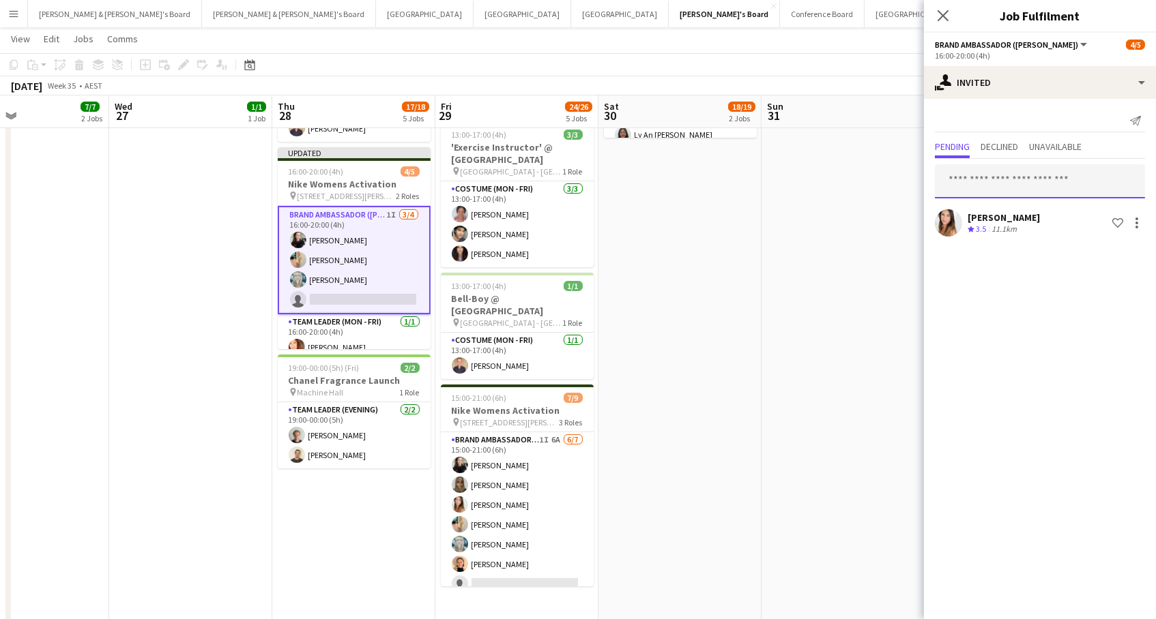
click at [1013, 184] on input "text" at bounding box center [1040, 181] width 210 height 34
type input "****"
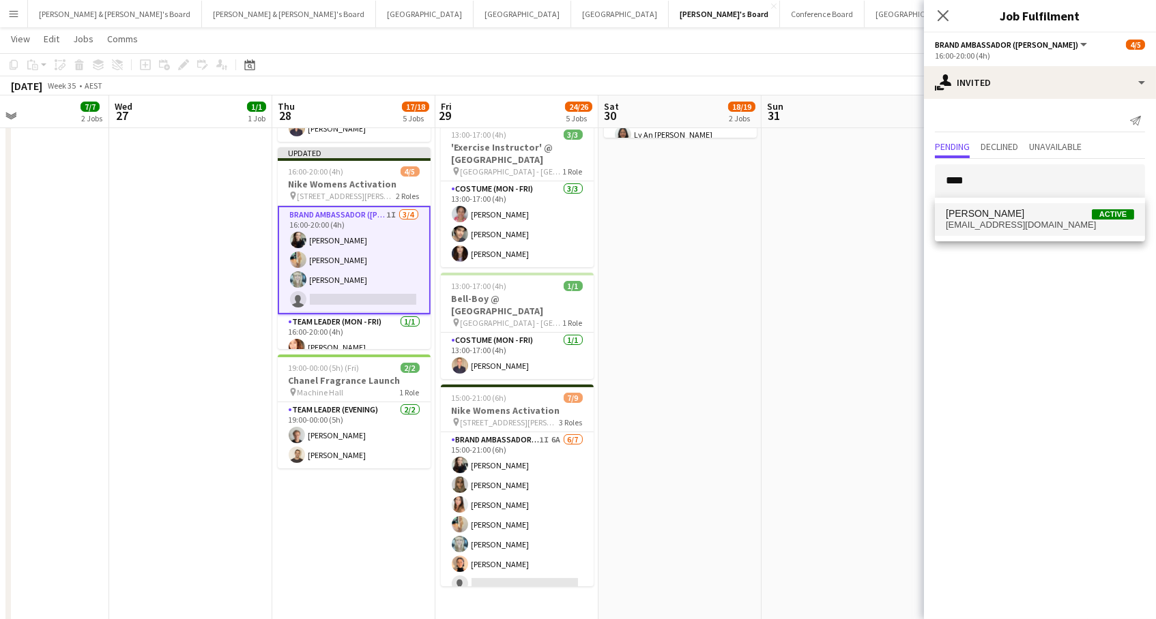
drag, startPoint x: 1013, startPoint y: 184, endPoint x: 1024, endPoint y: 224, distance: 41.7
click at [1024, 224] on span "bamb99128@gmail.com" at bounding box center [1040, 225] width 188 height 11
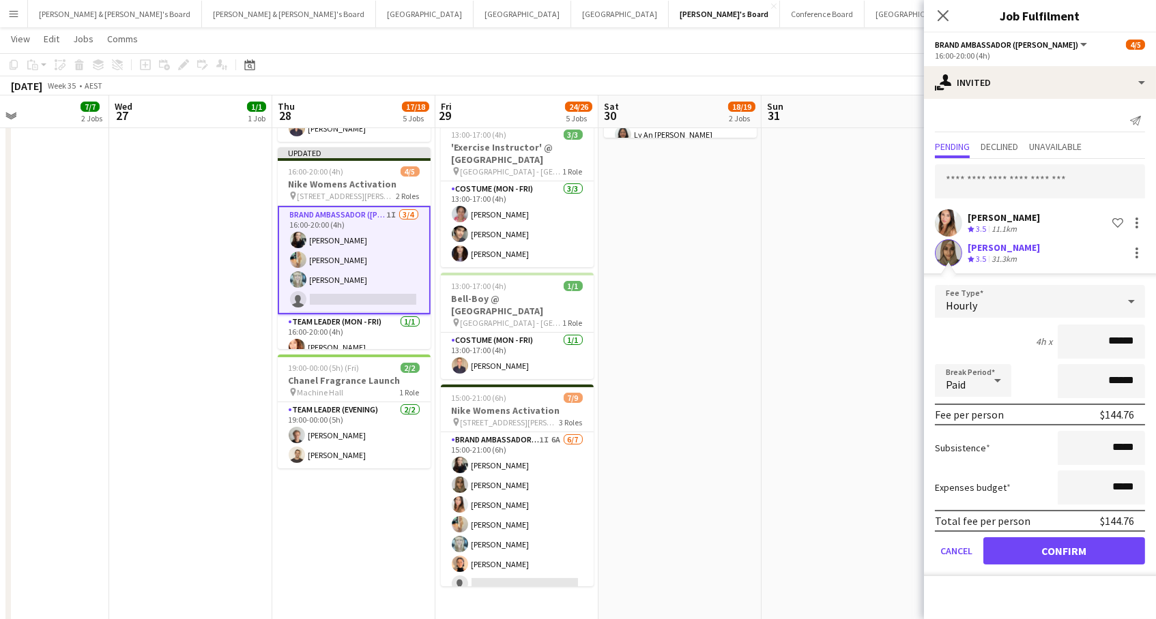
click at [1064, 549] on button "Confirm" at bounding box center [1064, 551] width 162 height 27
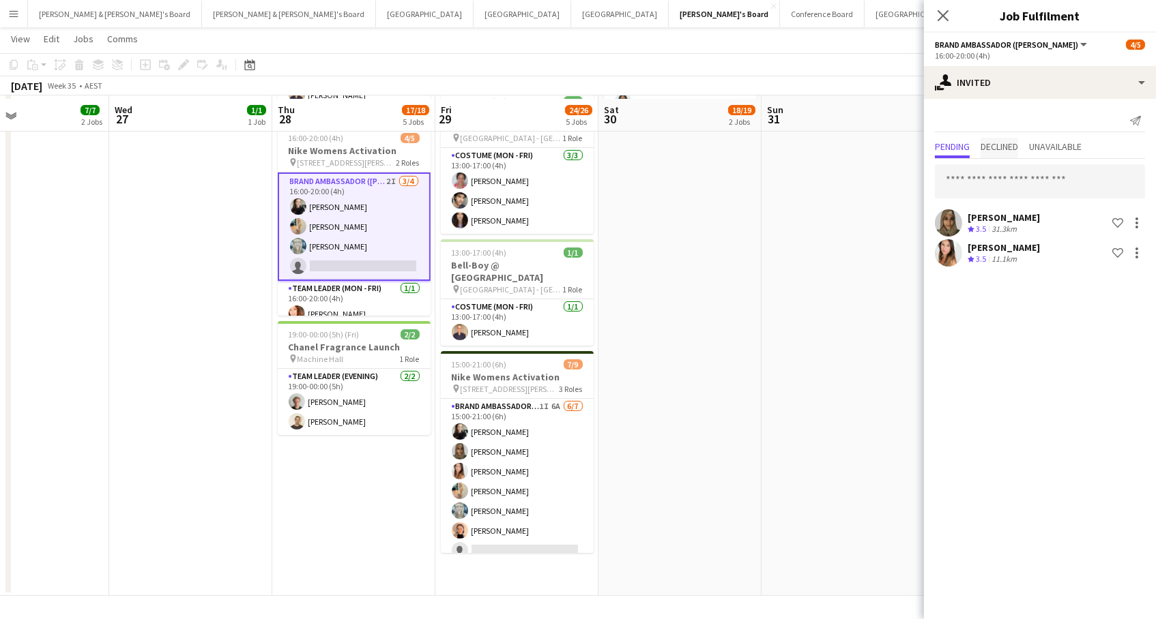
scroll to position [463, 0]
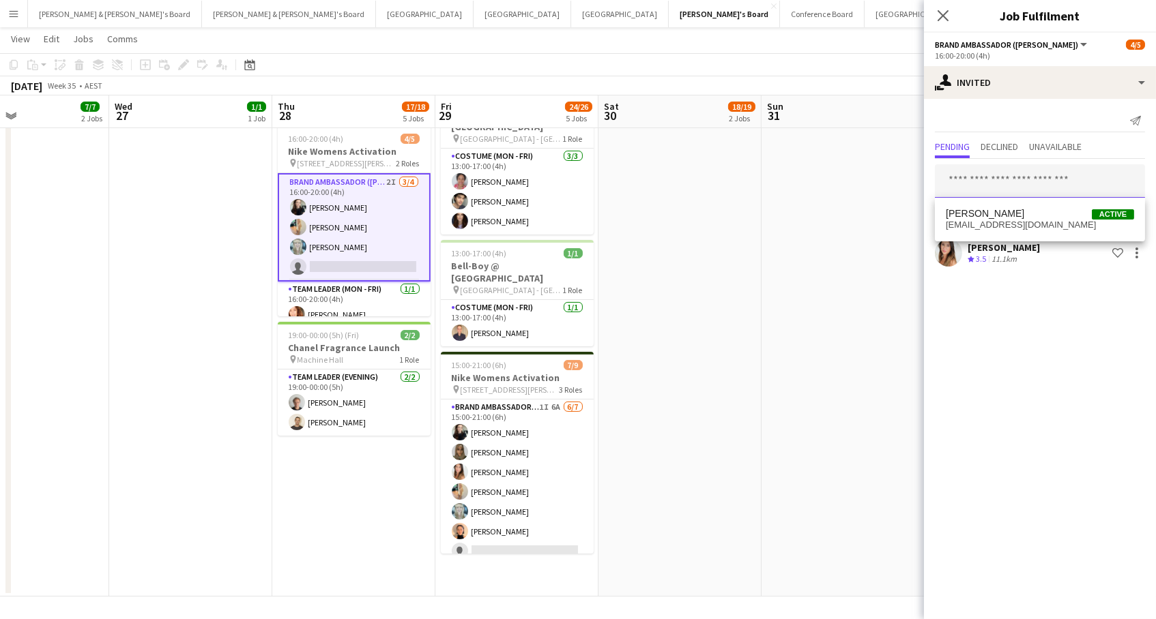
click at [1019, 171] on input "text" at bounding box center [1040, 181] width 210 height 34
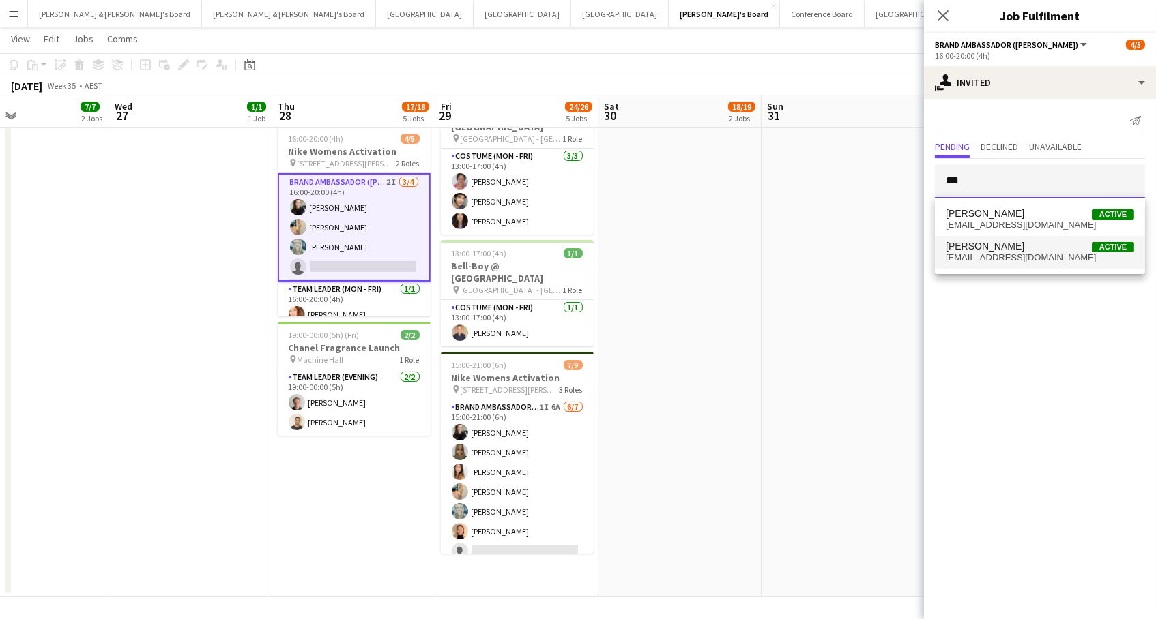
type input "***"
click at [1058, 255] on span "katiecoxx63@gmail.com" at bounding box center [1040, 257] width 188 height 11
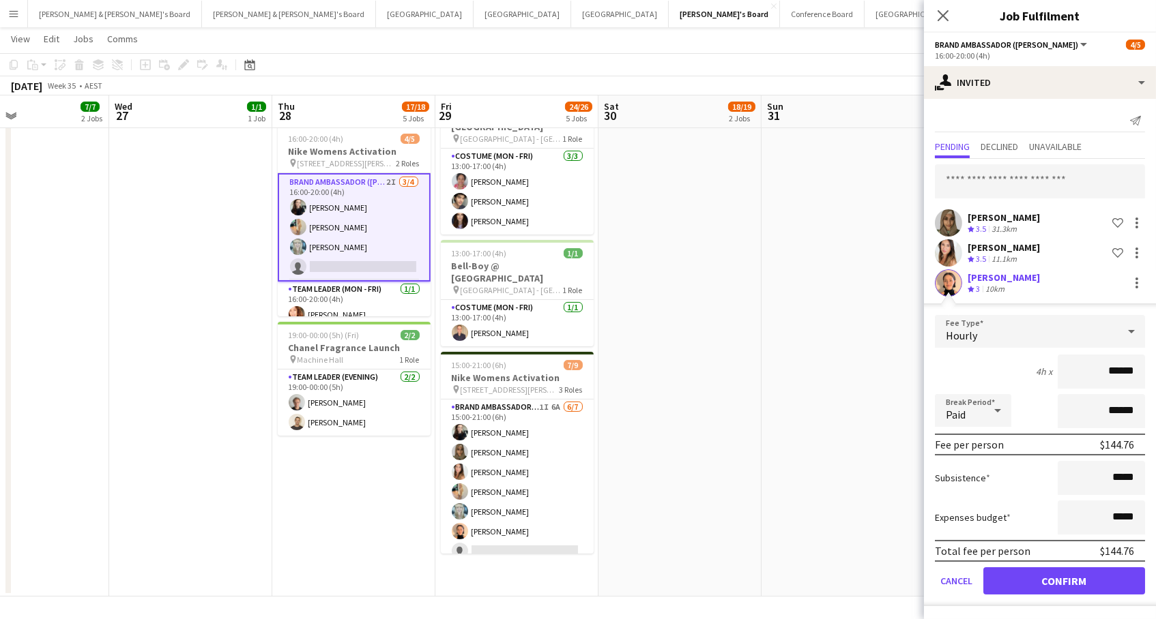
click at [1064, 579] on button "Confirm" at bounding box center [1064, 581] width 162 height 27
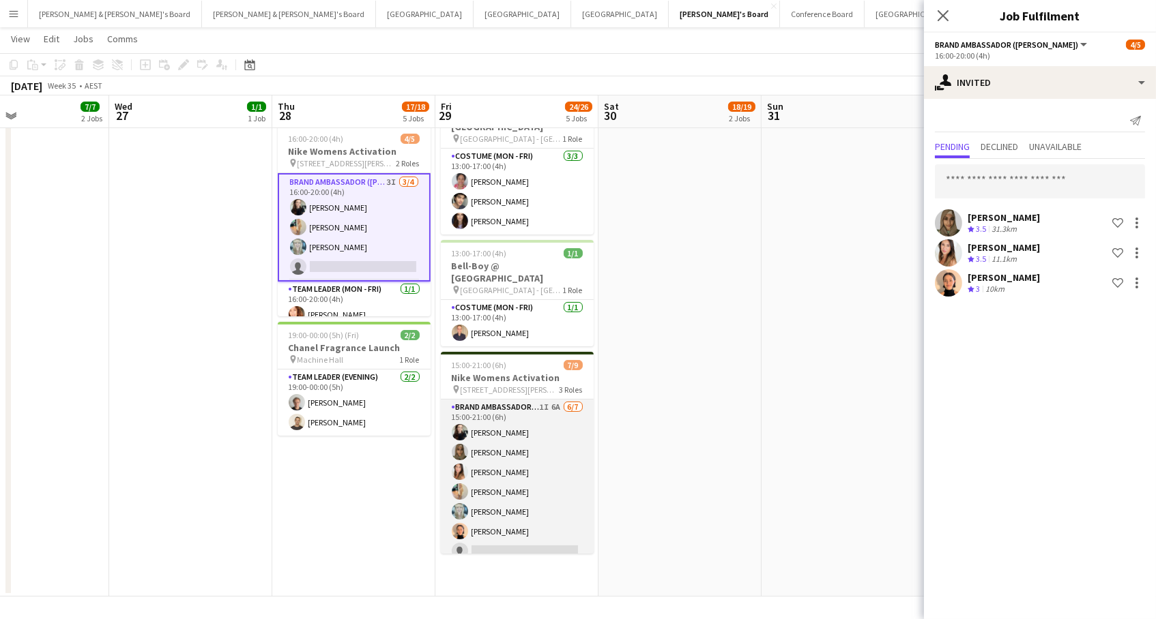
click at [543, 516] on app-card-role "Brand Ambassador (Mon - Fri) 1I 6A [DATE] 15:00-21:00 (6h) [PERSON_NAME] [PERSO…" at bounding box center [517, 482] width 153 height 165
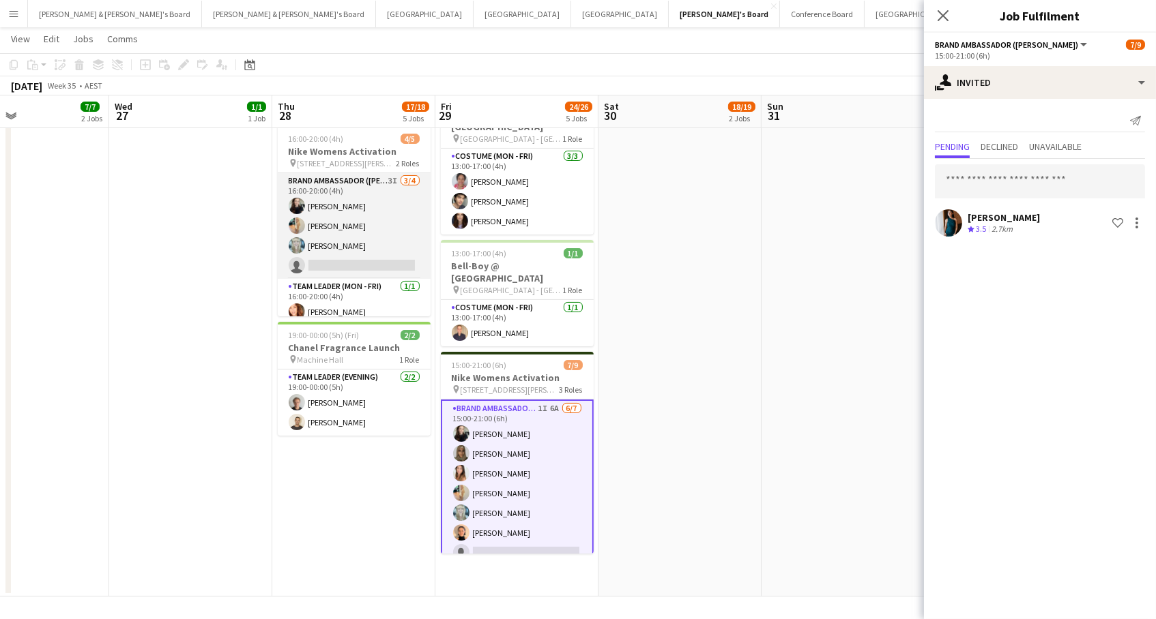
click at [351, 214] on app-card-role "Brand Ambassador (Mon - Fri) 3I 3/4 16:00-20:00 (4h) Sharna O’Toole Alicja Serm…" at bounding box center [354, 226] width 153 height 106
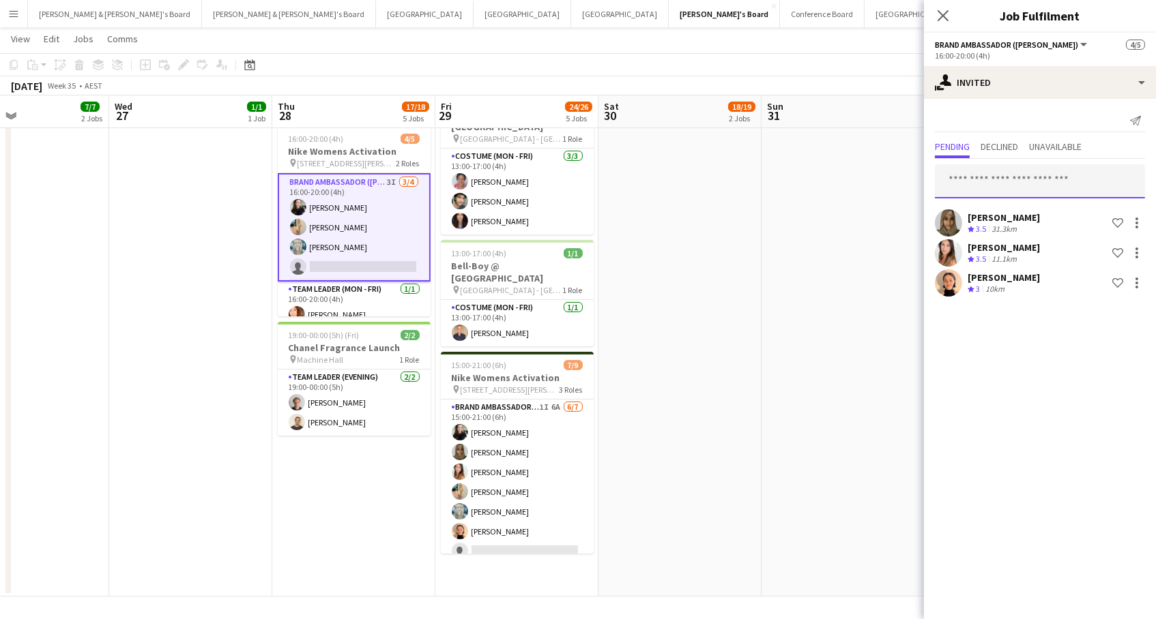
click at [1015, 175] on input "text" at bounding box center [1040, 181] width 210 height 34
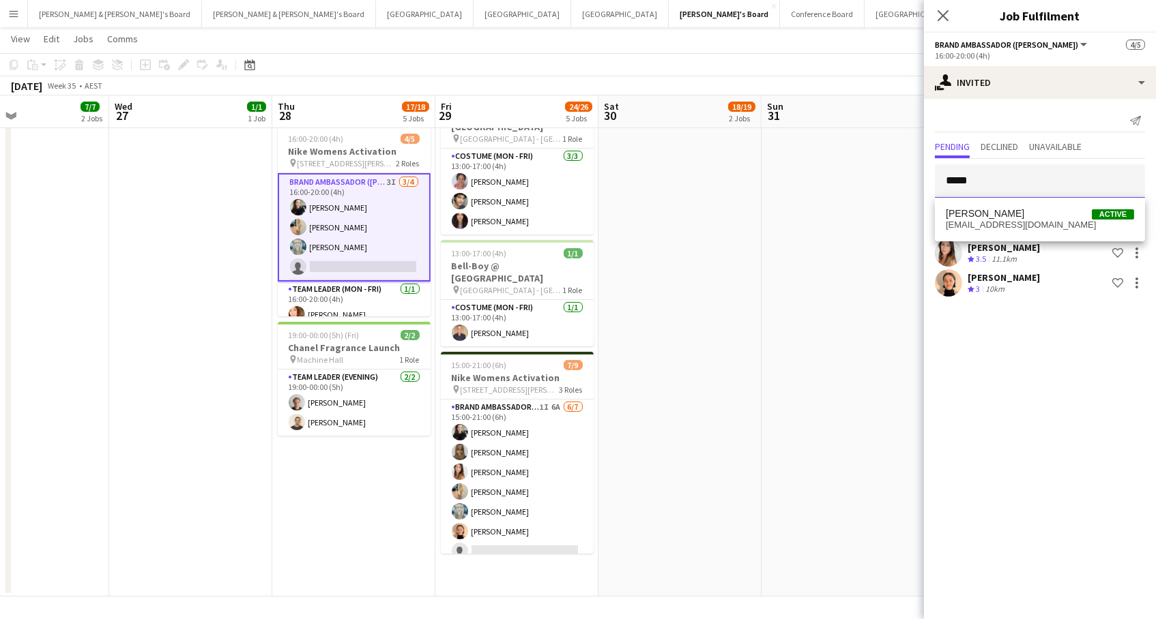
type input "*****"
drag, startPoint x: 1015, startPoint y: 175, endPoint x: 1011, endPoint y: 222, distance: 46.6
click at [1011, 222] on span "gidwanipayal@gmail.com" at bounding box center [1040, 225] width 188 height 11
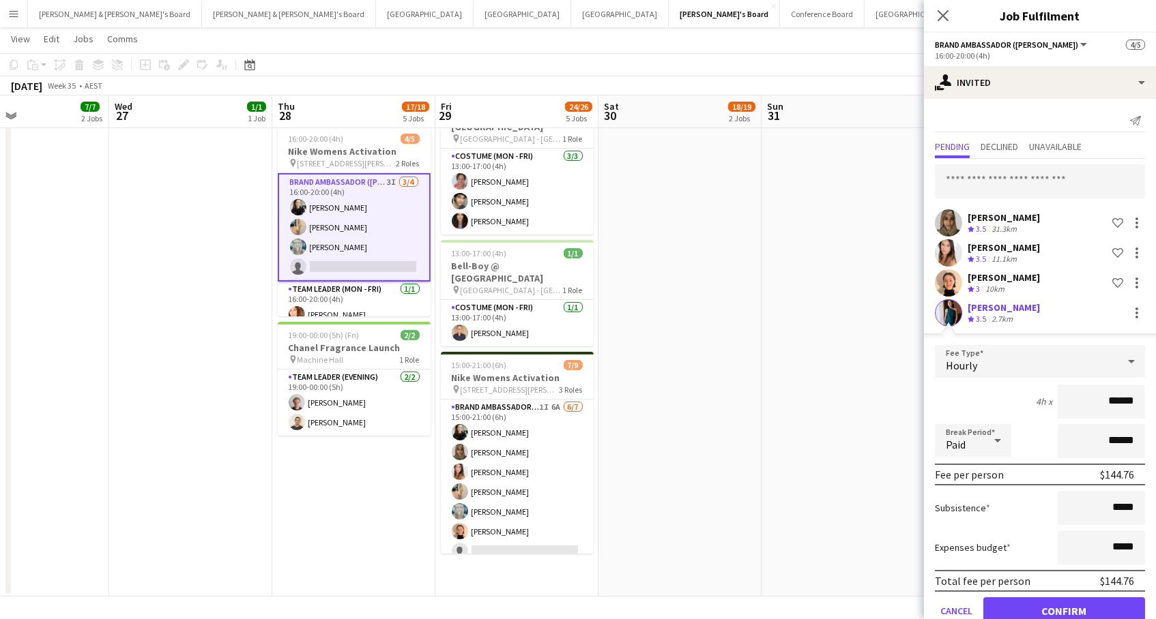
click at [1064, 609] on button "Confirm" at bounding box center [1064, 611] width 162 height 27
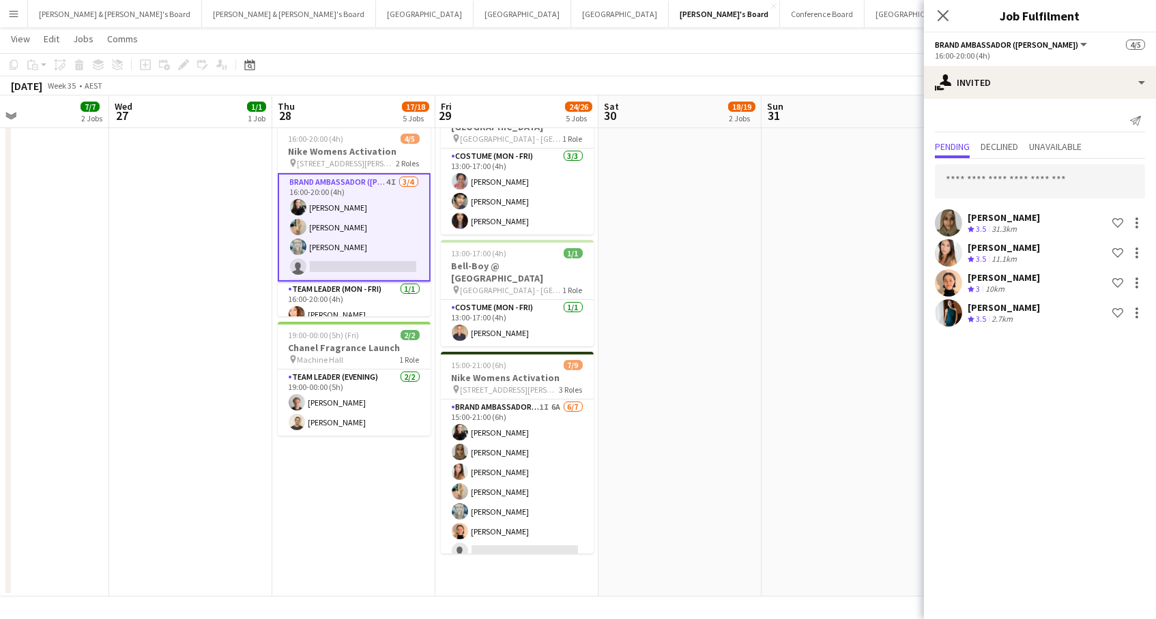
click at [810, 239] on app-date-cell at bounding box center [842, 143] width 163 height 907
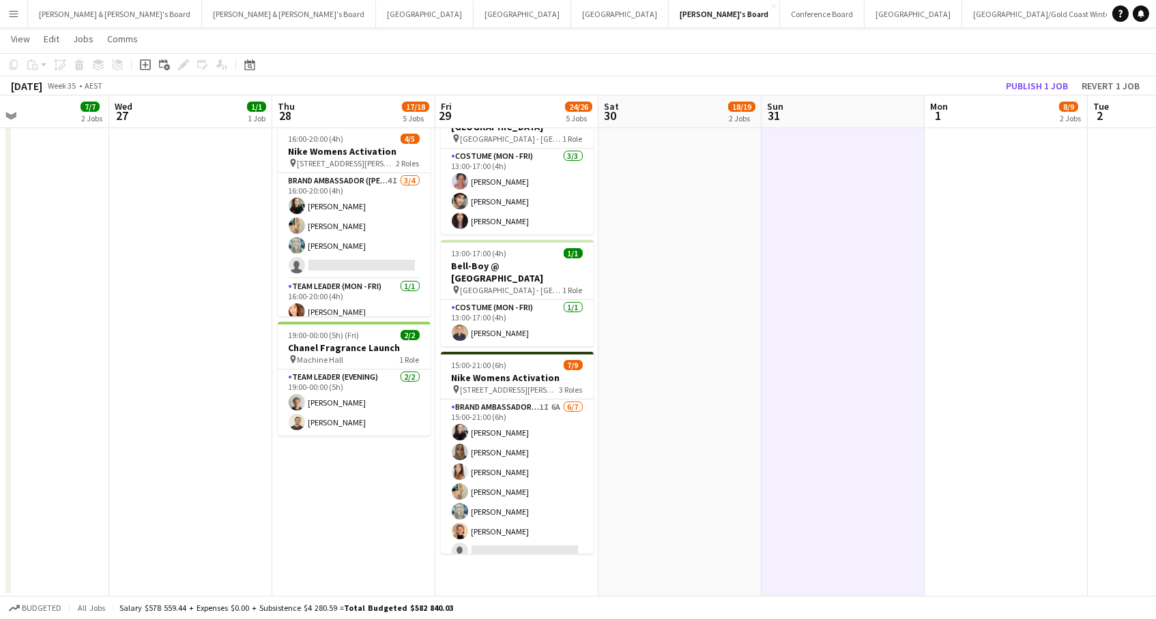
drag, startPoint x: 1031, startPoint y: 83, endPoint x: 974, endPoint y: 98, distance: 58.6
click at [1031, 83] on button "Publish 1 job" at bounding box center [1036, 86] width 73 height 18
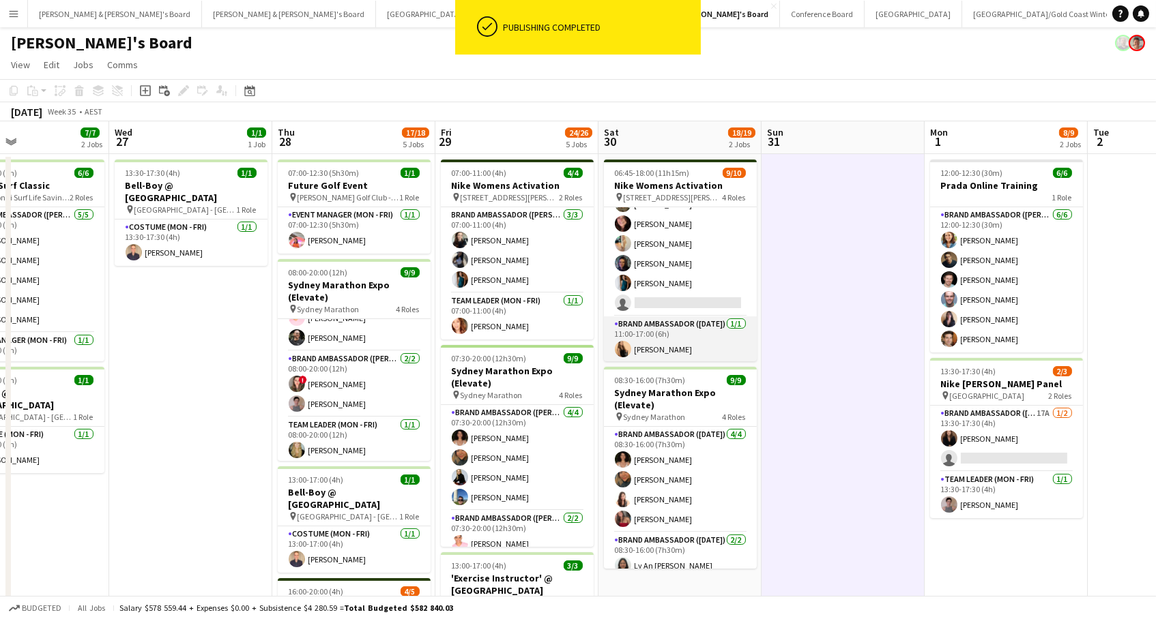
scroll to position [148, 0]
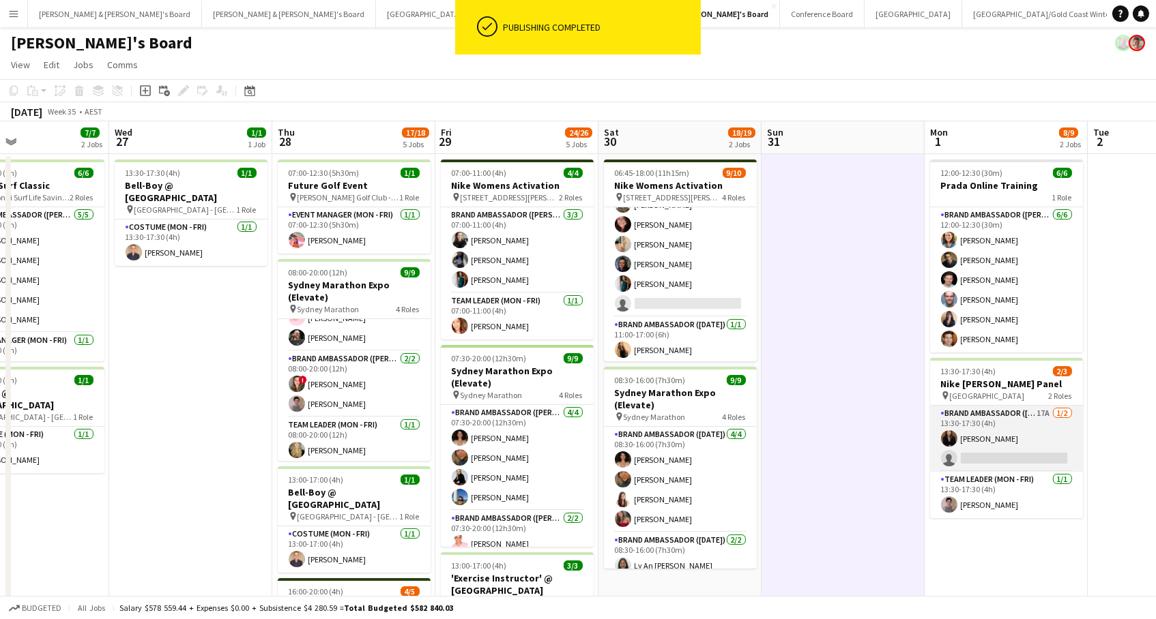
click at [1047, 444] on app-card-role "Brand Ambassador (Mon - Fri) 17A 1/2 13:30-17:30 (4h) Kim Clifton single-neutra…" at bounding box center [1006, 439] width 153 height 66
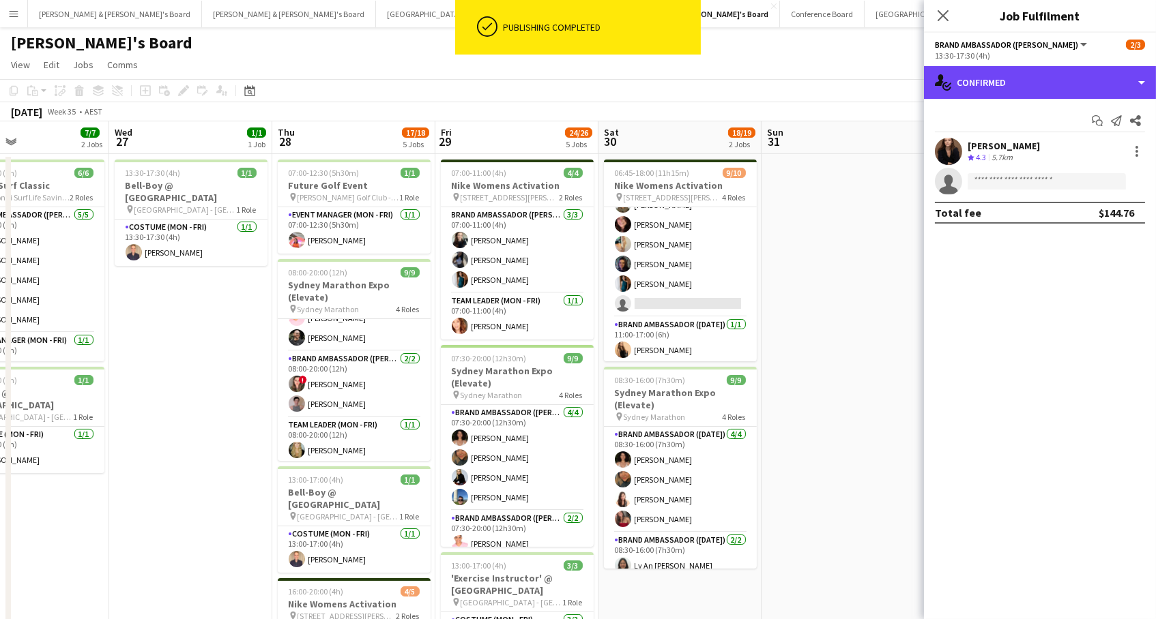
drag, startPoint x: 1091, startPoint y: 83, endPoint x: 1093, endPoint y: 106, distance: 24.0
click at [1091, 83] on div "single-neutral-actions-check-2 Confirmed" at bounding box center [1040, 82] width 232 height 33
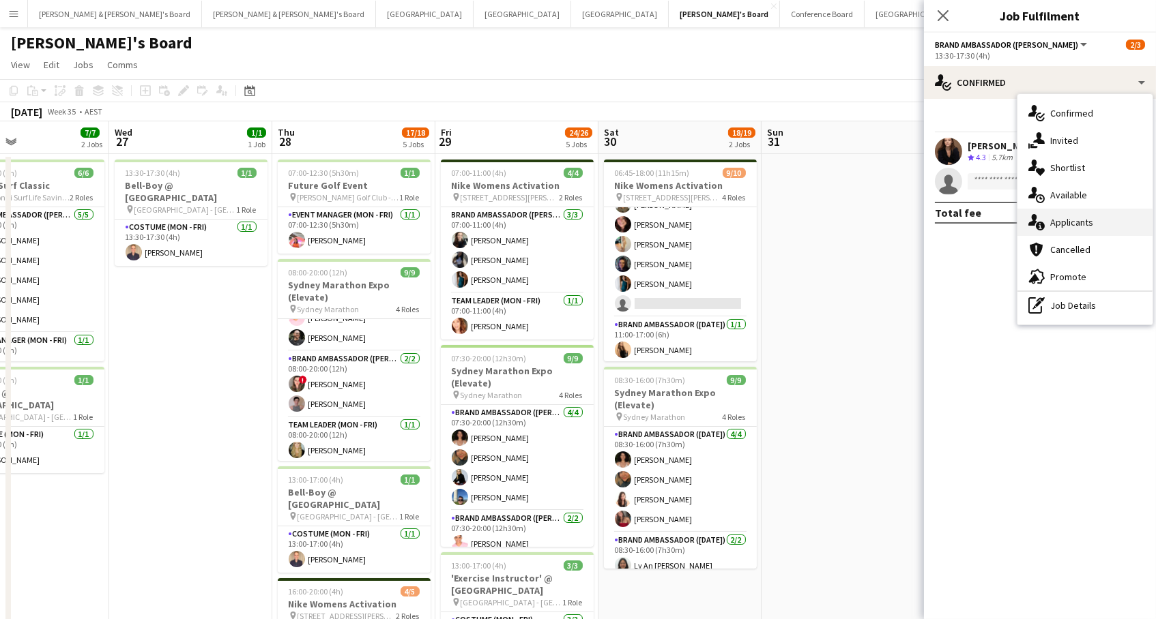
click at [1086, 224] on div "single-neutral-actions-information Applicants" at bounding box center [1084, 222] width 135 height 27
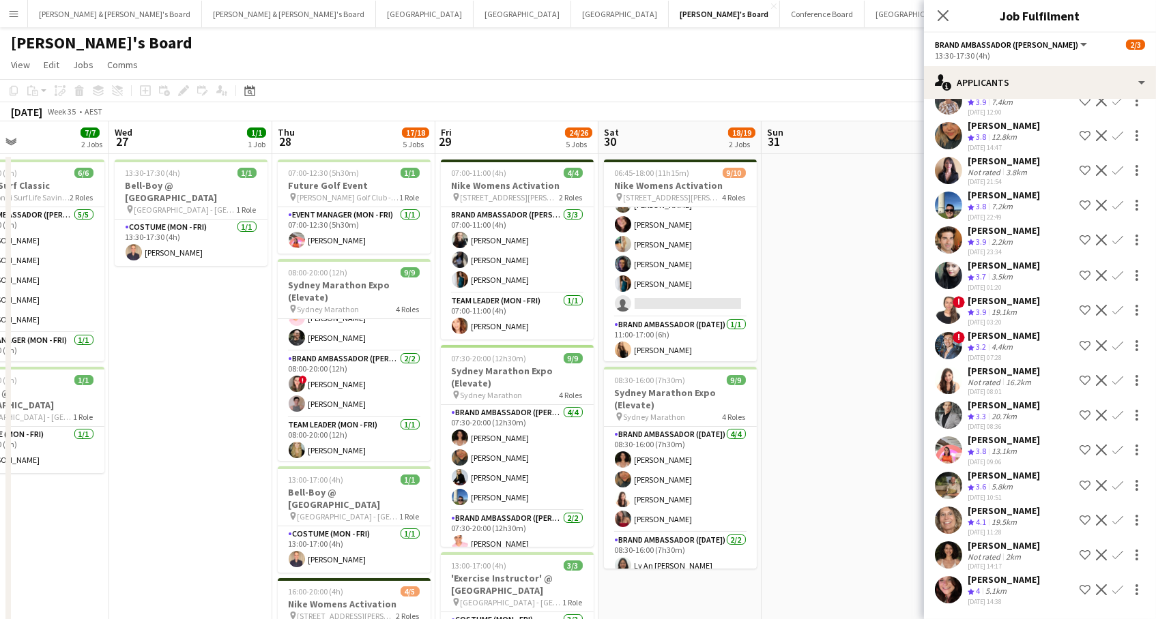
scroll to position [0, 0]
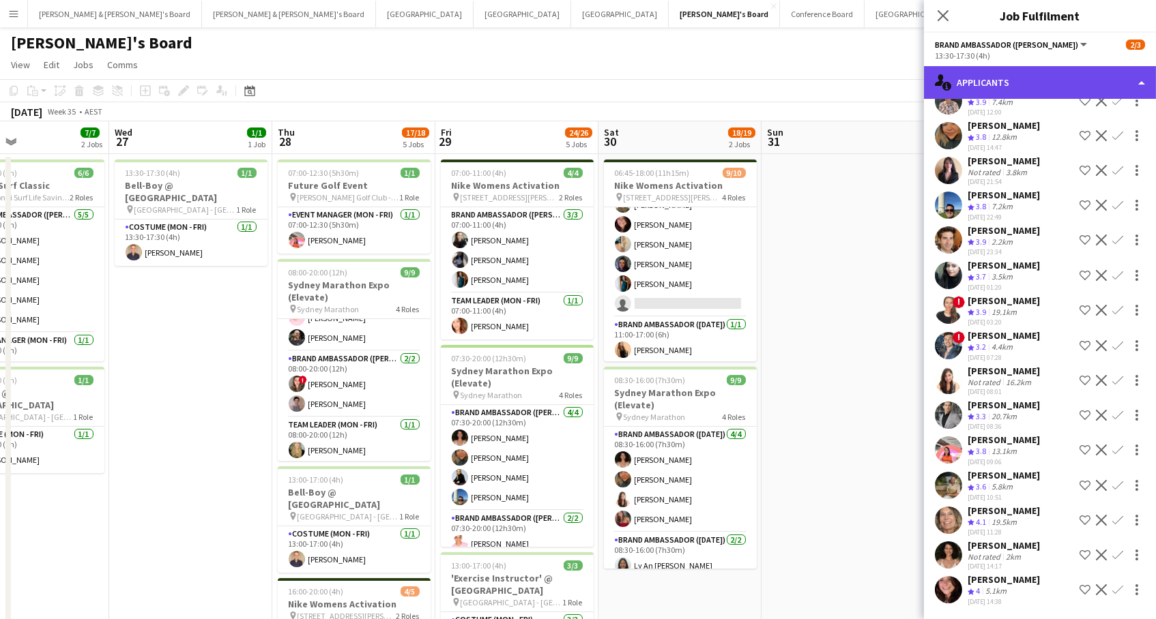
click at [1062, 89] on div "single-neutral-actions-information Applicants" at bounding box center [1040, 82] width 232 height 33
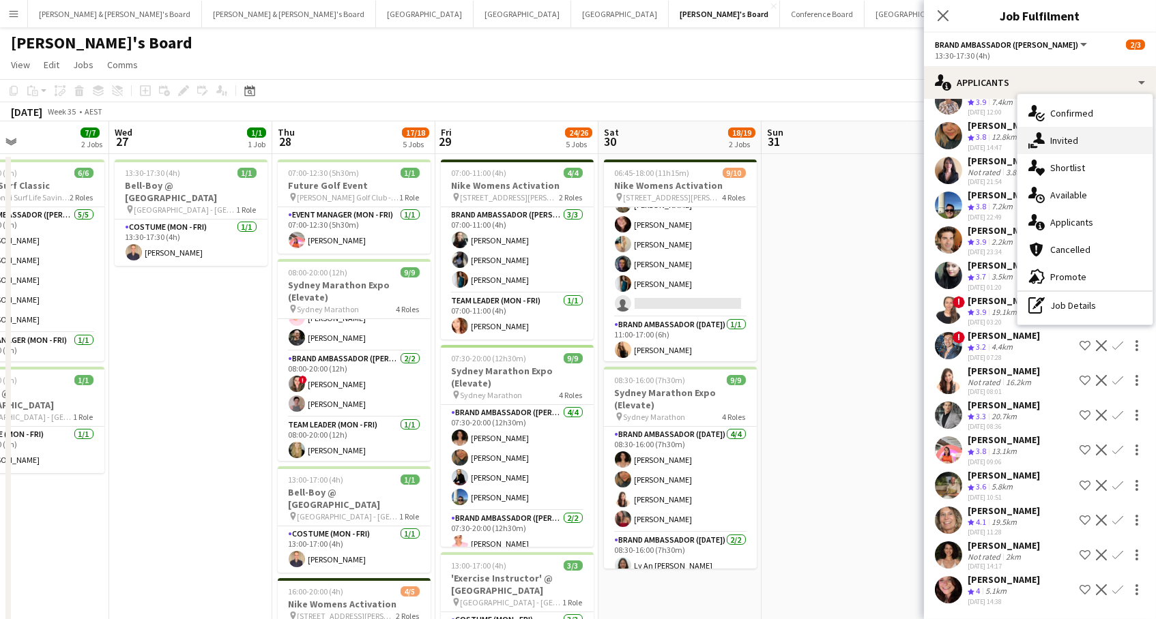
click at [1066, 132] on div "single-neutral-actions-share-1 Invited" at bounding box center [1084, 140] width 135 height 27
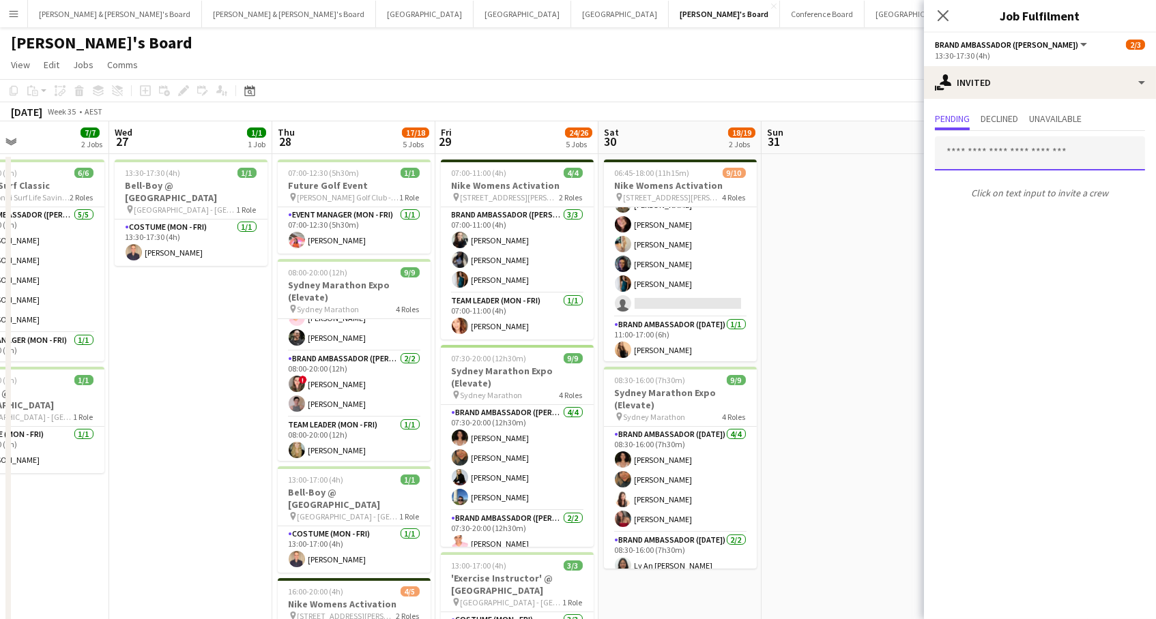
click at [997, 151] on input "text" at bounding box center [1040, 153] width 210 height 34
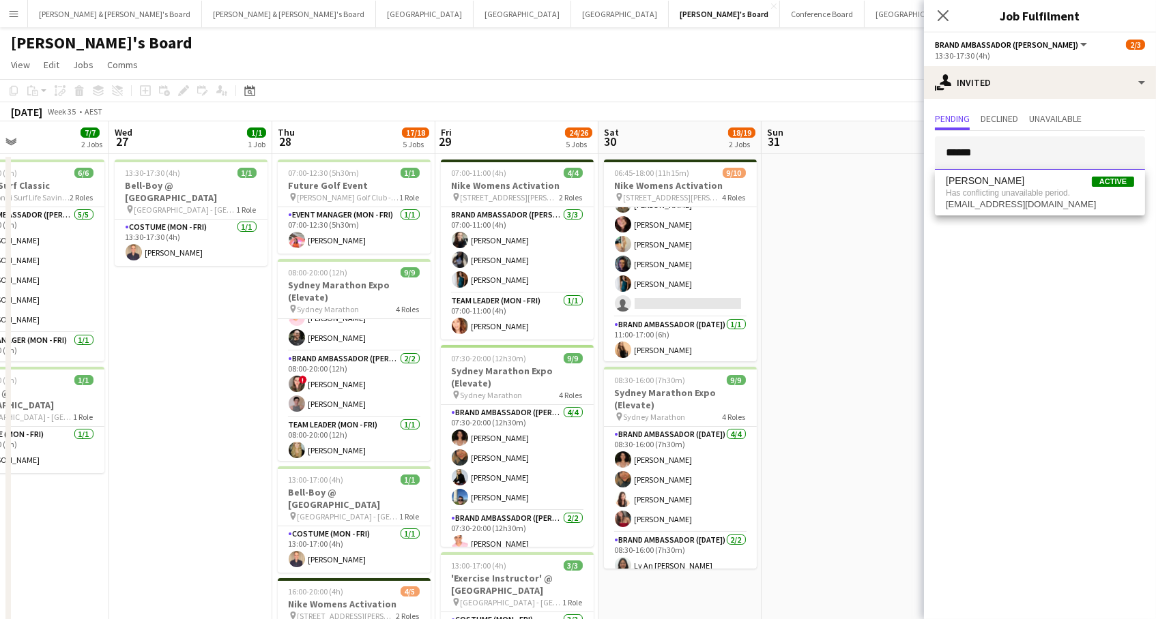
drag, startPoint x: 1012, startPoint y: 156, endPoint x: 799, endPoint y: 120, distance: 215.8
click at [799, 120] on body "Menu Boards Boards Boards All jobs Status Workforce Workforce My Workforce Recr…" at bounding box center [578, 542] width 1156 height 1084
type input "*****"
drag, startPoint x: 799, startPoint y: 120, endPoint x: 961, endPoint y: 193, distance: 177.4
click at [961, 193] on span "gidwanipayal@gmail.com" at bounding box center [1040, 197] width 188 height 11
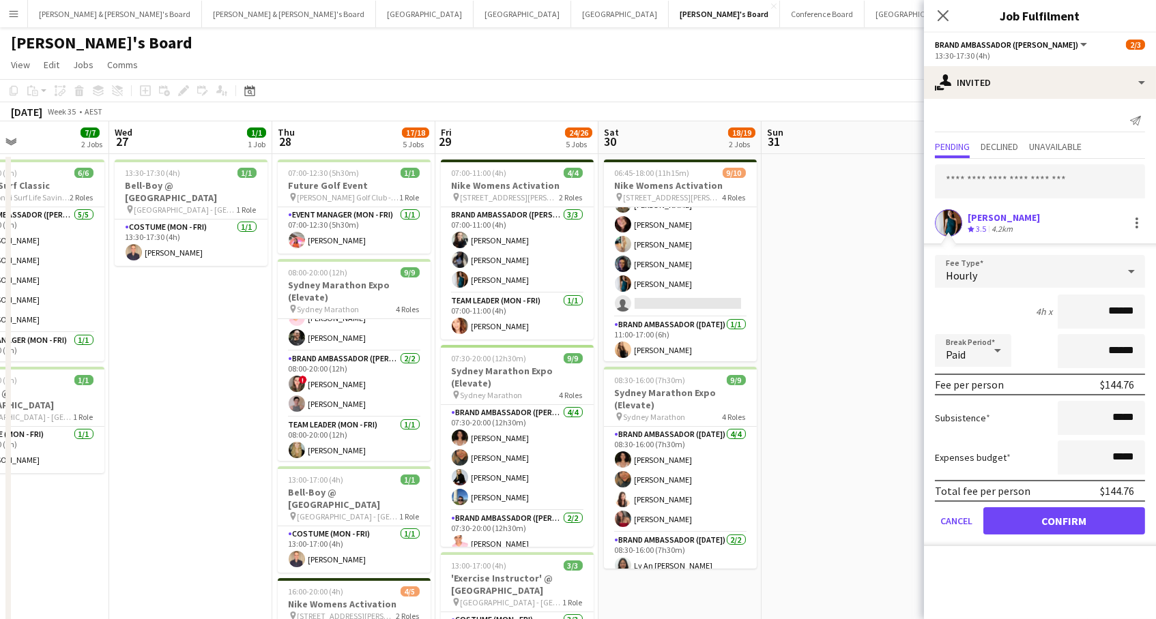
click at [1064, 519] on button "Confirm" at bounding box center [1064, 521] width 162 height 27
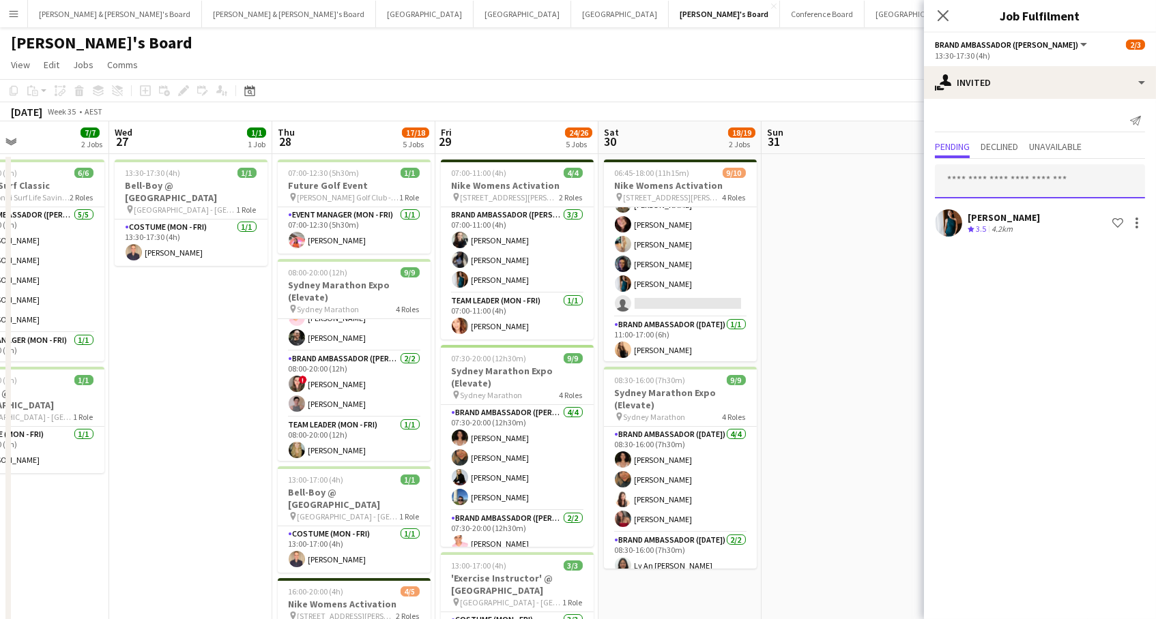
click at [963, 182] on input "text" at bounding box center [1040, 181] width 210 height 34
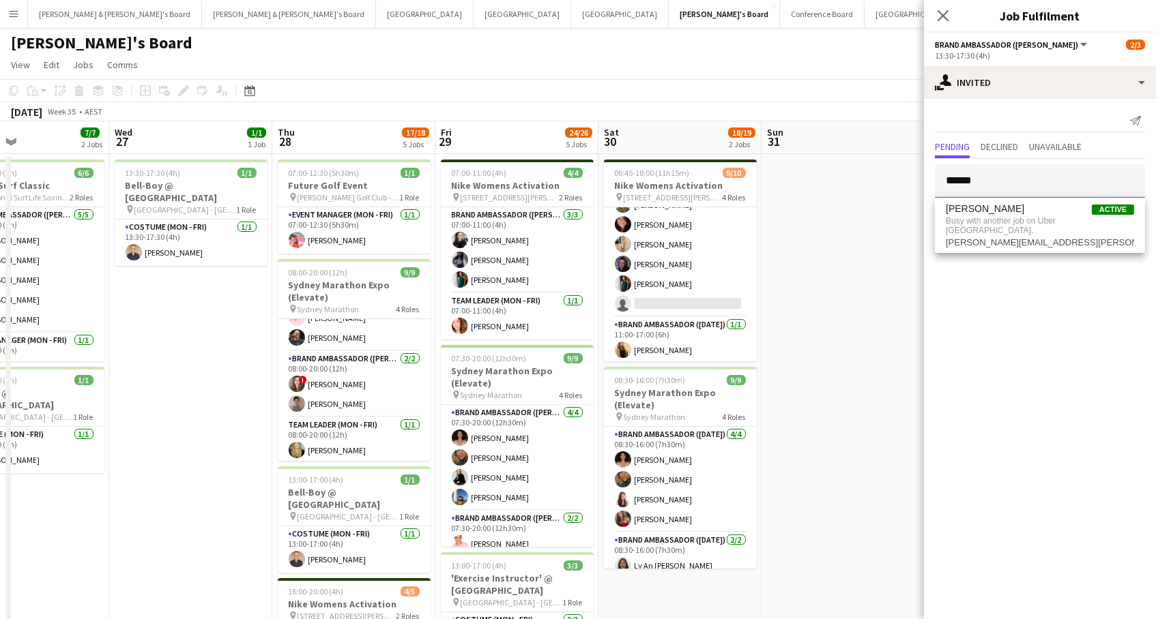
drag, startPoint x: 913, startPoint y: 170, endPoint x: 757, endPoint y: 117, distance: 164.2
click at [757, 117] on body "Menu Boards Boards Boards All jobs Status Workforce Workforce My Workforce Recr…" at bounding box center [578, 542] width 1156 height 1084
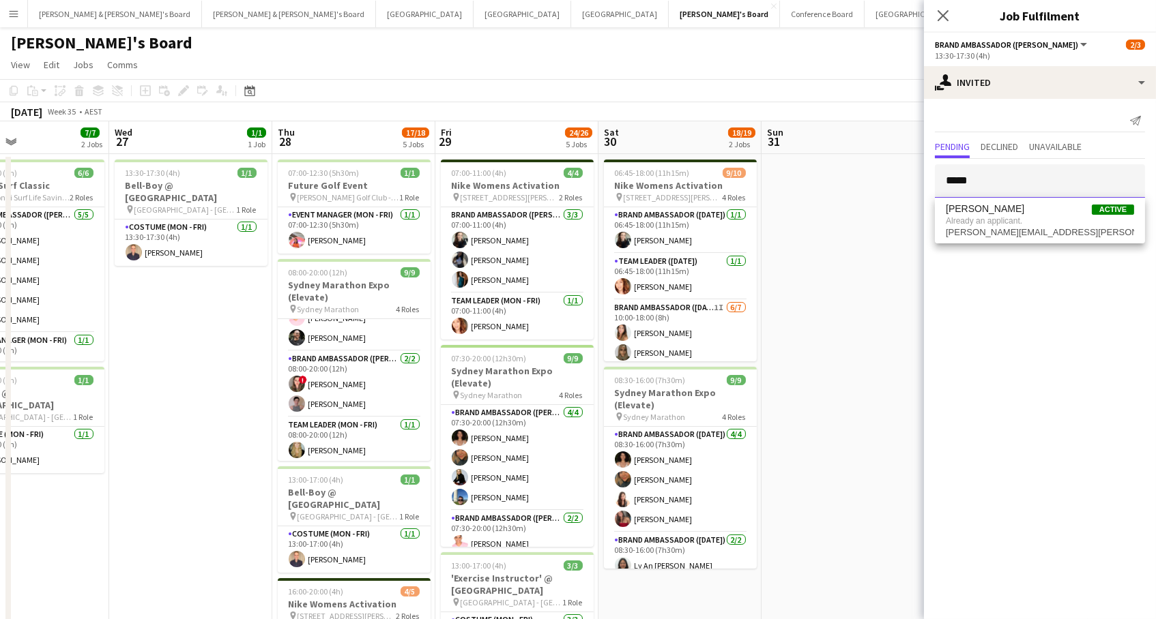
drag, startPoint x: 1034, startPoint y: 184, endPoint x: 534, endPoint y: 95, distance: 507.3
click at [534, 95] on body "Menu Boards Boards Boards All jobs Status Workforce Workforce My Workforce Recr…" at bounding box center [578, 542] width 1156 height 1084
type input "***"
click at [980, 220] on span "[PERSON_NAME][EMAIL_ADDRESS][DOMAIN_NAME]" at bounding box center [1040, 225] width 188 height 11
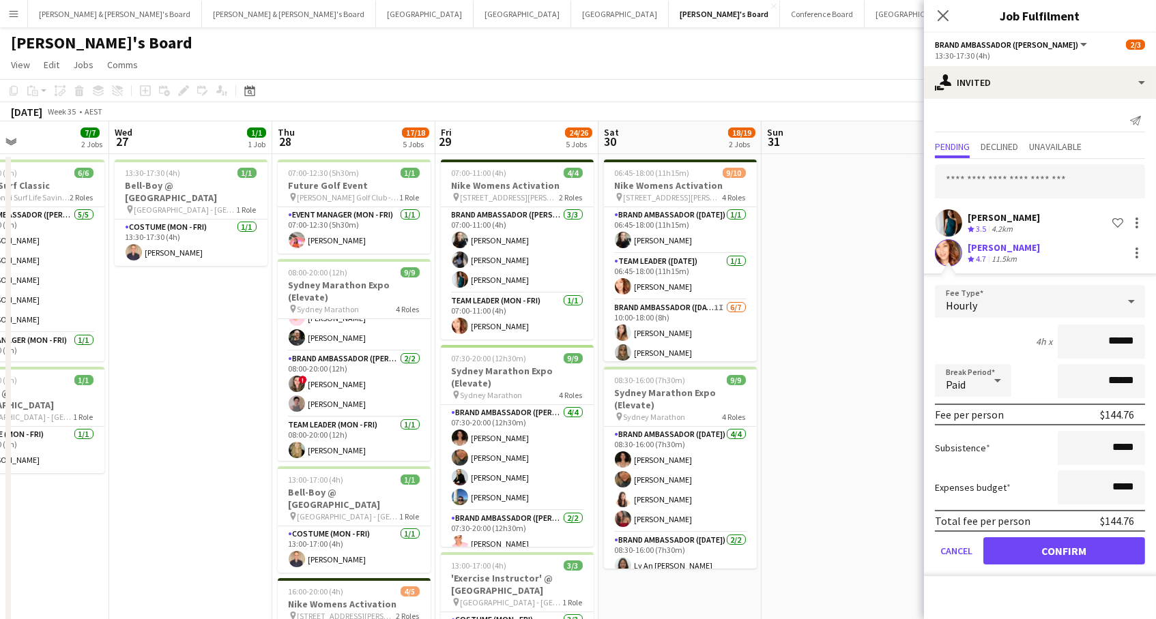
click at [1064, 549] on button "Confirm" at bounding box center [1064, 551] width 162 height 27
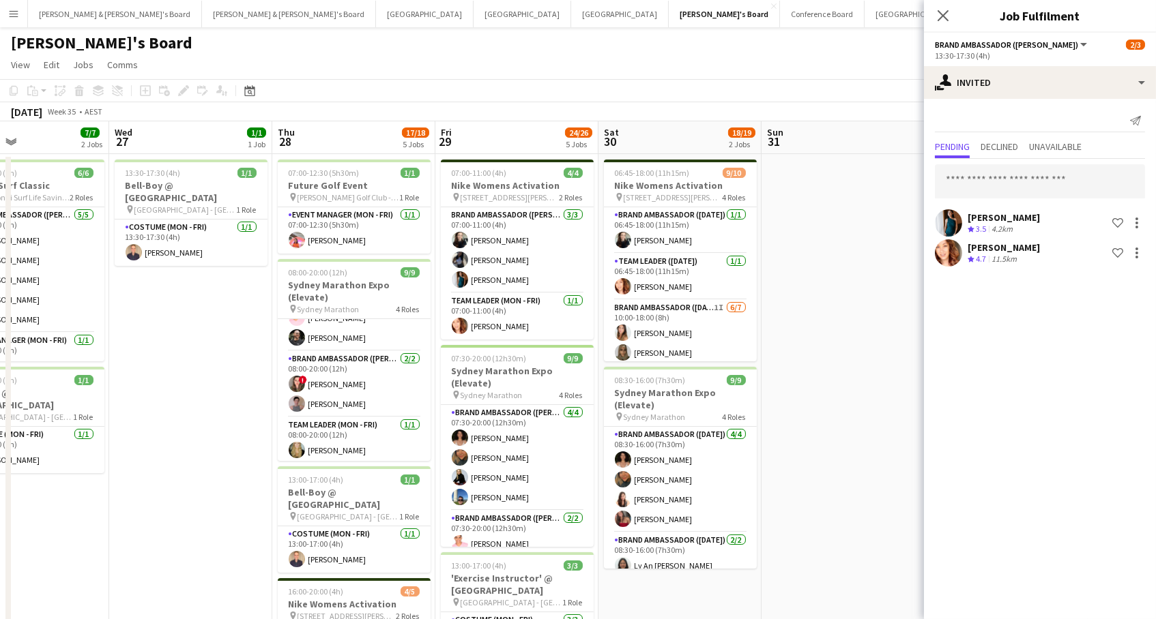
scroll to position [1, 0]
drag, startPoint x: 838, startPoint y: 203, endPoint x: 906, endPoint y: 188, distance: 69.9
click at [839, 203] on app-date-cell at bounding box center [842, 607] width 163 height 907
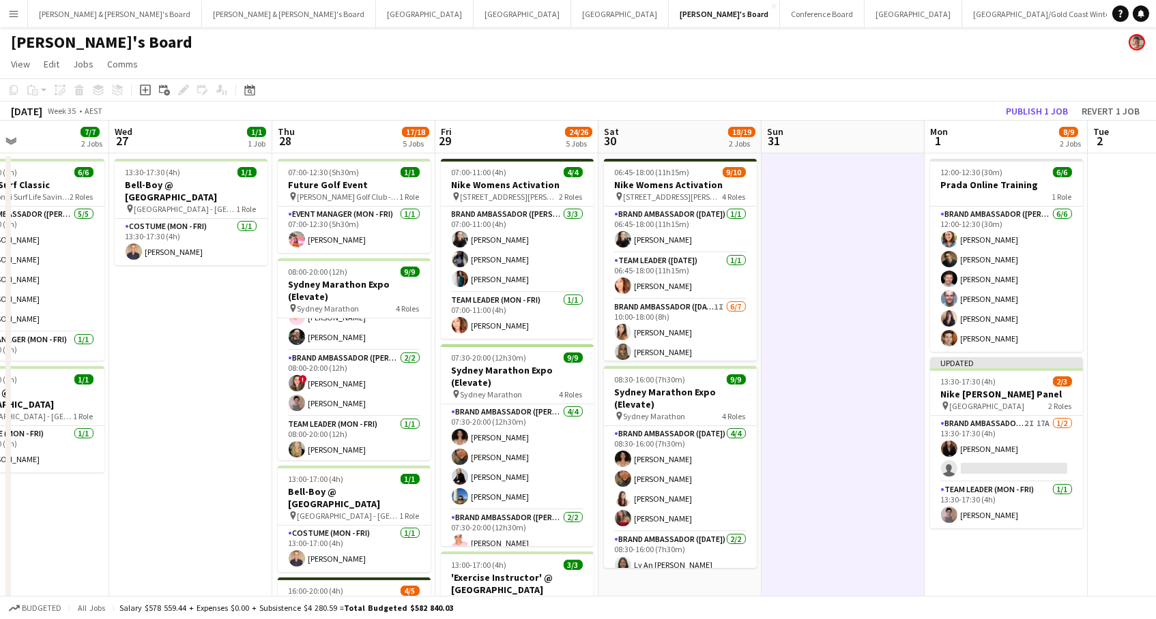
scroll to position [0, 378]
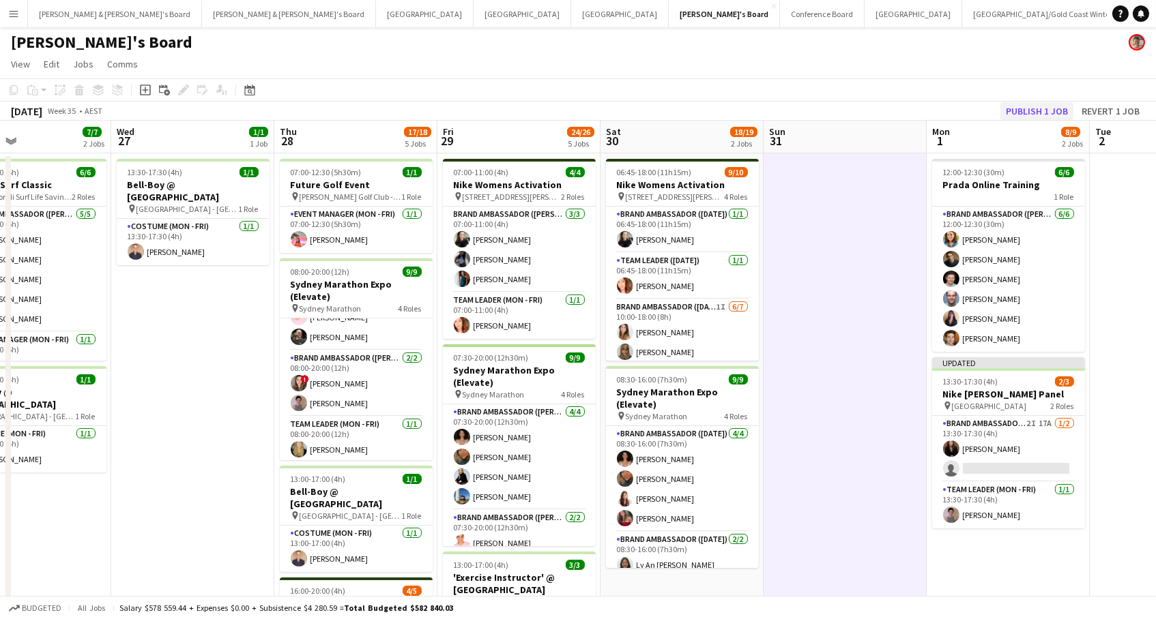
click at [1038, 110] on button "Publish 1 job" at bounding box center [1036, 111] width 73 height 18
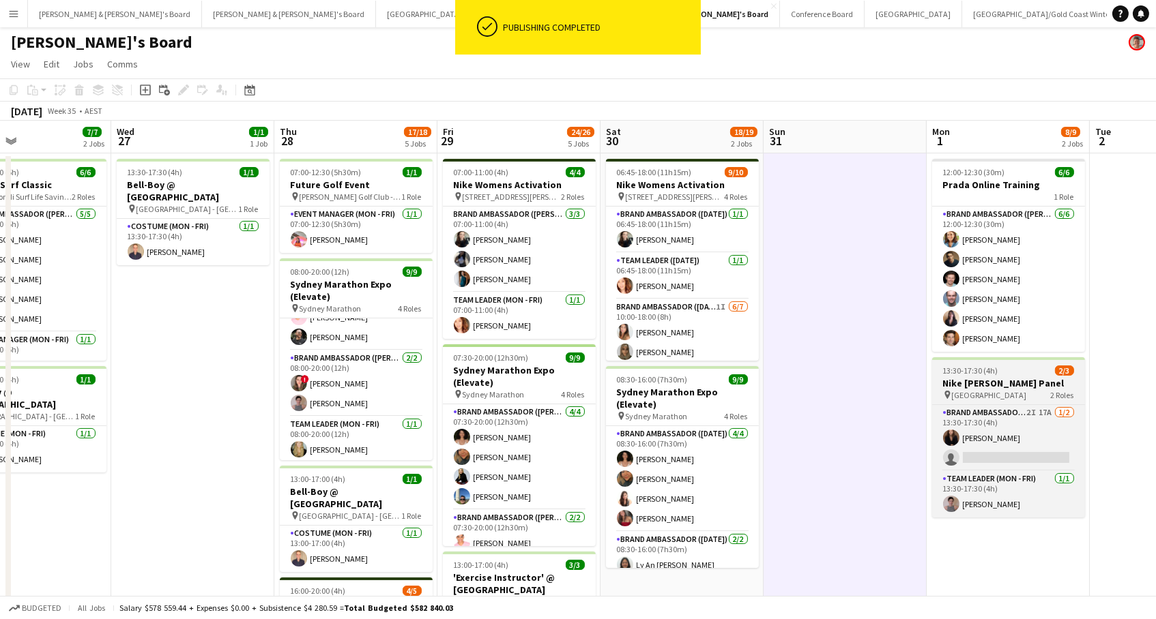
click at [987, 377] on h3 "Nike [PERSON_NAME] Panel" at bounding box center [1008, 383] width 153 height 12
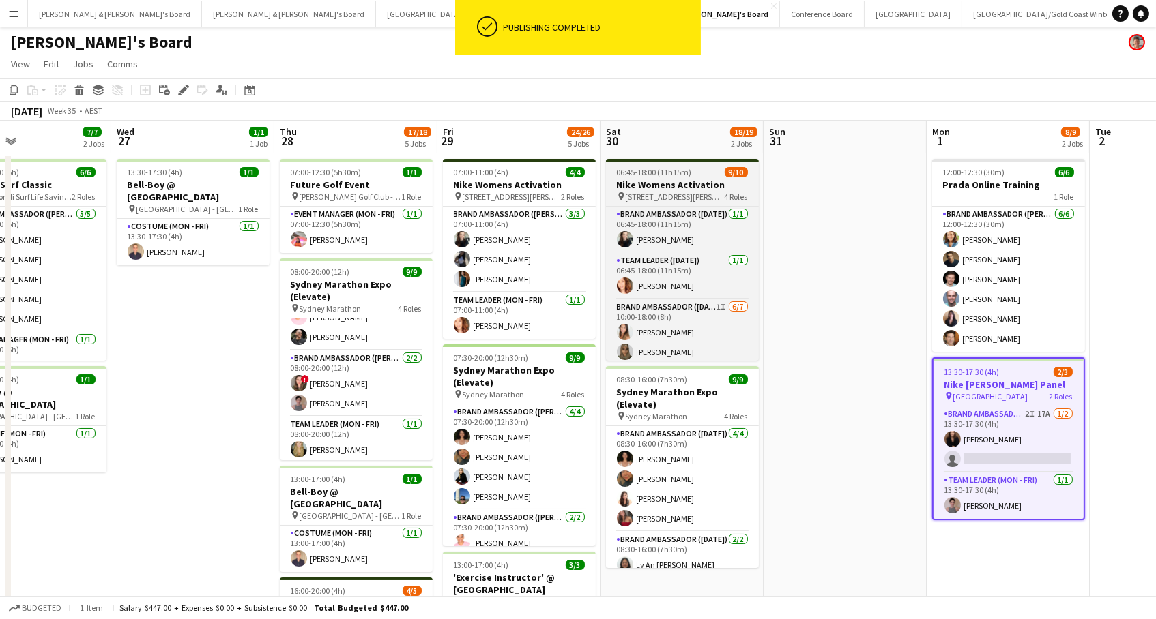
click at [642, 185] on h3 "Nike Womens Activation" at bounding box center [682, 185] width 153 height 12
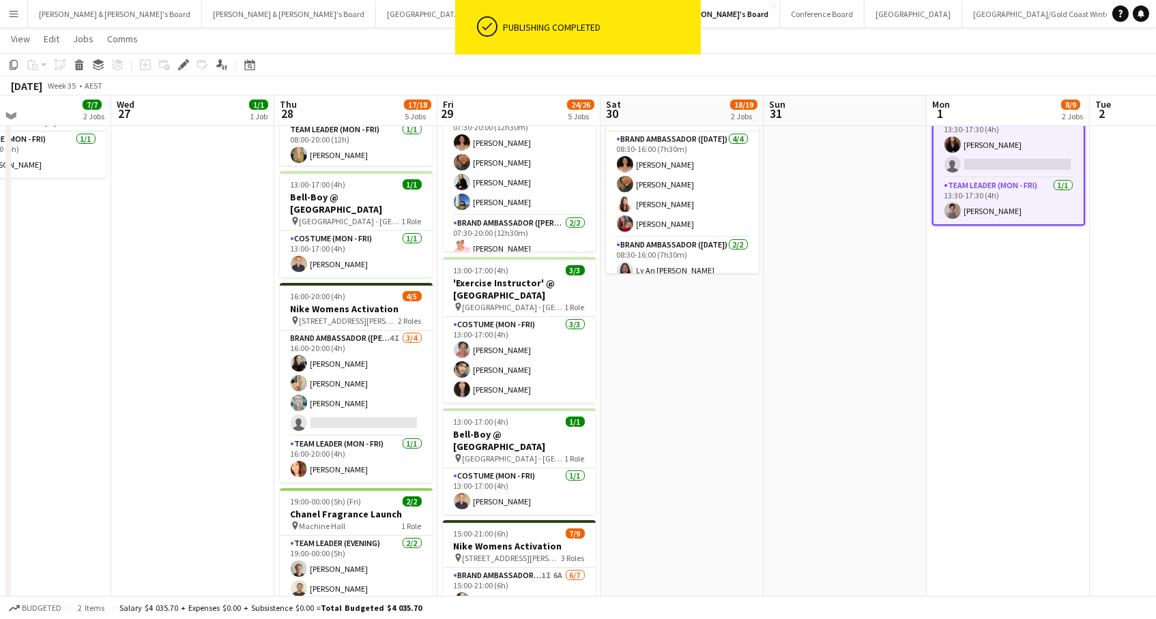
scroll to position [298, 0]
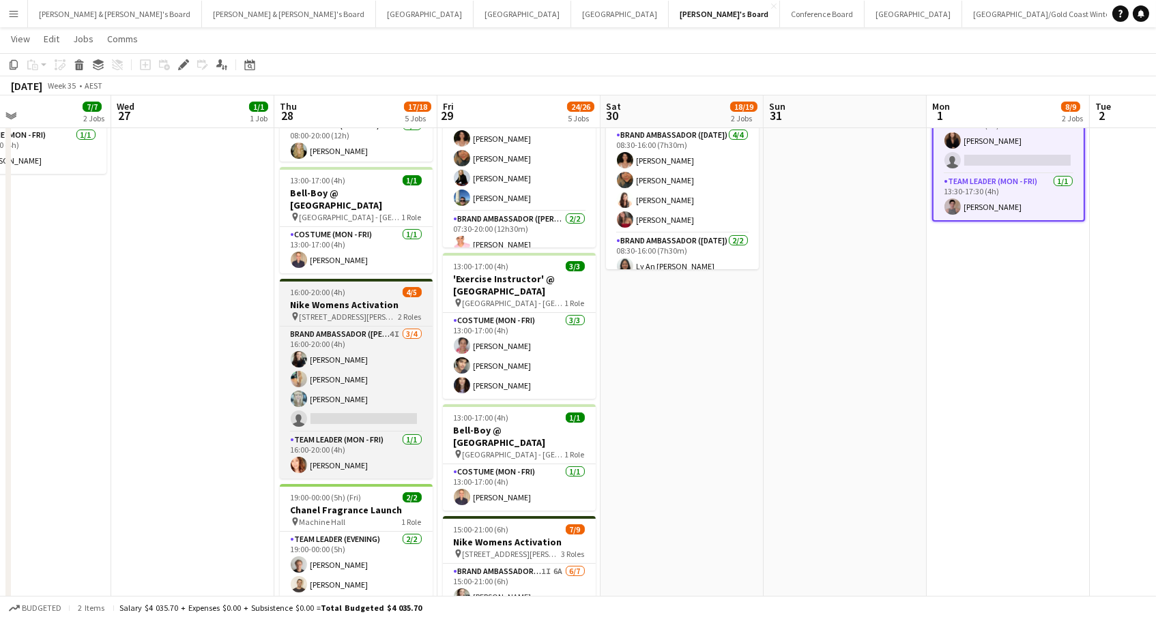
click at [389, 287] on div "16:00-20:00 (4h) 4/5" at bounding box center [356, 292] width 153 height 10
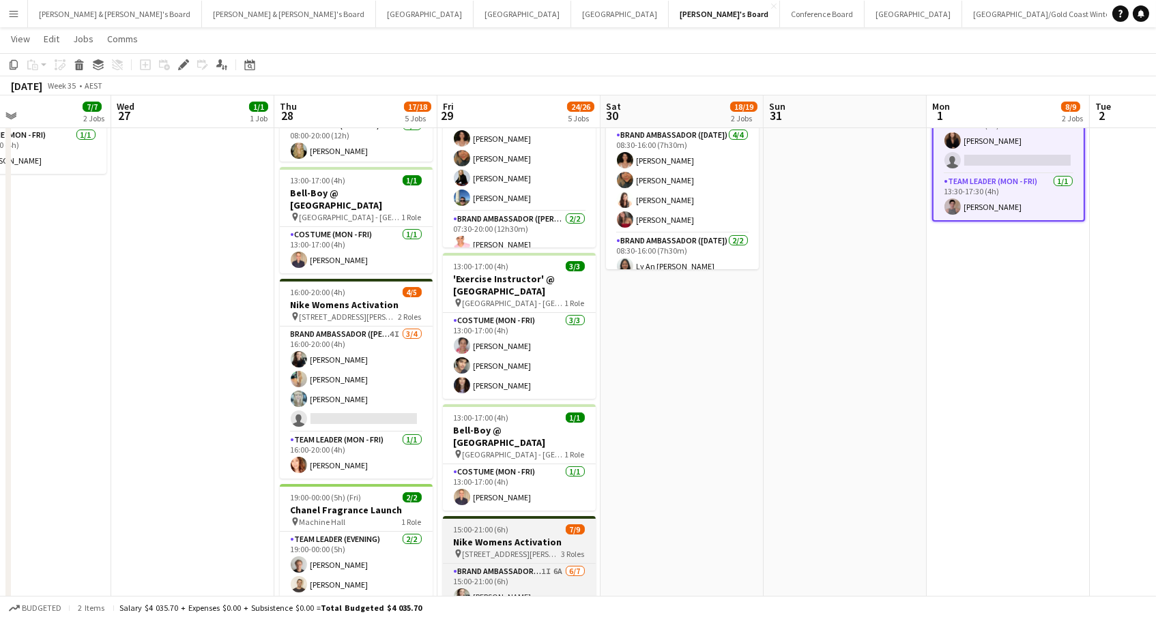
scroll to position [0, 377]
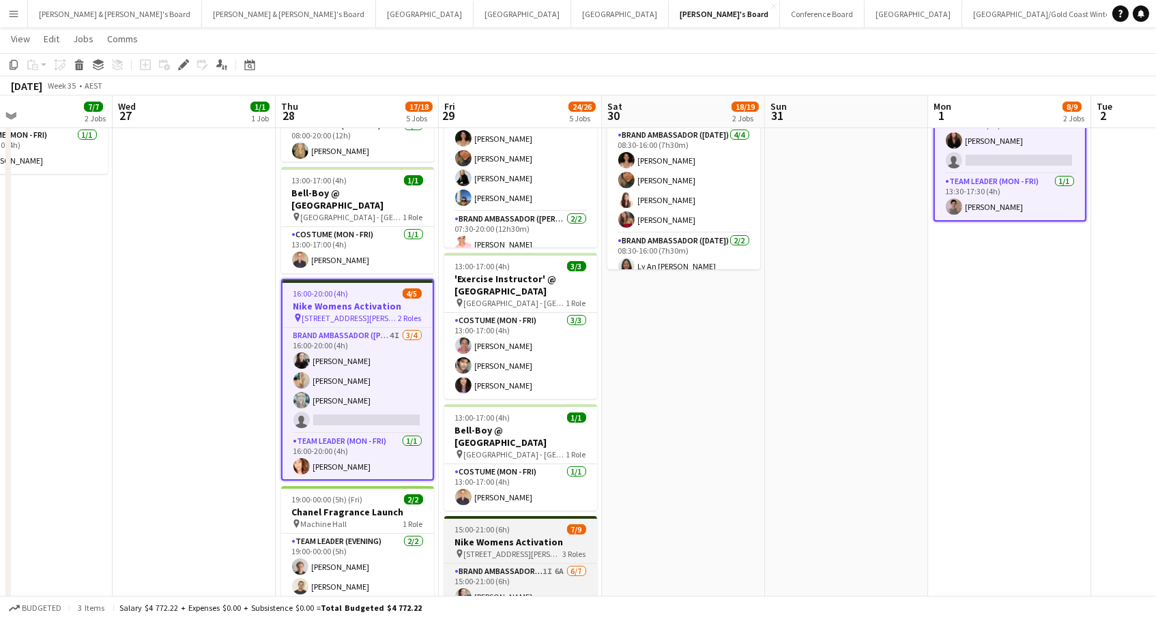
click at [512, 549] on span "[STREET_ADDRESS][PERSON_NAME]" at bounding box center [513, 554] width 99 height 10
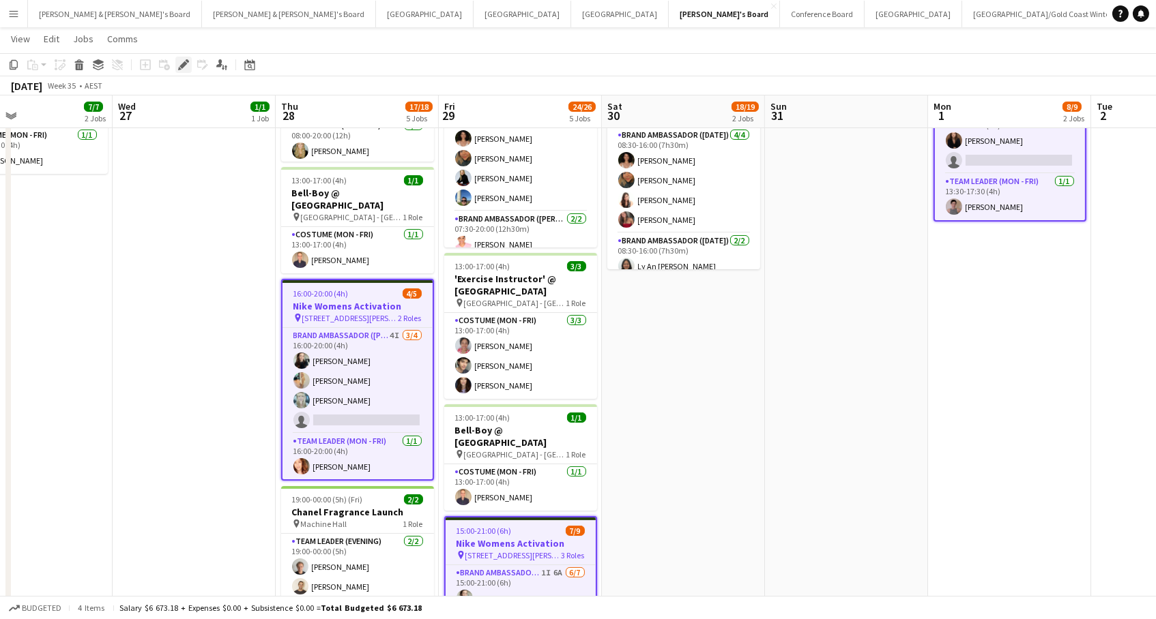
click at [183, 60] on icon "Edit" at bounding box center [183, 64] width 11 height 11
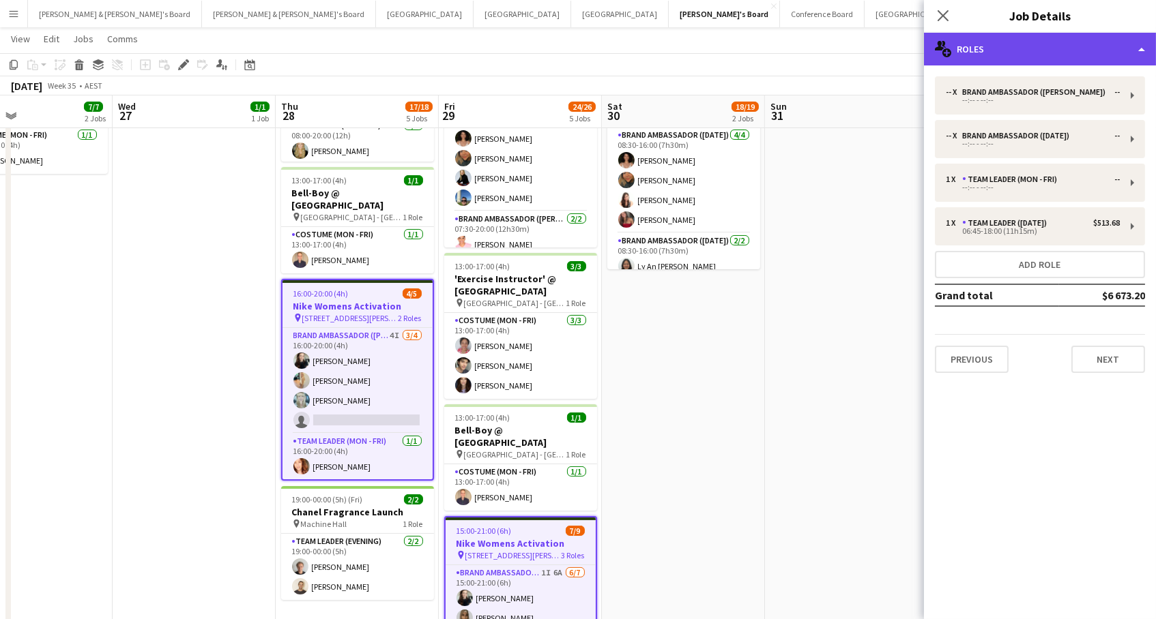
click at [1072, 44] on div "multiple-users-add Roles" at bounding box center [1040, 49] width 232 height 33
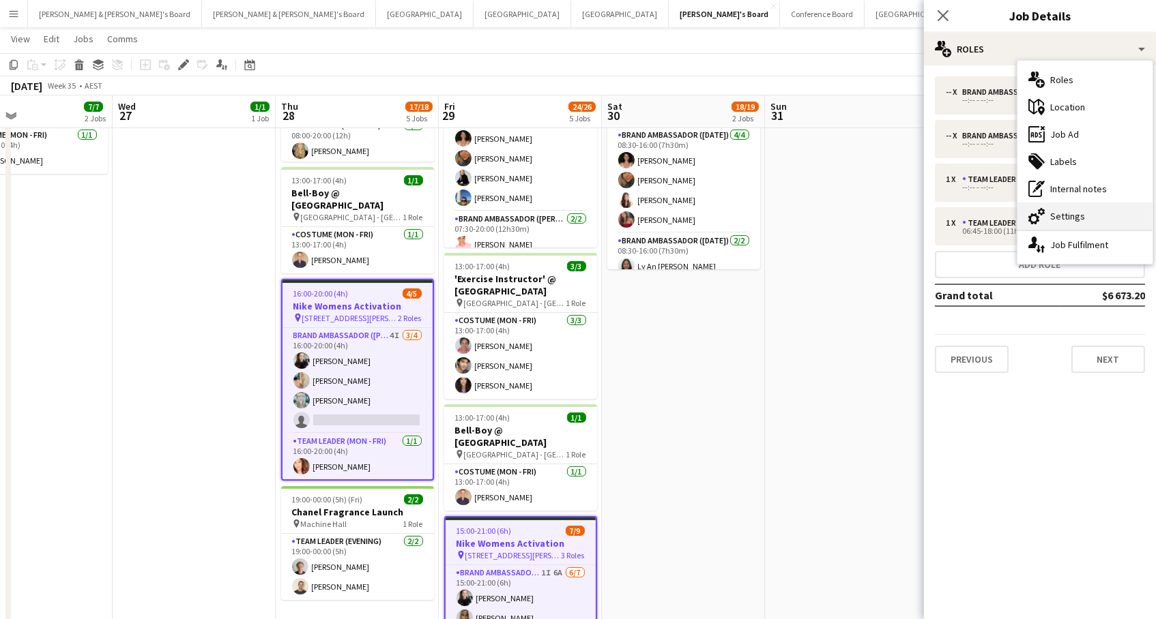
click at [1070, 220] on div "cog-double-3 Settings" at bounding box center [1084, 216] width 135 height 27
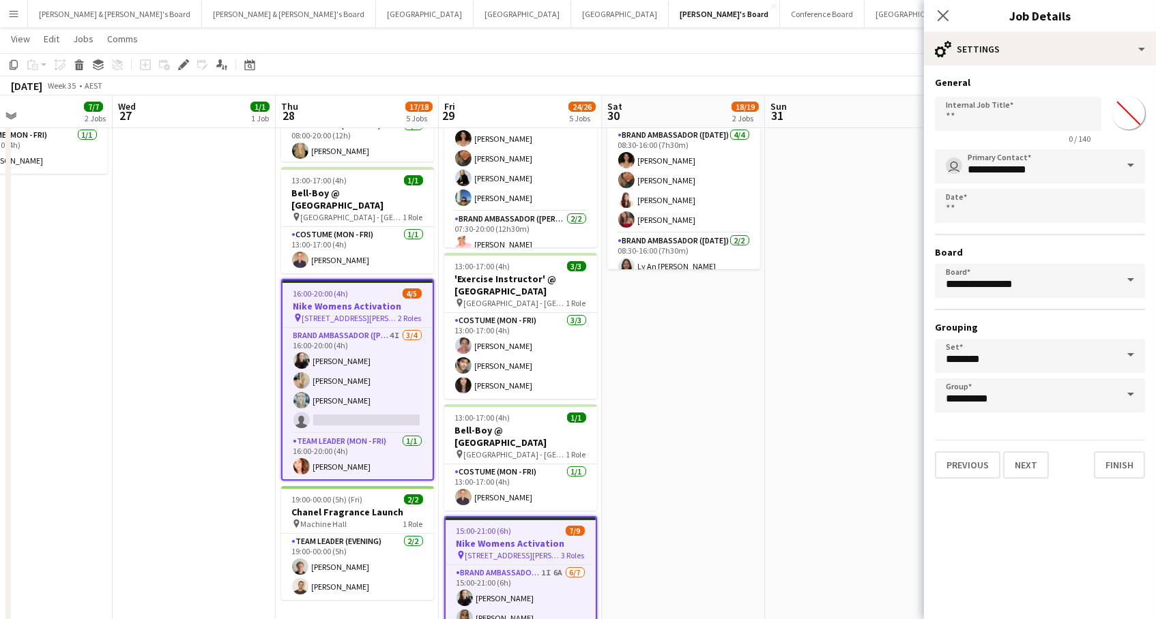
click at [1125, 108] on input "*******" at bounding box center [1128, 113] width 49 height 49
type input "*******"
drag, startPoint x: 911, startPoint y: 207, endPoint x: 930, endPoint y: 203, distance: 19.5
click at [912, 207] on app-date-cell at bounding box center [846, 308] width 163 height 907
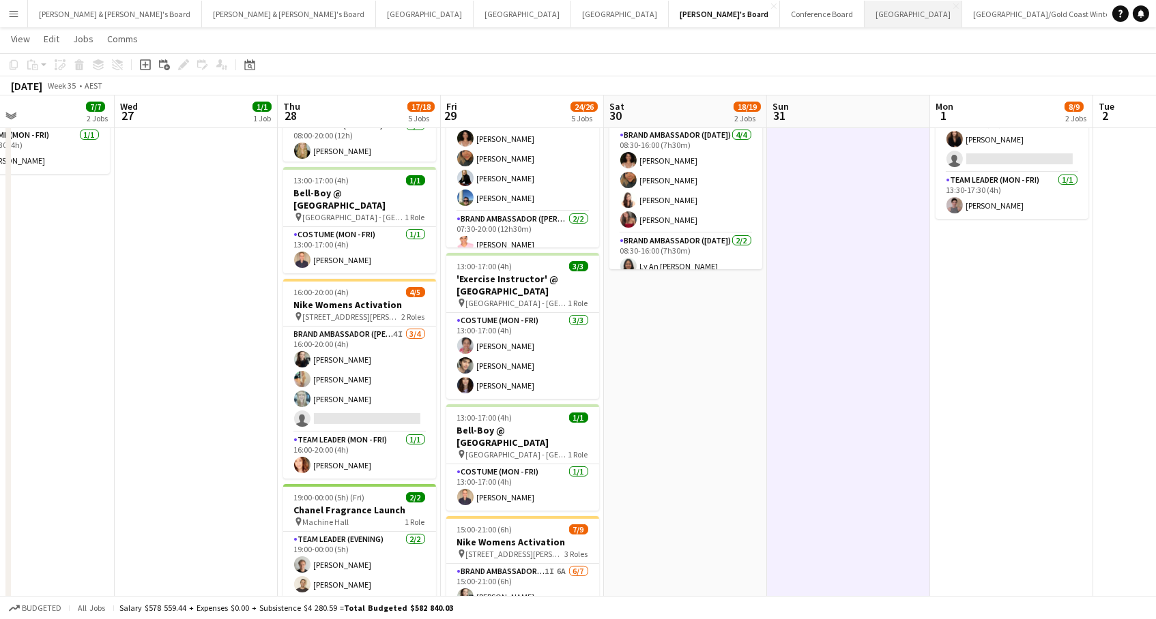
click at [864, 12] on button "Sydney Close" at bounding box center [913, 14] width 98 height 27
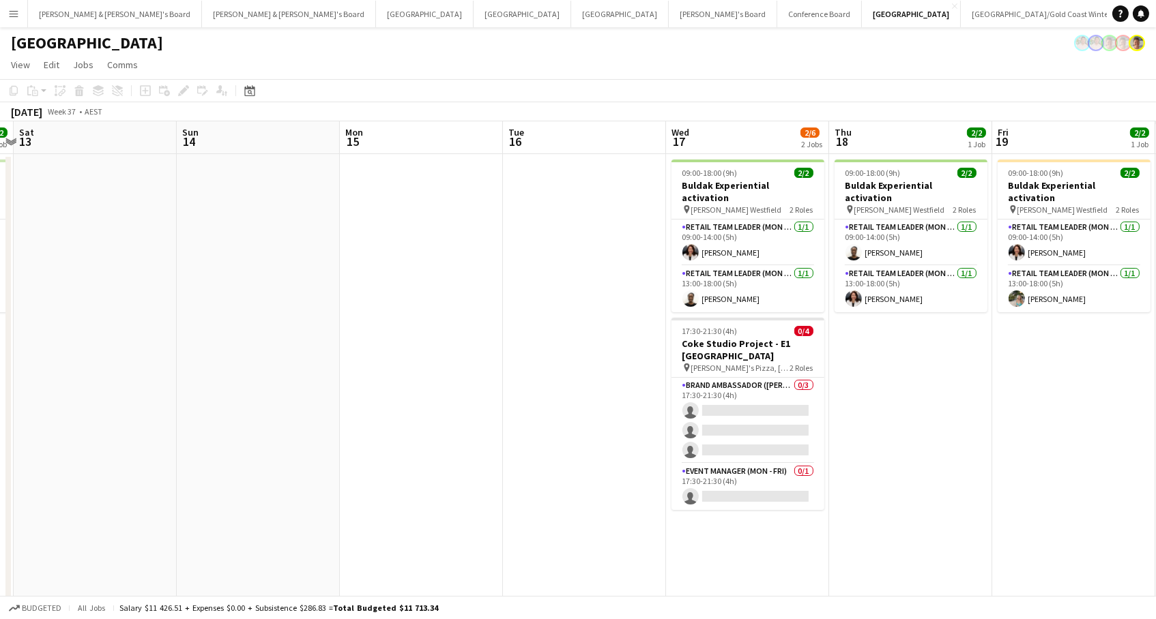
scroll to position [0, 685]
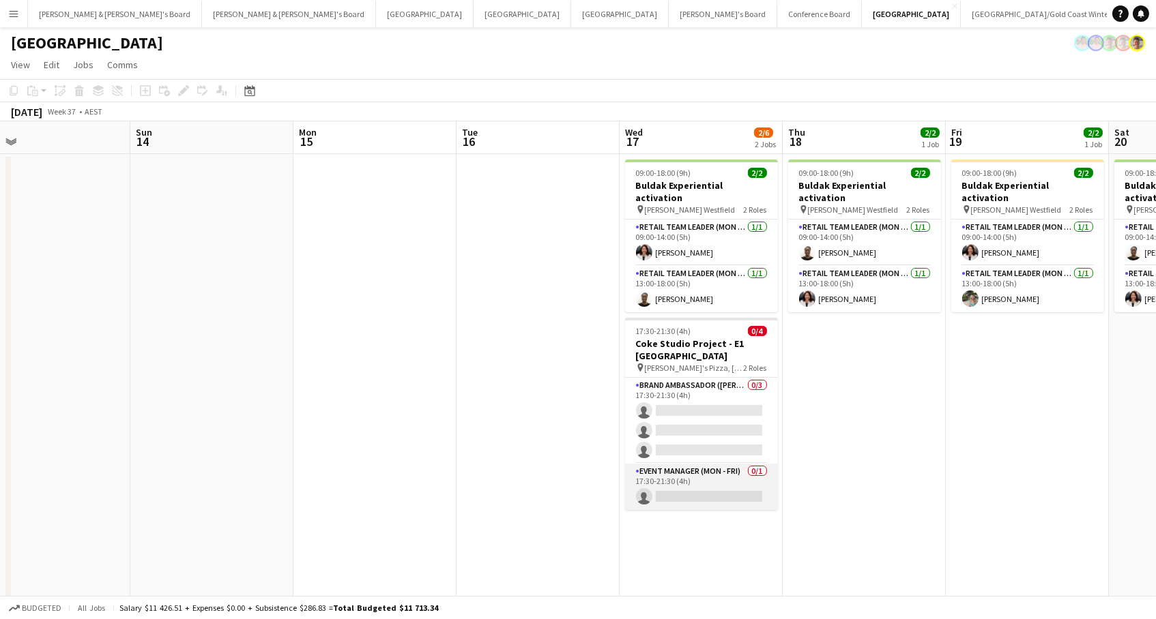
click at [695, 484] on app-card-role "Event Manager (Mon - Fri) 0/1 17:30-21:30 (4h) single-neutral-actions" at bounding box center [701, 487] width 153 height 46
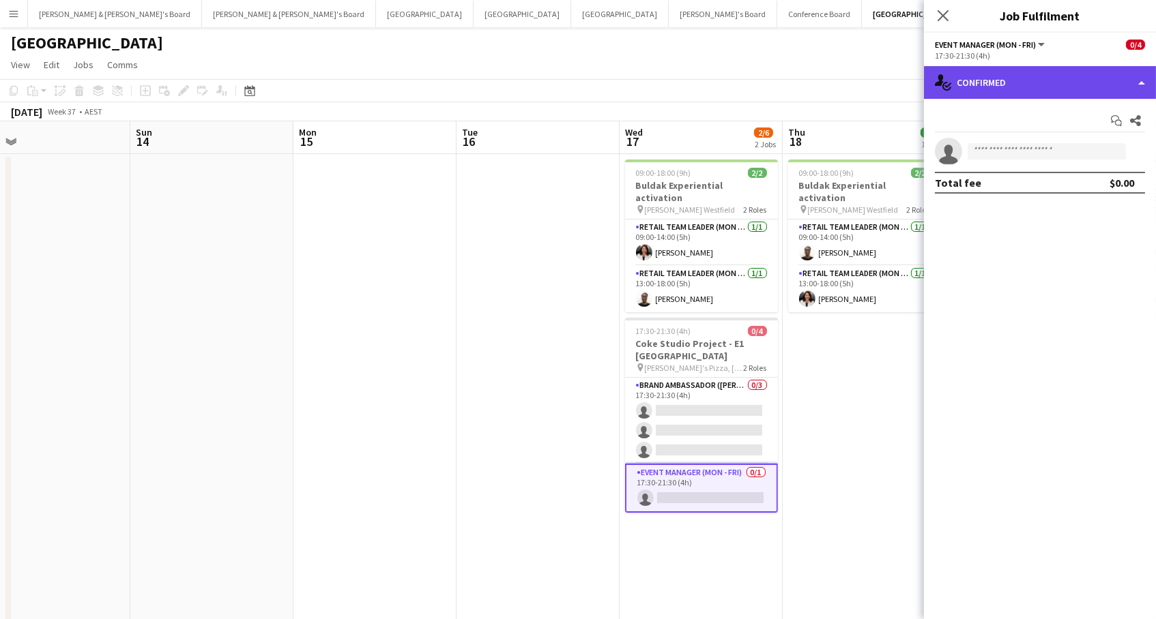
click at [1038, 67] on div "single-neutral-actions-check-2 Confirmed" at bounding box center [1040, 82] width 232 height 33
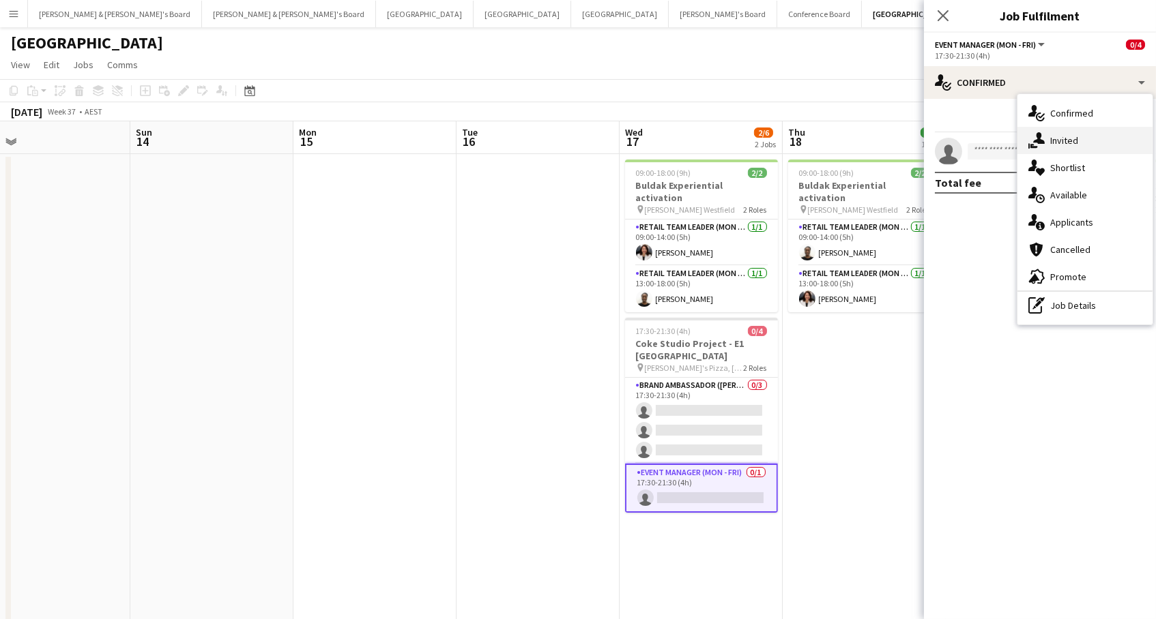
click at [1075, 129] on div "single-neutral-actions-share-1 Invited" at bounding box center [1084, 140] width 135 height 27
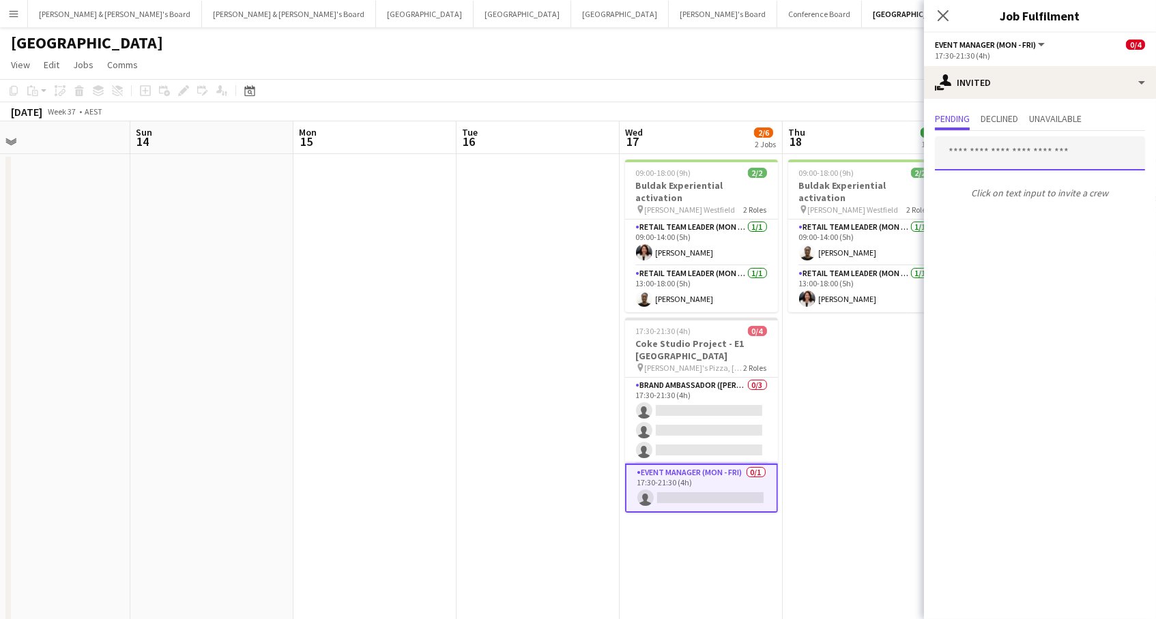
click at [998, 154] on input "text" at bounding box center [1040, 153] width 210 height 34
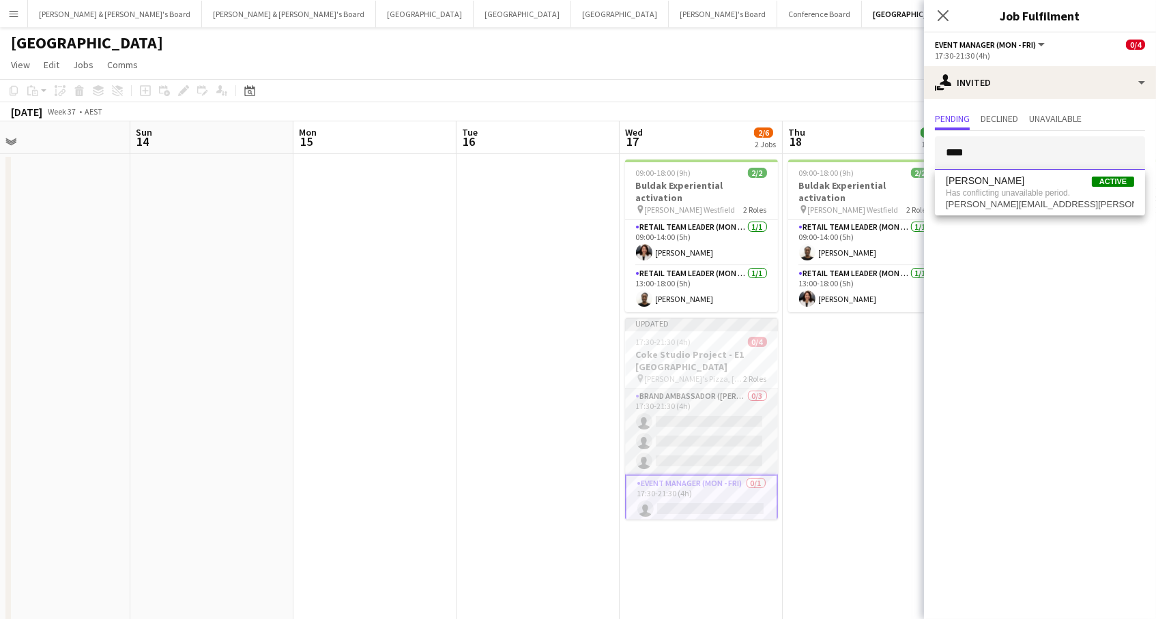
type input "****"
click at [753, 426] on app-card-role "Brand Ambassador (Mon - Fri) 0/3 17:30-21:30 (4h) single-neutral-actions single…" at bounding box center [701, 432] width 153 height 86
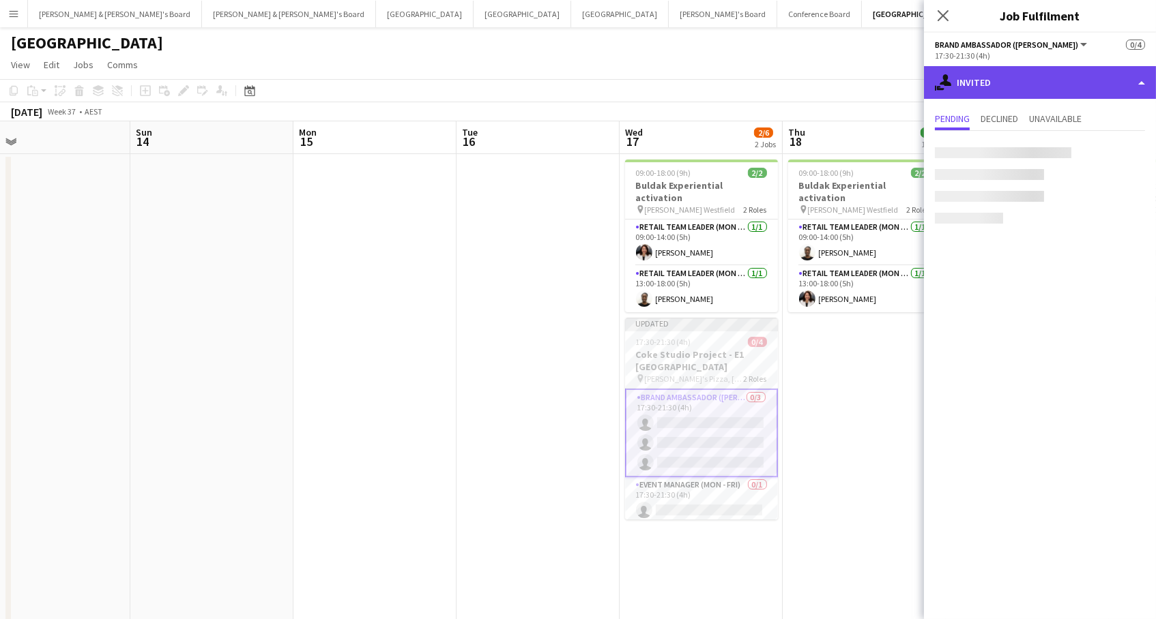
click at [1055, 84] on div "single-neutral-actions-share-1 Invited" at bounding box center [1040, 82] width 232 height 33
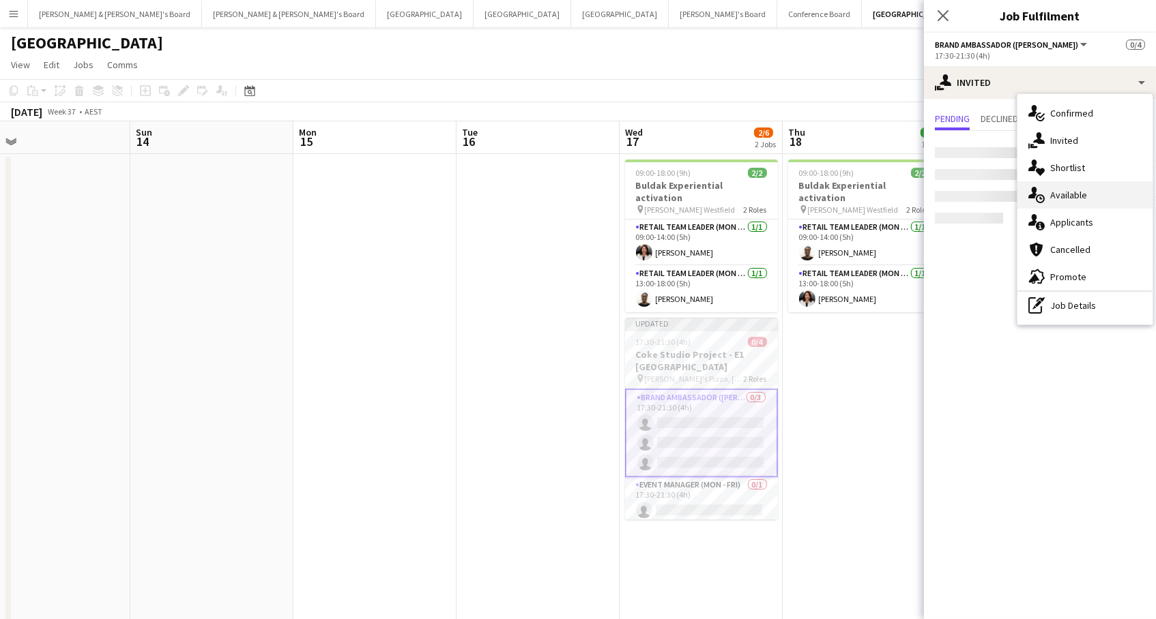
click at [1099, 201] on div "single-neutral-actions-upload Available" at bounding box center [1084, 194] width 135 height 27
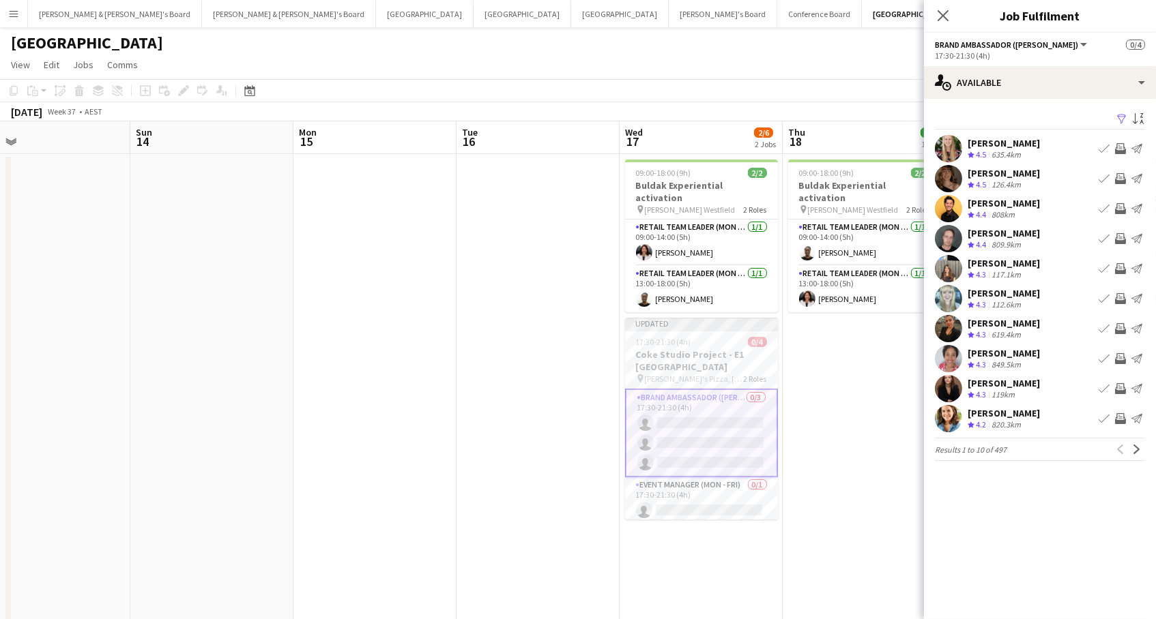
click at [1120, 119] on app-icon "Filter" at bounding box center [1121, 119] width 11 height 13
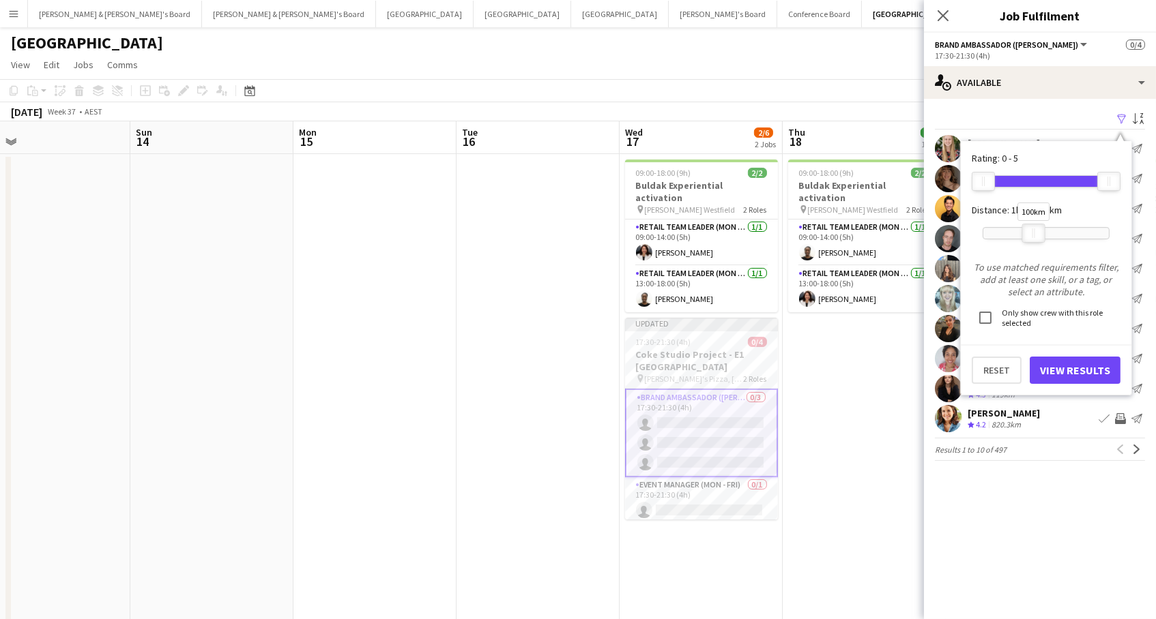
drag, startPoint x: 1109, startPoint y: 237, endPoint x: 1038, endPoint y: 355, distance: 137.7
click at [1034, 237] on div at bounding box center [1034, 233] width 22 height 18
click at [1057, 372] on button "View Results" at bounding box center [1074, 370] width 91 height 27
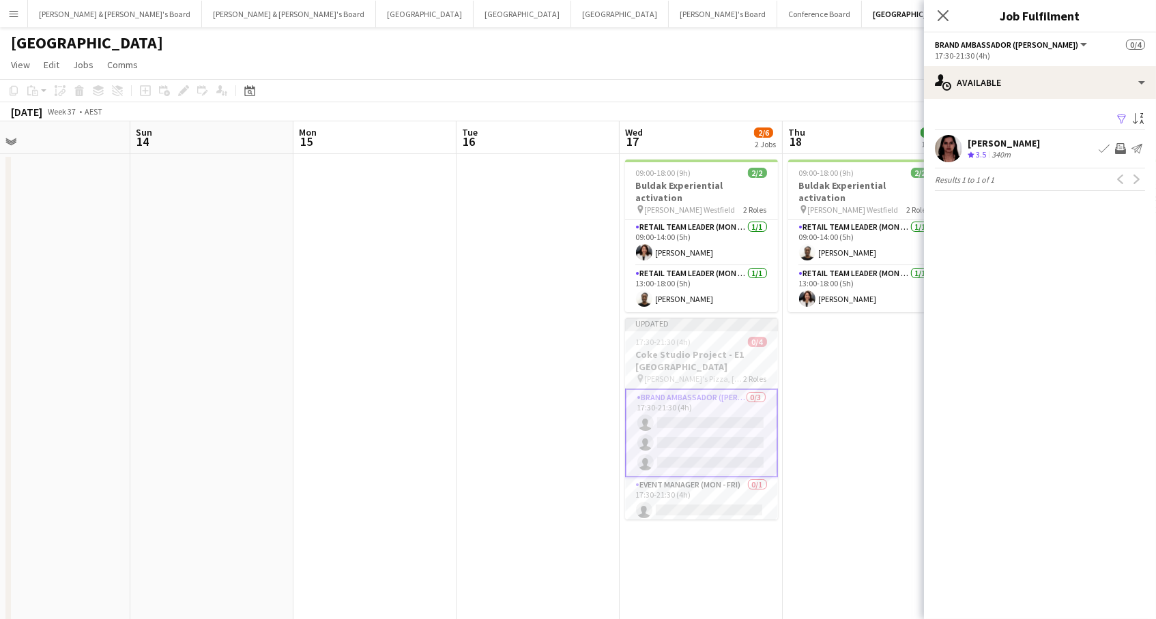
click at [1118, 117] on app-icon "Filter" at bounding box center [1121, 119] width 11 height 13
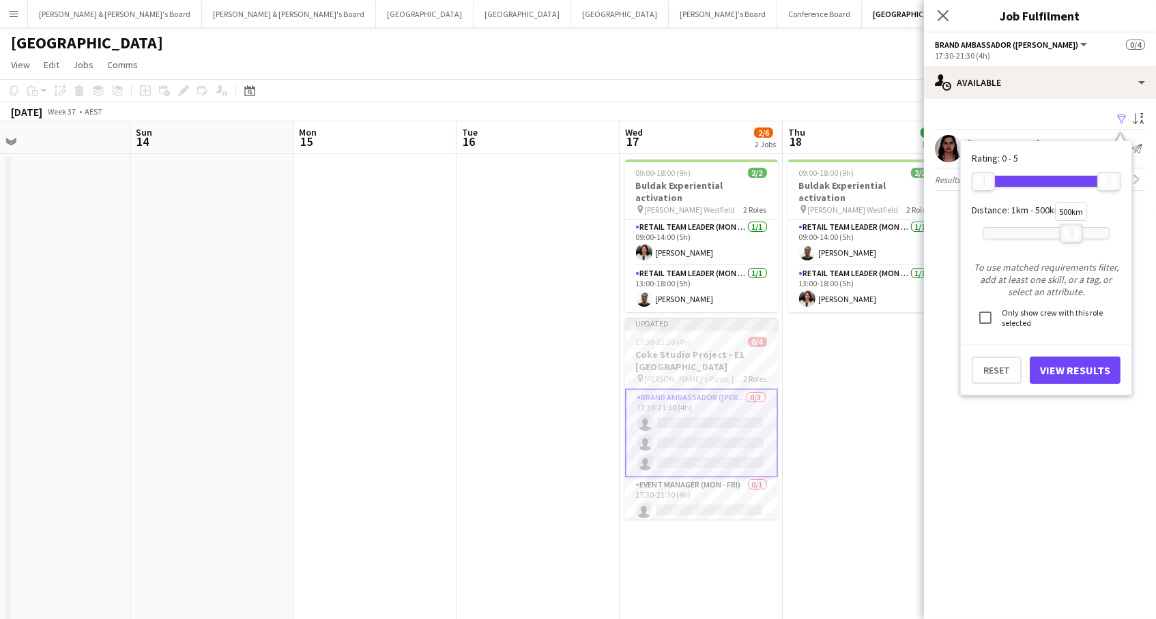
drag, startPoint x: 1029, startPoint y: 235, endPoint x: 1063, endPoint y: 233, distance: 34.2
click at [1063, 233] on div at bounding box center [1071, 233] width 22 height 18
click at [1072, 366] on button "View Results" at bounding box center [1074, 370] width 91 height 27
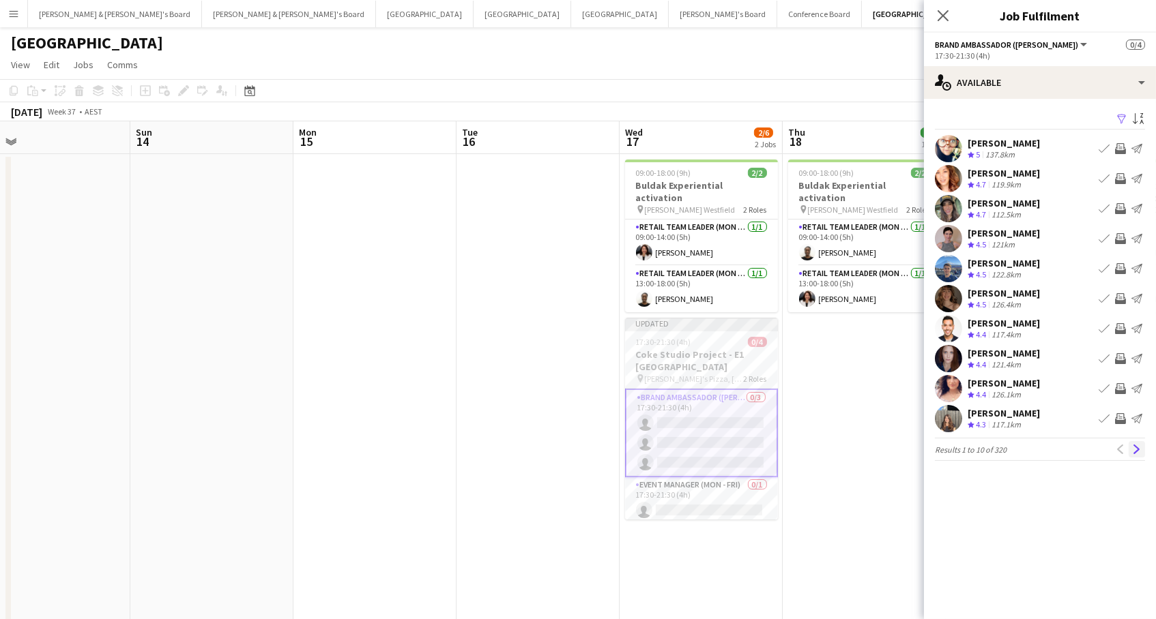
click at [1136, 445] on app-icon "Next" at bounding box center [1137, 450] width 10 height 10
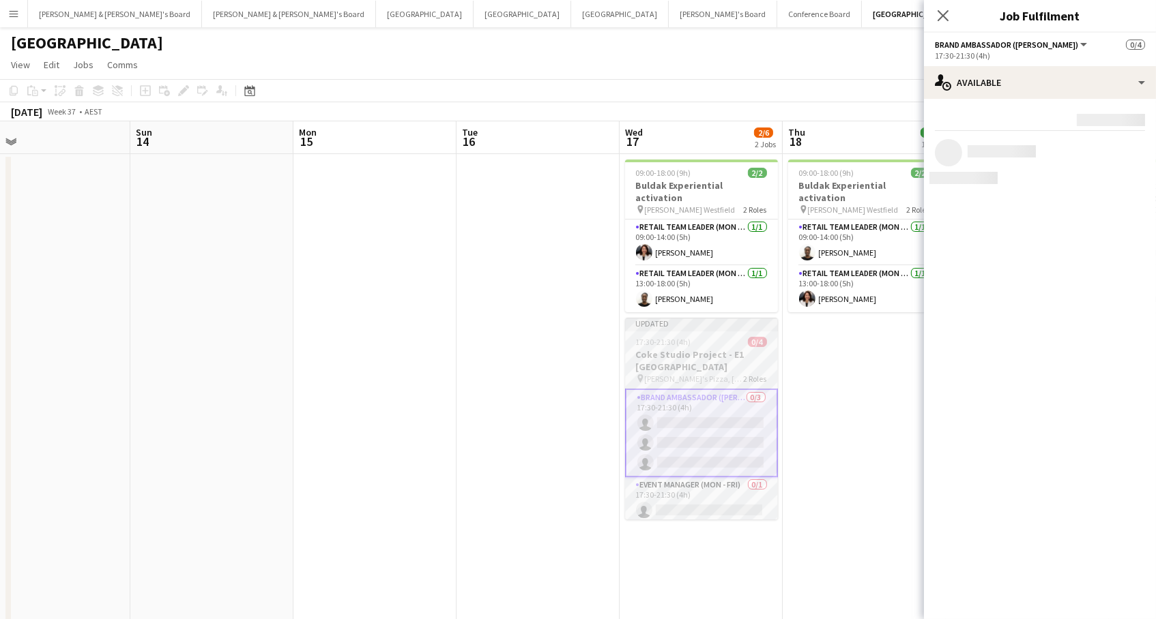
click at [760, 349] on h3 "Coke Studio Project - E1 [GEOGRAPHIC_DATA]" at bounding box center [701, 361] width 153 height 25
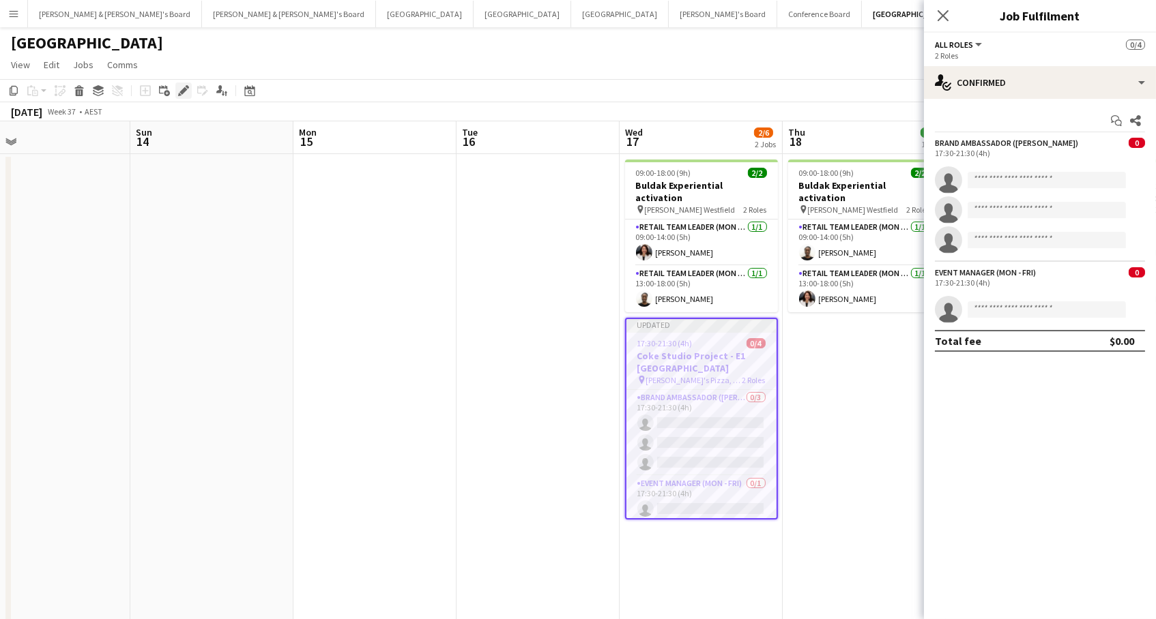
click at [181, 89] on icon at bounding box center [183, 91] width 8 height 8
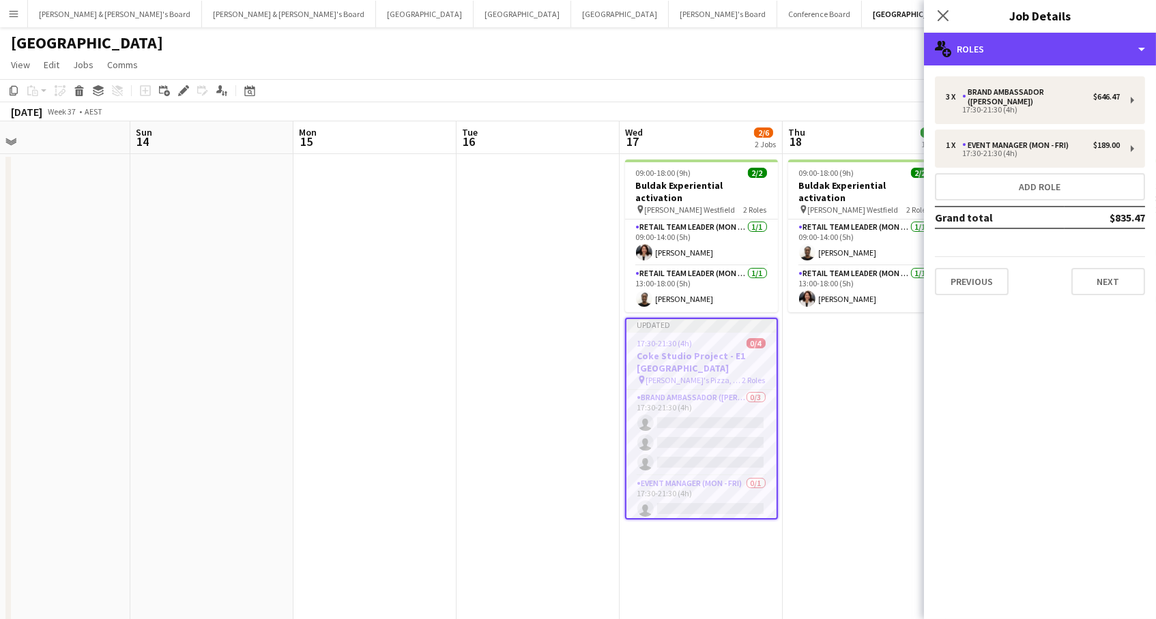
drag, startPoint x: 1094, startPoint y: 42, endPoint x: 1104, endPoint y: 65, distance: 25.4
click at [1094, 42] on div "multiple-users-add Roles" at bounding box center [1040, 49] width 232 height 33
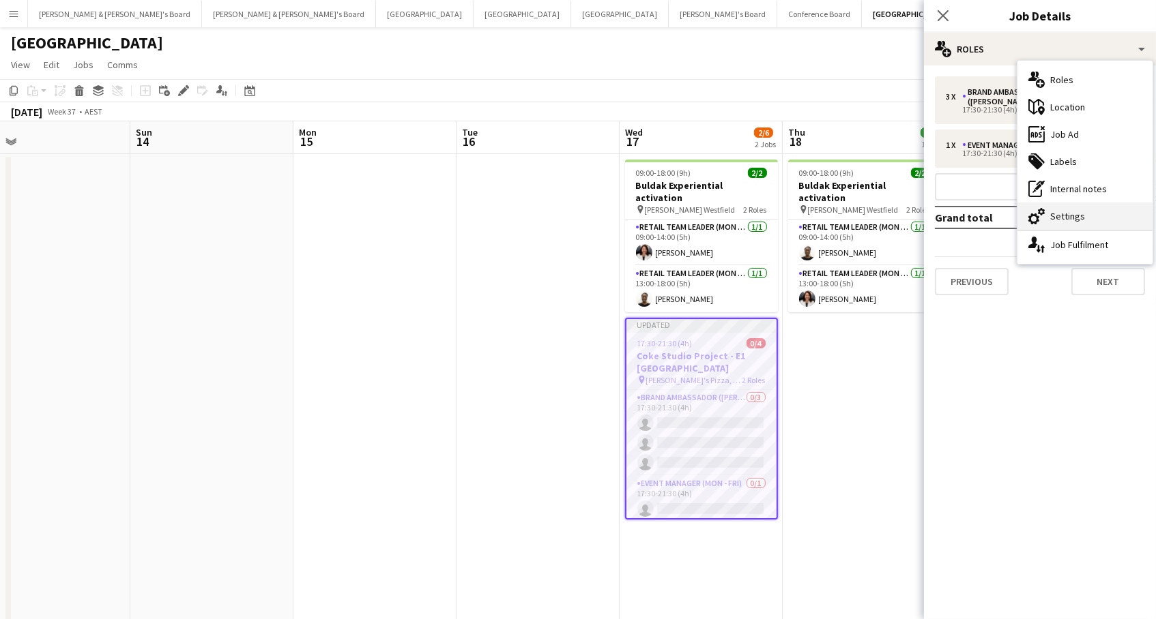
click at [1125, 220] on div "cog-double-3 Settings" at bounding box center [1084, 216] width 135 height 27
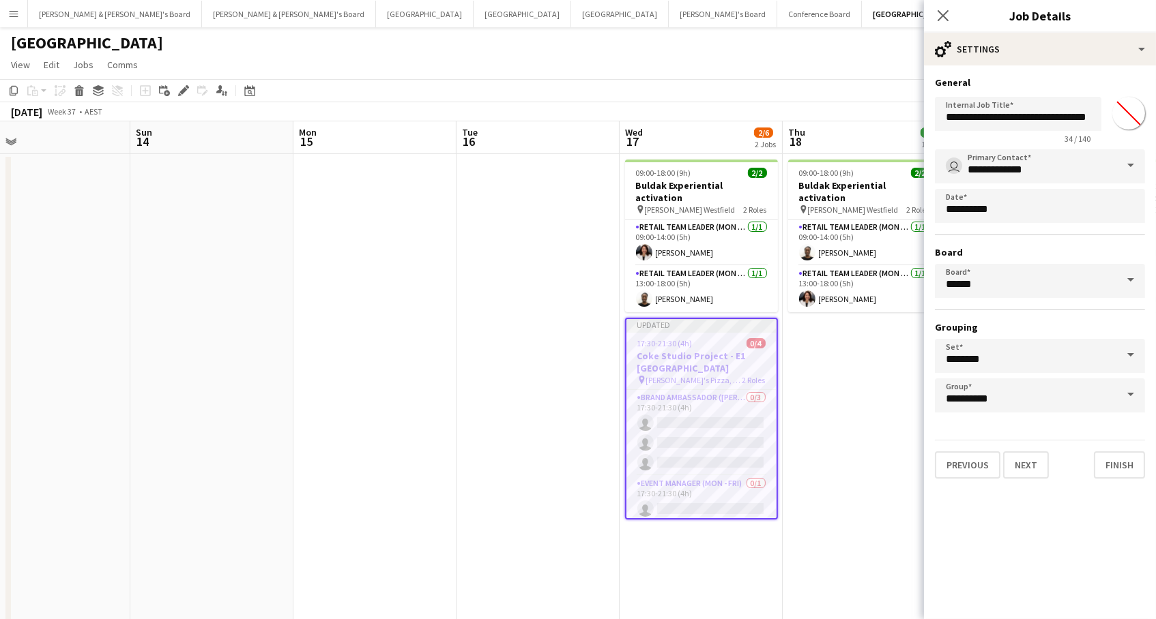
click at [1134, 117] on input "*******" at bounding box center [1128, 113] width 49 height 49
type input "*******"
click at [889, 125] on app-board-header-date "Thu 18 2/2 1 Job" at bounding box center [864, 137] width 163 height 33
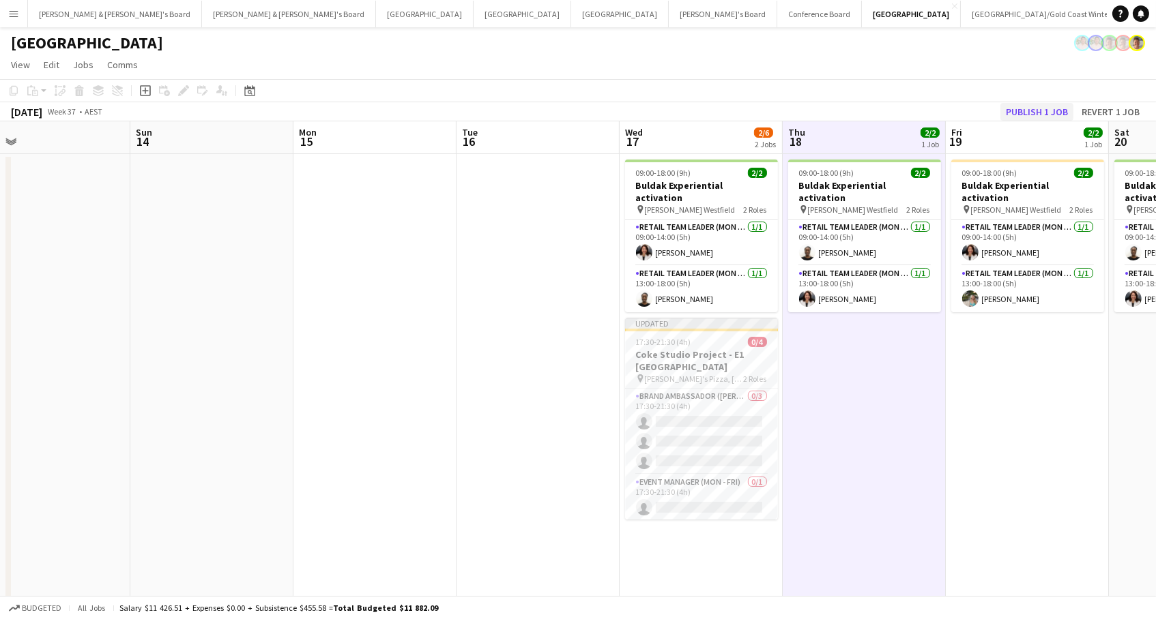
click at [1066, 113] on button "Publish 1 job" at bounding box center [1036, 112] width 73 height 18
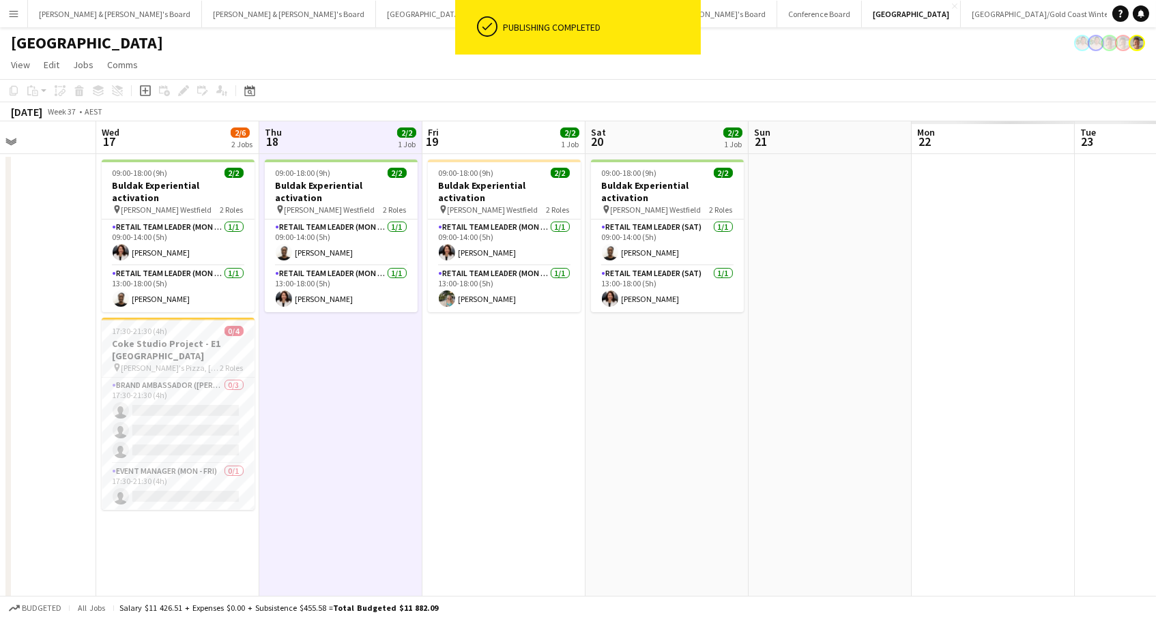
scroll to position [0, 597]
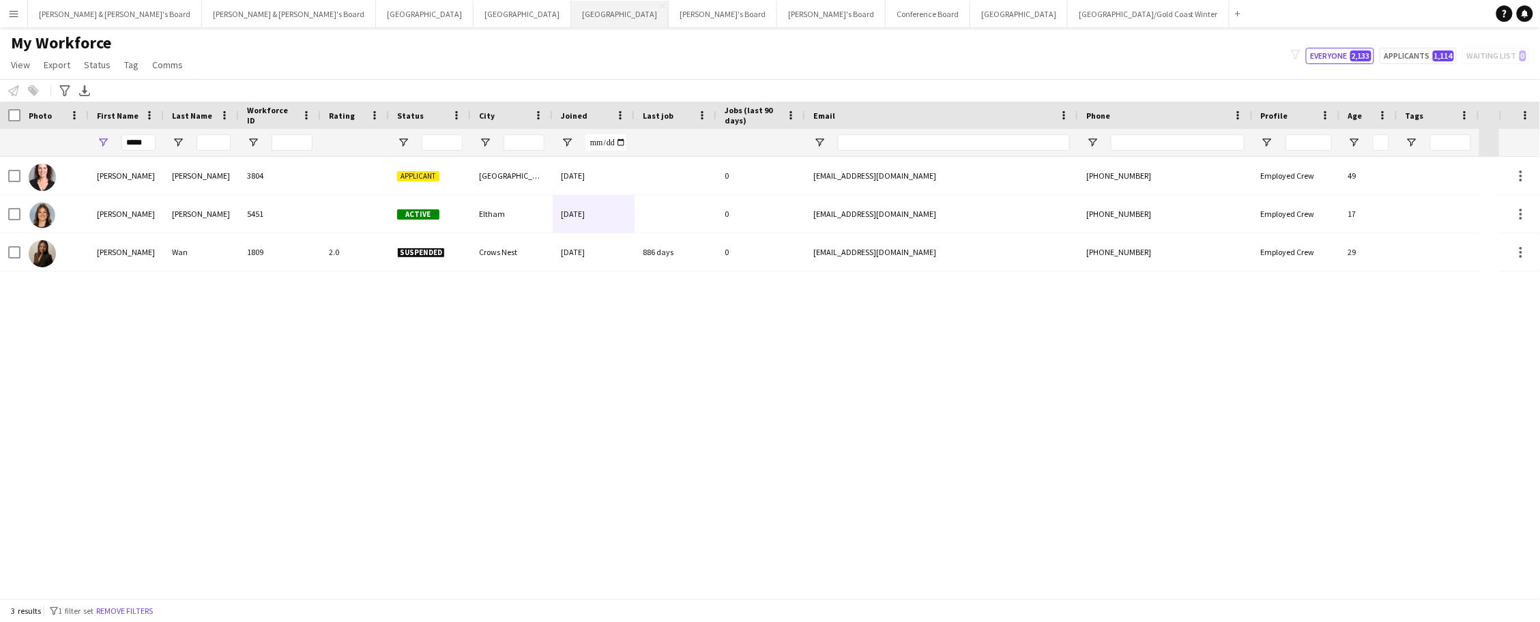
click at [571, 10] on button "Melbourne Close" at bounding box center [620, 14] width 98 height 27
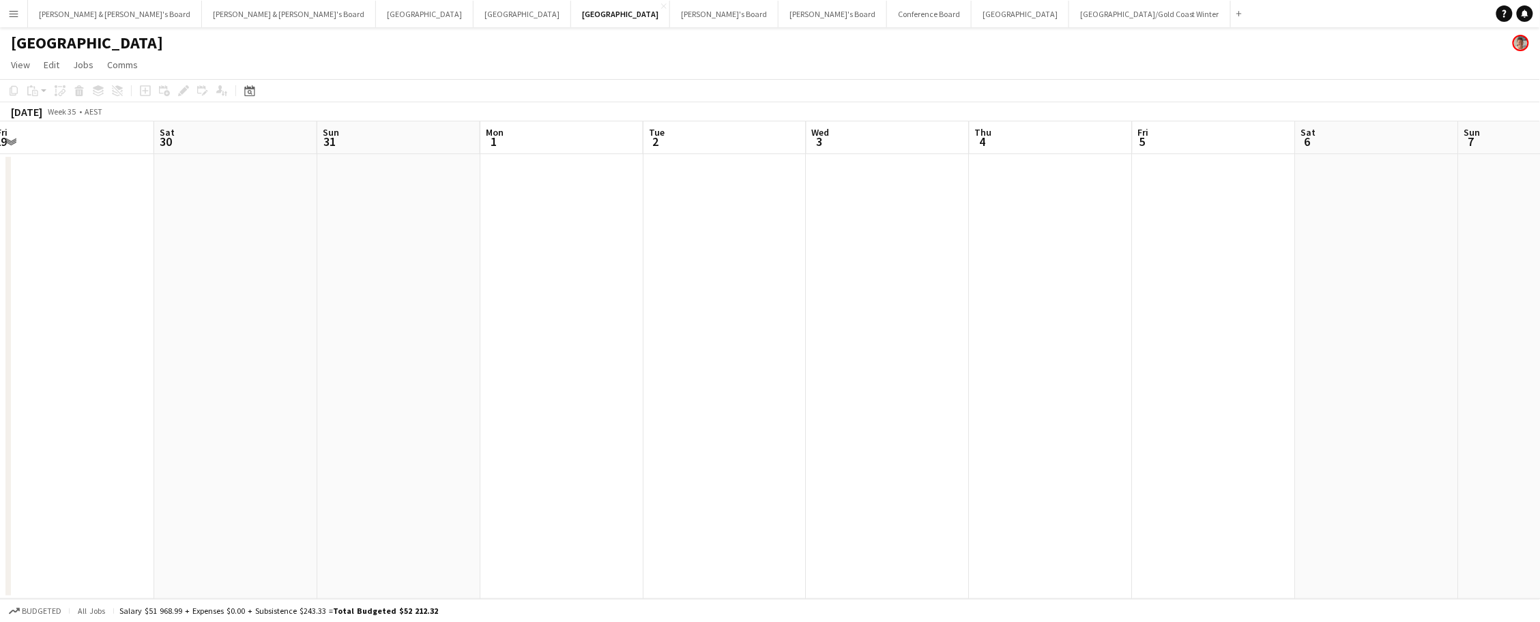
scroll to position [0, 576]
click at [971, 21] on button "Sydney Close" at bounding box center [1020, 14] width 98 height 27
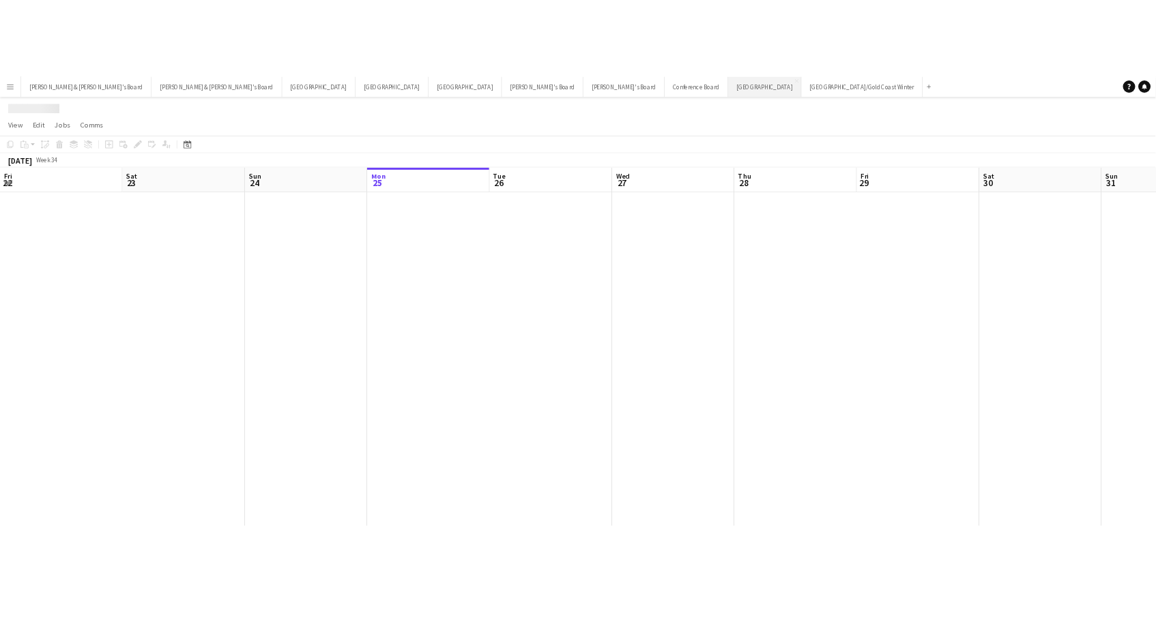
scroll to position [0, 325]
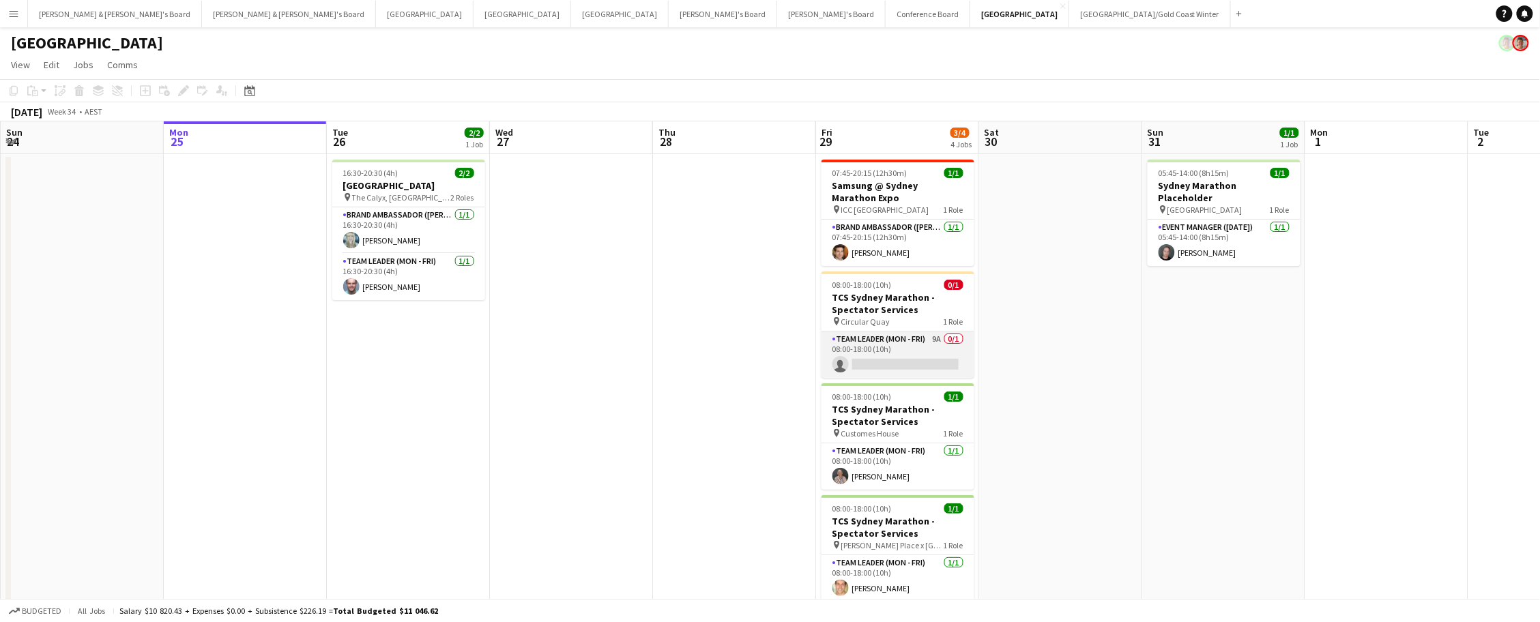
click at [917, 351] on app-card-role "Team Leader (Mon - Fri) 9A 0/1 08:00-18:00 (10h) single-neutral-actions" at bounding box center [897, 355] width 153 height 46
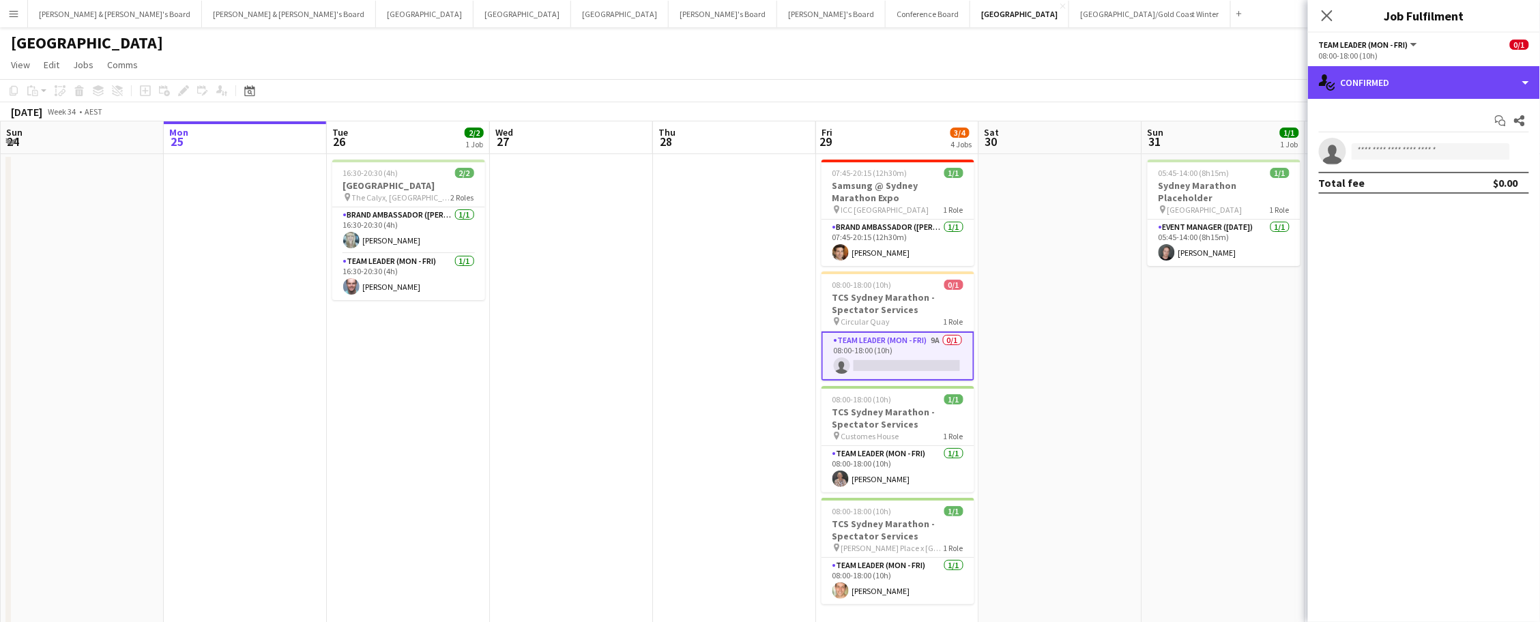
drag, startPoint x: 1437, startPoint y: 78, endPoint x: 1431, endPoint y: 100, distance: 22.7
click at [1437, 78] on div "single-neutral-actions-check-2 Confirmed" at bounding box center [1424, 82] width 232 height 33
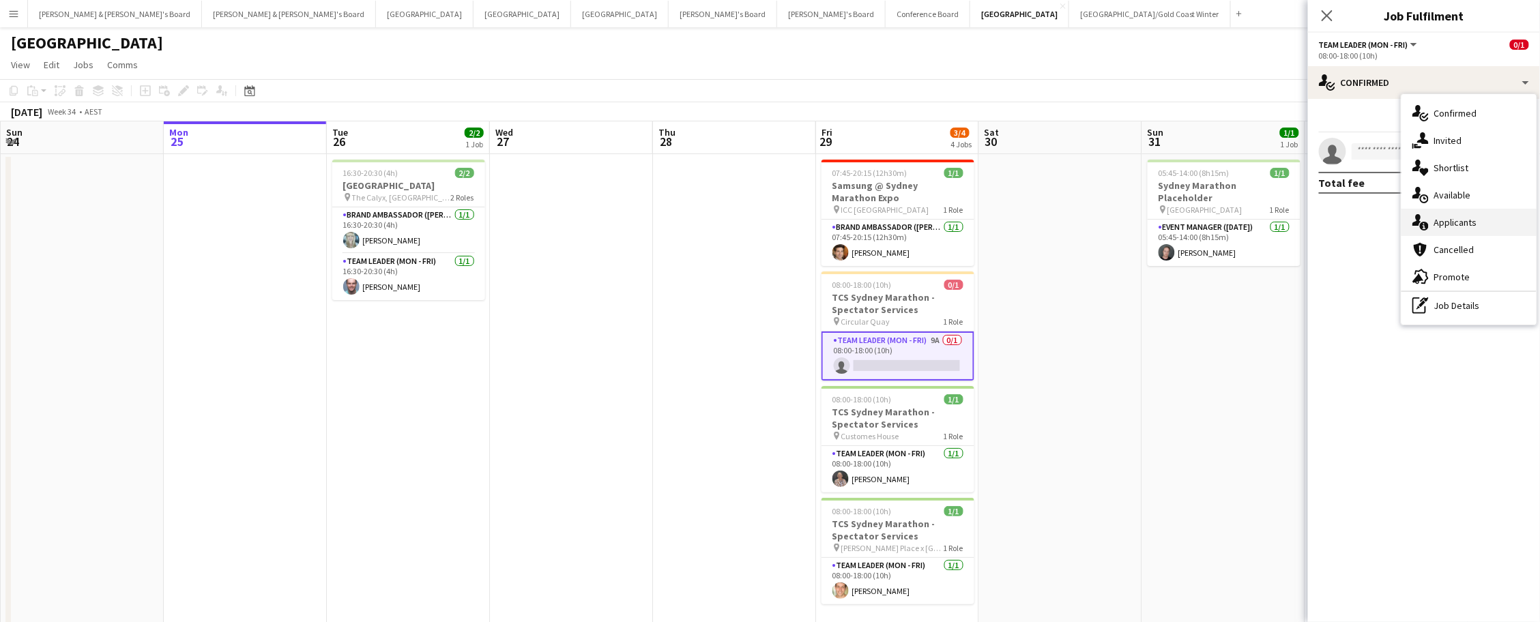
click at [1454, 229] on div "single-neutral-actions-information Applicants" at bounding box center [1468, 222] width 135 height 27
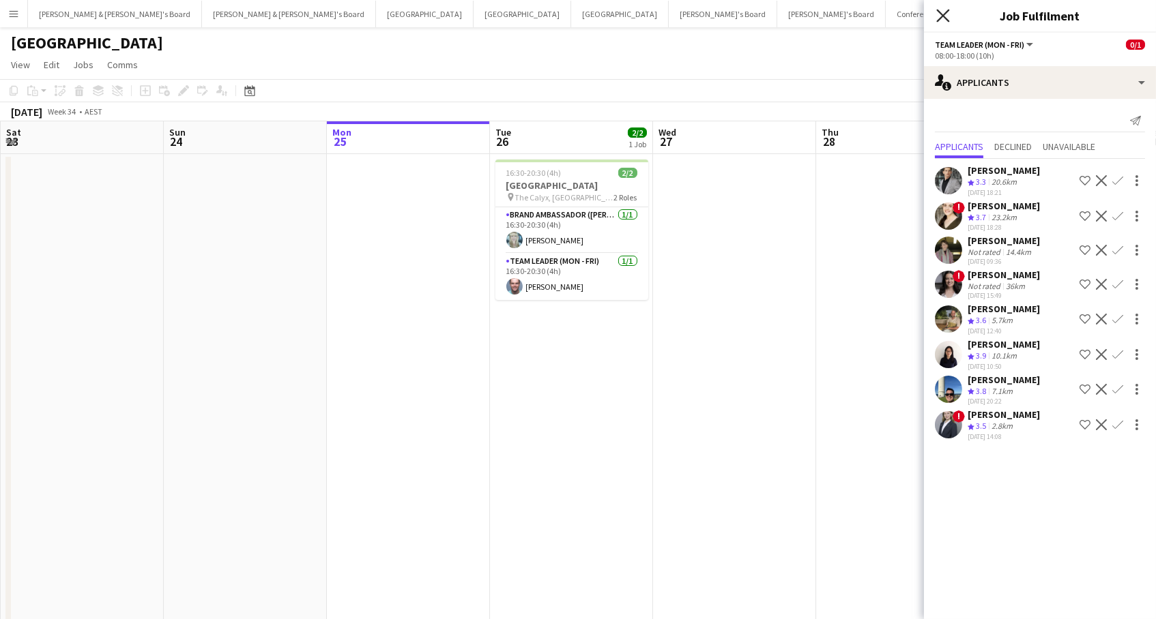
click at [942, 16] on icon at bounding box center [942, 15] width 13 height 13
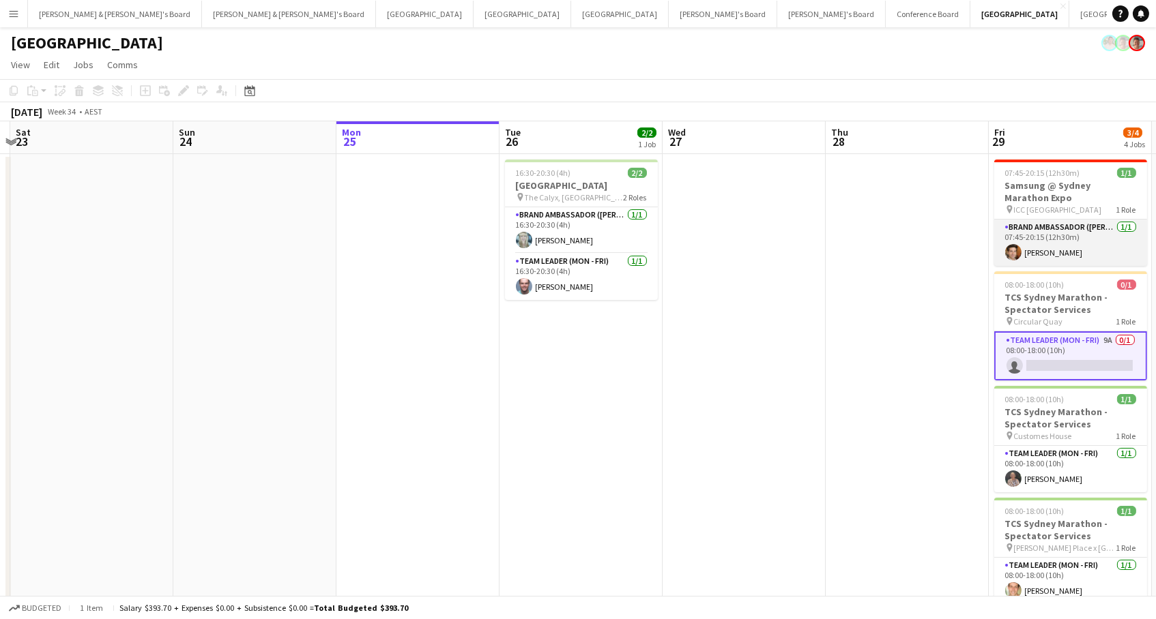
scroll to position [0, 312]
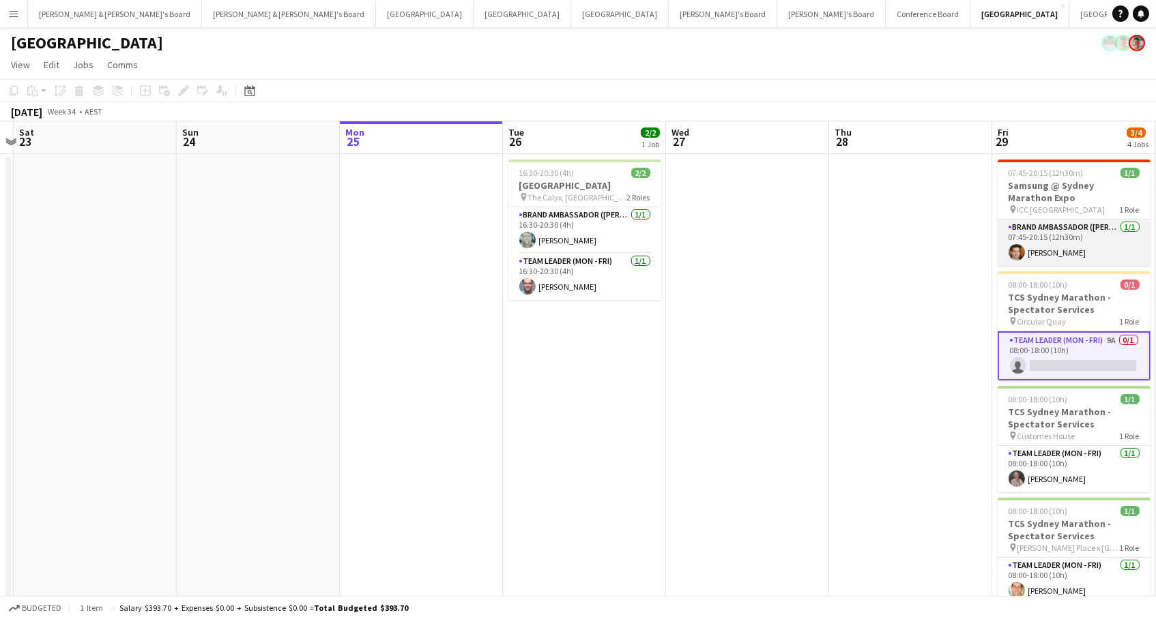
click at [1049, 234] on app-card-role "Brand Ambassador (Mon - Fri) [DATE] 07:45-20:15 (12h30m) [PERSON_NAME]" at bounding box center [1073, 243] width 153 height 46
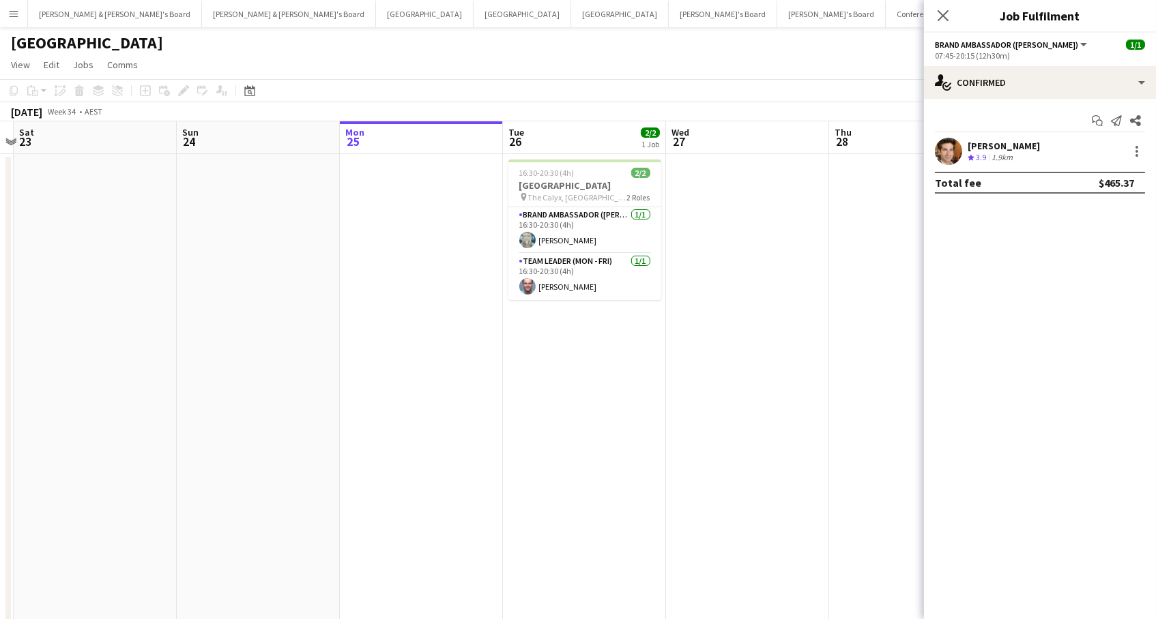
click at [976, 152] on span "3.9" at bounding box center [981, 157] width 10 height 10
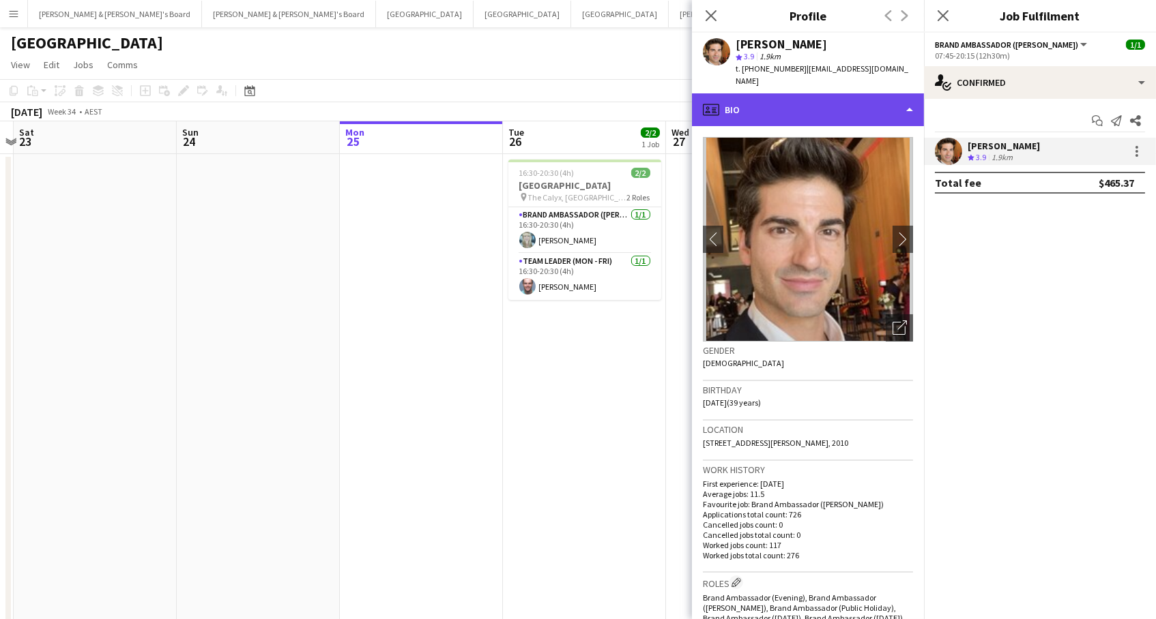
click at [768, 107] on div "profile Bio" at bounding box center [808, 109] width 232 height 33
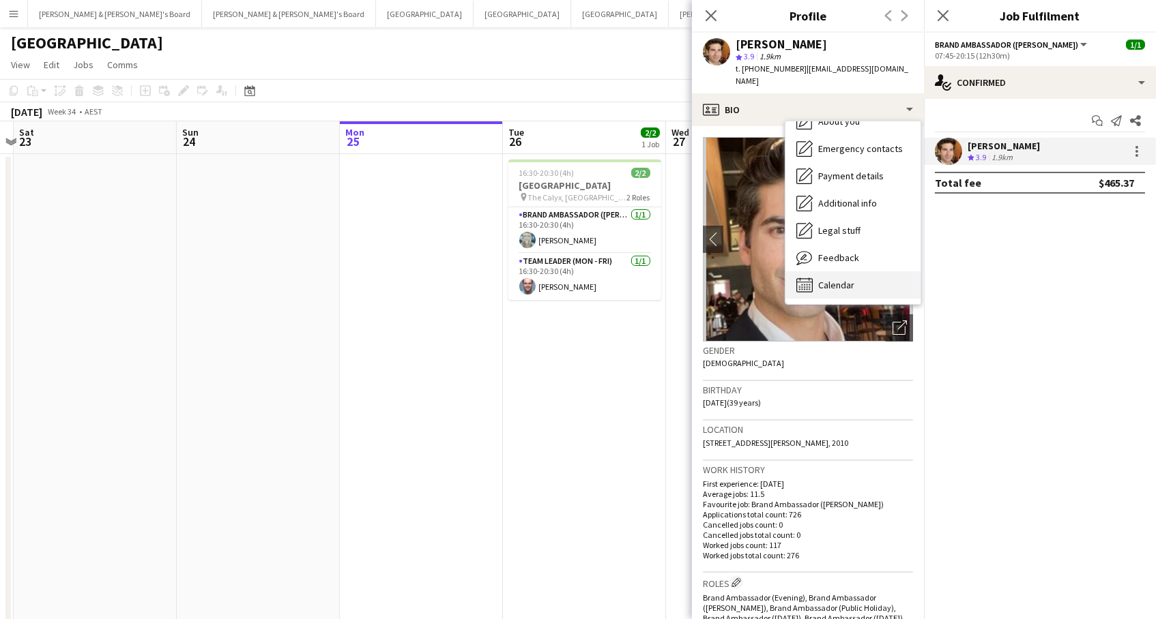
scroll to position [100, 0]
click at [821, 280] on span "Calendar" at bounding box center [836, 286] width 36 height 12
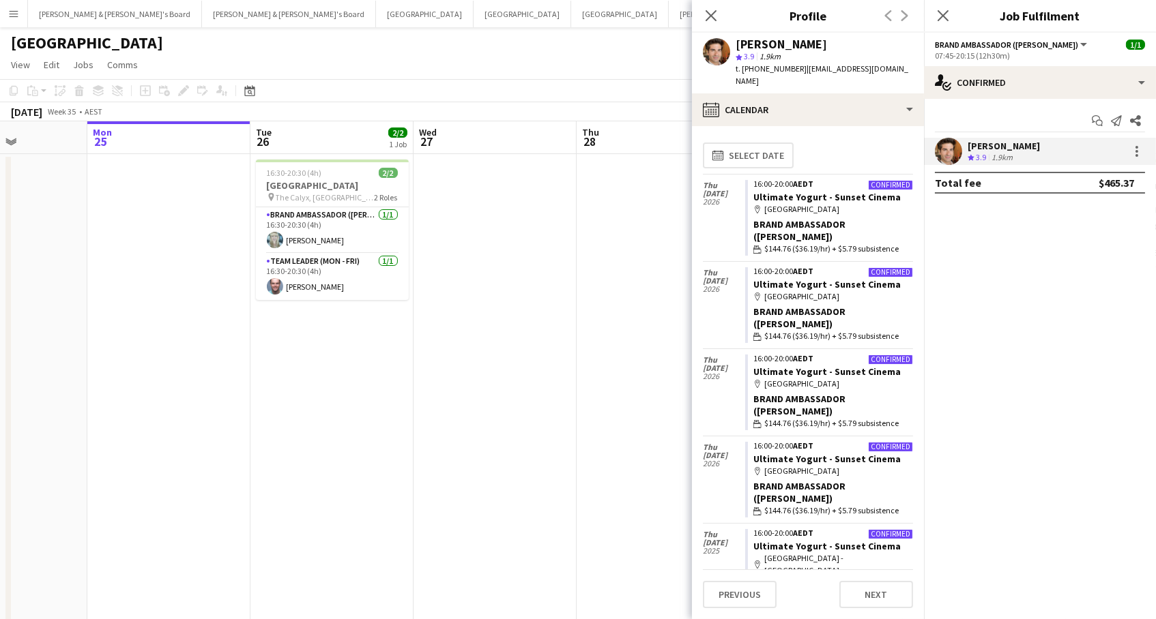
scroll to position [0, 447]
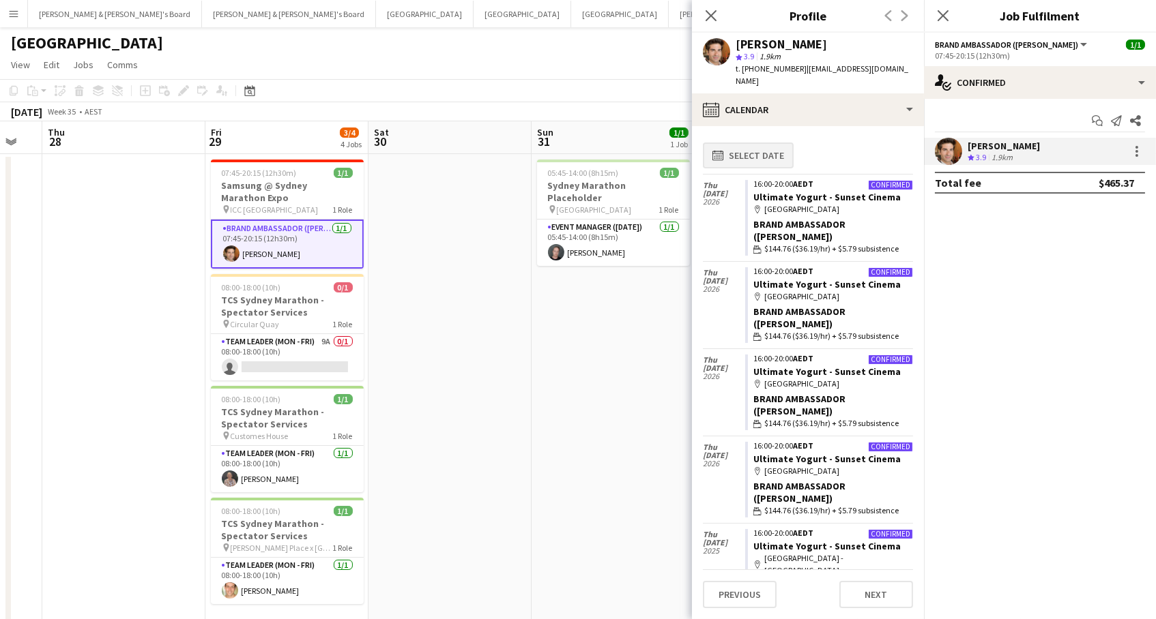
click at [739, 143] on button "calendar-full Select date" at bounding box center [748, 156] width 91 height 26
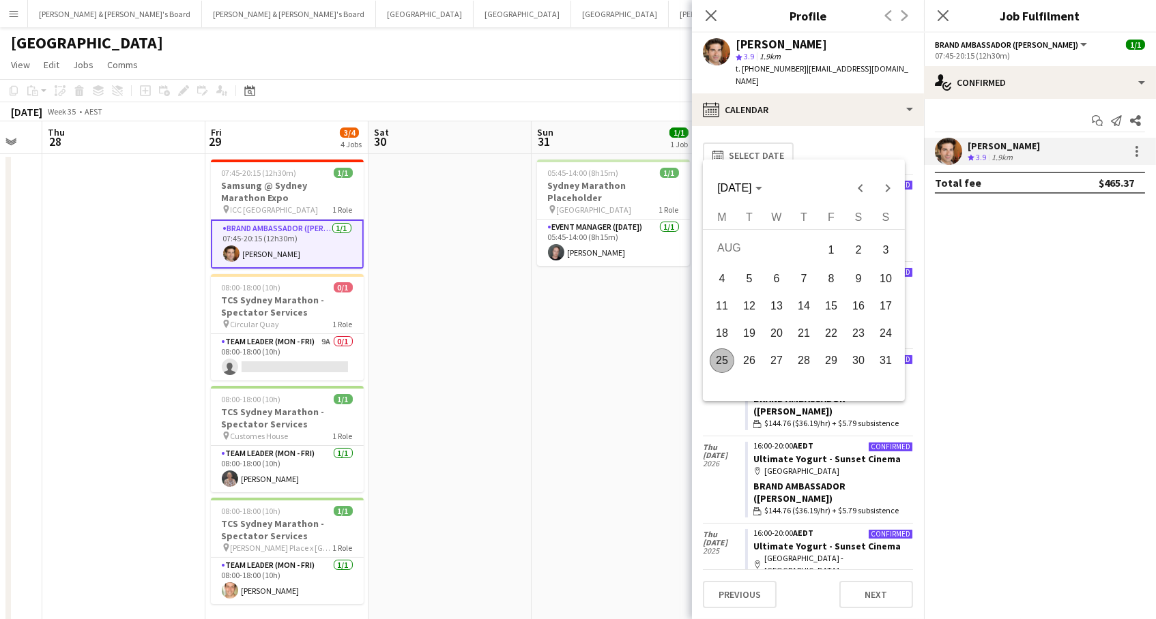
click at [853, 367] on span "30" at bounding box center [858, 361] width 25 height 25
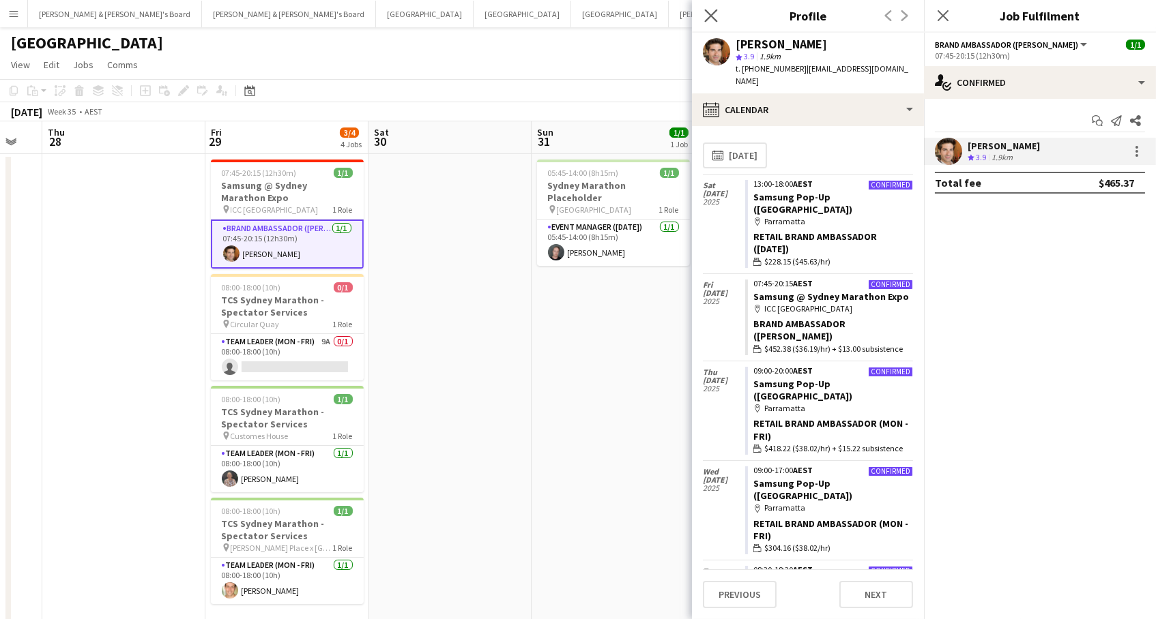
click at [720, 18] on app-icon "Close pop-in" at bounding box center [711, 16] width 20 height 20
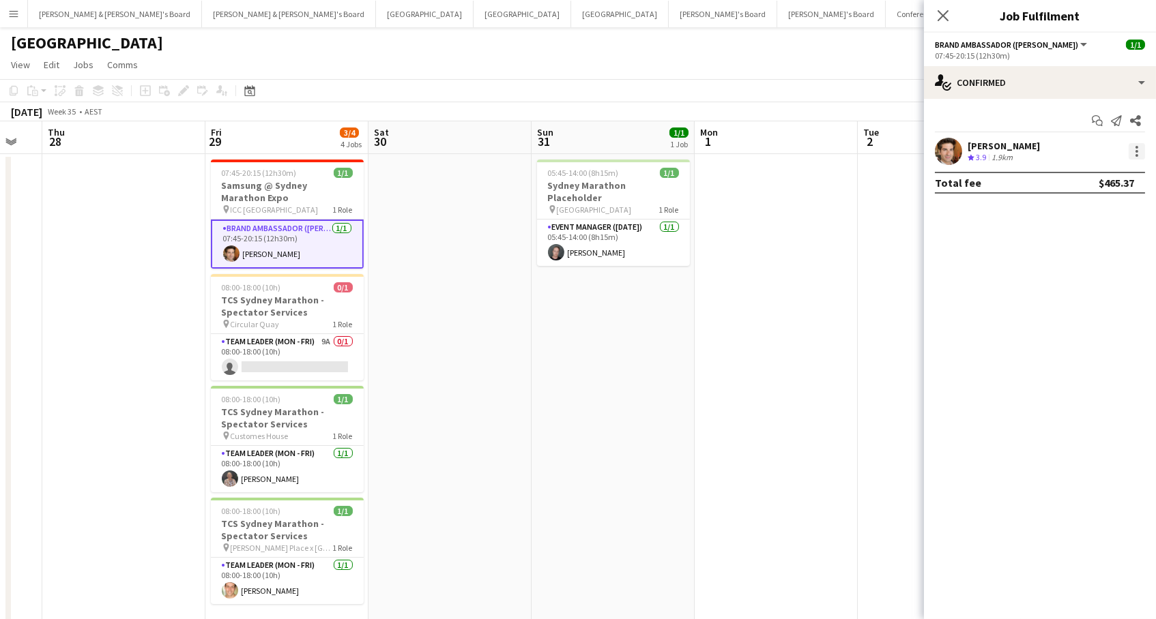
click at [1138, 151] on div at bounding box center [1136, 151] width 16 height 16
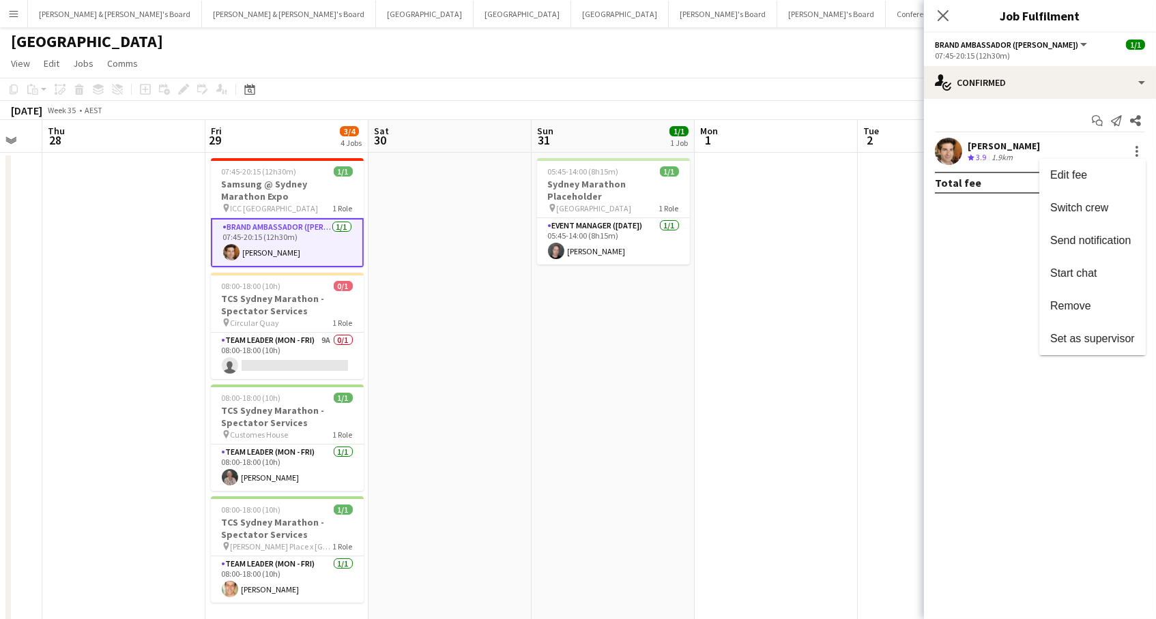
click at [338, 360] on div at bounding box center [578, 309] width 1156 height 619
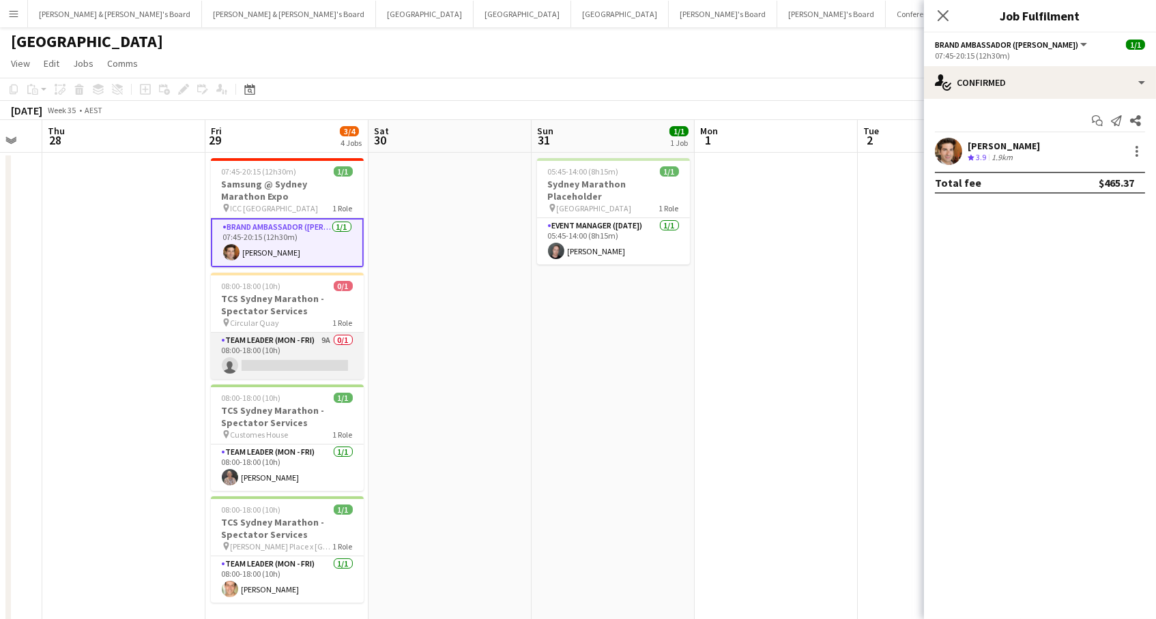
click at [343, 353] on app-card-role "Team Leader (Mon - Fri) 9A 0/1 08:00-18:00 (10h) single-neutral-actions" at bounding box center [287, 356] width 153 height 46
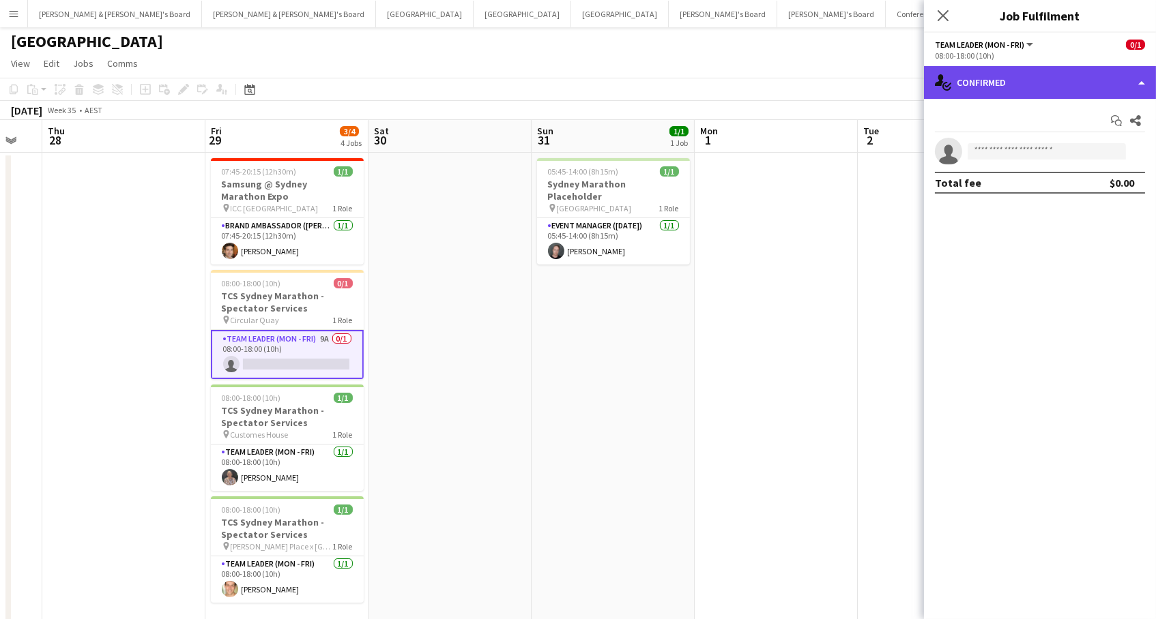
click at [1004, 96] on div "single-neutral-actions-check-2 Confirmed" at bounding box center [1040, 82] width 232 height 33
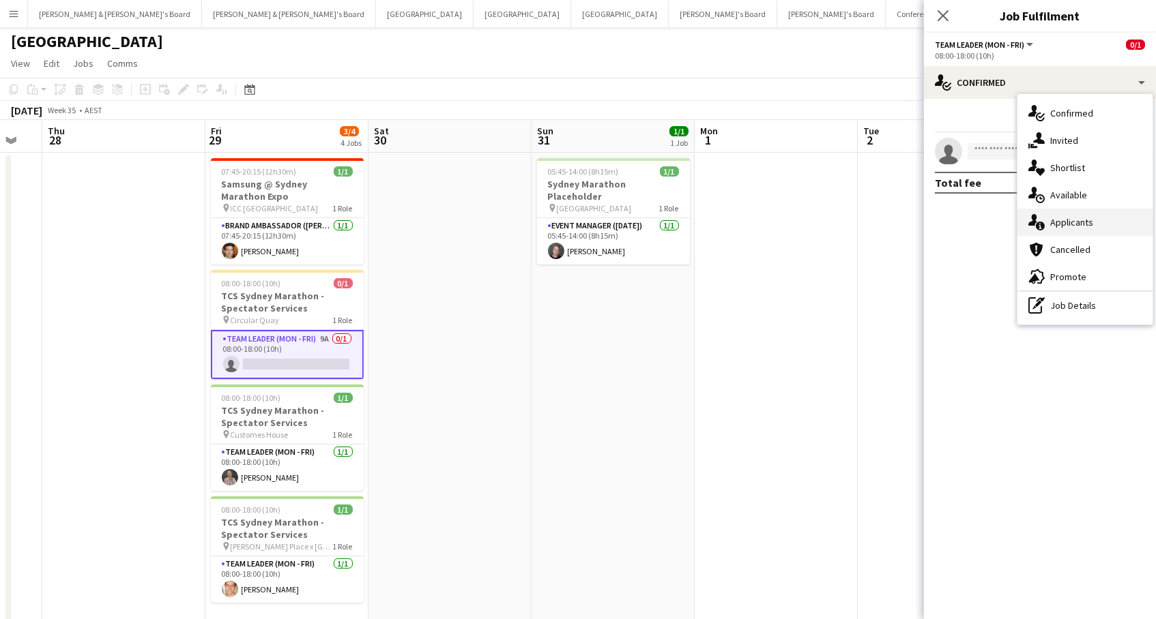
click at [1062, 230] on div "single-neutral-actions-information Applicants" at bounding box center [1084, 222] width 135 height 27
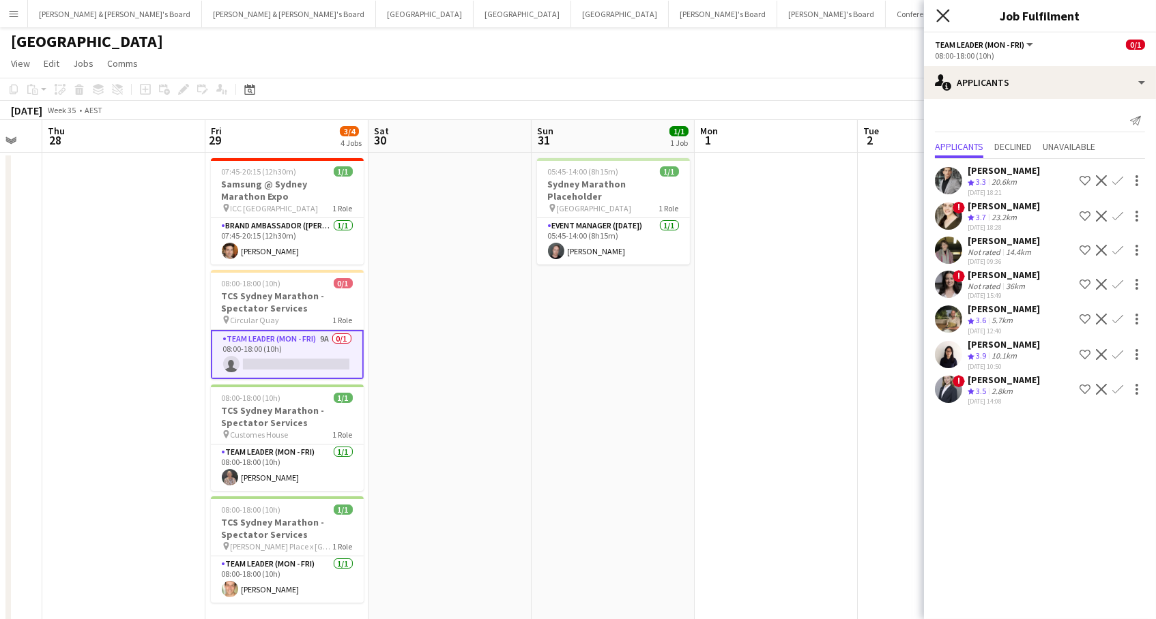
click at [942, 16] on icon at bounding box center [942, 15] width 13 height 13
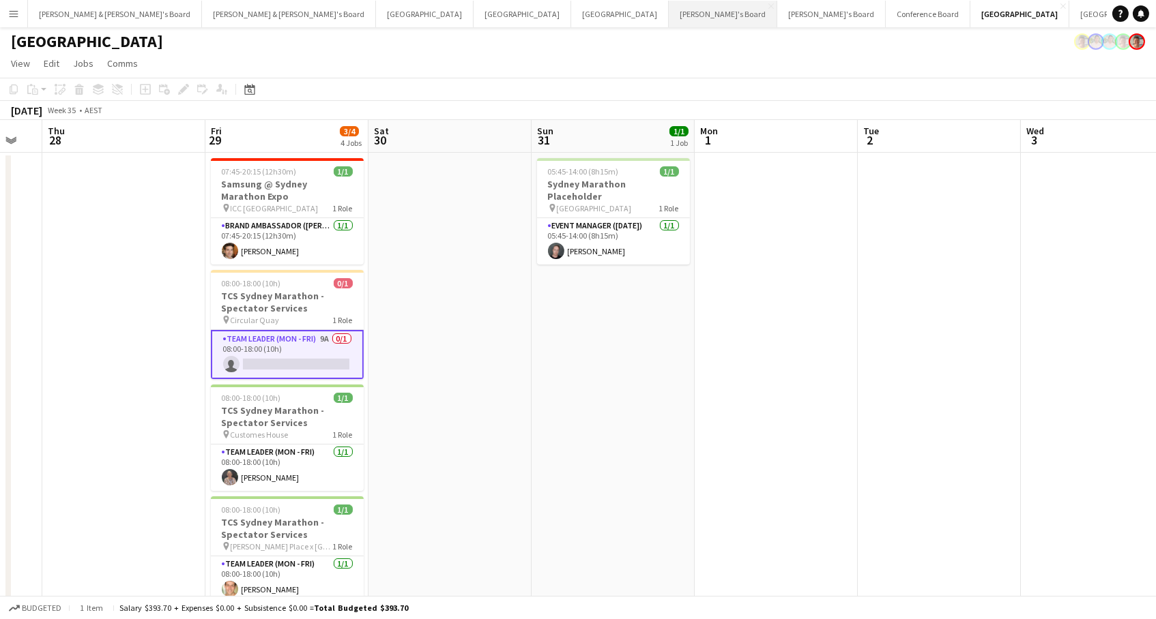
click at [669, 14] on button "Tennille's Board Close" at bounding box center [723, 14] width 108 height 27
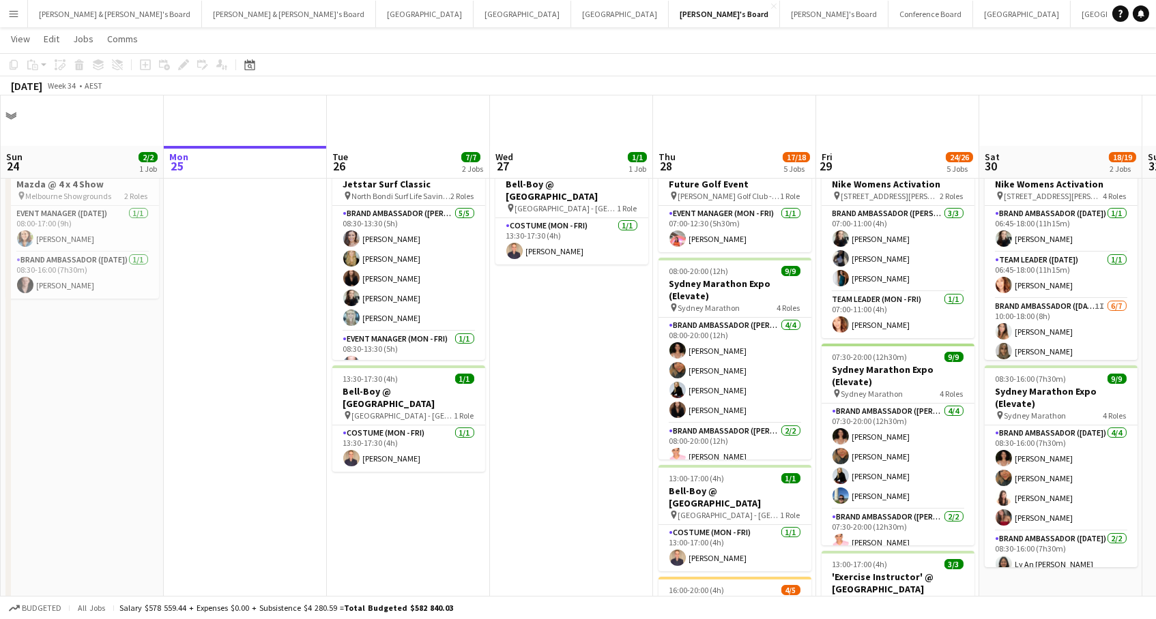
scroll to position [396, 0]
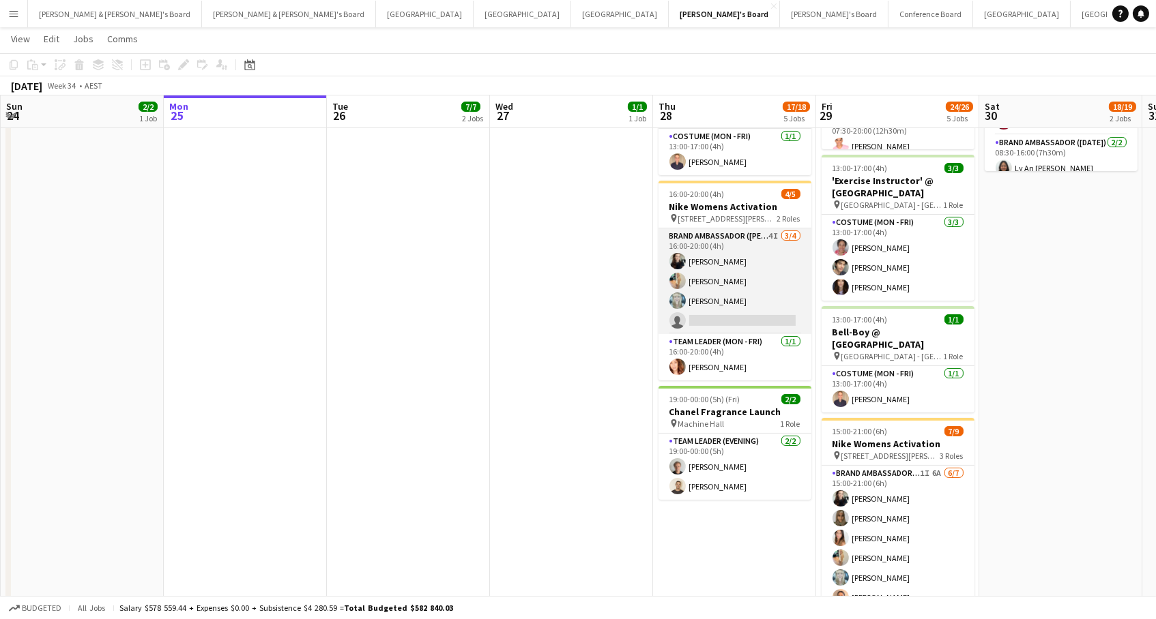
click at [754, 292] on app-card-role "Brand Ambassador (Mon - Fri) 4I [DATE] 16:00-20:00 (4h) [PERSON_NAME] [PERSON_N…" at bounding box center [734, 282] width 153 height 106
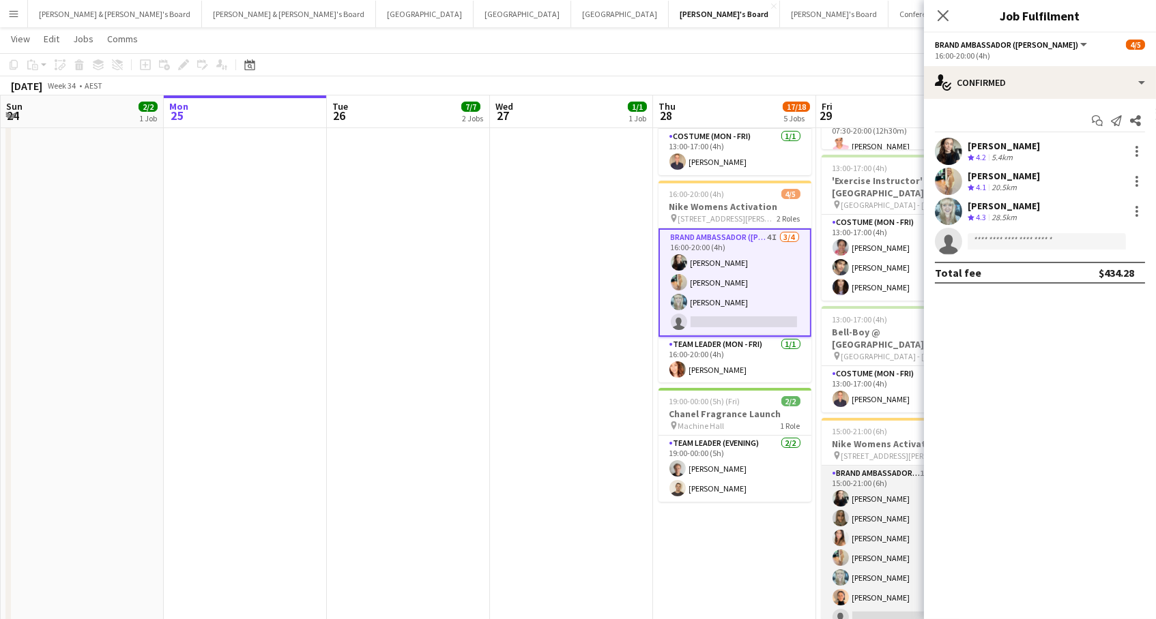
click at [866, 529] on app-card-role "Brand Ambassador (Mon - Fri) 1I 6A [DATE] 15:00-21:00 (6h) [PERSON_NAME] [PERSO…" at bounding box center [897, 548] width 153 height 165
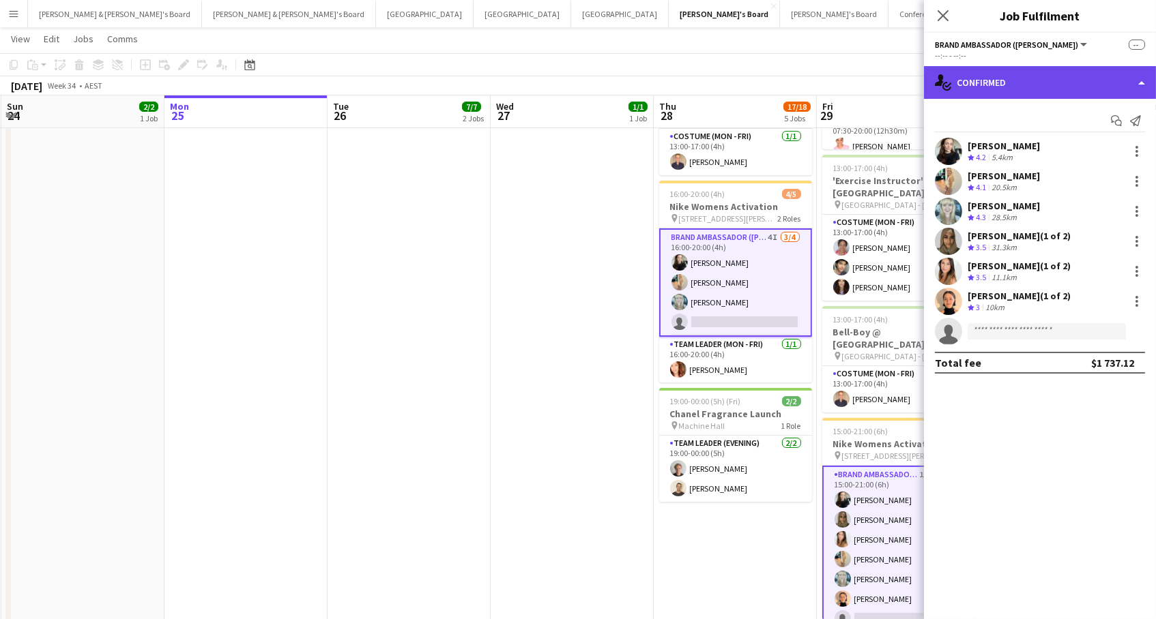
drag, startPoint x: 990, startPoint y: 79, endPoint x: 995, endPoint y: 85, distance: 7.7
click at [990, 78] on div "single-neutral-actions-check-2 Confirmed" at bounding box center [1040, 82] width 232 height 33
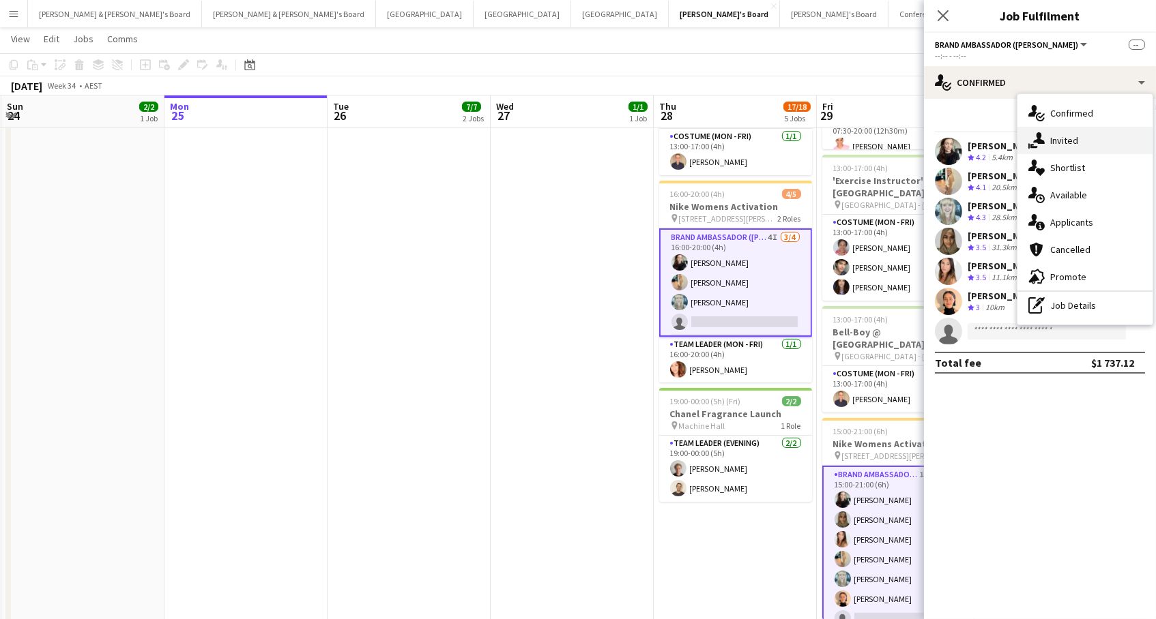
click at [1079, 143] on div "single-neutral-actions-share-1 Invited" at bounding box center [1084, 140] width 135 height 27
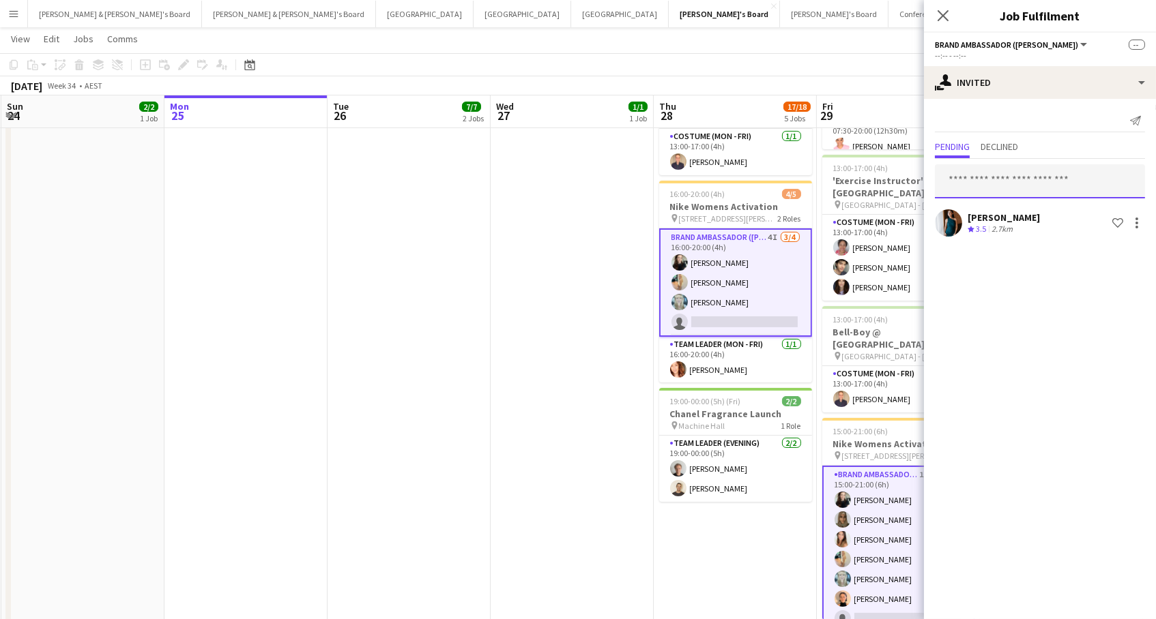
click at [967, 179] on input "text" at bounding box center [1040, 181] width 210 height 34
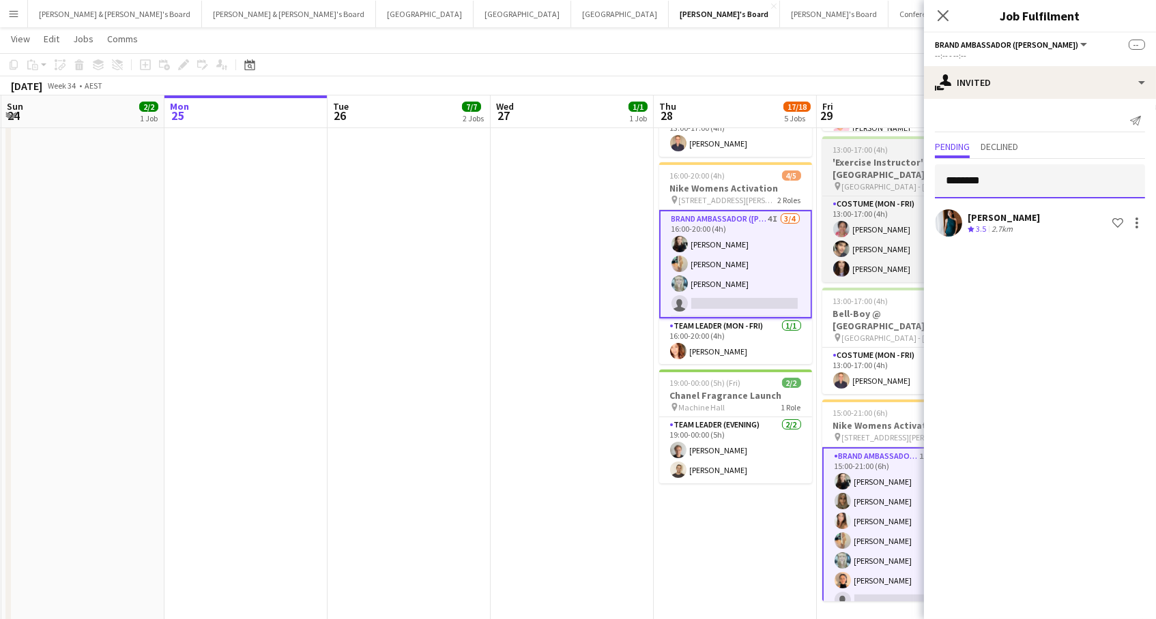
scroll to position [414, 0]
drag, startPoint x: 997, startPoint y: 183, endPoint x: 834, endPoint y: 171, distance: 163.5
click at [834, 171] on body "Menu Boards Boards Boards All jobs Status Workforce Workforce My Workforce Recr…" at bounding box center [578, 127] width 1156 height 1083
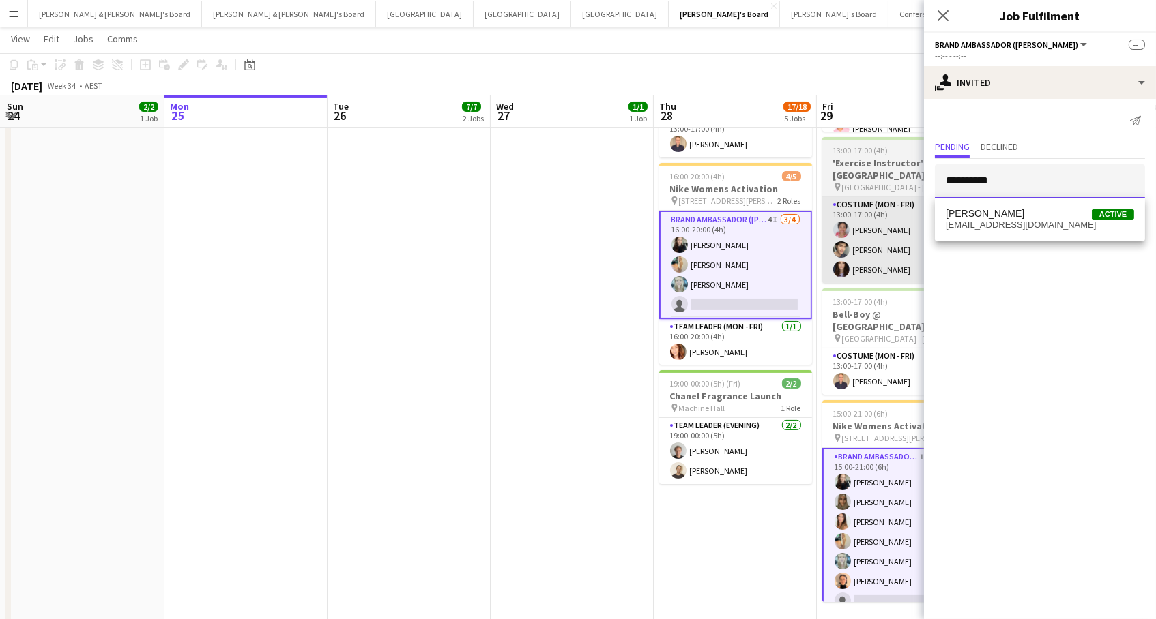
type input "**********"
click at [954, 214] on span "[PERSON_NAME]" at bounding box center [985, 214] width 78 height 12
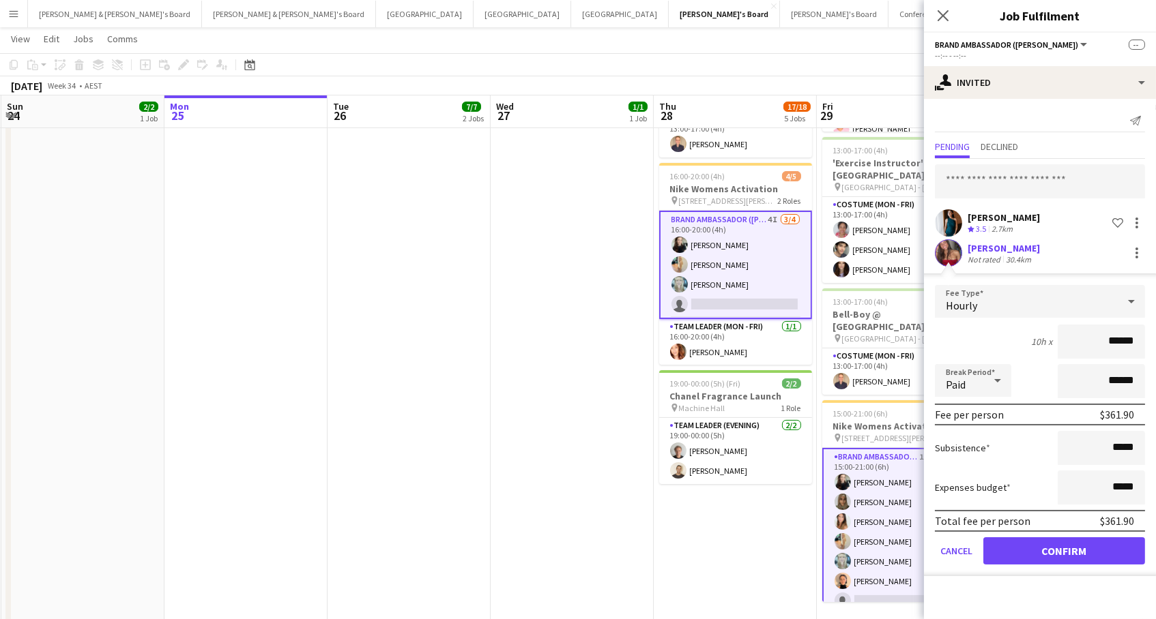
click at [1064, 549] on button "Confirm" at bounding box center [1064, 551] width 162 height 27
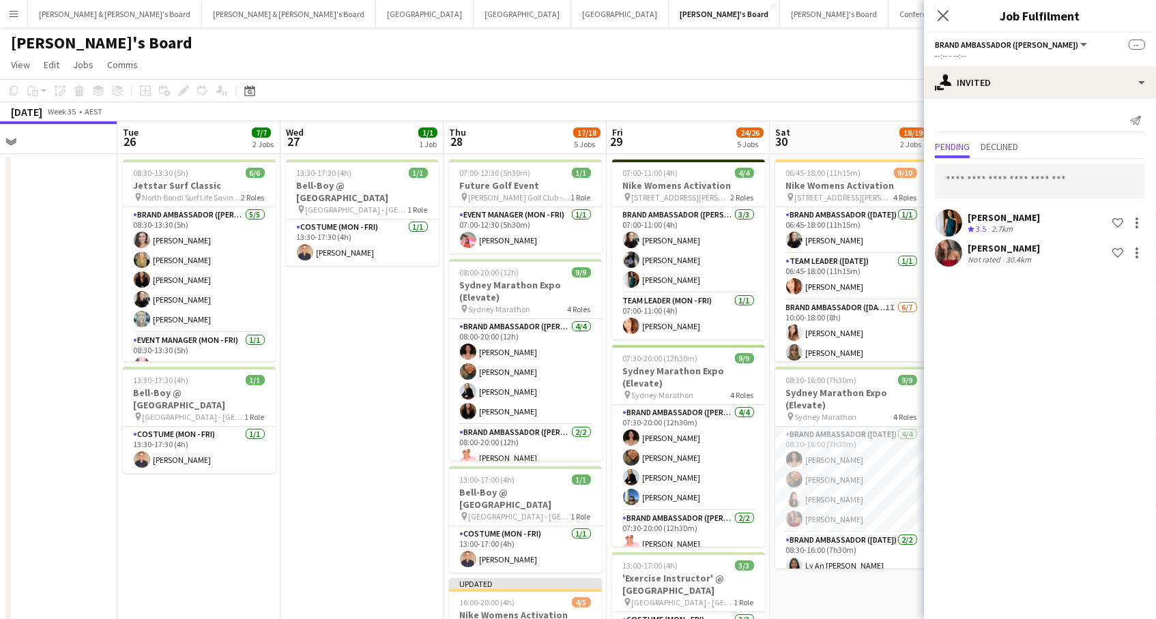
scroll to position [0, 540]
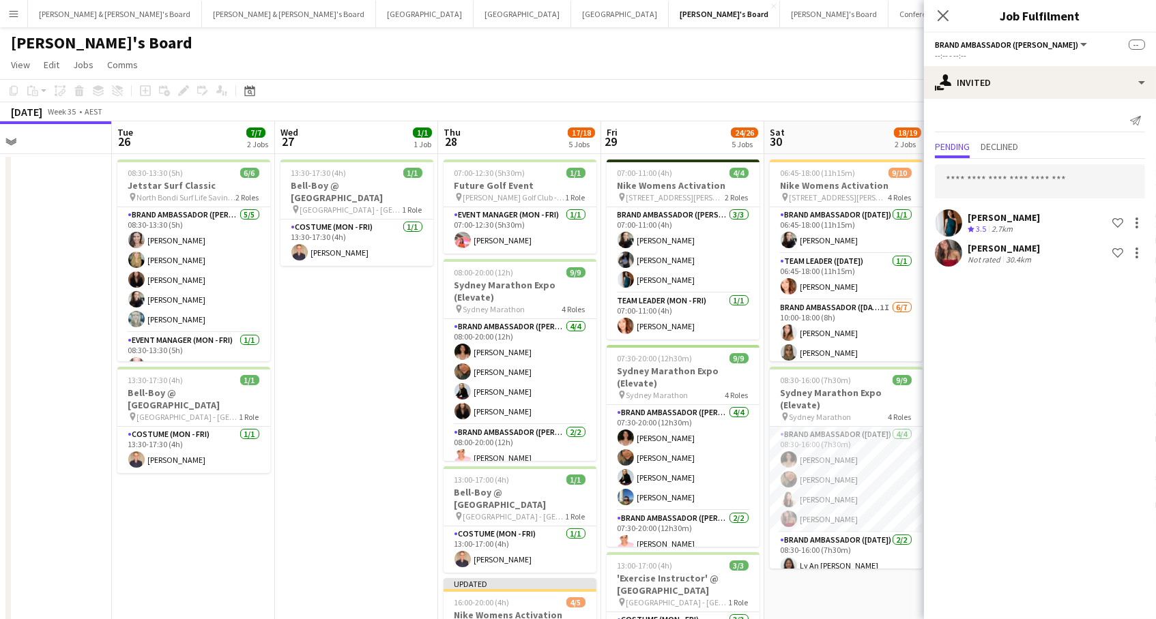
click at [849, 74] on app-page-menu "View Day view expanded Day view collapsed Month view Date picker Jump to [DATE]…" at bounding box center [578, 66] width 1156 height 26
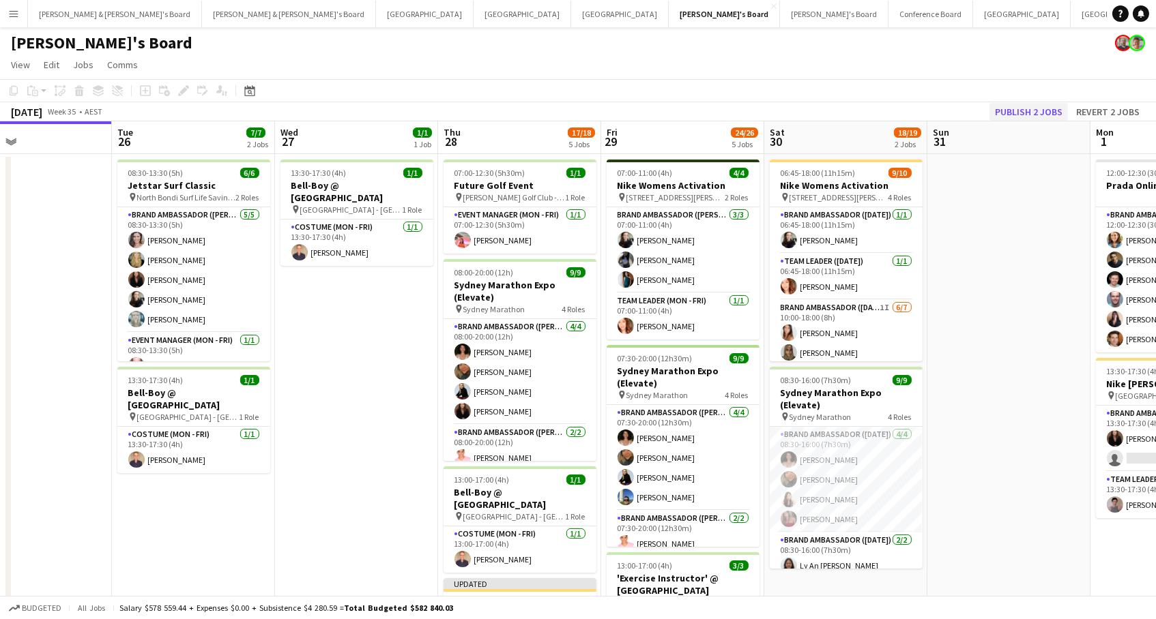
click at [1030, 110] on button "Publish 2 jobs" at bounding box center [1028, 112] width 78 height 18
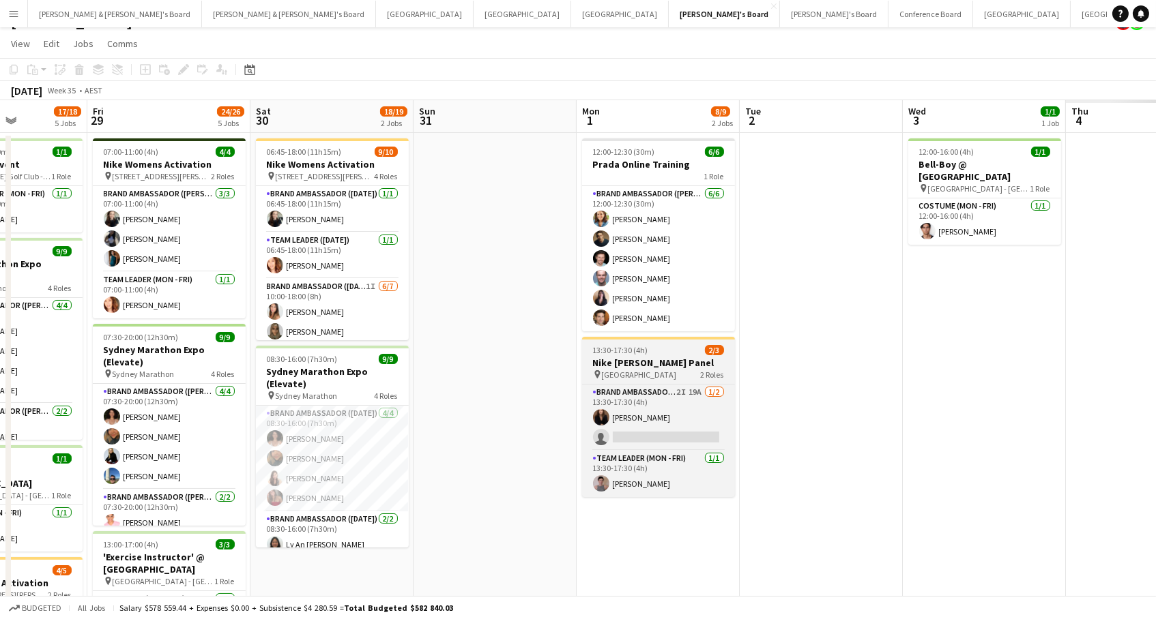
scroll to position [0, 404]
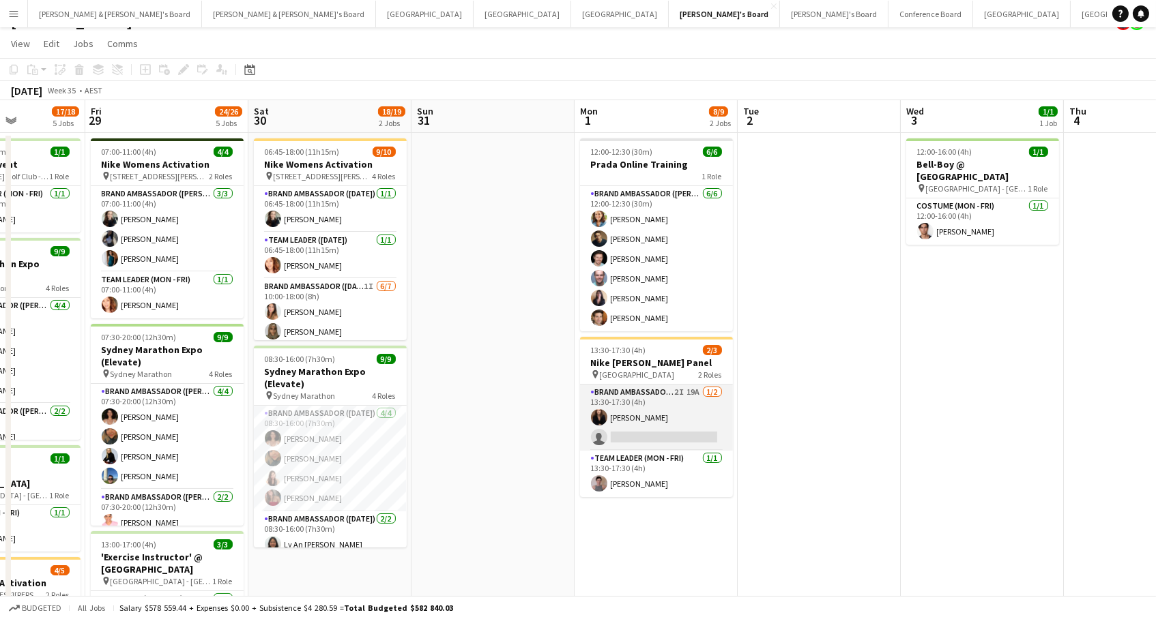
click at [630, 415] on app-card-role "Brand Ambassador (Mon - Fri) 2I 19A [DATE] 13:30-17:30 (4h) [PERSON_NAME] singl…" at bounding box center [656, 418] width 153 height 66
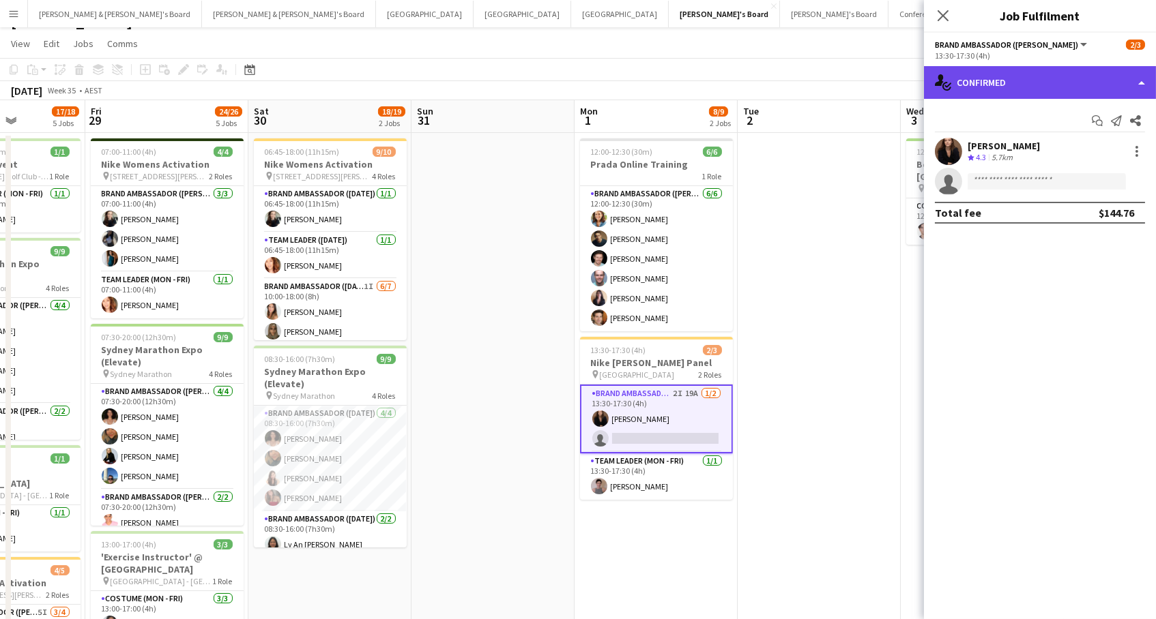
click at [989, 78] on div "single-neutral-actions-check-2 Confirmed" at bounding box center [1040, 82] width 232 height 33
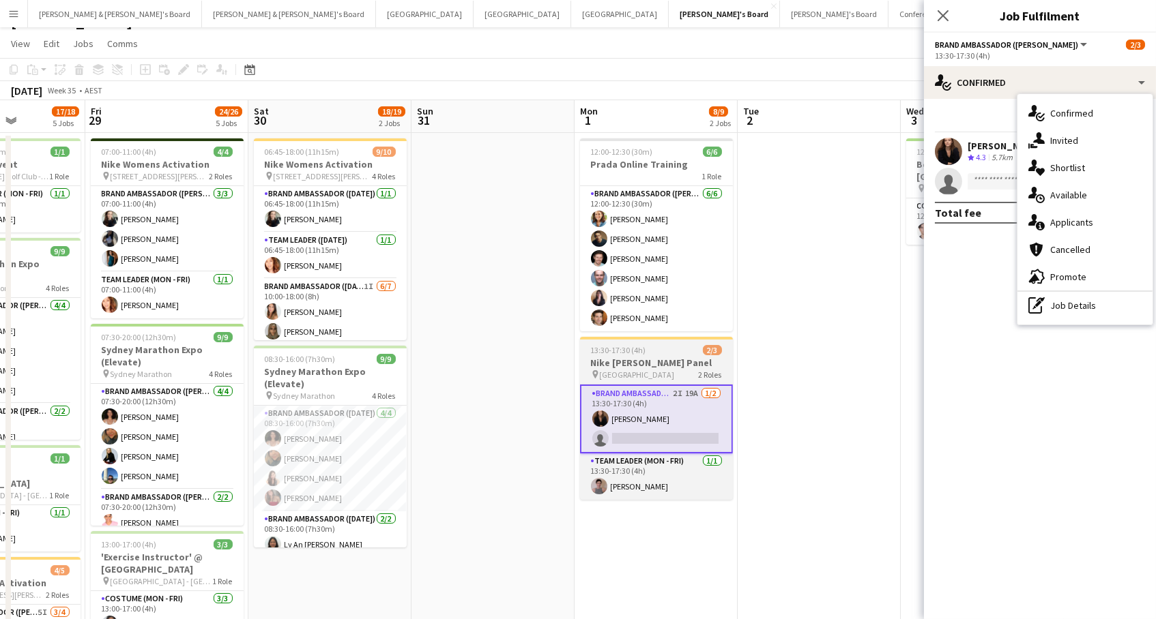
click at [660, 357] on h3 "Nike [PERSON_NAME] Panel" at bounding box center [656, 363] width 153 height 12
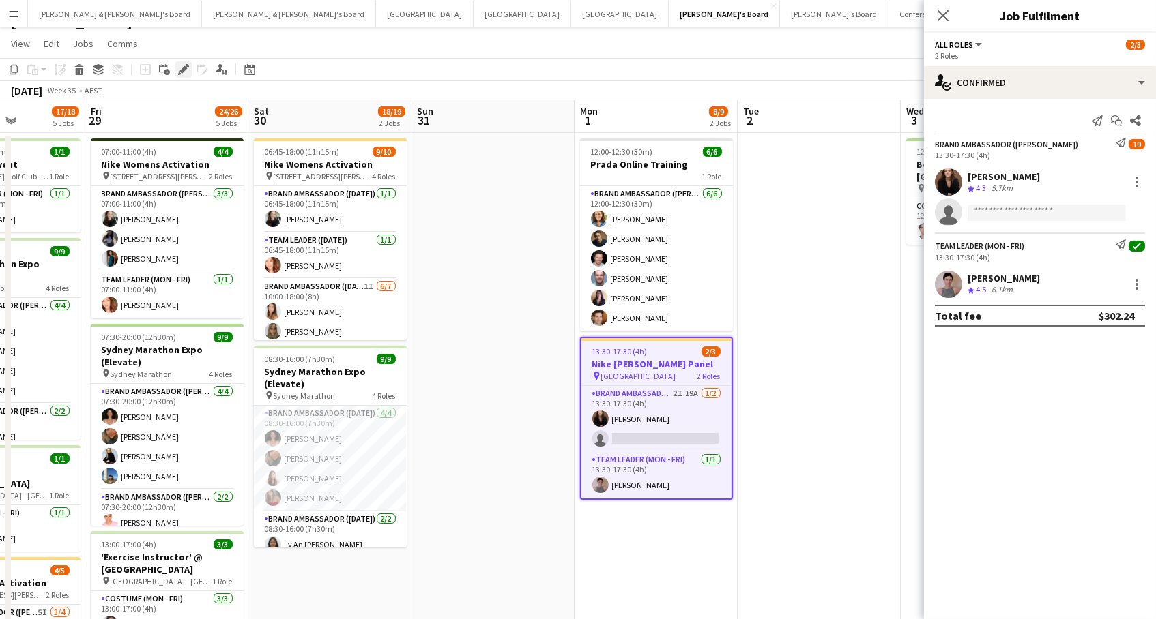
click at [181, 65] on icon "Edit" at bounding box center [183, 69] width 11 height 11
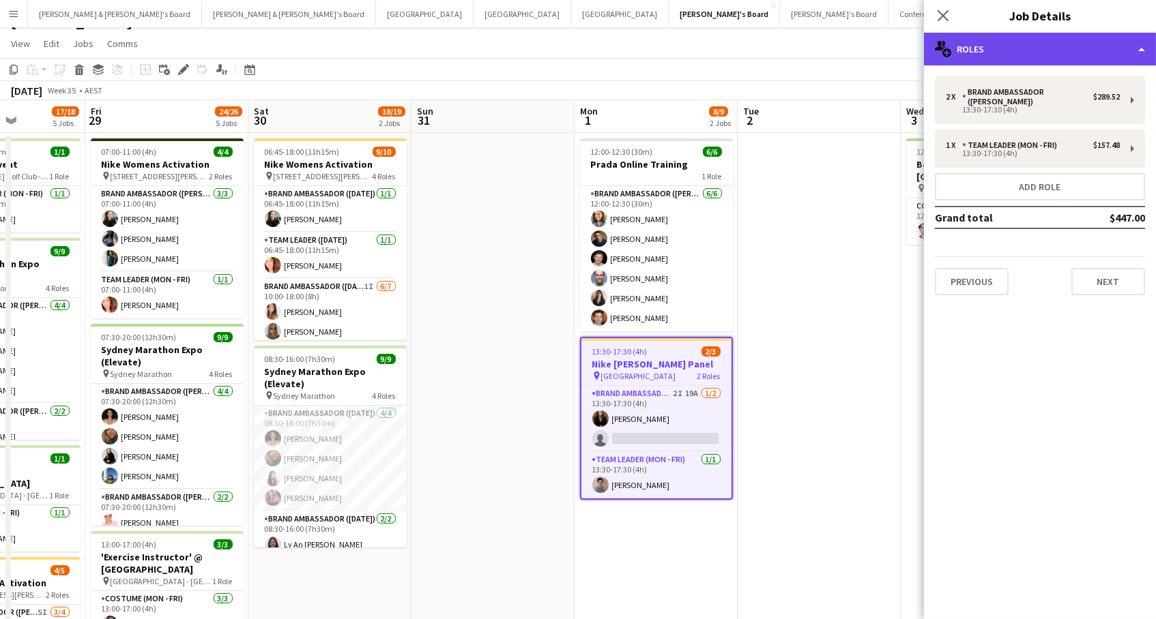
click at [1054, 38] on div "multiple-users-add Roles" at bounding box center [1040, 49] width 232 height 33
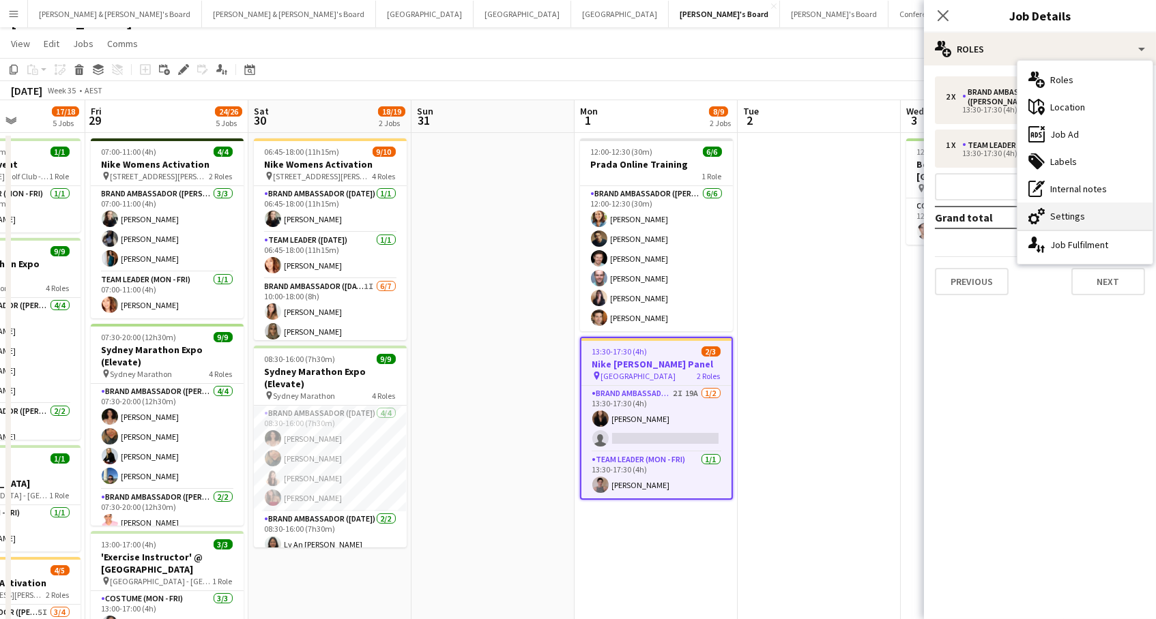
click at [1080, 224] on div "cog-double-3 Settings" at bounding box center [1084, 216] width 135 height 27
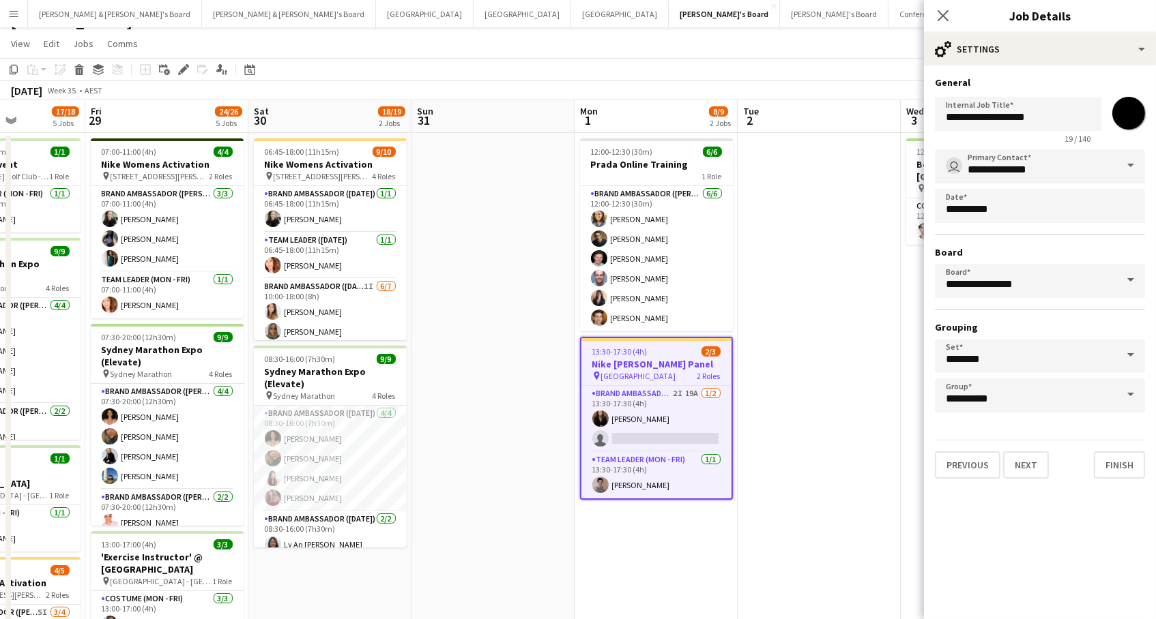
click at [1129, 121] on input "*******" at bounding box center [1128, 113] width 49 height 49
type input "*******"
click at [797, 74] on app-toolbar "Copy Paste Paste Command V Paste with crew Command Shift V Paste linked Job [GE…" at bounding box center [578, 69] width 1156 height 23
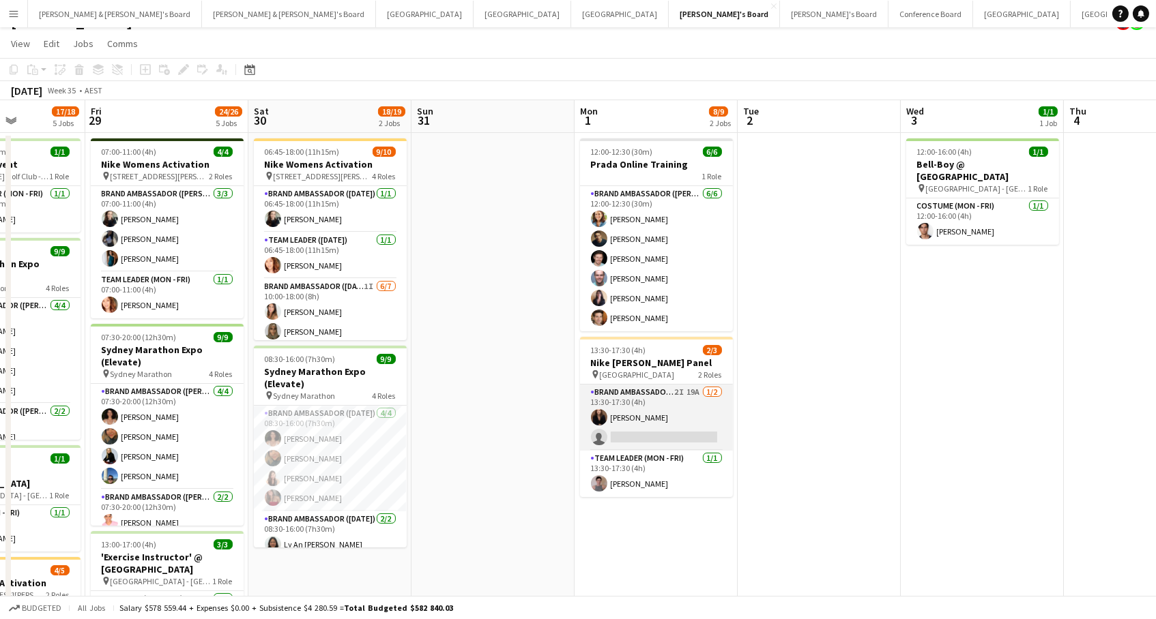
click at [684, 405] on app-card-role "Brand Ambassador (Mon - Fri) 2I 19A [DATE] 13:30-17:30 (4h) [PERSON_NAME] singl…" at bounding box center [656, 418] width 153 height 66
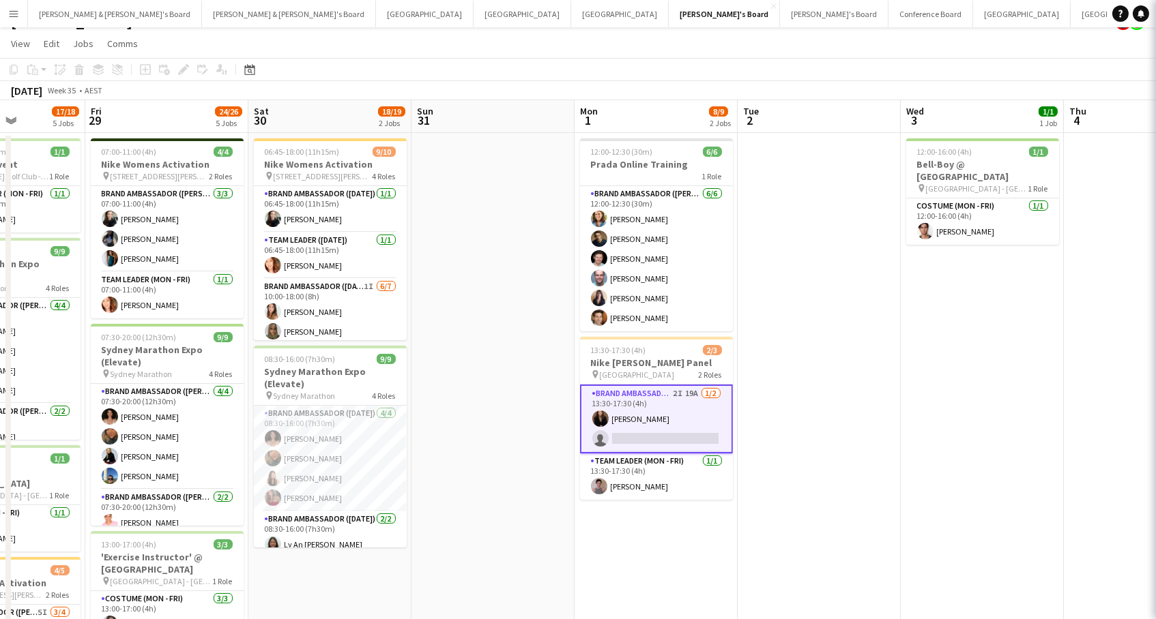
scroll to position [0, 399]
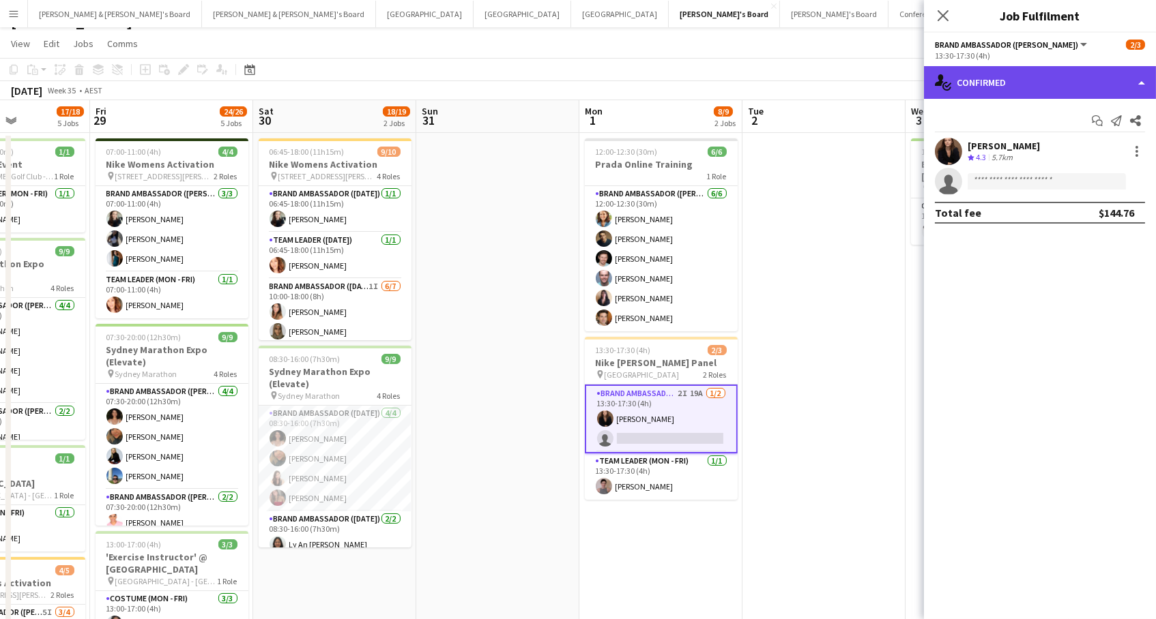
click at [998, 81] on div "single-neutral-actions-check-2 Confirmed" at bounding box center [1040, 82] width 232 height 33
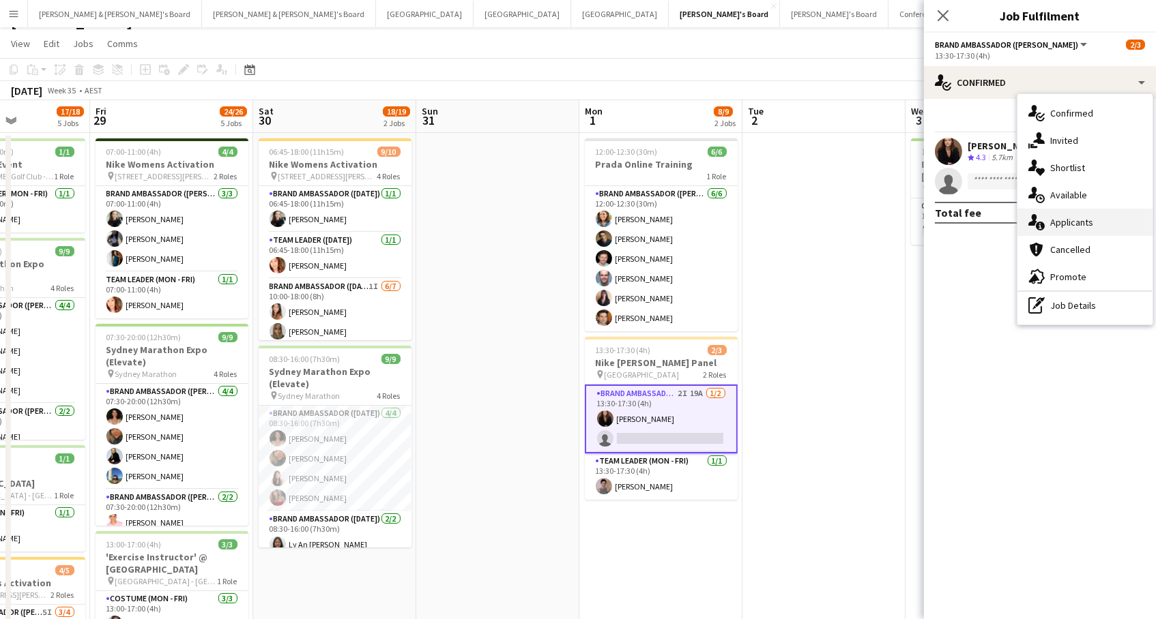
click at [1120, 227] on div "single-neutral-actions-information Applicants" at bounding box center [1084, 222] width 135 height 27
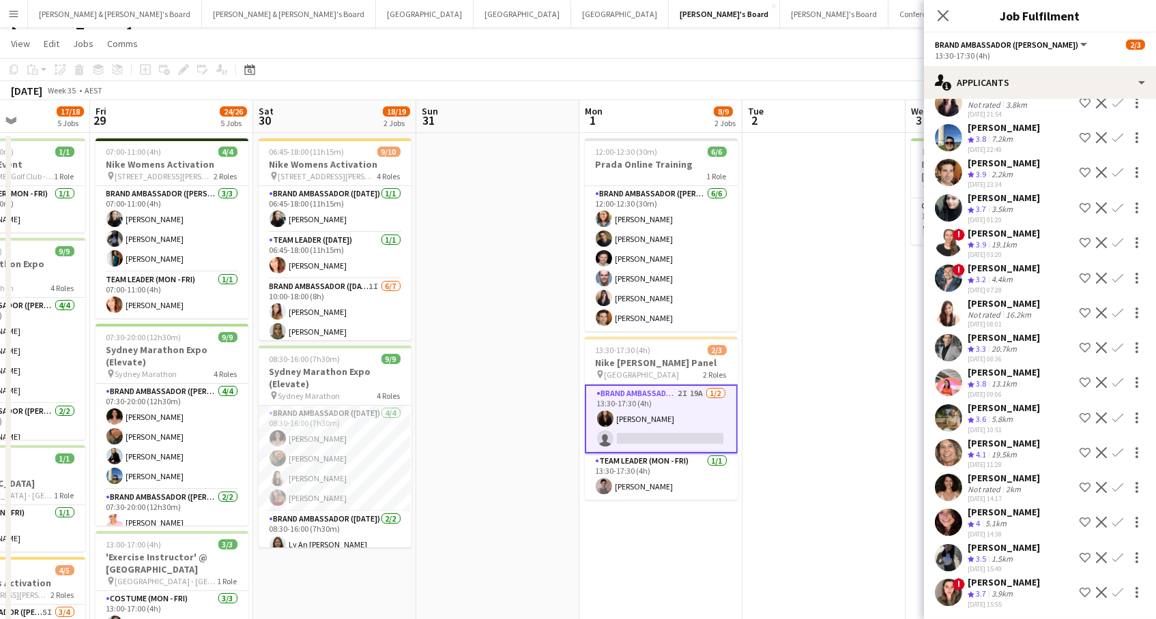
scroll to position [21, 0]
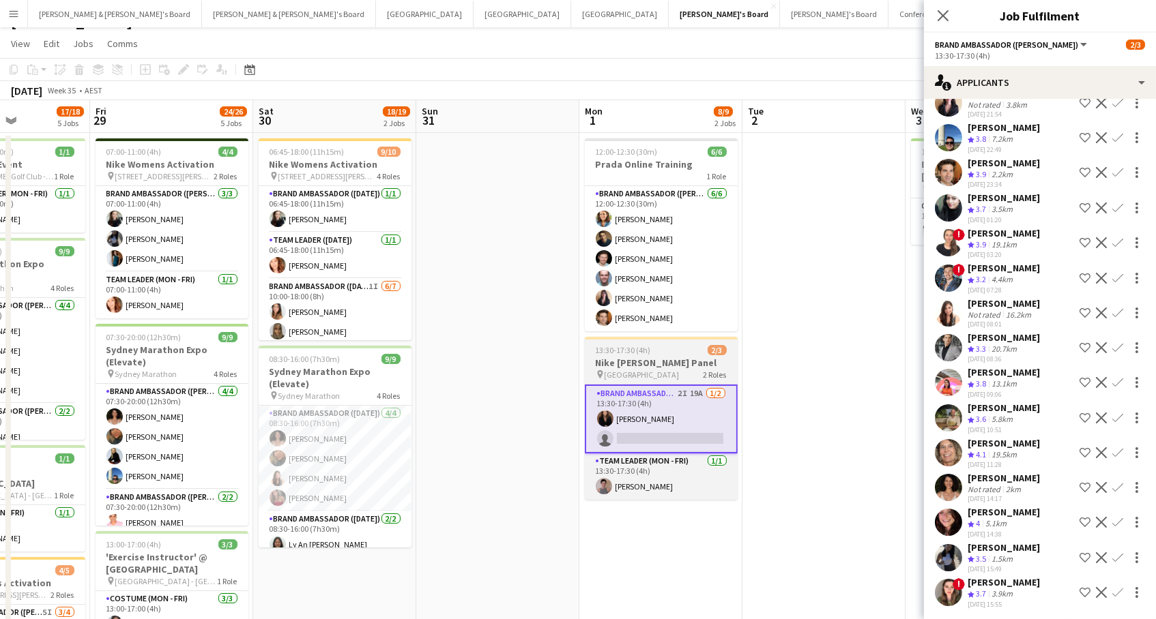
click at [635, 370] on span "[GEOGRAPHIC_DATA]" at bounding box center [641, 375] width 75 height 10
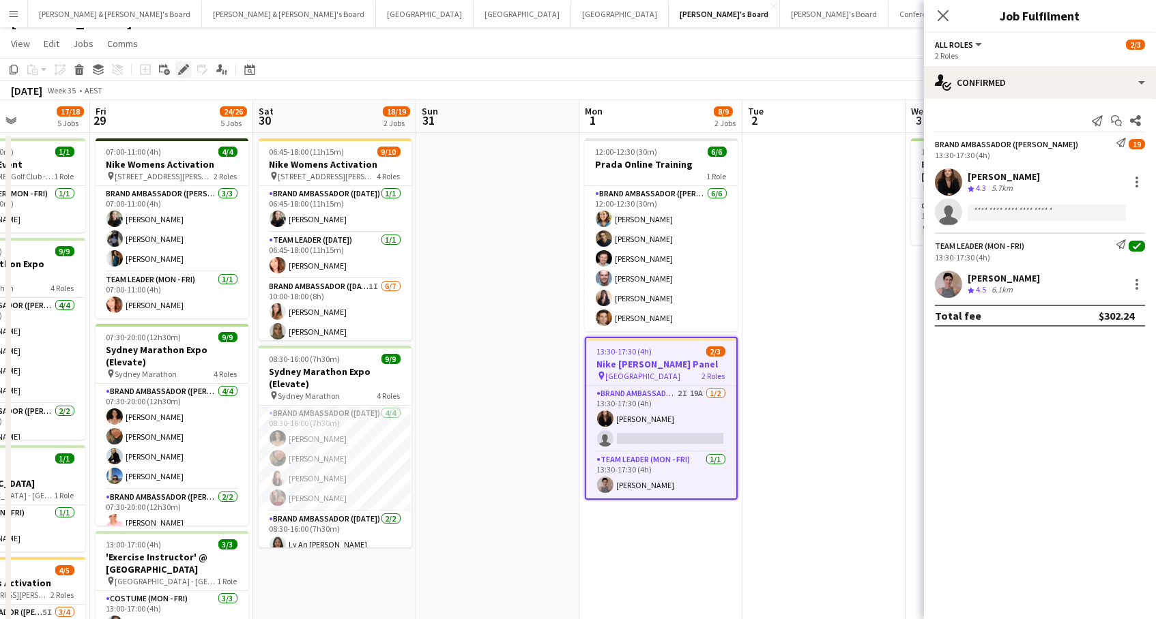
click at [175, 68] on div "Edit" at bounding box center [183, 69] width 16 height 16
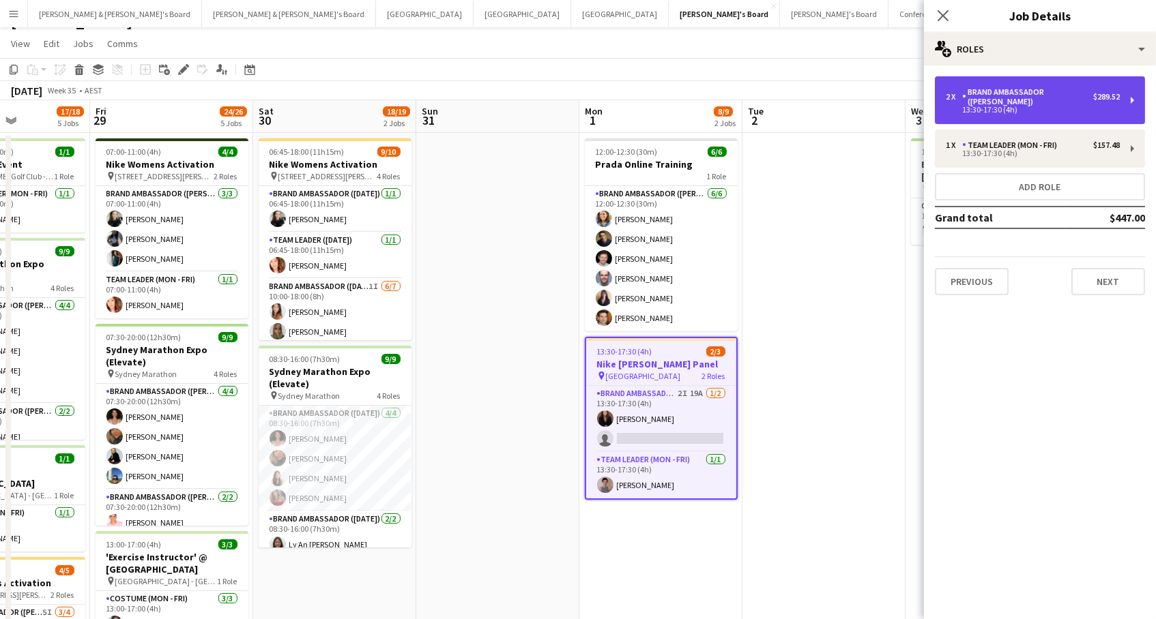
click at [1095, 94] on div "$289.52" at bounding box center [1106, 97] width 27 height 10
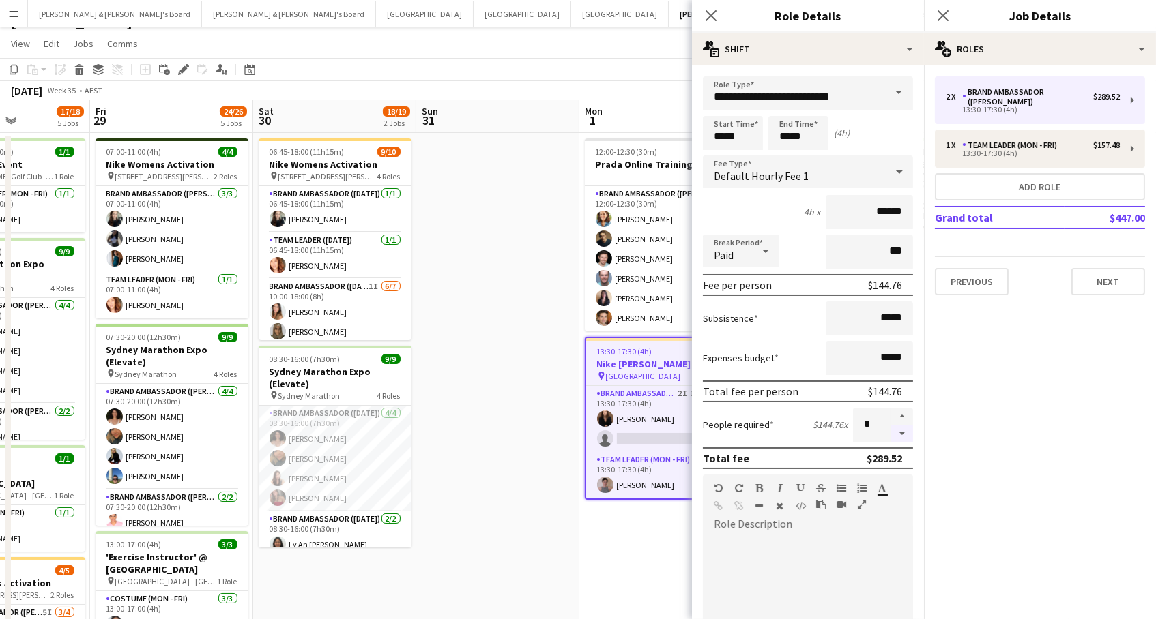
click at [899, 430] on button "button" at bounding box center [902, 434] width 22 height 17
type input "*"
click at [976, 173] on button "Add role" at bounding box center [1040, 186] width 210 height 27
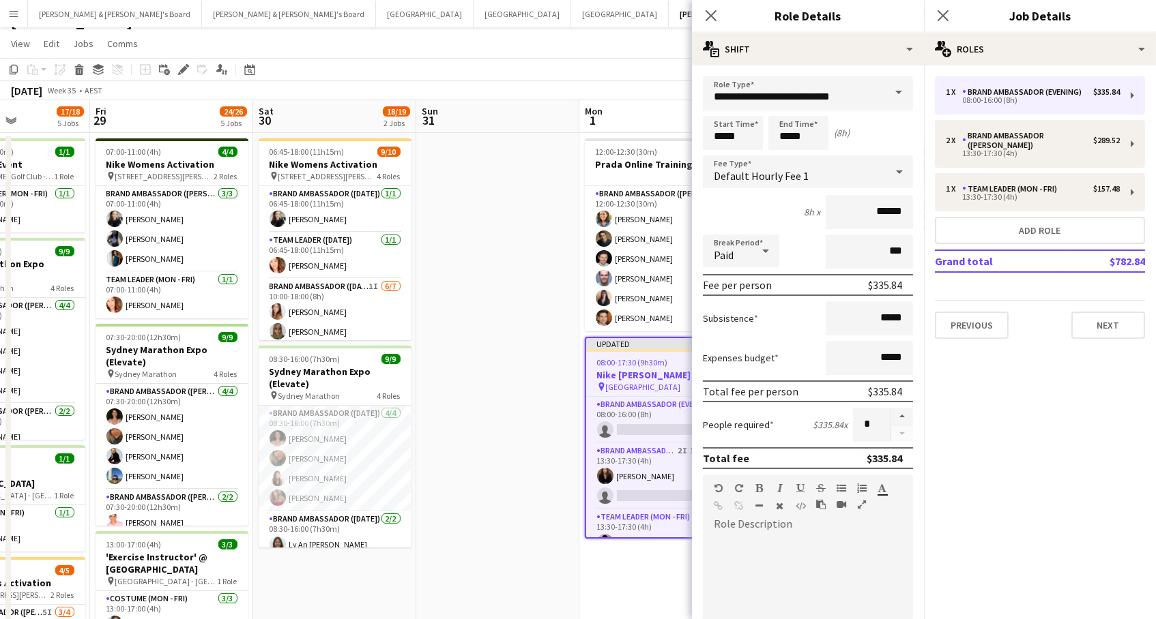
type input "**********"
type input "*****"
type input "******"
click at [747, 90] on input "**********" at bounding box center [808, 93] width 210 height 34
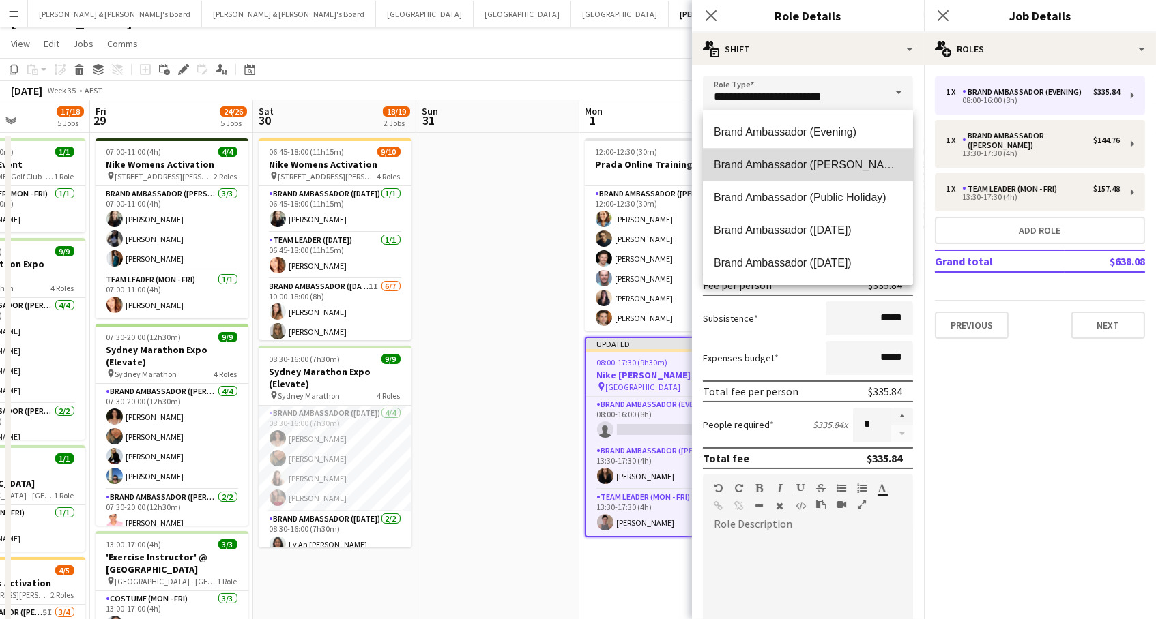
click at [769, 160] on span "Brand Ambassador ([PERSON_NAME])" at bounding box center [808, 164] width 188 height 13
type input "**********"
type input "******"
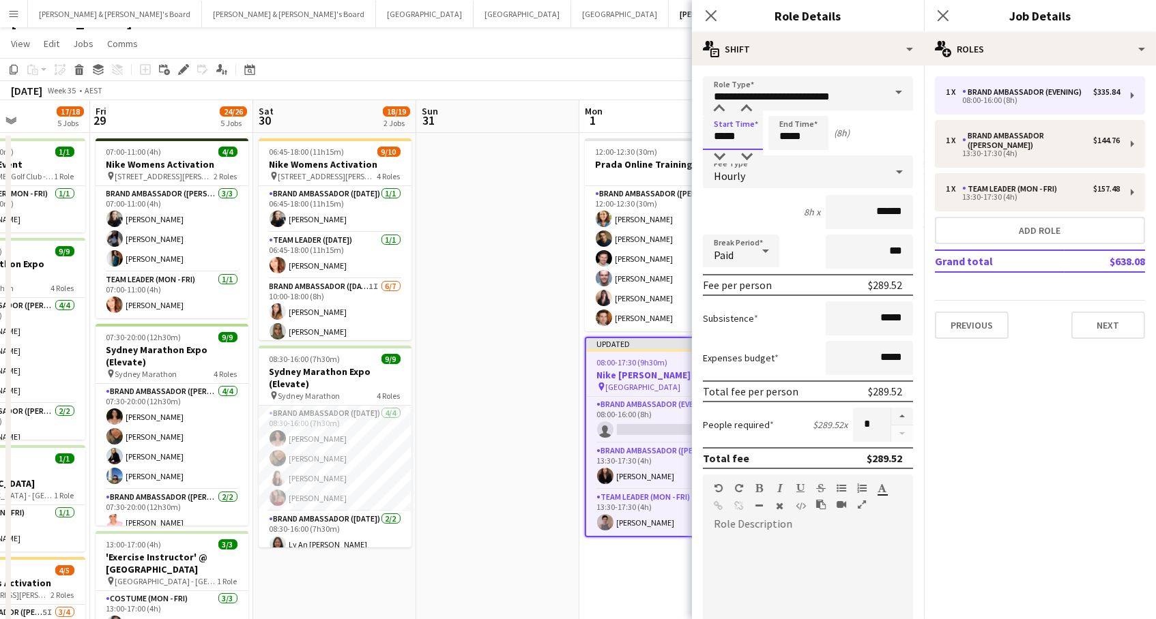
click at [720, 135] on input "*****" at bounding box center [733, 133] width 60 height 34
click at [716, 108] on div at bounding box center [718, 109] width 27 height 14
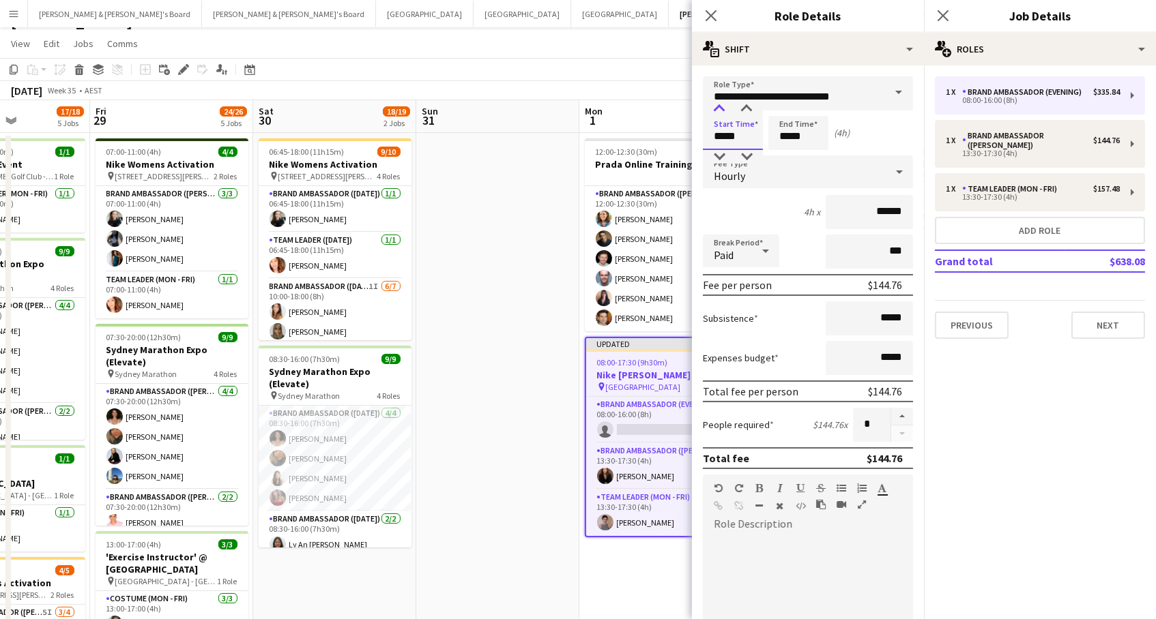
click at [716, 108] on div at bounding box center [718, 109] width 27 height 14
click at [742, 106] on div at bounding box center [746, 109] width 27 height 14
type input "*****"
click at [742, 106] on div at bounding box center [746, 109] width 27 height 14
click at [795, 140] on input "*****" at bounding box center [798, 133] width 60 height 34
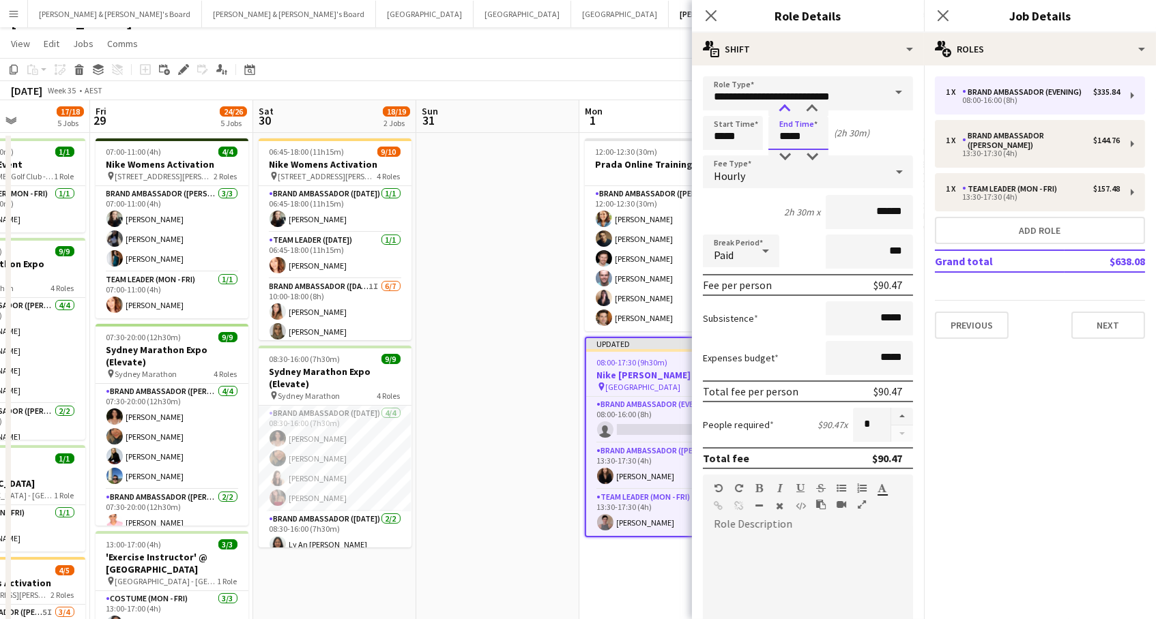
click at [785, 110] on div at bounding box center [784, 109] width 27 height 14
click at [804, 110] on div at bounding box center [811, 109] width 27 height 14
type input "*****"
click at [804, 110] on div at bounding box center [811, 109] width 27 height 14
click at [607, 58] on app-toolbar "Copy Paste Paste Command V Paste with crew Command Shift V Paste linked Job [GE…" at bounding box center [578, 69] width 1156 height 23
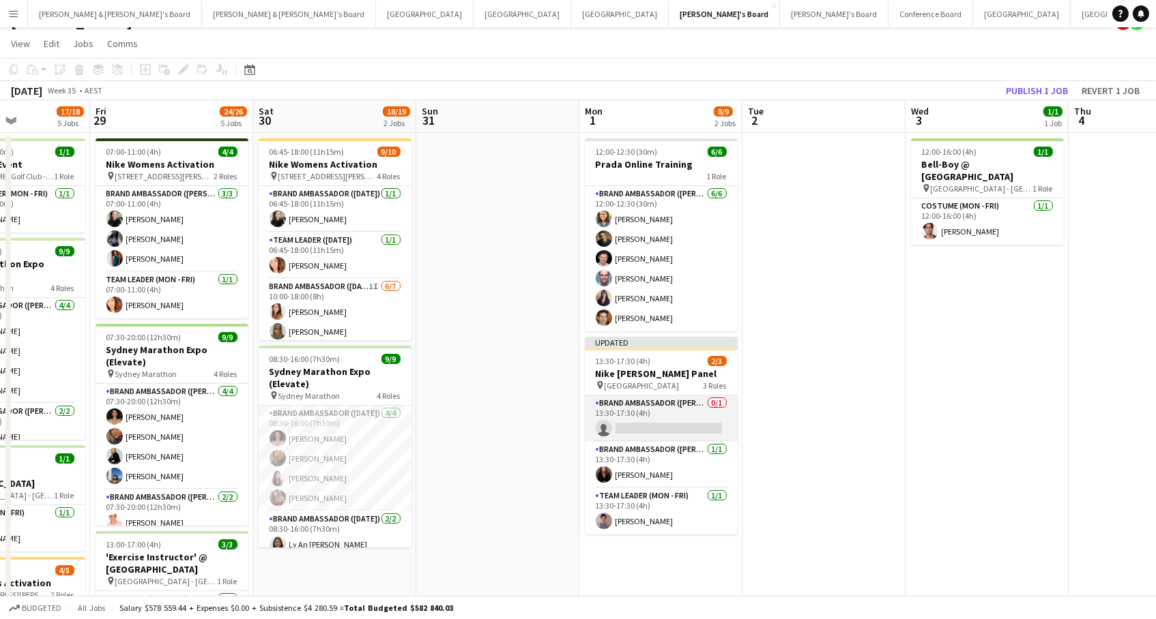
click at [715, 433] on app-card-role "Brand Ambassador (Mon - Fri) 0/1 13:30-17:30 (4h) single-neutral-actions" at bounding box center [661, 419] width 153 height 46
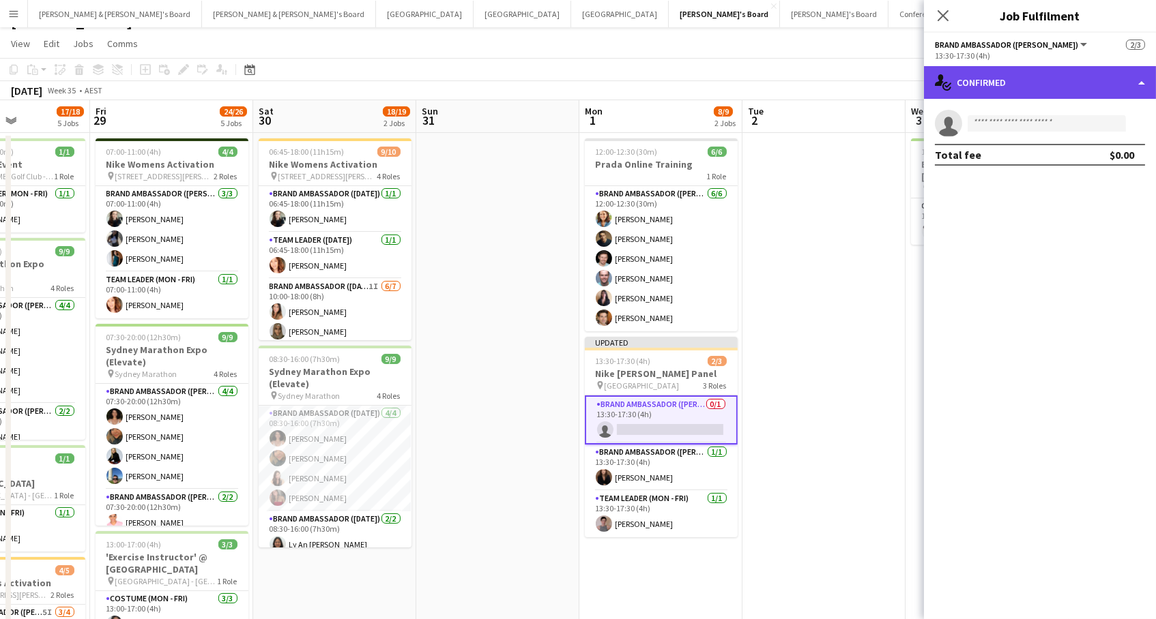
click at [1067, 74] on div "single-neutral-actions-check-2 Confirmed" at bounding box center [1040, 82] width 232 height 33
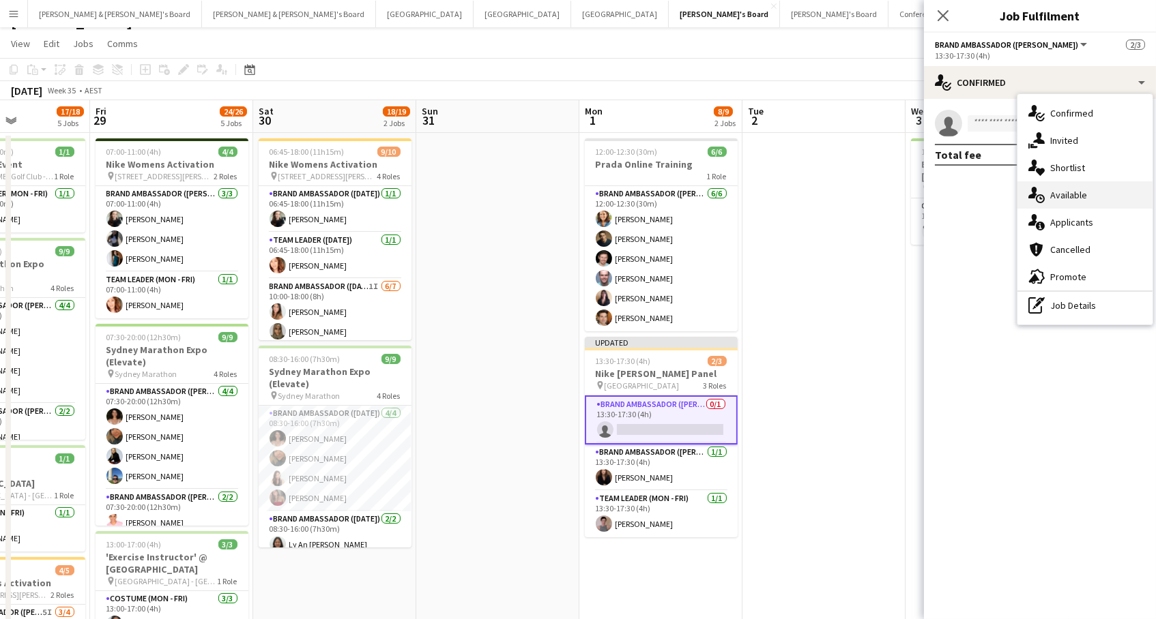
click at [1069, 193] on div "single-neutral-actions-upload Available" at bounding box center [1084, 194] width 135 height 27
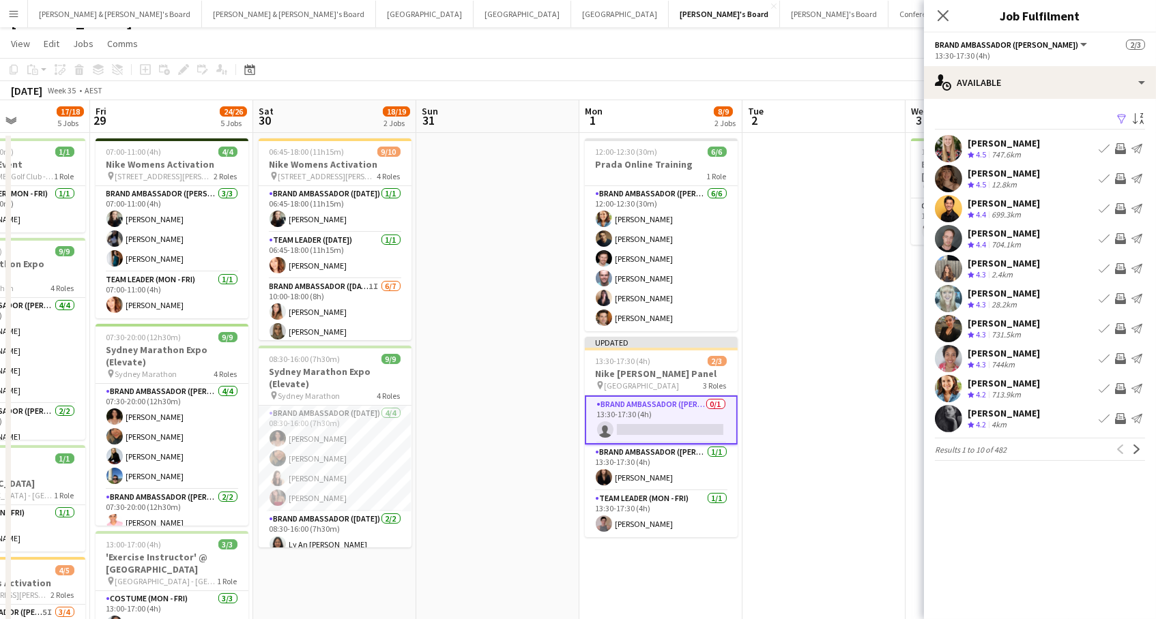
click at [1117, 116] on app-icon "Filter" at bounding box center [1121, 119] width 11 height 13
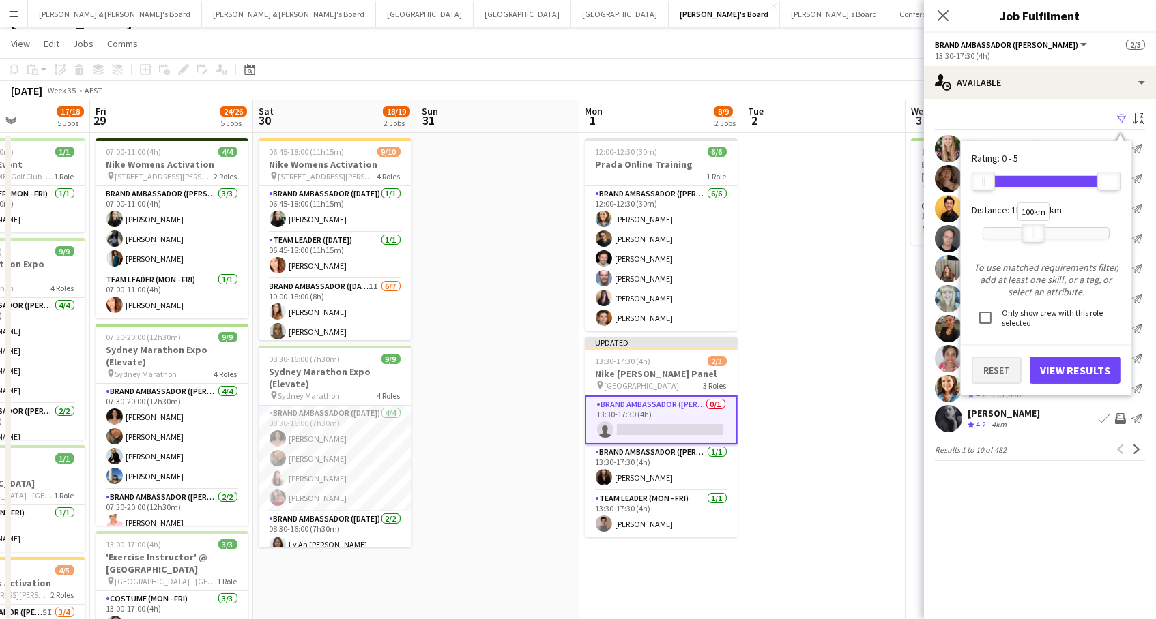
drag, startPoint x: 1109, startPoint y: 230, endPoint x: 1001, endPoint y: 353, distance: 163.9
click at [1034, 226] on div "100km" at bounding box center [1033, 233] width 23 height 19
click at [1067, 369] on button "View Results" at bounding box center [1074, 370] width 91 height 27
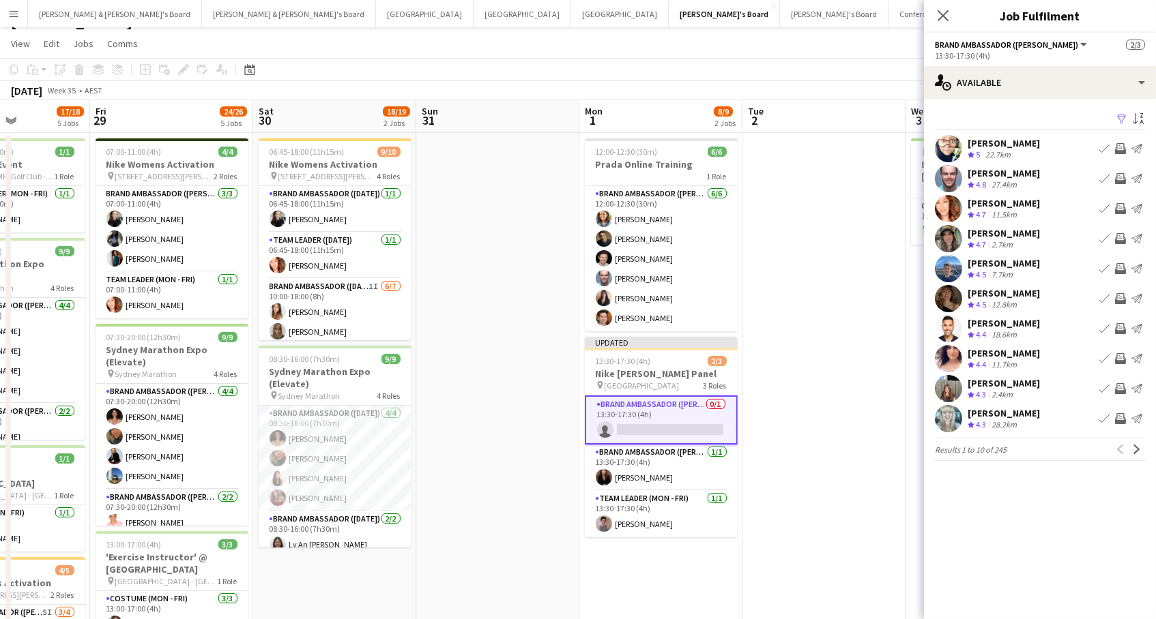
click at [1124, 209] on app-icon "Invite crew" at bounding box center [1120, 208] width 11 height 11
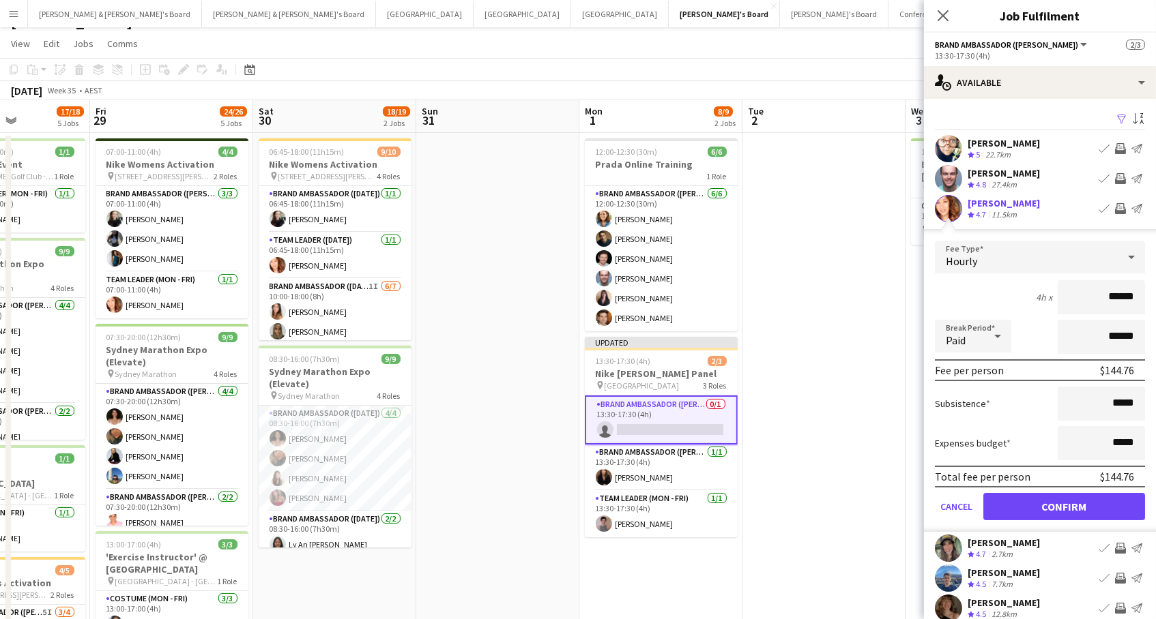
click at [1064, 505] on button "Confirm" at bounding box center [1064, 506] width 162 height 27
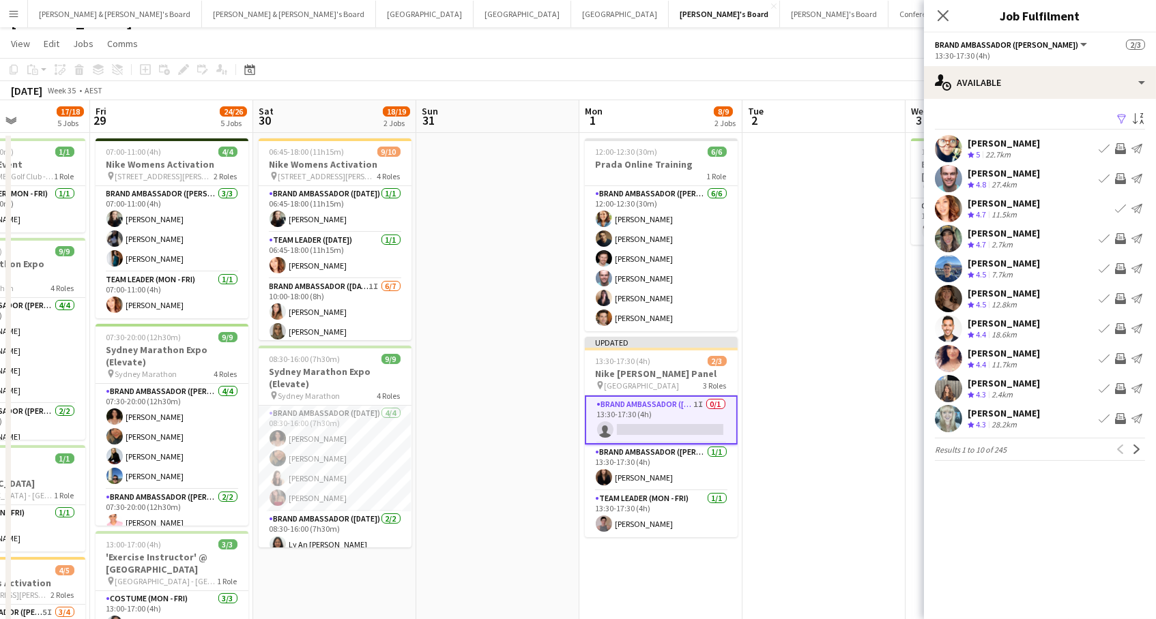
click at [1121, 415] on app-icon "Invite crew" at bounding box center [1120, 418] width 11 height 11
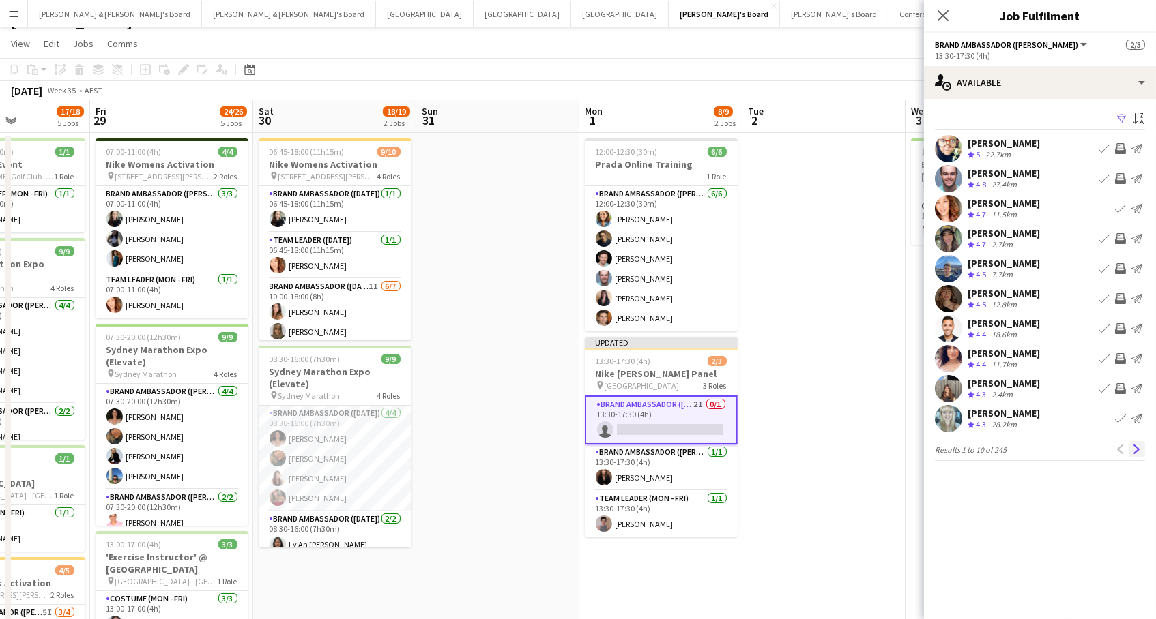
click at [1132, 451] on app-icon "Next" at bounding box center [1137, 450] width 10 height 10
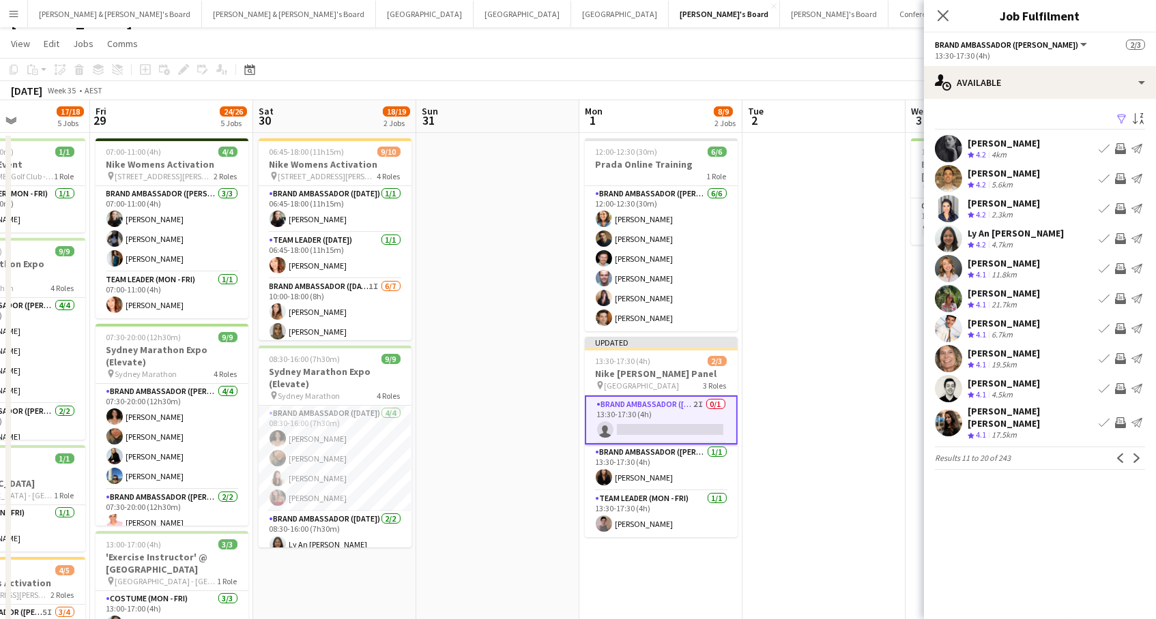
click at [1122, 206] on app-icon "Invite crew" at bounding box center [1120, 208] width 11 height 11
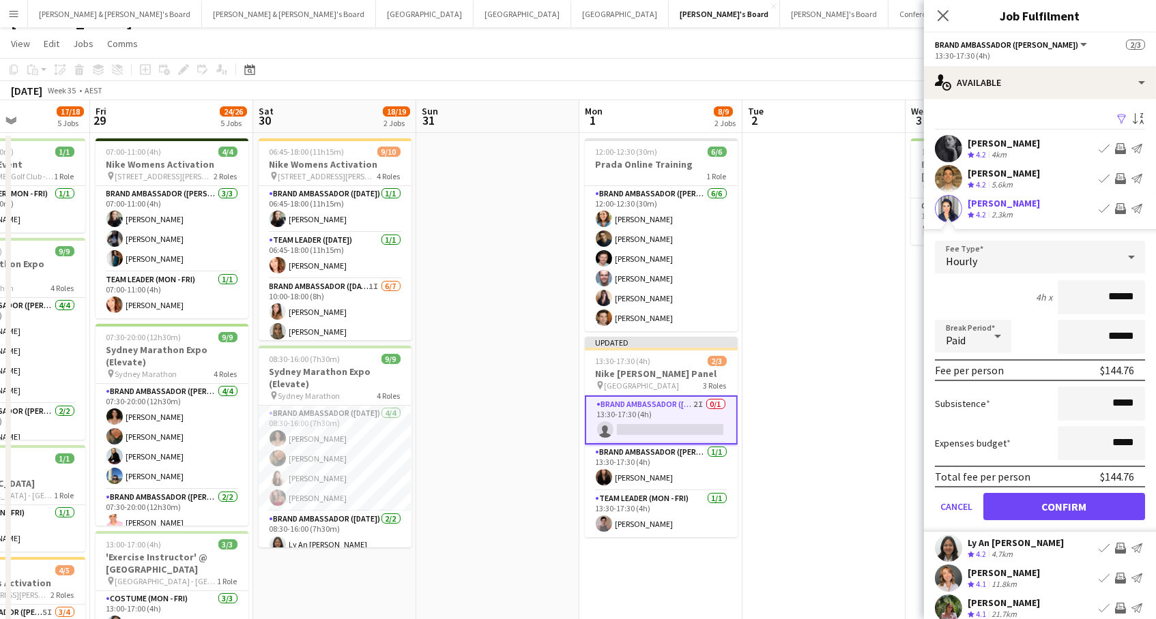
click at [1064, 505] on button "Confirm" at bounding box center [1064, 506] width 162 height 27
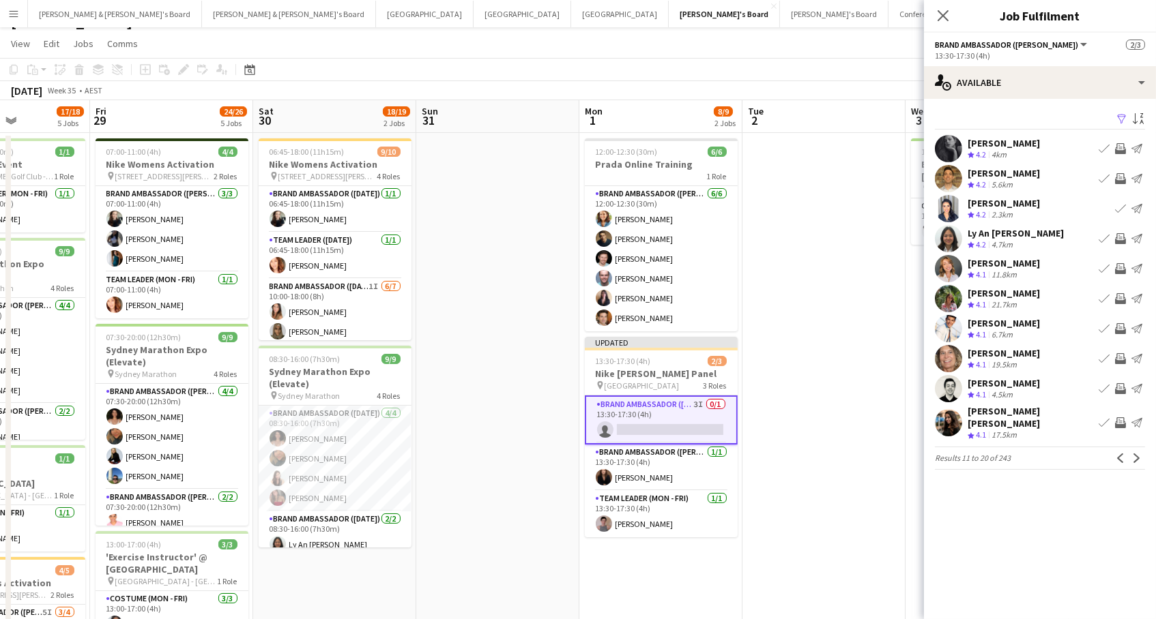
click at [1120, 296] on app-icon "Invite crew" at bounding box center [1120, 298] width 11 height 11
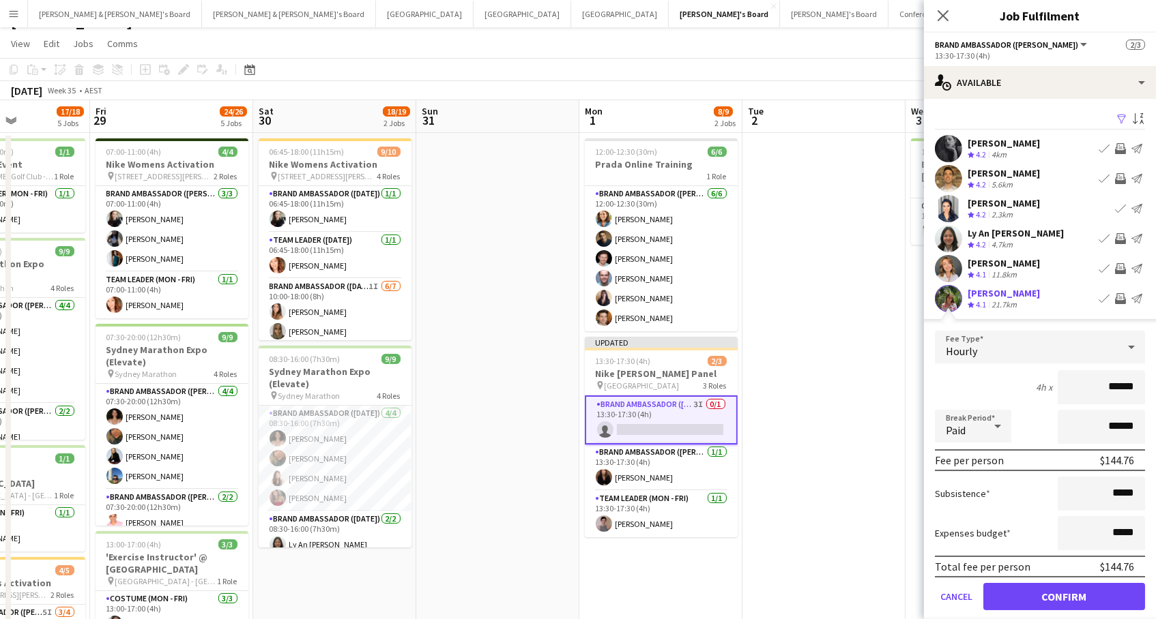
click at [1064, 595] on button "Confirm" at bounding box center [1064, 596] width 162 height 27
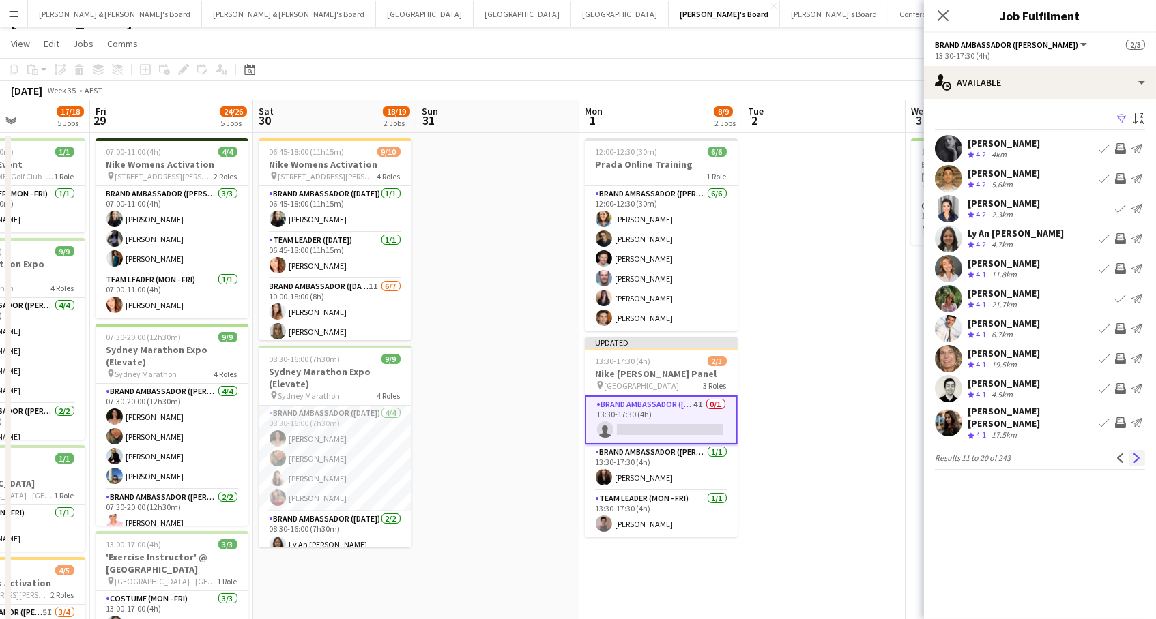
click at [1144, 452] on button "Next" at bounding box center [1136, 458] width 16 height 16
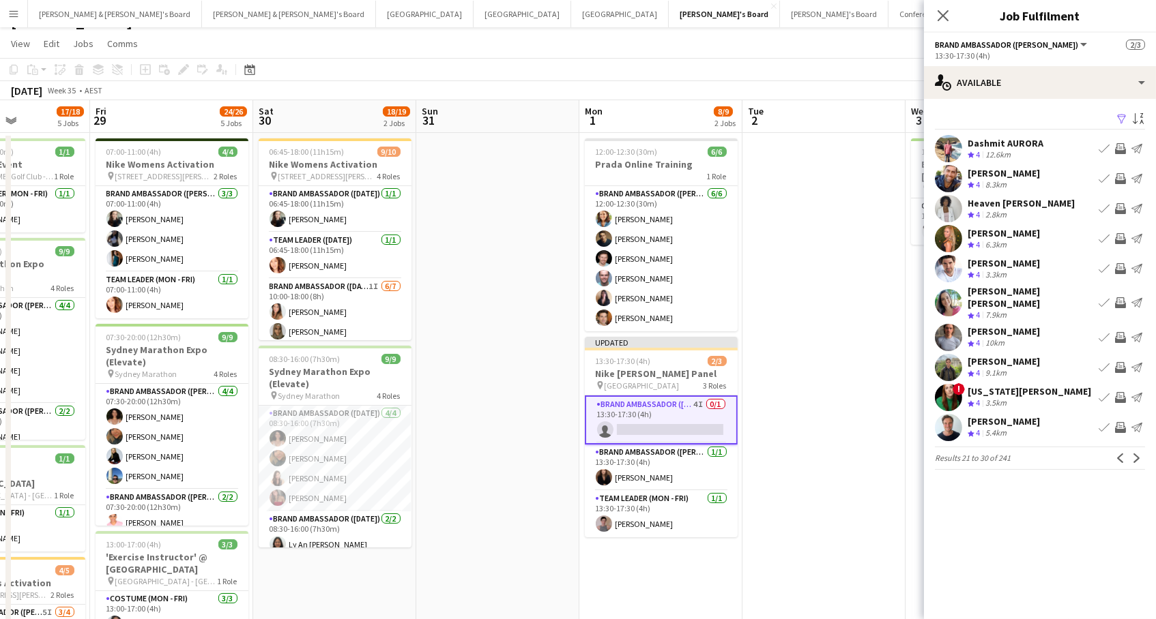
click at [822, 72] on app-toolbar "Copy Paste Paste Command V Paste with crew Command Shift V Paste linked Job [GE…" at bounding box center [578, 69] width 1156 height 23
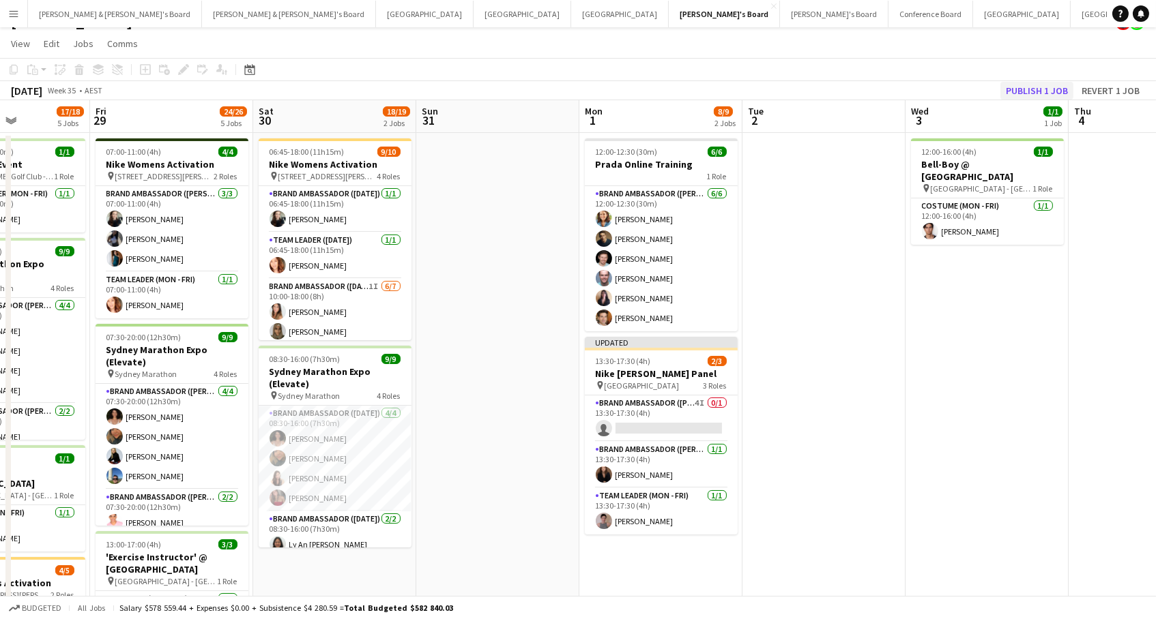
click at [1042, 92] on button "Publish 1 job" at bounding box center [1036, 91] width 73 height 18
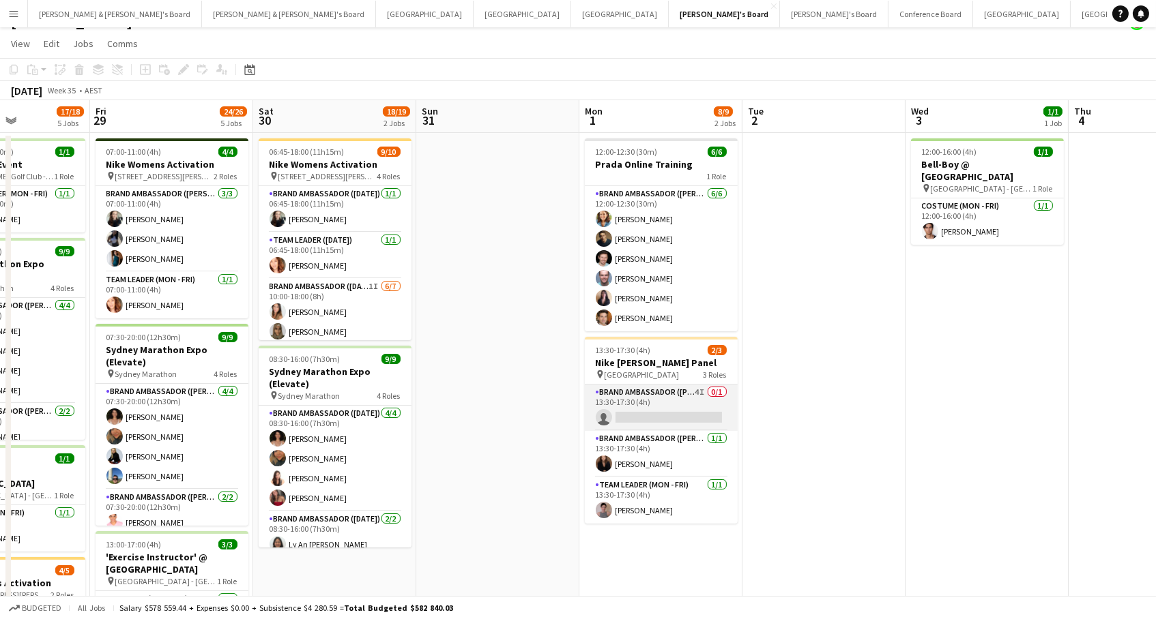
click at [667, 398] on app-card-role "Brand Ambassador (Mon - Fri) 4I 0/1 13:30-17:30 (4h) single-neutral-actions" at bounding box center [661, 408] width 153 height 46
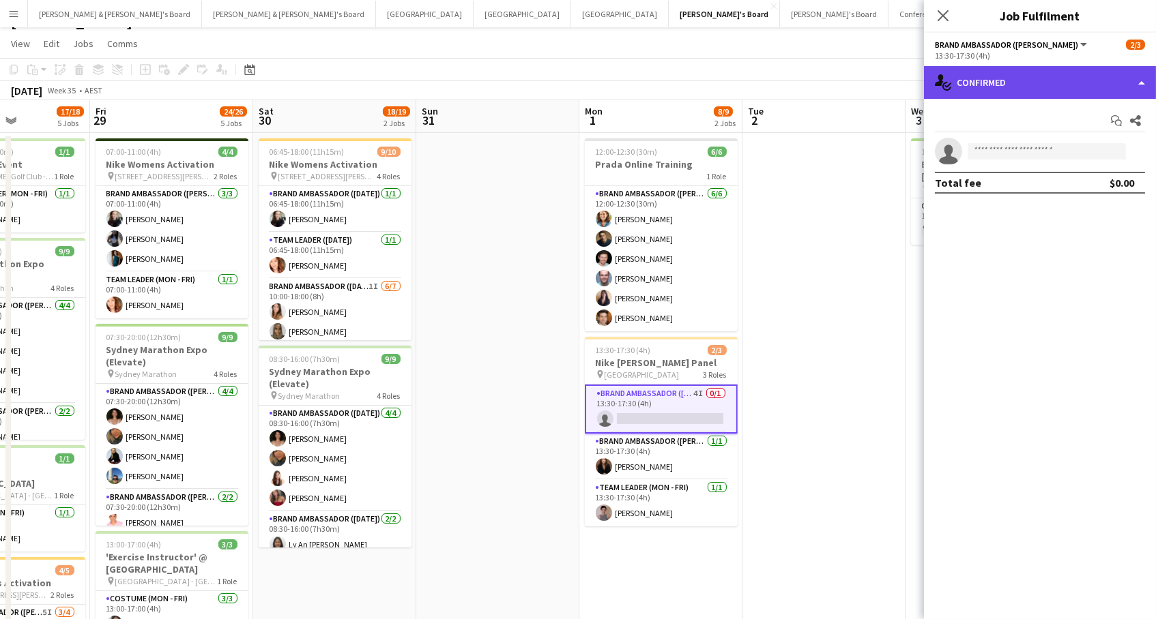
click at [984, 76] on div "single-neutral-actions-check-2 Confirmed" at bounding box center [1040, 82] width 232 height 33
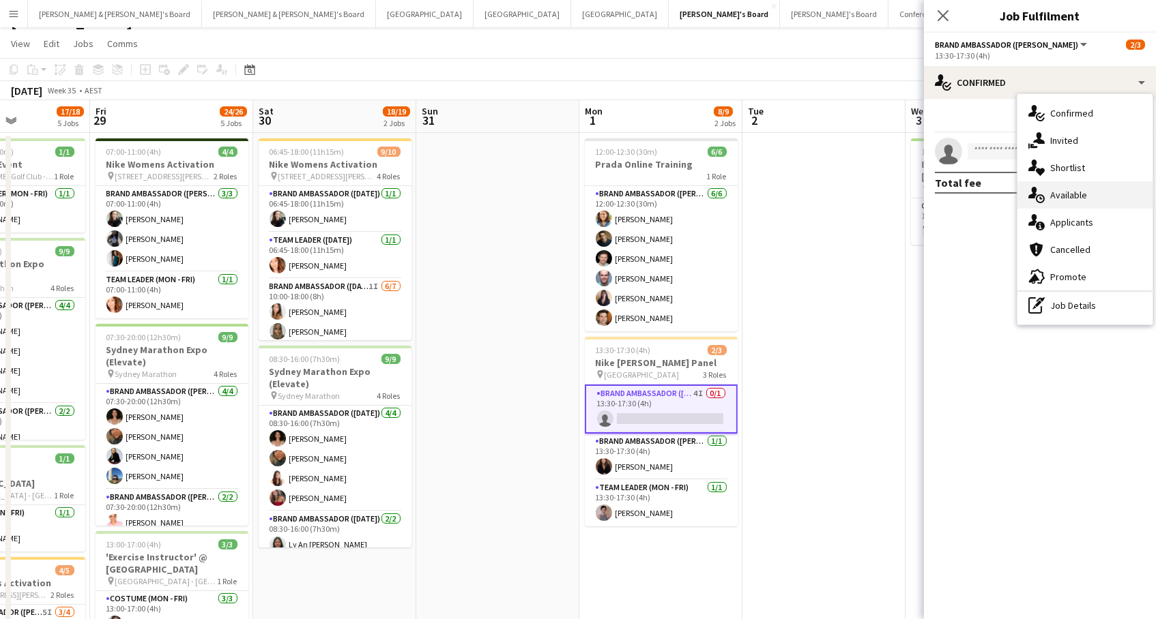
click at [1083, 199] on div "single-neutral-actions-upload Available" at bounding box center [1084, 194] width 135 height 27
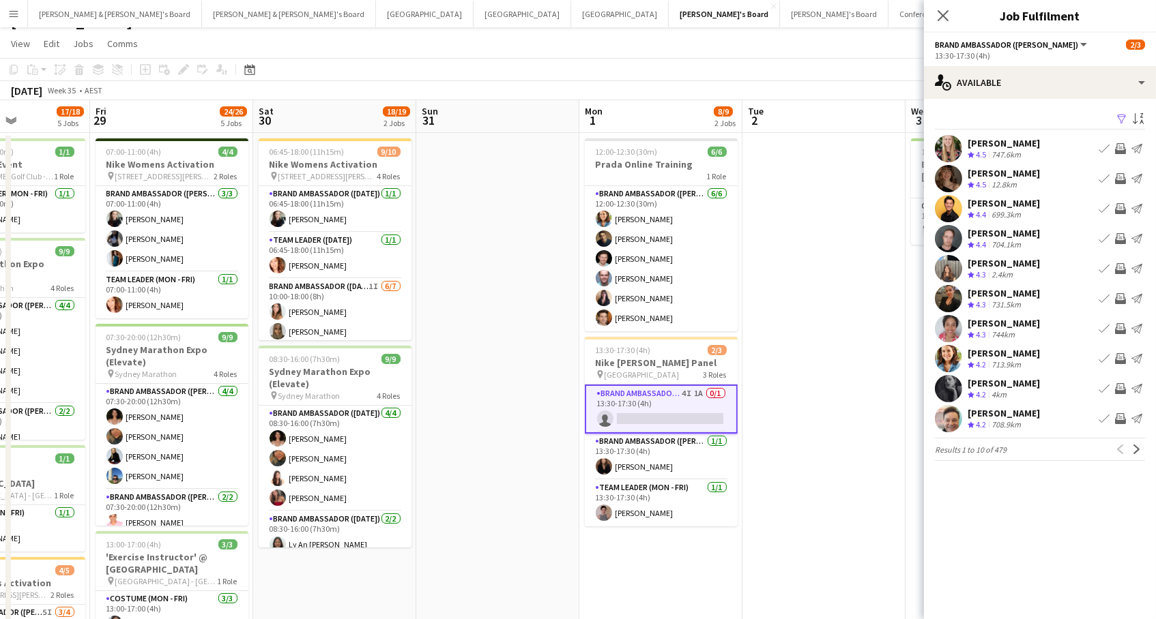
click at [1122, 385] on app-icon "Invite crew" at bounding box center [1120, 388] width 11 height 11
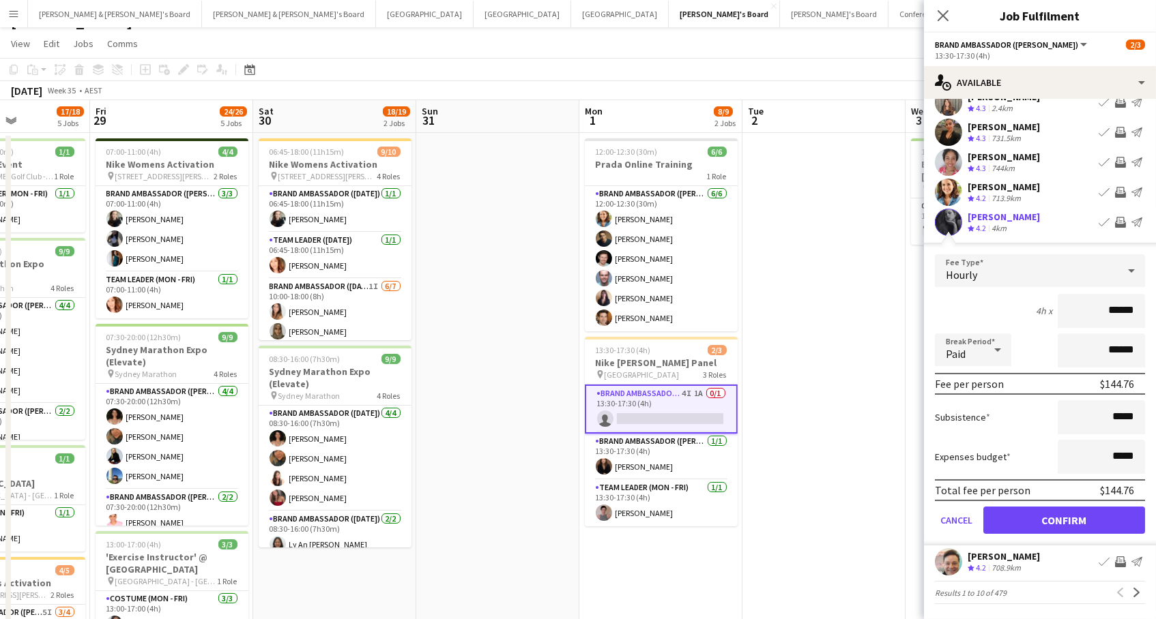
scroll to position [165, 0]
click at [1079, 516] on button "Confirm" at bounding box center [1064, 521] width 162 height 27
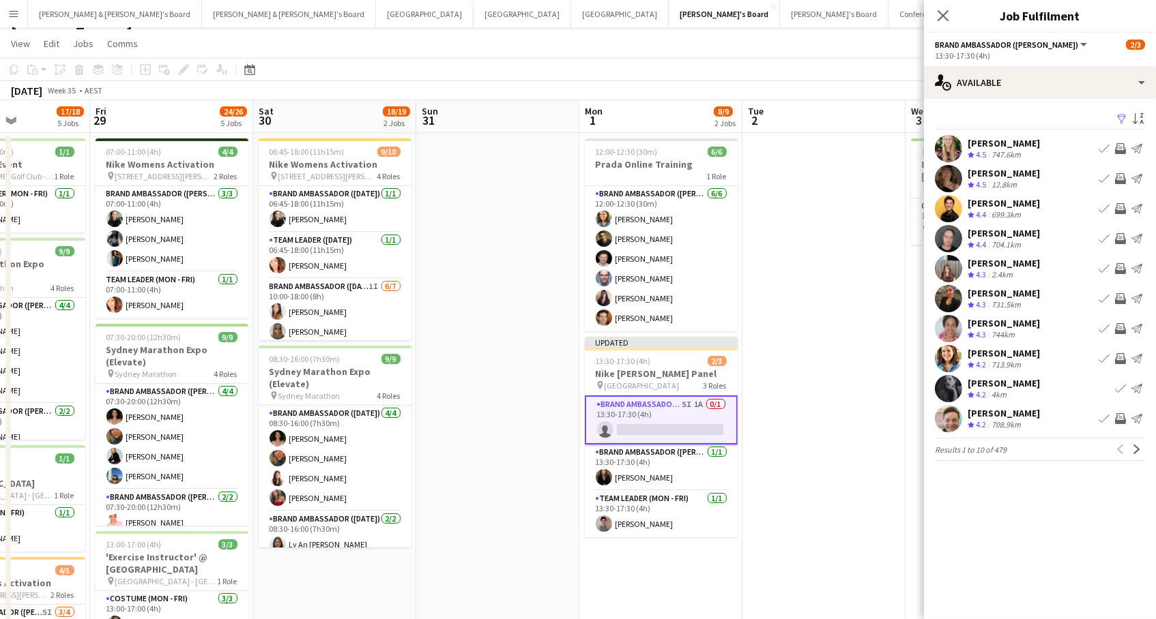
scroll to position [0, 0]
click at [1134, 448] on app-icon "Next" at bounding box center [1137, 450] width 10 height 10
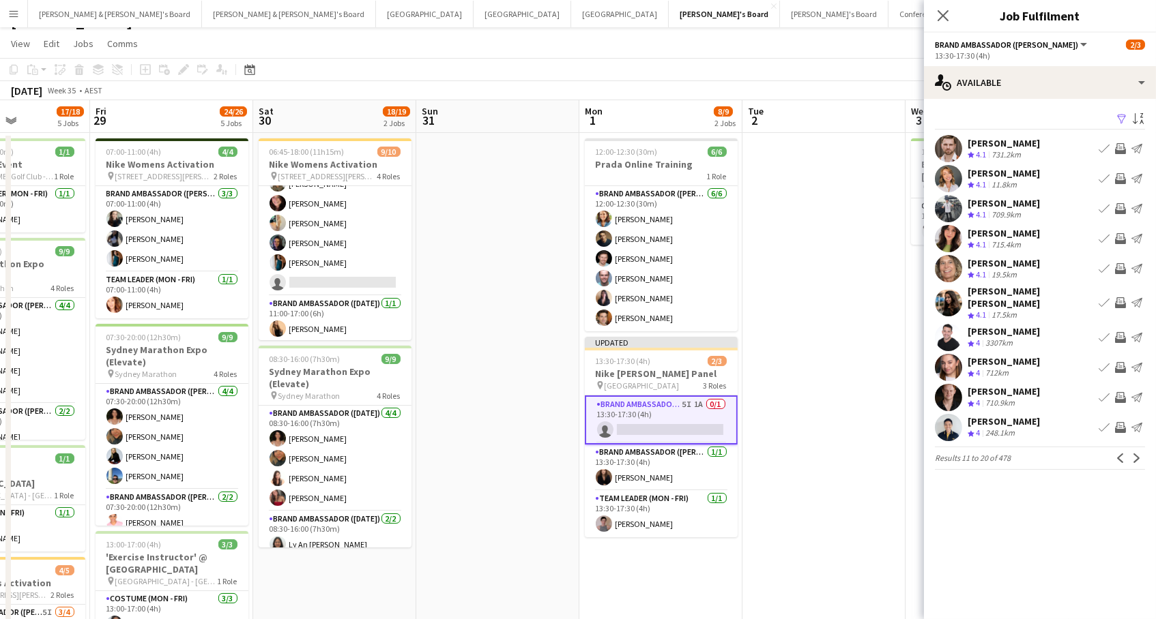
scroll to position [25, 1]
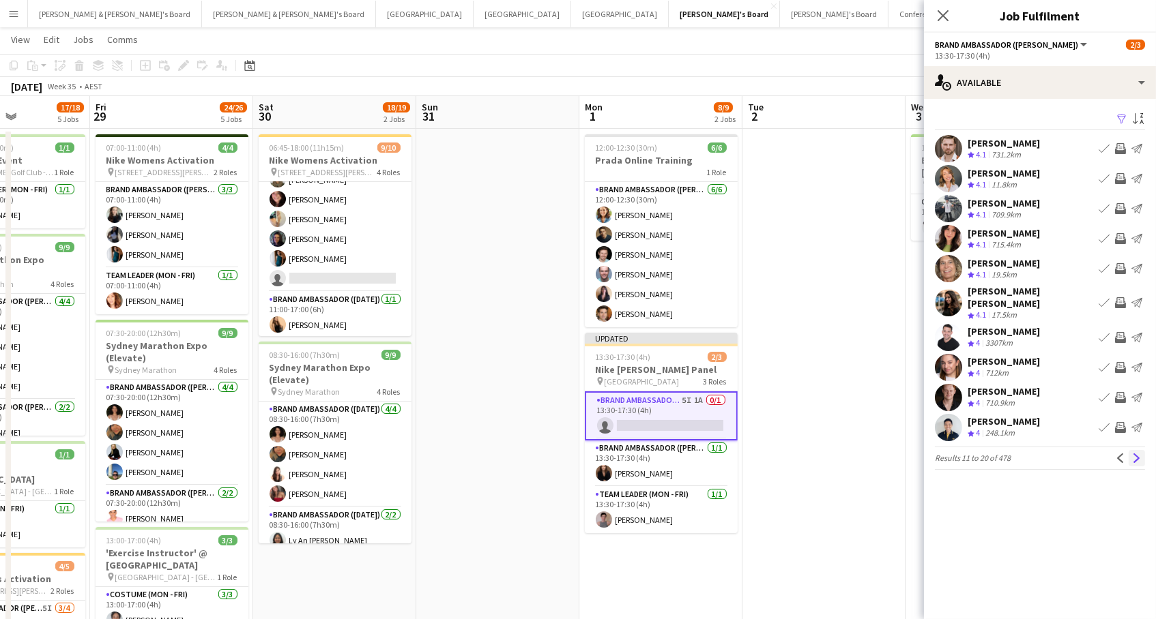
click at [1140, 454] on app-icon "Next" at bounding box center [1137, 459] width 10 height 10
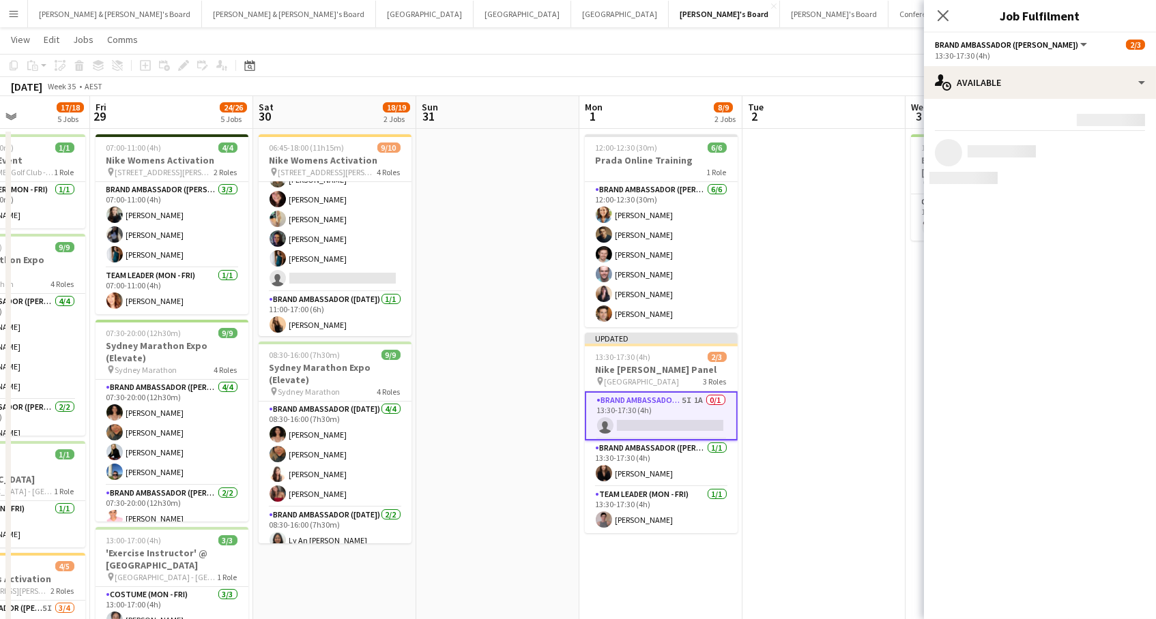
scroll to position [25, 0]
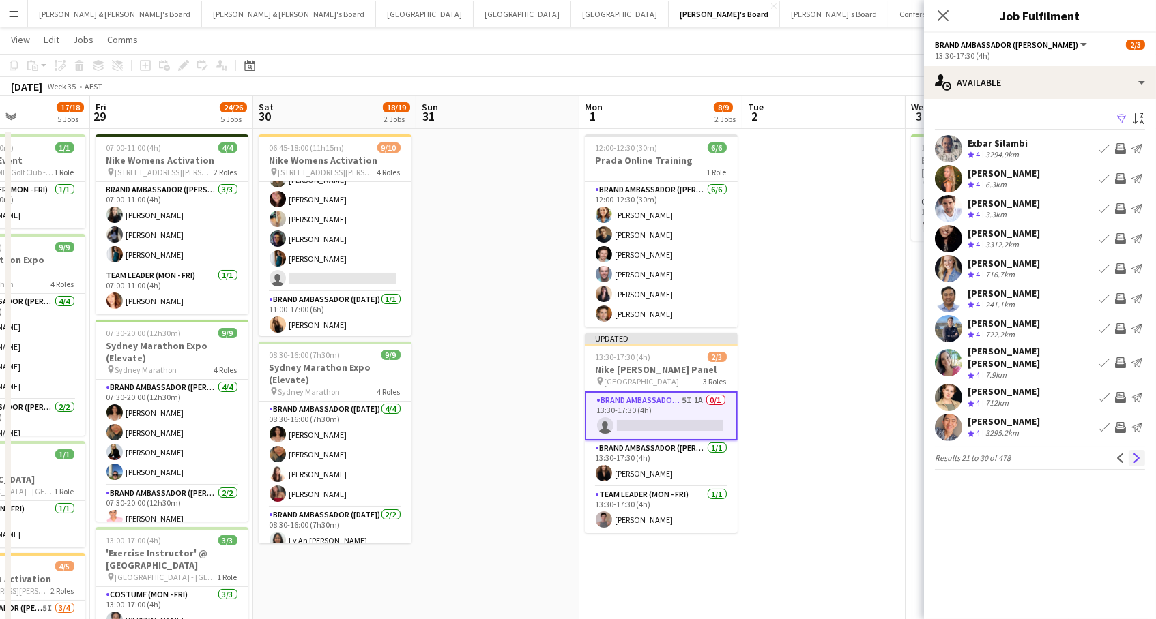
click at [1133, 454] on app-icon "Next" at bounding box center [1137, 459] width 10 height 10
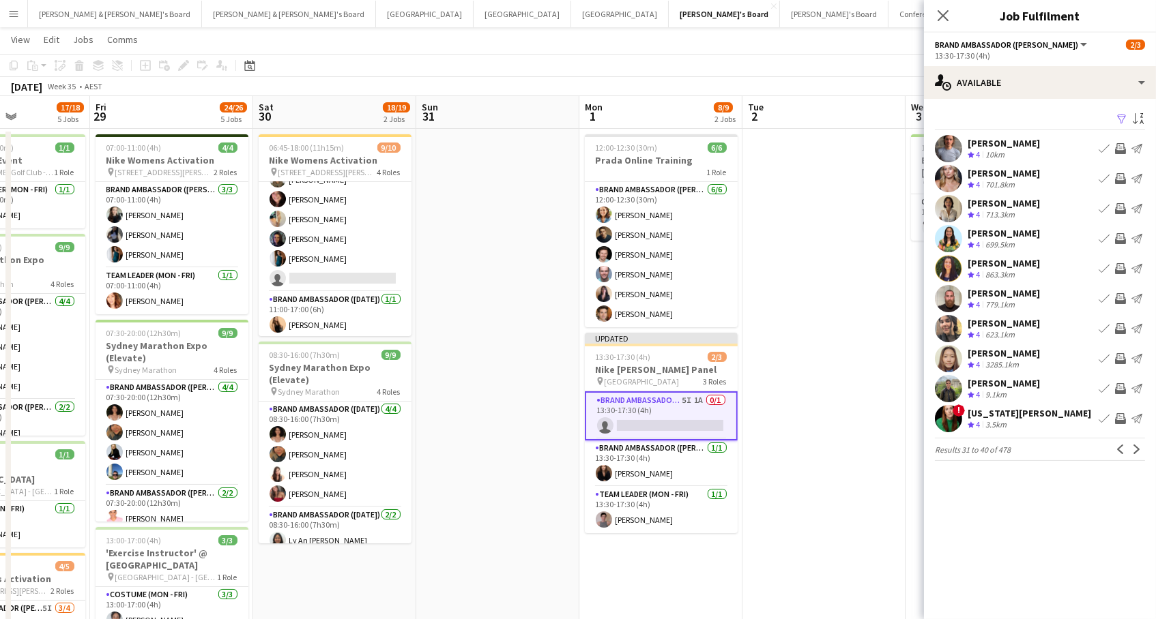
click at [1027, 106] on div "Filter Sort asc [PERSON_NAME] Crew rating 4 10km Book crew Invite crew Send not…" at bounding box center [1040, 288] width 232 height 379
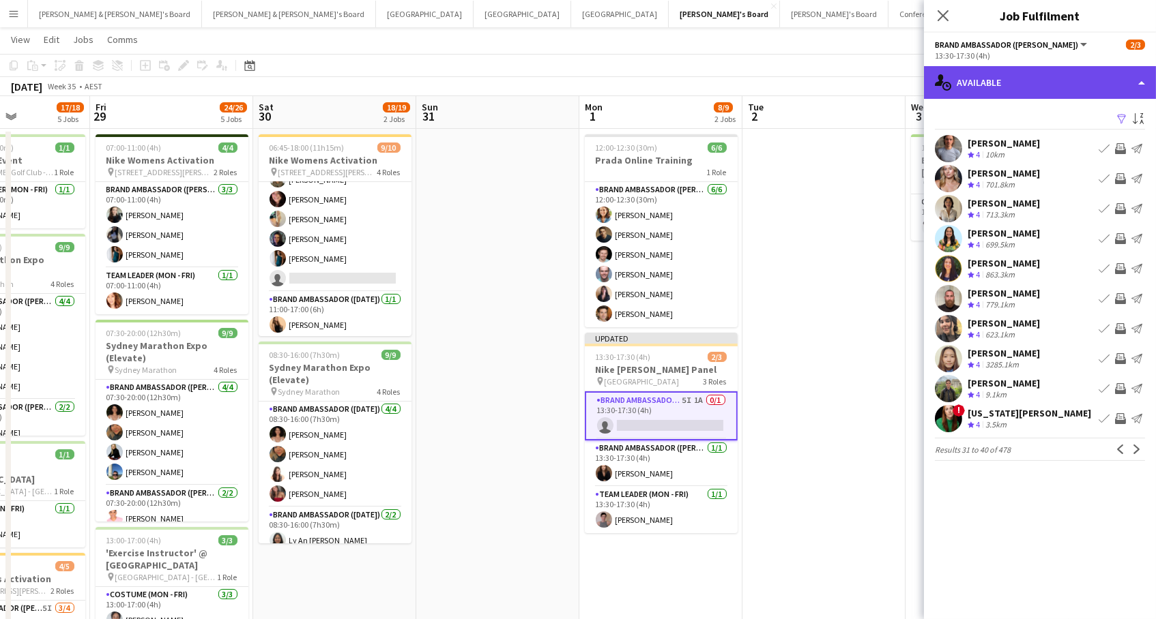
click at [1031, 89] on div "single-neutral-actions-upload Available" at bounding box center [1040, 82] width 232 height 33
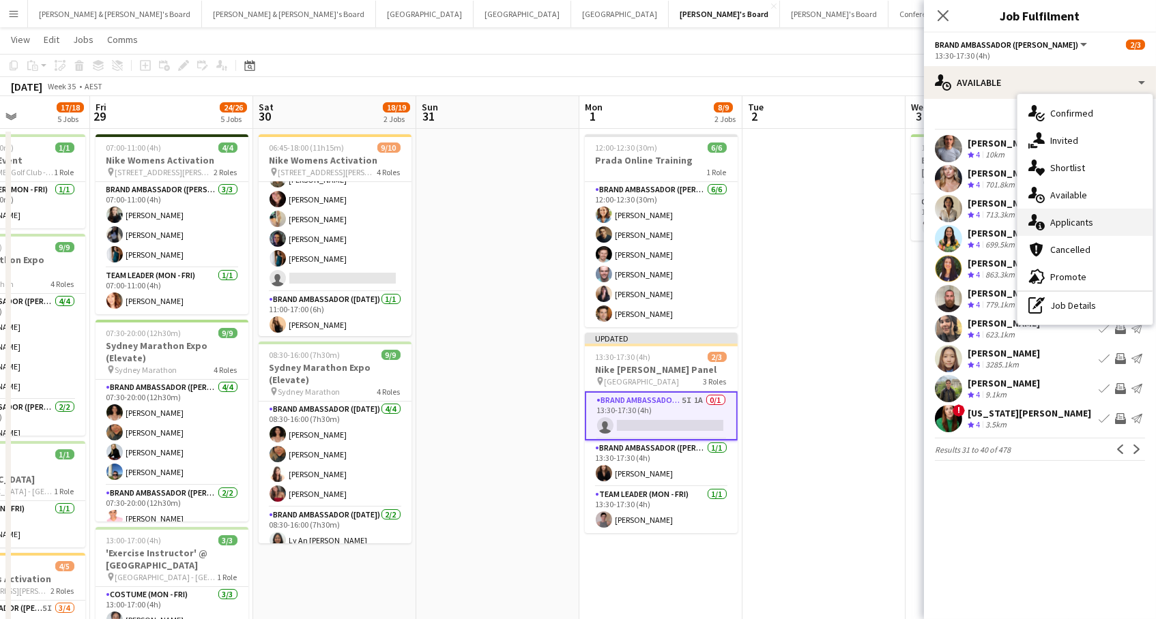
click at [1089, 218] on div "single-neutral-actions-information Applicants" at bounding box center [1084, 222] width 135 height 27
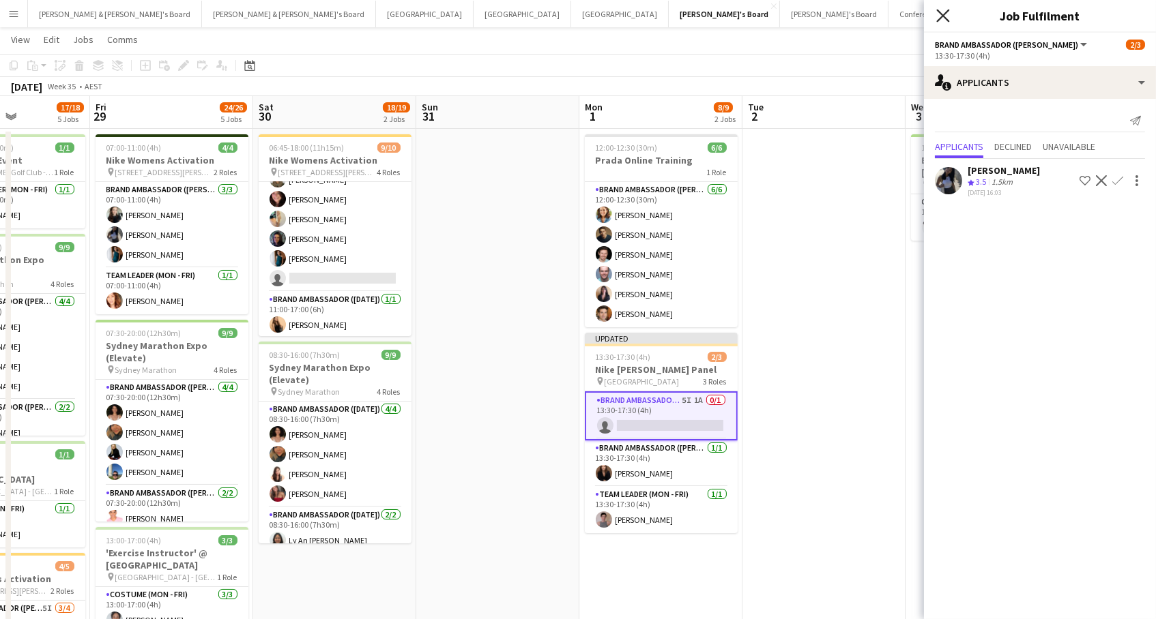
click at [939, 14] on icon "Close pop-in" at bounding box center [942, 15] width 13 height 13
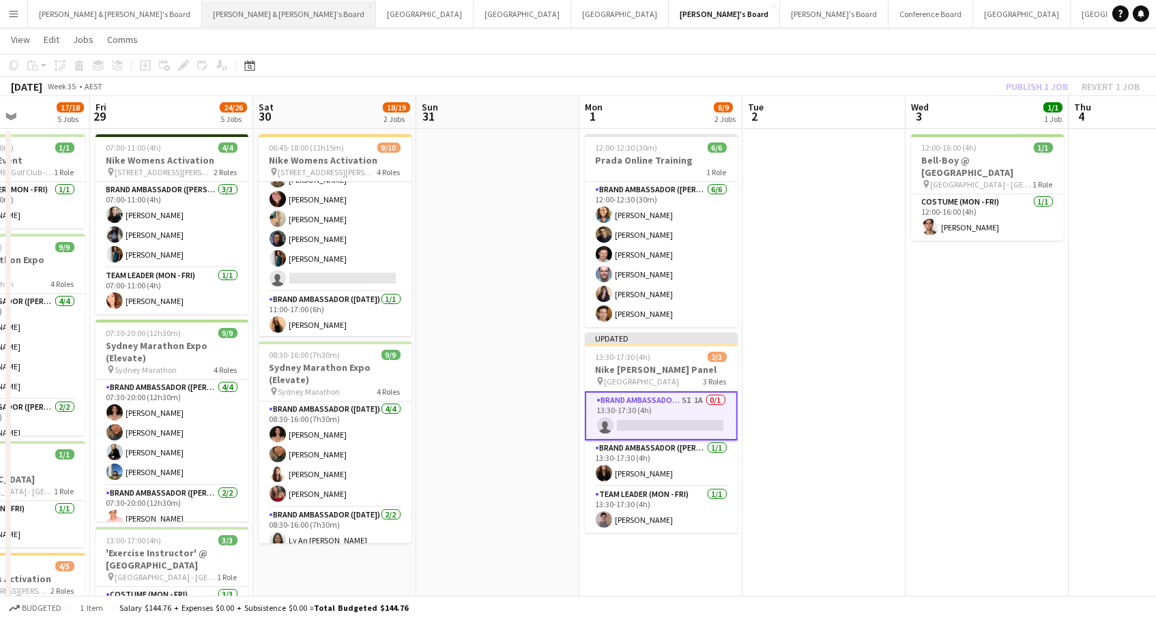
click at [202, 18] on button "[PERSON_NAME] & [PERSON_NAME]'s Board Close" at bounding box center [289, 14] width 174 height 27
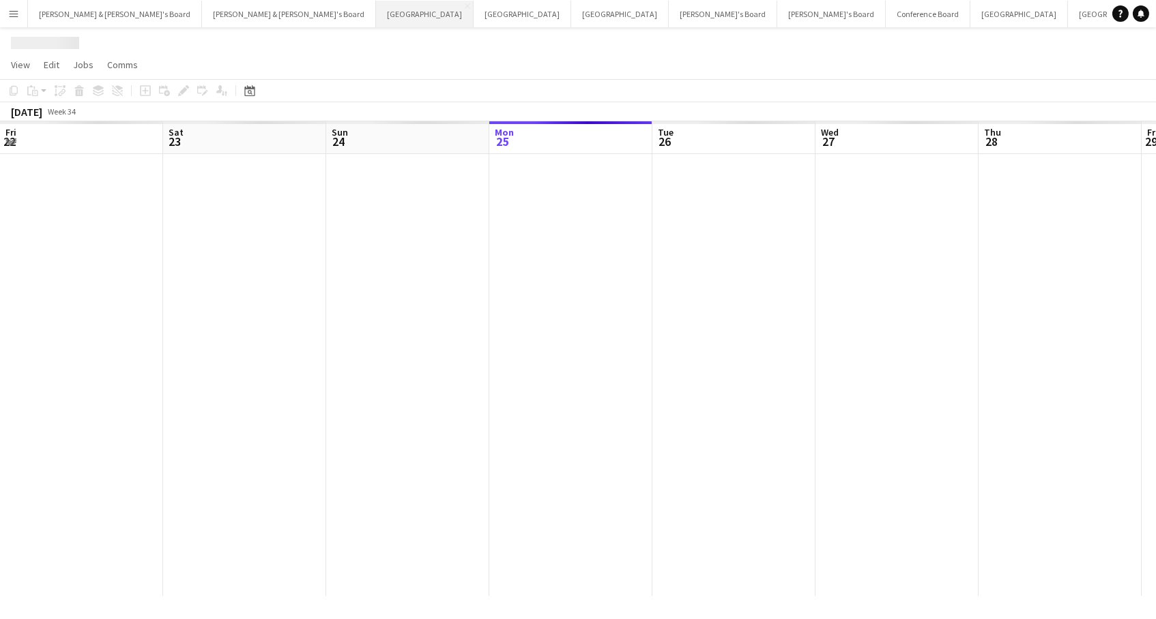
scroll to position [0, 325]
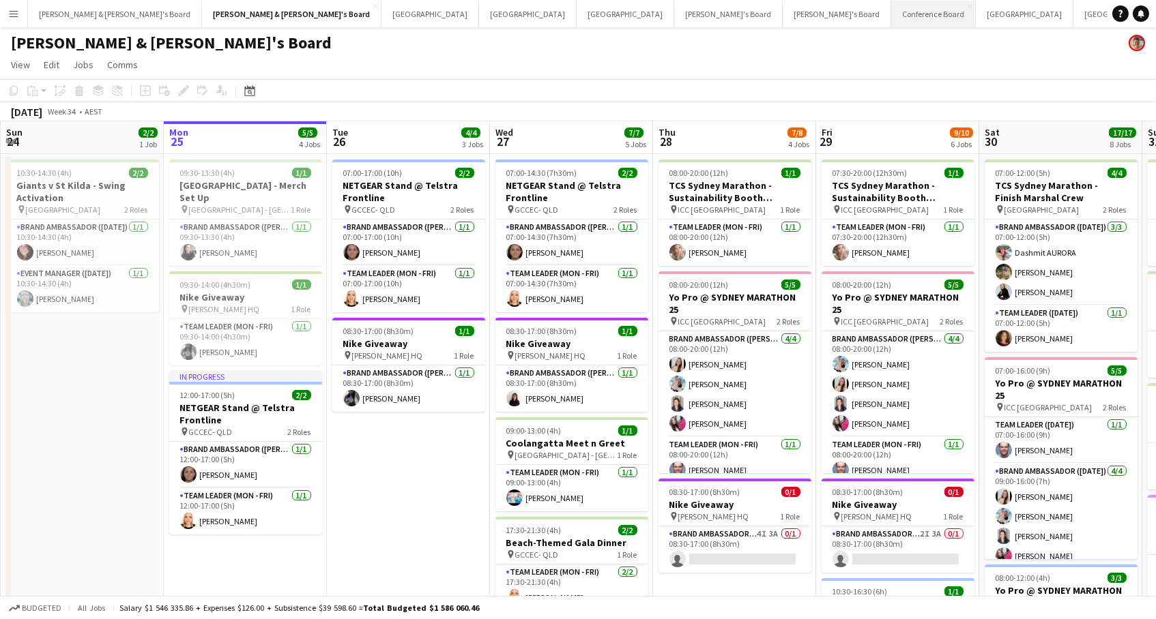
click at [891, 14] on button "Conference Board Close" at bounding box center [933, 14] width 85 height 27
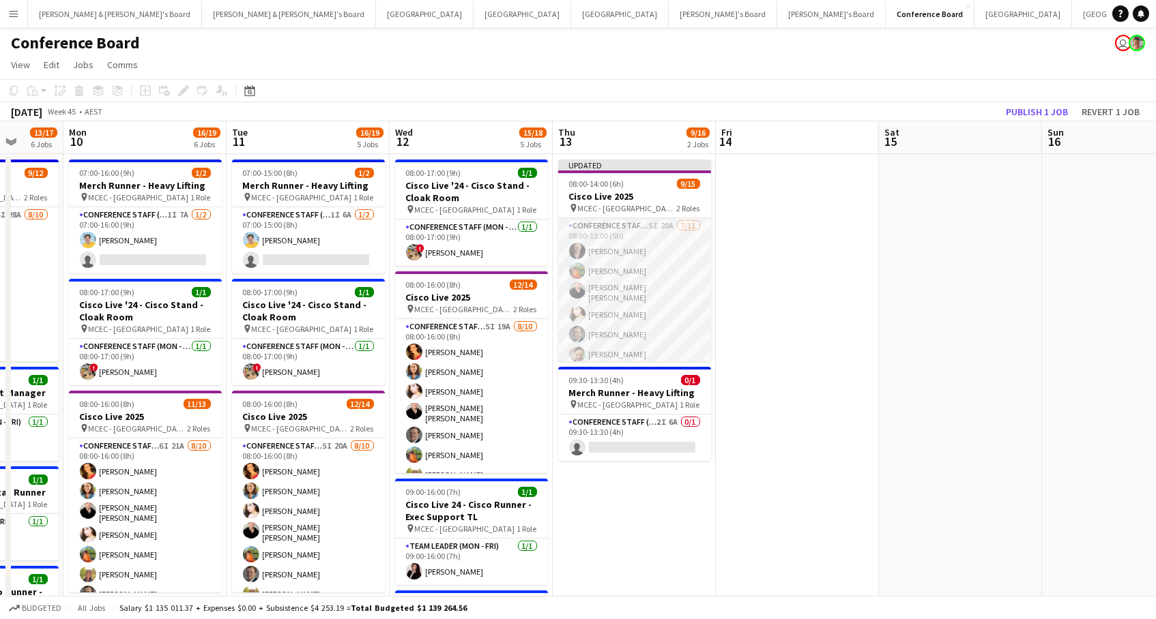
scroll to position [0, 414]
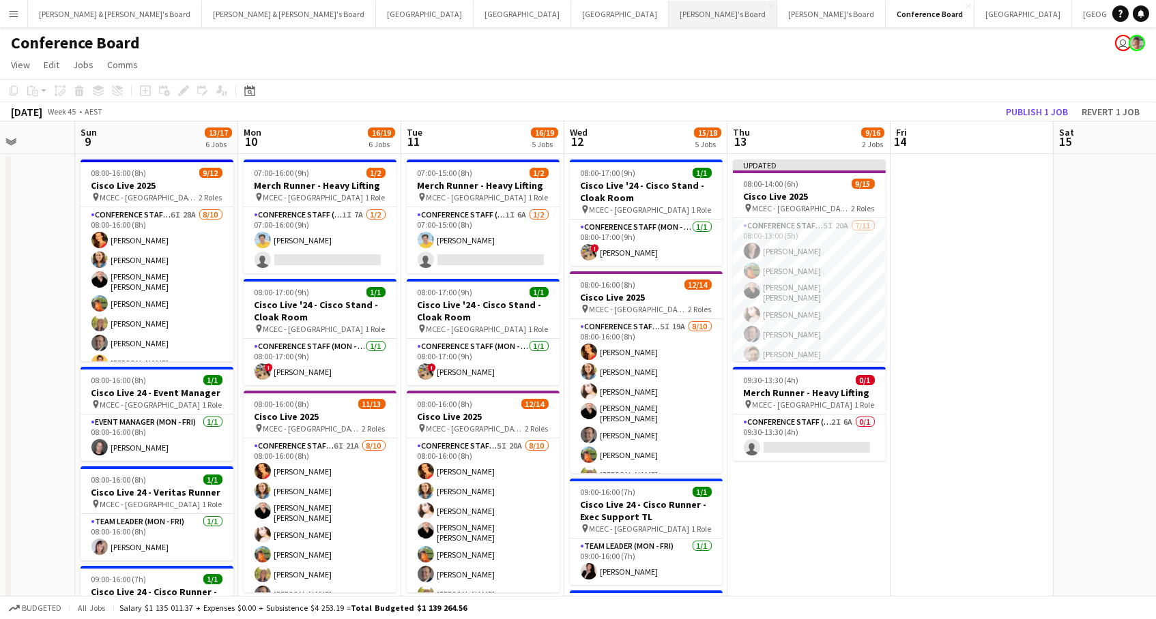
click at [669, 17] on button "Tennille's Board Close" at bounding box center [723, 14] width 108 height 27
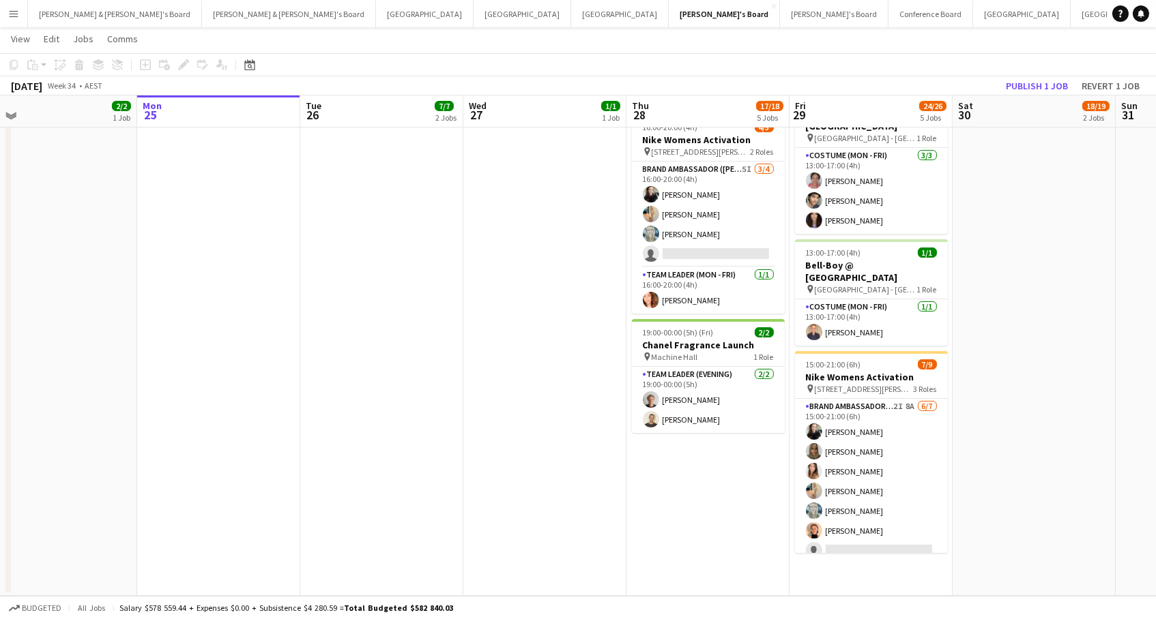
scroll to position [463, 0]
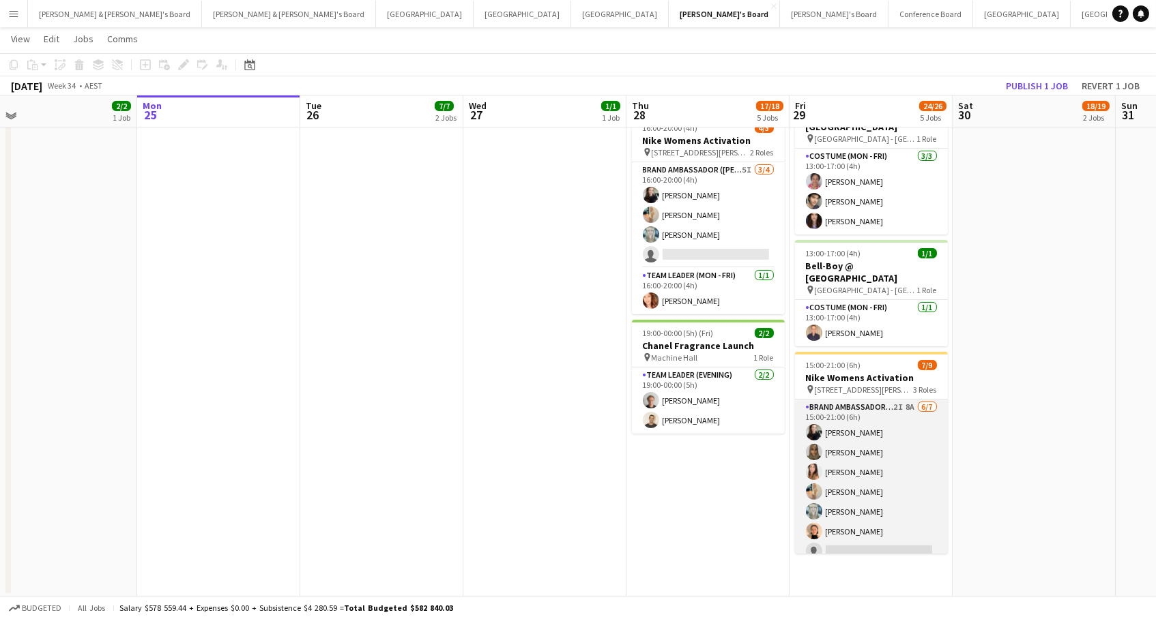
click at [920, 486] on app-card-role "Brand Ambassador (Mon - Fri) 2I 8A [DATE] 15:00-21:00 (6h) [PERSON_NAME] [PERSO…" at bounding box center [871, 482] width 153 height 165
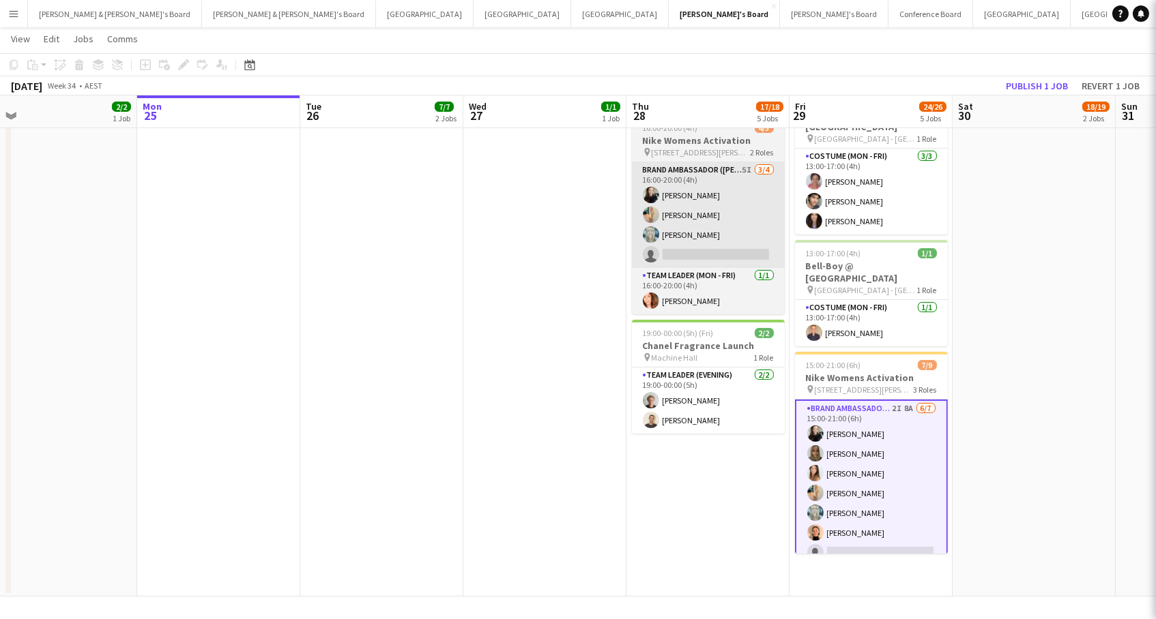
scroll to position [0, 525]
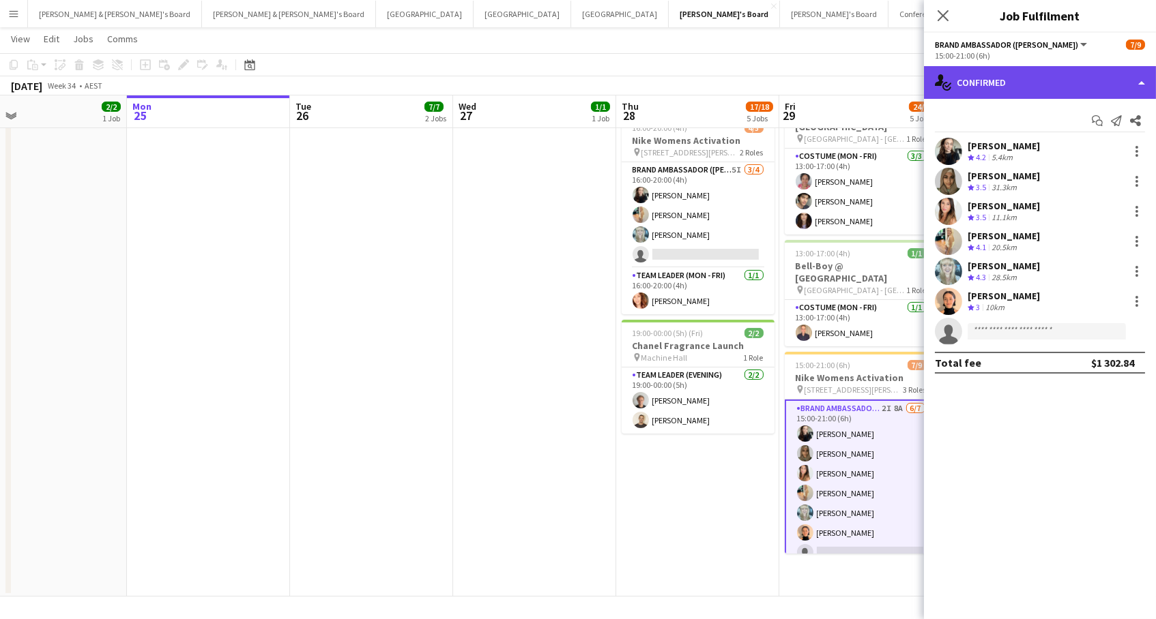
click at [972, 79] on div "single-neutral-actions-check-2 Confirmed" at bounding box center [1040, 82] width 232 height 33
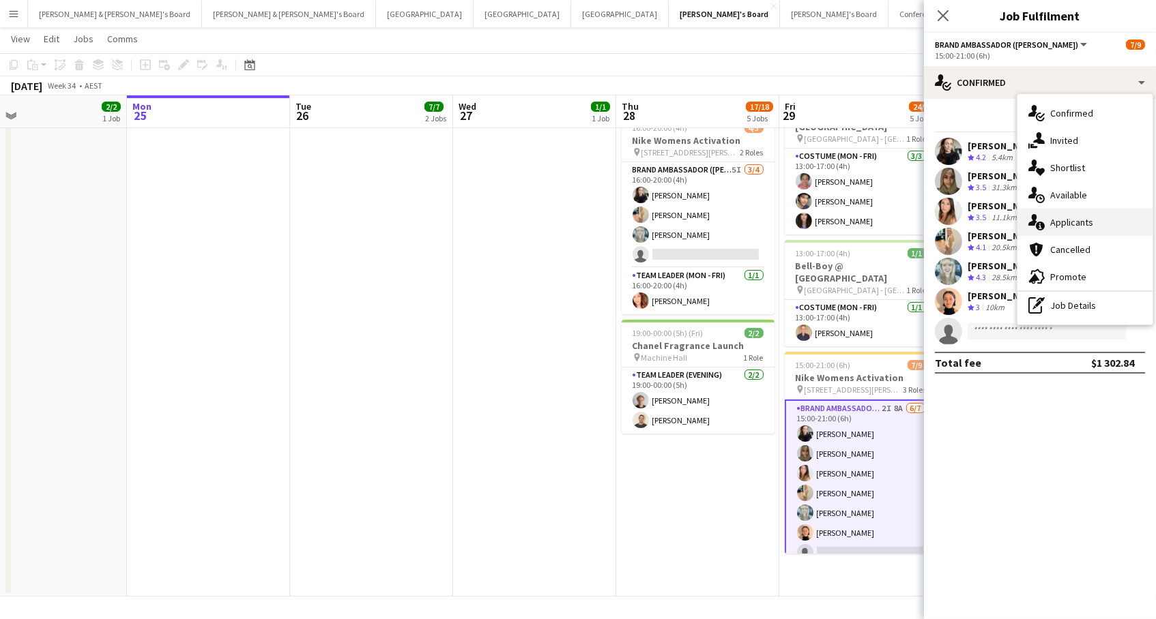
click at [1100, 224] on div "single-neutral-actions-information Applicants" at bounding box center [1084, 222] width 135 height 27
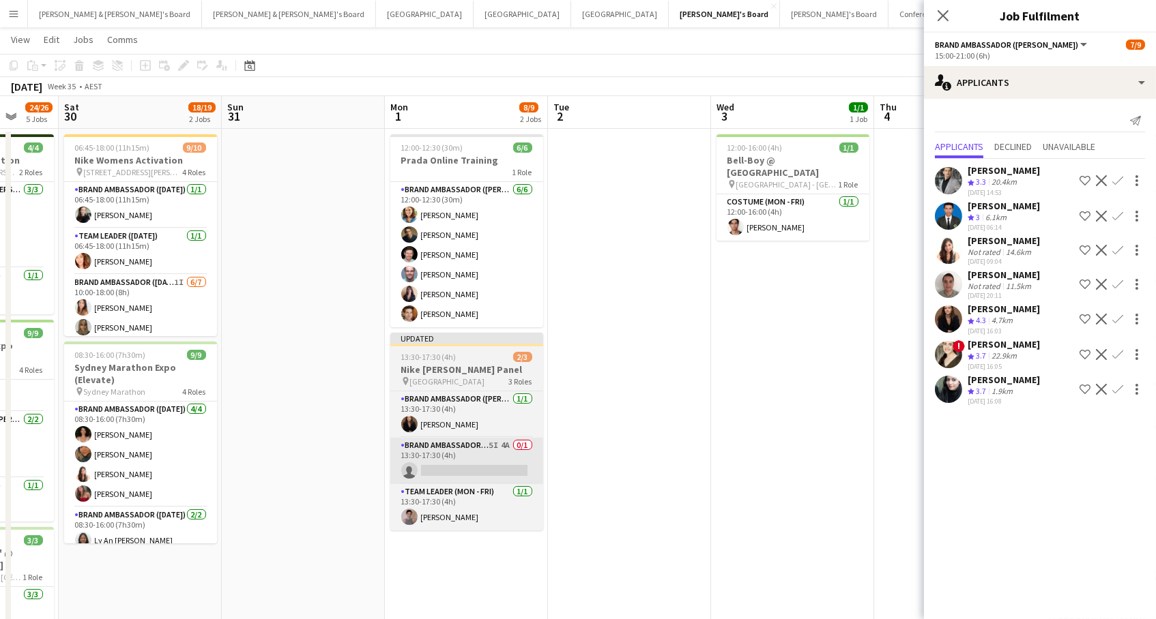
scroll to position [0, 377]
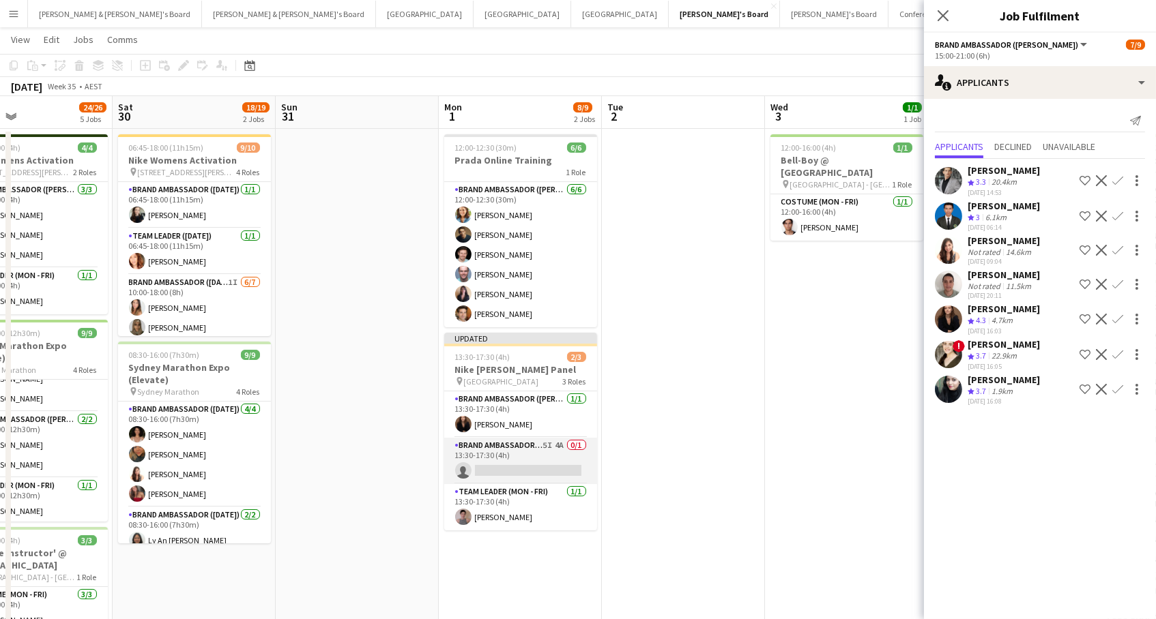
click at [538, 449] on app-card-role "Brand Ambassador (Mon - Fri) 5I 4A 0/1 13:30-17:30 (4h) single-neutral-actions" at bounding box center [520, 461] width 153 height 46
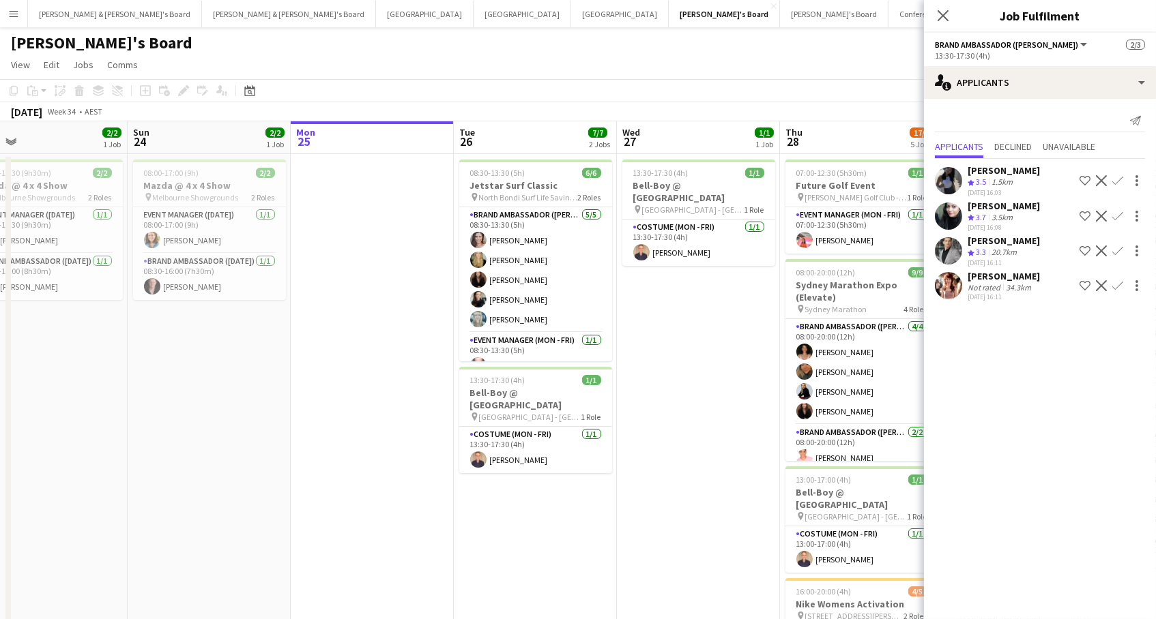
scroll to position [5, 0]
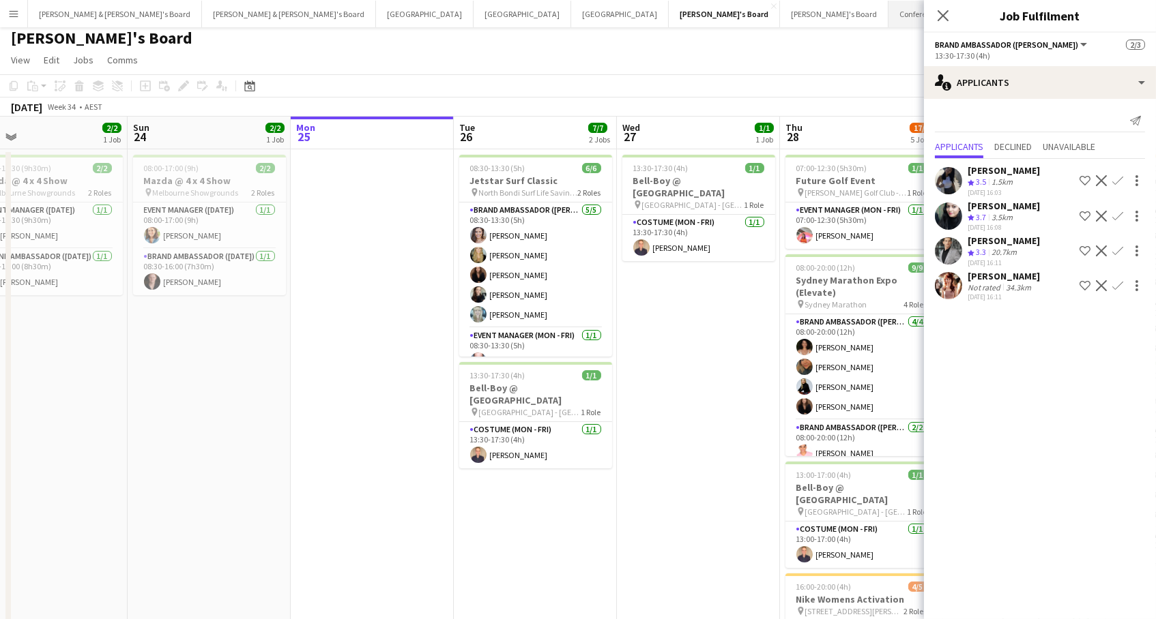
click at [888, 16] on button "Conference Board Close" at bounding box center [930, 14] width 85 height 27
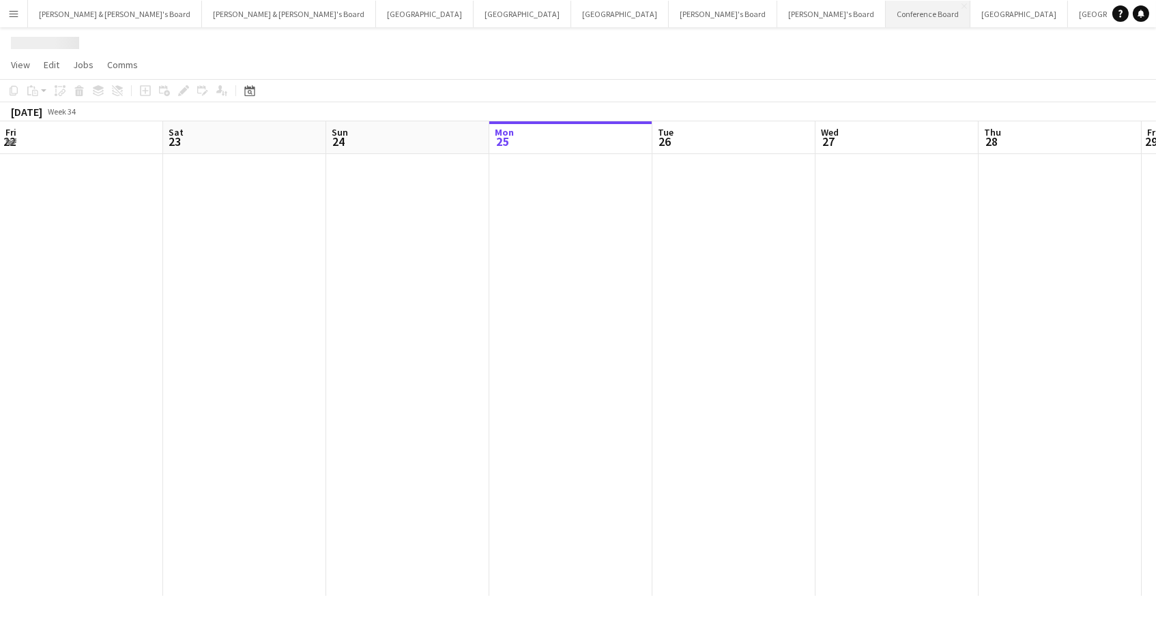
scroll to position [0, 325]
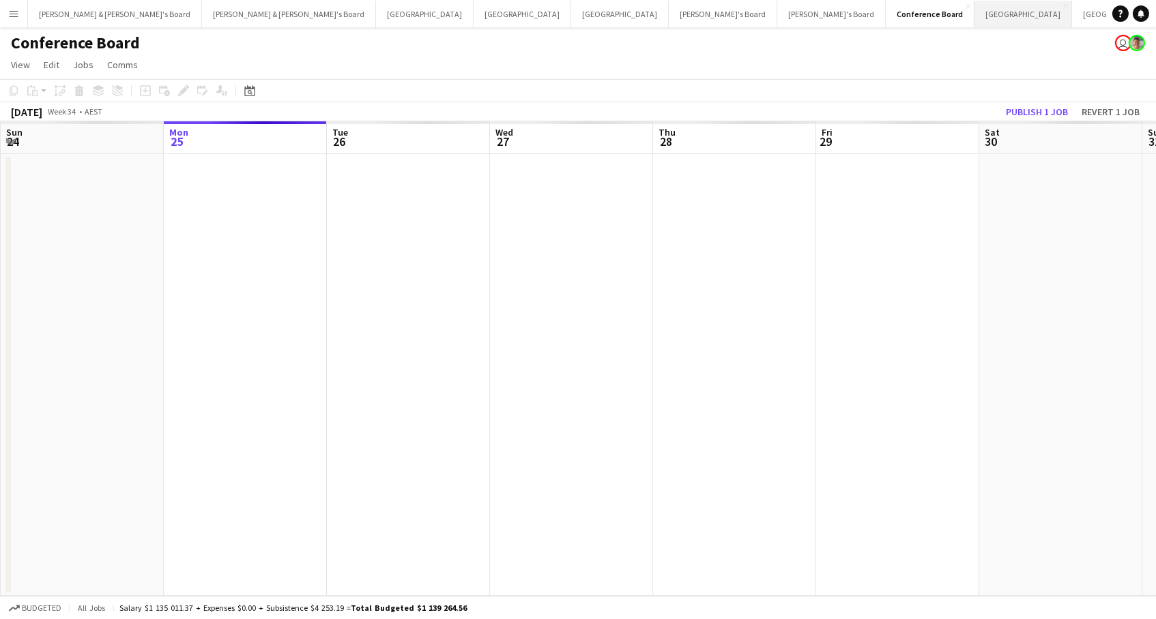
click at [974, 23] on button "Sydney Close" at bounding box center [1023, 14] width 98 height 27
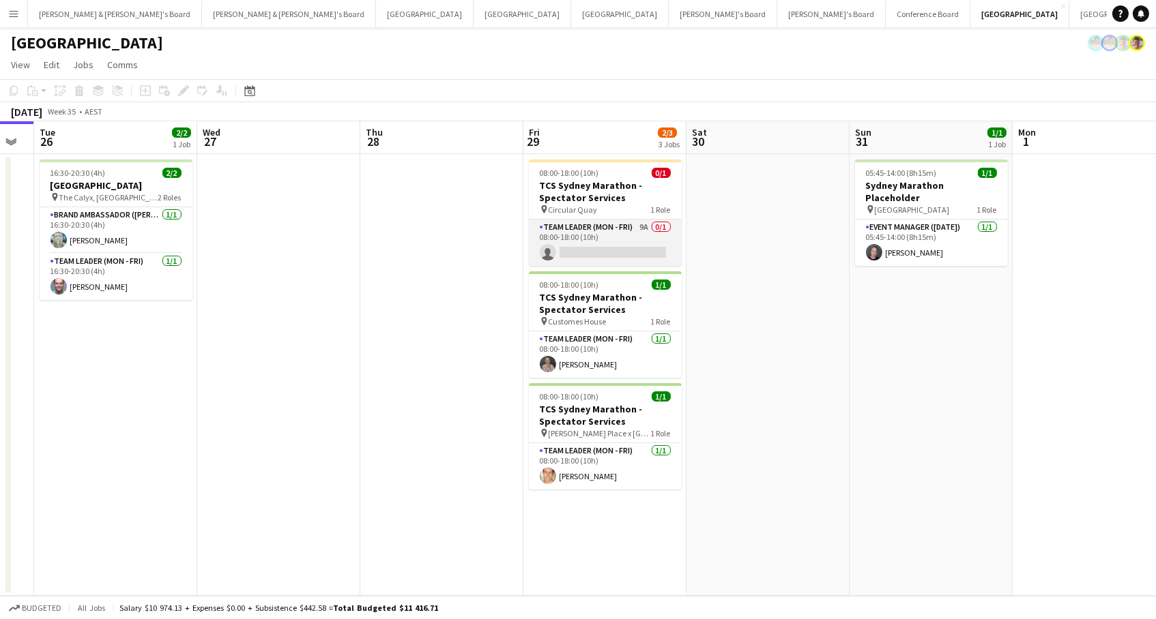
click at [594, 231] on app-card-role "Team Leader (Mon - Fri) 9A 0/1 08:00-18:00 (10h) single-neutral-actions" at bounding box center [605, 243] width 153 height 46
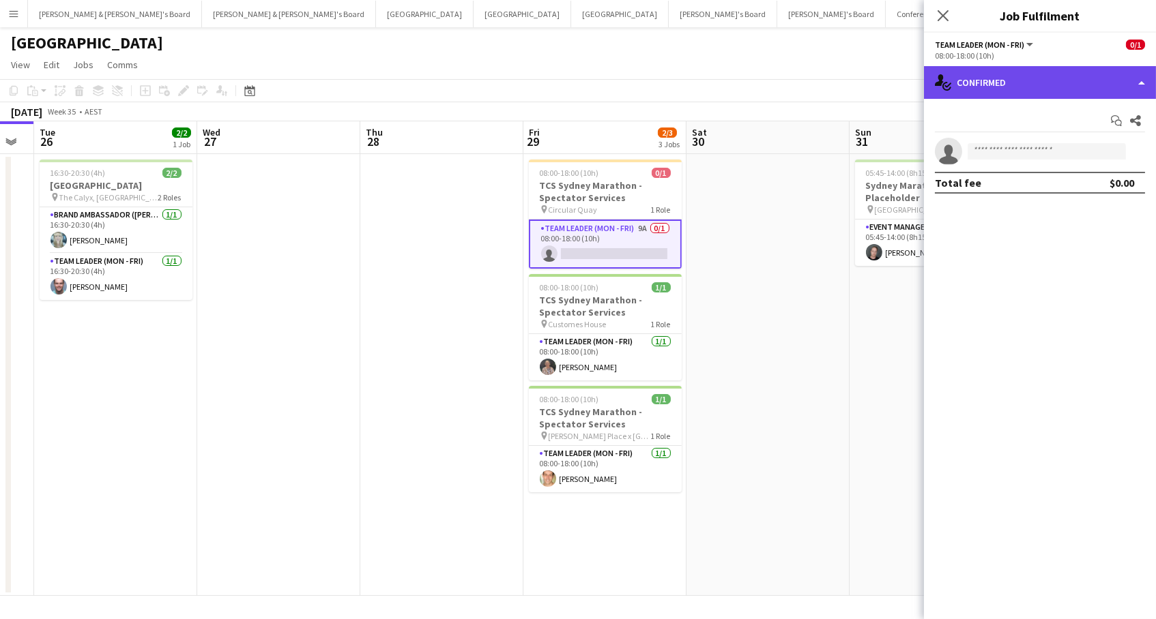
click at [1045, 74] on div "single-neutral-actions-check-2 Confirmed" at bounding box center [1040, 82] width 232 height 33
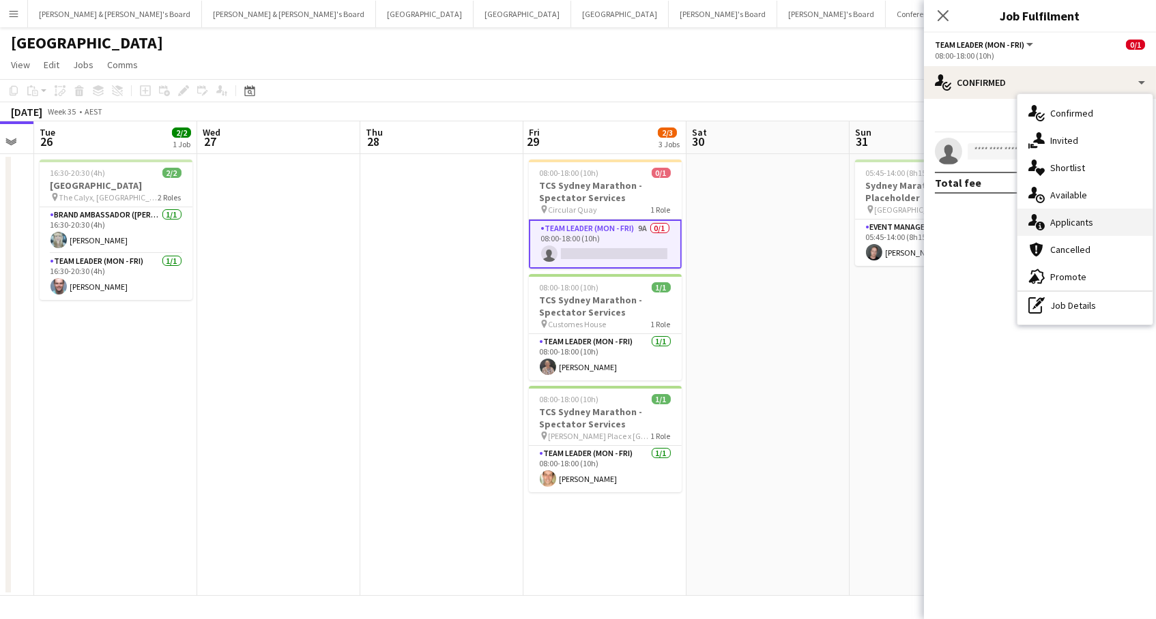
click at [1106, 211] on div "single-neutral-actions-information Applicants" at bounding box center [1084, 222] width 135 height 27
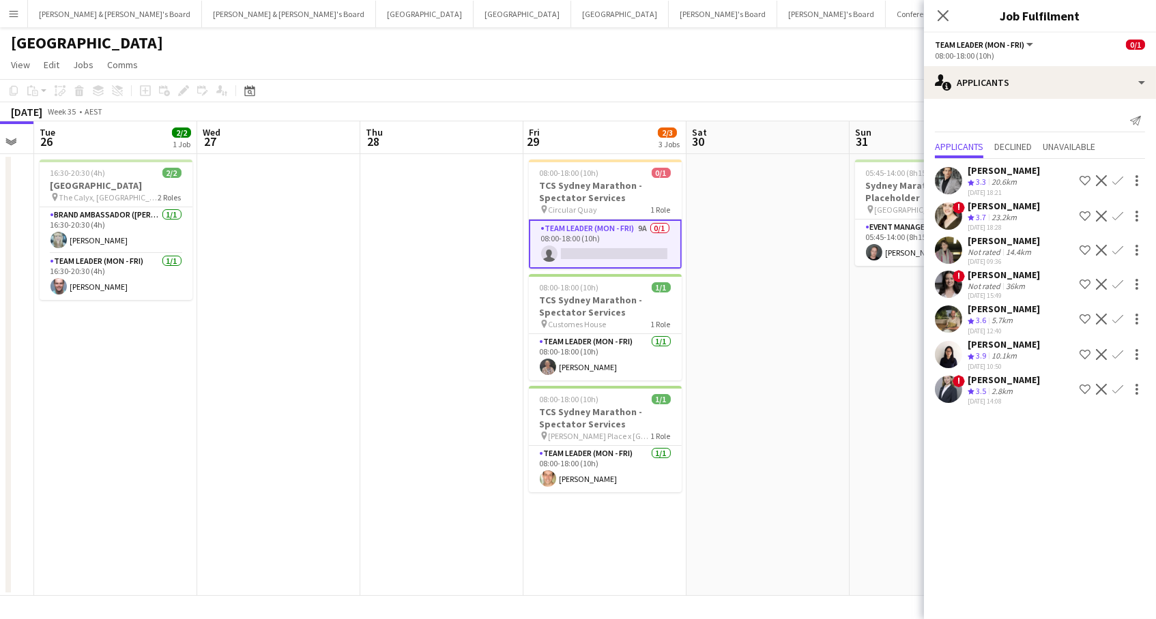
scroll to position [0, 454]
click at [838, 358] on app-date-cell at bounding box center [769, 375] width 163 height 442
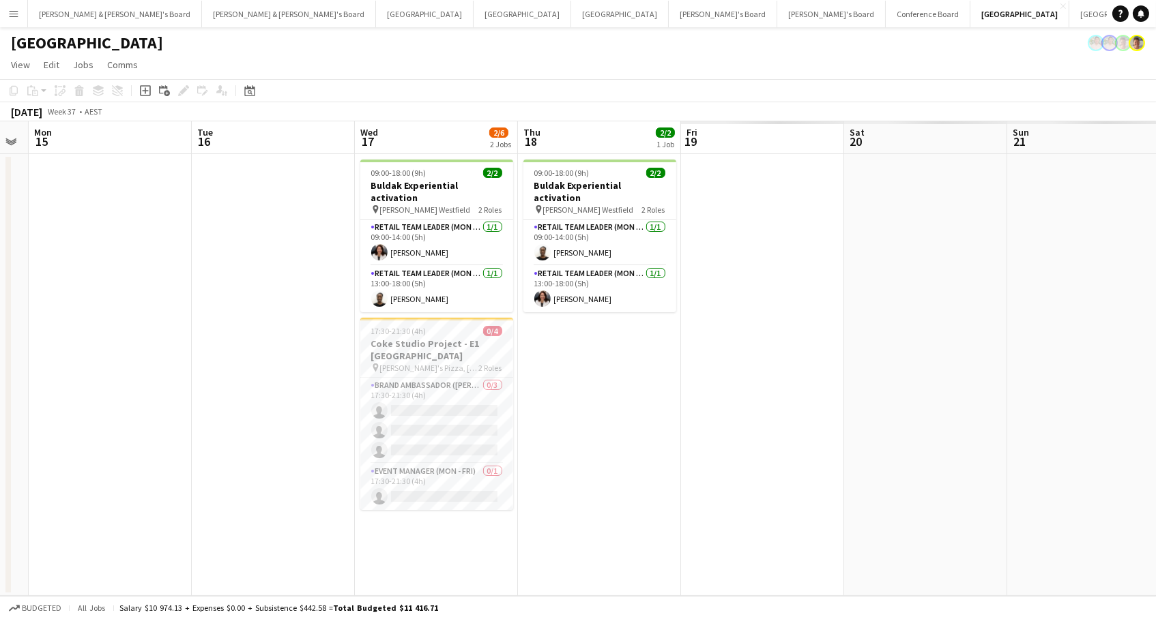
scroll to position [0, 490]
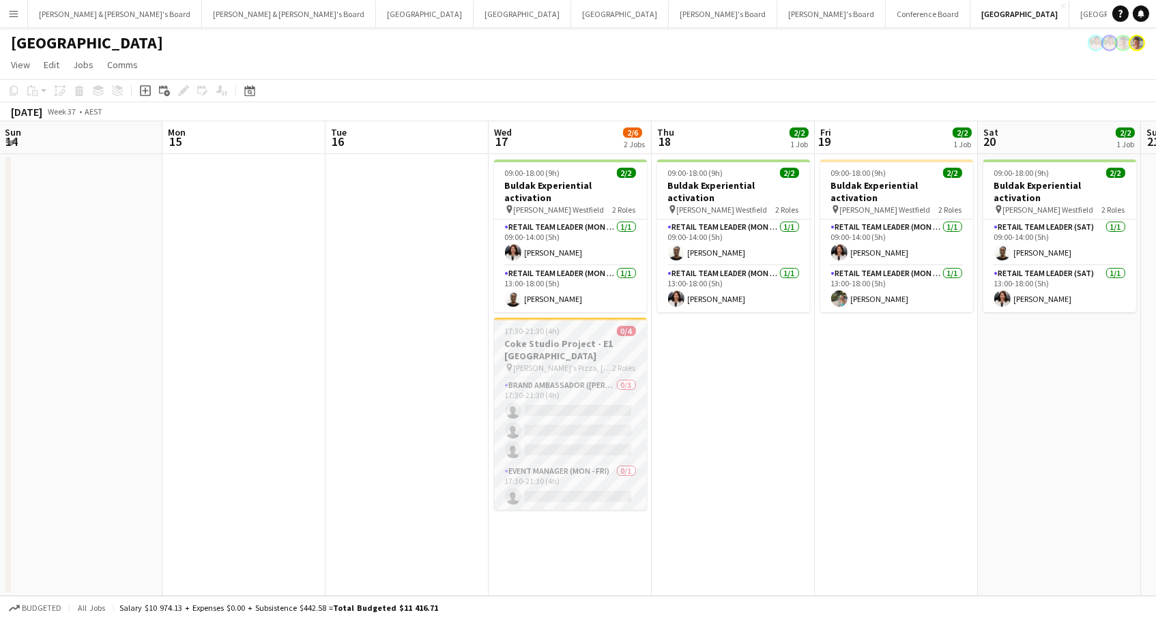
click at [558, 346] on h3 "Coke Studio Project - E1 [GEOGRAPHIC_DATA]" at bounding box center [570, 350] width 153 height 25
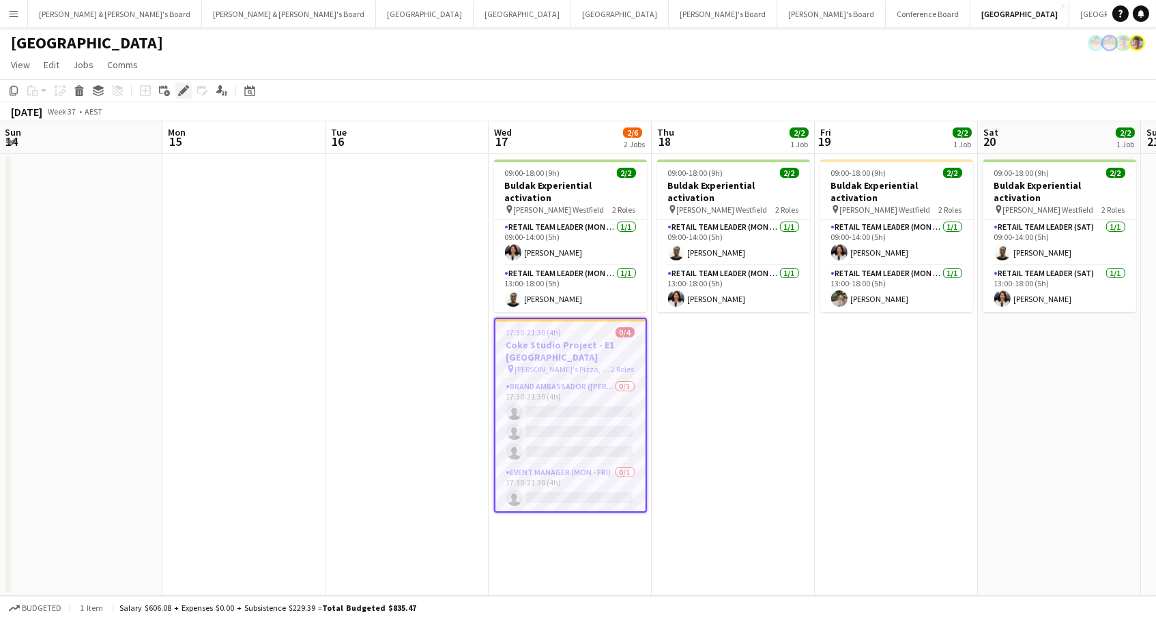
click at [178, 90] on icon "Edit" at bounding box center [183, 90] width 11 height 11
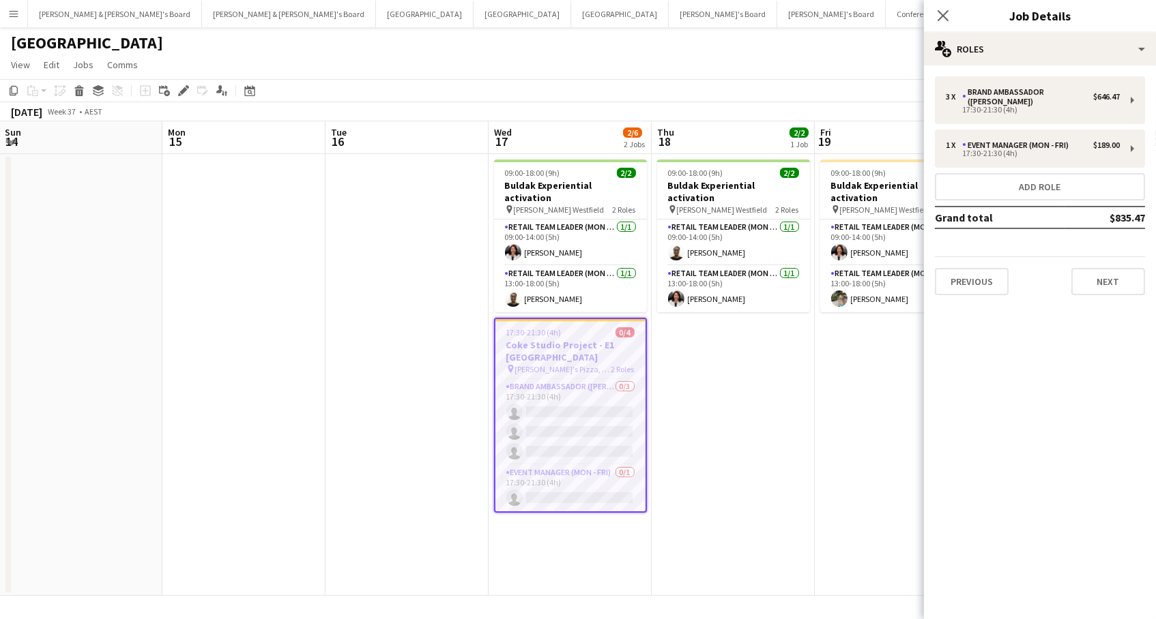
type input "**********"
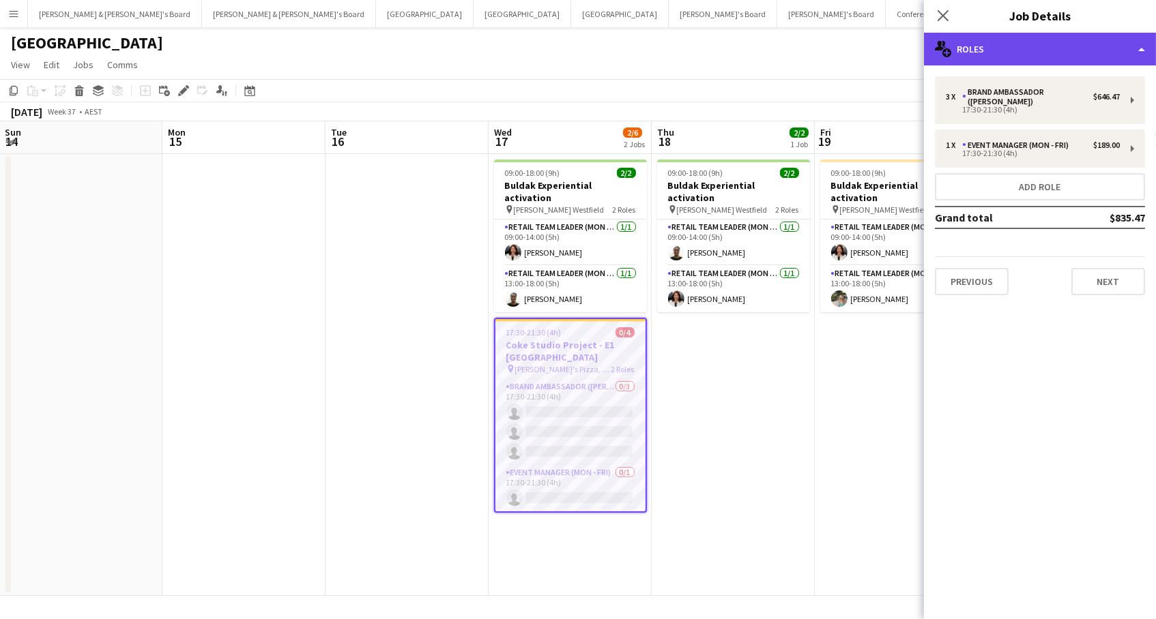
click at [974, 49] on div "multiple-users-add Roles" at bounding box center [1040, 49] width 232 height 33
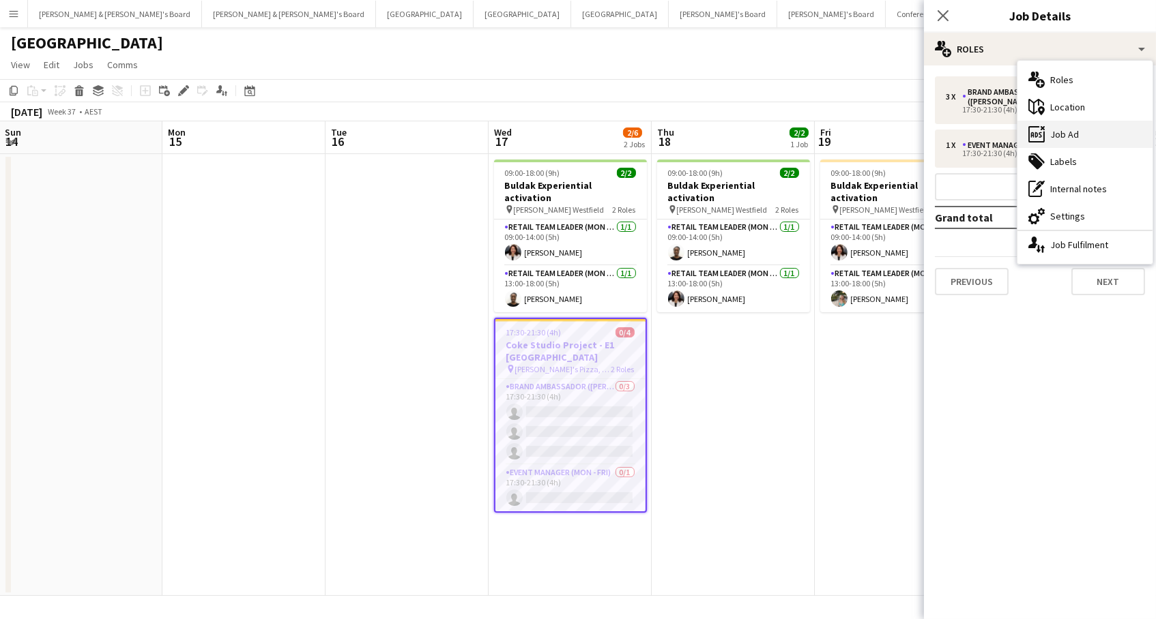
click at [1072, 130] on div "ads-window Job Ad" at bounding box center [1084, 134] width 135 height 27
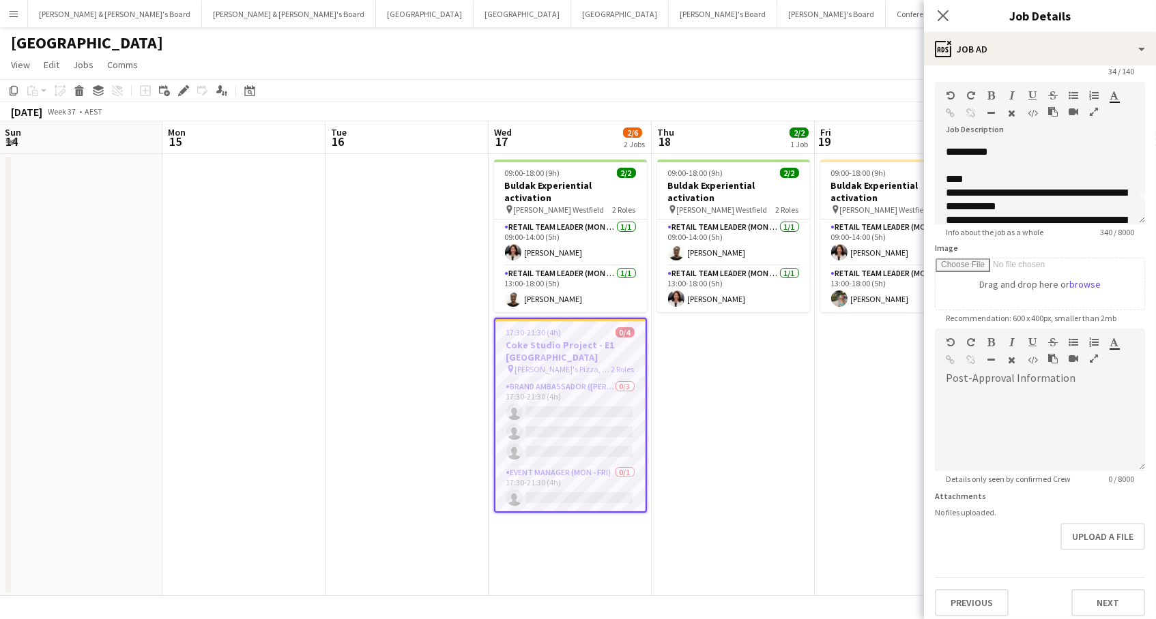
scroll to position [23, 0]
click at [583, 390] on app-card-role "Brand Ambassador (Mon - Fri) 0/3 17:30-21:30 (4h) single-neutral-actions single…" at bounding box center [570, 422] width 150 height 86
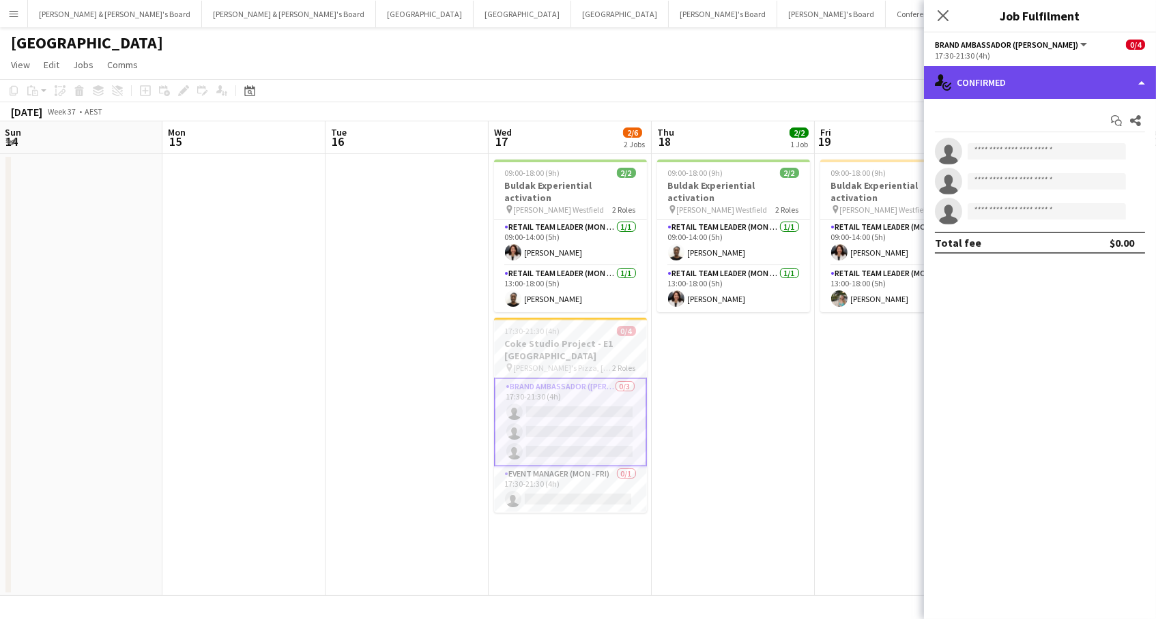
click at [1016, 75] on div "single-neutral-actions-check-2 Confirmed" at bounding box center [1040, 82] width 232 height 33
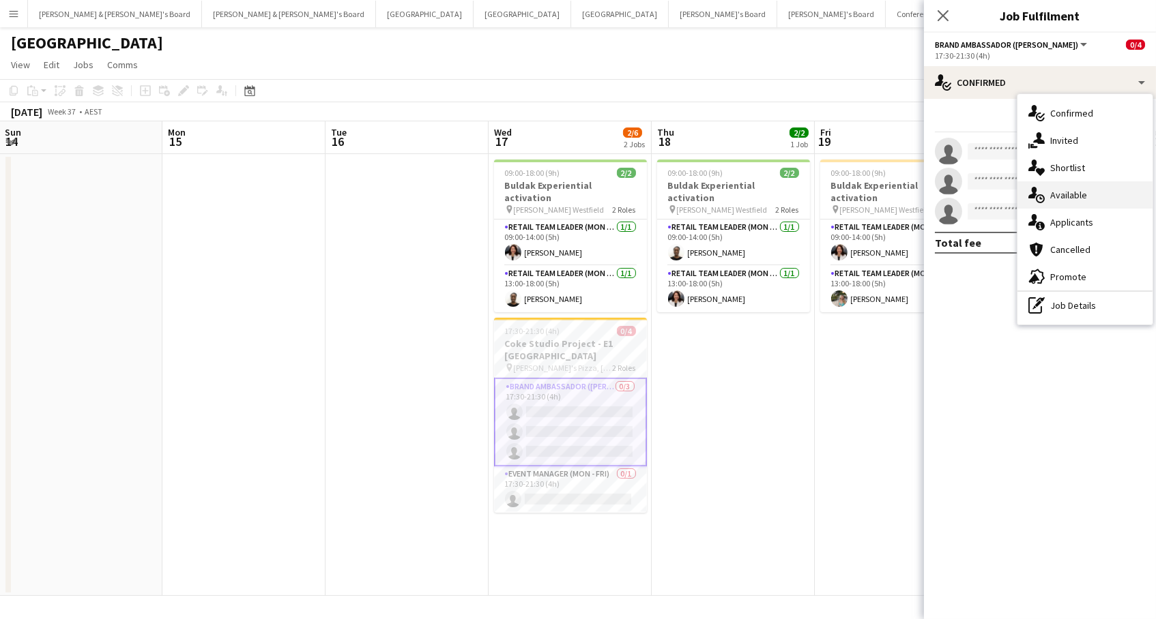
click at [1053, 194] on div "single-neutral-actions-upload Available" at bounding box center [1084, 194] width 135 height 27
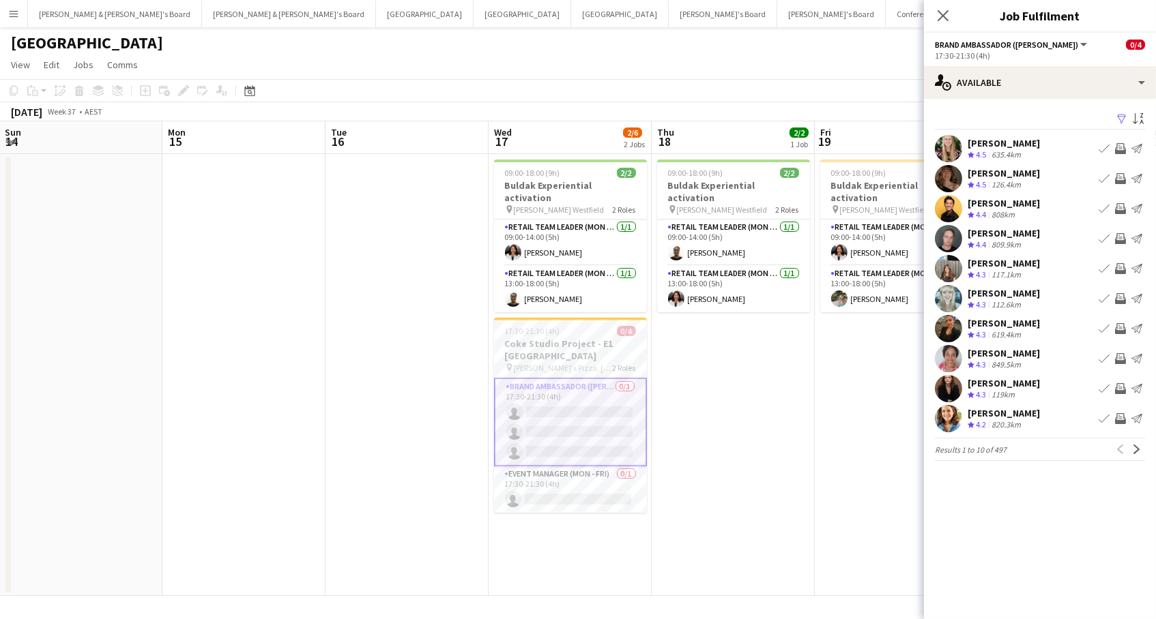
click at [1124, 117] on app-icon "Filter" at bounding box center [1121, 119] width 11 height 13
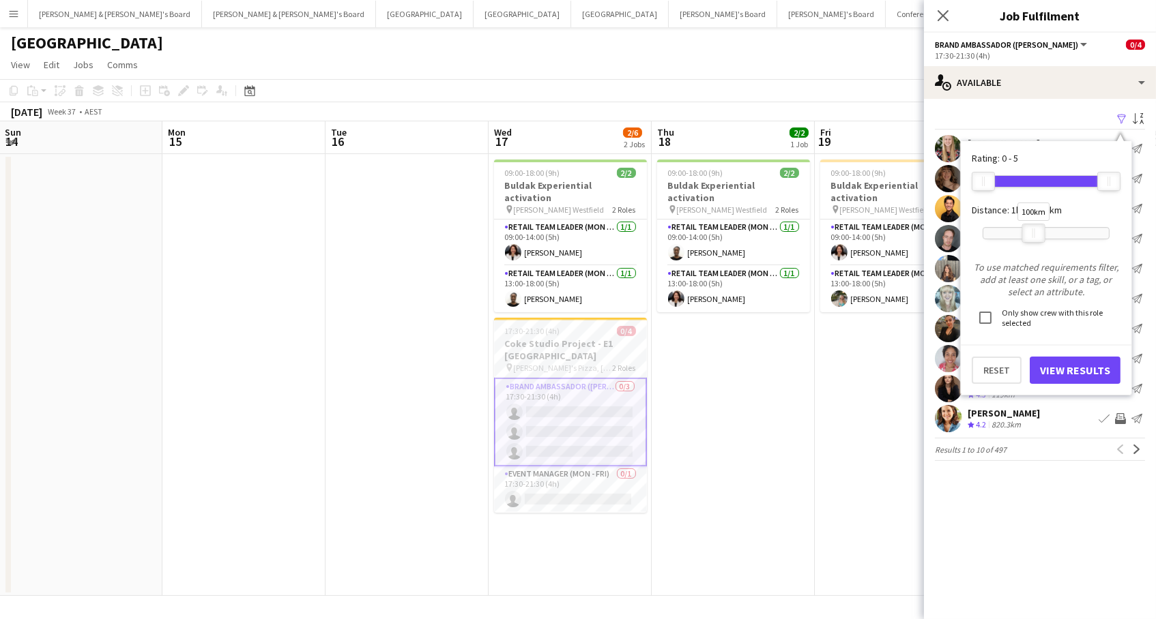
drag, startPoint x: 1112, startPoint y: 229, endPoint x: 1049, endPoint y: 351, distance: 136.7
click at [1039, 239] on div "100km" at bounding box center [1033, 233] width 23 height 19
click at [1052, 376] on button "View Results" at bounding box center [1074, 370] width 91 height 27
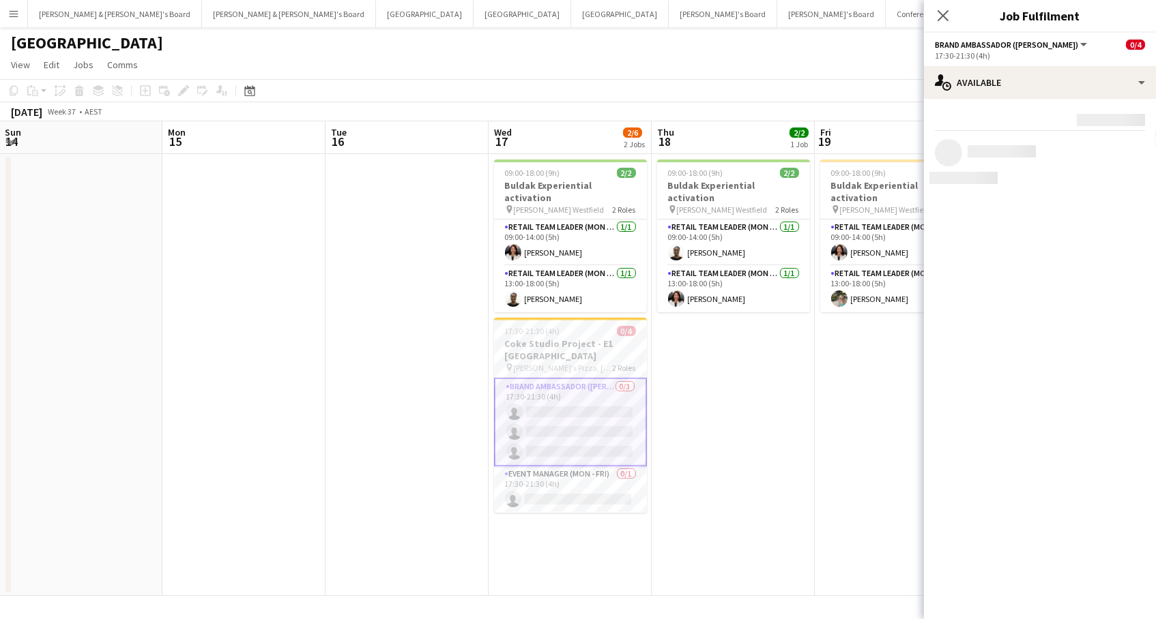
scroll to position [0, 0]
click at [560, 467] on app-card-role "Event Manager (Mon - Fri) 0/1 17:30-21:30 (4h) single-neutral-actions" at bounding box center [570, 490] width 153 height 46
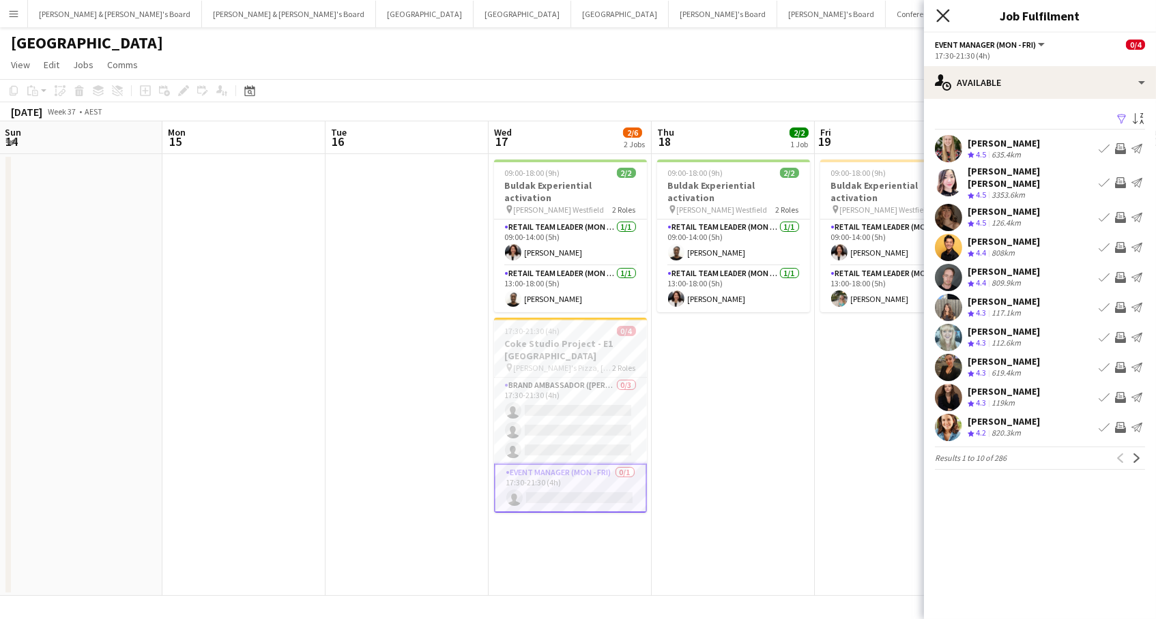
click at [947, 20] on icon at bounding box center [942, 15] width 13 height 13
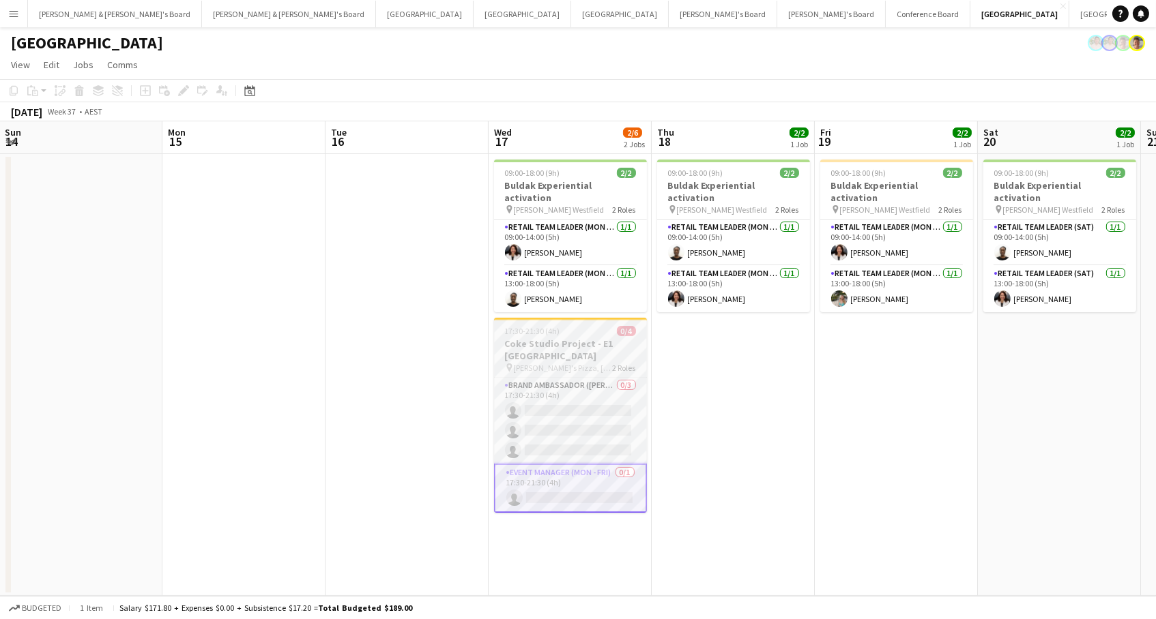
click at [554, 344] on h3 "Coke Studio Project - E1 [GEOGRAPHIC_DATA]" at bounding box center [570, 350] width 153 height 25
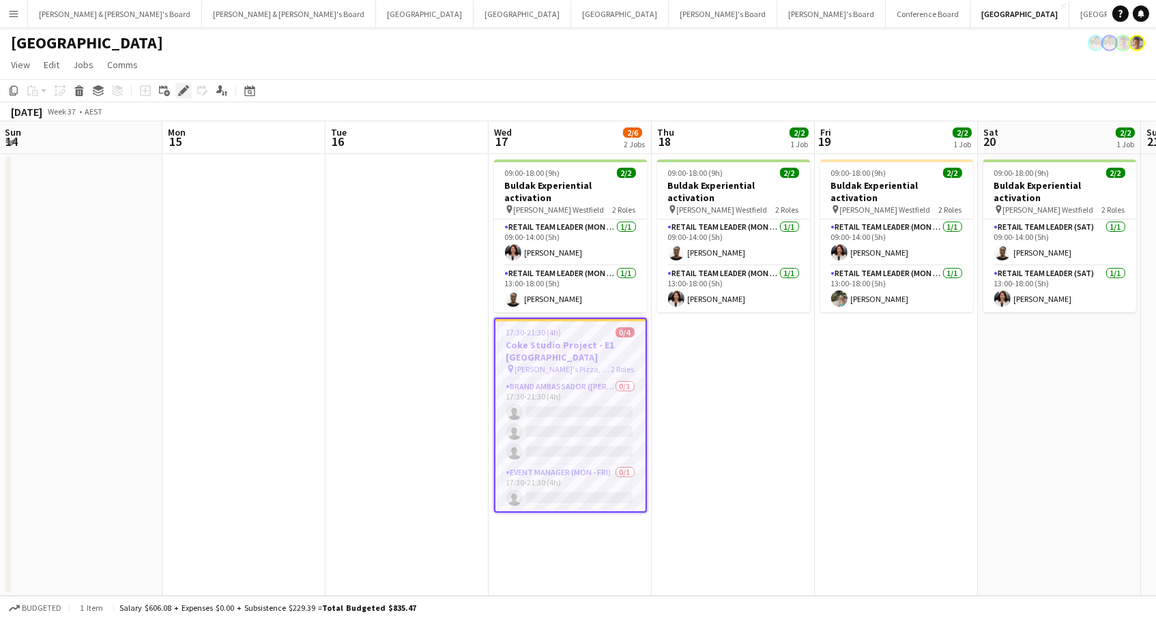
click at [183, 89] on icon at bounding box center [183, 91] width 8 height 8
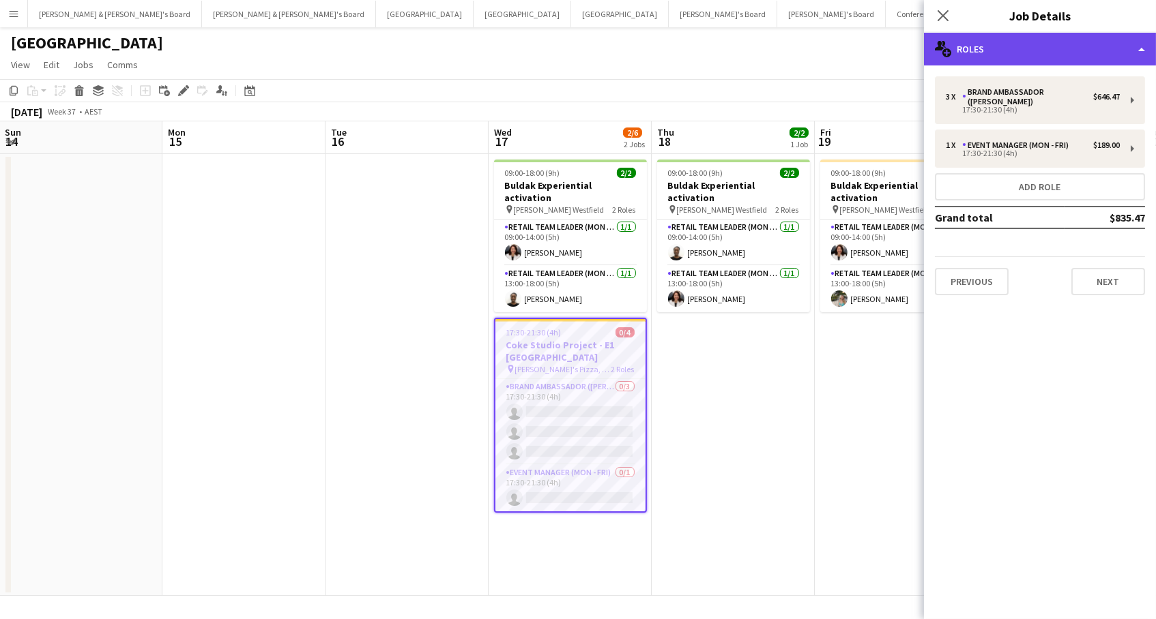
click at [1079, 48] on div "multiple-users-add Roles" at bounding box center [1040, 49] width 232 height 33
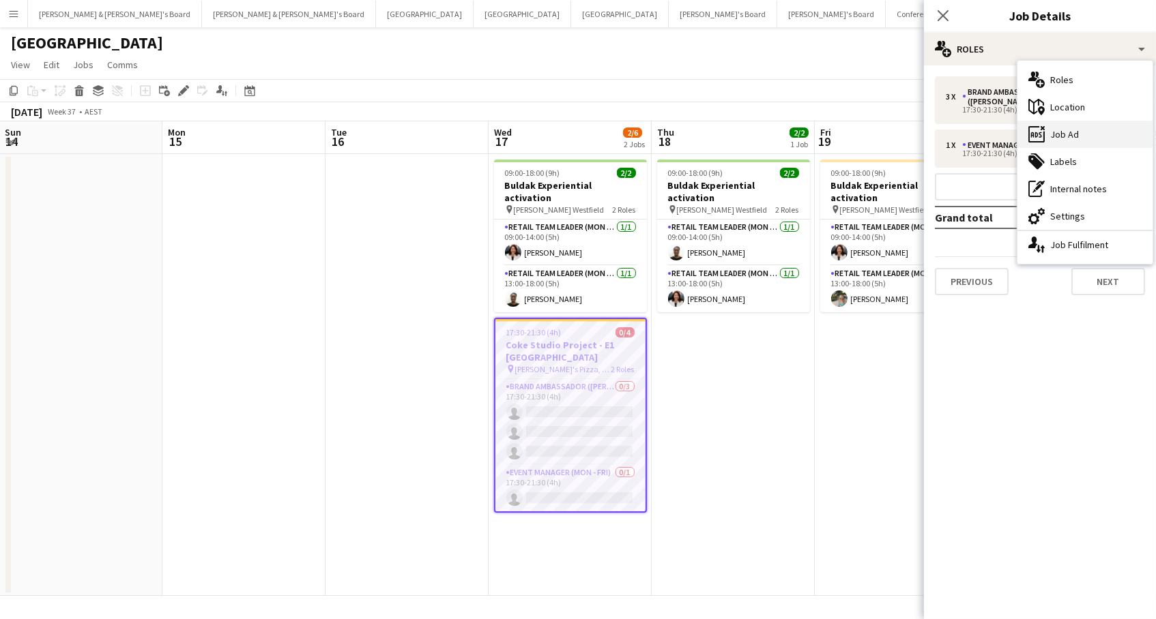
click at [1079, 138] on div "ads-window Job Ad" at bounding box center [1084, 134] width 135 height 27
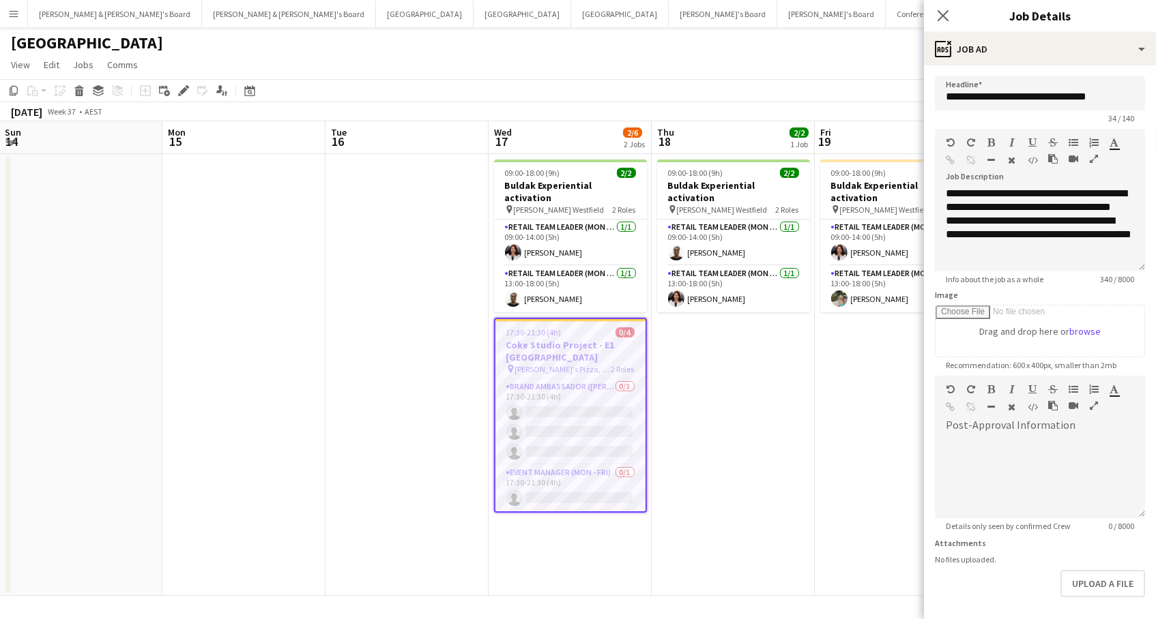
scroll to position [100, 0]
click at [624, 426] on app-card-role "Brand Ambassador (Mon - Fri) 0/3 17:30-21:30 (4h) single-neutral-actions single…" at bounding box center [570, 422] width 150 height 86
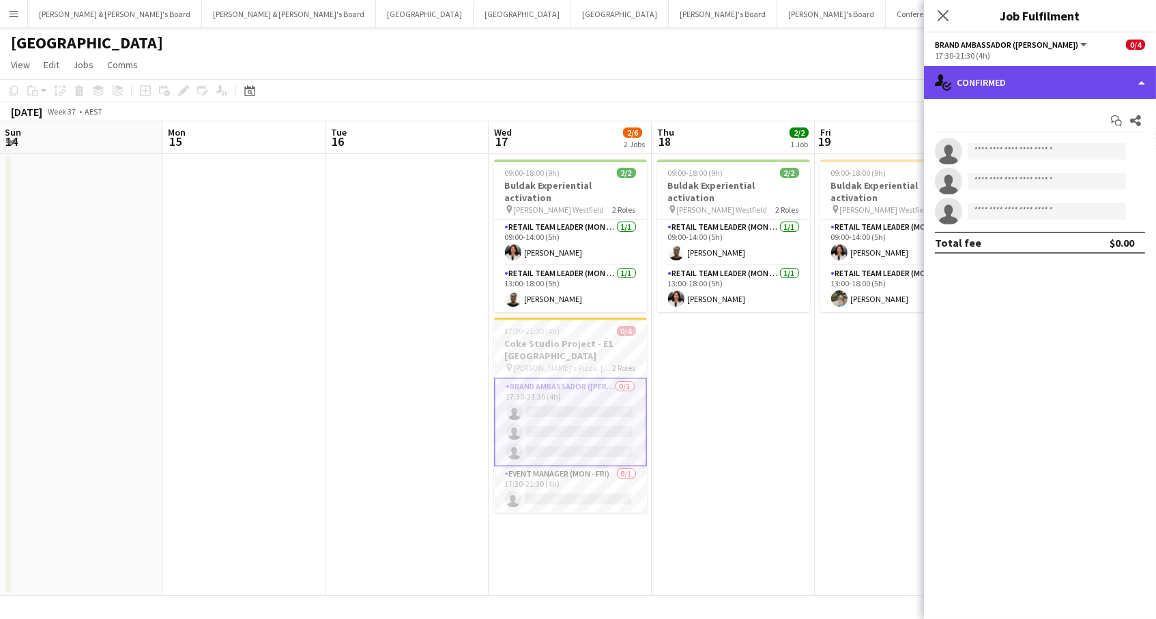
click at [1025, 85] on div "single-neutral-actions-check-2 Confirmed" at bounding box center [1040, 82] width 232 height 33
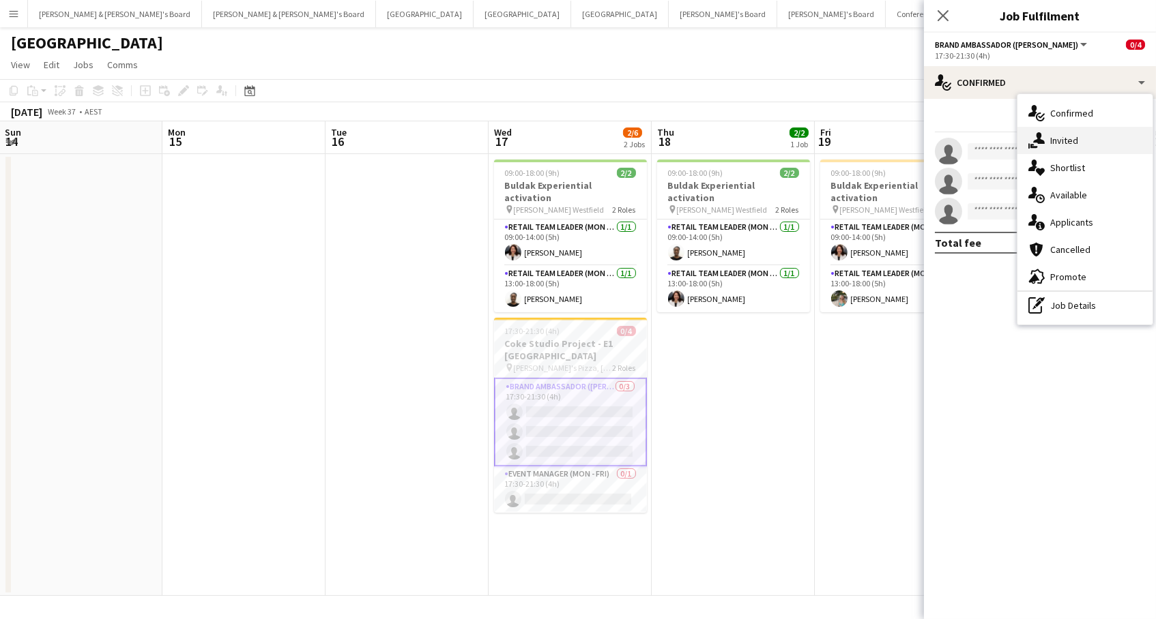
click at [1060, 134] on div "single-neutral-actions-share-1 Invited" at bounding box center [1084, 140] width 135 height 27
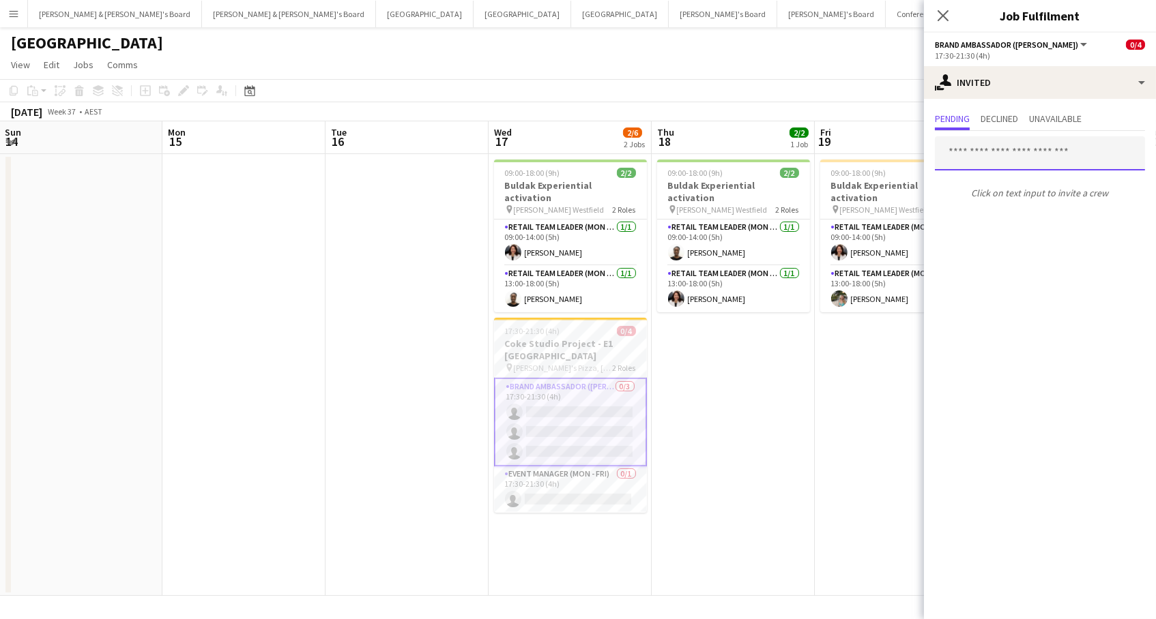
click at [988, 143] on input "text" at bounding box center [1040, 153] width 210 height 34
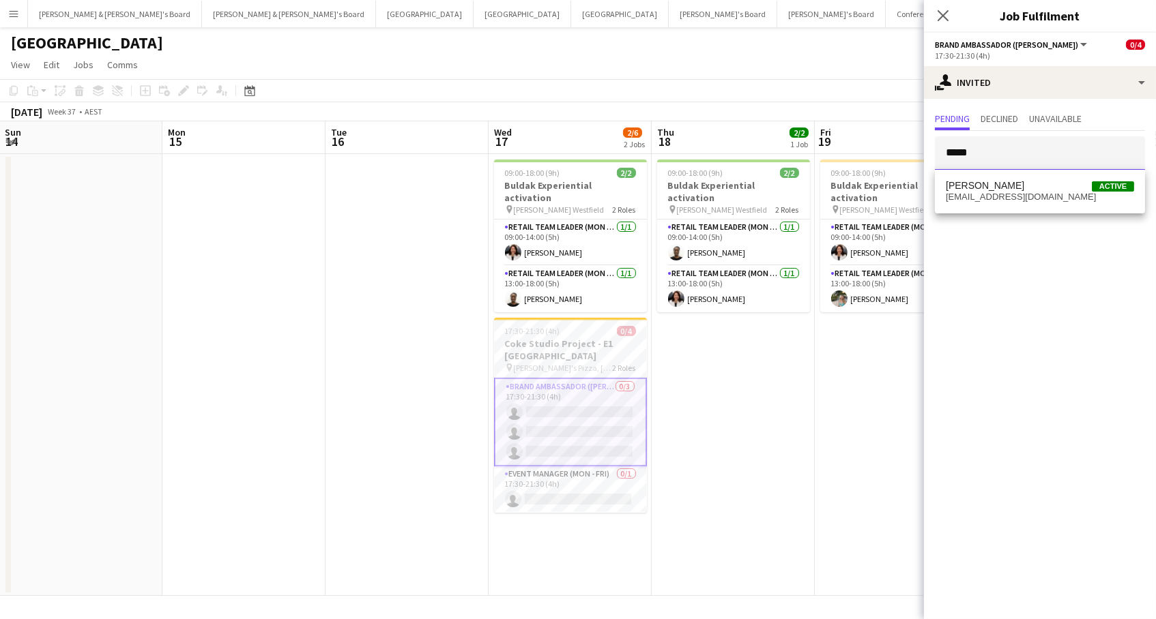
type input "*****"
drag, startPoint x: 988, startPoint y: 145, endPoint x: 1054, endPoint y: 194, distance: 82.4
click at [1054, 194] on span "[EMAIL_ADDRESS][DOMAIN_NAME]" at bounding box center [1040, 197] width 188 height 11
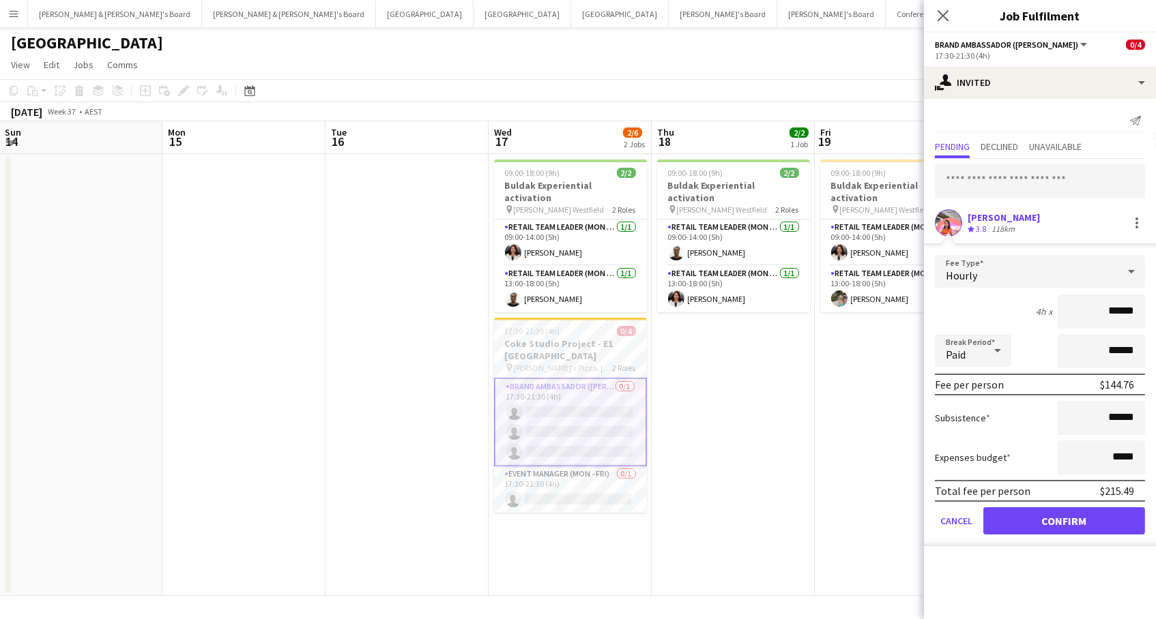
click at [1009, 526] on button "Confirm" at bounding box center [1064, 521] width 162 height 27
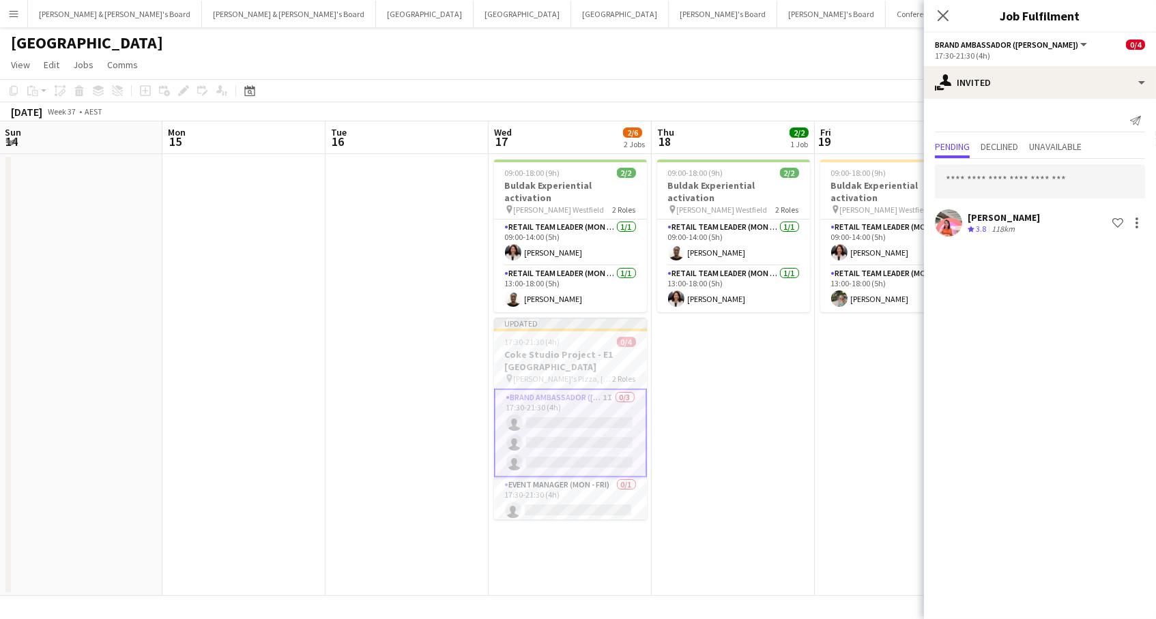
click at [837, 502] on app-date-cell "09:00-18:00 (9h) 2/2 Buldak Experiential activation pin [PERSON_NAME] Westfield…" at bounding box center [896, 375] width 163 height 442
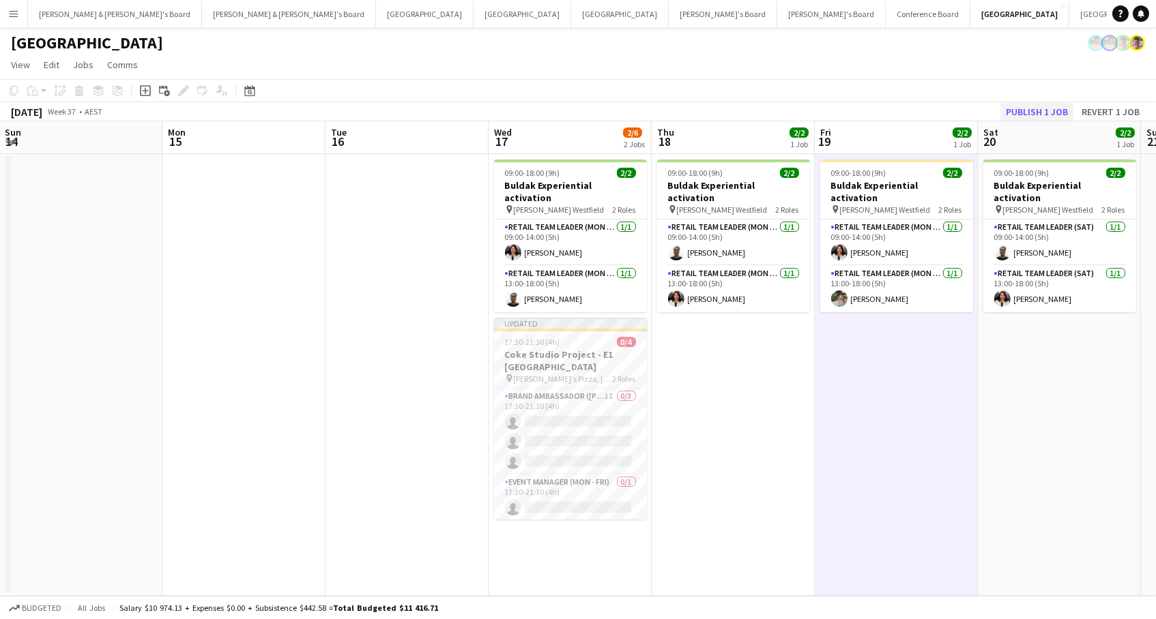
click at [1012, 110] on button "Publish 1 job" at bounding box center [1036, 112] width 73 height 18
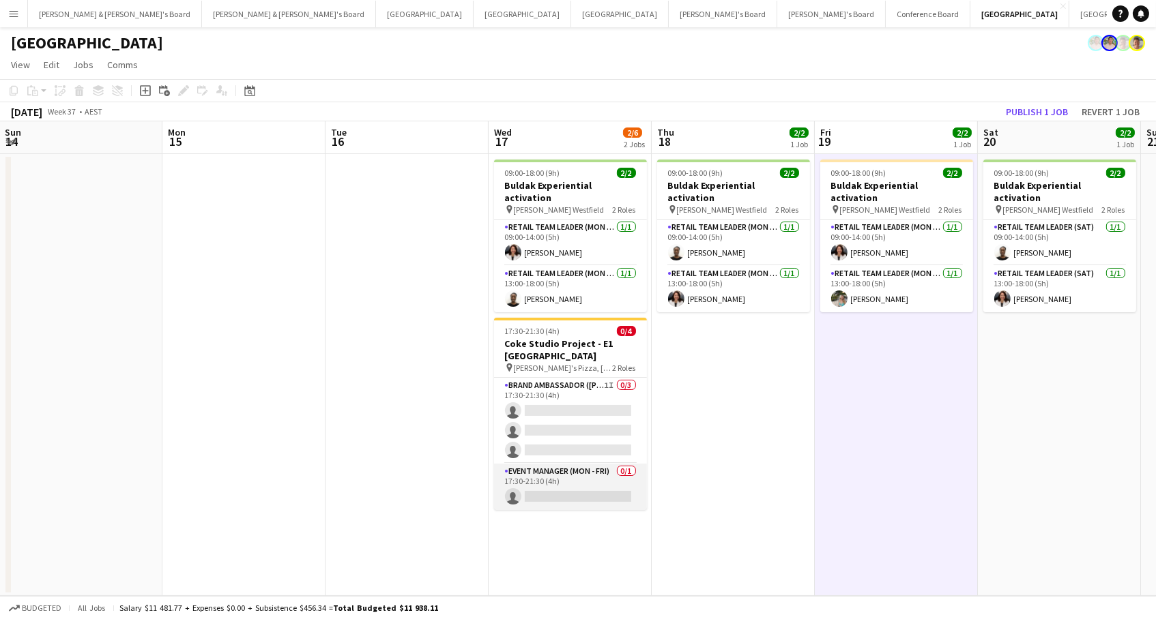
click at [579, 479] on app-card-role "Event Manager (Mon - Fri) 0/1 17:30-21:30 (4h) single-neutral-actions" at bounding box center [570, 487] width 153 height 46
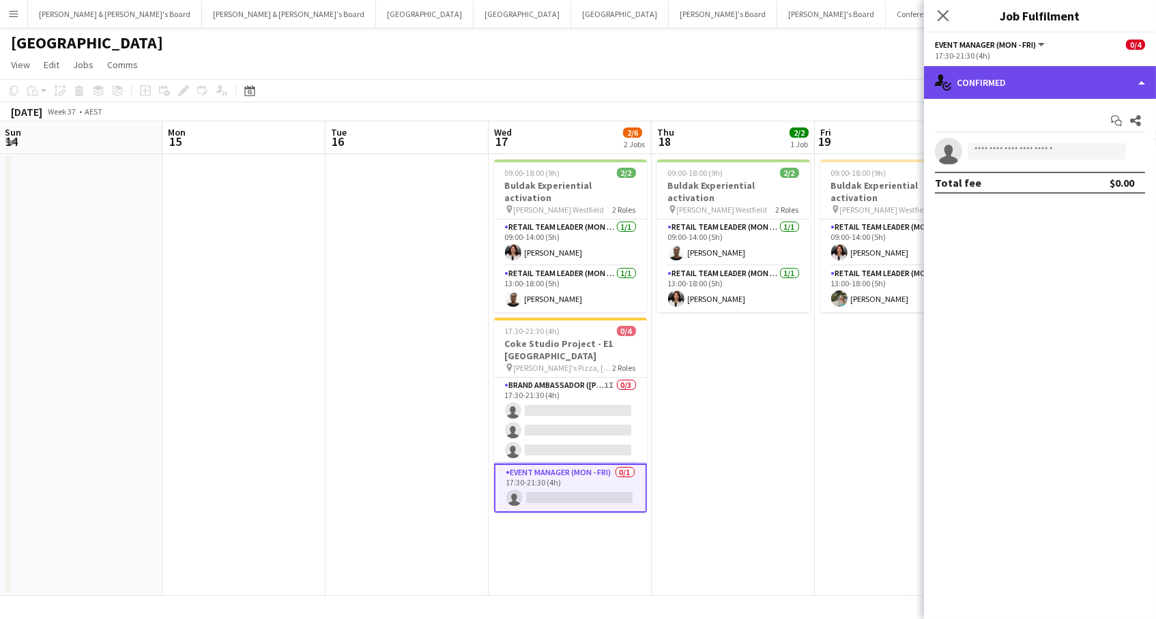
drag, startPoint x: 1004, startPoint y: 78, endPoint x: 1018, endPoint y: 87, distance: 15.9
click at [1004, 78] on div "single-neutral-actions-check-2 Confirmed" at bounding box center [1040, 82] width 232 height 33
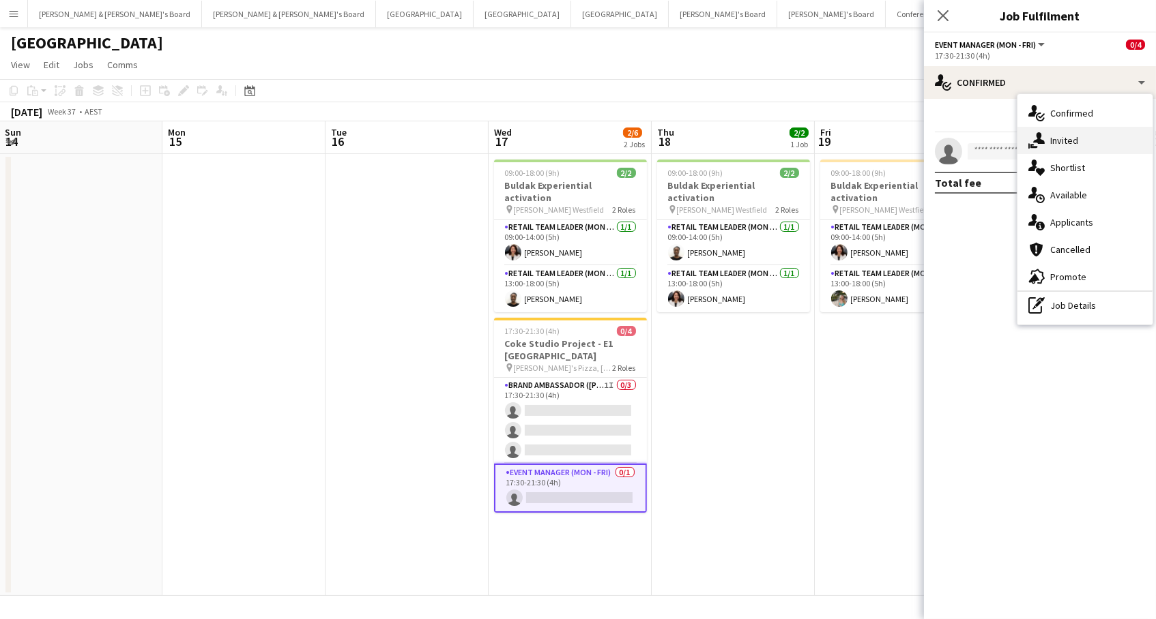
click at [1111, 144] on div "single-neutral-actions-share-1 Invited" at bounding box center [1084, 140] width 135 height 27
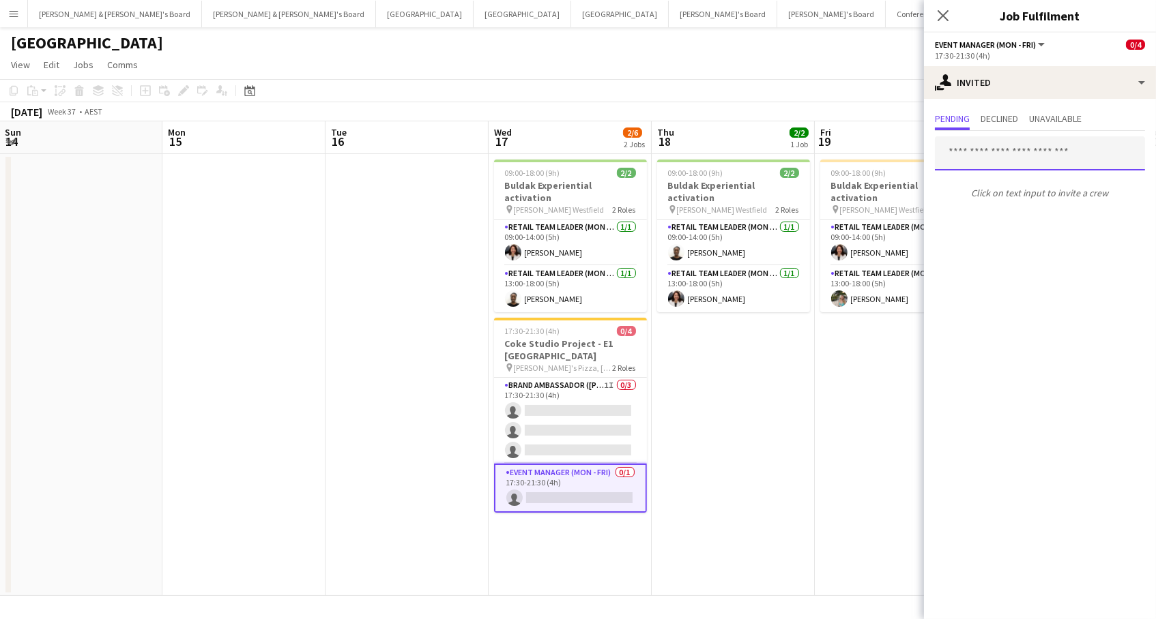
click at [969, 160] on input "text" at bounding box center [1040, 153] width 210 height 34
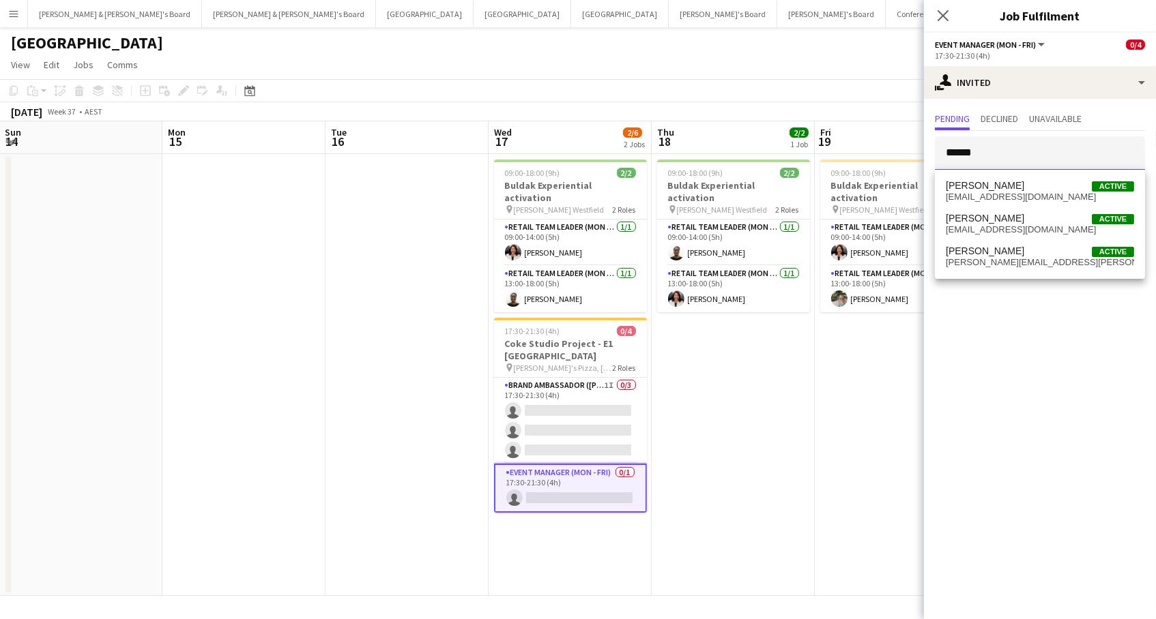
type input "******"
drag, startPoint x: 984, startPoint y: 178, endPoint x: 1002, endPoint y: 256, distance: 79.8
click at [1002, 256] on span "[PERSON_NAME]" at bounding box center [985, 252] width 78 height 12
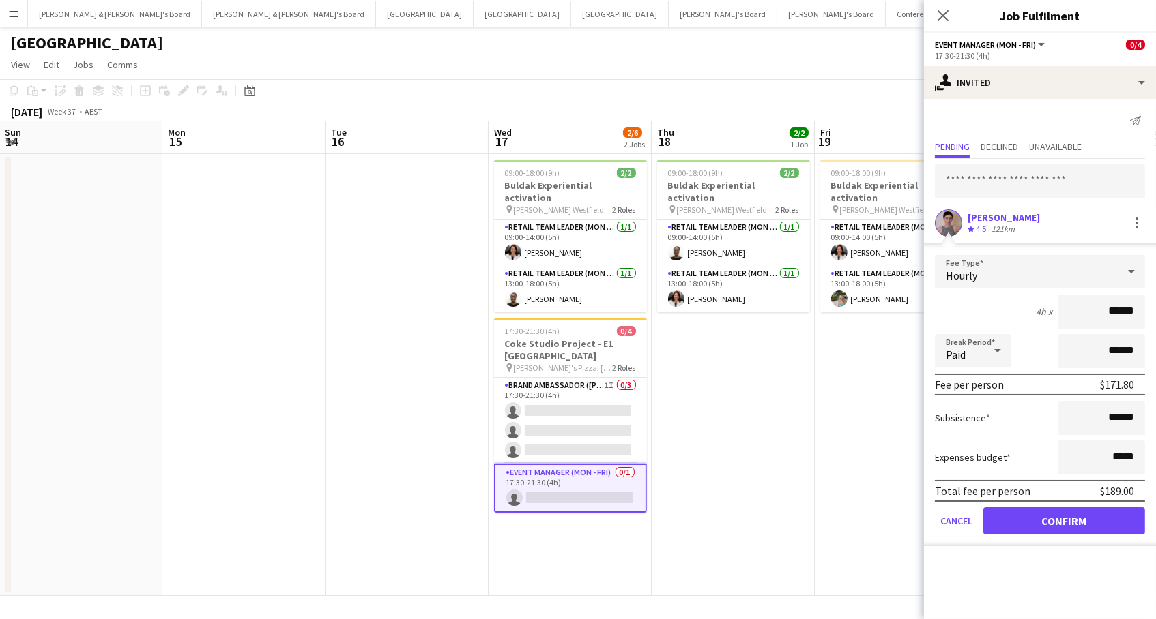
click at [1064, 519] on button "Confirm" at bounding box center [1064, 521] width 162 height 27
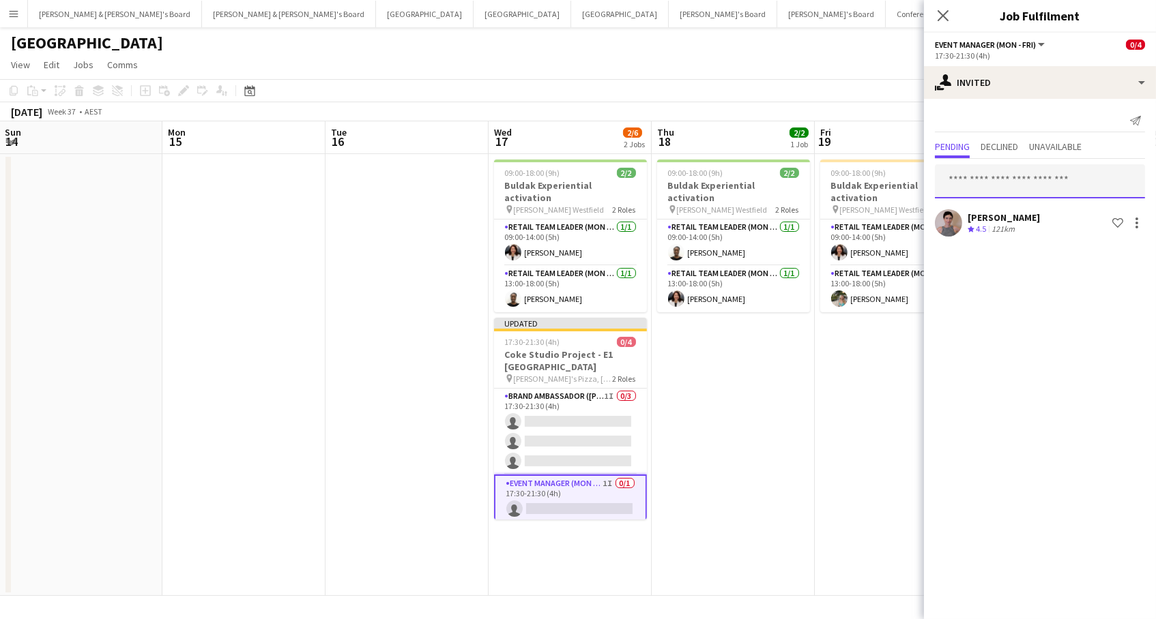
click at [989, 183] on input "text" at bounding box center [1040, 181] width 210 height 34
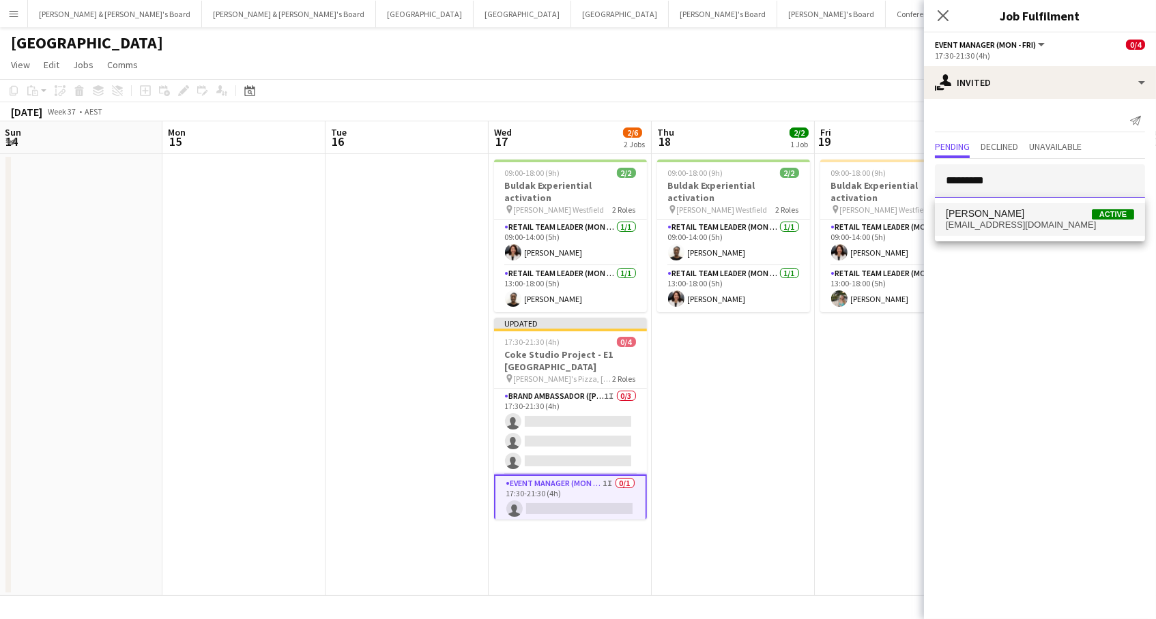
type input "*********"
click at [1022, 207] on mat-option "[PERSON_NAME] Active [EMAIL_ADDRESS][DOMAIN_NAME]" at bounding box center [1040, 219] width 210 height 33
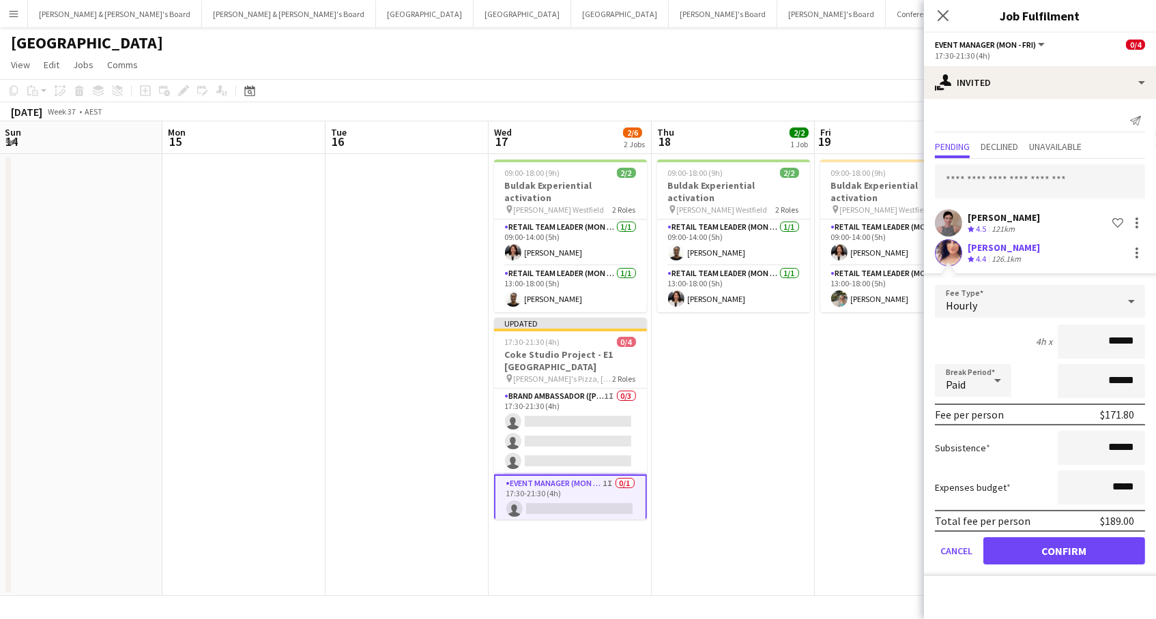
click at [1021, 552] on button "Confirm" at bounding box center [1064, 551] width 162 height 27
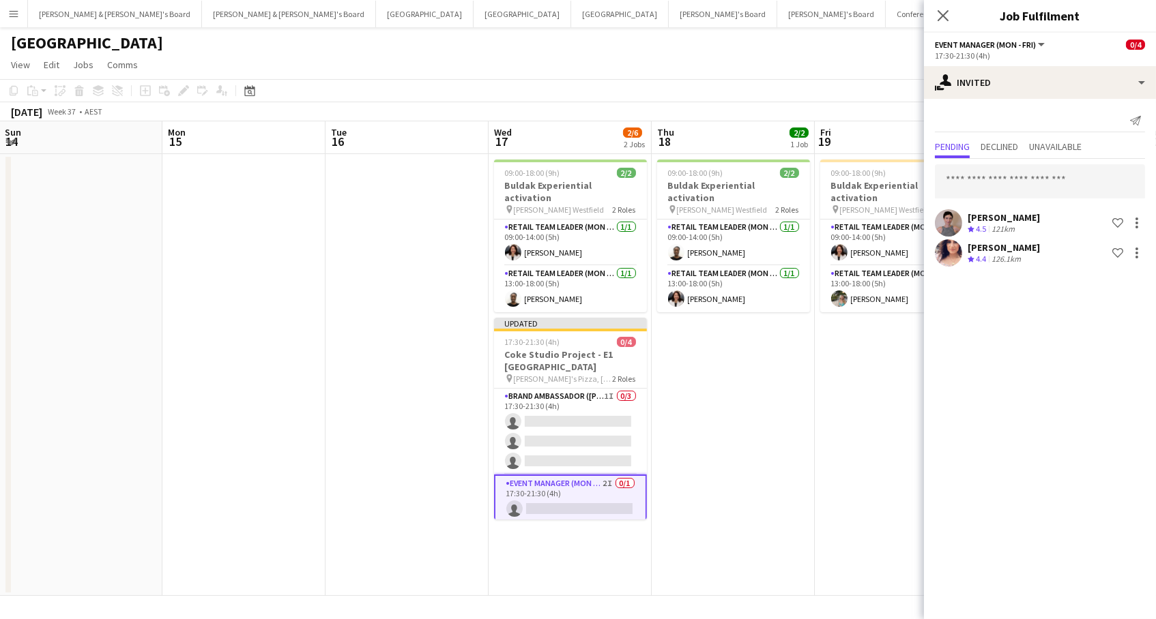
click at [795, 461] on app-date-cell "09:00-18:00 (9h) 2/2 Buldak Experiential activation pin [PERSON_NAME] Westfield…" at bounding box center [733, 375] width 163 height 442
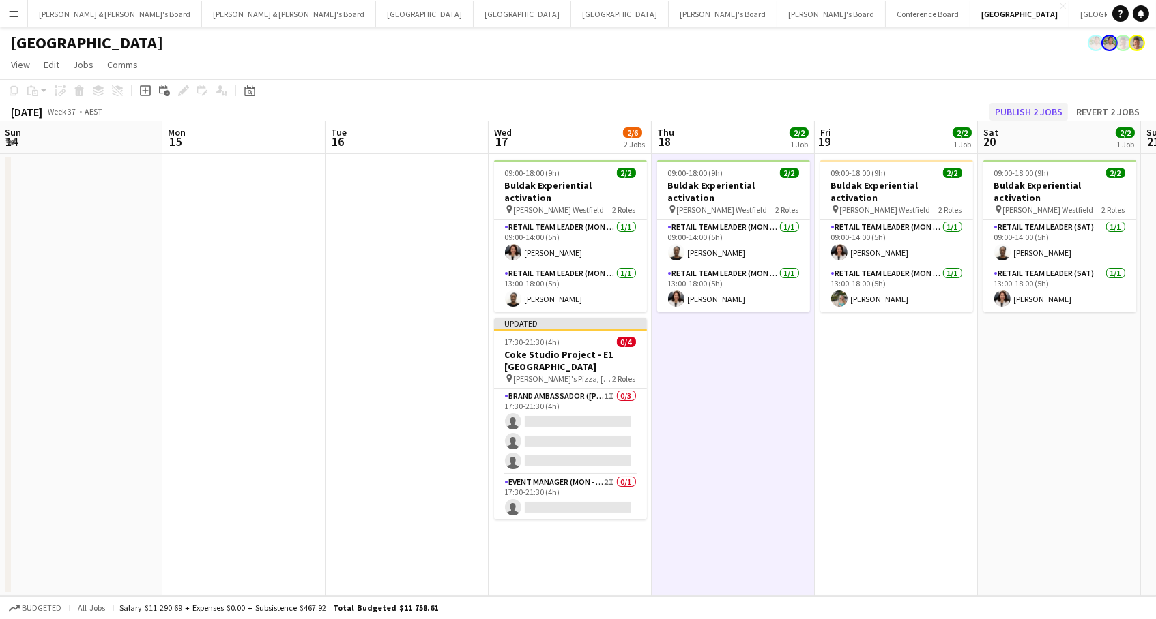
click at [1042, 112] on button "Publish 2 jobs" at bounding box center [1028, 112] width 78 height 18
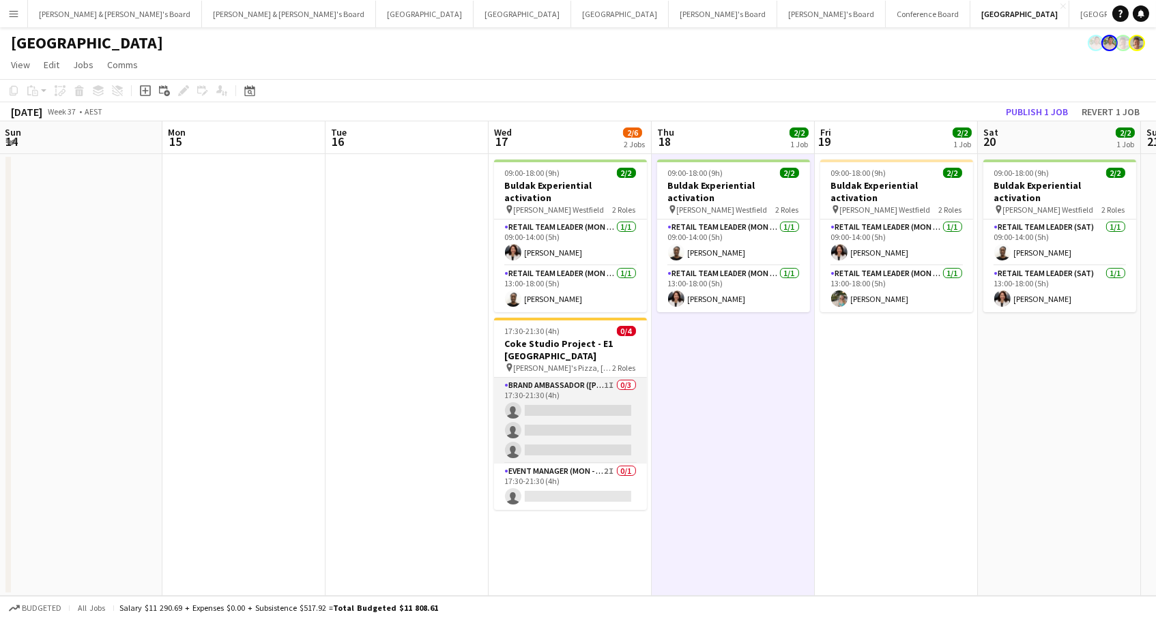
click at [611, 397] on app-card-role "Brand Ambassador (Mon - Fri) 1I 0/3 17:30-21:30 (4h) single-neutral-actions sin…" at bounding box center [570, 421] width 153 height 86
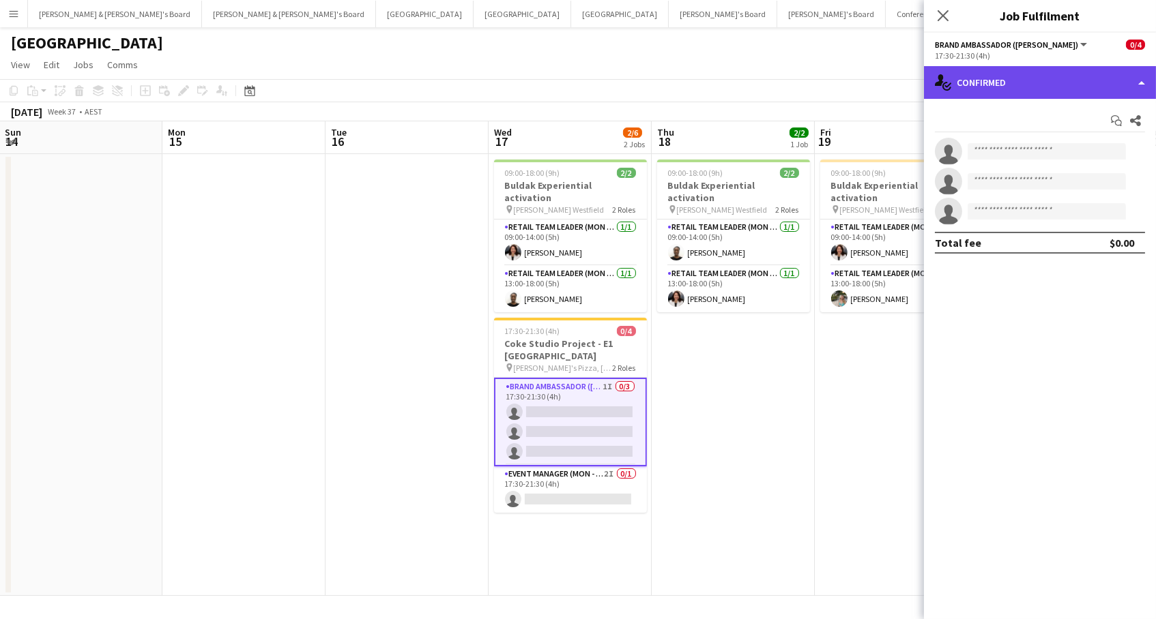
click at [982, 87] on div "single-neutral-actions-check-2 Confirmed" at bounding box center [1040, 82] width 232 height 33
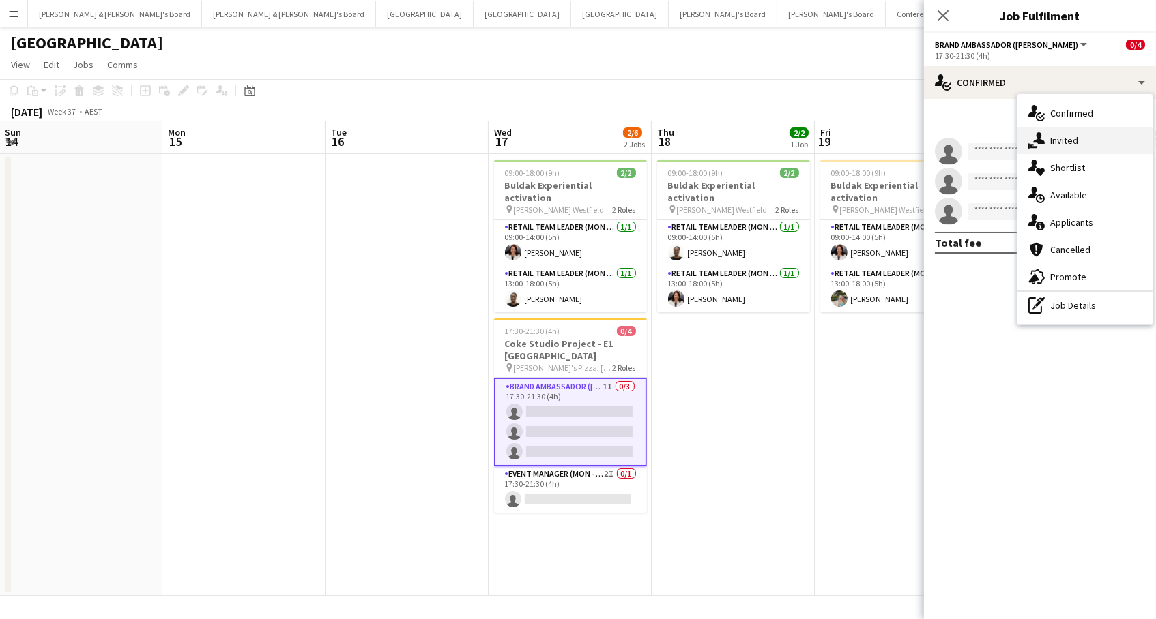
click at [1072, 142] on div "single-neutral-actions-share-1 Invited" at bounding box center [1084, 140] width 135 height 27
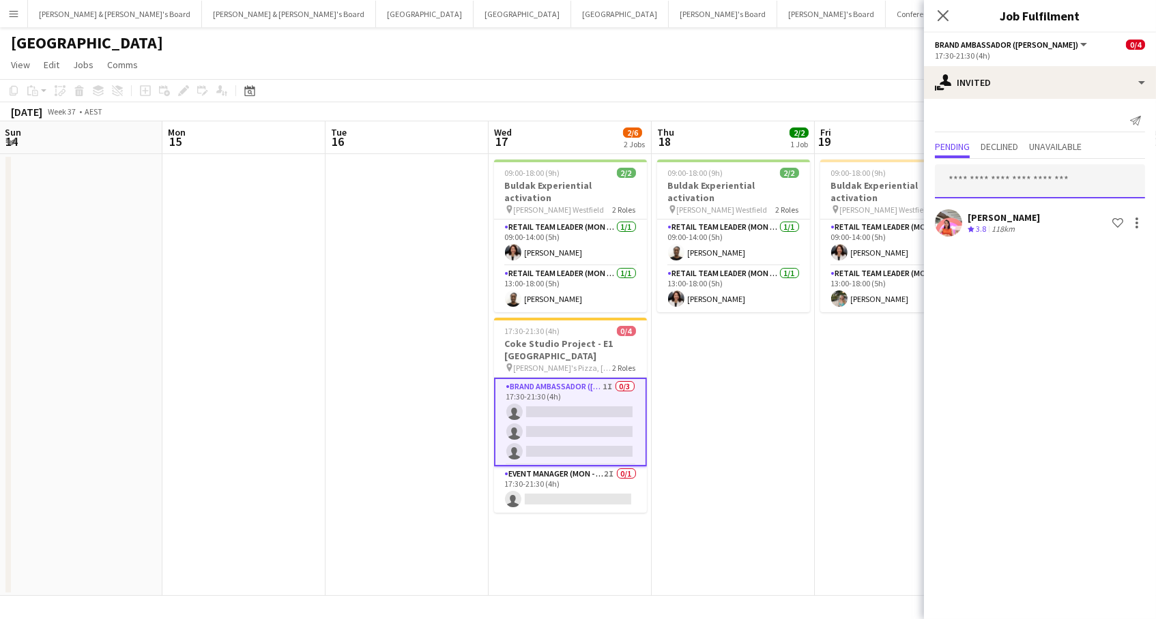
click at [965, 175] on input "text" at bounding box center [1040, 181] width 210 height 34
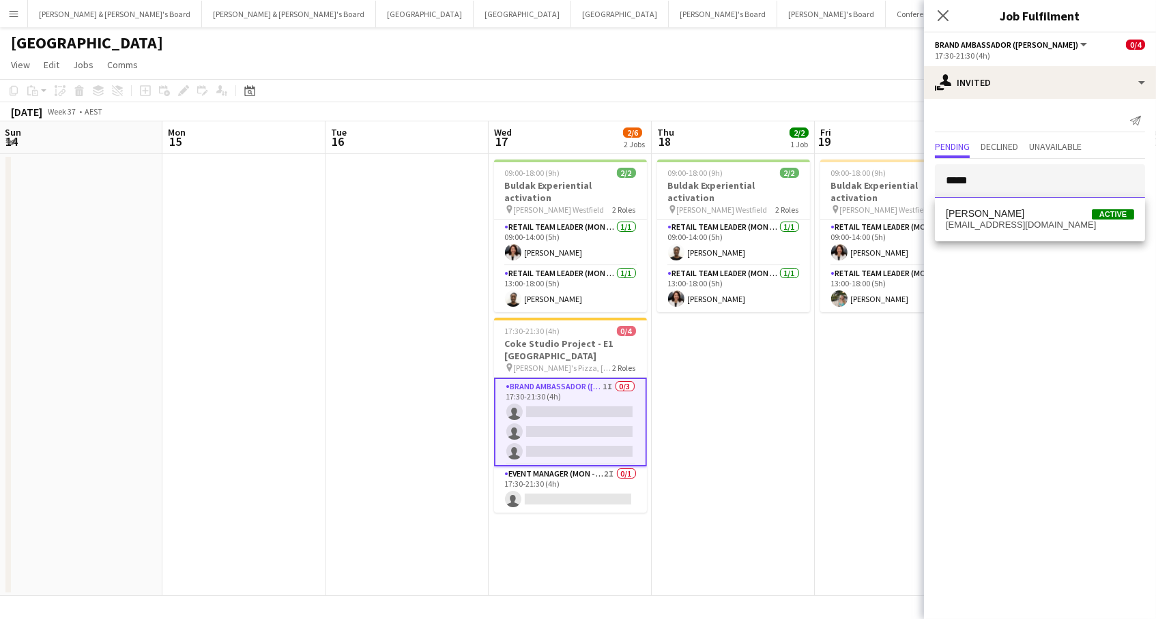
type input "*****"
drag, startPoint x: 972, startPoint y: 206, endPoint x: 977, endPoint y: 220, distance: 14.5
click at [977, 220] on span "[EMAIL_ADDRESS][DOMAIN_NAME]" at bounding box center [1040, 225] width 188 height 11
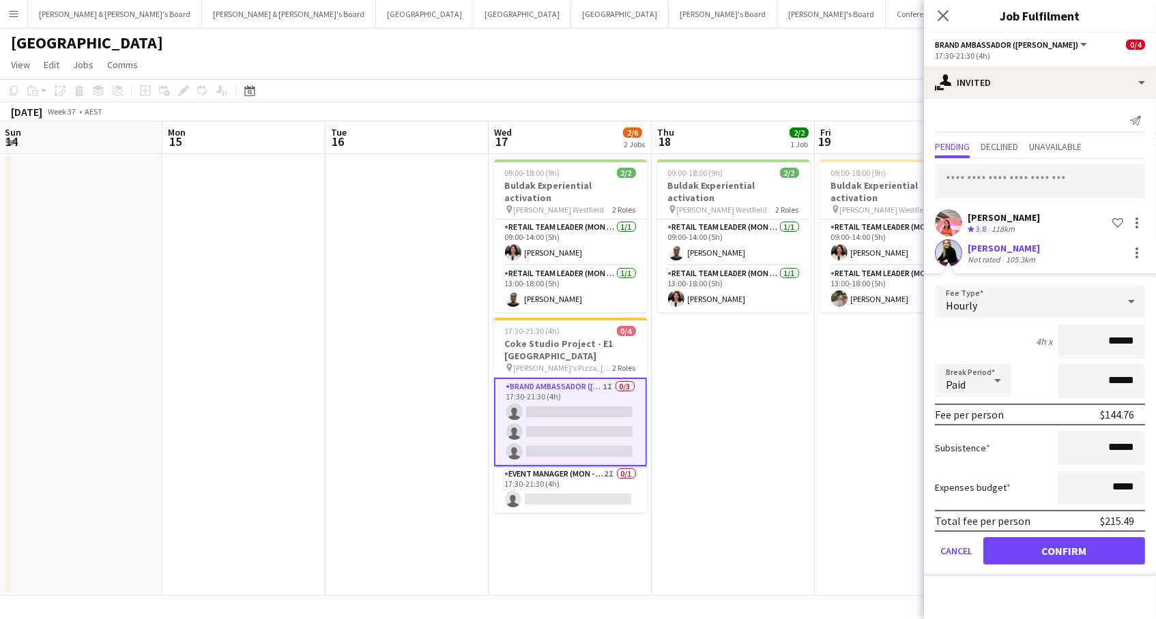
click at [1053, 544] on button "Confirm" at bounding box center [1064, 551] width 162 height 27
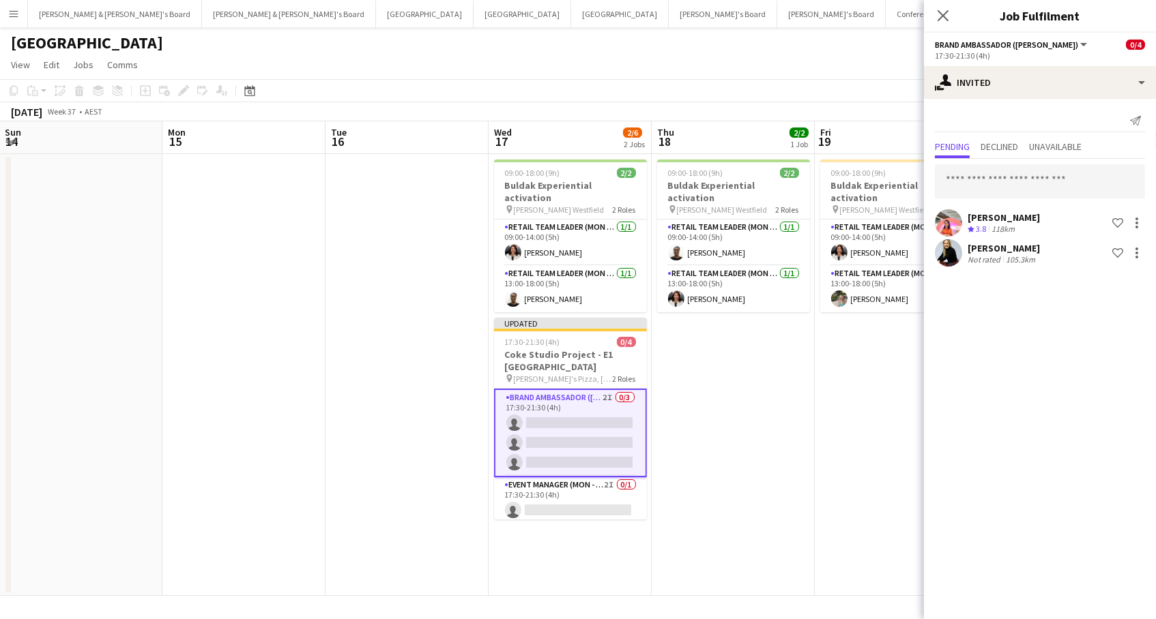
click at [804, 506] on app-date-cell "09:00-18:00 (9h) 2/2 Buldak Experiential activation pin [PERSON_NAME] Westfield…" at bounding box center [733, 375] width 163 height 442
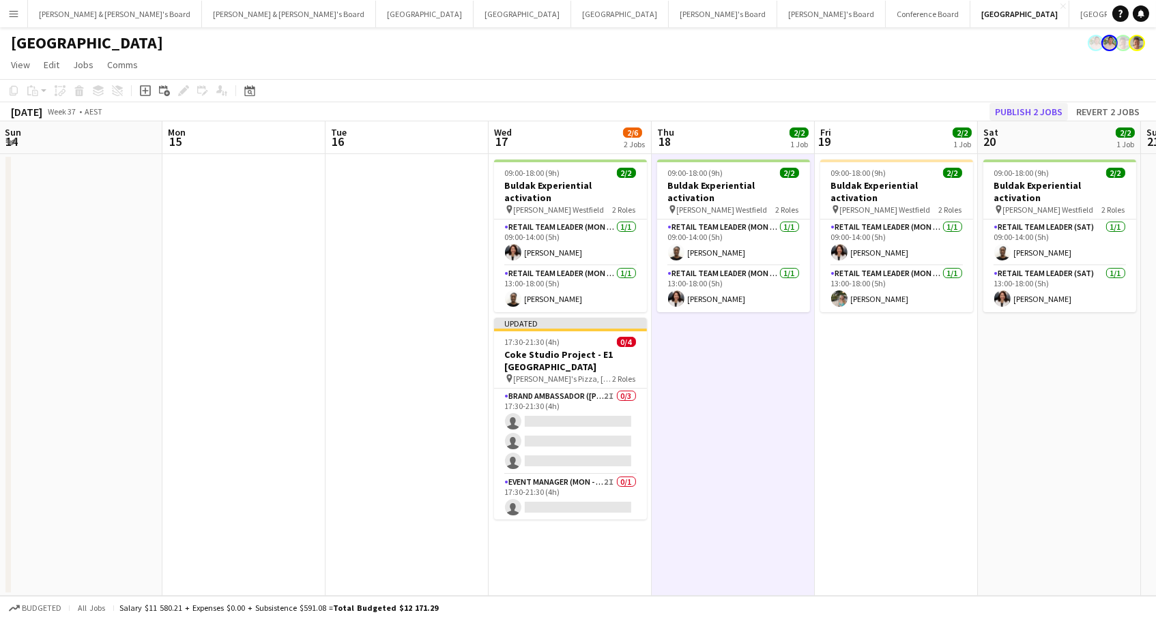
click at [1008, 112] on button "Publish 2 jobs" at bounding box center [1028, 112] width 78 height 18
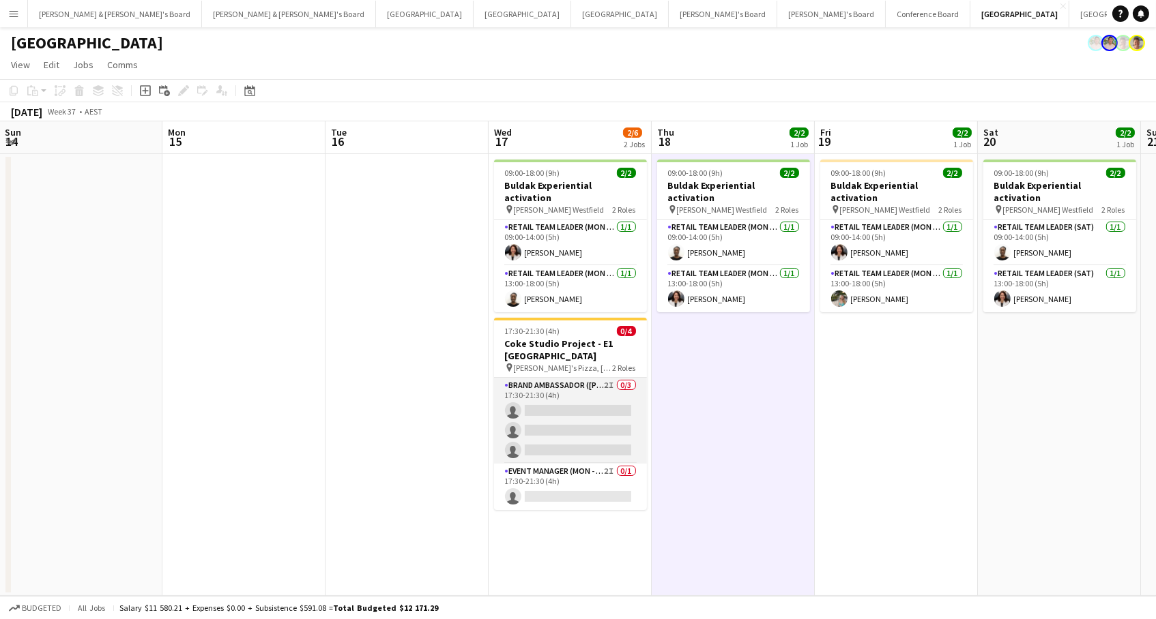
click at [596, 409] on app-card-role "Brand Ambassador (Mon - Fri) 2I 0/3 17:30-21:30 (4h) single-neutral-actions sin…" at bounding box center [570, 421] width 153 height 86
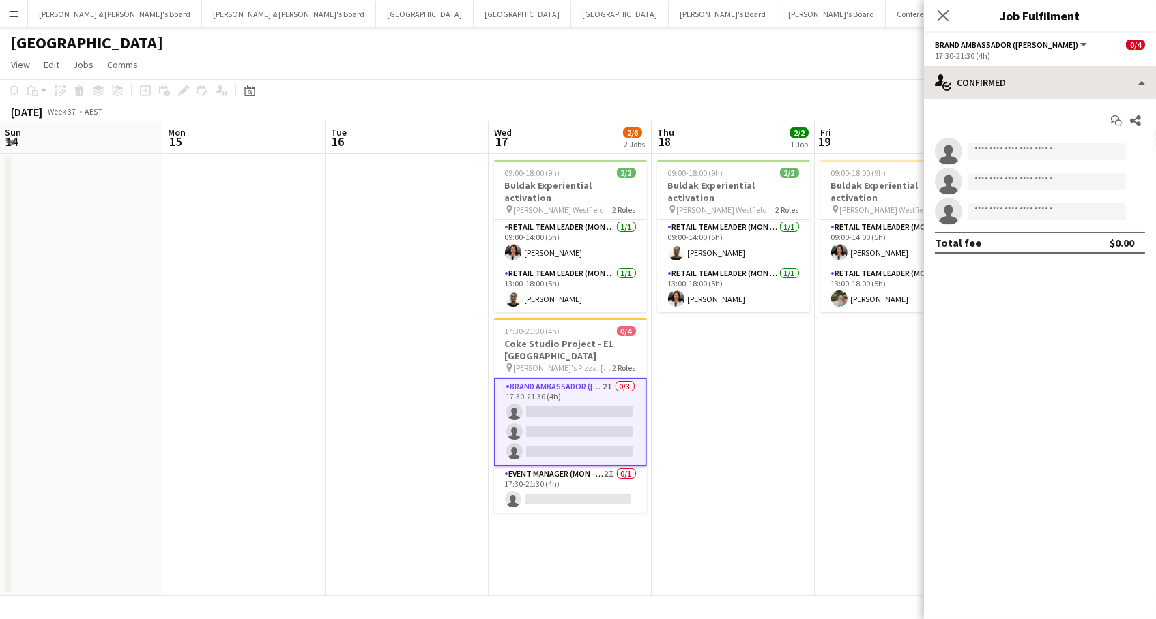
drag, startPoint x: 1070, startPoint y: 64, endPoint x: 1067, endPoint y: 76, distance: 12.6
click at [1070, 64] on app-options-switcher "Brand Ambassador ([PERSON_NAME]) All roles Brand Ambassador ([PERSON_NAME]) 0/4…" at bounding box center [1040, 49] width 232 height 33
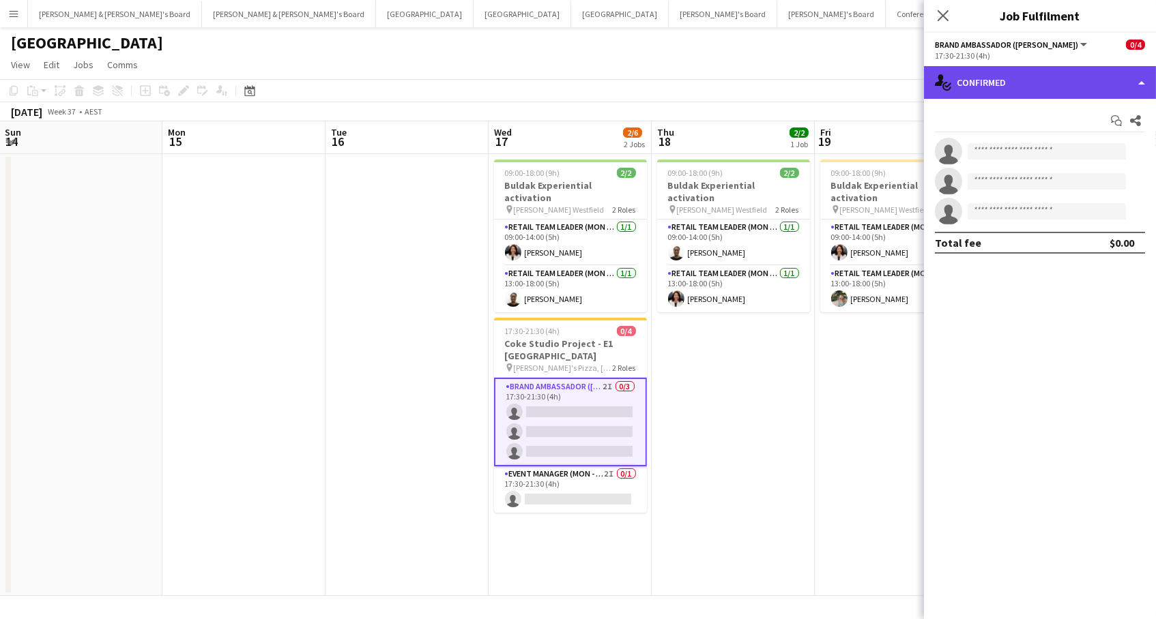
click at [1067, 78] on div "single-neutral-actions-check-2 Confirmed" at bounding box center [1040, 82] width 232 height 33
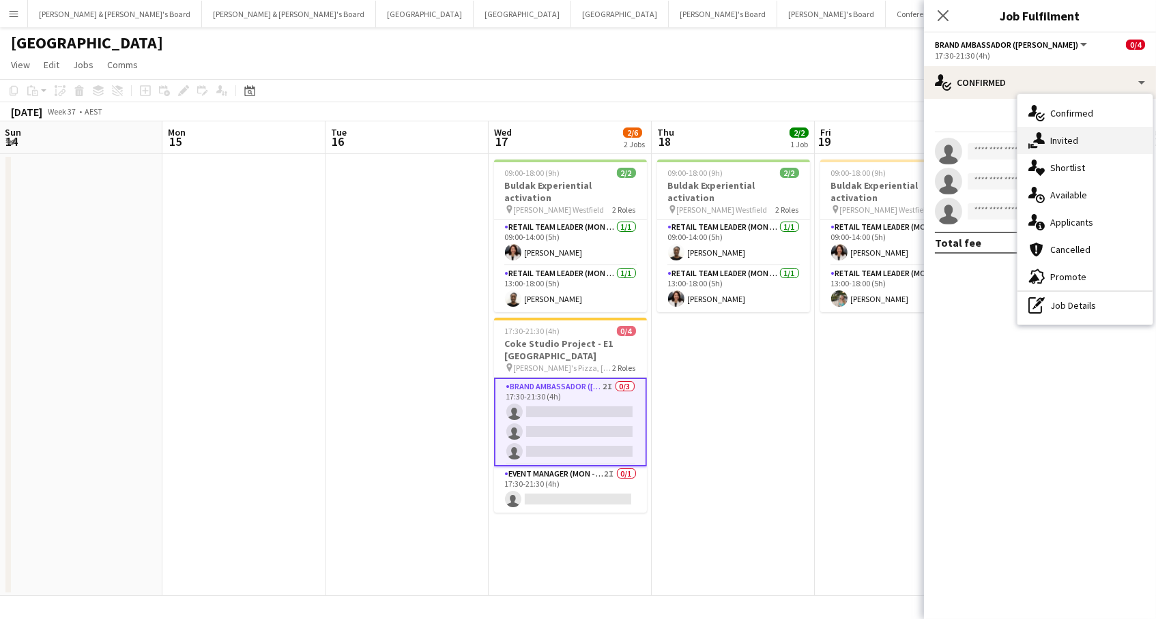
click at [1086, 138] on div "single-neutral-actions-share-1 Invited" at bounding box center [1084, 140] width 135 height 27
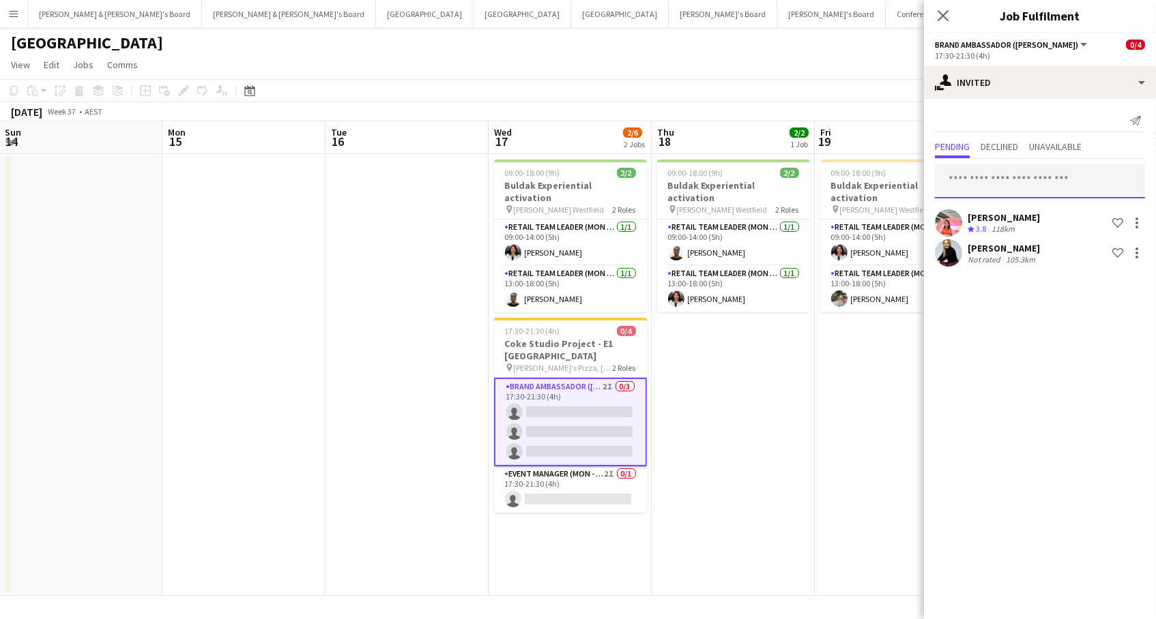
click at [984, 179] on input "text" at bounding box center [1040, 181] width 210 height 34
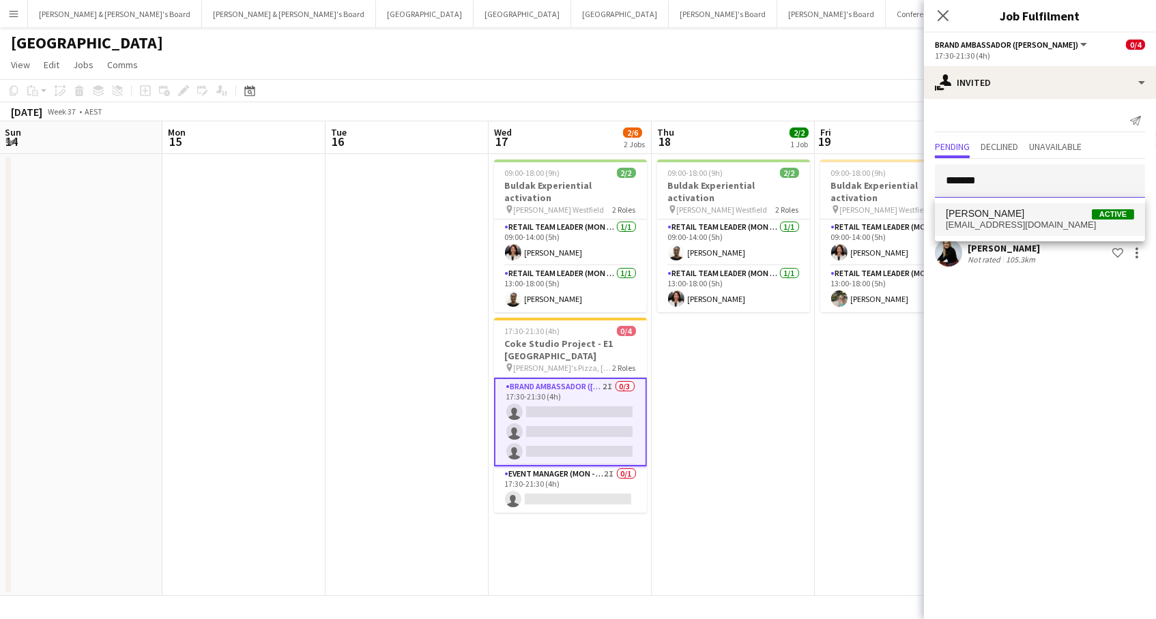
type input "*******"
drag, startPoint x: 997, startPoint y: 208, endPoint x: 997, endPoint y: 221, distance: 13.0
click at [997, 221] on span "[EMAIL_ADDRESS][DOMAIN_NAME]" at bounding box center [1040, 225] width 188 height 11
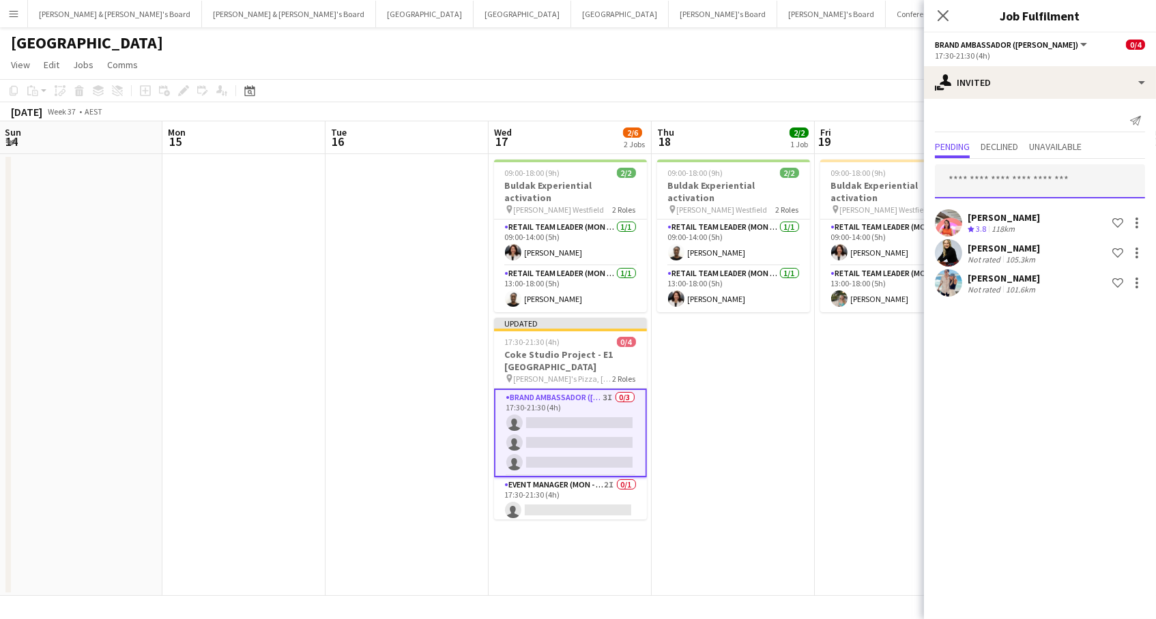
click at [1021, 184] on input "text" at bounding box center [1040, 181] width 210 height 34
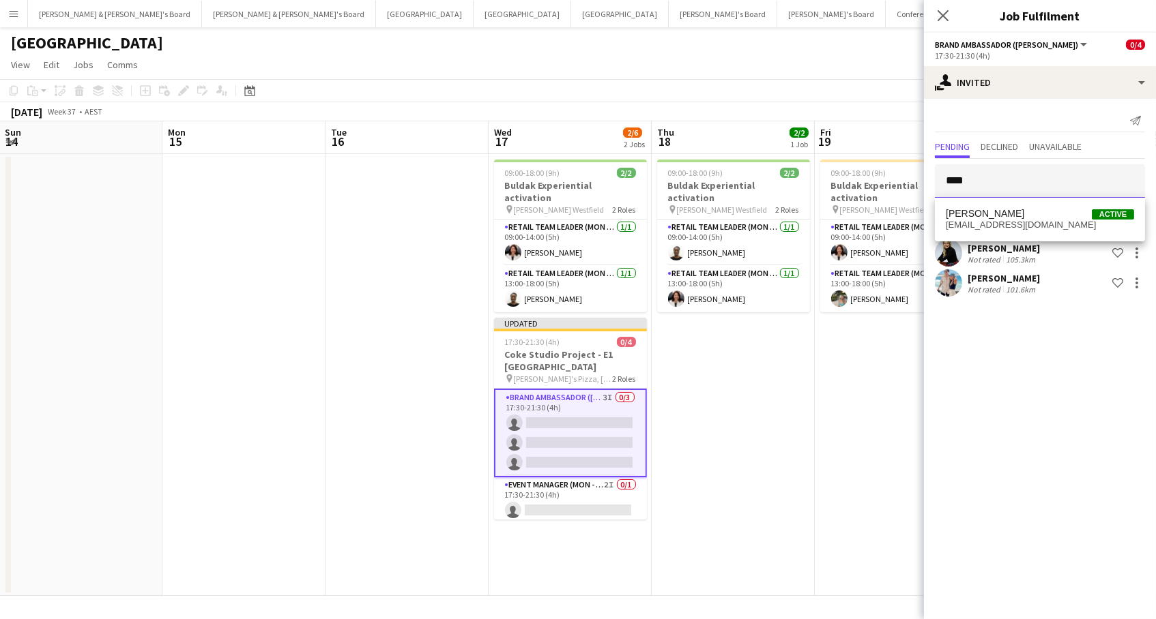
type input "***"
drag, startPoint x: 1021, startPoint y: 184, endPoint x: 1004, endPoint y: 217, distance: 37.2
click at [1004, 217] on span "[PERSON_NAME]" at bounding box center [985, 214] width 78 height 12
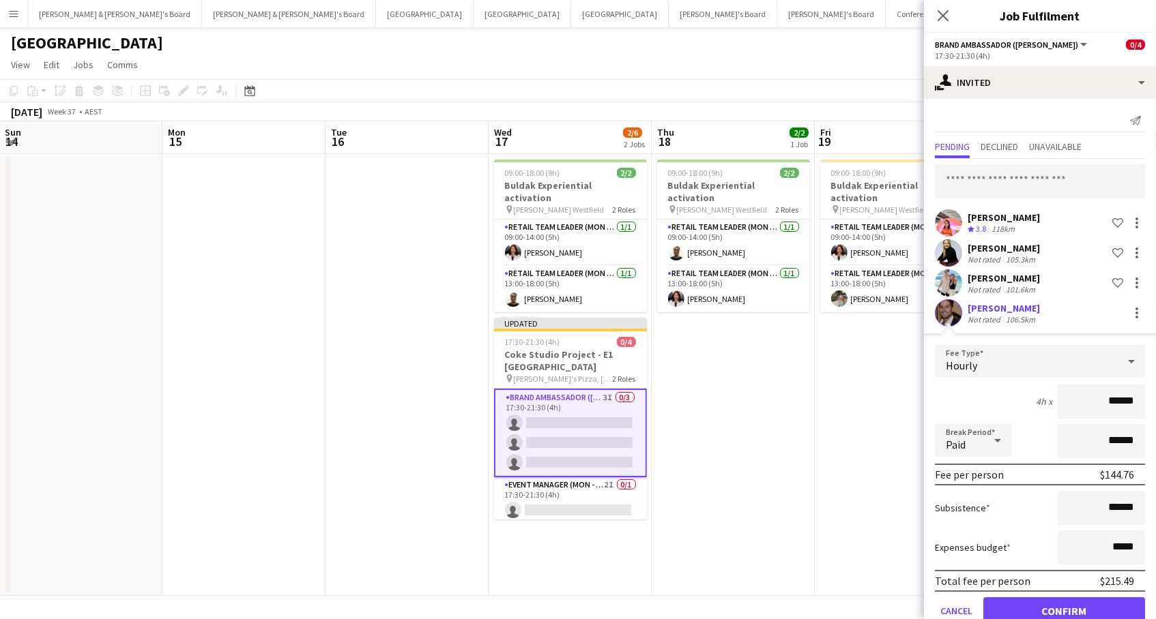
click at [1064, 609] on button "Confirm" at bounding box center [1064, 611] width 162 height 27
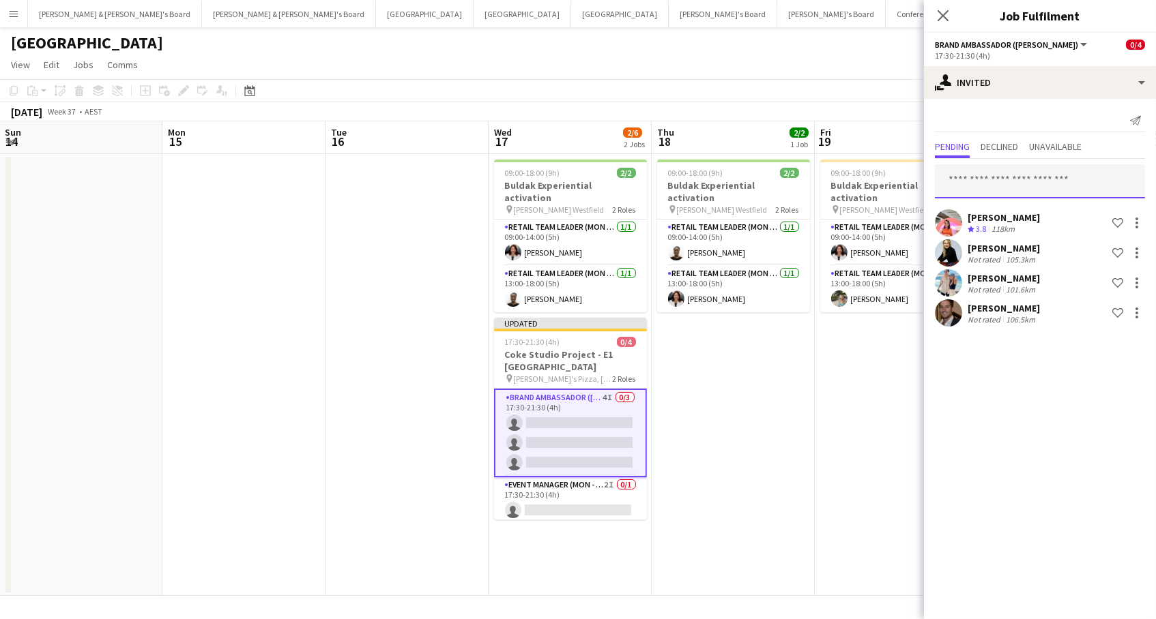
click at [1012, 194] on input "text" at bounding box center [1040, 181] width 210 height 34
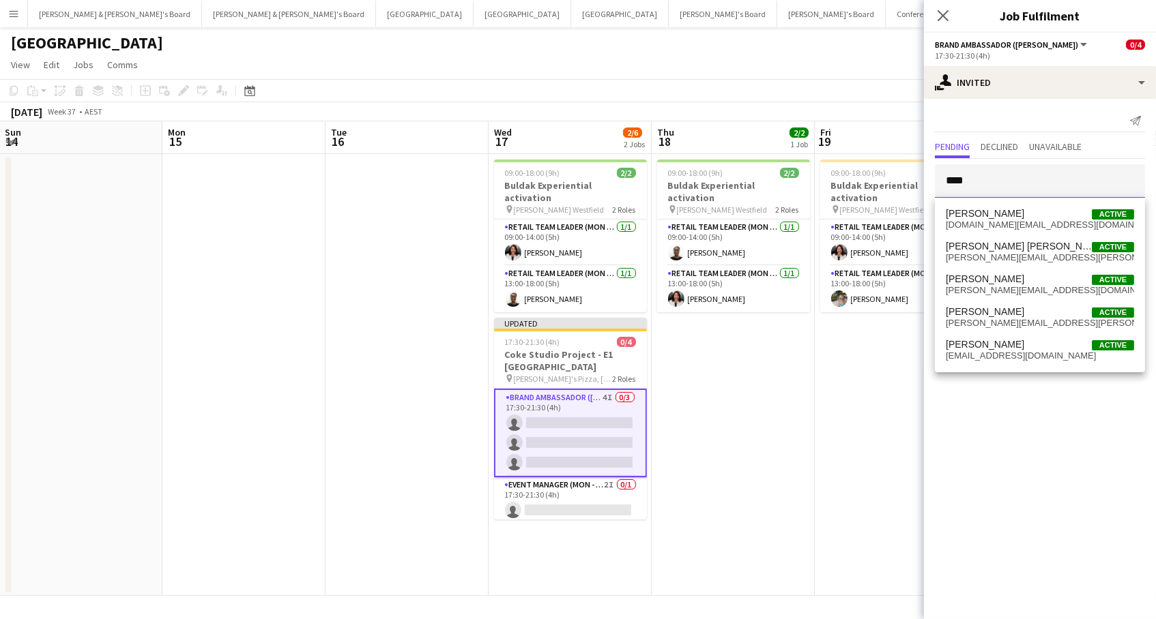
type input "****"
click at [1021, 227] on span "[DOMAIN_NAME][EMAIL_ADDRESS][DOMAIN_NAME]" at bounding box center [1040, 225] width 188 height 11
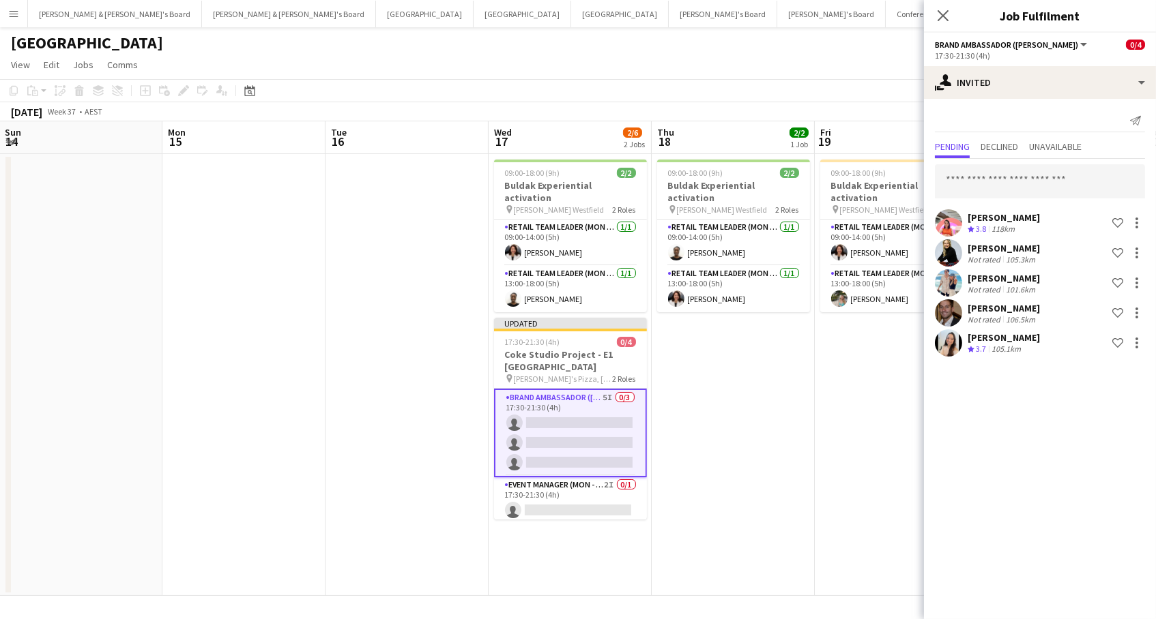
drag, startPoint x: 872, startPoint y: 76, endPoint x: 903, endPoint y: 79, distance: 30.8
click at [871, 76] on app-page-menu "View Day view expanded Day view collapsed Month view Date picker Jump to [DATE]…" at bounding box center [578, 66] width 1156 height 26
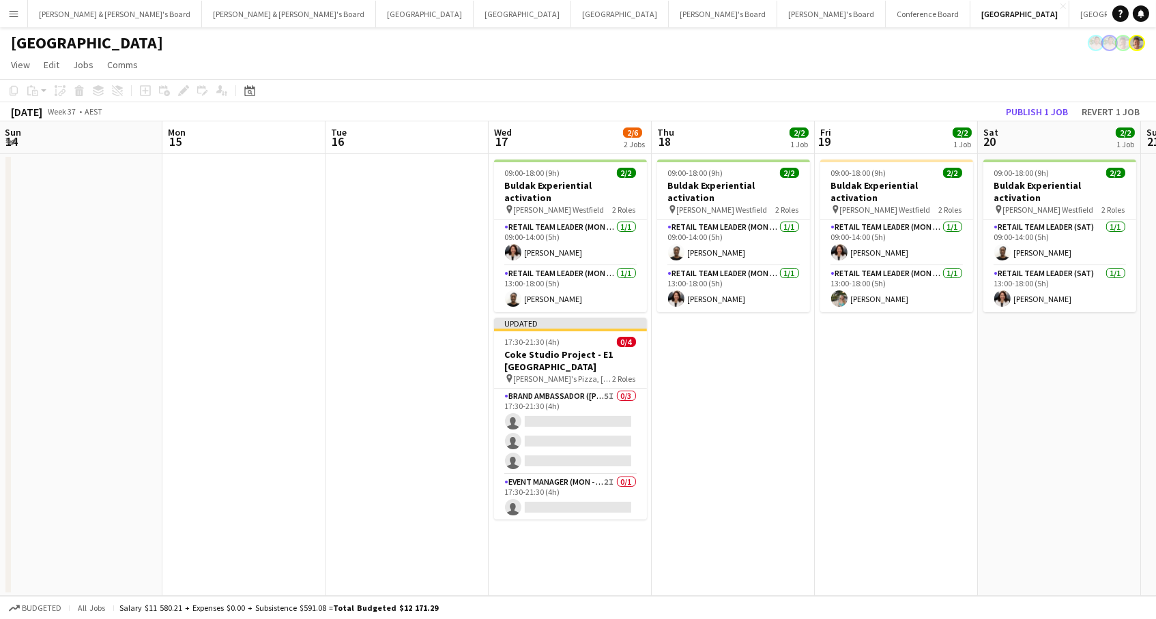
click at [1025, 106] on button "Publish 1 job" at bounding box center [1036, 112] width 73 height 18
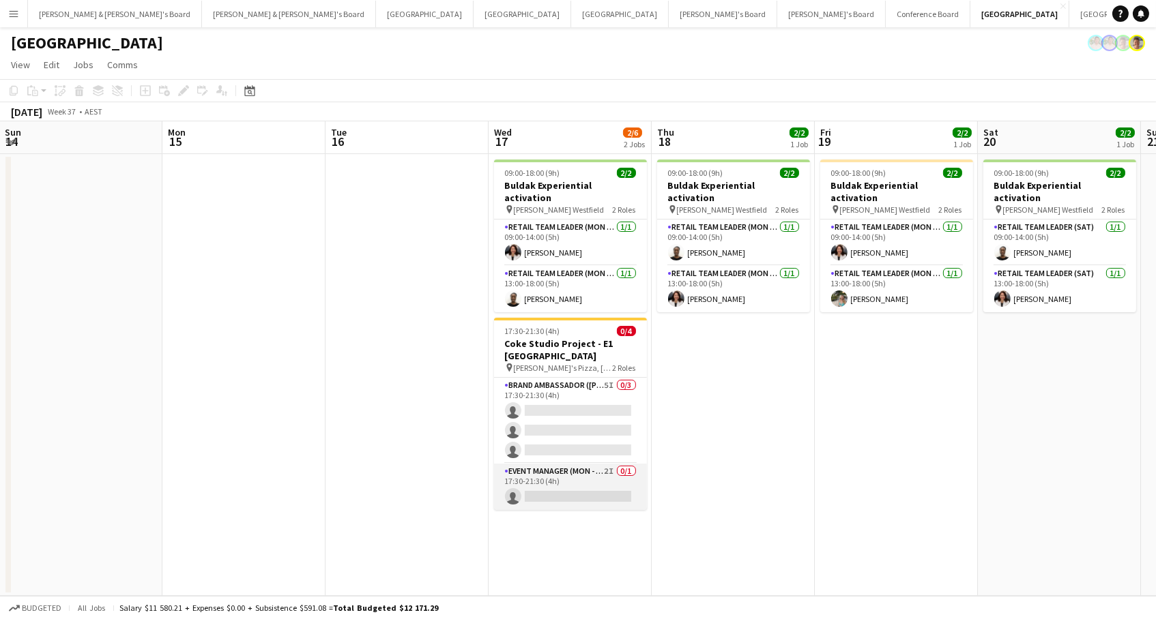
click at [569, 464] on app-card-role "Event Manager (Mon - Fri) 2I 0/1 17:30-21:30 (4h) single-neutral-actions" at bounding box center [570, 487] width 153 height 46
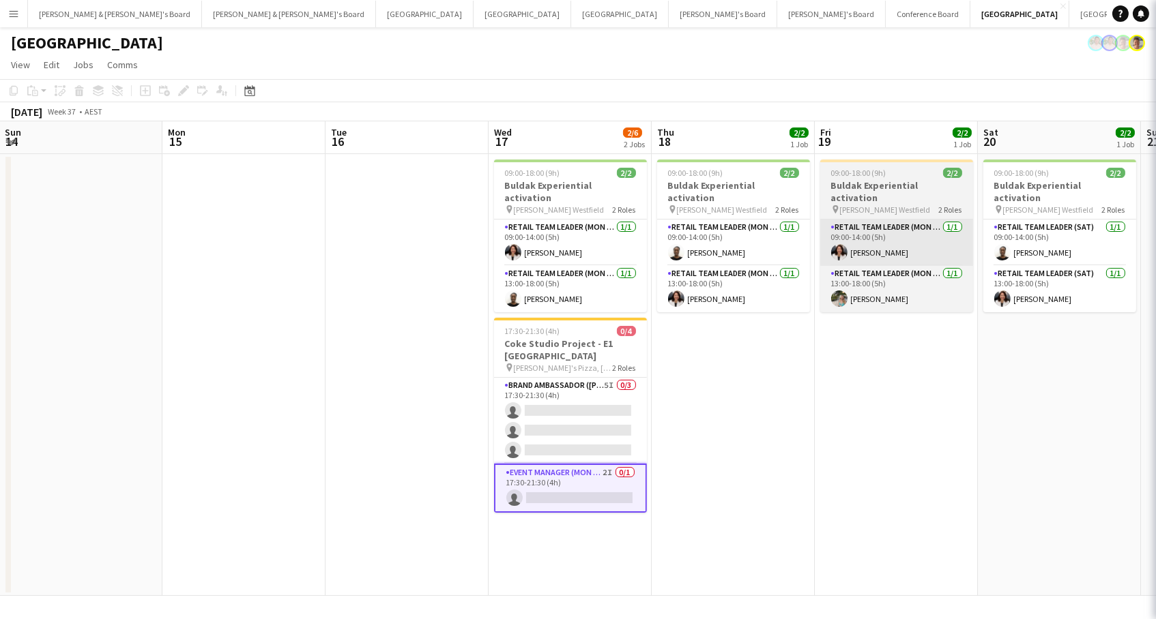
scroll to position [0, 489]
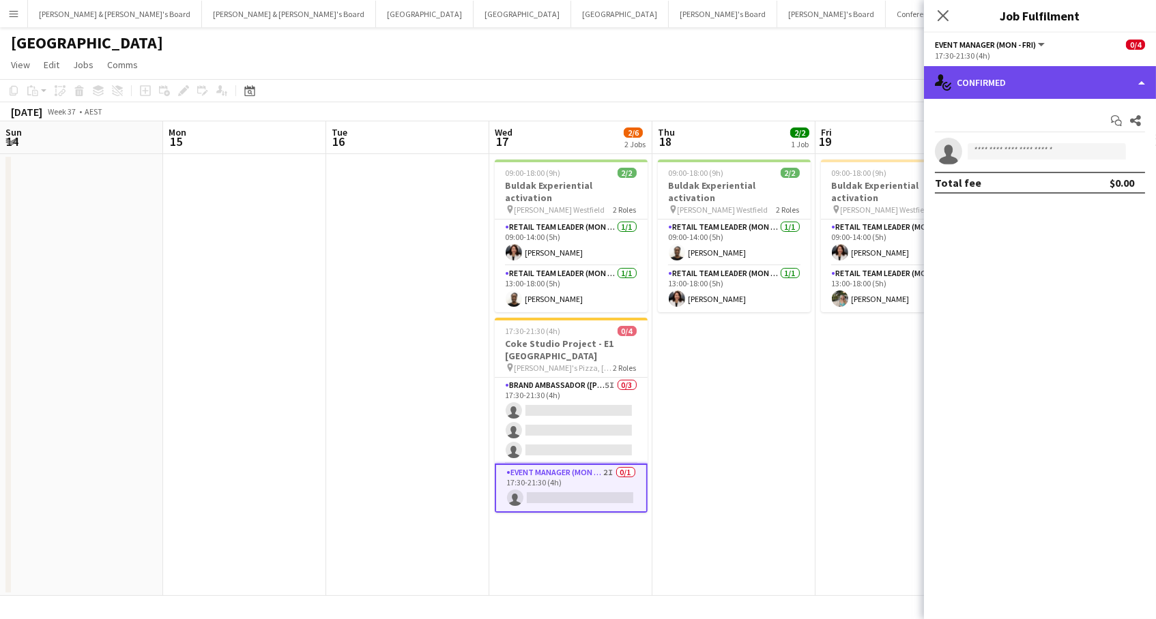
click at [985, 76] on div "single-neutral-actions-check-2 Confirmed" at bounding box center [1040, 82] width 232 height 33
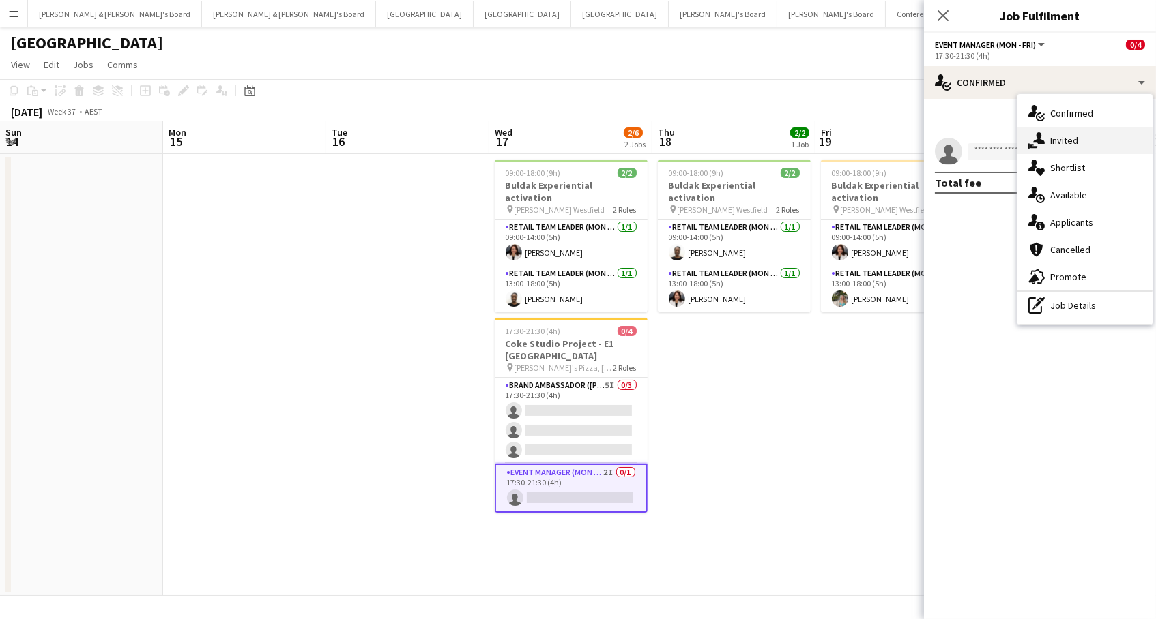
click at [1070, 131] on div "single-neutral-actions-share-1 Invited" at bounding box center [1084, 140] width 135 height 27
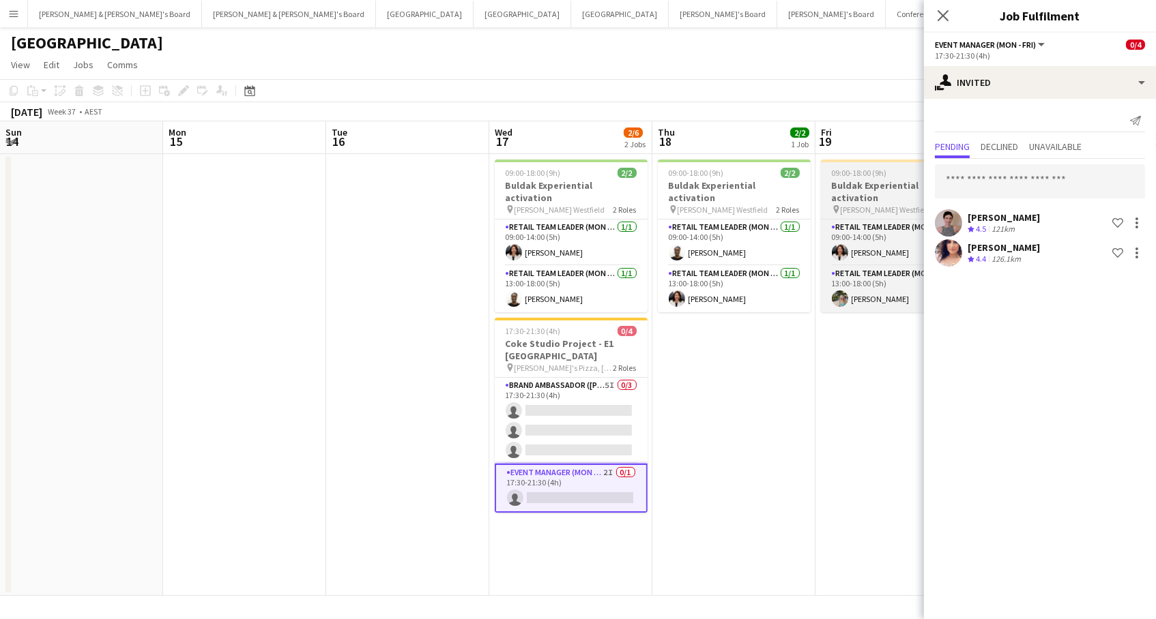
scroll to position [0, 0]
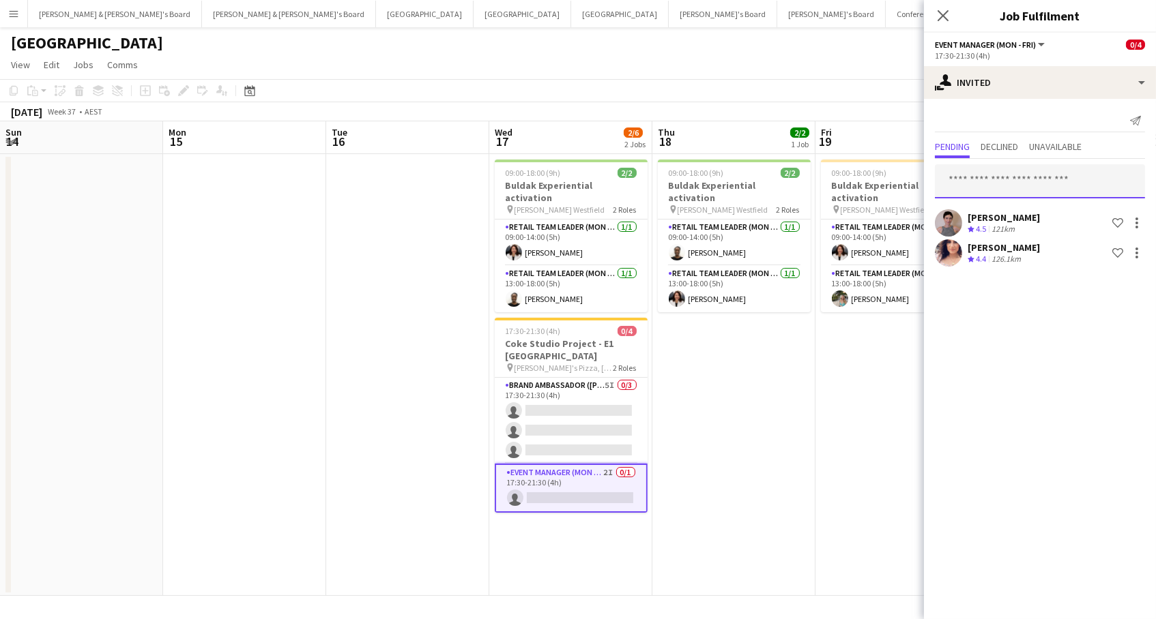
click at [982, 190] on input "text" at bounding box center [1040, 181] width 210 height 34
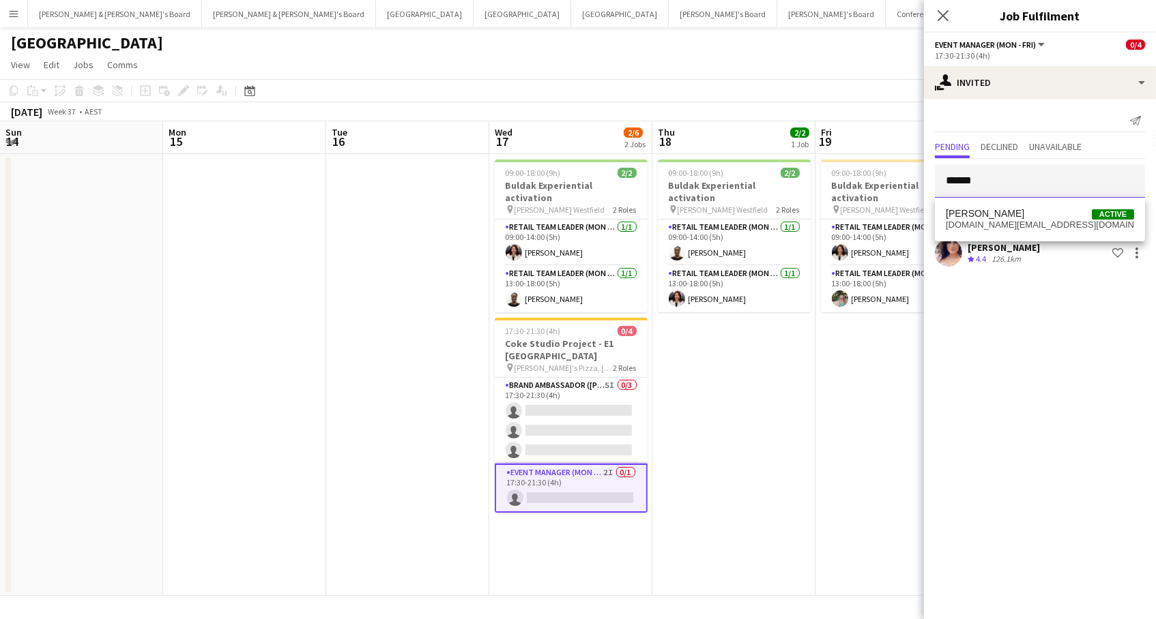
type input "******"
drag, startPoint x: 998, startPoint y: 203, endPoint x: 1011, endPoint y: 227, distance: 27.2
click at [1011, 227] on span "[DOMAIN_NAME][EMAIL_ADDRESS][DOMAIN_NAME]" at bounding box center [1040, 225] width 188 height 11
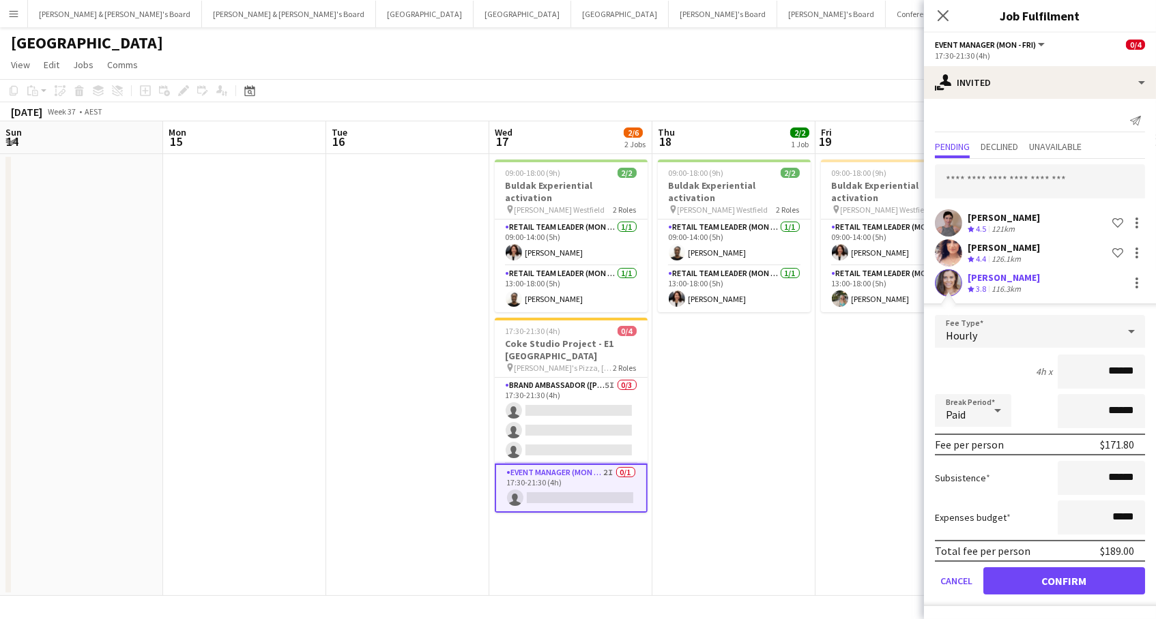
click at [1064, 579] on button "Confirm" at bounding box center [1064, 581] width 162 height 27
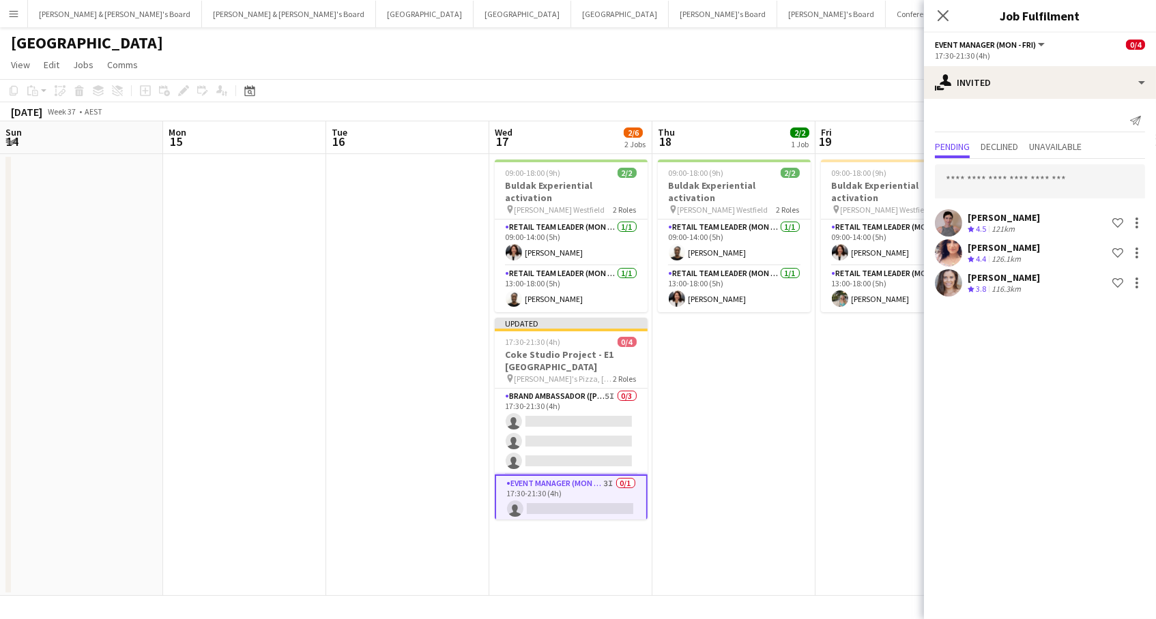
click at [830, 61] on app-page-menu "View Day view expanded Day view collapsed Month view Date picker Jump to [DATE]…" at bounding box center [578, 66] width 1156 height 26
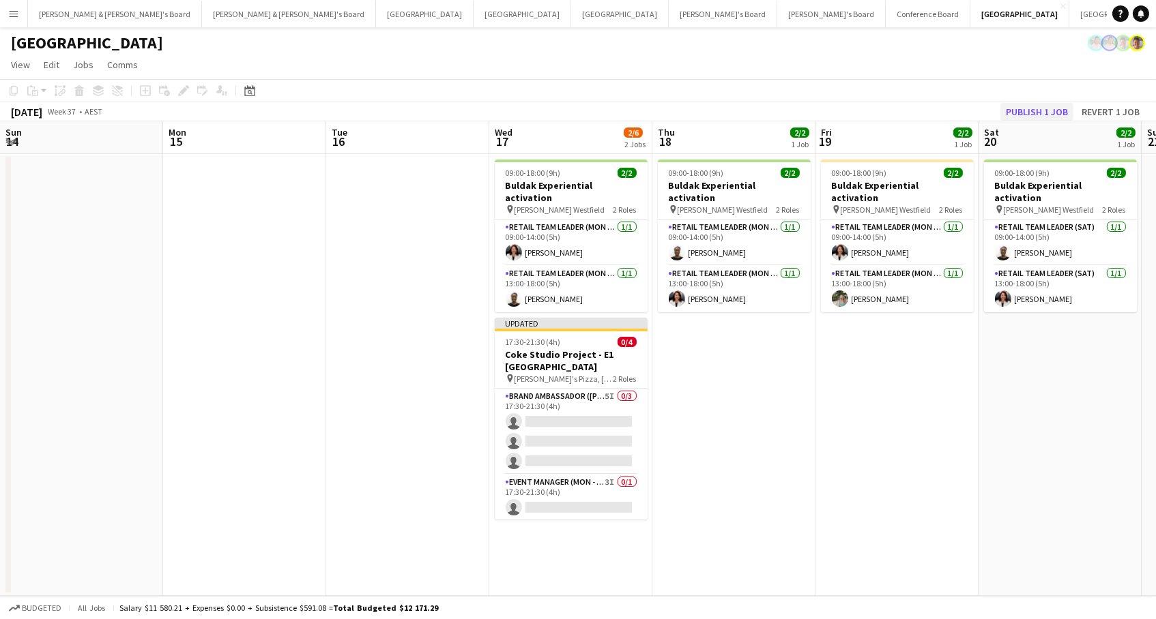
click at [1021, 105] on button "Publish 1 job" at bounding box center [1036, 112] width 73 height 18
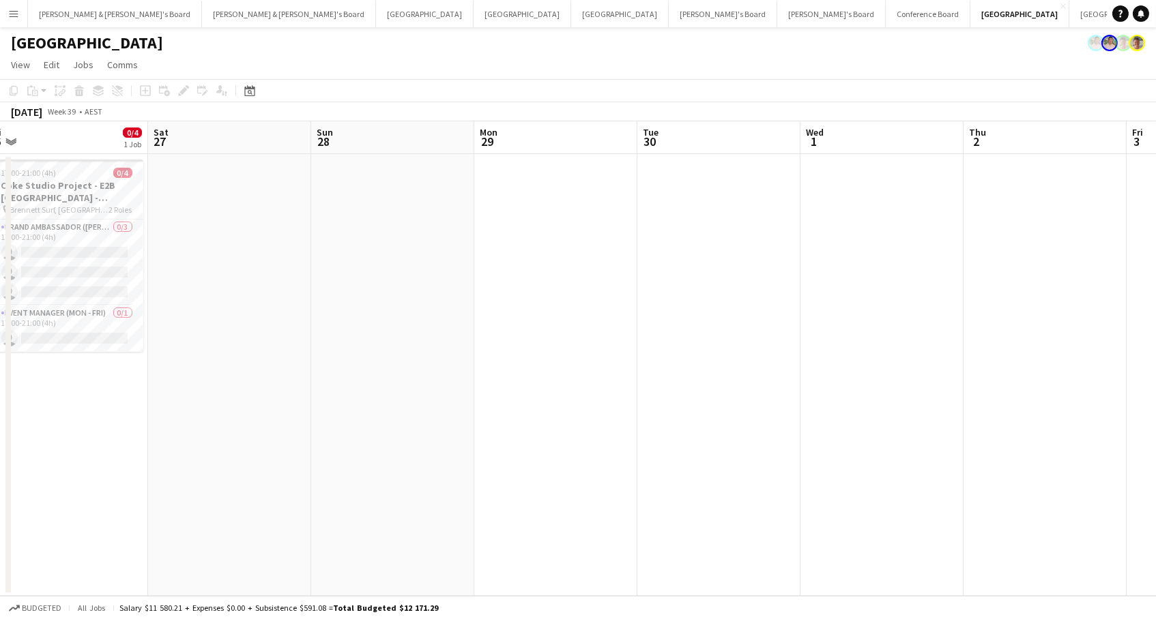
scroll to position [0, 294]
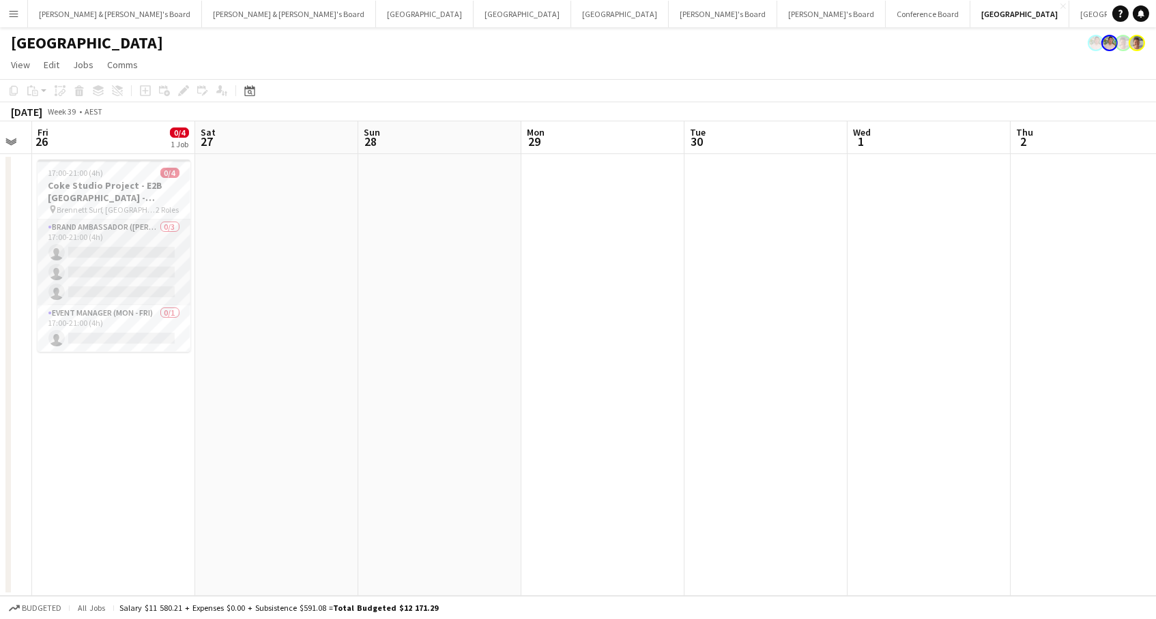
click at [174, 262] on app-card-role "Brand Ambassador (Mon - Fri) 0/3 17:00-21:00 (4h) single-neutral-actions single…" at bounding box center [114, 263] width 153 height 86
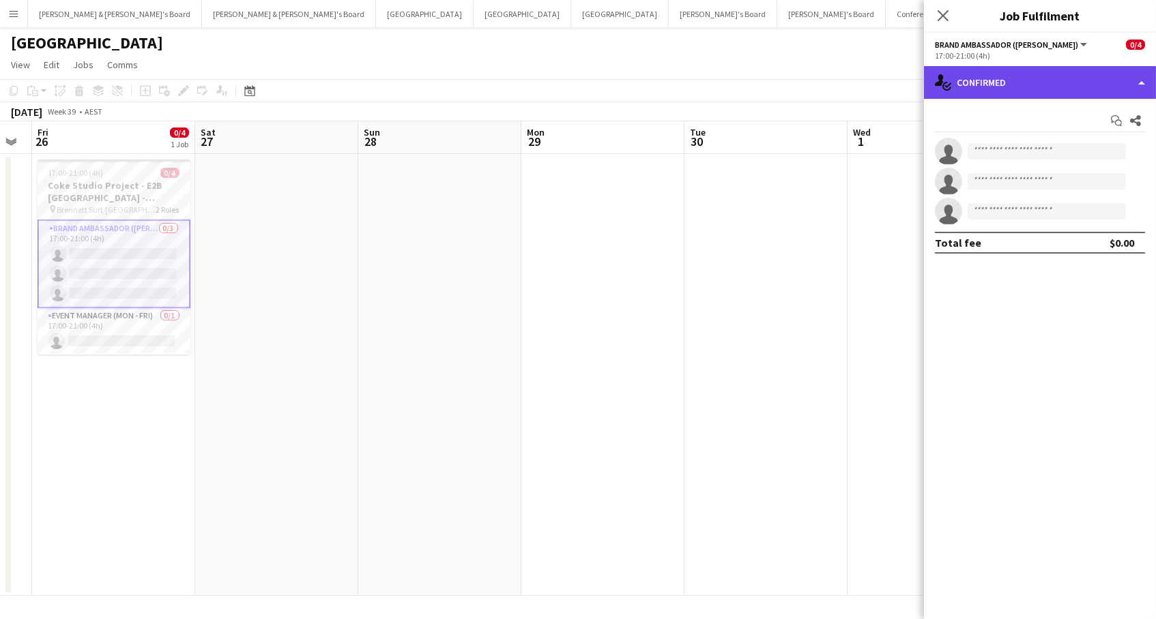
click at [1024, 75] on div "single-neutral-actions-check-2 Confirmed" at bounding box center [1040, 82] width 232 height 33
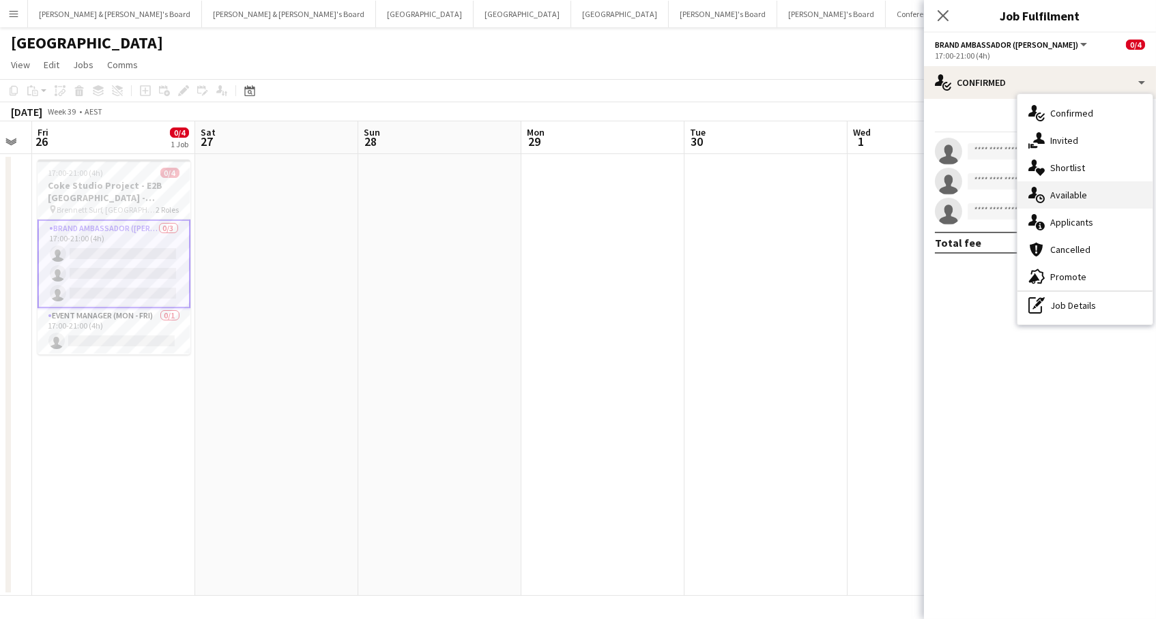
click at [1075, 190] on div "single-neutral-actions-upload Available" at bounding box center [1084, 194] width 135 height 27
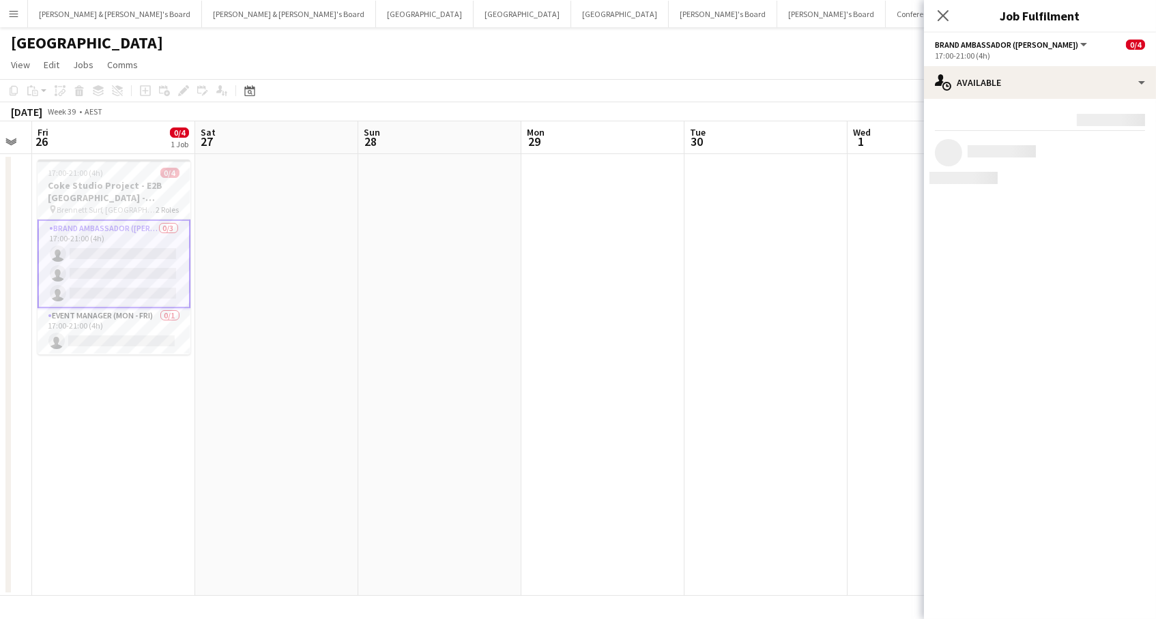
scroll to position [0, 0]
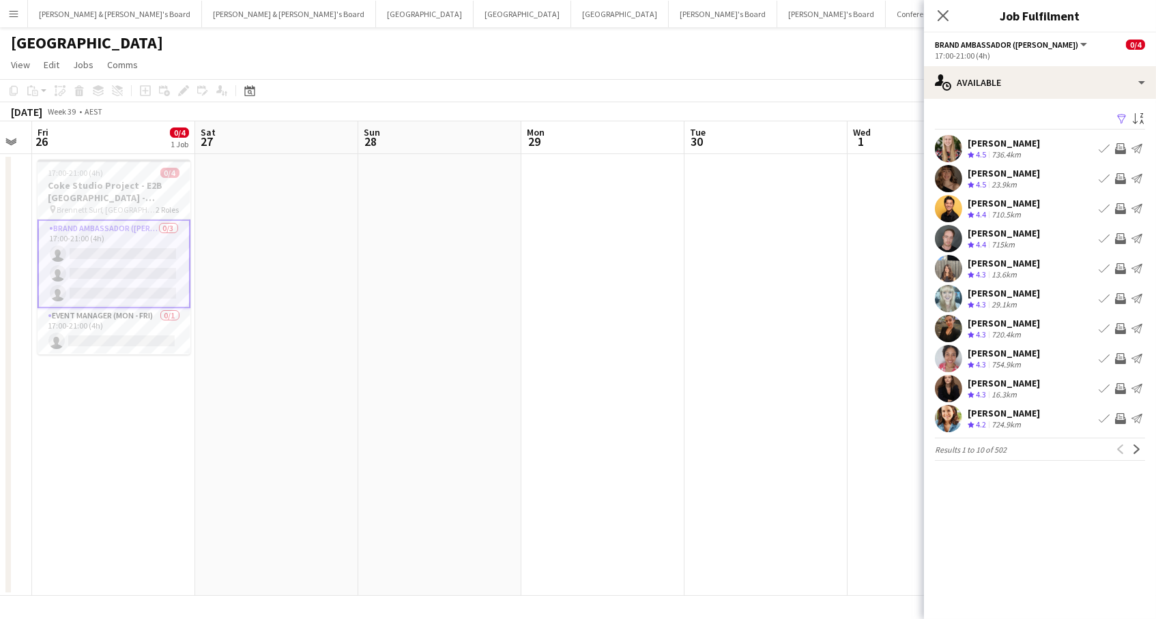
click at [1118, 113] on app-icon "Filter" at bounding box center [1121, 119] width 11 height 13
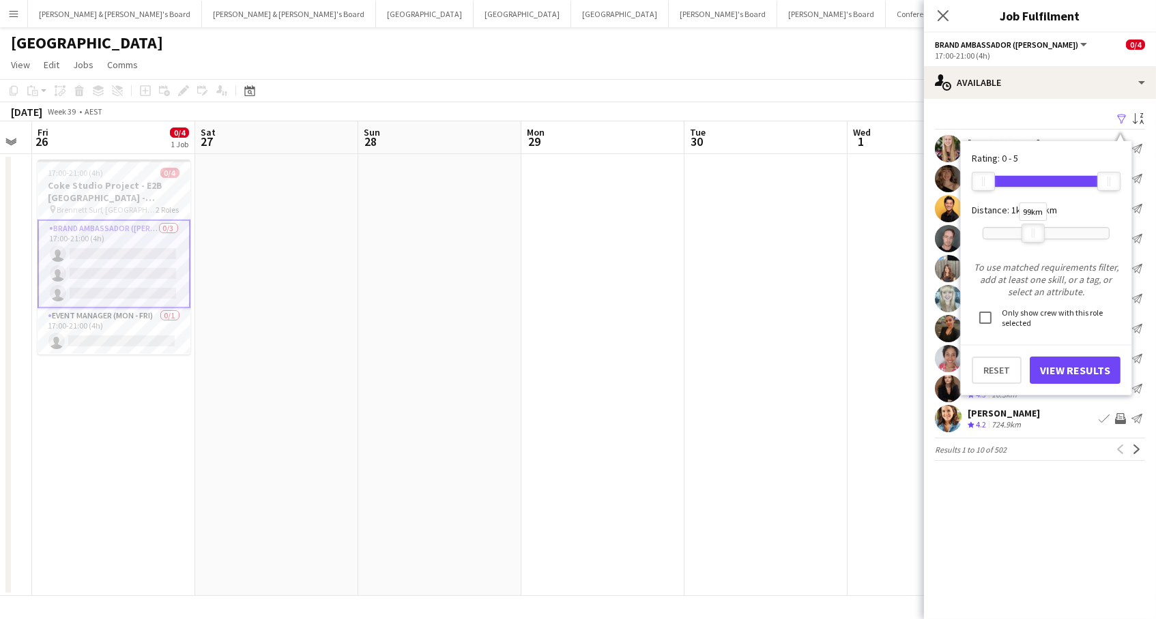
drag, startPoint x: 1111, startPoint y: 228, endPoint x: 1044, endPoint y: 322, distance: 115.5
click at [1034, 237] on div at bounding box center [1033, 233] width 22 height 18
click at [1047, 360] on button "View Results" at bounding box center [1074, 370] width 91 height 27
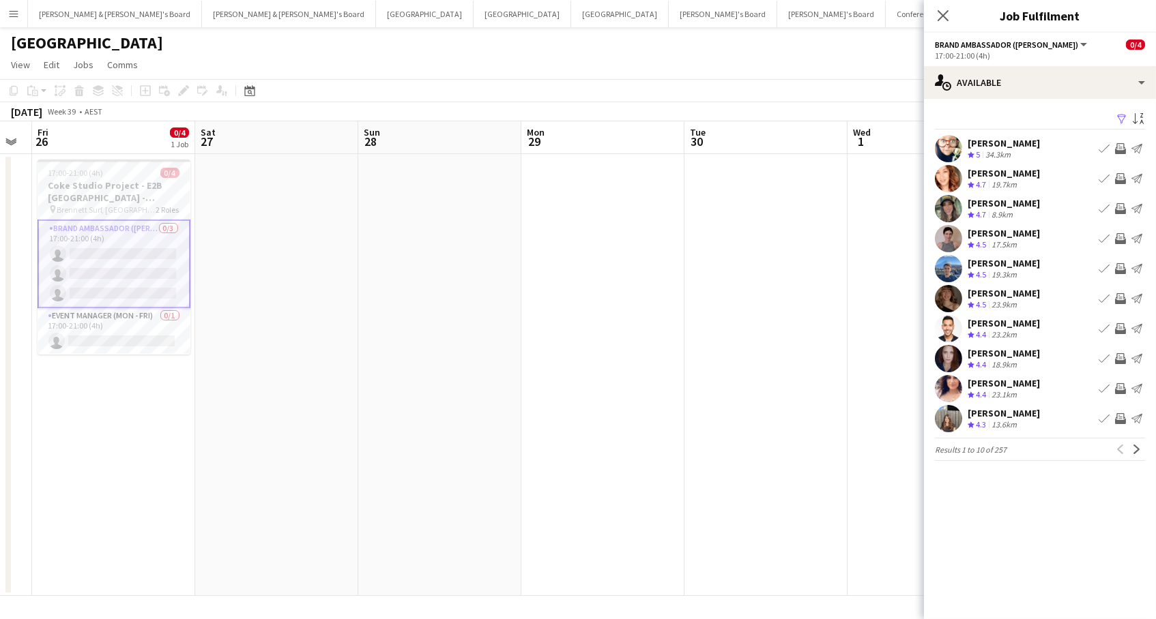
click at [1117, 114] on app-icon "Filter" at bounding box center [1121, 119] width 11 height 13
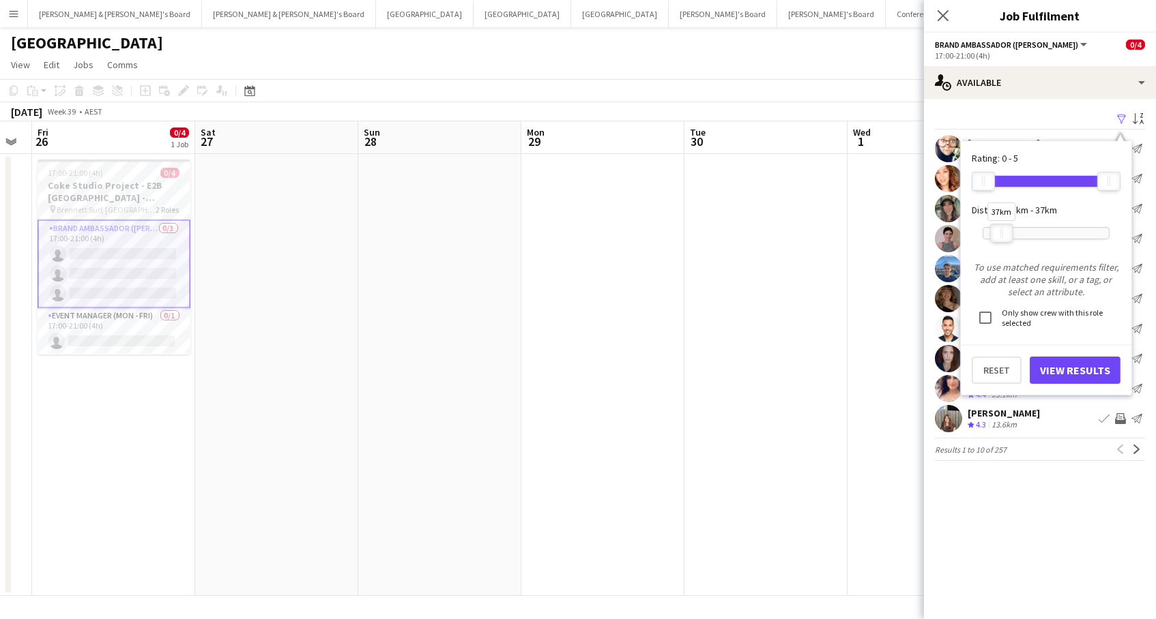
click at [1003, 234] on div "37km" at bounding box center [1001, 233] width 23 height 19
click at [1077, 370] on button "View Results" at bounding box center [1074, 370] width 91 height 27
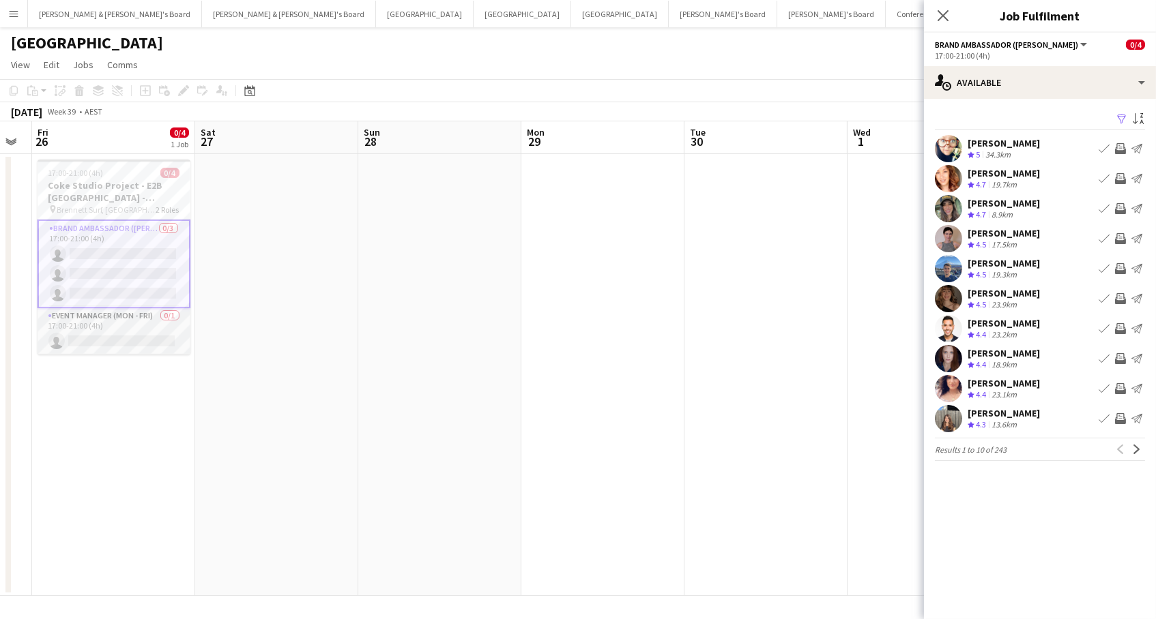
click at [122, 319] on app-card-role "Event Manager (Mon - Fri) 0/1 17:00-21:00 (4h) single-neutral-actions" at bounding box center [114, 331] width 153 height 46
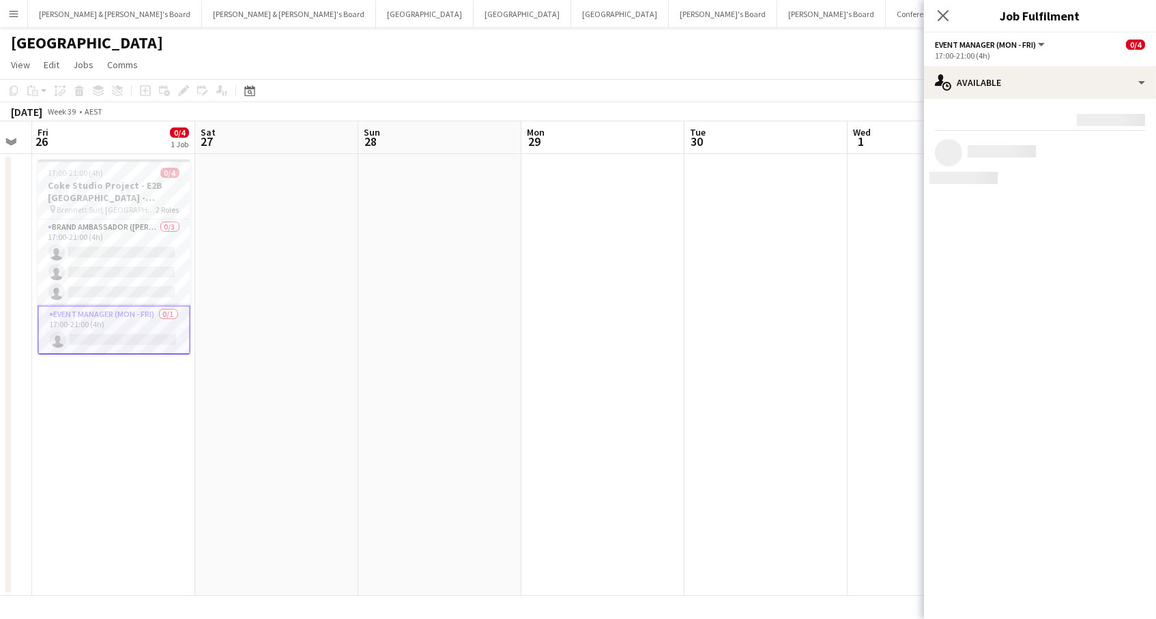
scroll to position [0, 293]
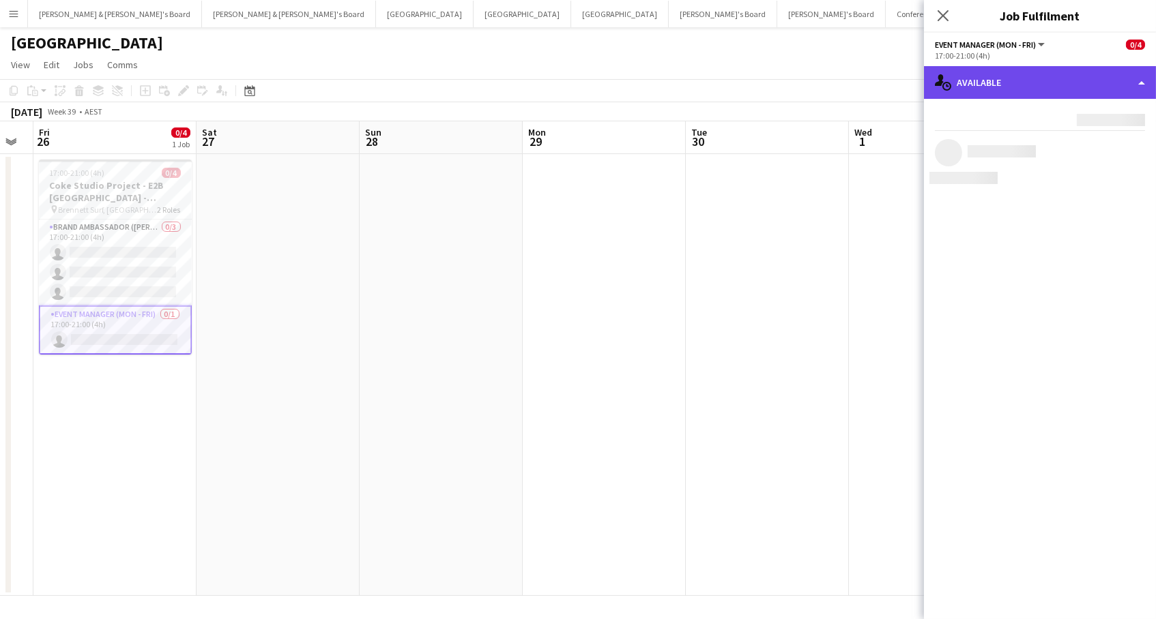
click at [1056, 95] on div "single-neutral-actions-upload Available" at bounding box center [1040, 82] width 232 height 33
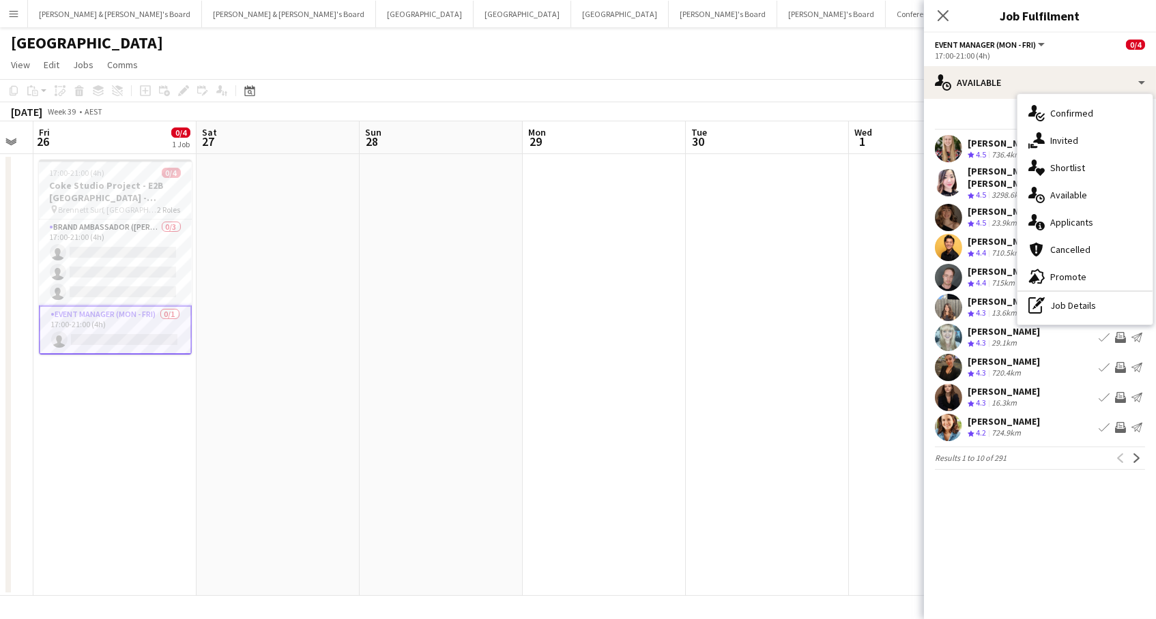
click at [1057, 134] on div "single-neutral-actions-share-1 Invited" at bounding box center [1084, 140] width 135 height 27
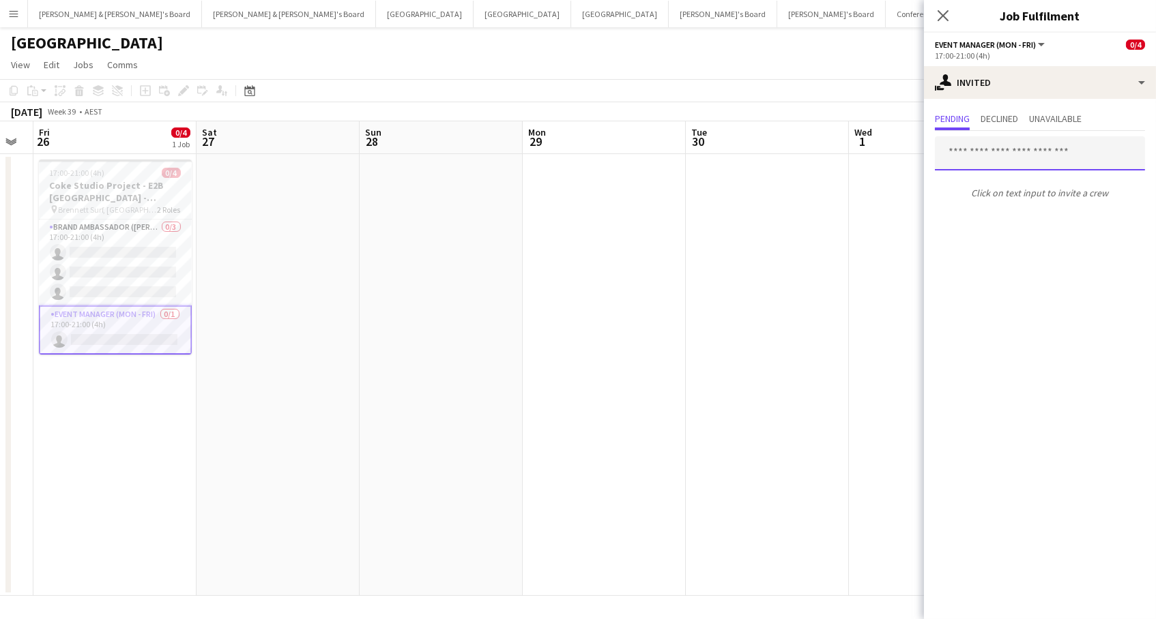
click at [1008, 149] on input "text" at bounding box center [1040, 153] width 210 height 34
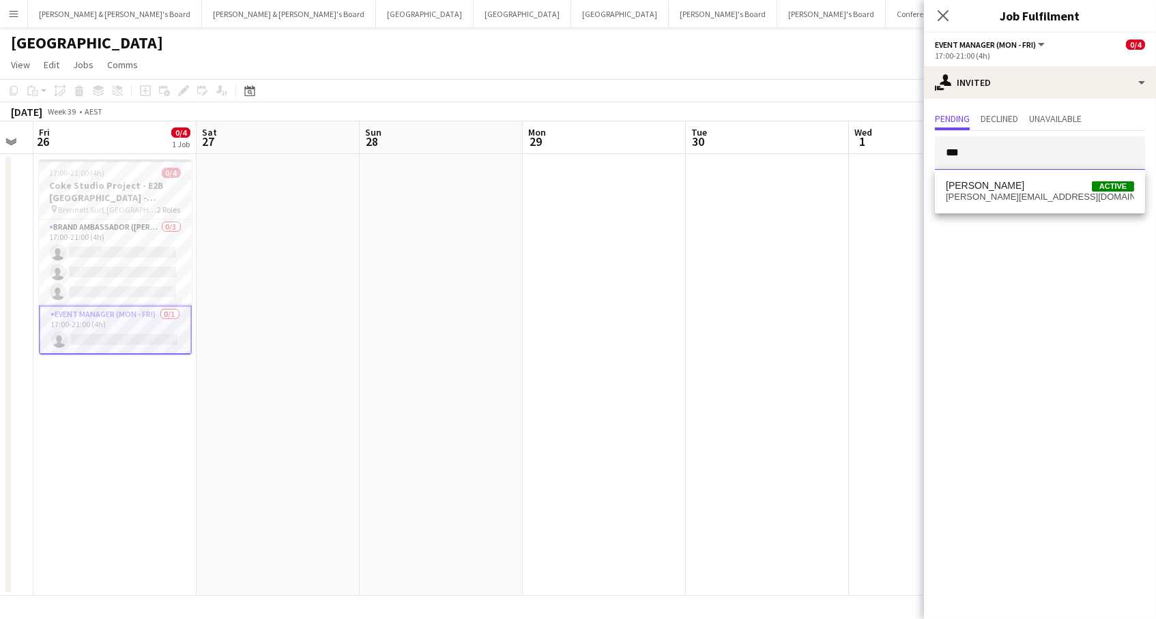
type input "***"
click at [1020, 192] on span "[PERSON_NAME][EMAIL_ADDRESS][DOMAIN_NAME]" at bounding box center [1040, 197] width 188 height 11
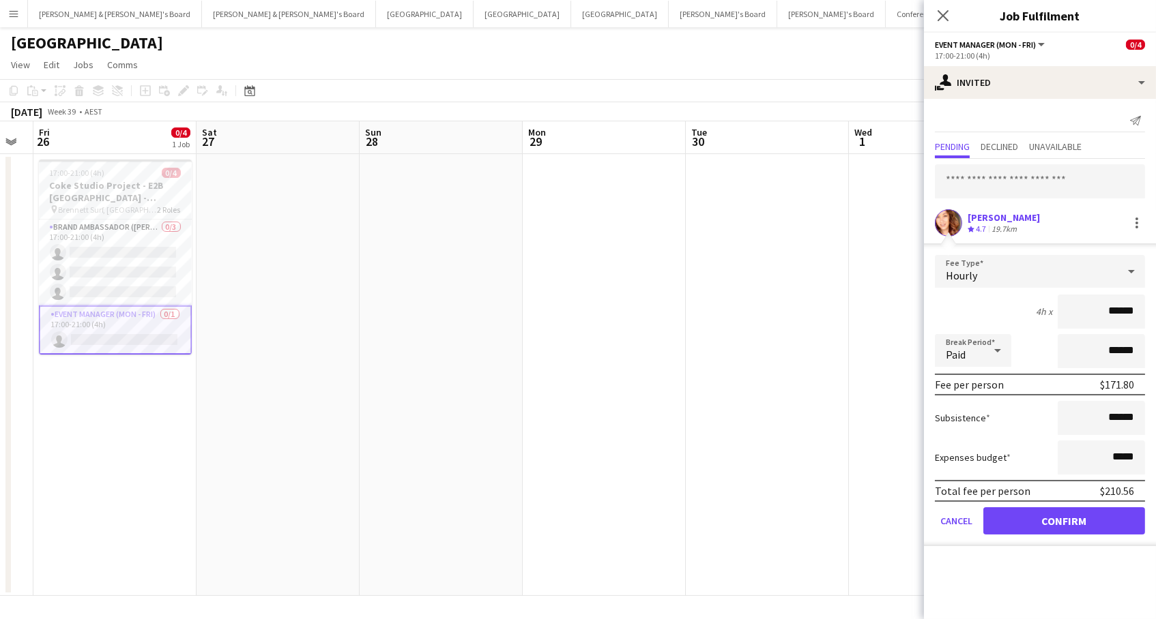
click at [1064, 519] on button "Confirm" at bounding box center [1064, 521] width 162 height 27
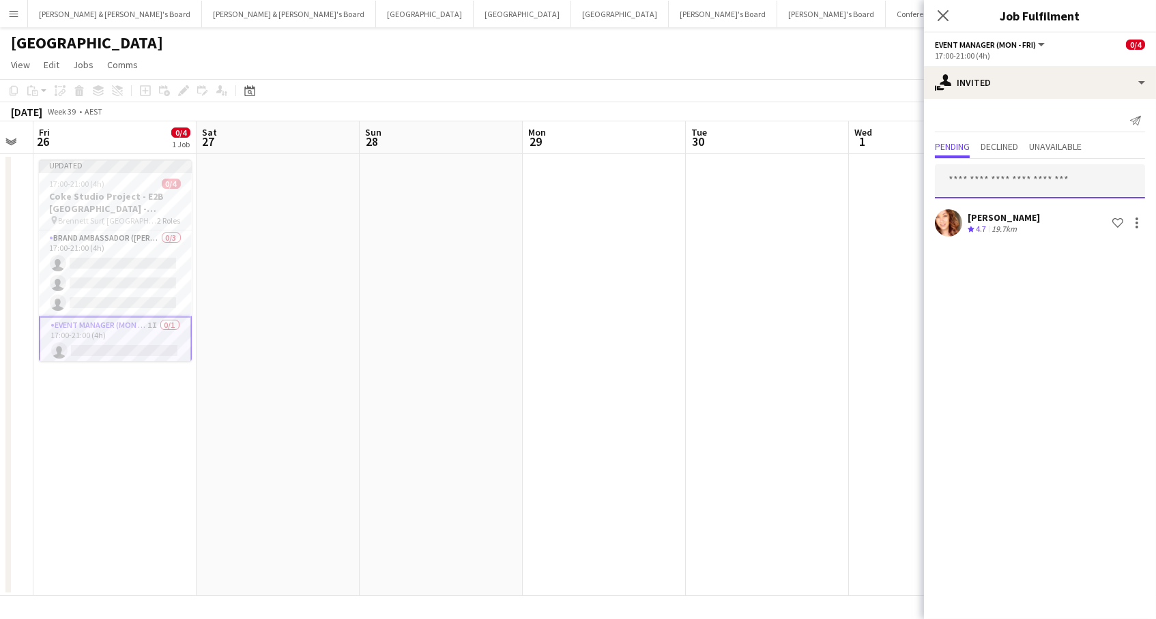
click at [1019, 183] on input "text" at bounding box center [1040, 181] width 210 height 34
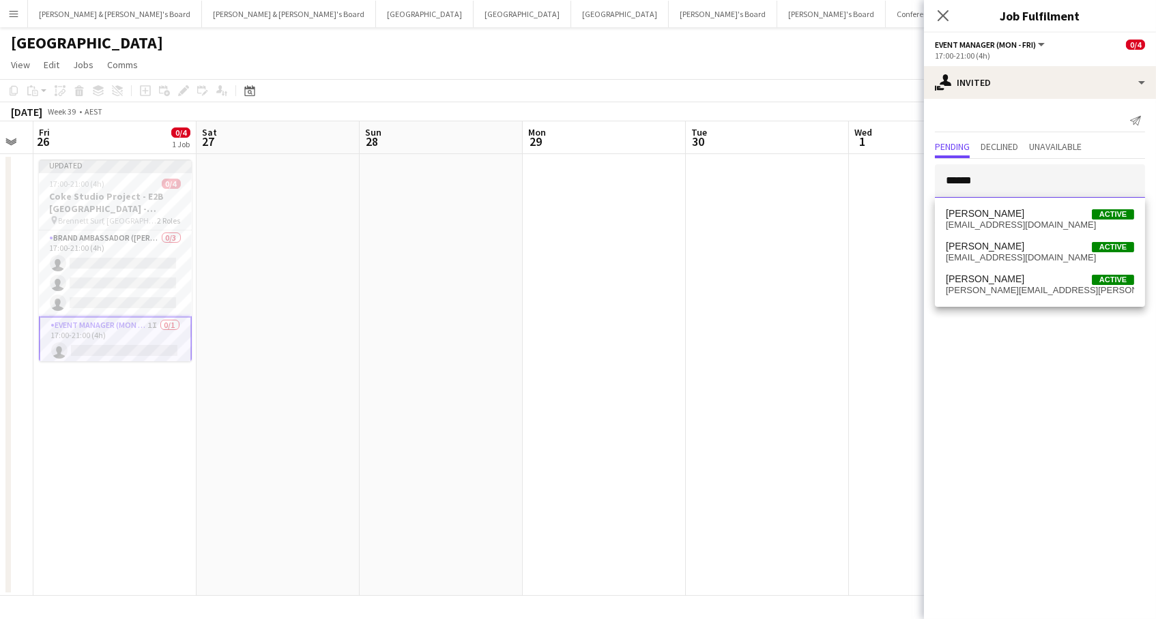
type input "******"
drag, startPoint x: 1019, startPoint y: 183, endPoint x: 1024, endPoint y: 284, distance: 101.1
click at [1024, 284] on span "[PERSON_NAME] Active" at bounding box center [1040, 280] width 188 height 12
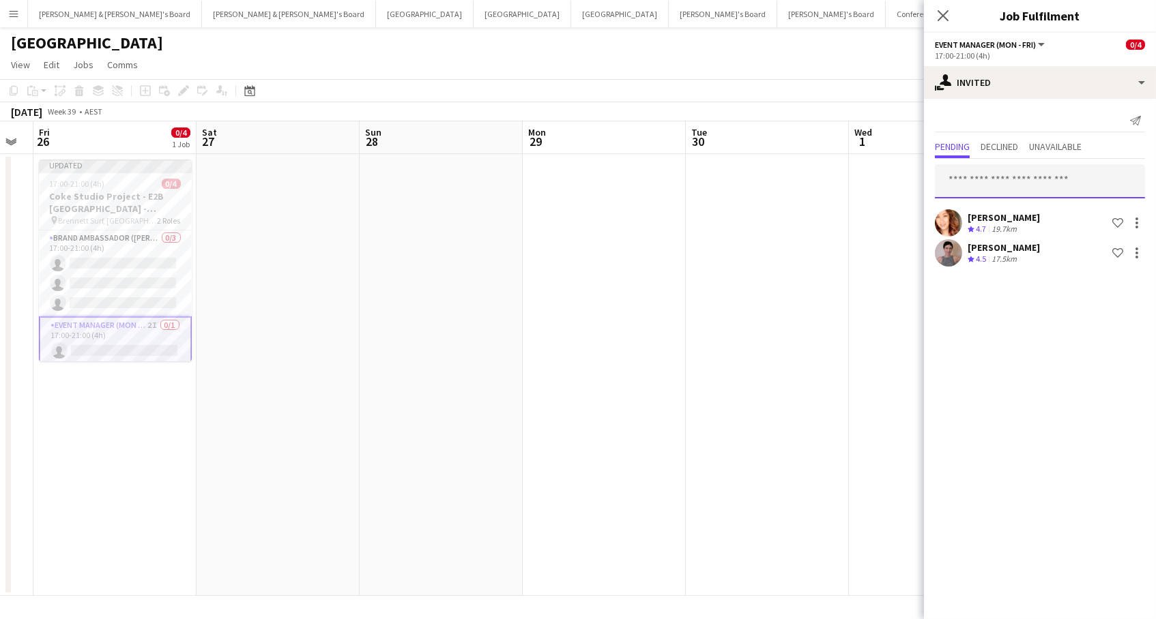
click at [1021, 180] on input "text" at bounding box center [1040, 181] width 210 height 34
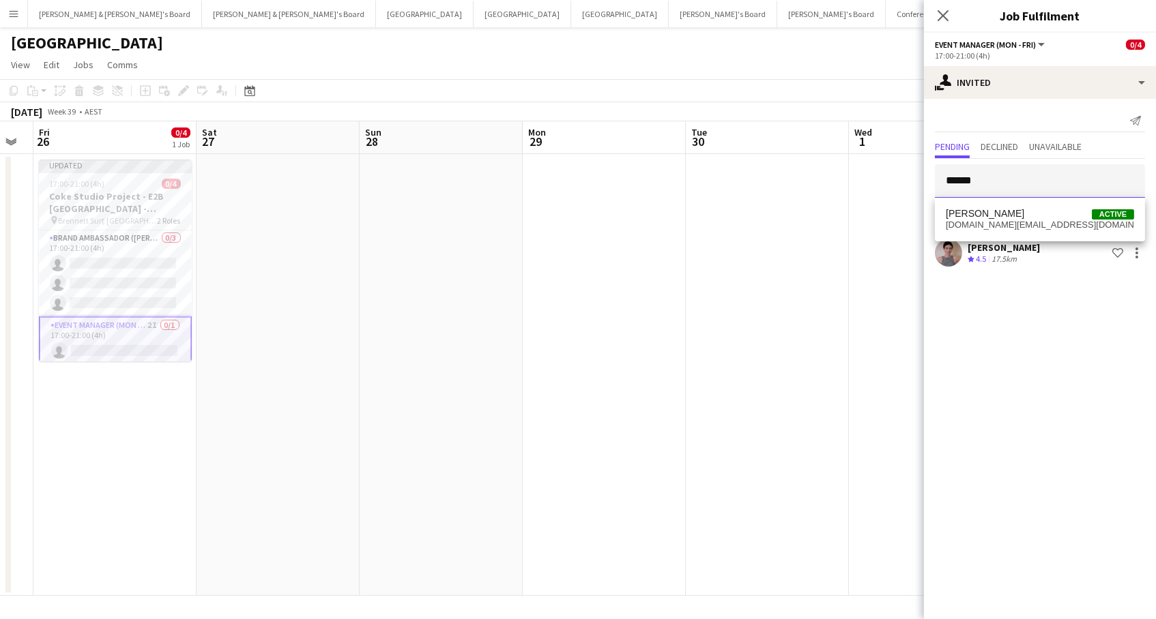
type input "******"
drag, startPoint x: 1021, startPoint y: 180, endPoint x: 1026, endPoint y: 220, distance: 40.6
click at [1026, 220] on span "[DOMAIN_NAME][EMAIL_ADDRESS][DOMAIN_NAME]" at bounding box center [1040, 225] width 188 height 11
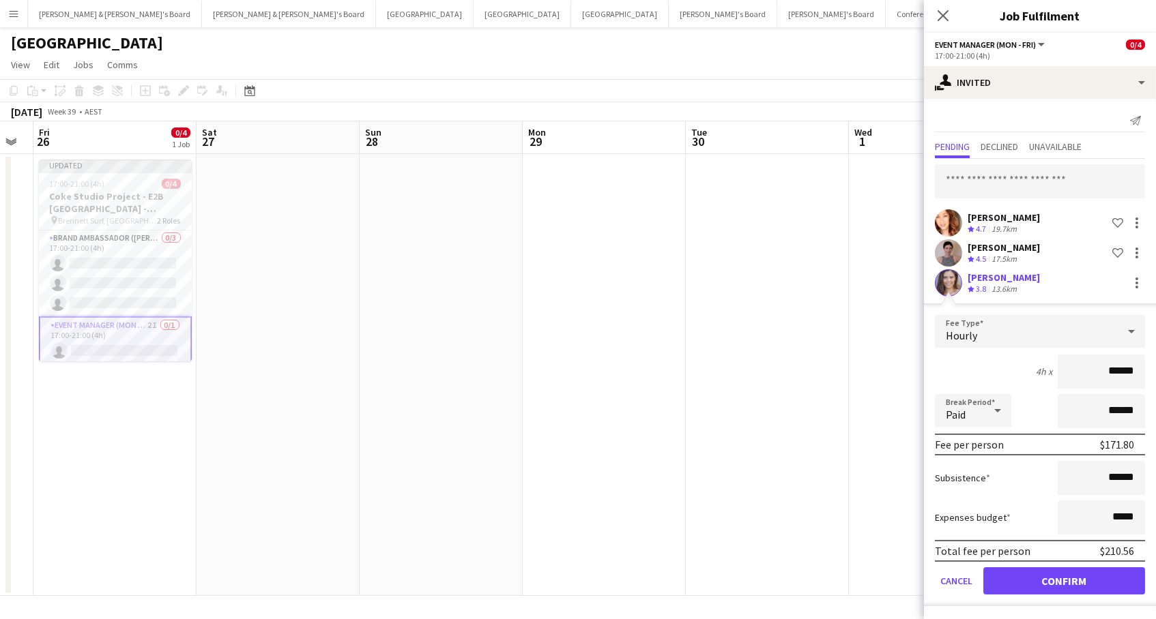
click at [1064, 579] on button "Confirm" at bounding box center [1064, 581] width 162 height 27
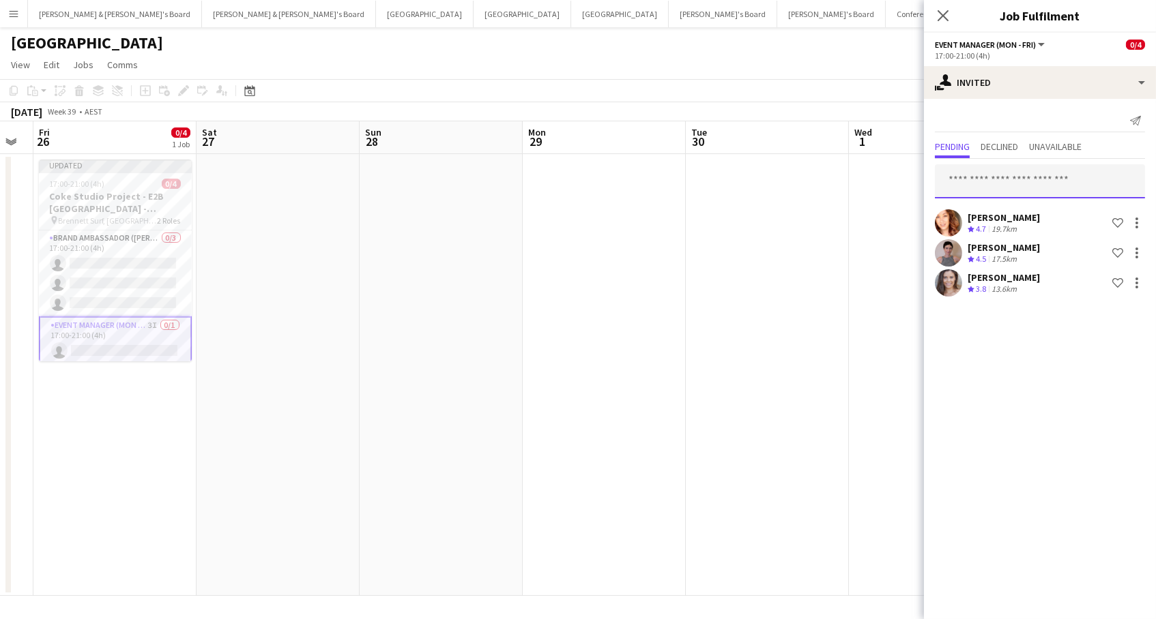
click at [1029, 171] on input "text" at bounding box center [1040, 181] width 210 height 34
type input "*"
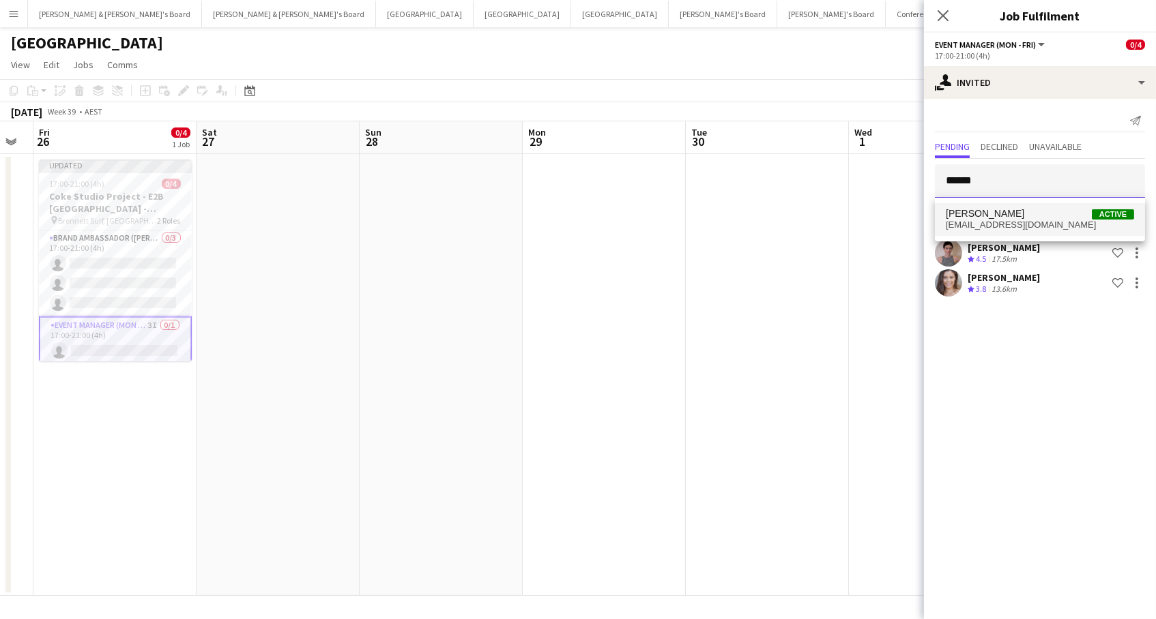
type input "******"
click at [1039, 213] on span "[PERSON_NAME] Active" at bounding box center [1040, 214] width 188 height 12
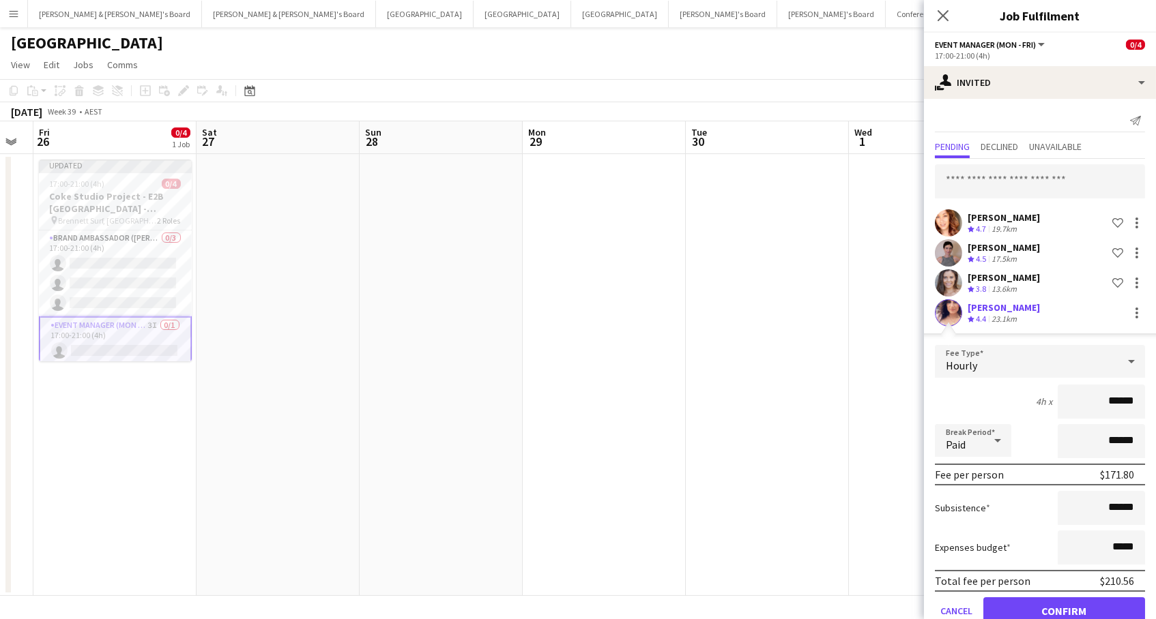
click at [1064, 609] on button "Confirm" at bounding box center [1064, 611] width 162 height 27
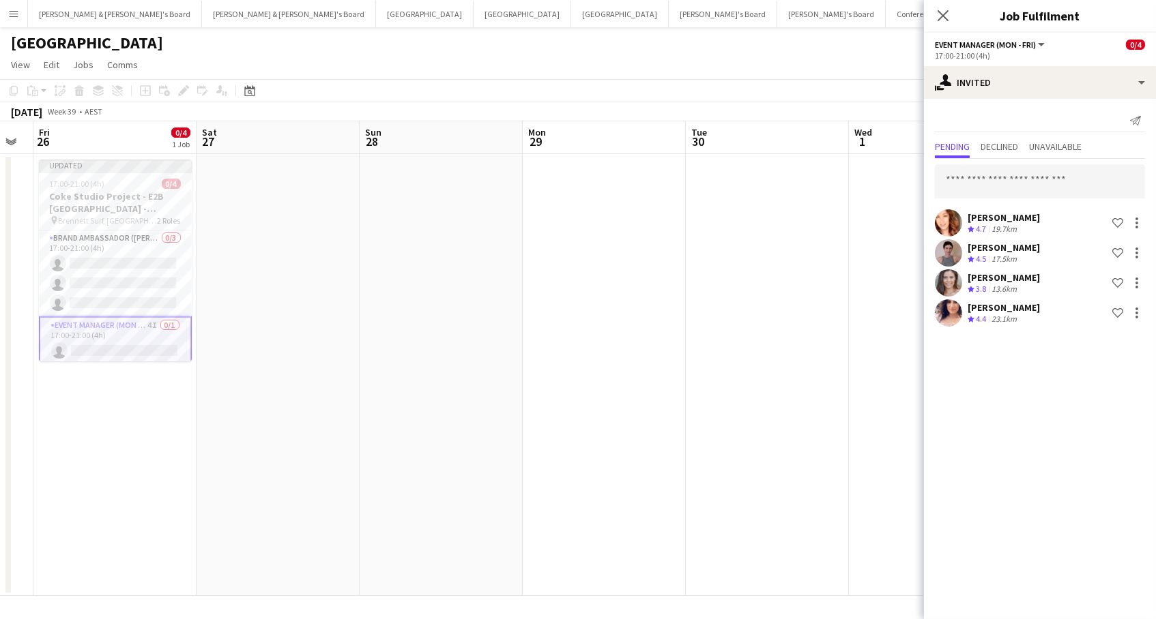
click at [812, 65] on app-page-menu "View Day view expanded Day view collapsed Month view Date picker Jump to [DATE]…" at bounding box center [578, 66] width 1156 height 26
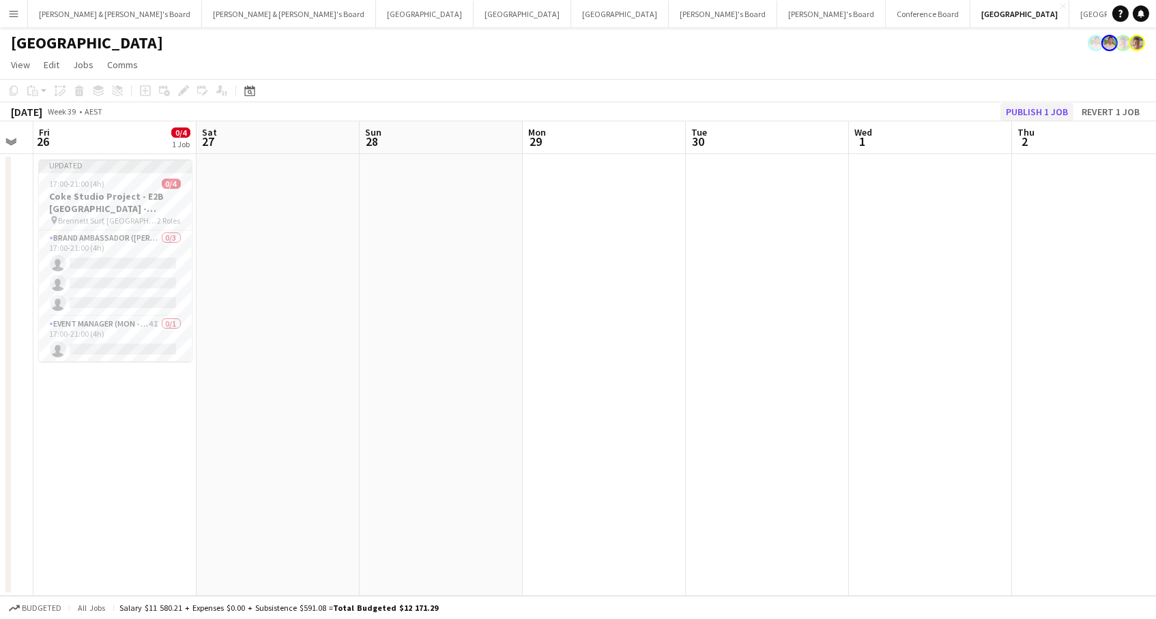
click at [1039, 104] on button "Publish 1 job" at bounding box center [1036, 112] width 73 height 18
click at [138, 289] on app-card-role "Brand Ambassador (Mon - Fri) 0/3 17:00-21:00 (4h) single-neutral-actions single…" at bounding box center [115, 263] width 153 height 86
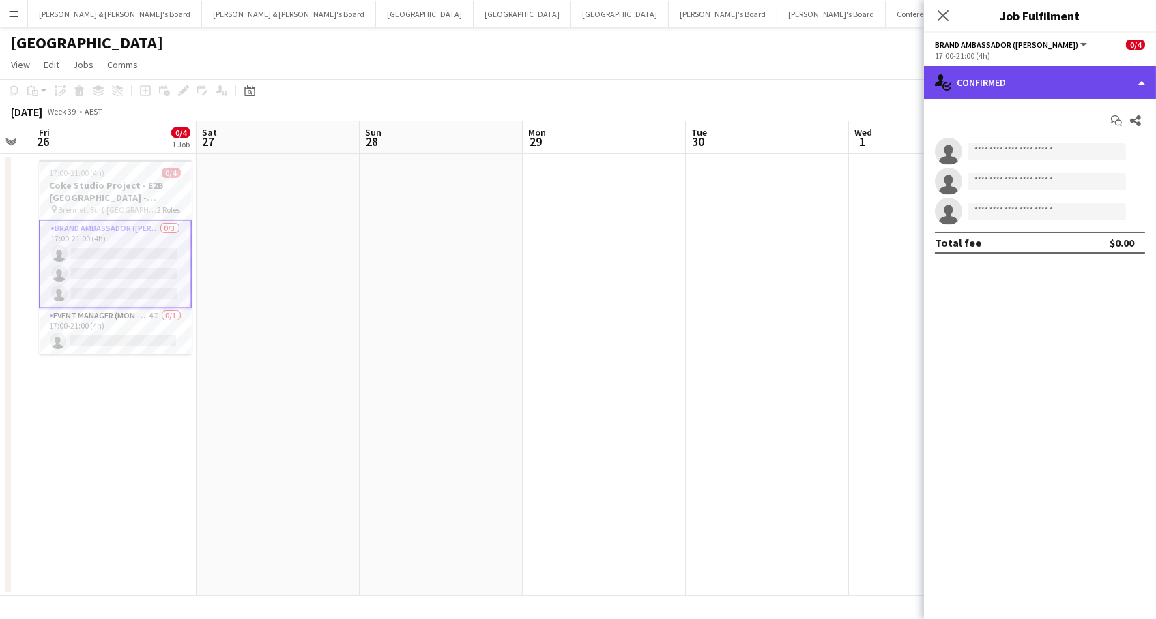
click at [983, 93] on div "single-neutral-actions-check-2 Confirmed" at bounding box center [1040, 82] width 232 height 33
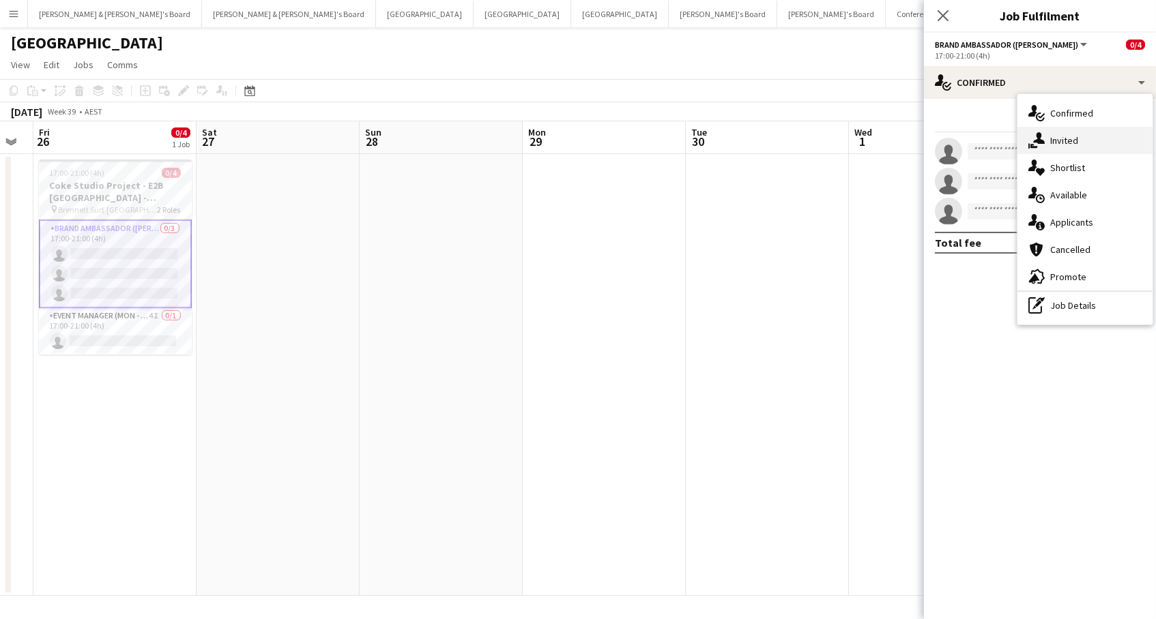
click at [1068, 134] on div "single-neutral-actions-share-1 Invited" at bounding box center [1084, 140] width 135 height 27
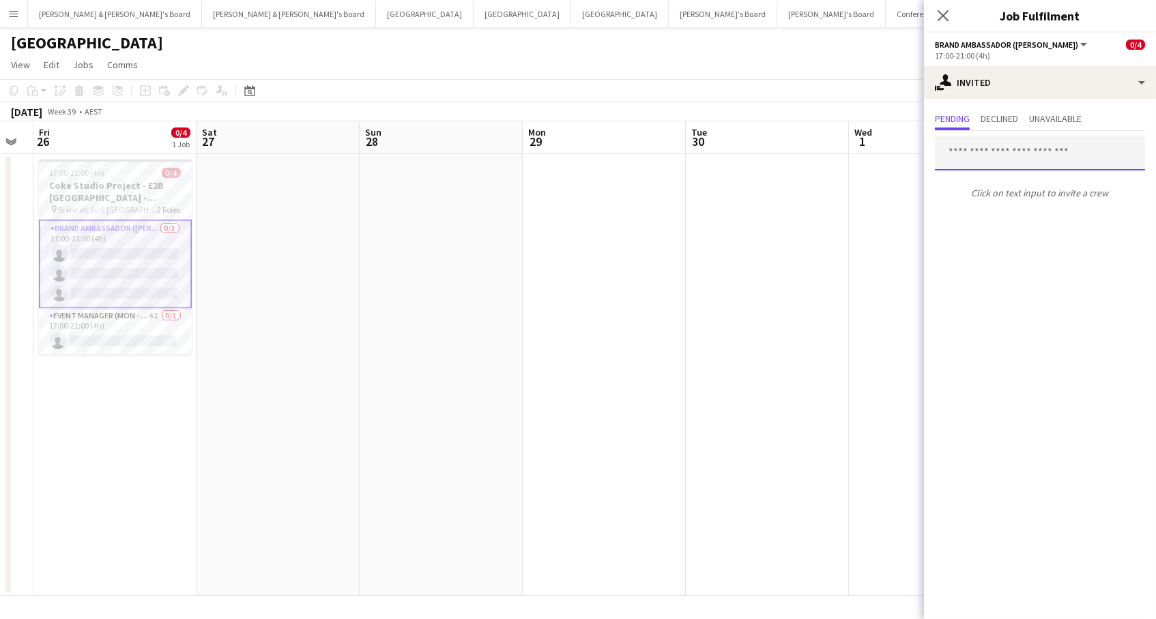
click at [988, 155] on input "text" at bounding box center [1040, 153] width 210 height 34
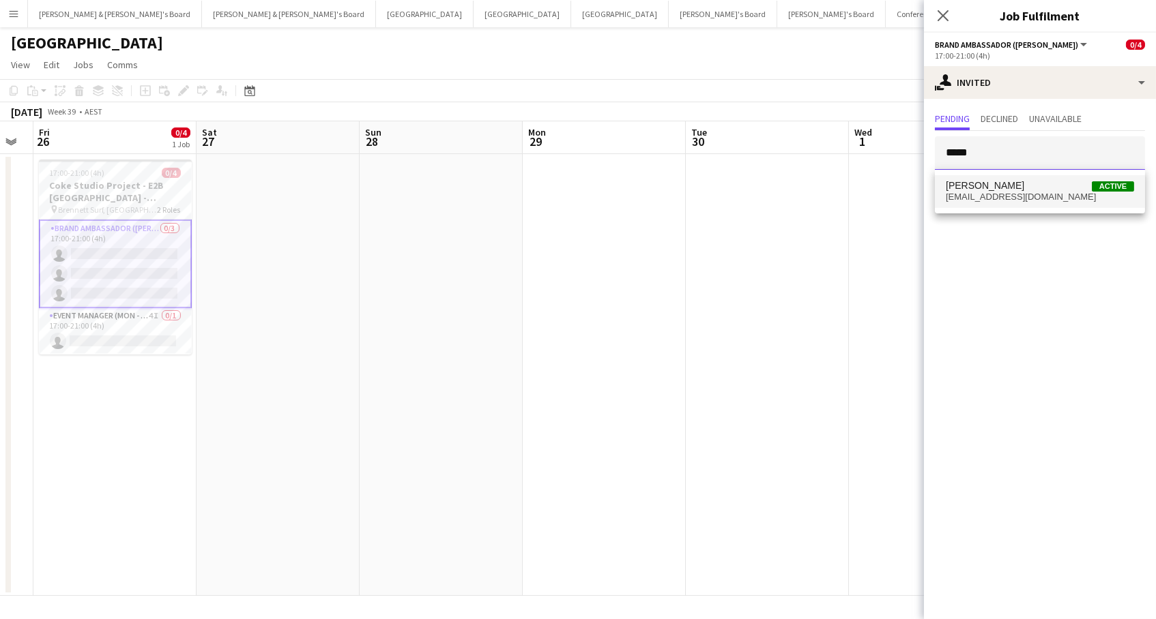
type input "*****"
drag, startPoint x: 989, startPoint y: 178, endPoint x: 989, endPoint y: 188, distance: 9.6
click at [989, 188] on span "[PERSON_NAME]" at bounding box center [985, 186] width 78 height 12
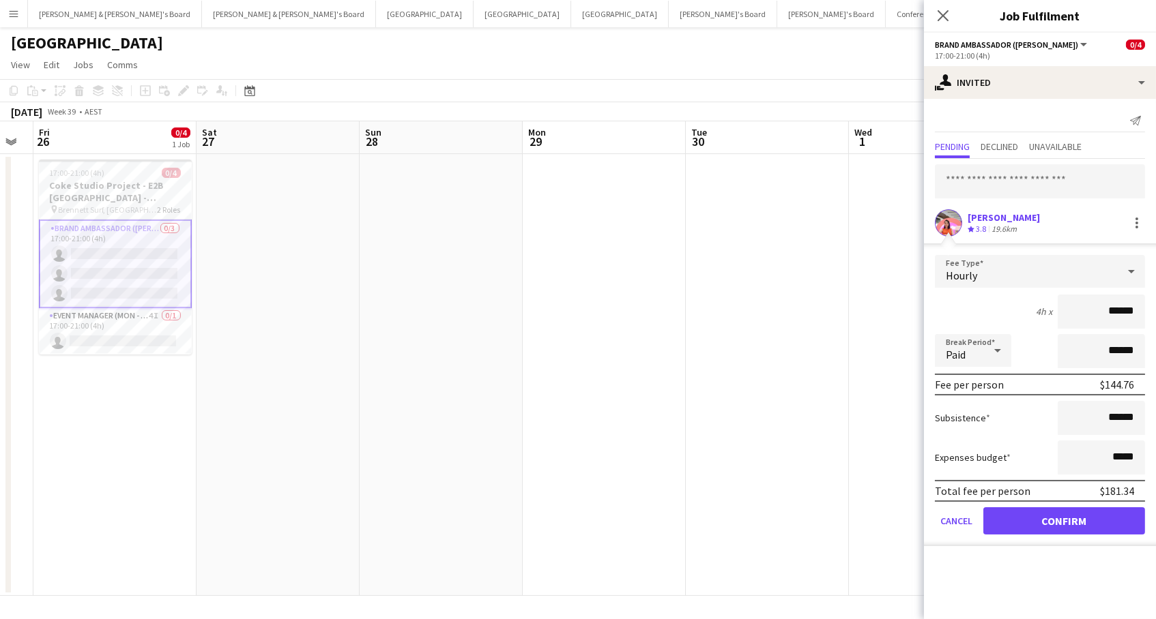
click at [1064, 519] on button "Confirm" at bounding box center [1064, 521] width 162 height 27
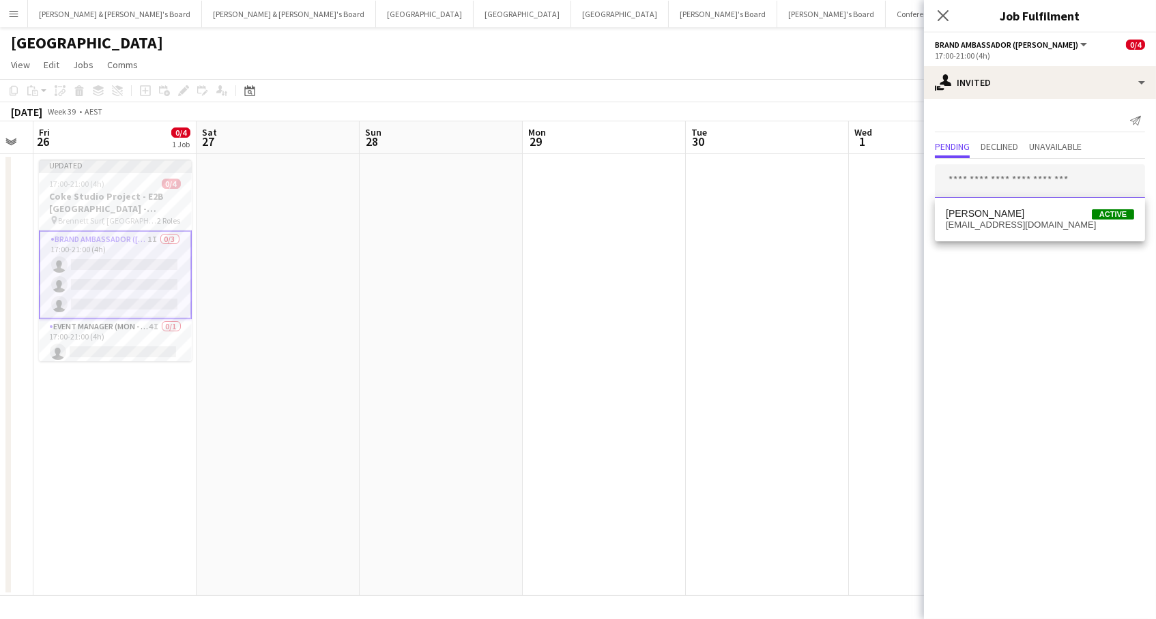
click at [992, 186] on input "text" at bounding box center [1040, 181] width 210 height 34
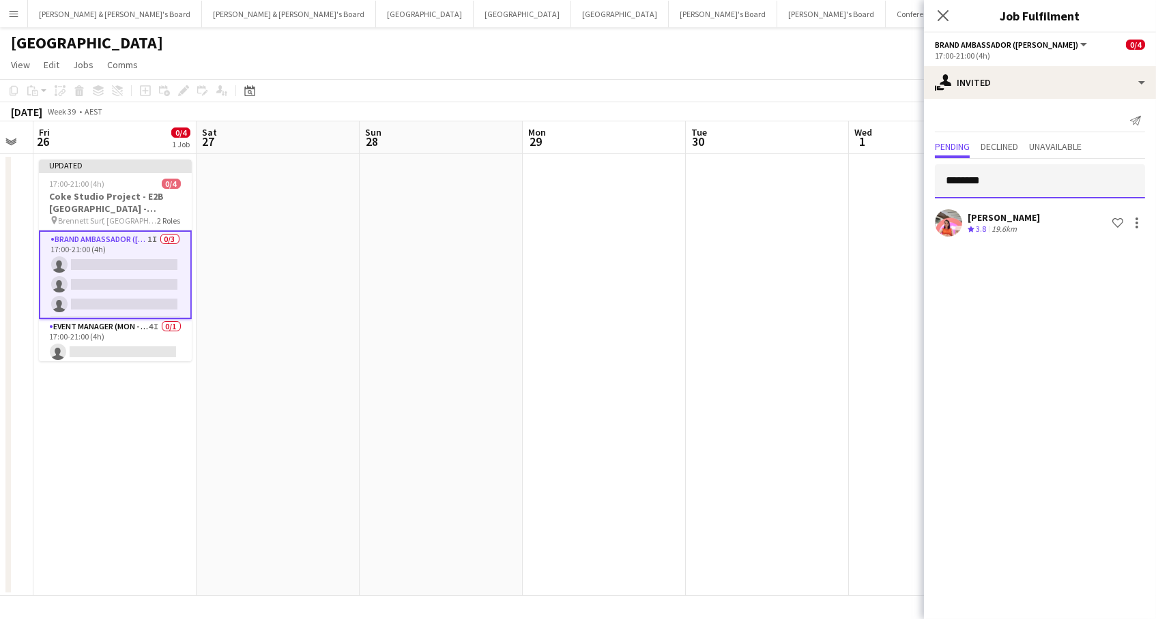
drag, startPoint x: 1015, startPoint y: 186, endPoint x: 752, endPoint y: 142, distance: 266.9
click at [752, 142] on body "Menu Boards Boards Boards All jobs Status Workforce Workforce My Workforce Recr…" at bounding box center [578, 309] width 1156 height 619
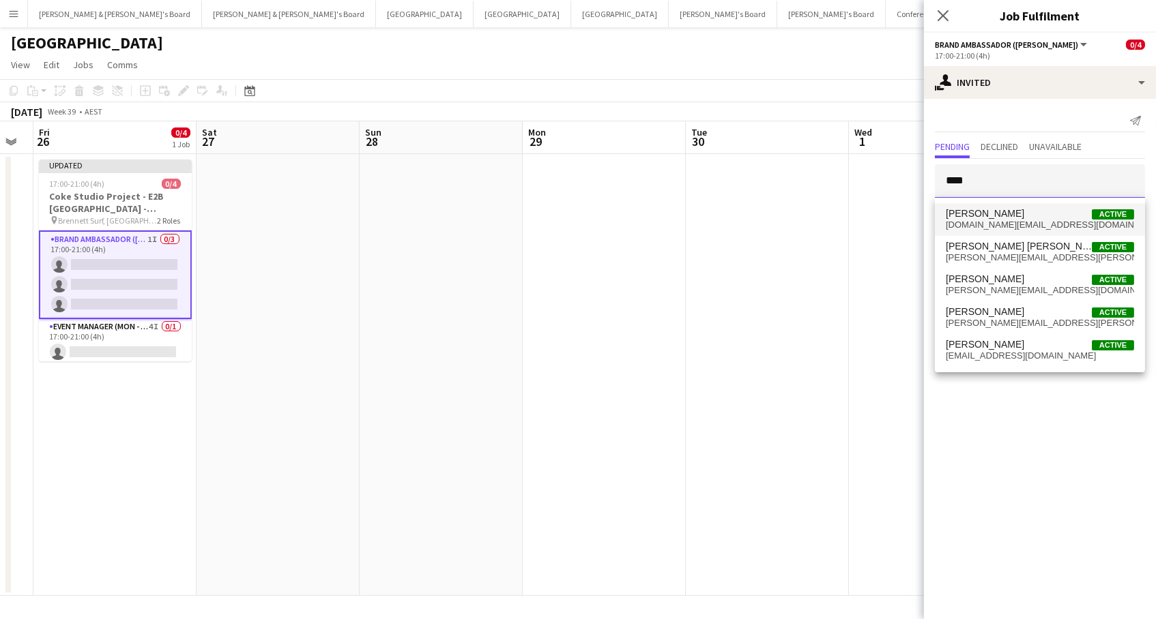
type input "****"
click at [1024, 218] on span "[PERSON_NAME]" at bounding box center [985, 214] width 78 height 12
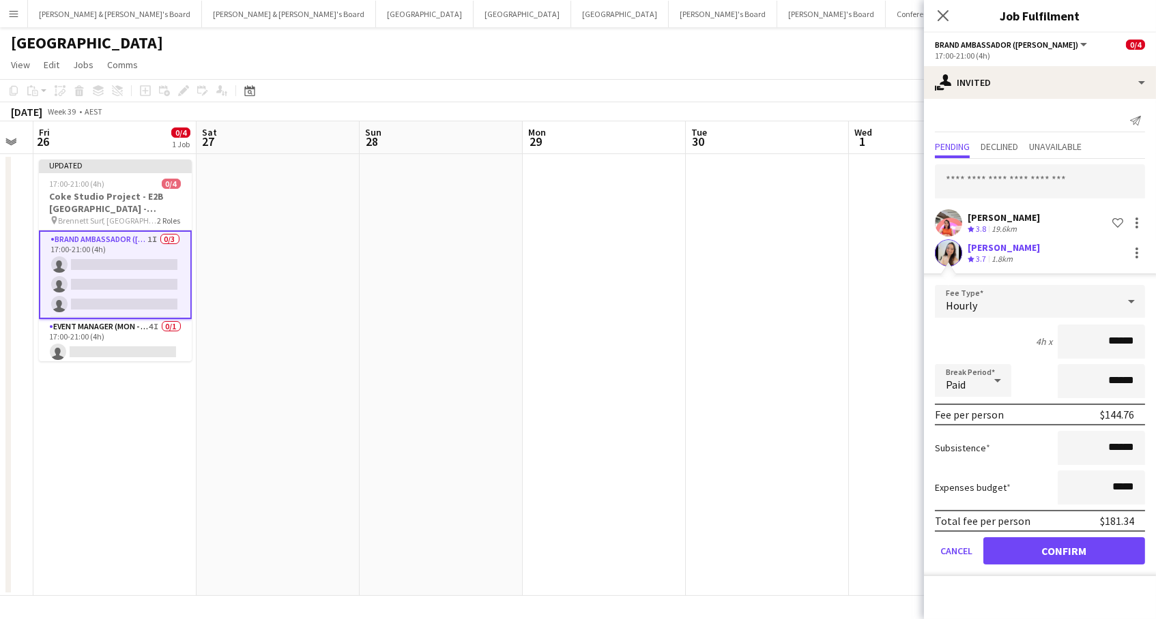
click at [1030, 540] on button "Confirm" at bounding box center [1064, 551] width 162 height 27
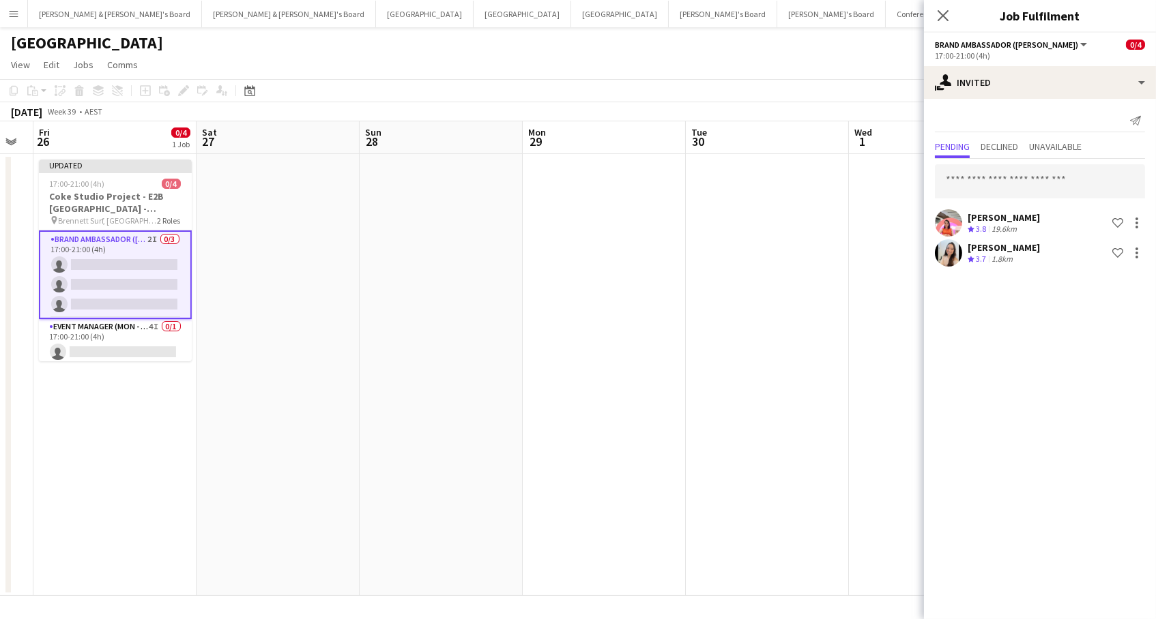
click at [795, 492] on app-date-cell at bounding box center [767, 375] width 163 height 442
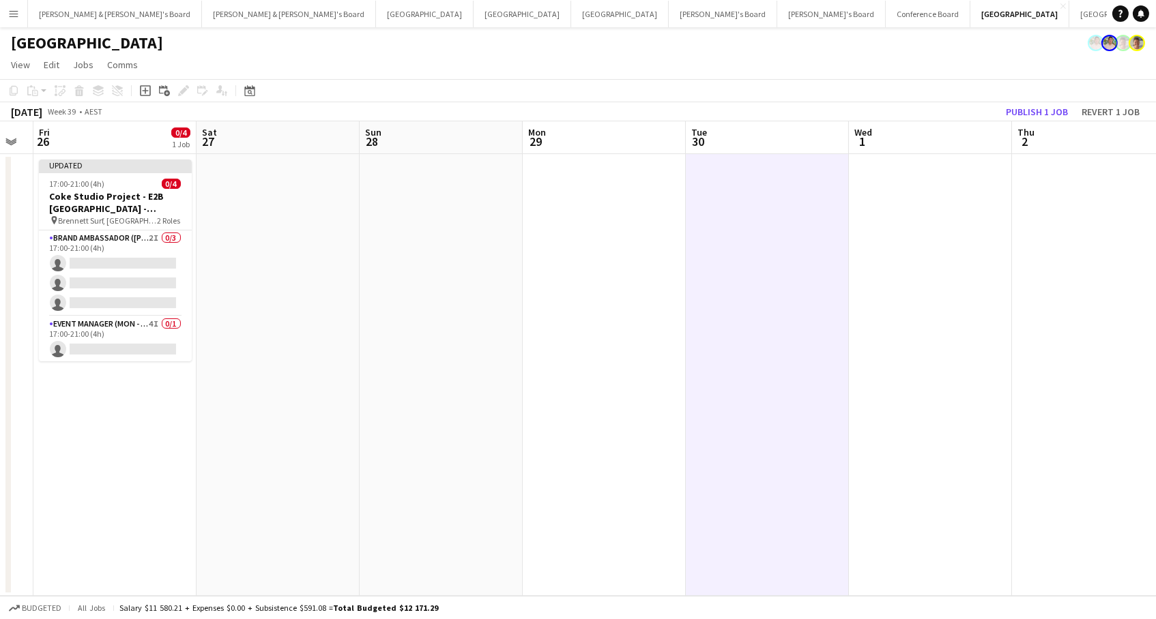
scroll to position [0, 292]
click at [1054, 110] on button "Publish 1 job" at bounding box center [1036, 112] width 73 height 18
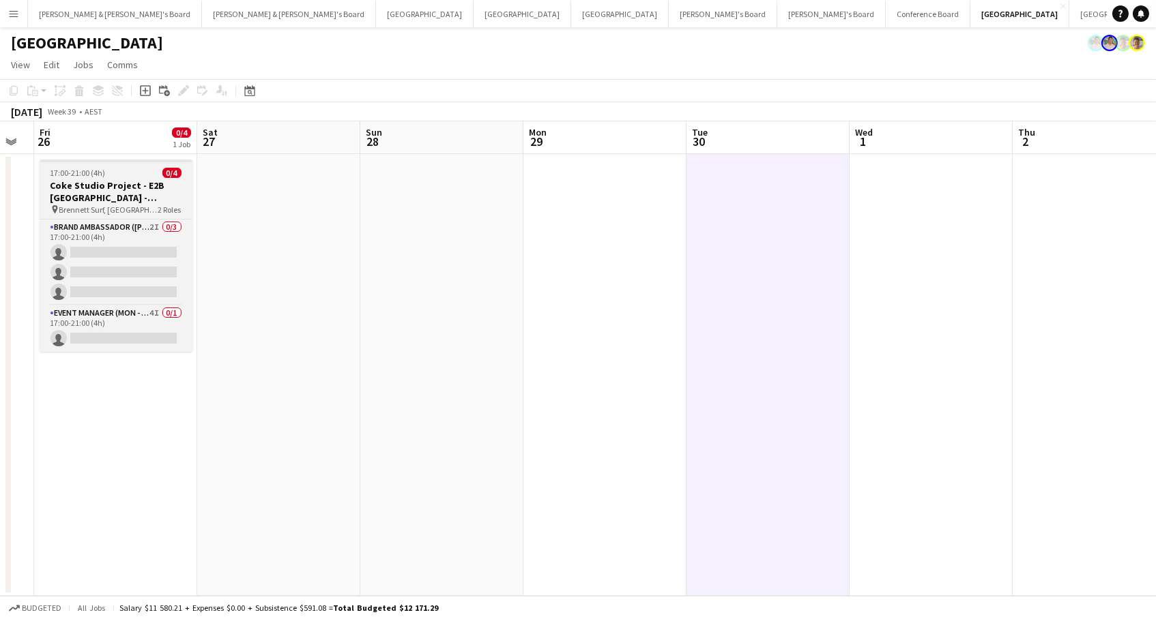
click at [142, 192] on h3 "Coke Studio Project - E2B [GEOGRAPHIC_DATA] - [GEOGRAPHIC_DATA]" at bounding box center [116, 191] width 153 height 25
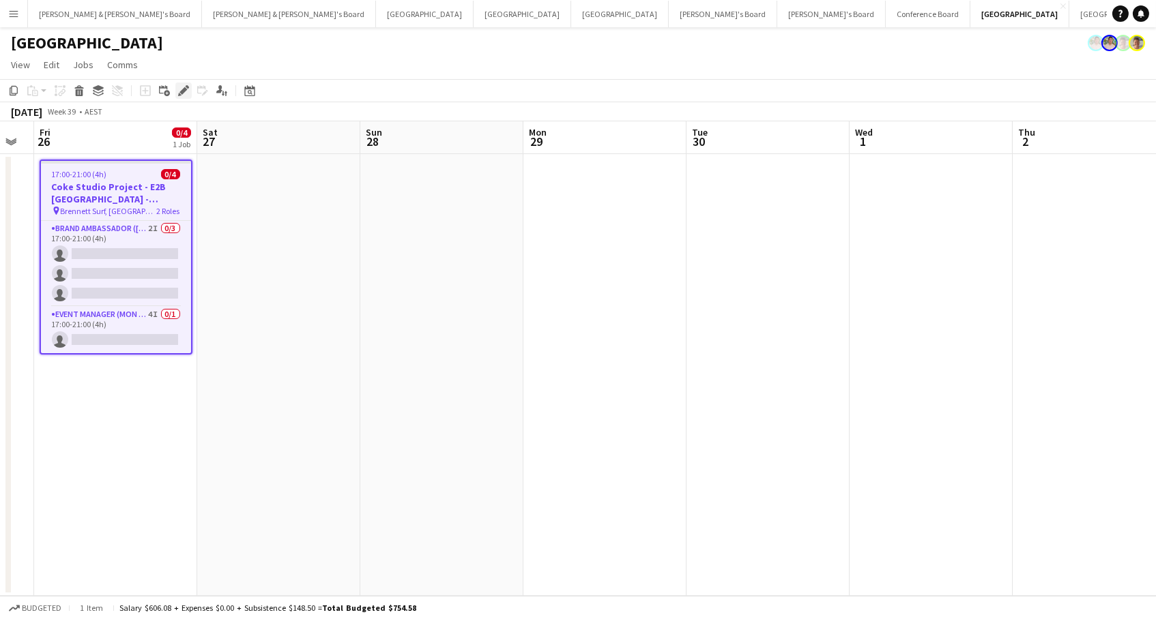
click at [185, 87] on icon "Edit" at bounding box center [183, 90] width 11 height 11
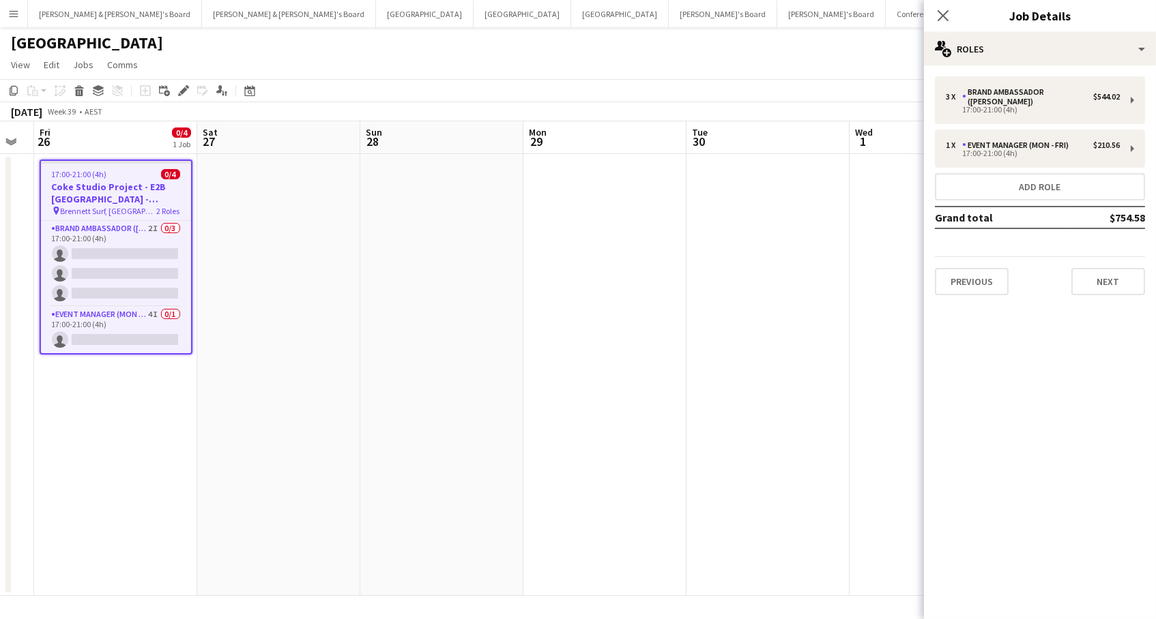
click at [1120, 65] on div "3 x Brand Ambassador (Mon - Fri) $544.02 17:00-21:00 (4h) 1 x Event Manager (Mo…" at bounding box center [1040, 185] width 232 height 241
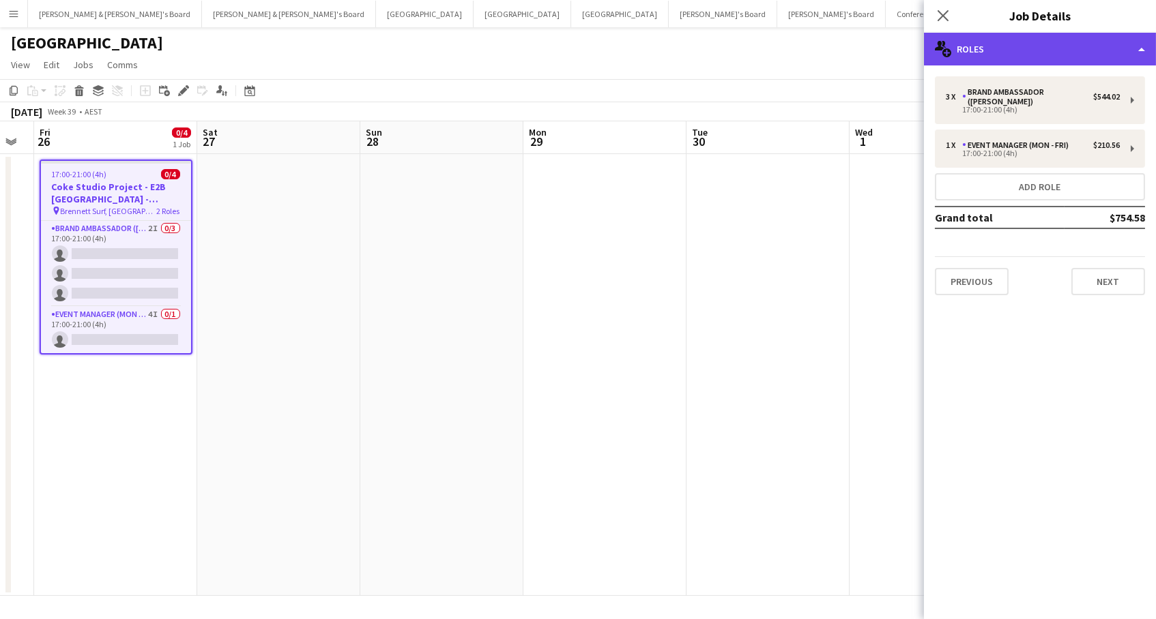
click at [1127, 37] on div "multiple-users-add Roles" at bounding box center [1040, 49] width 232 height 33
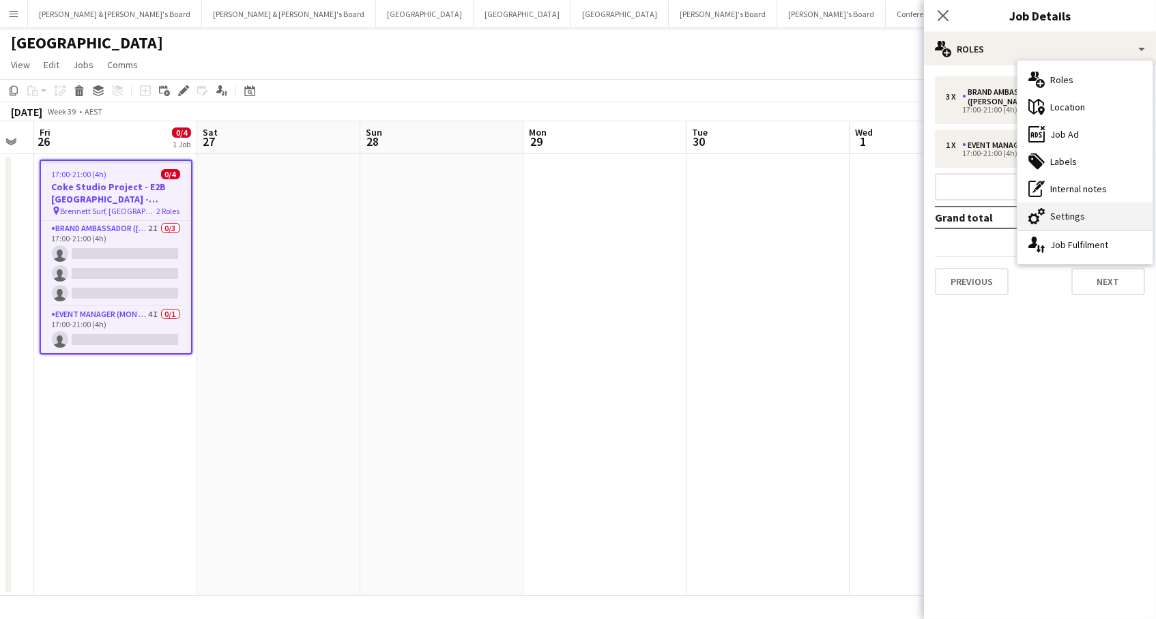
click at [1098, 210] on div "cog-double-3 Settings" at bounding box center [1084, 216] width 135 height 27
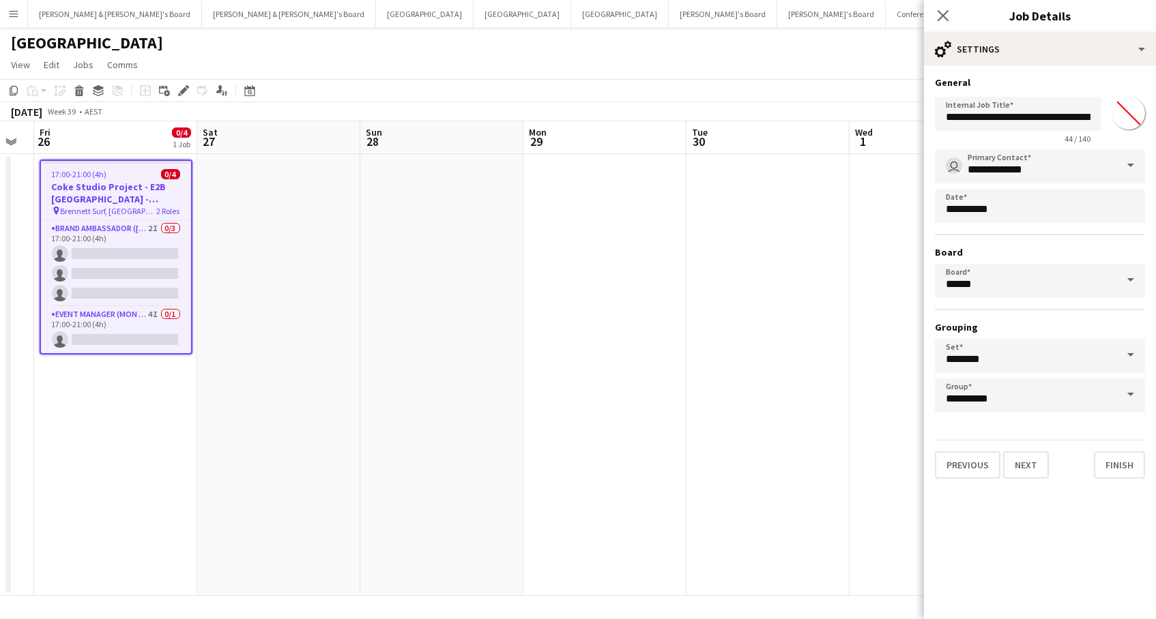
click at [1122, 119] on input "*******" at bounding box center [1128, 113] width 49 height 49
type input "*******"
click at [705, 235] on app-date-cell at bounding box center [767, 375] width 163 height 442
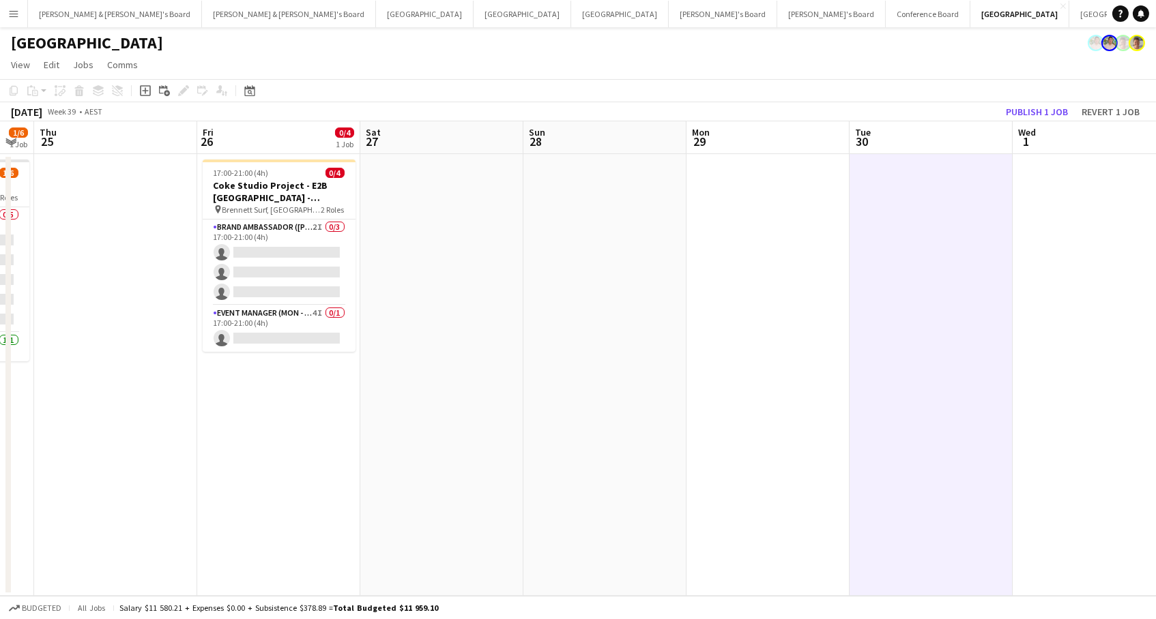
scroll to position [0, 287]
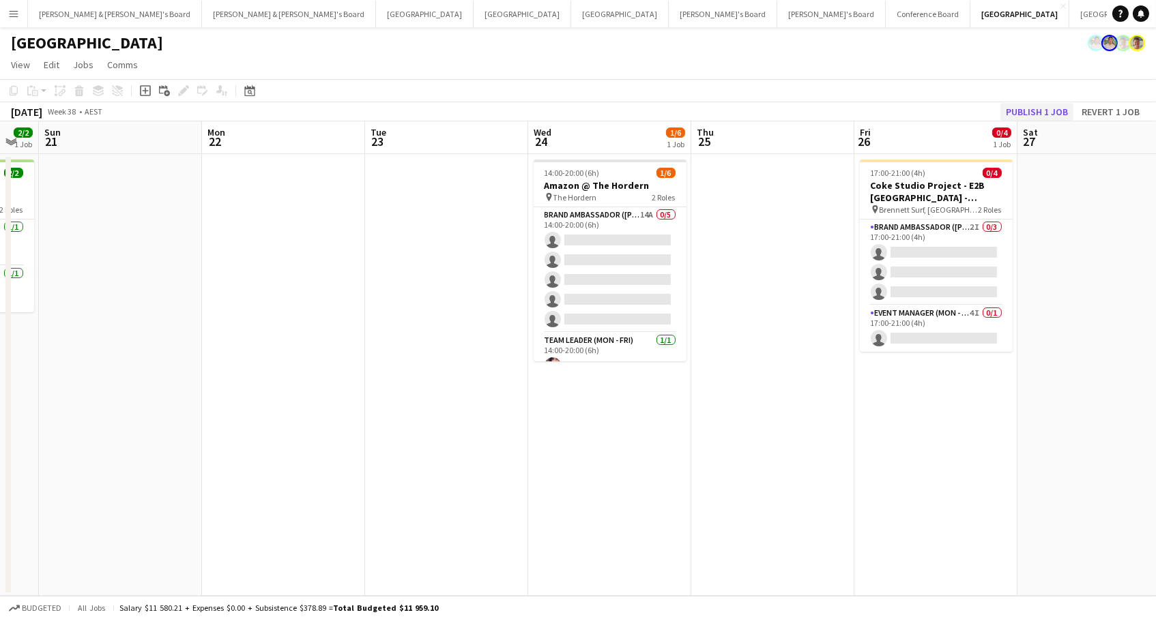
click at [1054, 108] on button "Publish 1 job" at bounding box center [1036, 112] width 73 height 18
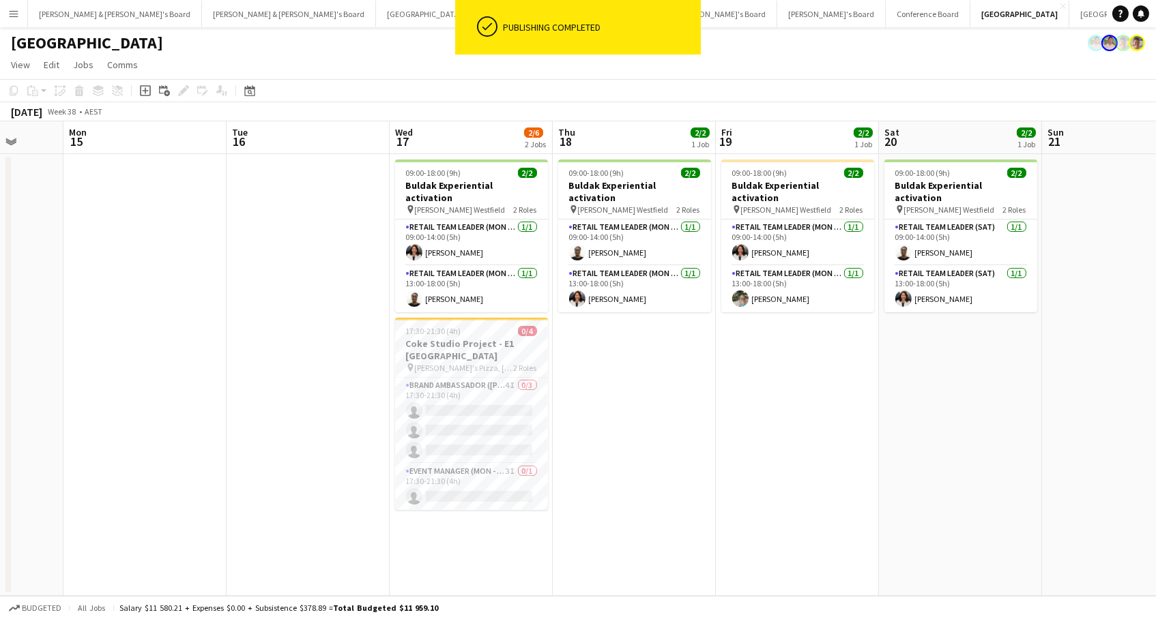
scroll to position [0, 408]
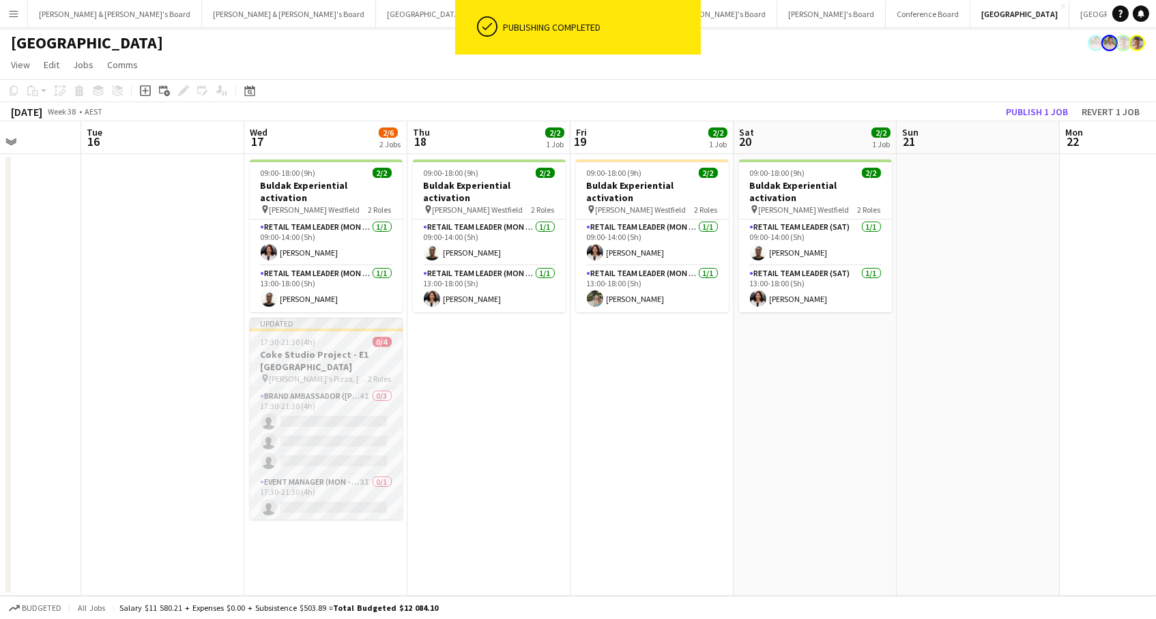
click at [281, 337] on span "17:30-21:30 (4h)" at bounding box center [288, 342] width 55 height 10
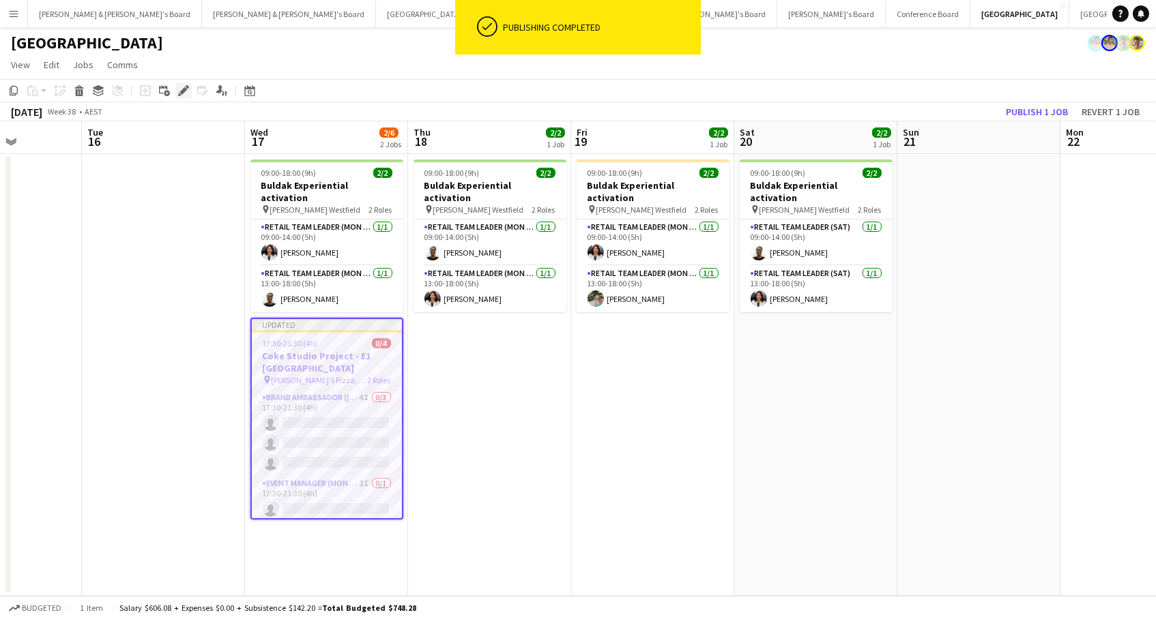
click at [183, 93] on icon "Edit" at bounding box center [183, 90] width 11 height 11
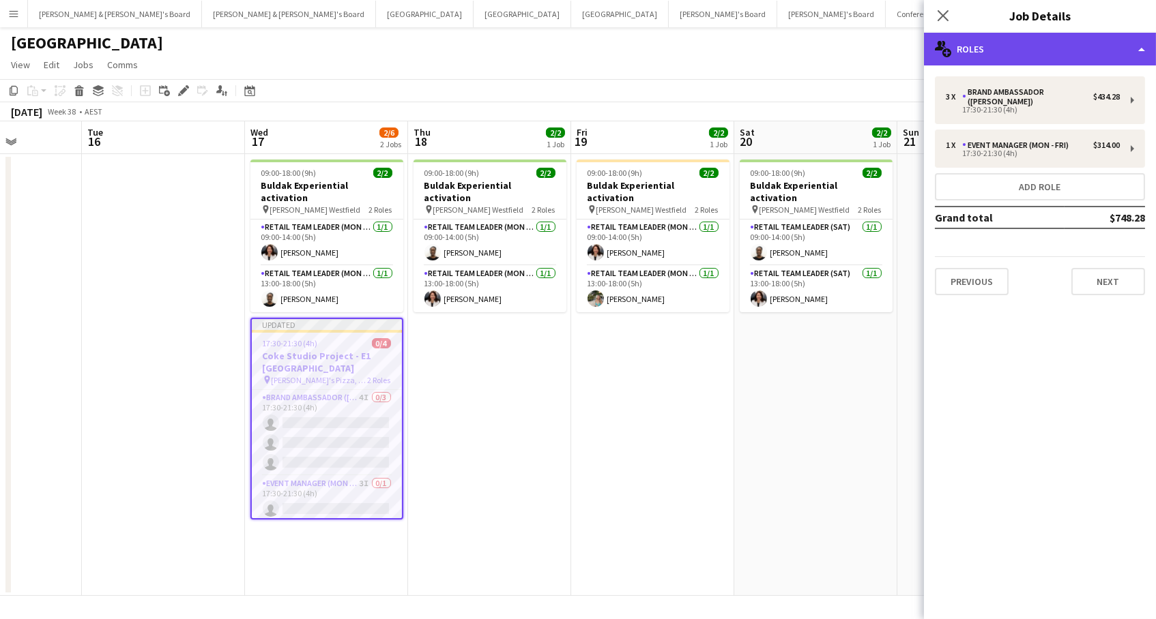
drag, startPoint x: 1136, startPoint y: 42, endPoint x: 1143, endPoint y: 53, distance: 13.5
click at [1138, 43] on div "multiple-users-add Roles" at bounding box center [1040, 49] width 232 height 33
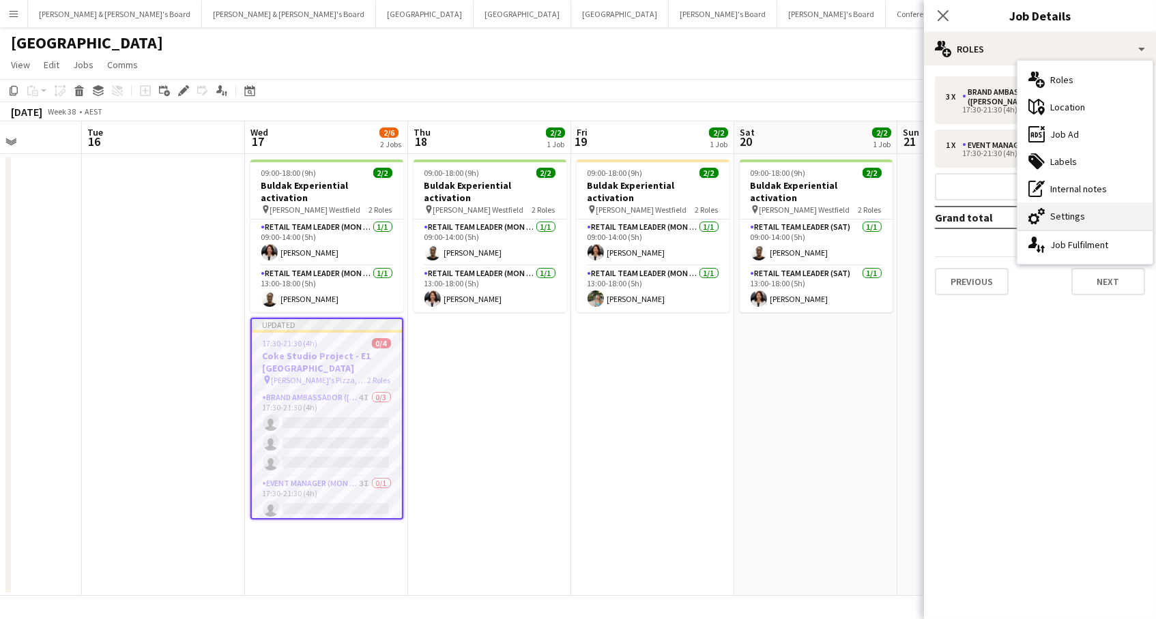
click at [1120, 222] on div "cog-double-3 Settings" at bounding box center [1084, 216] width 135 height 27
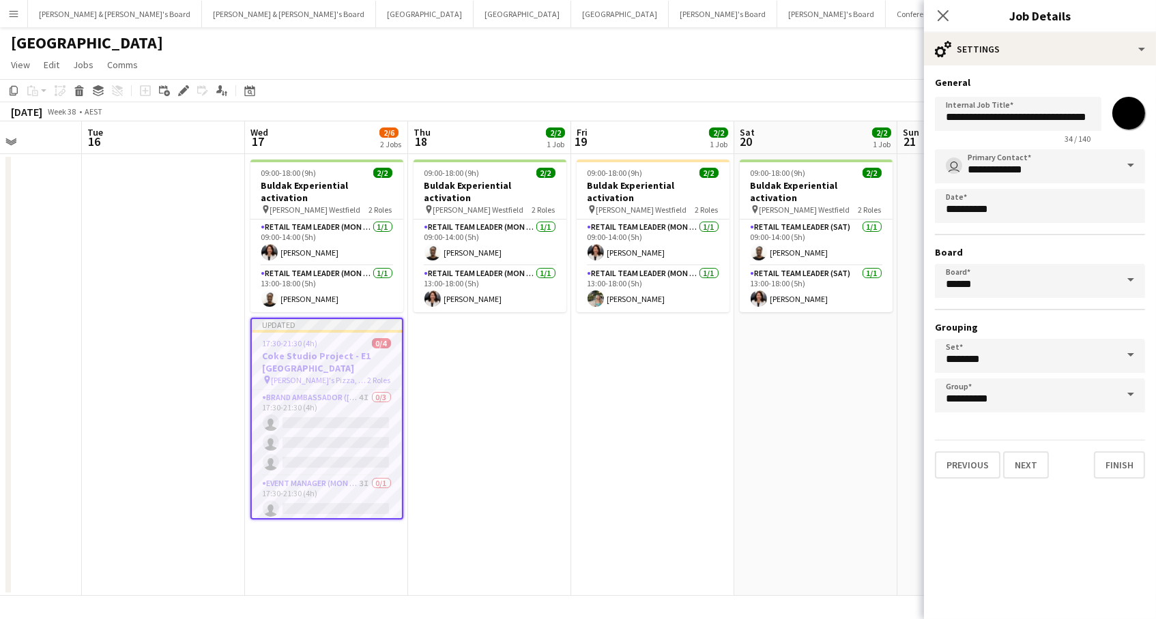
click at [1126, 117] on input "*******" at bounding box center [1128, 113] width 49 height 49
type input "*******"
click at [750, 396] on app-date-cell "09:00-18:00 (9h) 2/2 Buldak Experiential activation pin [PERSON_NAME] Westfield…" at bounding box center [815, 375] width 163 height 442
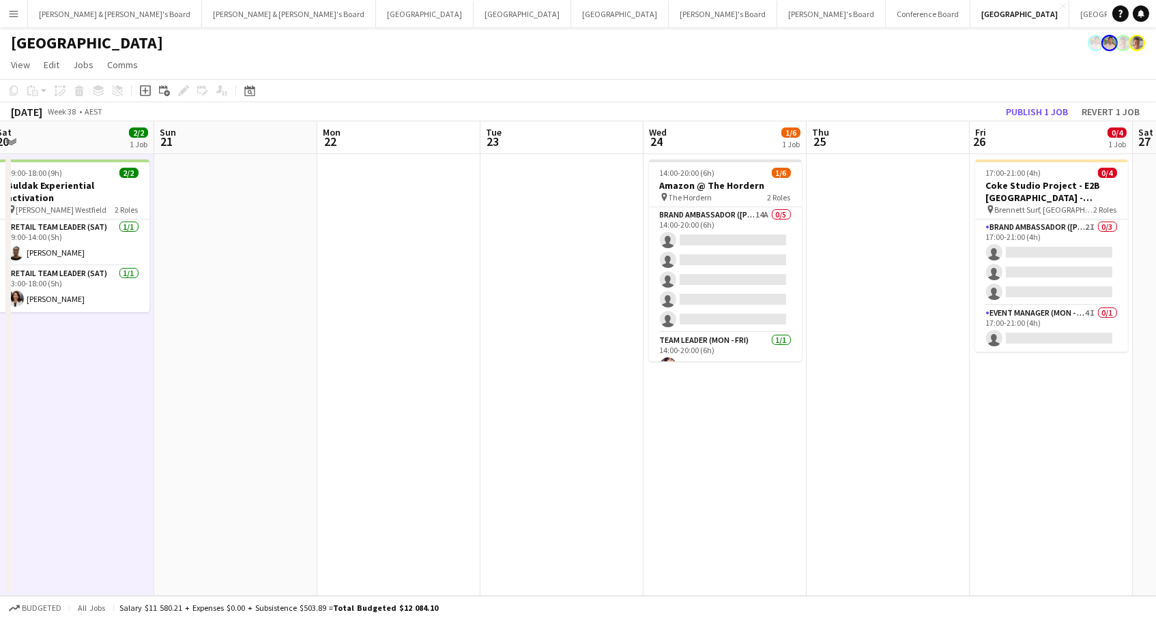
scroll to position [0, 409]
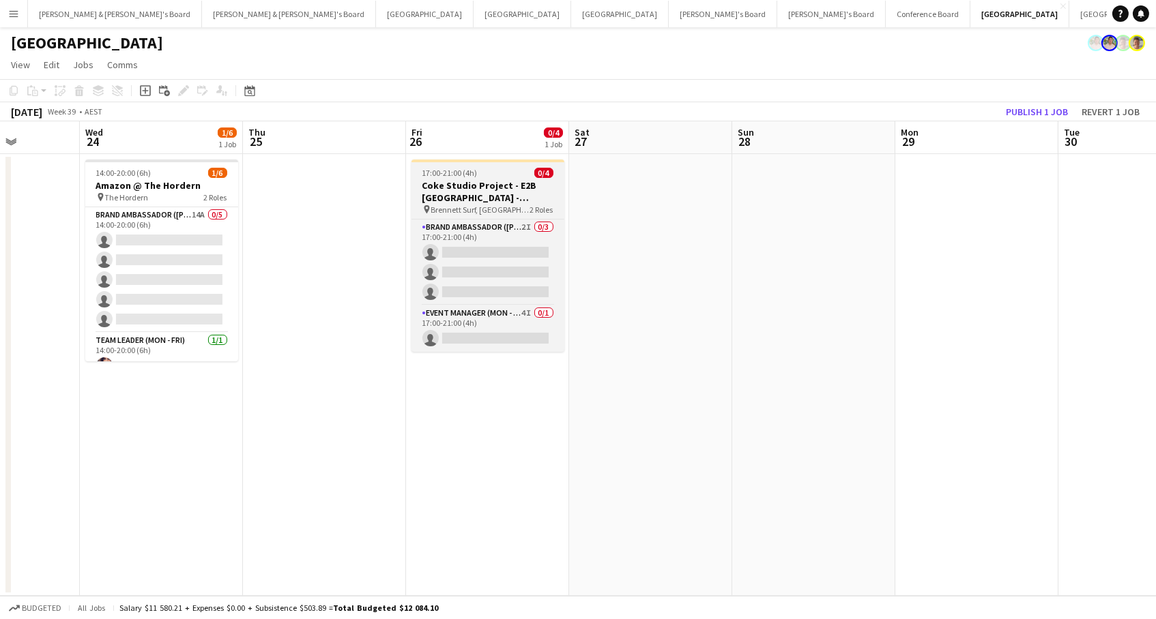
click at [488, 196] on h3 "Coke Studio Project - E2B [GEOGRAPHIC_DATA] - [GEOGRAPHIC_DATA]" at bounding box center [487, 191] width 153 height 25
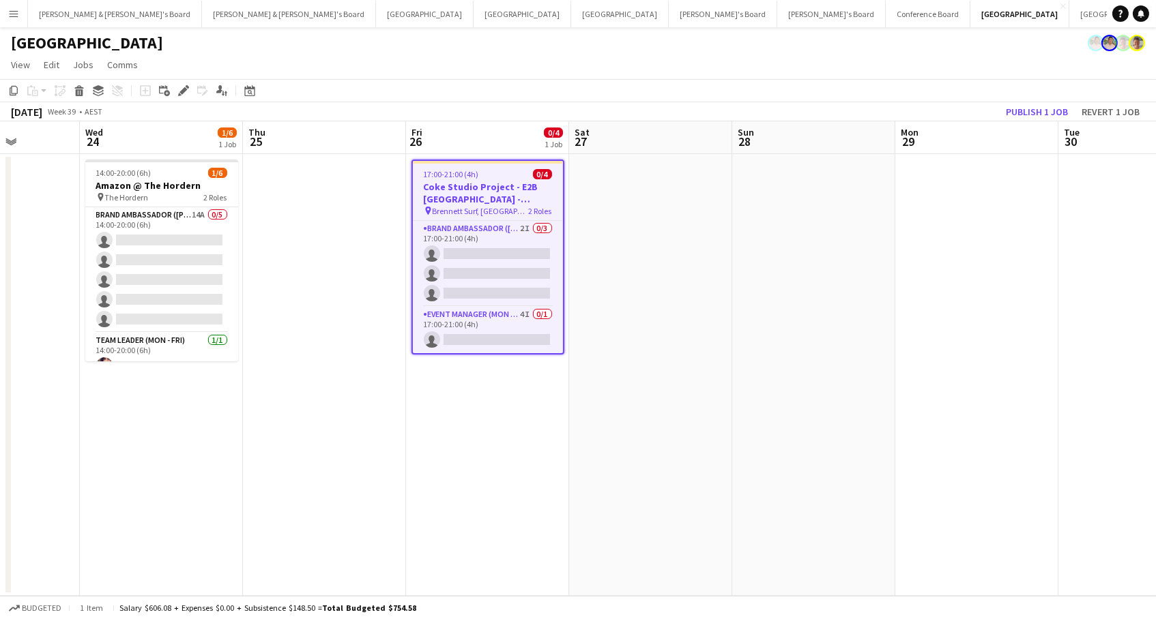
drag, startPoint x: 185, startPoint y: 95, endPoint x: 209, endPoint y: 94, distance: 24.6
click at [184, 95] on icon "Edit" at bounding box center [183, 90] width 11 height 11
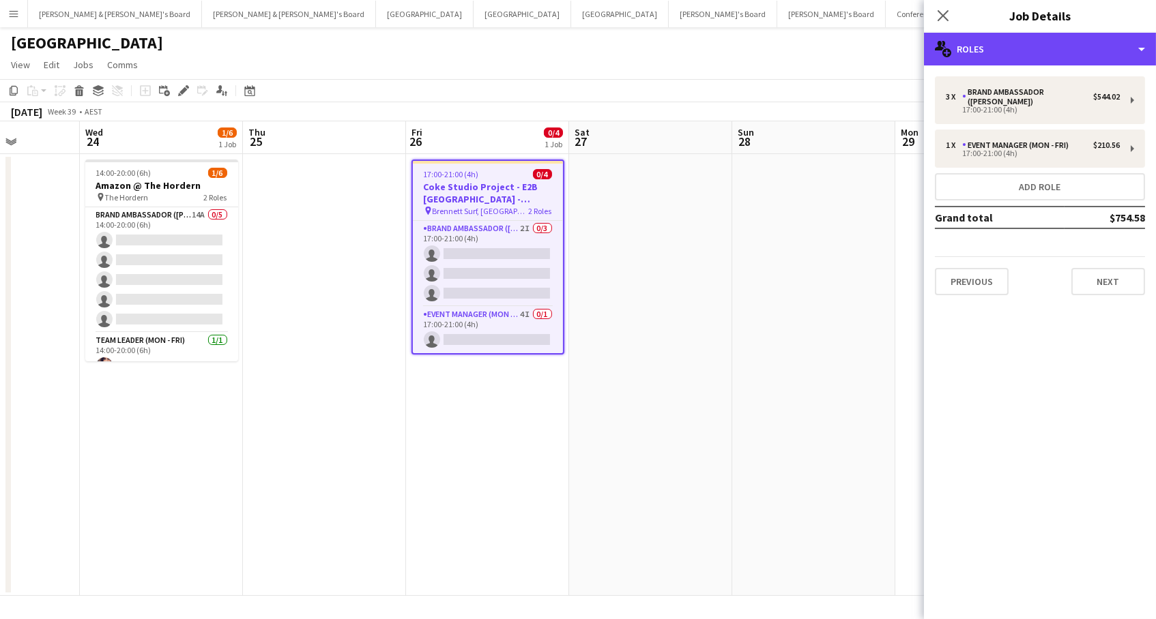
drag, startPoint x: 1049, startPoint y: 49, endPoint x: 1062, endPoint y: 96, distance: 48.8
click at [1048, 49] on div "multiple-users-add Roles" at bounding box center [1040, 49] width 232 height 33
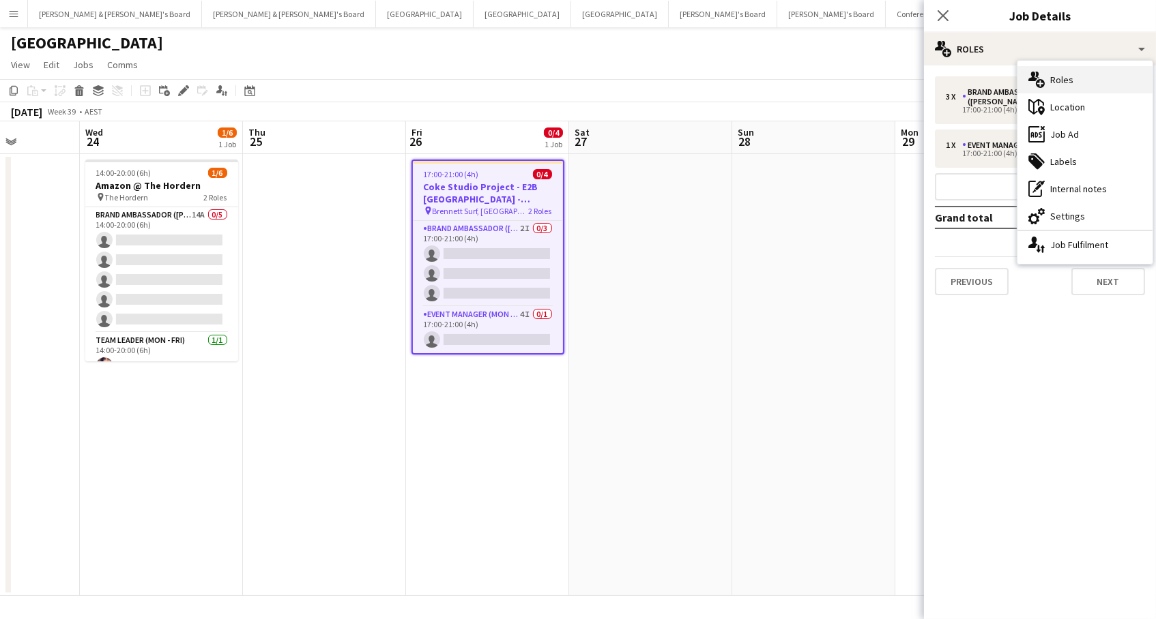
click at [1075, 85] on div "multiple-users-add Roles" at bounding box center [1084, 79] width 135 height 27
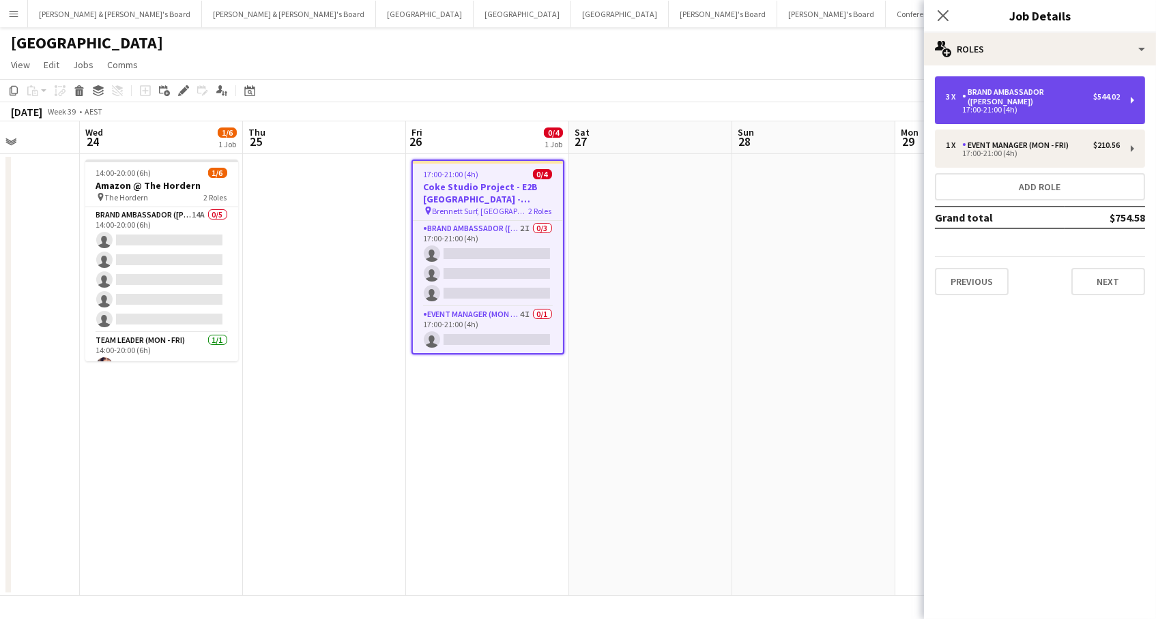
click at [1070, 85] on div "3 x Brand Ambassador (Mon - Fri) $544.02 17:00-21:00 (4h)" at bounding box center [1040, 100] width 210 height 48
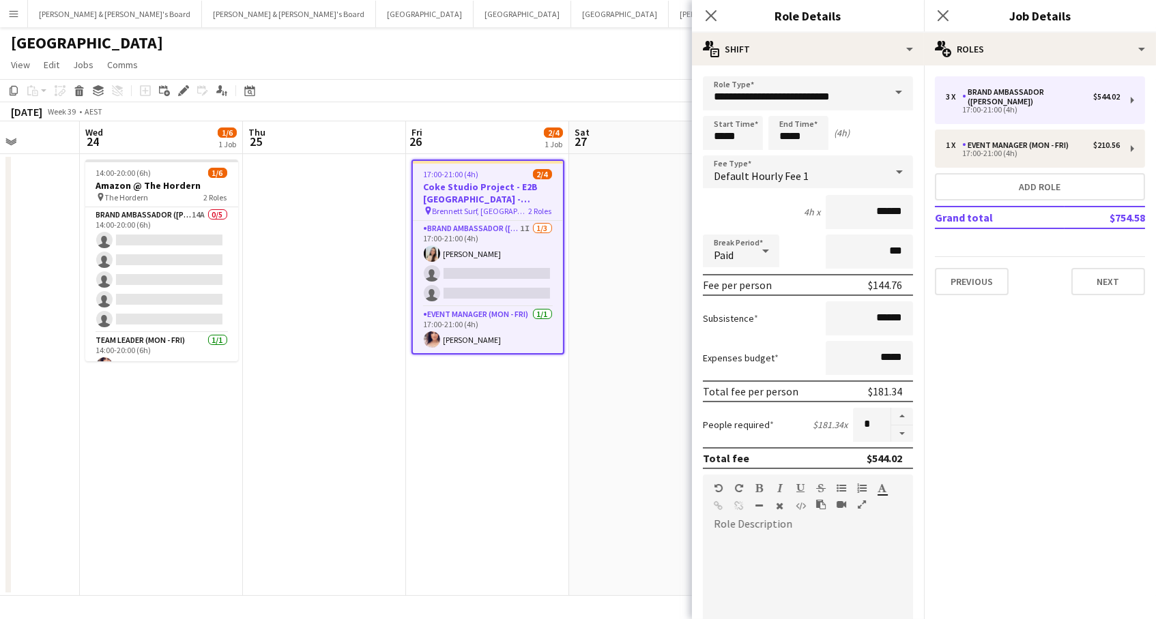
click at [362, 377] on app-date-cell at bounding box center [324, 375] width 163 height 442
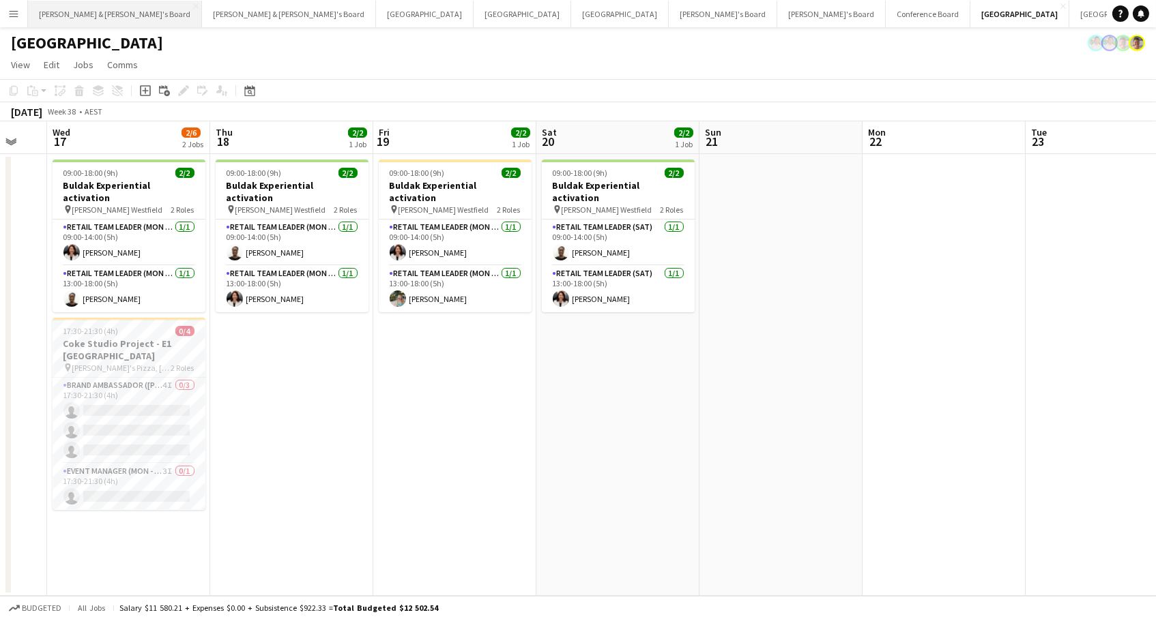
scroll to position [0, 280]
click at [16, 14] on app-icon "Menu" at bounding box center [13, 13] width 11 height 11
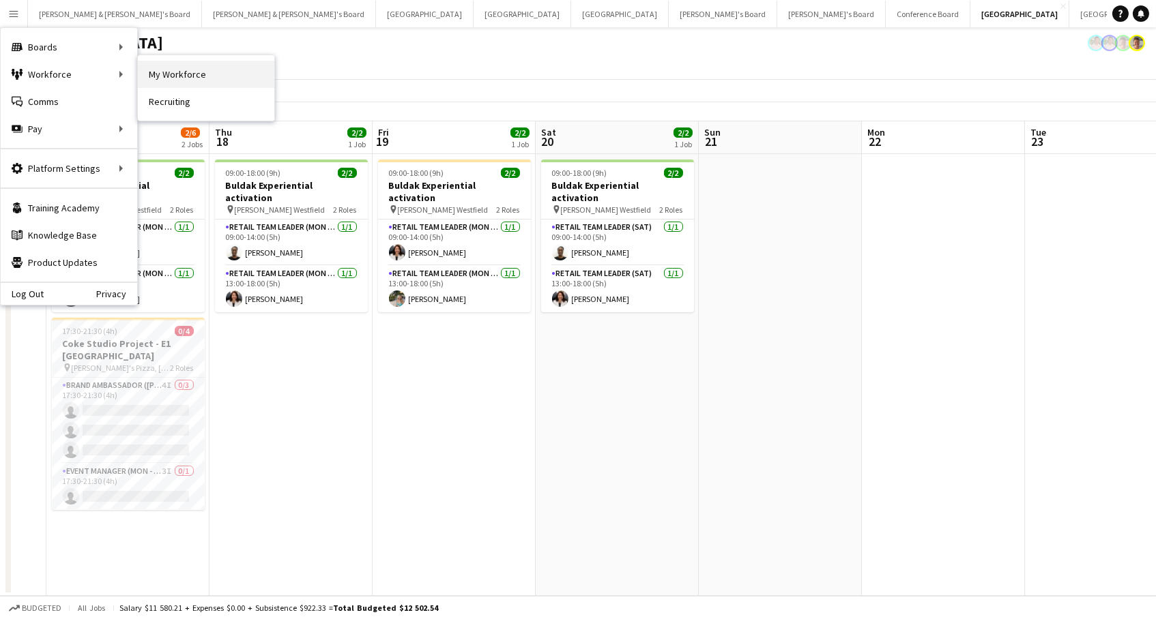
click at [193, 76] on link "My Workforce" at bounding box center [206, 74] width 136 height 27
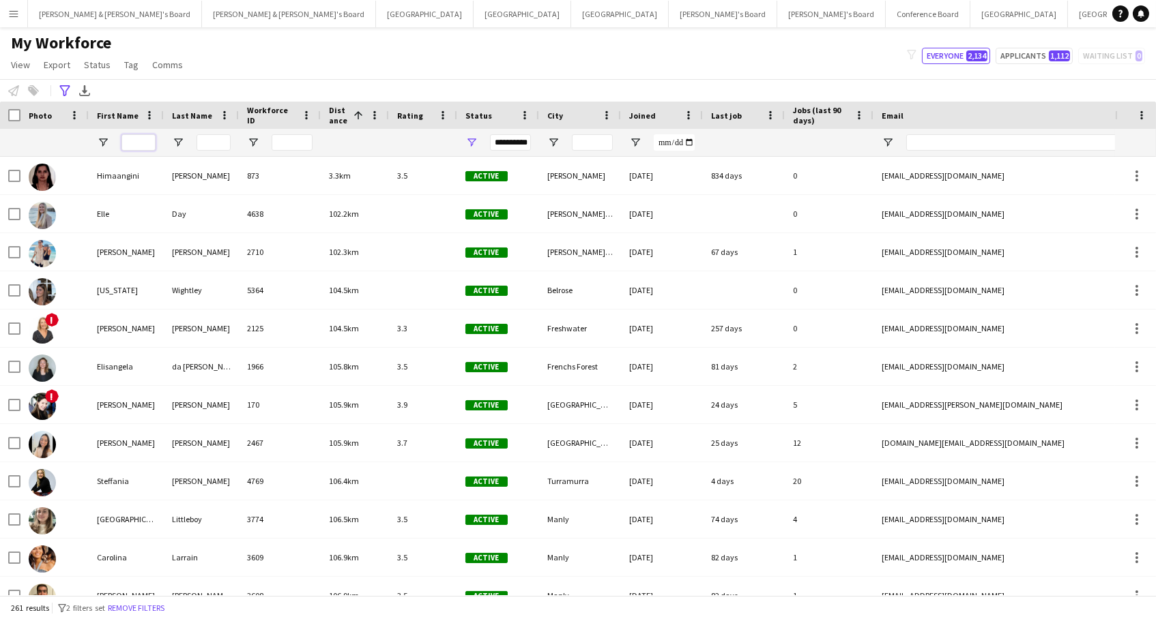
click at [128, 138] on input "First Name Filter Input" at bounding box center [138, 142] width 34 height 16
paste input "********"
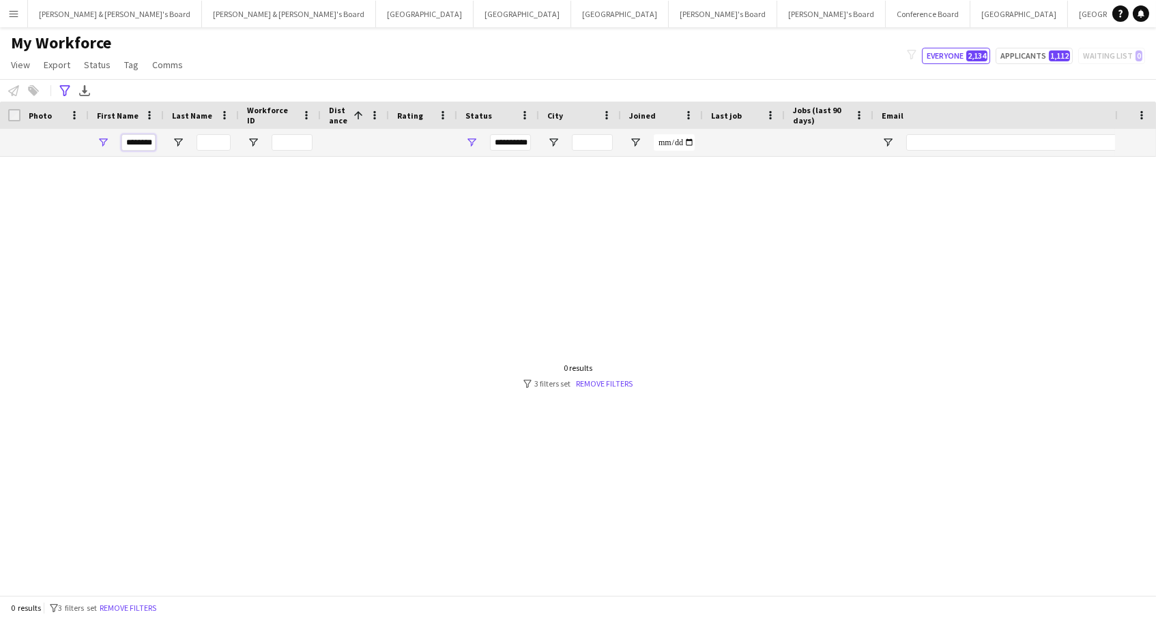
type input "********"
click at [470, 138] on span "Open Filter Menu" at bounding box center [471, 142] width 12 height 12
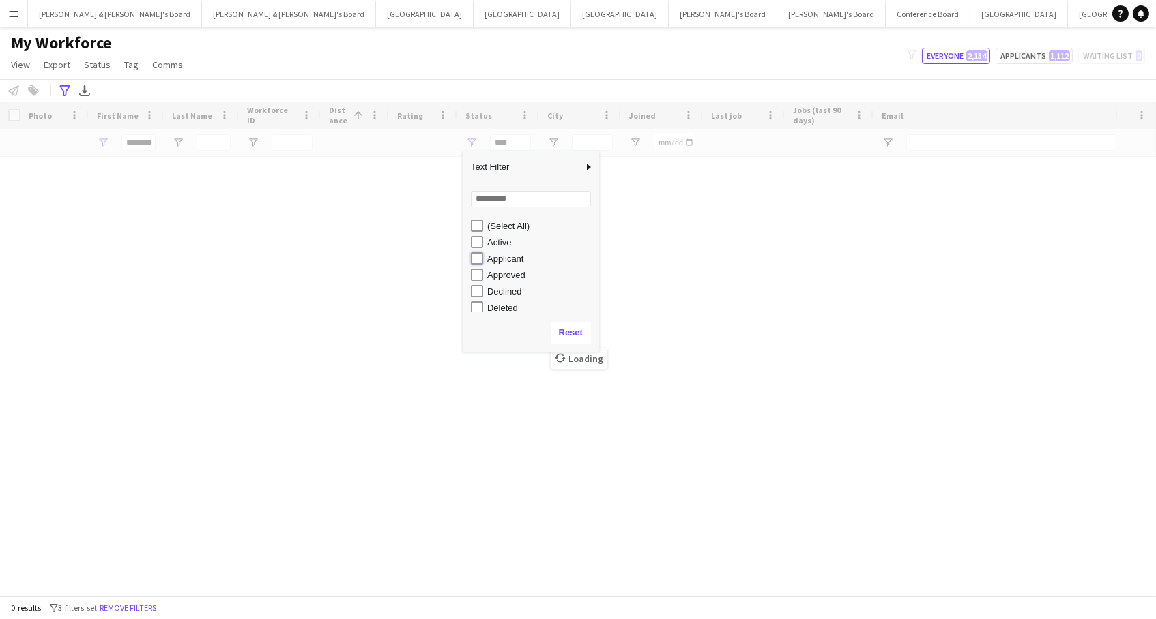
type input "**********"
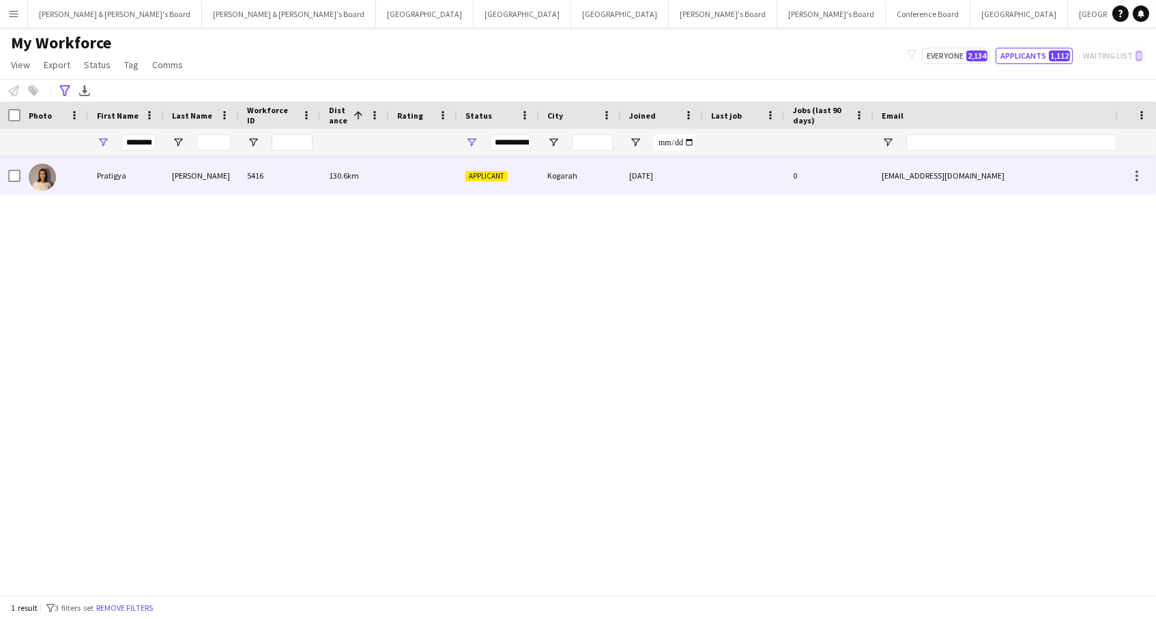
click at [333, 179] on span "130.6km" at bounding box center [344, 176] width 30 height 10
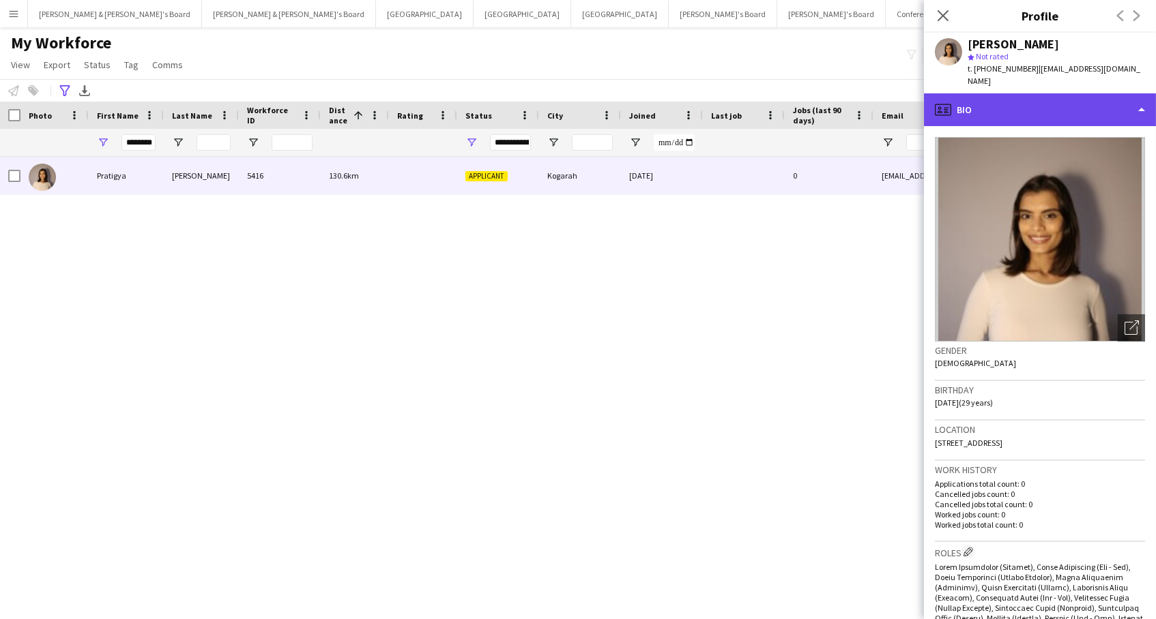
click at [993, 99] on div "profile Bio" at bounding box center [1040, 109] width 232 height 33
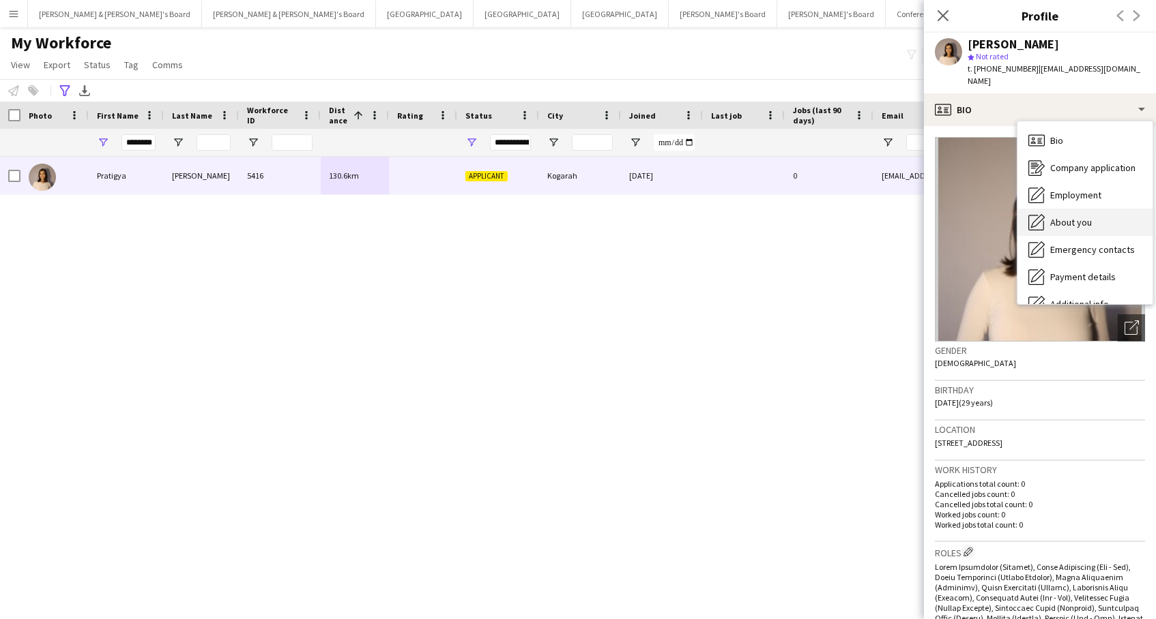
click at [1079, 216] on span "About you" at bounding box center [1071, 222] width 42 height 12
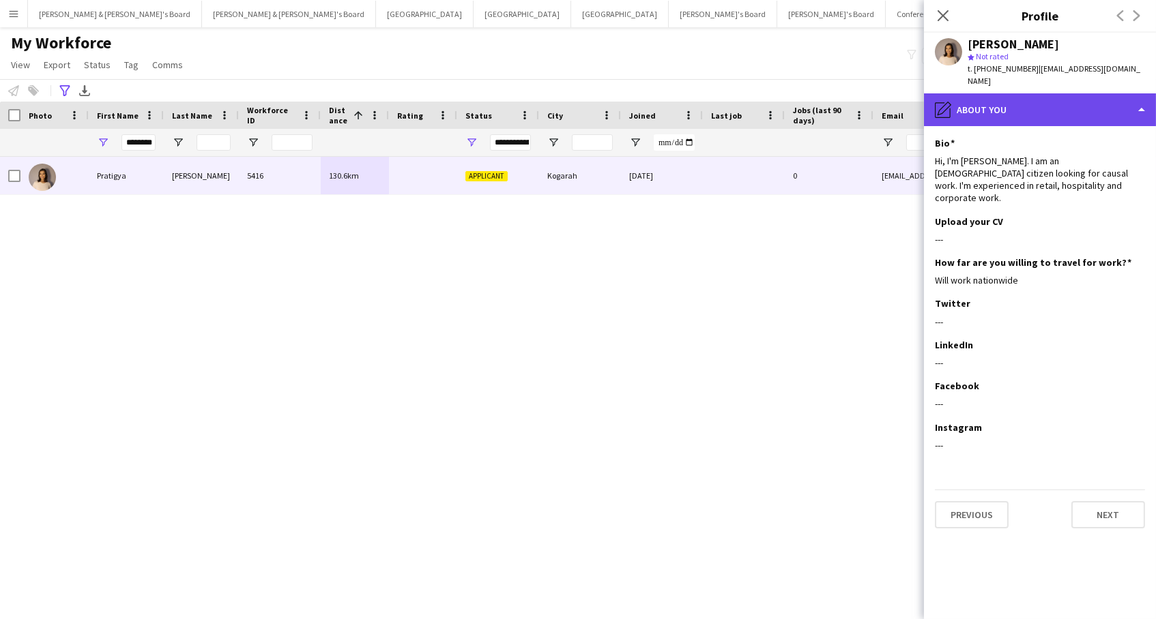
click at [994, 98] on div "pencil4 About you" at bounding box center [1040, 109] width 232 height 33
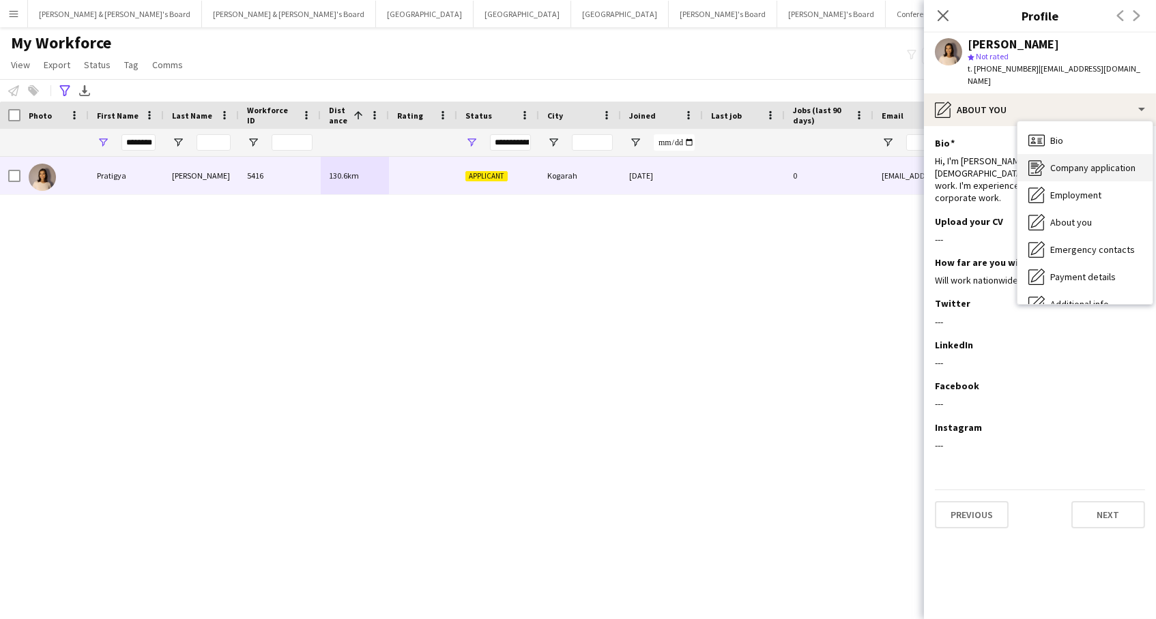
click at [1096, 162] on span "Company application" at bounding box center [1092, 168] width 85 height 12
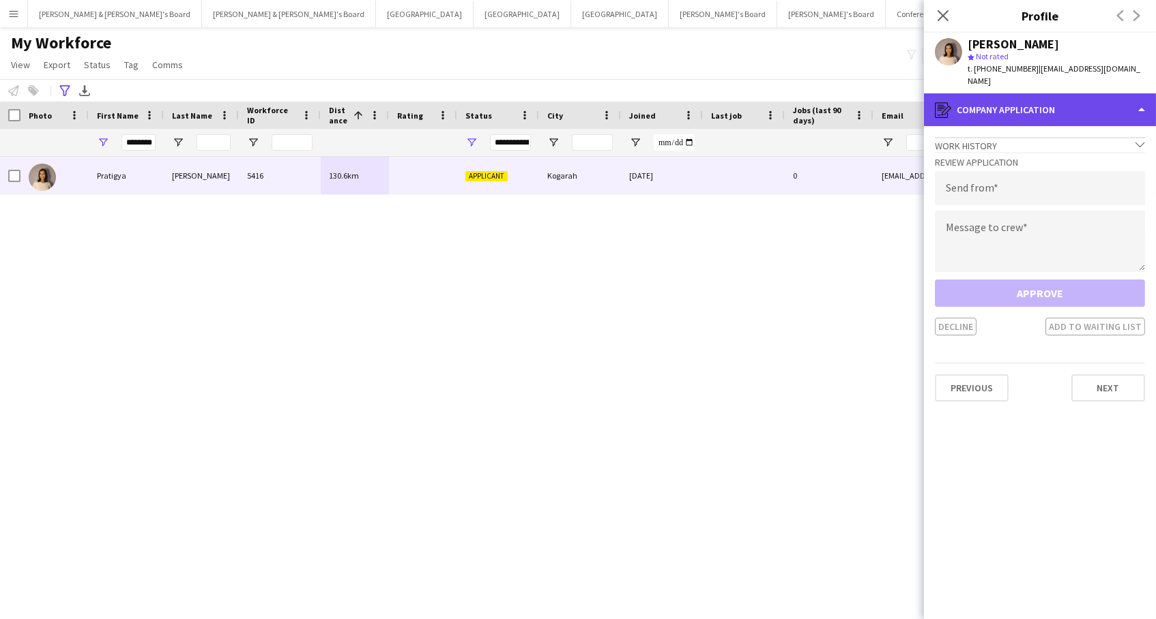
click at [1036, 93] on div "register Company application" at bounding box center [1040, 109] width 232 height 33
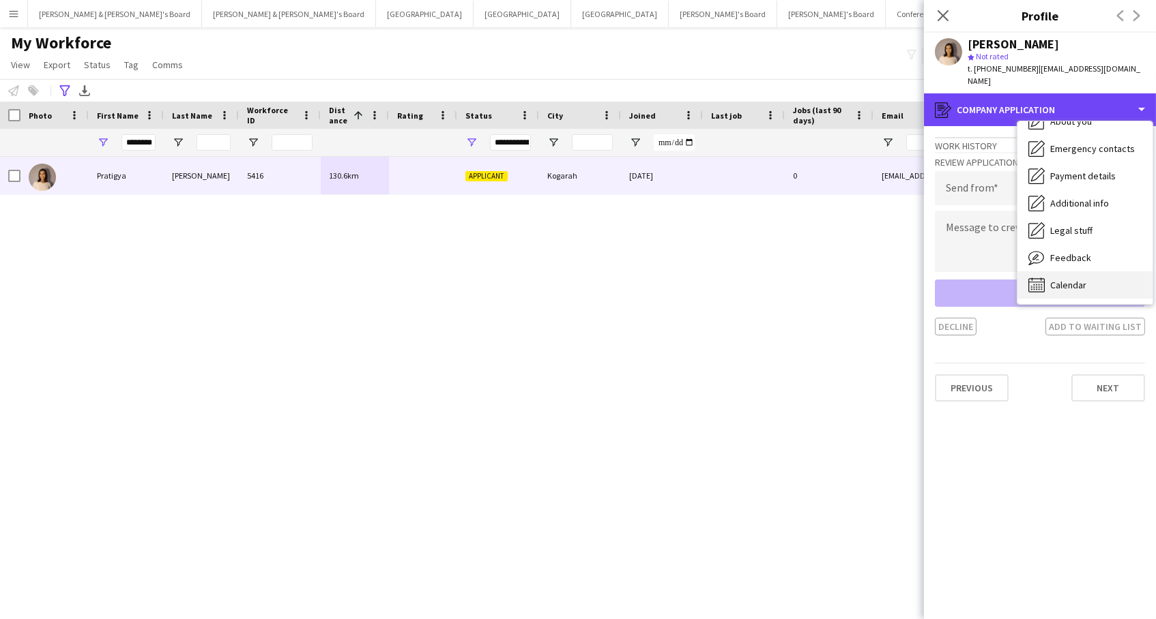
scroll to position [100, 0]
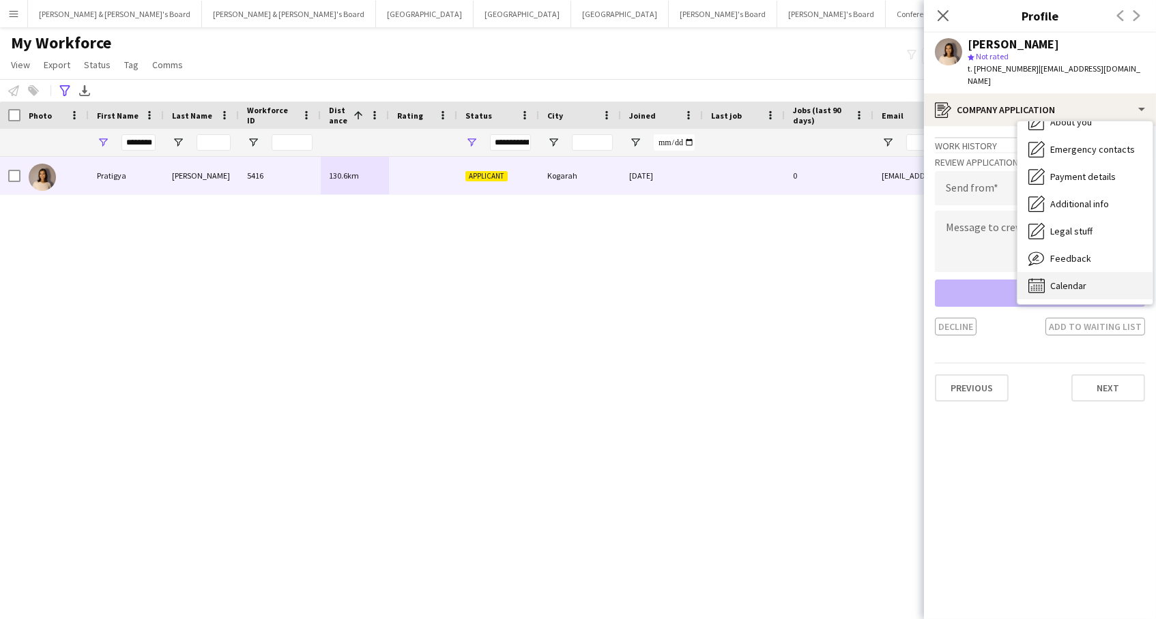
click at [1090, 272] on div "Calendar Calendar" at bounding box center [1084, 285] width 135 height 27
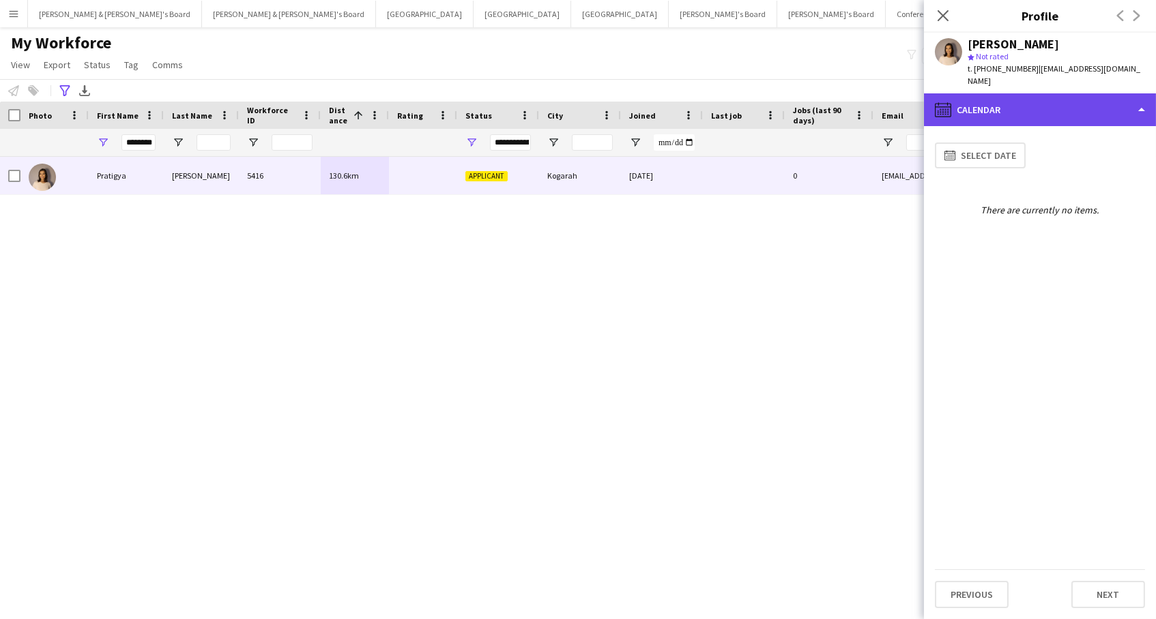
click at [1072, 104] on div "calendar-full Calendar" at bounding box center [1040, 109] width 232 height 33
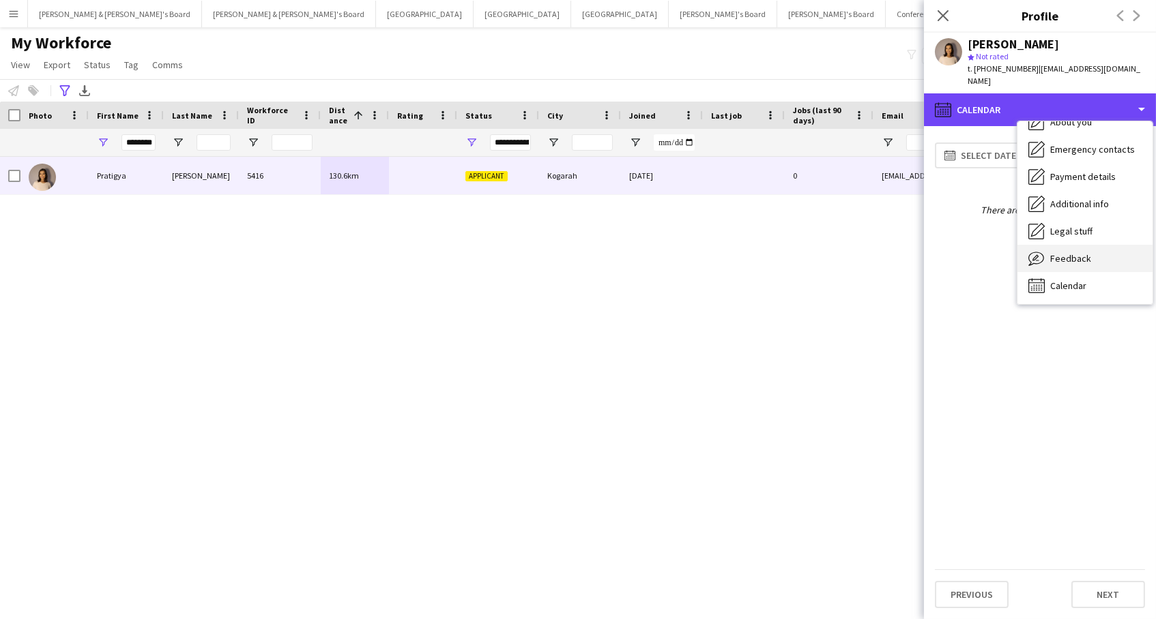
scroll to position [0, 0]
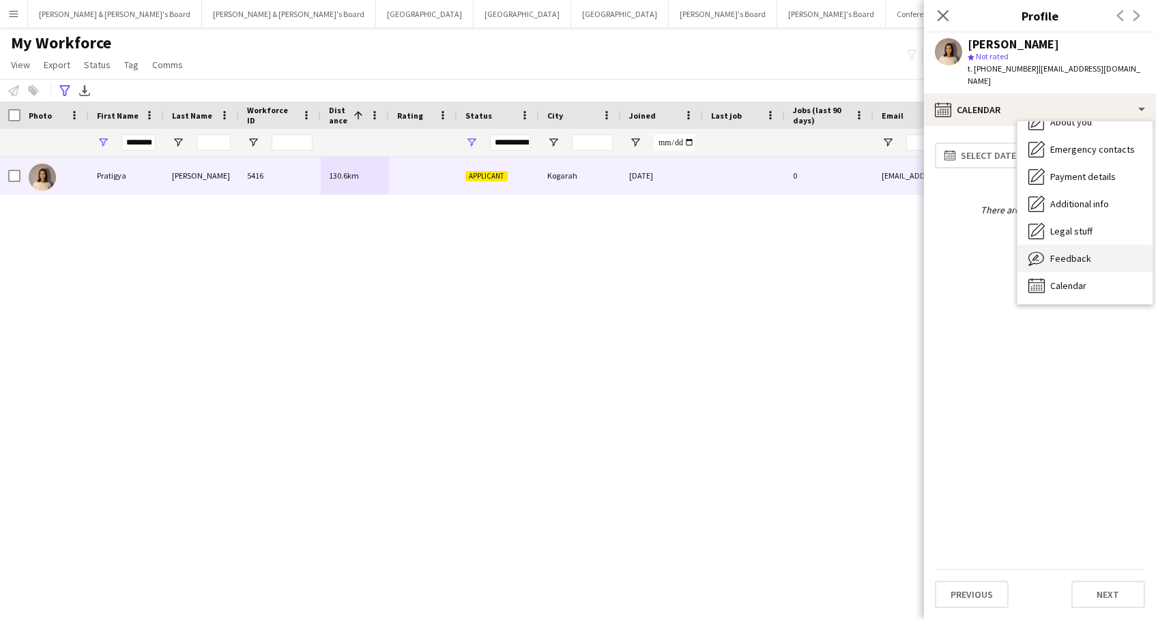
click at [1066, 252] on span "Feedback" at bounding box center [1070, 258] width 41 height 12
